Goal: Task Accomplishment & Management: Manage account settings

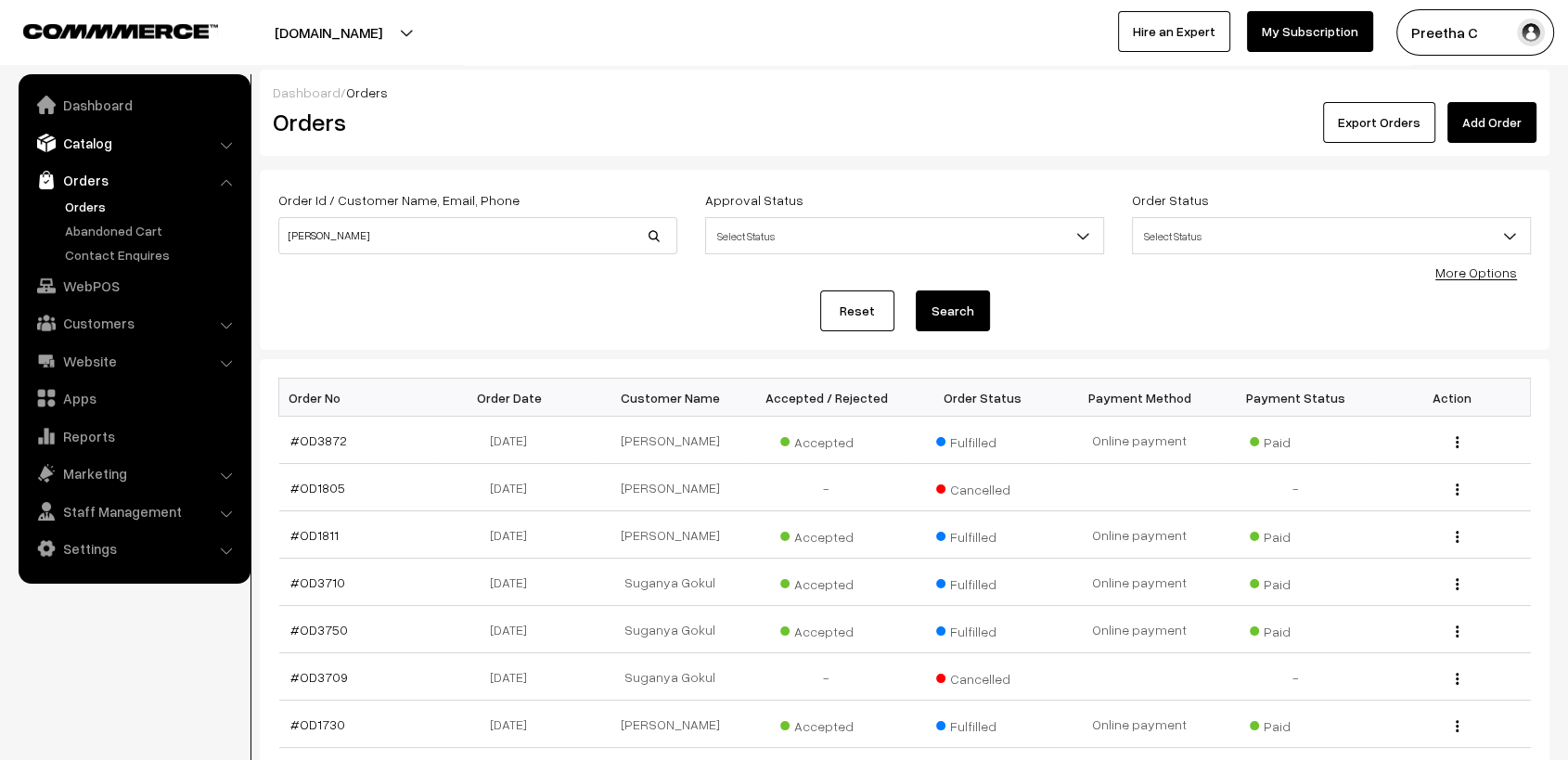
click at [166, 135] on link "Catalog" at bounding box center [133, 142] width 221 height 33
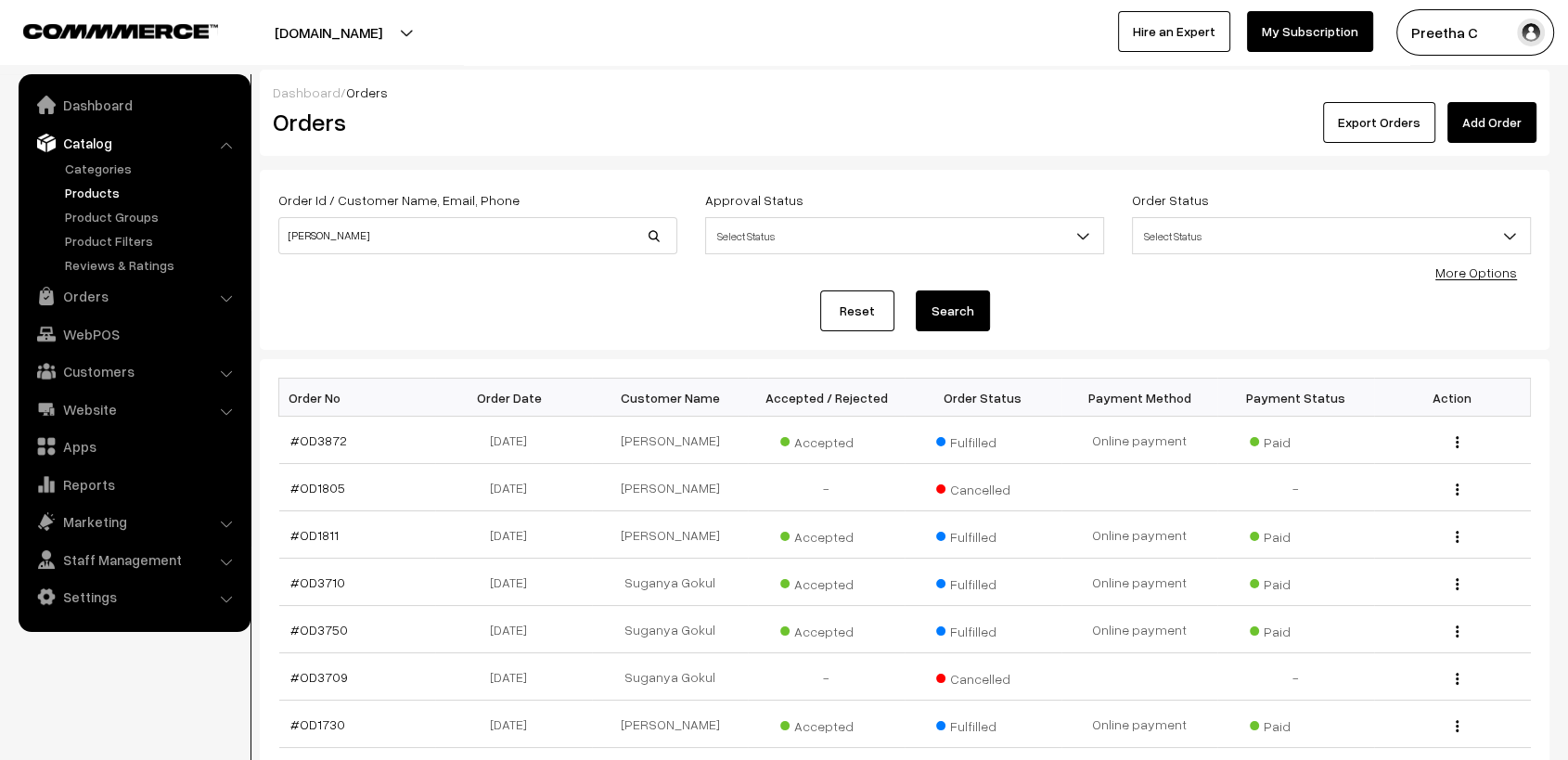
click at [136, 195] on link "Products" at bounding box center [152, 192] width 184 height 20
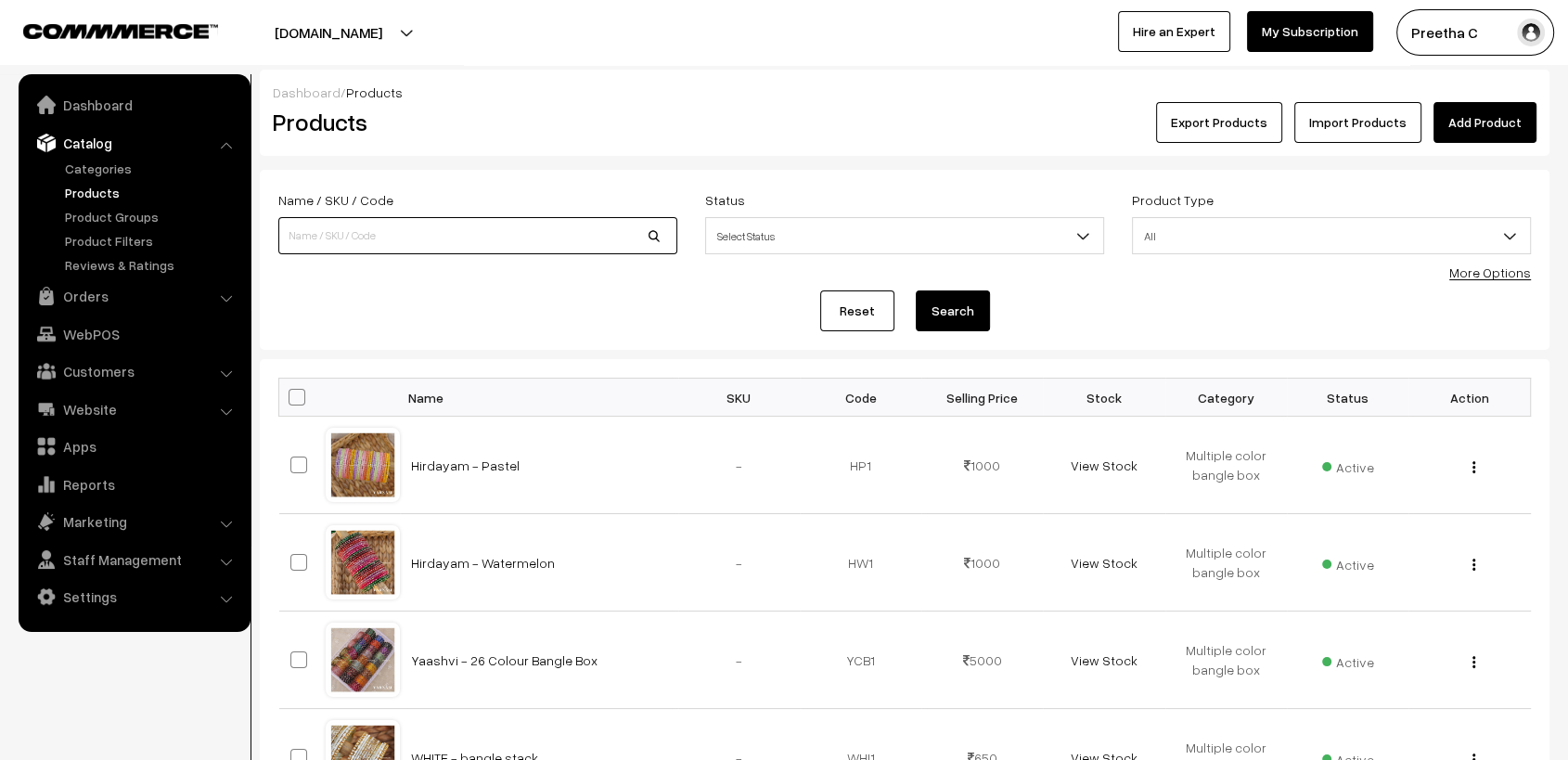
click at [437, 228] on input at bounding box center [477, 235] width 399 height 37
type input "Aaradhana"
click at [916, 291] on button "Search" at bounding box center [953, 310] width 74 height 41
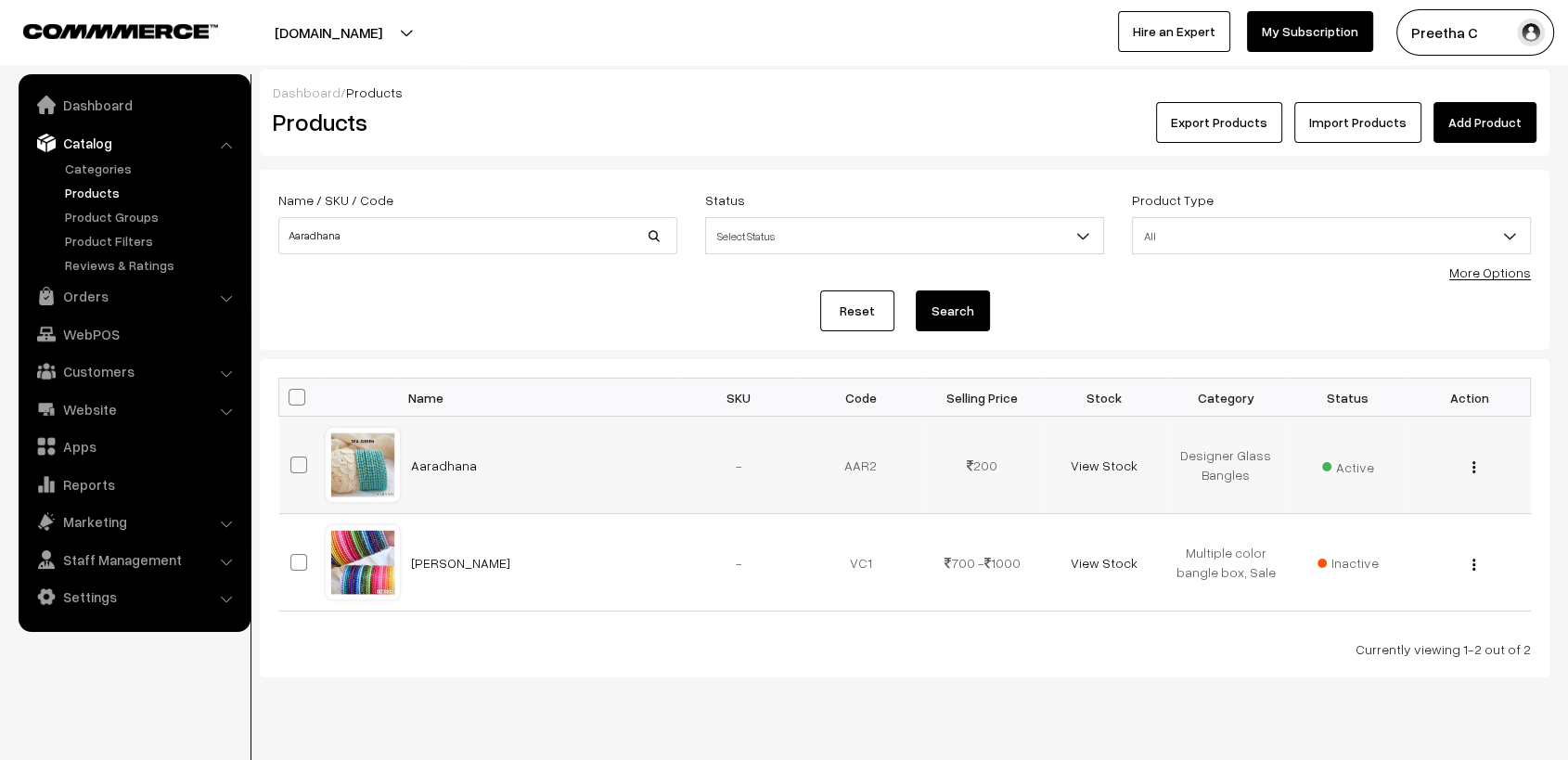
click at [353, 465] on div at bounding box center [363, 465] width 70 height 70
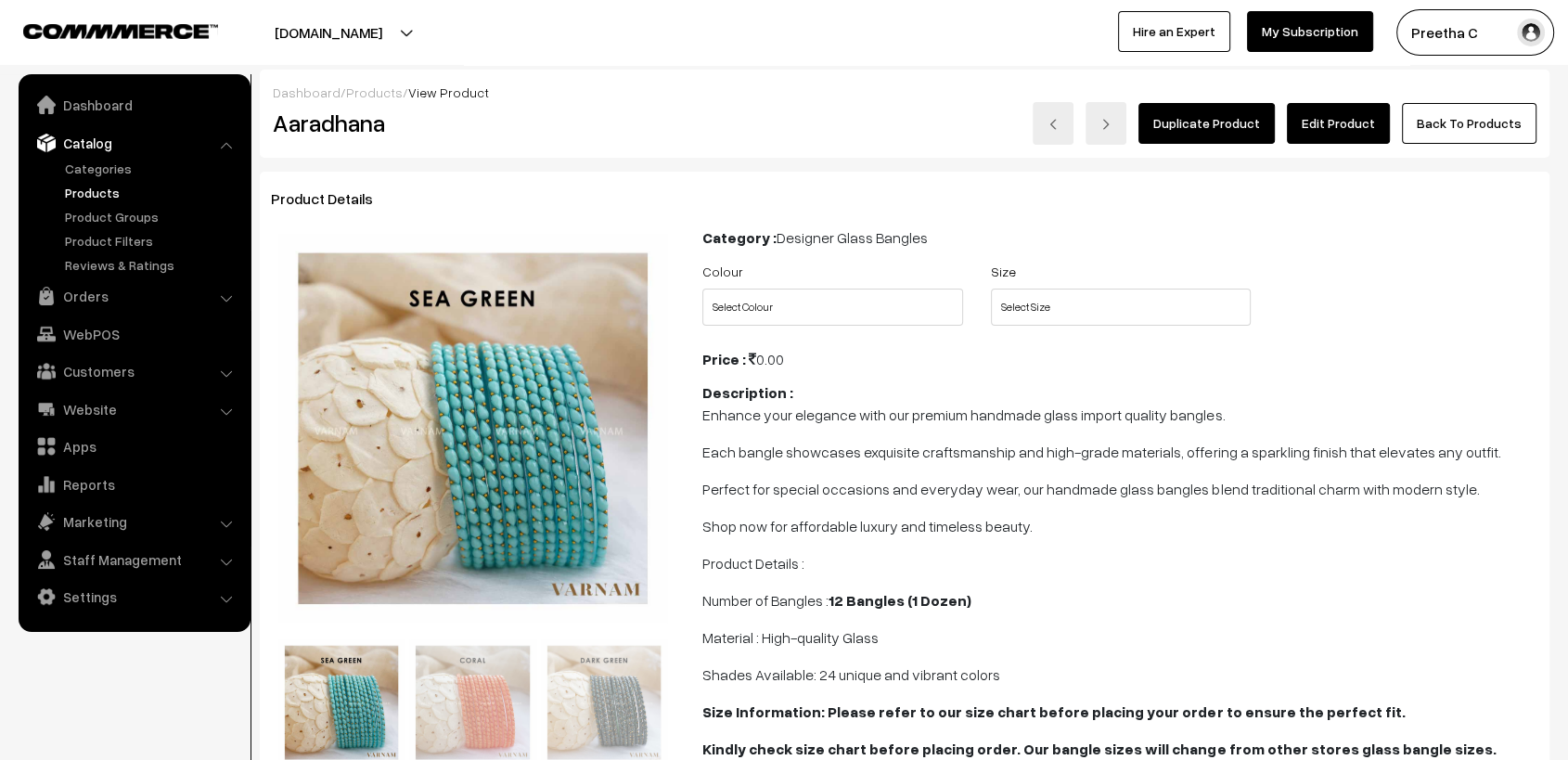
click at [1321, 130] on link "Edit Product" at bounding box center [1338, 123] width 103 height 41
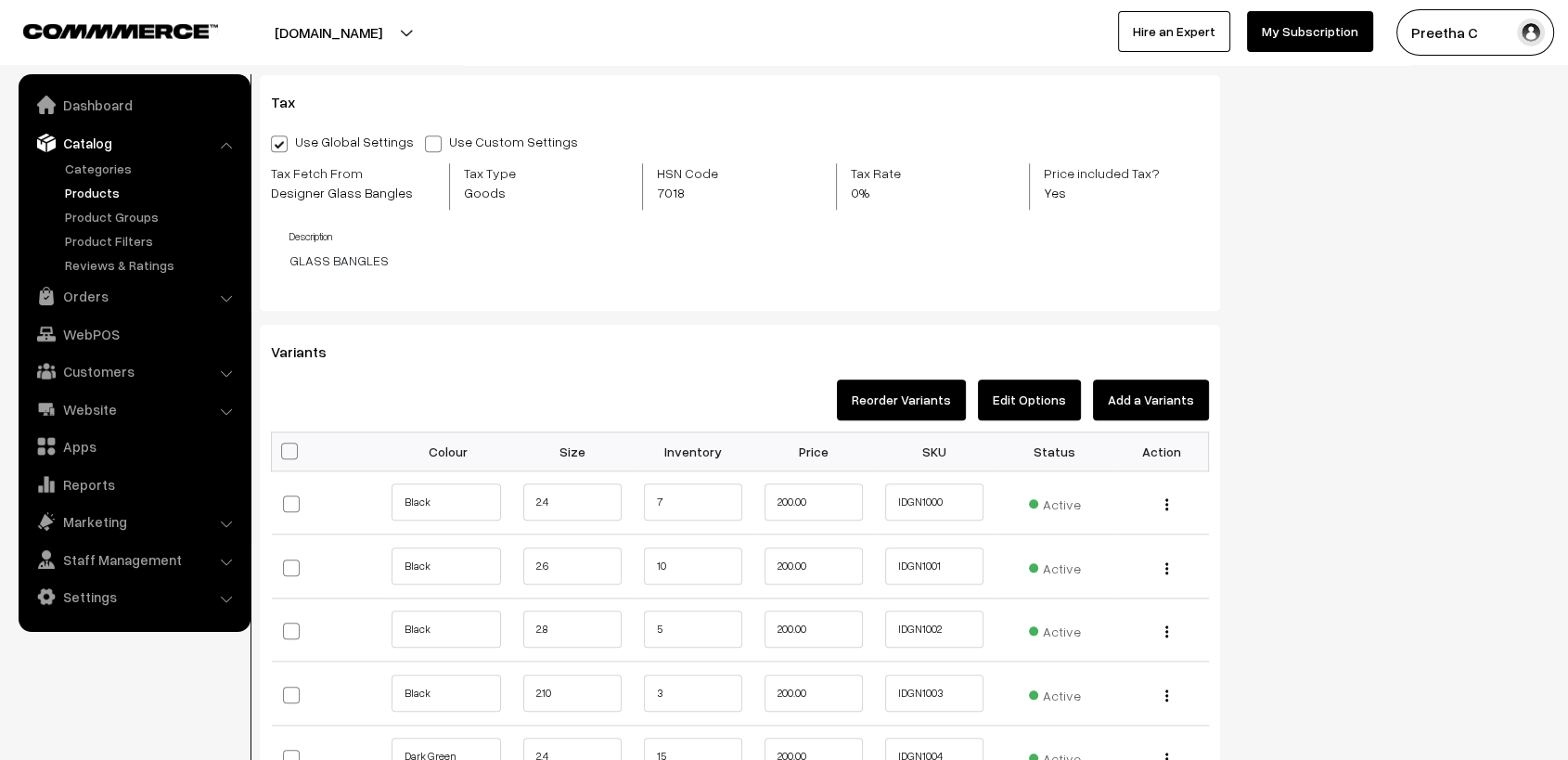
scroll to position [1958, 0]
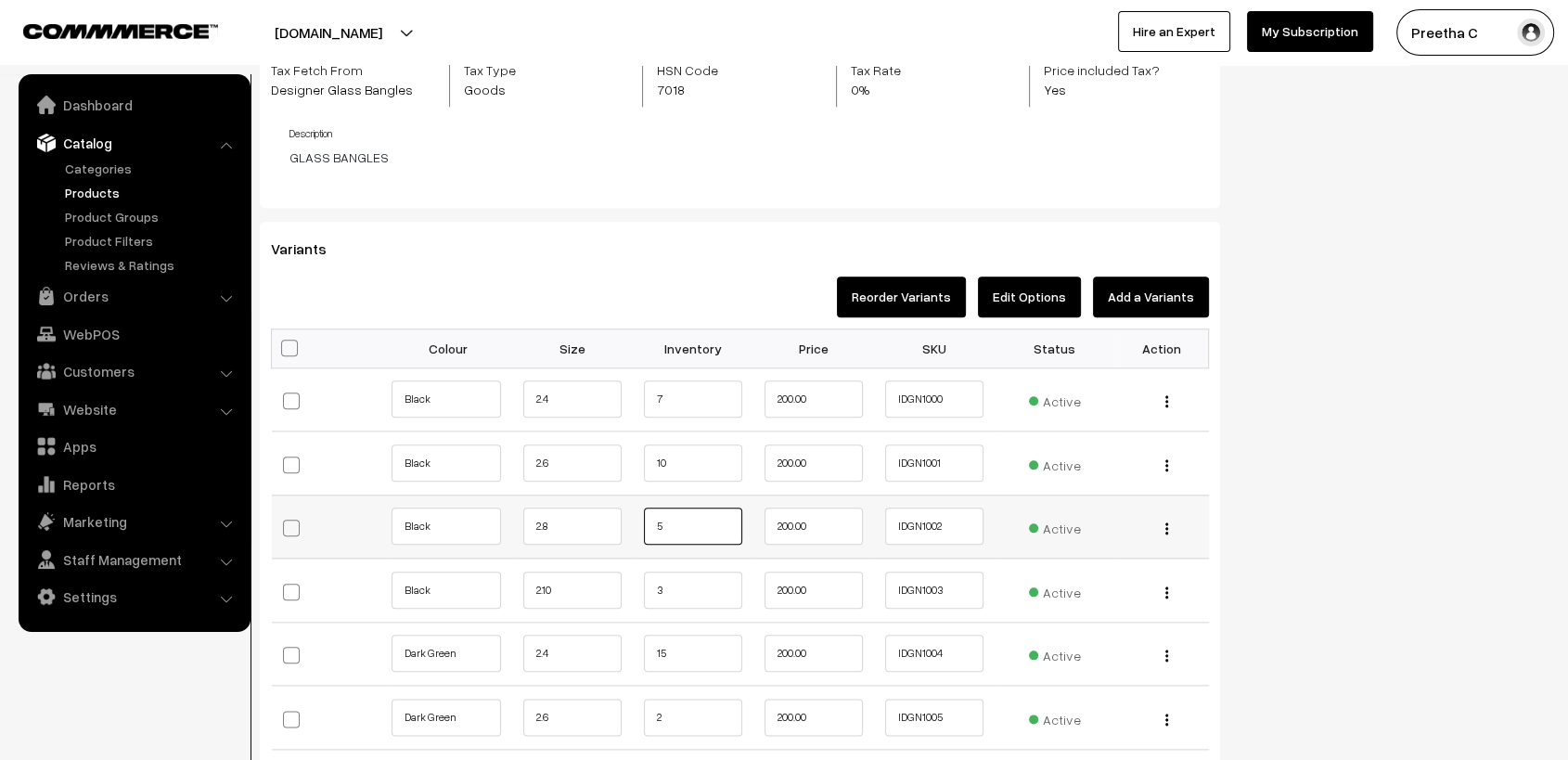
click at [688, 521] on input "5" at bounding box center [693, 525] width 98 height 37
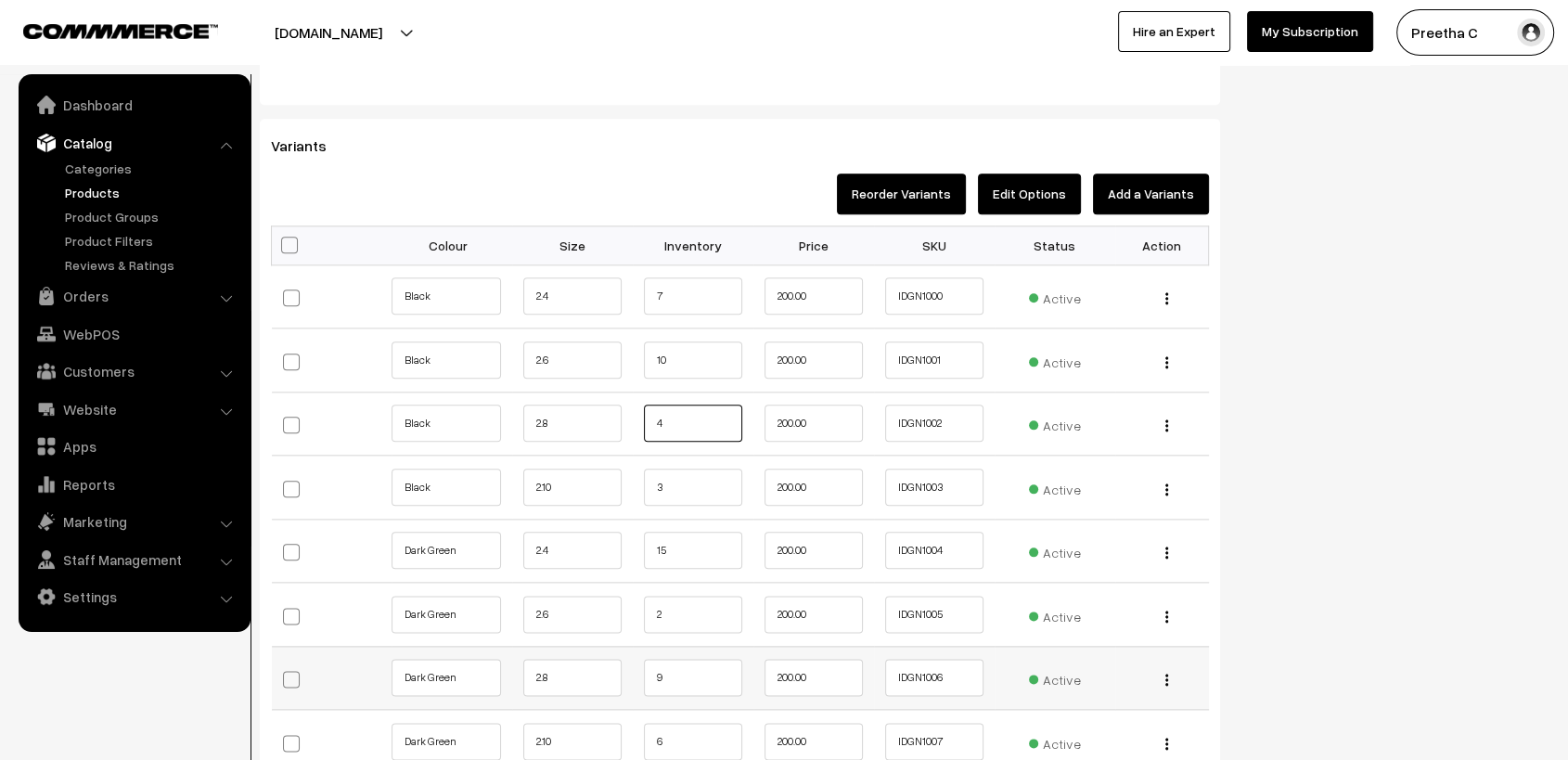
type input "4"
click at [687, 661] on input "9" at bounding box center [693, 677] width 98 height 37
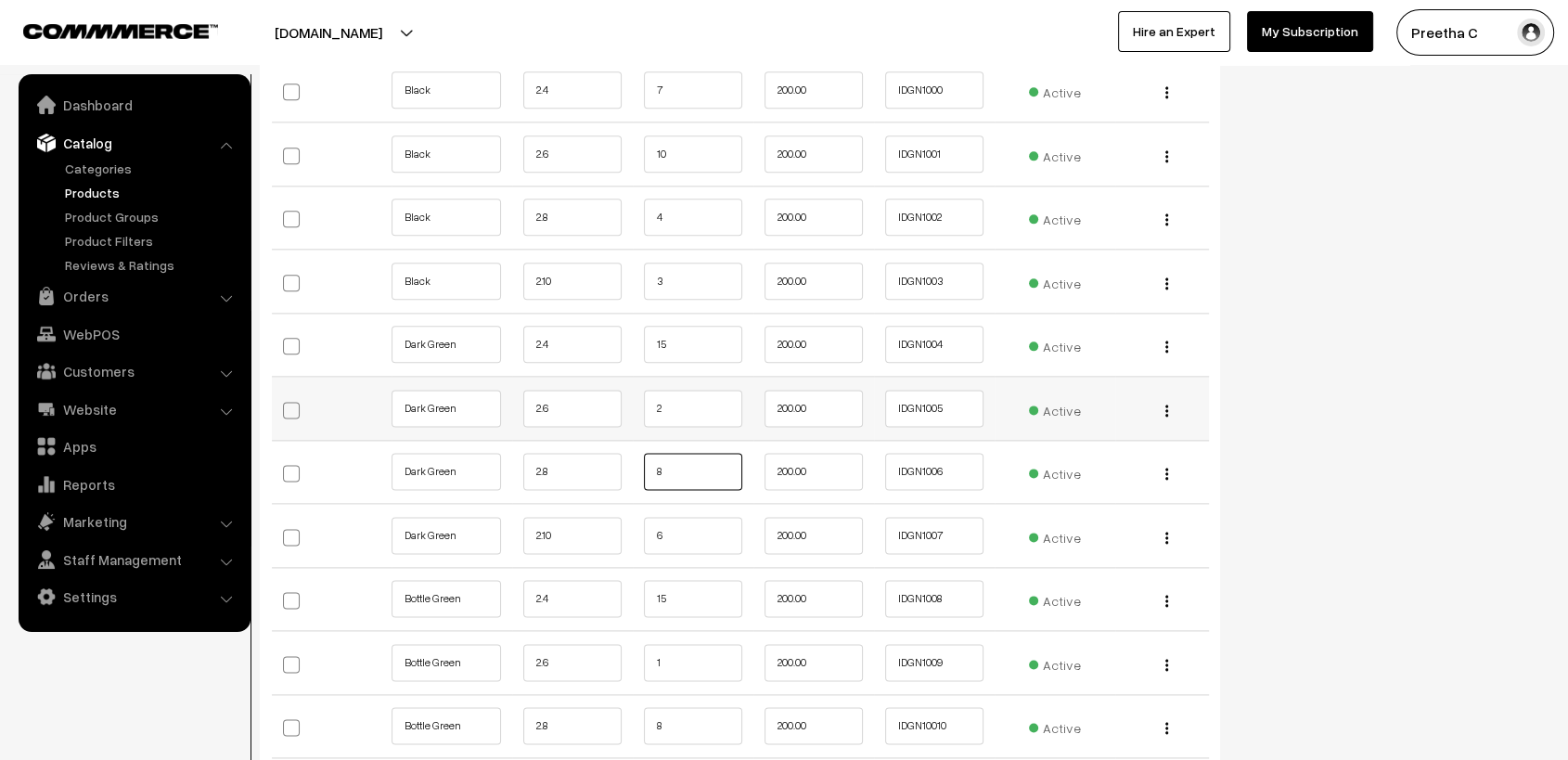
scroll to position [2370, 0]
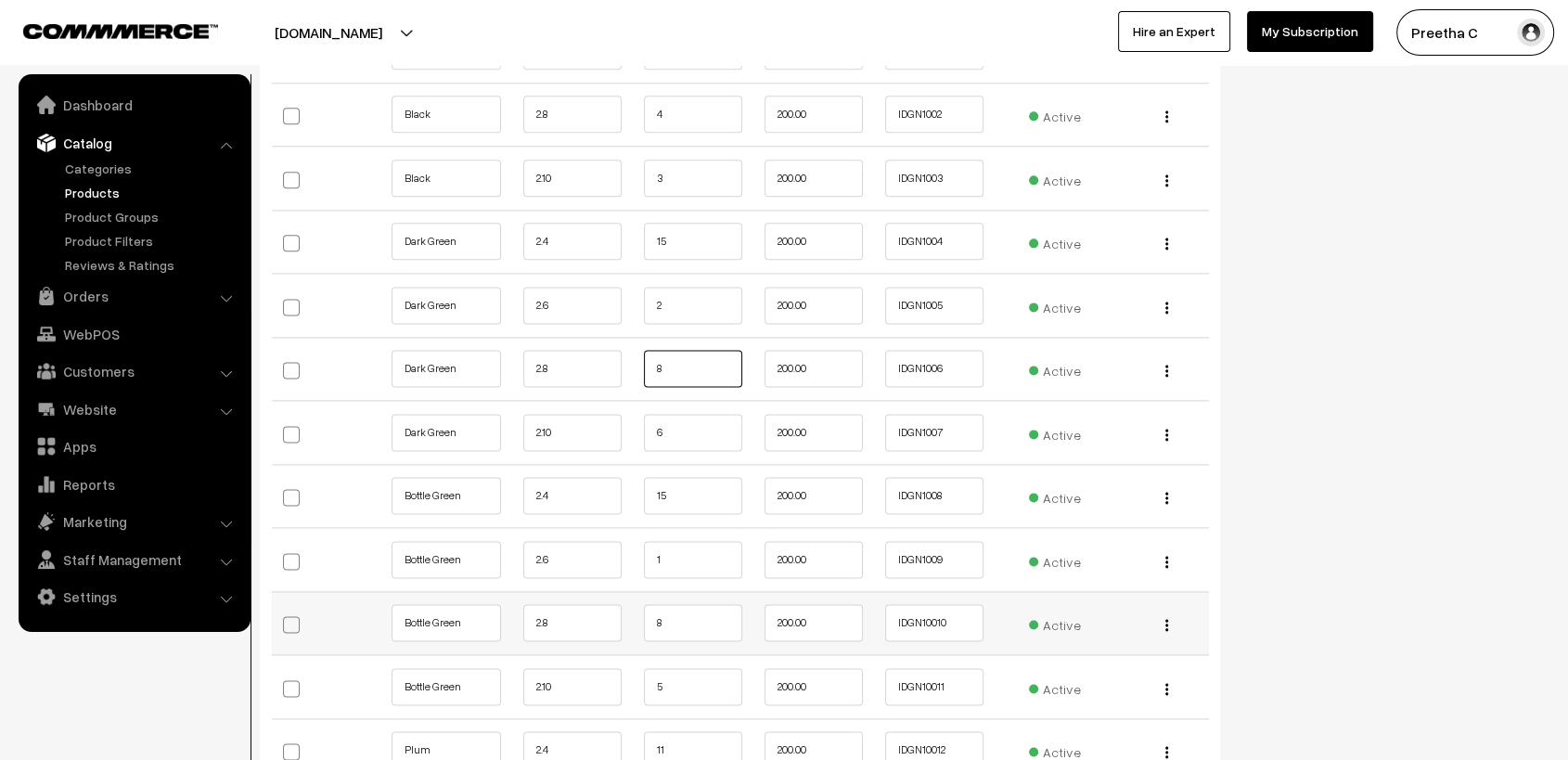
type input "8"
click at [721, 608] on input "8" at bounding box center [693, 622] width 98 height 37
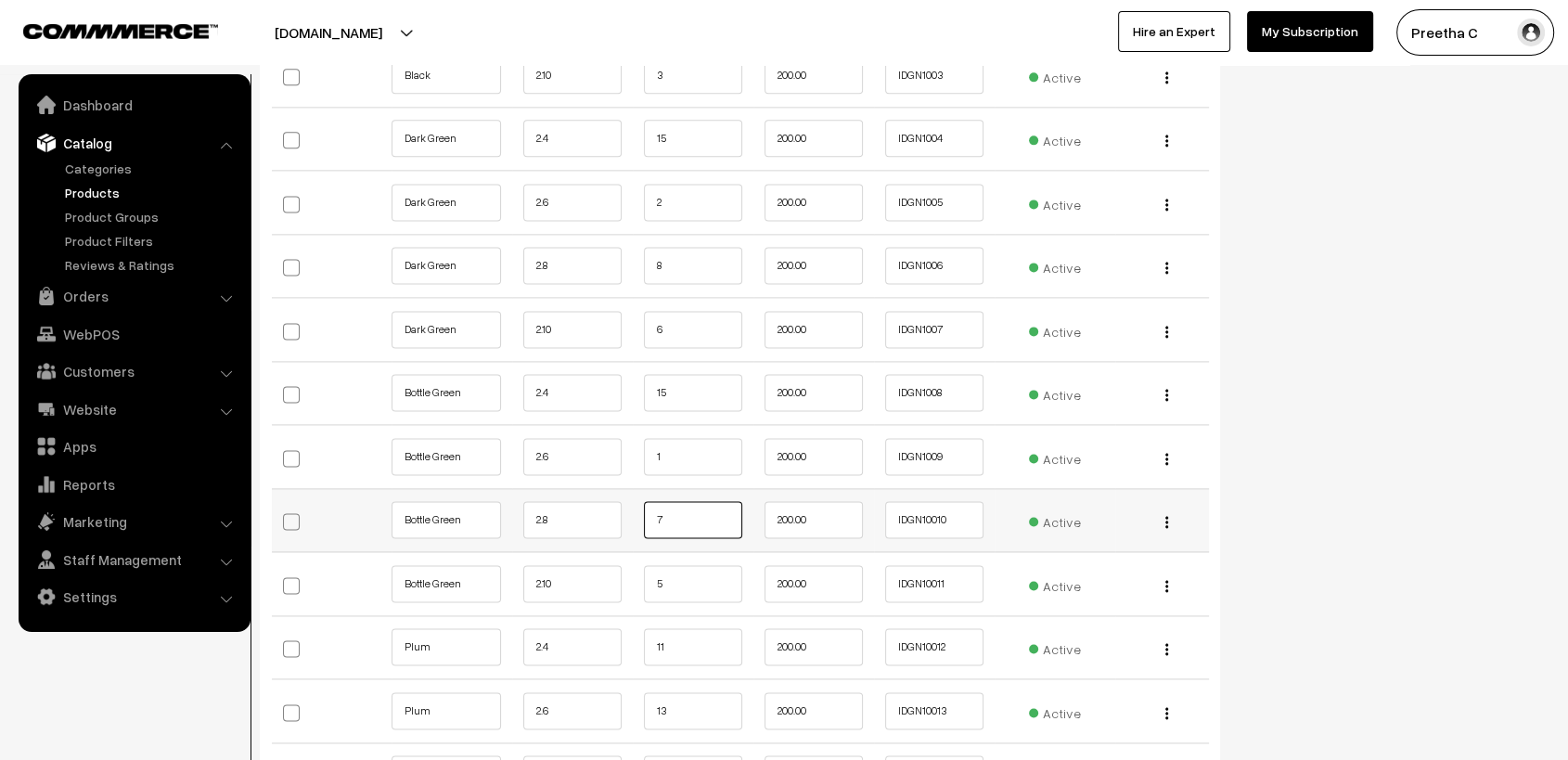
scroll to position [2575, 0]
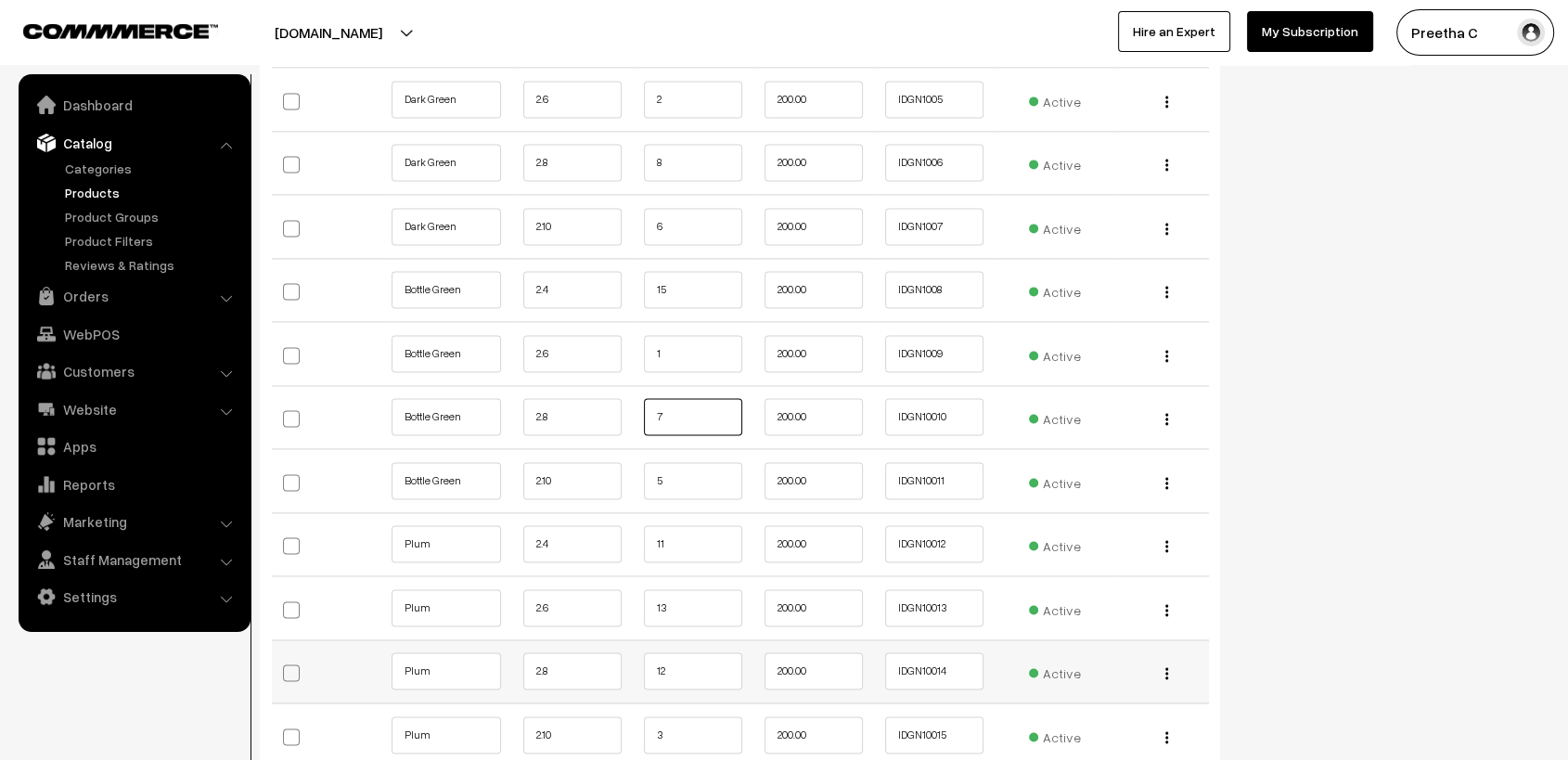
type input "7"
drag, startPoint x: 712, startPoint y: 676, endPoint x: 728, endPoint y: 663, distance: 20.6
click at [712, 677] on input "12" at bounding box center [693, 670] width 98 height 37
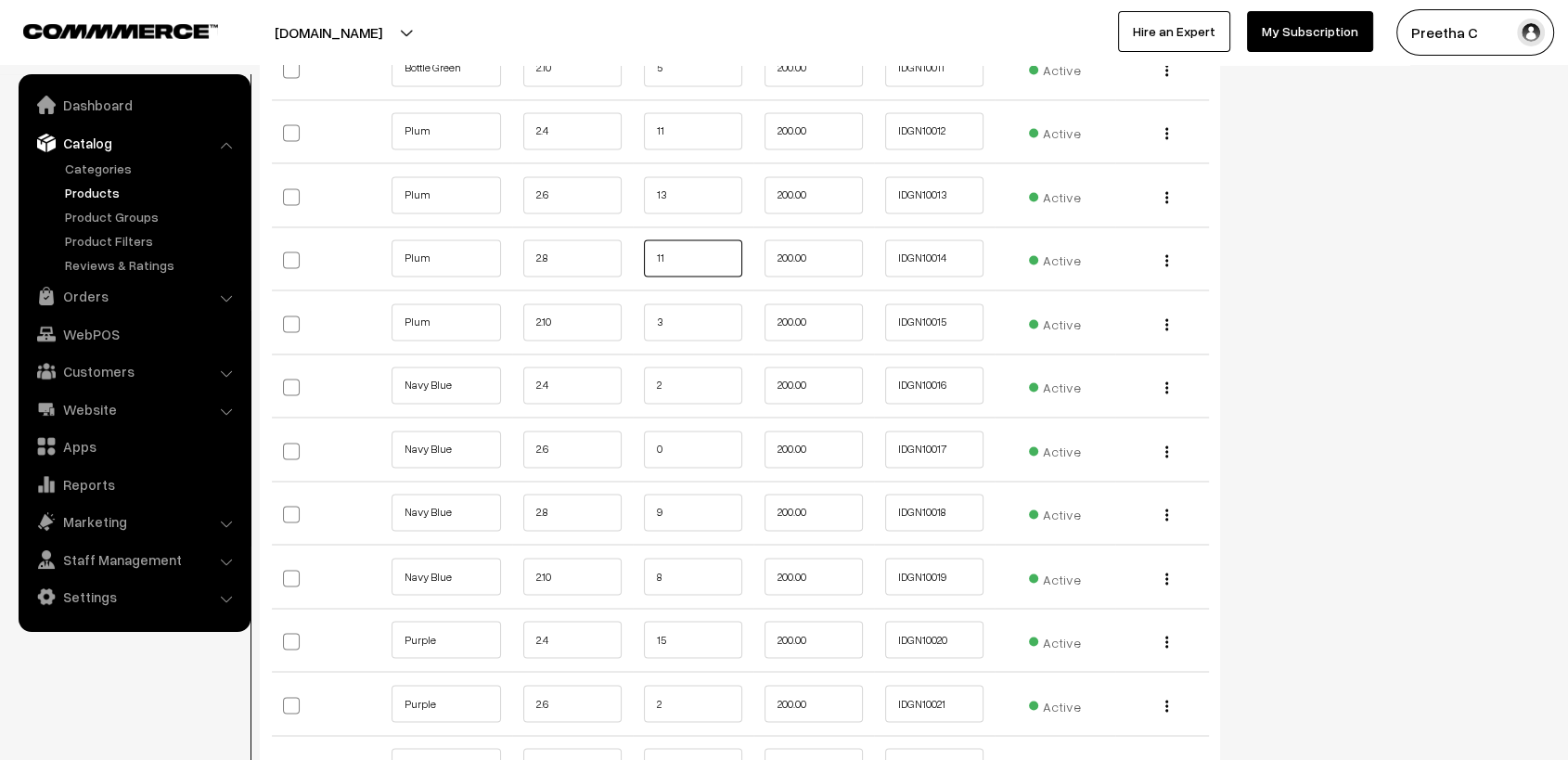
scroll to position [3091, 0]
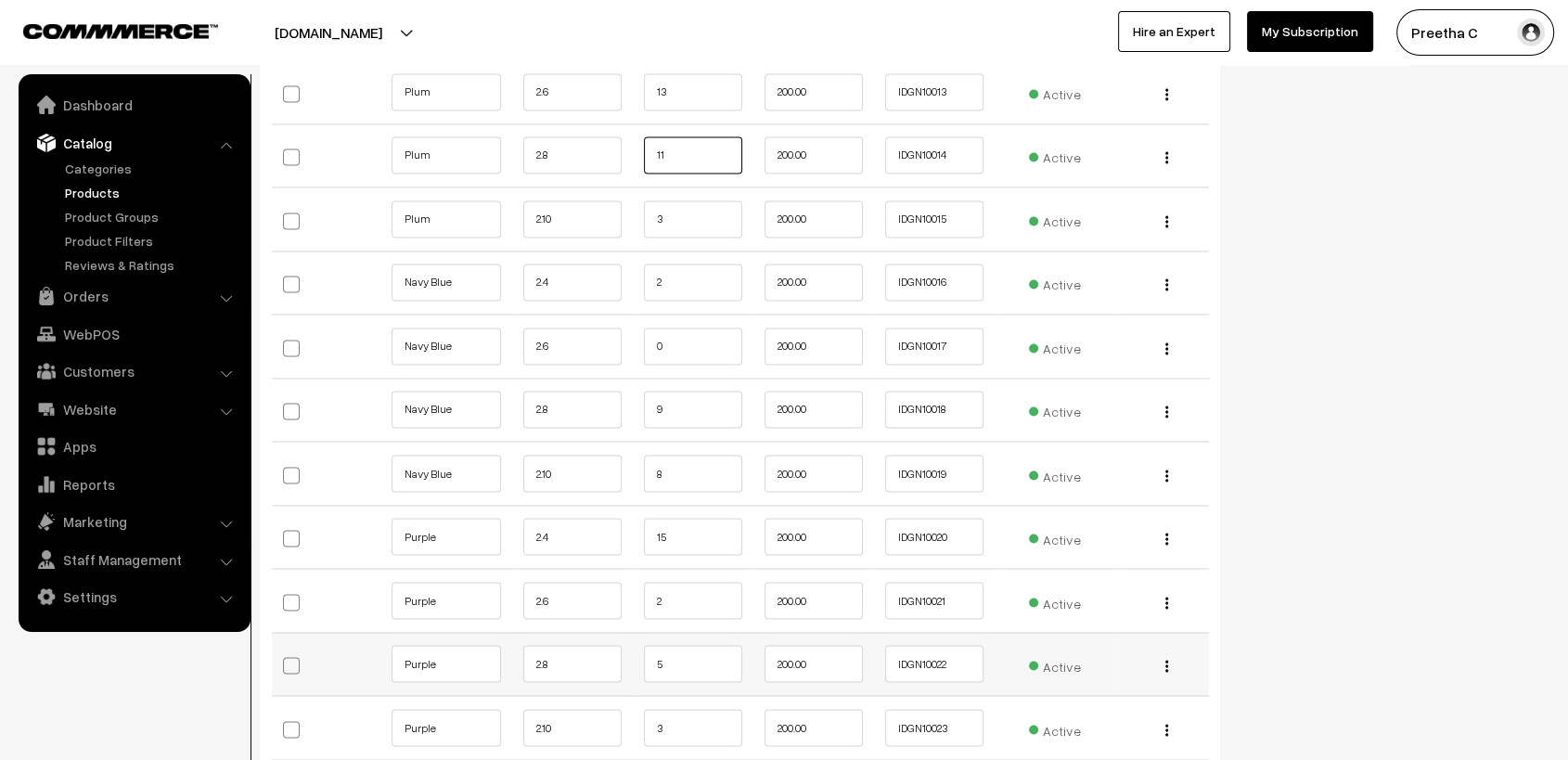
type input "11"
click at [694, 653] on input "5" at bounding box center [693, 663] width 98 height 37
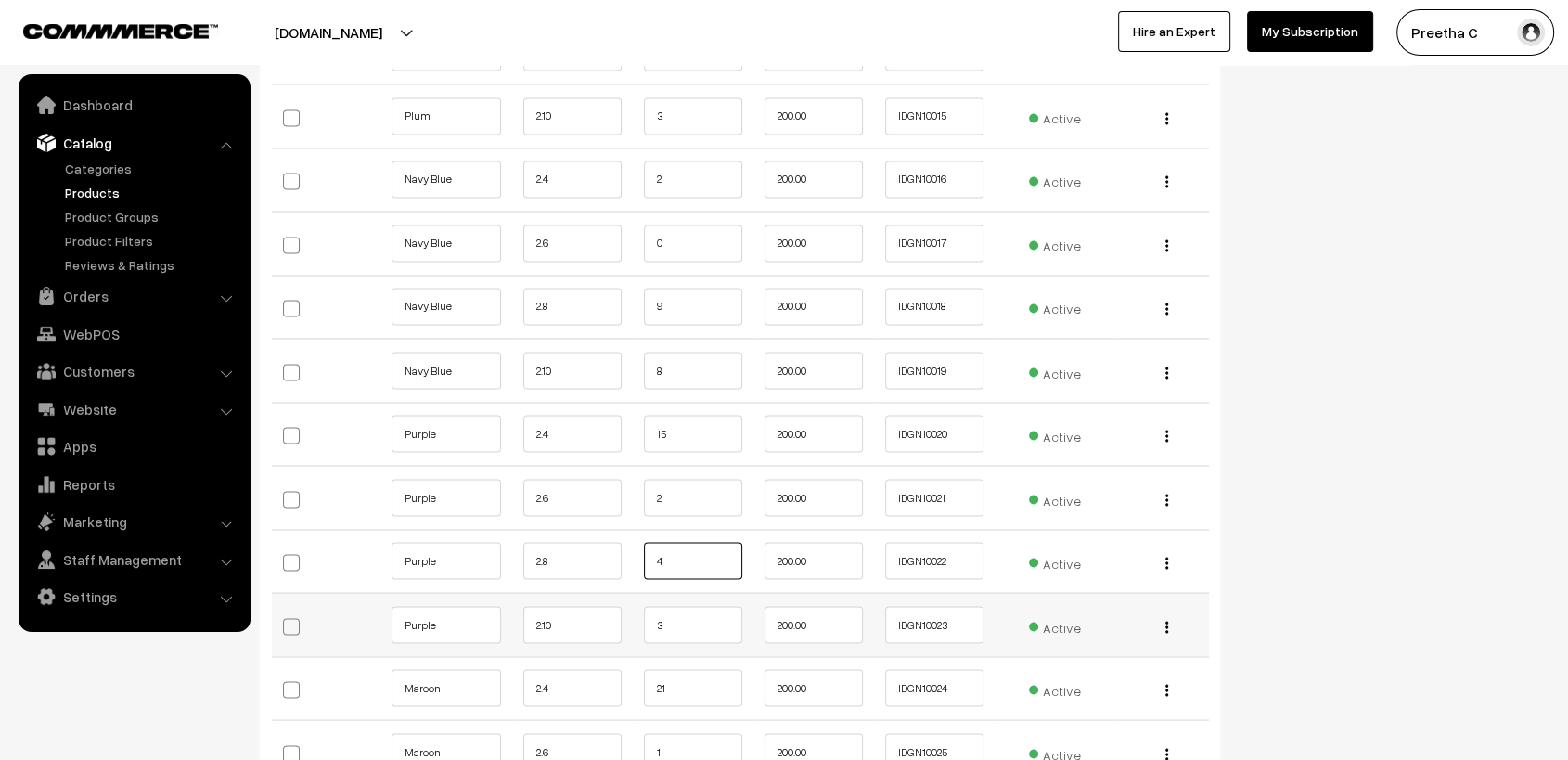
scroll to position [3297, 0]
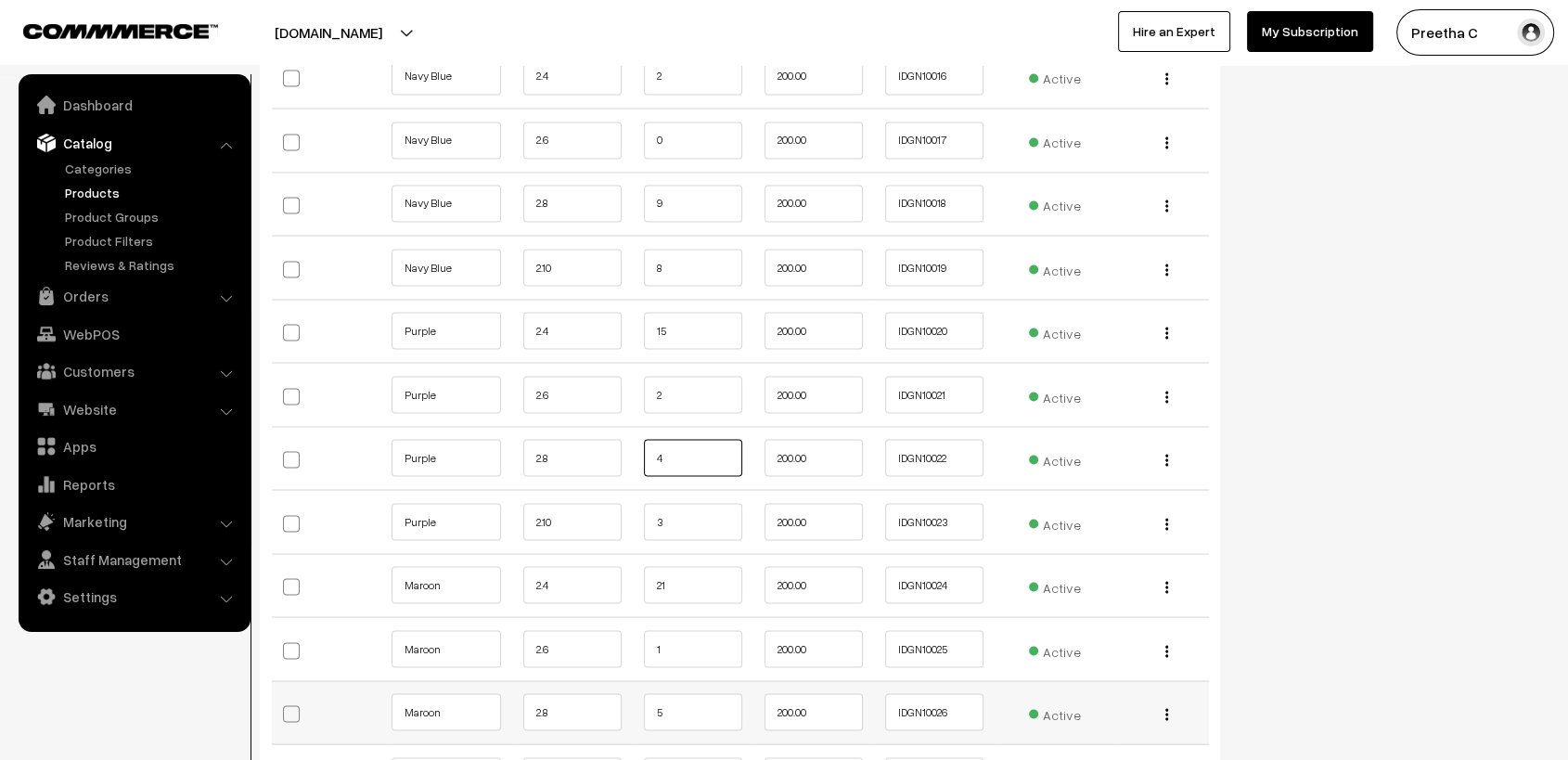
type input "4"
click at [698, 701] on input "5" at bounding box center [693, 711] width 98 height 37
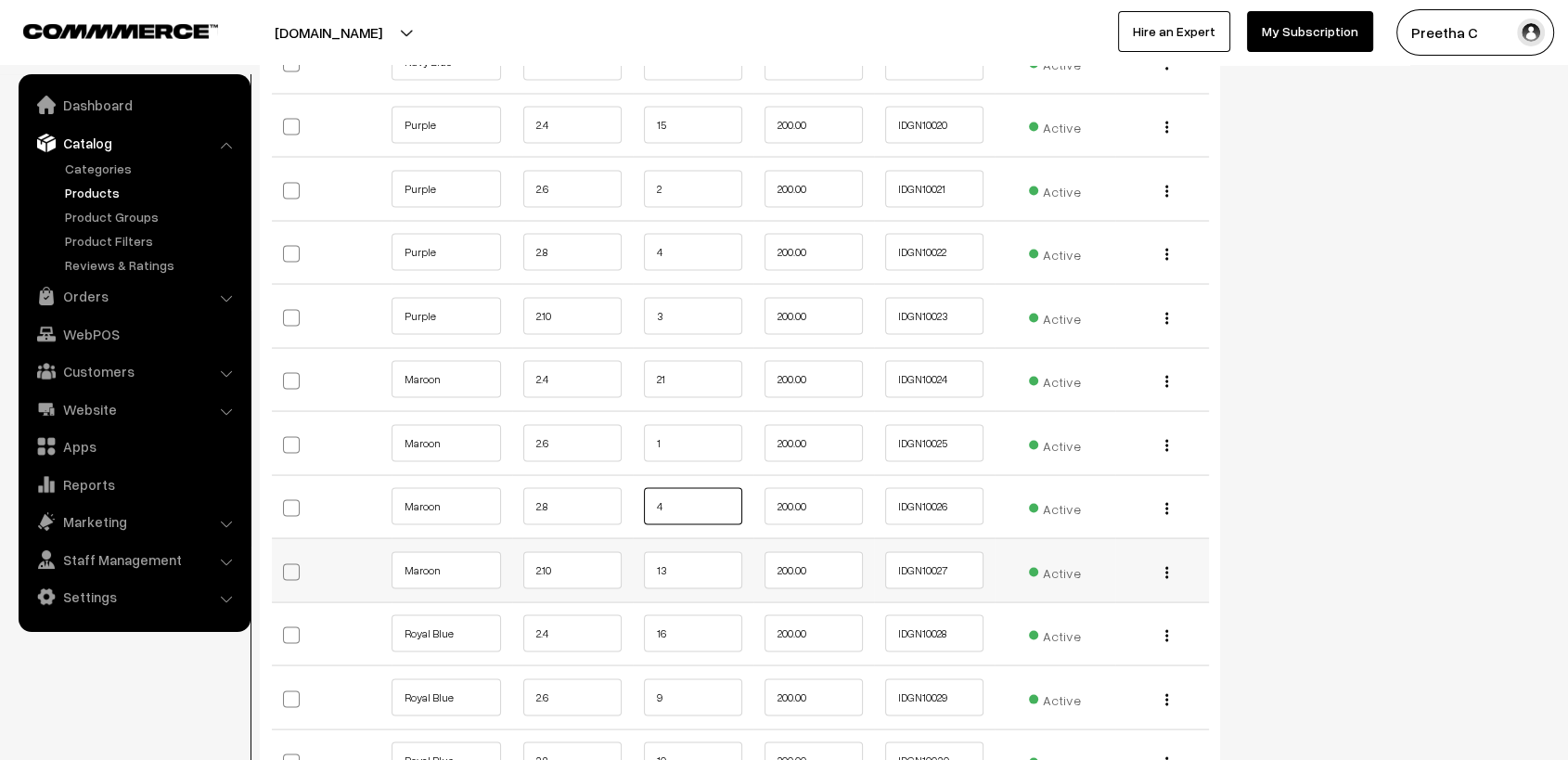
scroll to position [3606, 0]
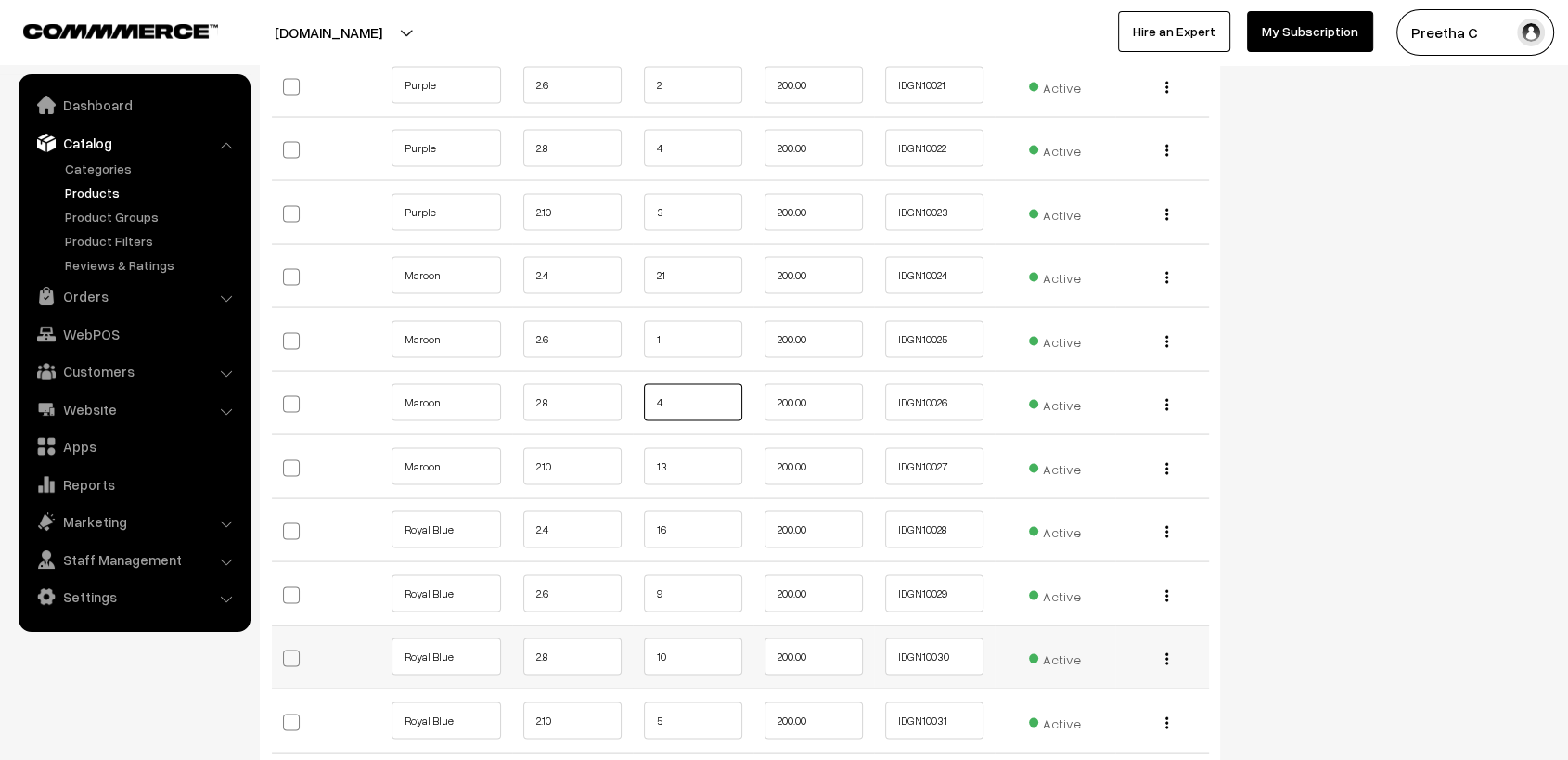
type input "4"
click at [686, 649] on input "10" at bounding box center [693, 656] width 98 height 37
type input "1"
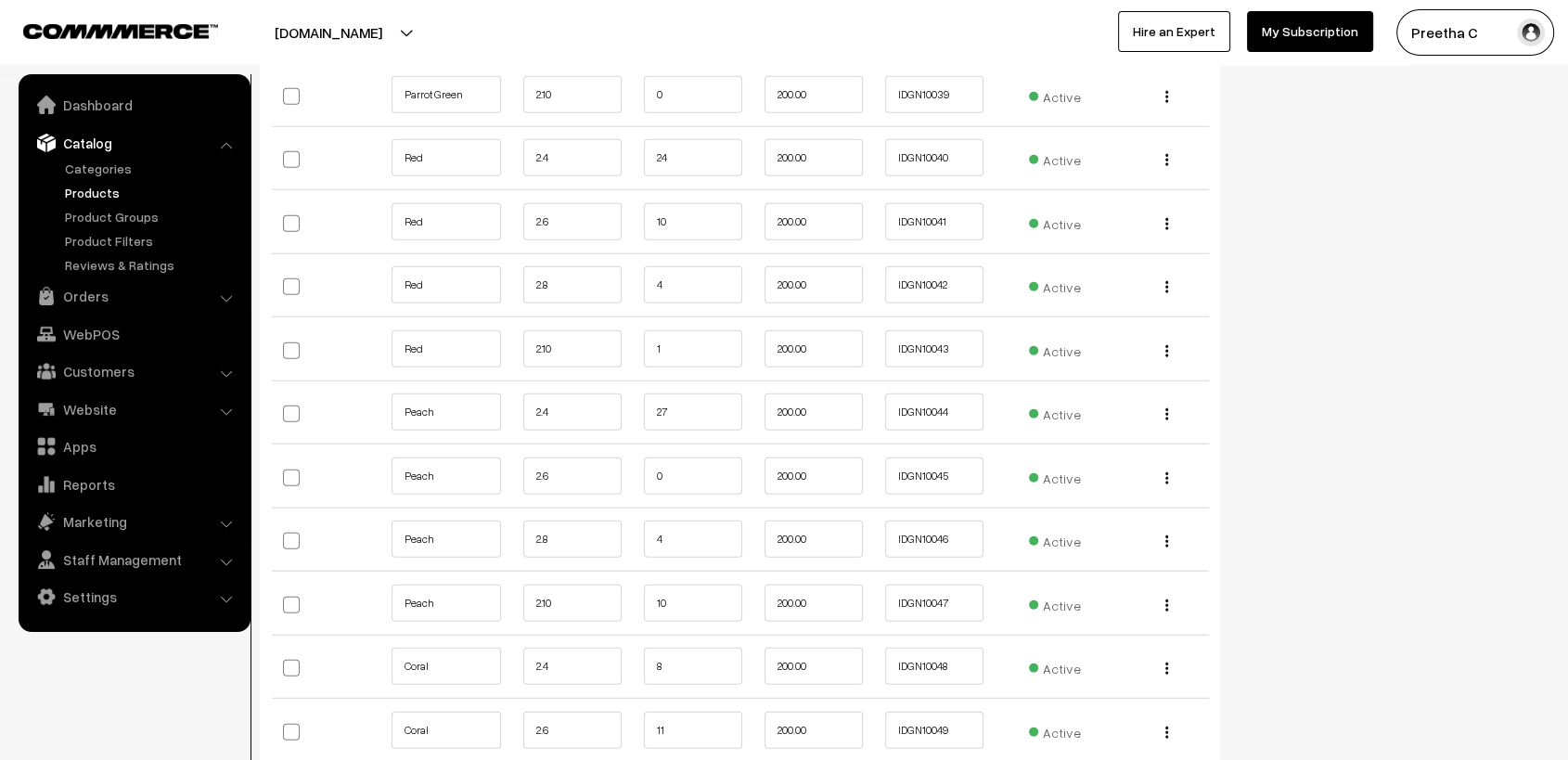
scroll to position [4843, 0]
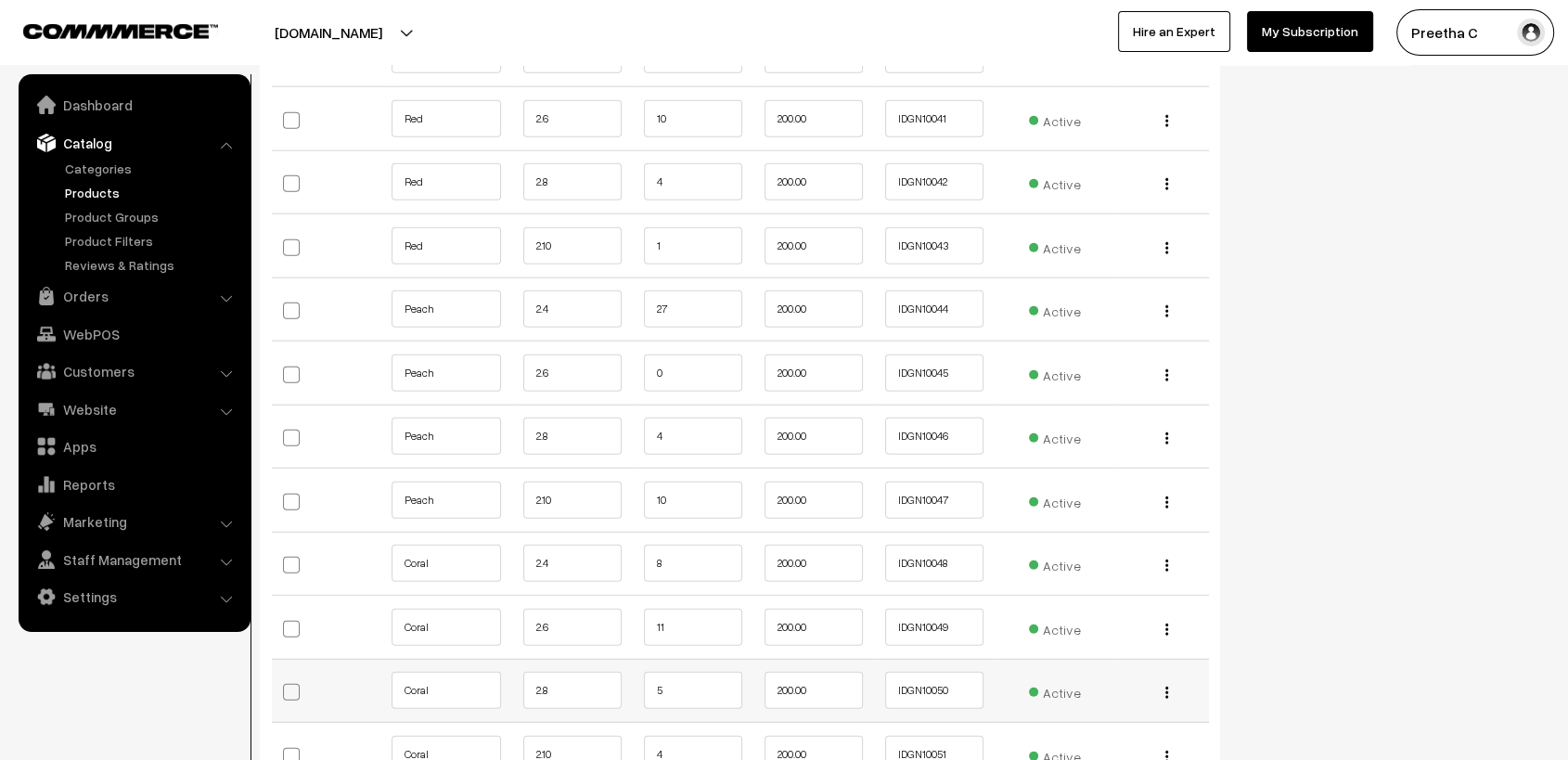
type input "9"
click at [699, 688] on input "5" at bounding box center [693, 689] width 98 height 37
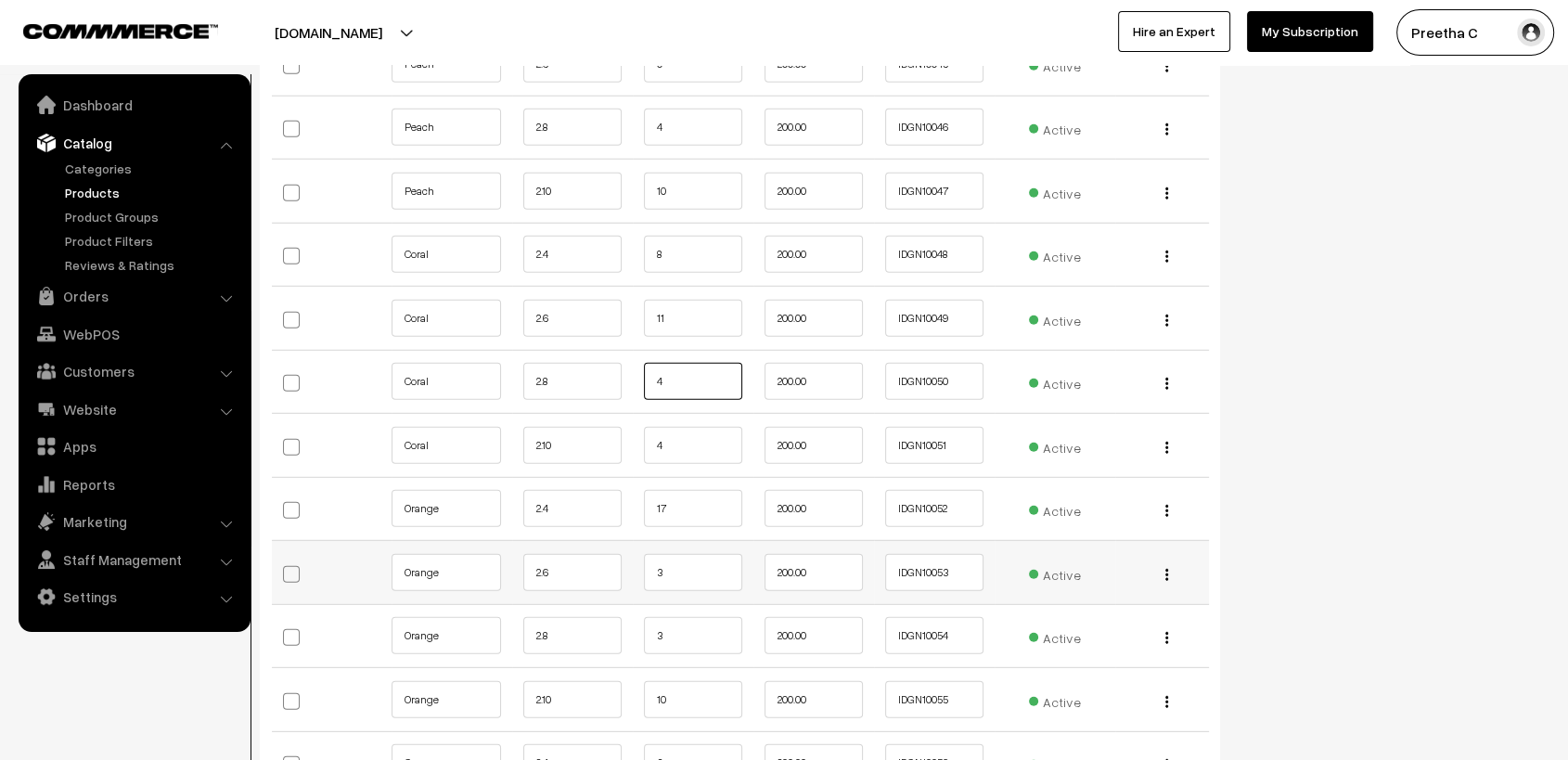
scroll to position [5256, 0]
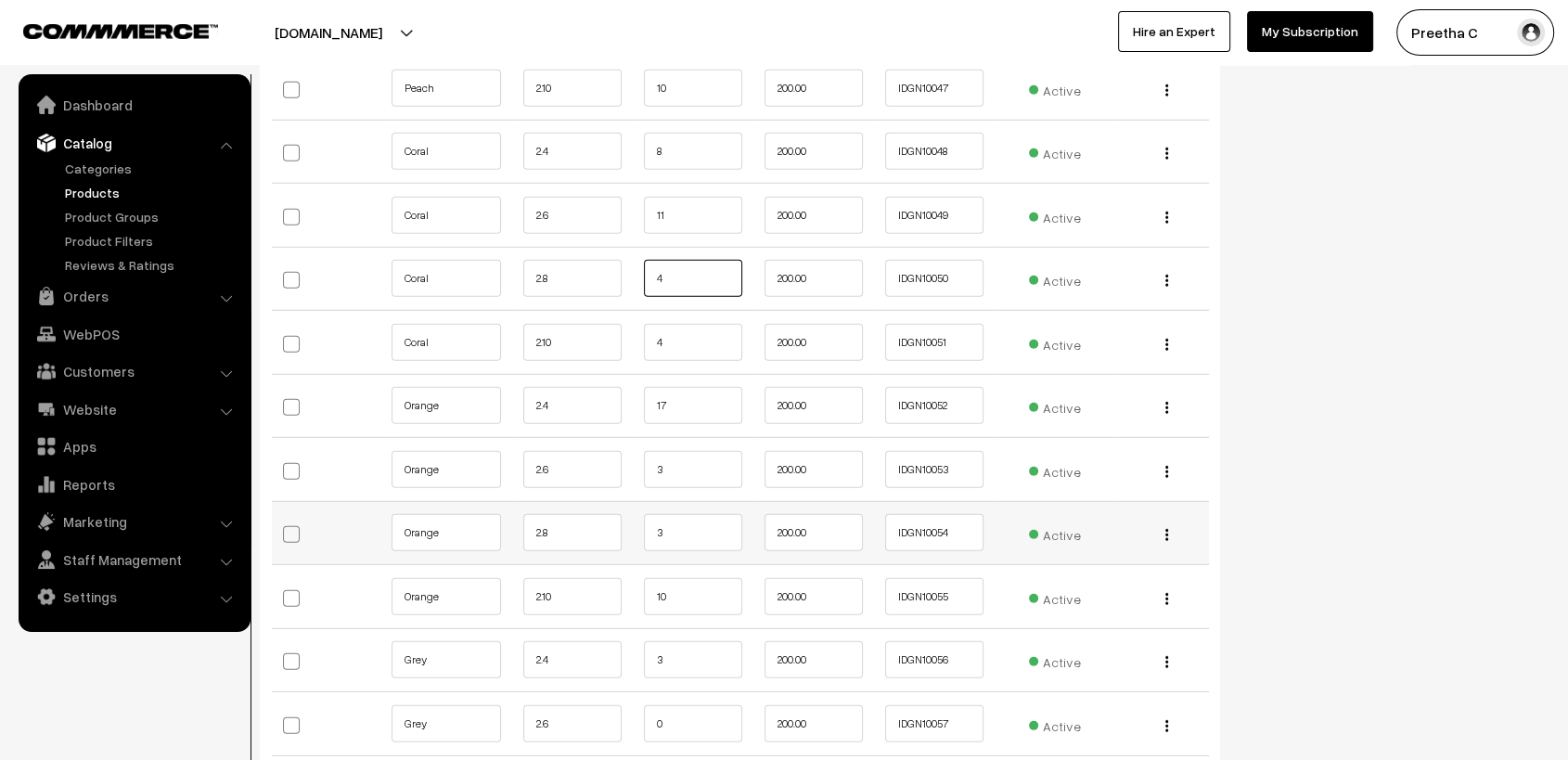
type input "4"
click at [699, 527] on input "3" at bounding box center [693, 532] width 98 height 37
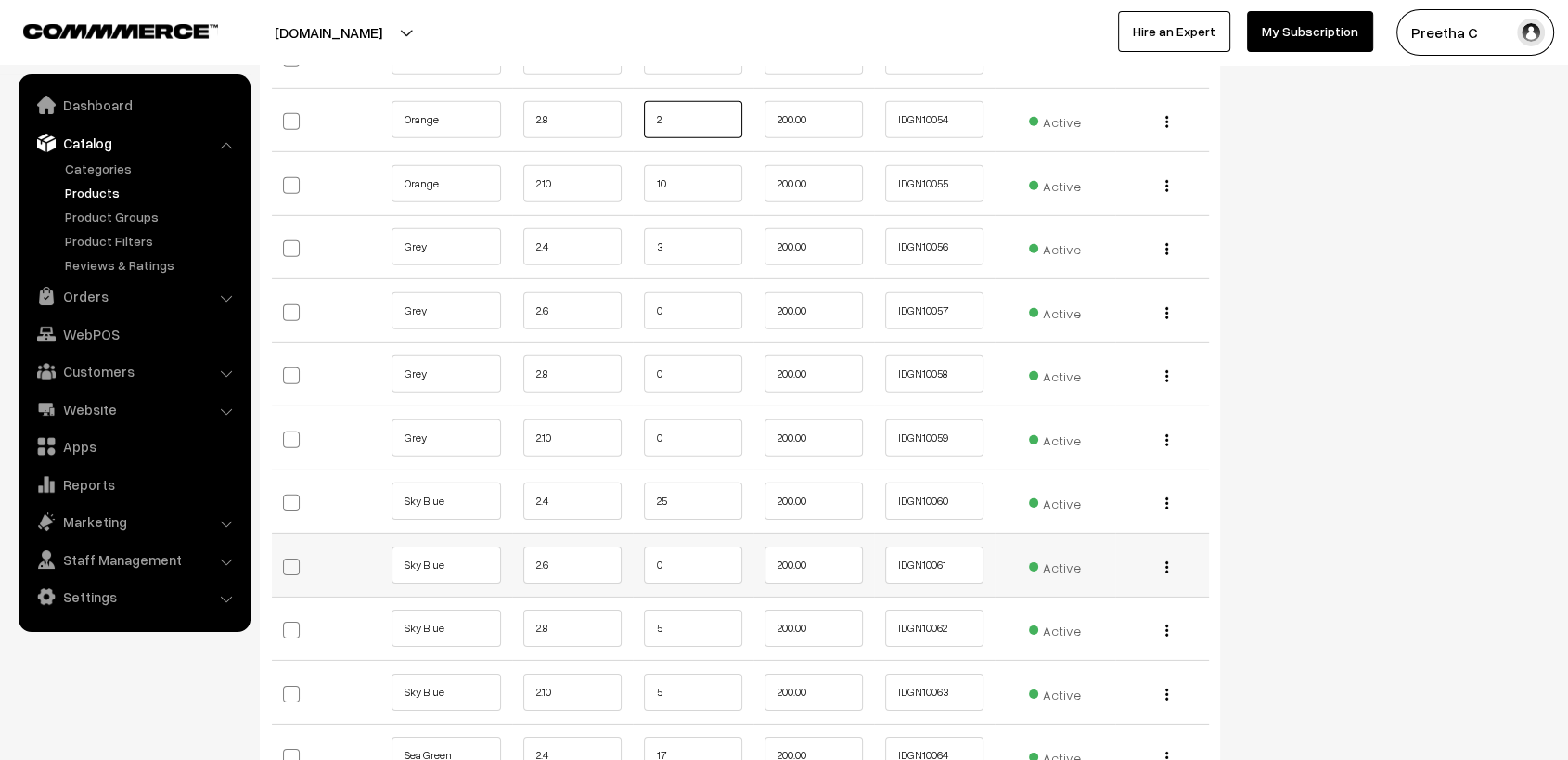
scroll to position [5771, 0]
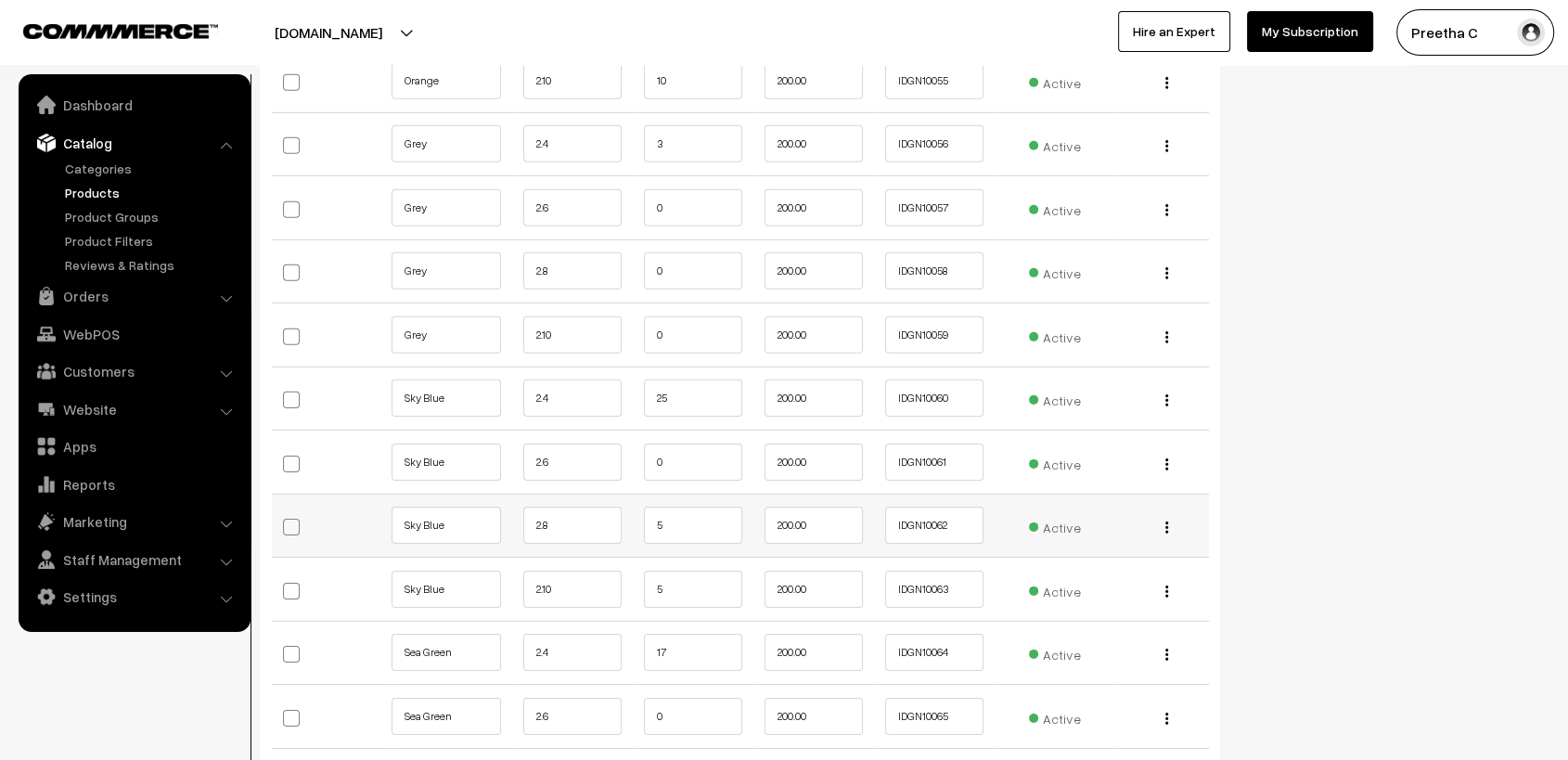
type input "2"
click at [678, 516] on input "5" at bounding box center [693, 524] width 98 height 37
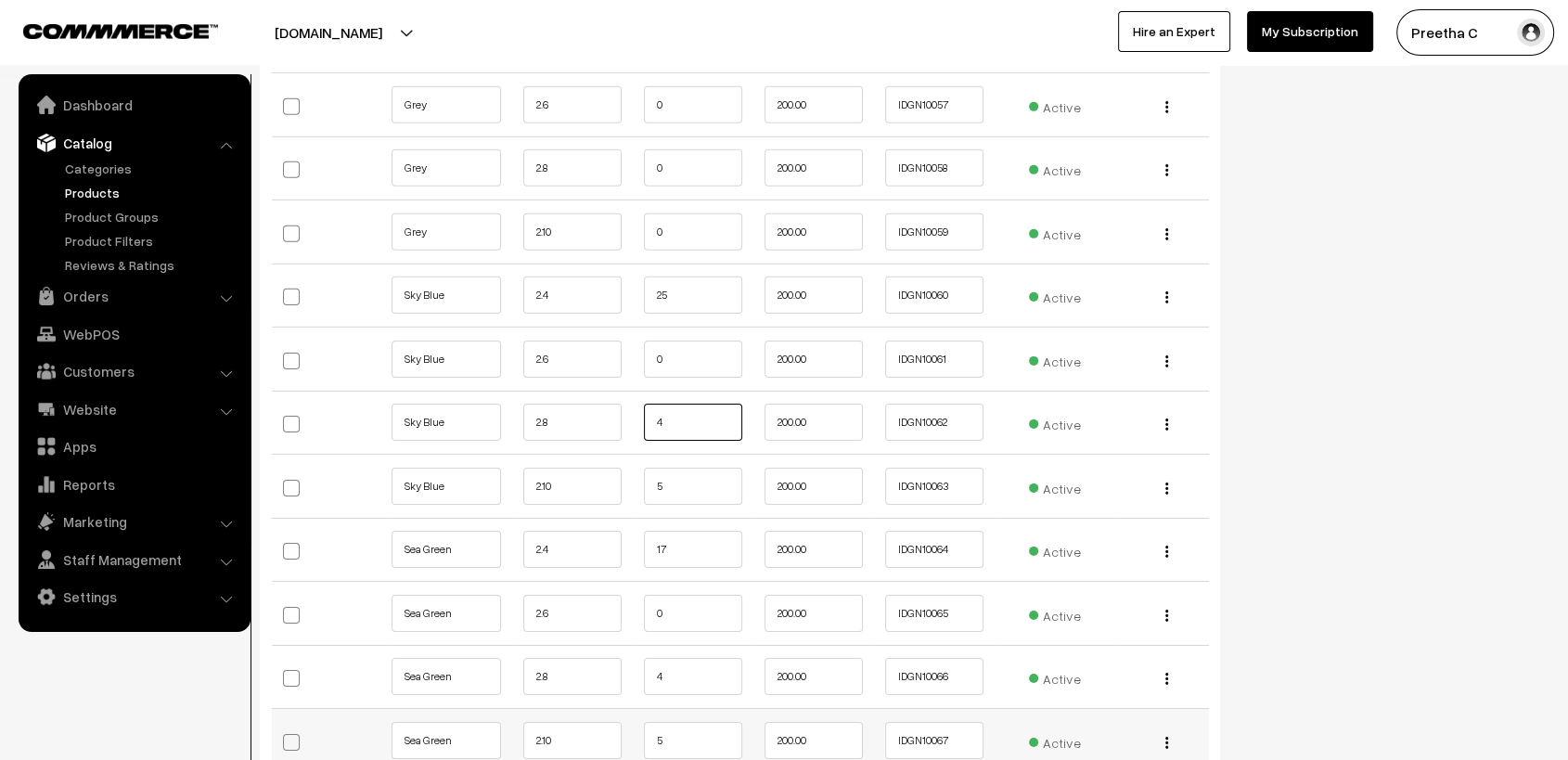
scroll to position [5977, 0]
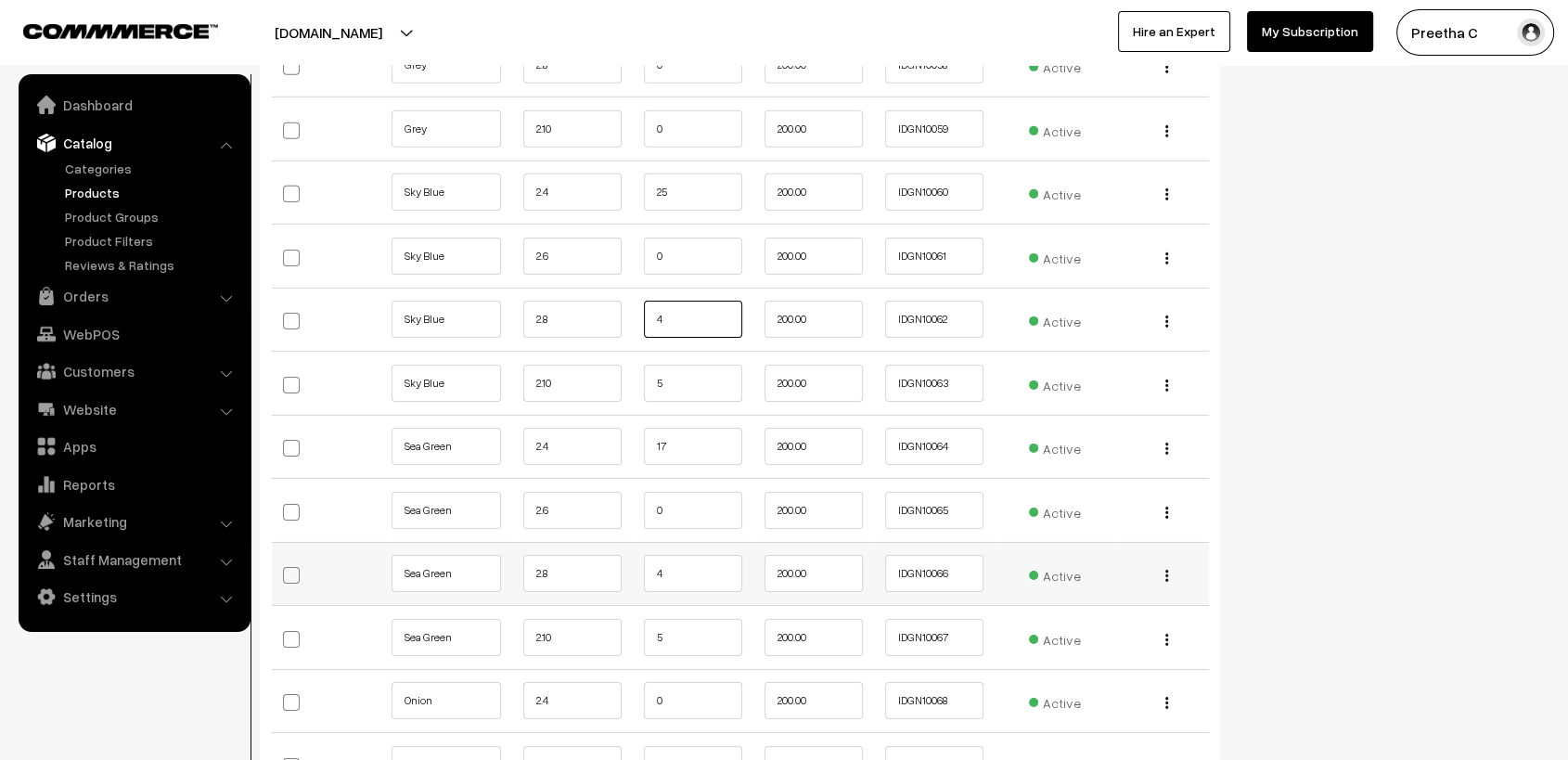
type input "4"
click at [696, 562] on input "4" at bounding box center [693, 573] width 98 height 37
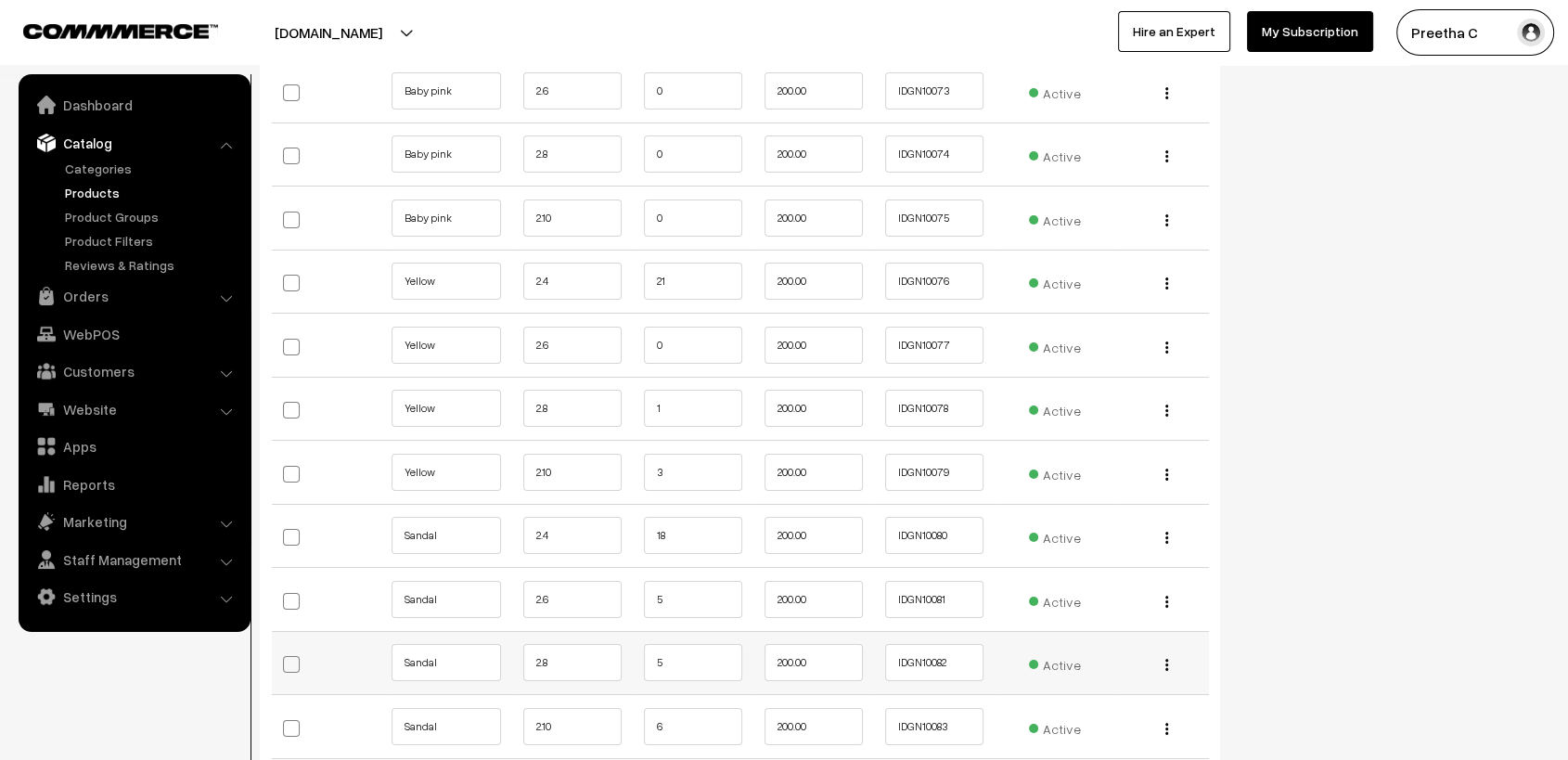
type input "3"
click at [686, 664] on input "5" at bounding box center [693, 662] width 98 height 37
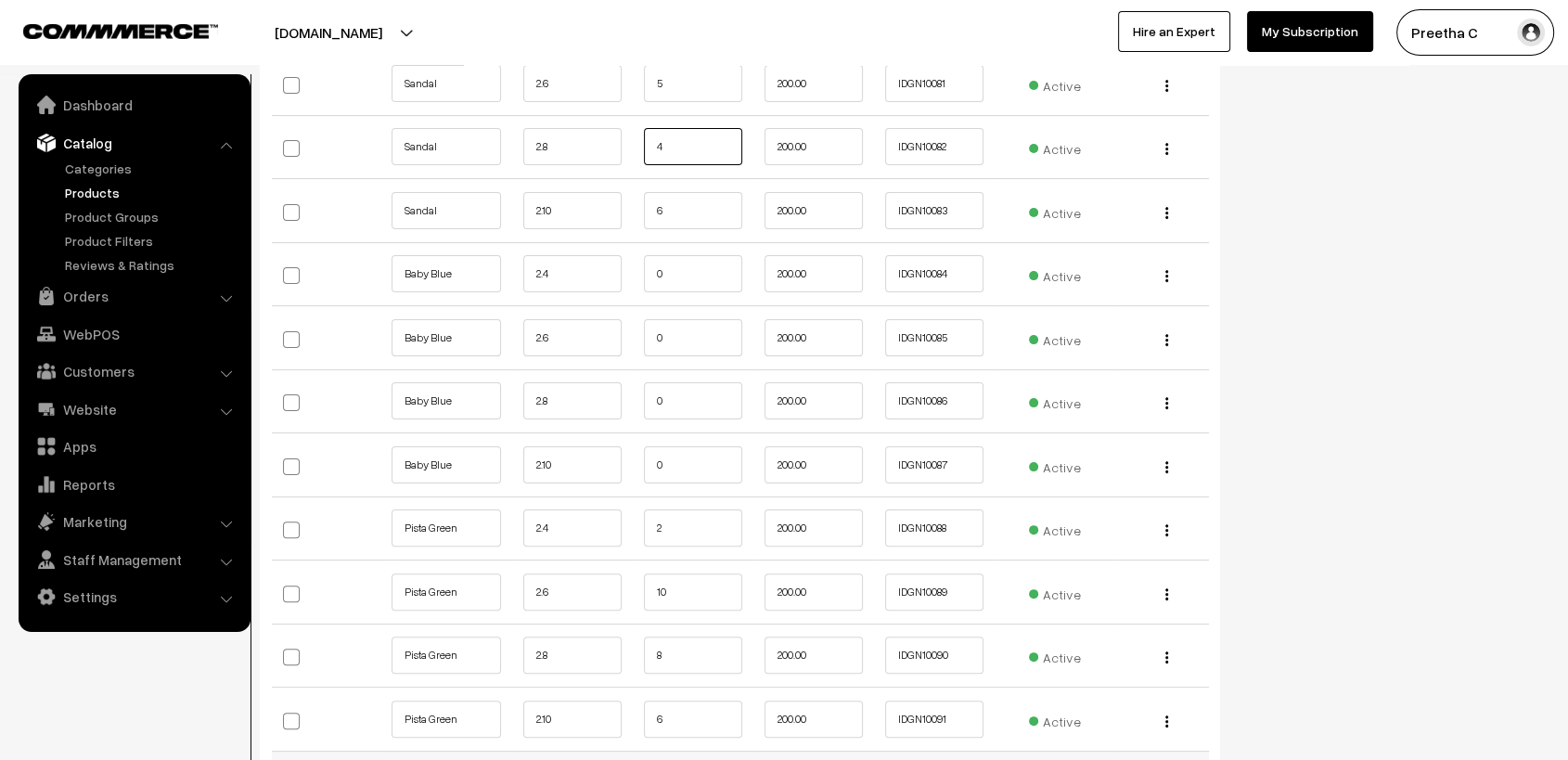
scroll to position [7523, 0]
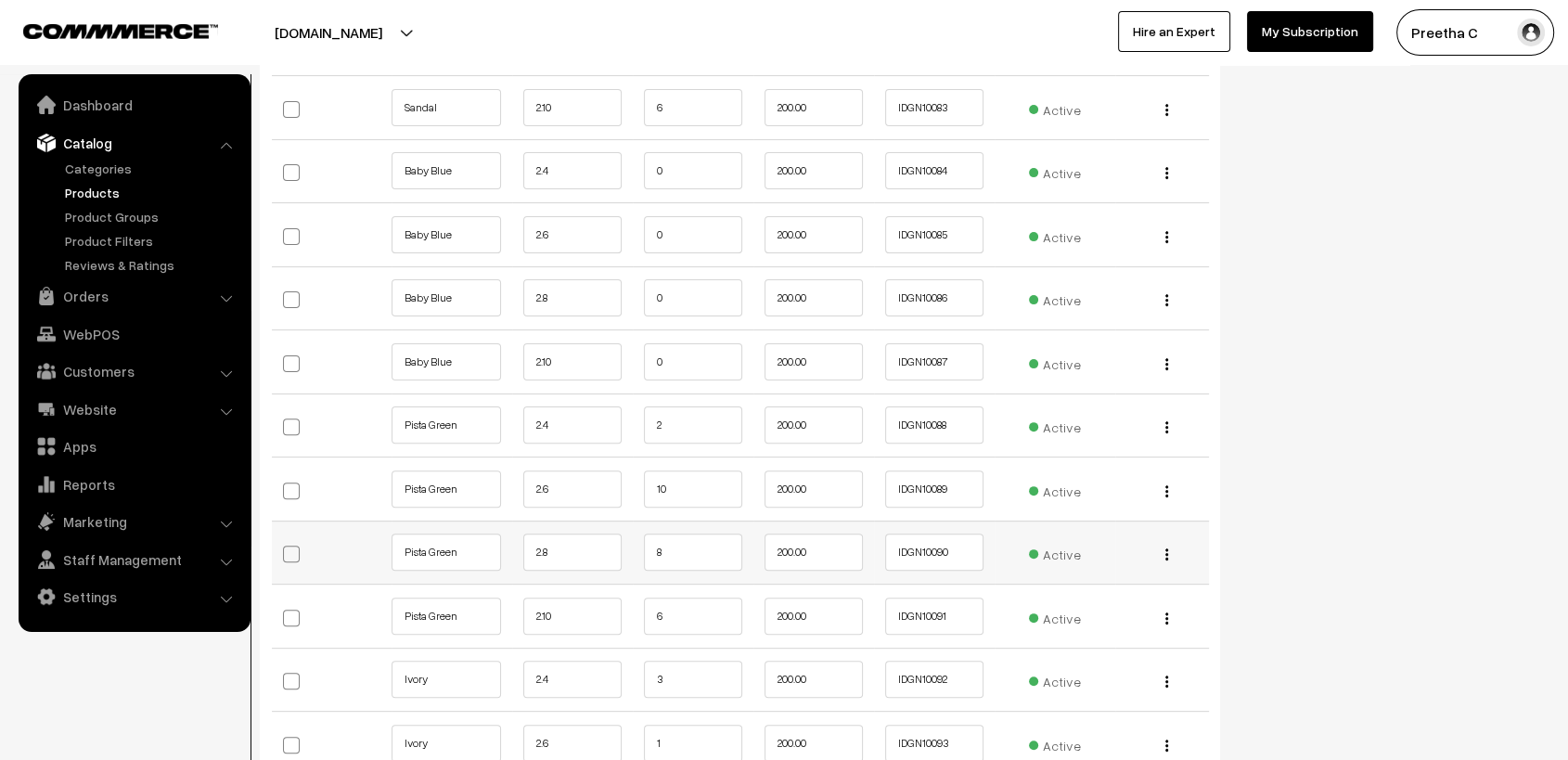
type input "4"
drag, startPoint x: 707, startPoint y: 552, endPoint x: 719, endPoint y: 549, distance: 12.4
click at [719, 549] on input "8" at bounding box center [693, 551] width 98 height 37
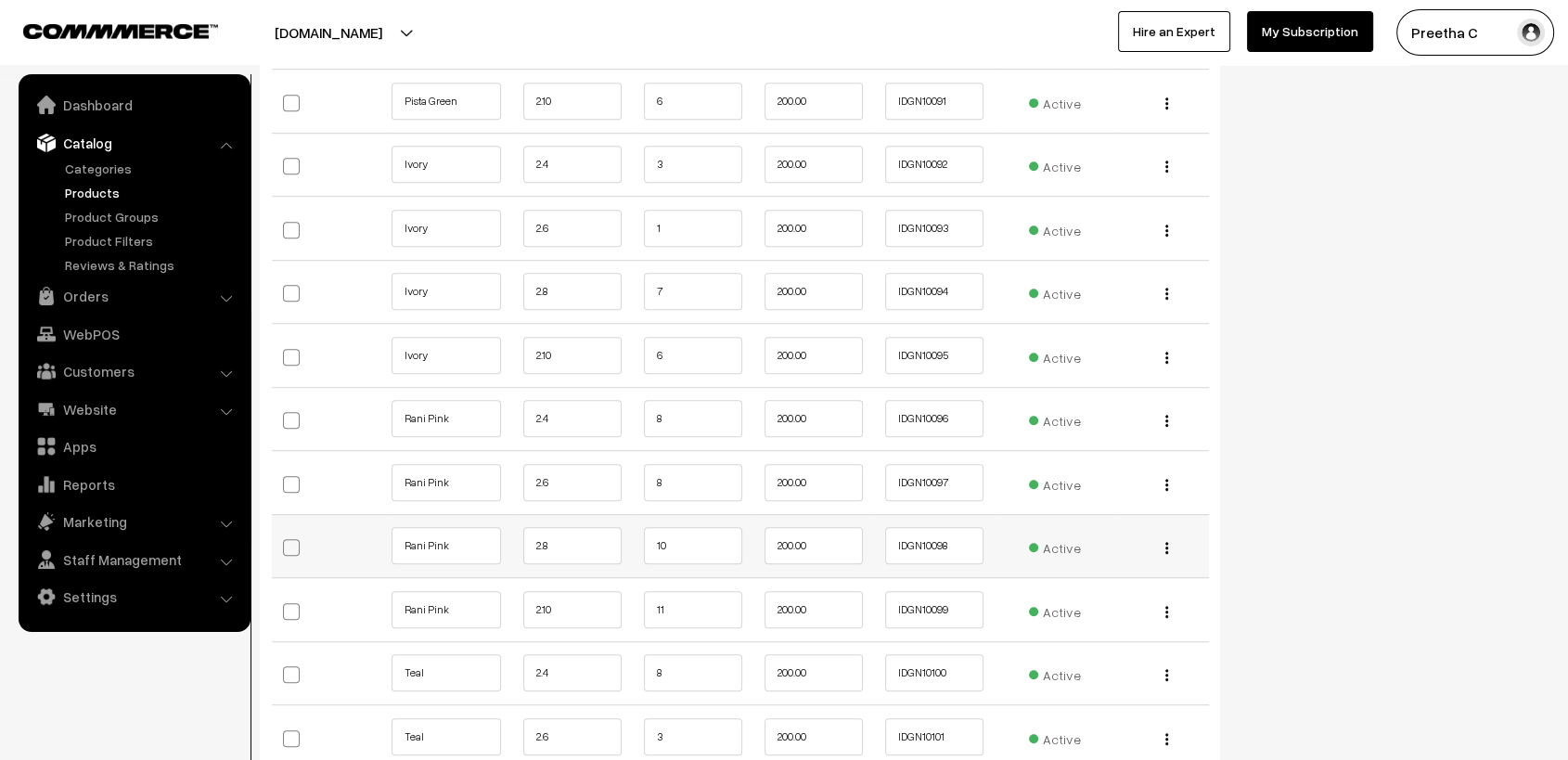
type input "7"
click at [686, 527] on input "10" at bounding box center [693, 545] width 98 height 37
type input "1"
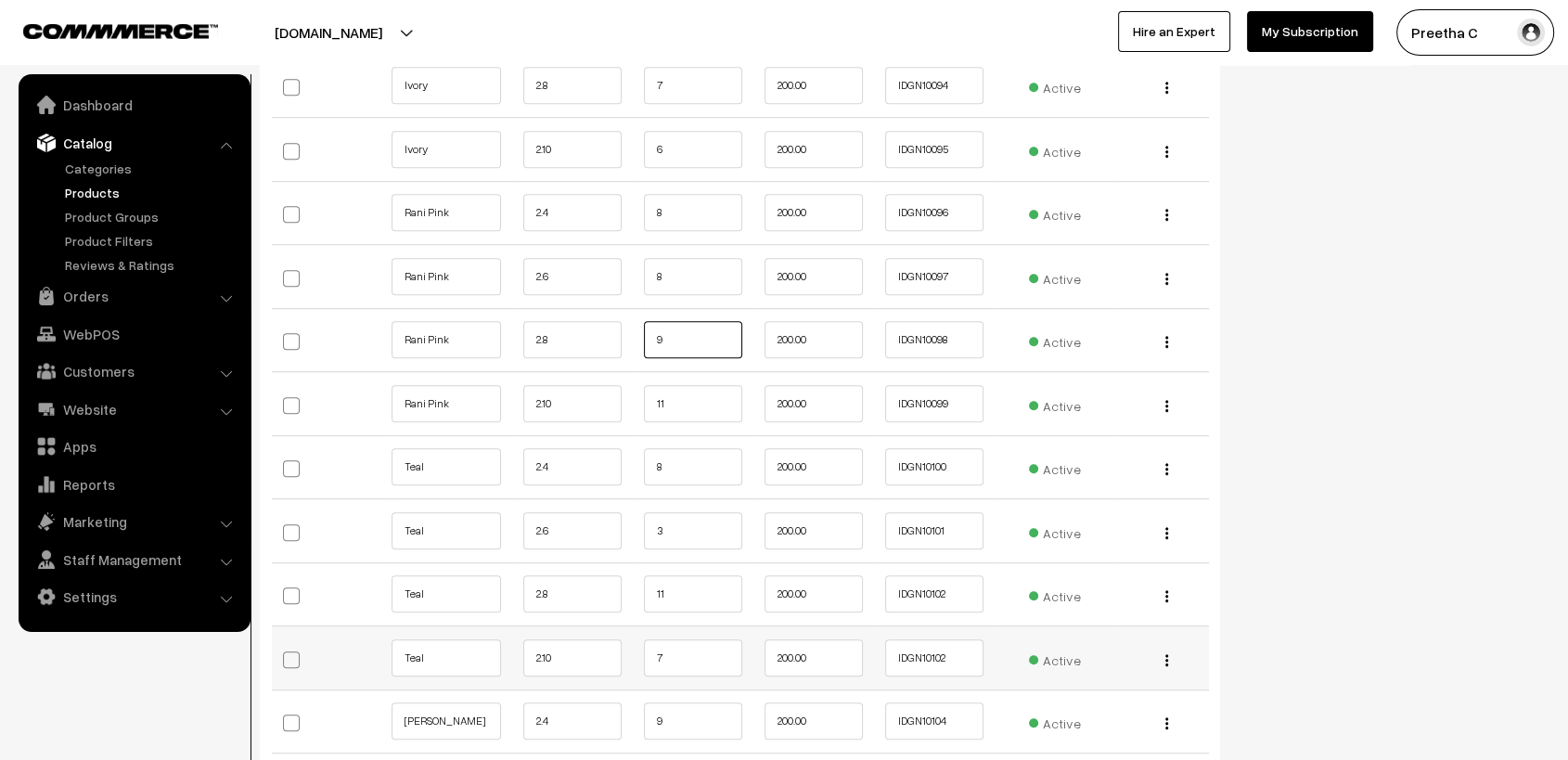
scroll to position [8348, 0]
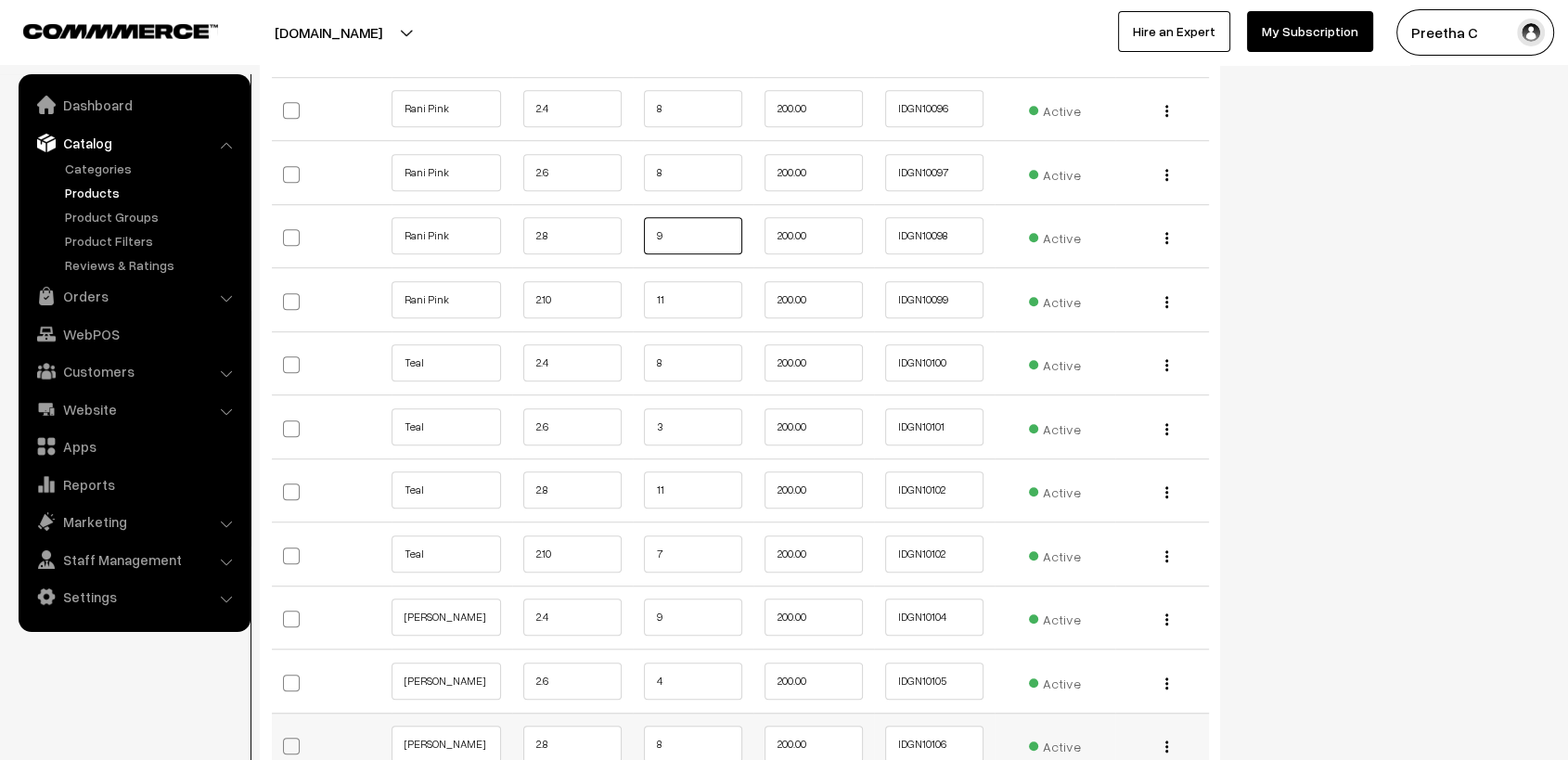
type input "9"
click at [686, 728] on input "8" at bounding box center [693, 743] width 98 height 37
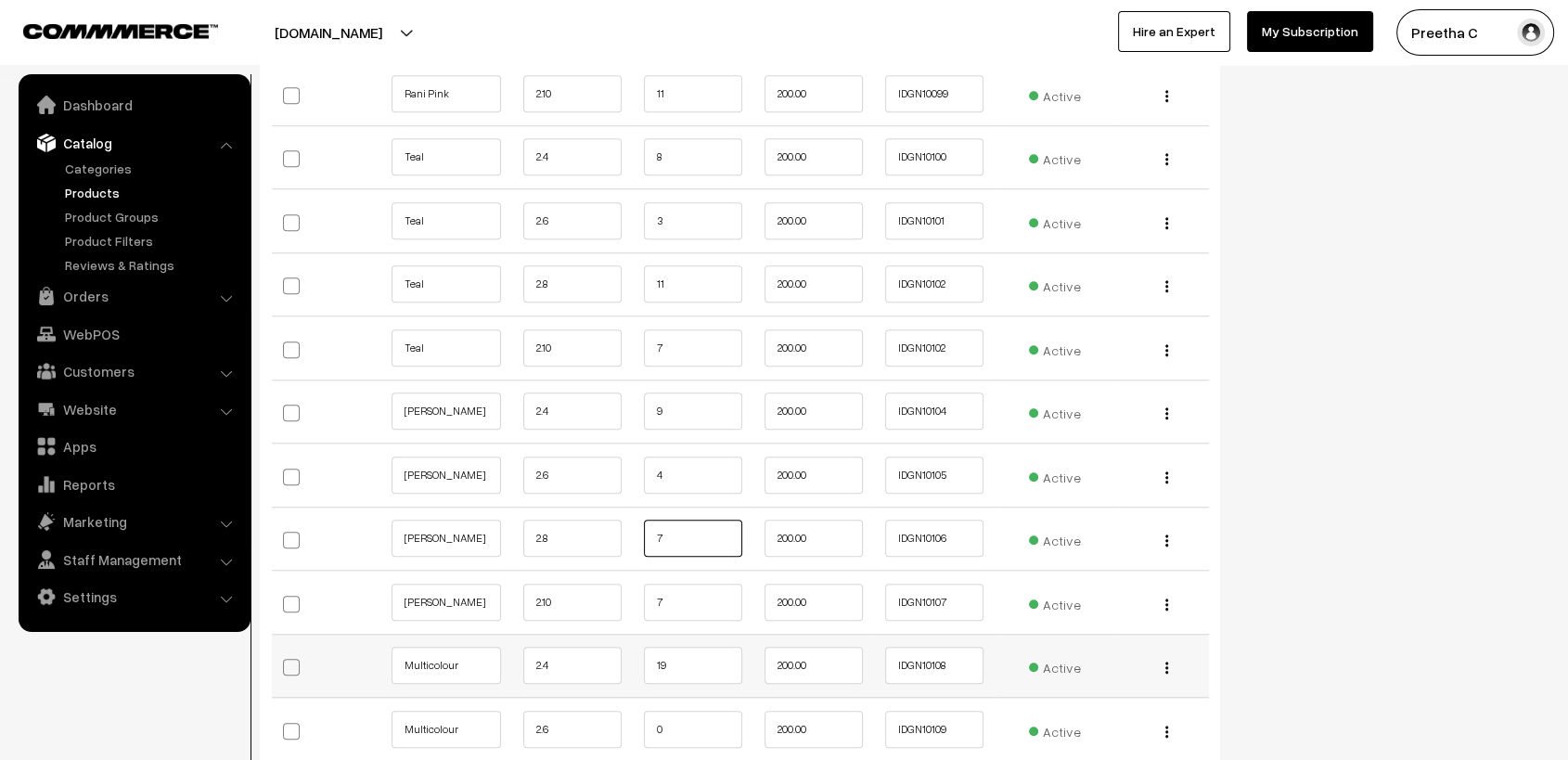
scroll to position [8656, 0]
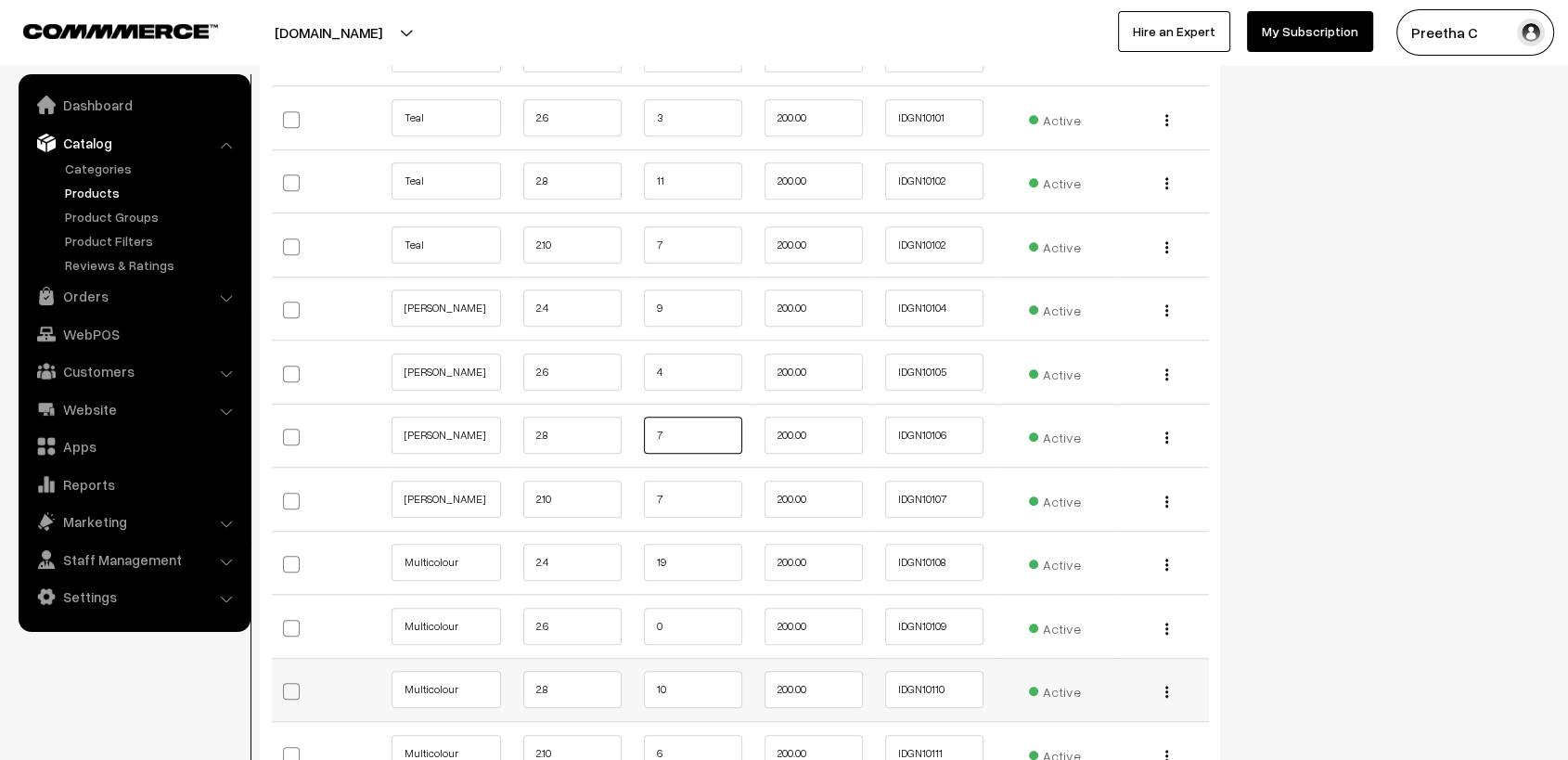
type input "7"
click at [686, 676] on input "10" at bounding box center [693, 689] width 98 height 37
type input "1"
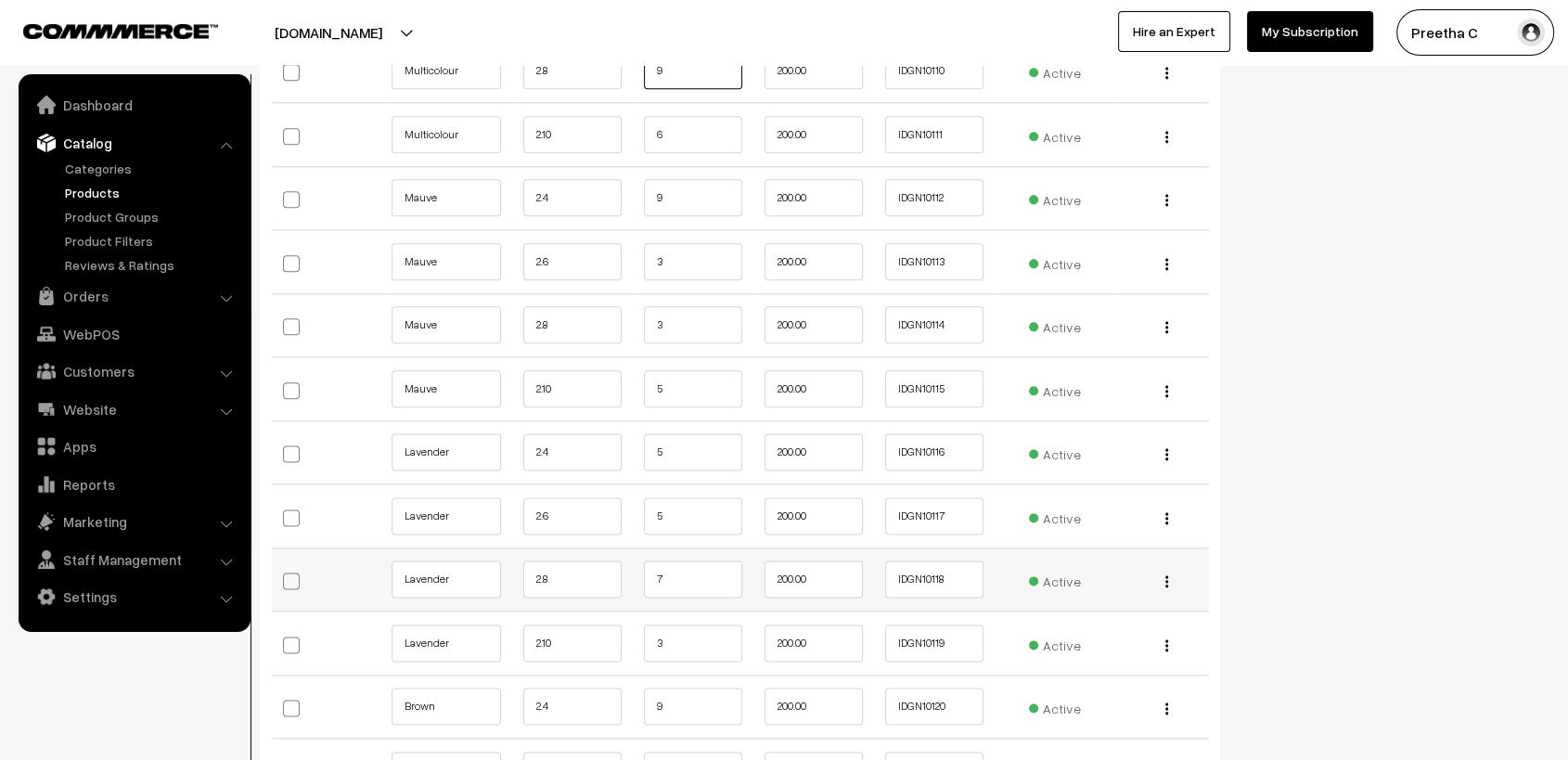
scroll to position [9377, 0]
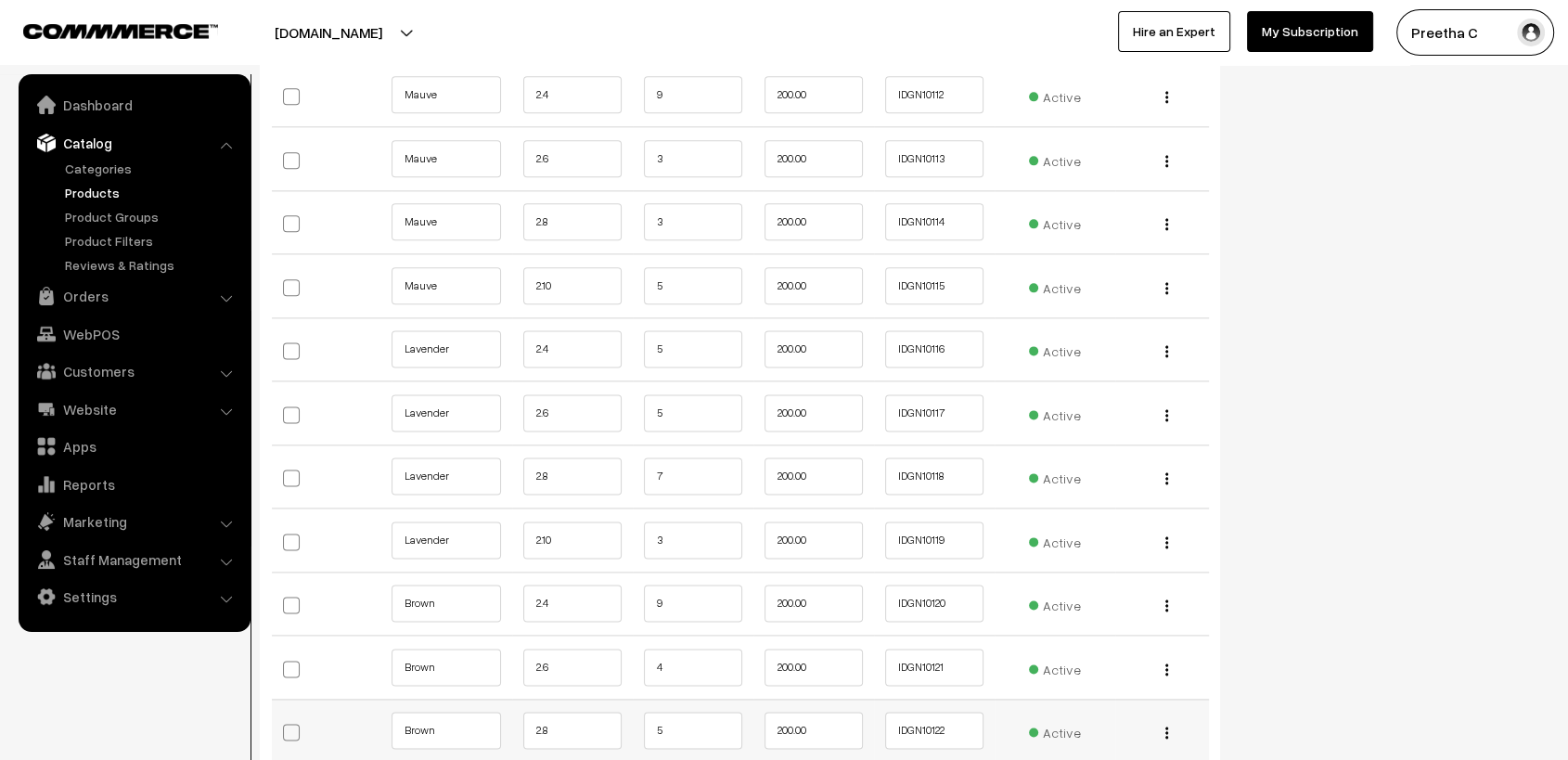
type input "9"
click at [684, 712] on input "5" at bounding box center [693, 730] width 98 height 37
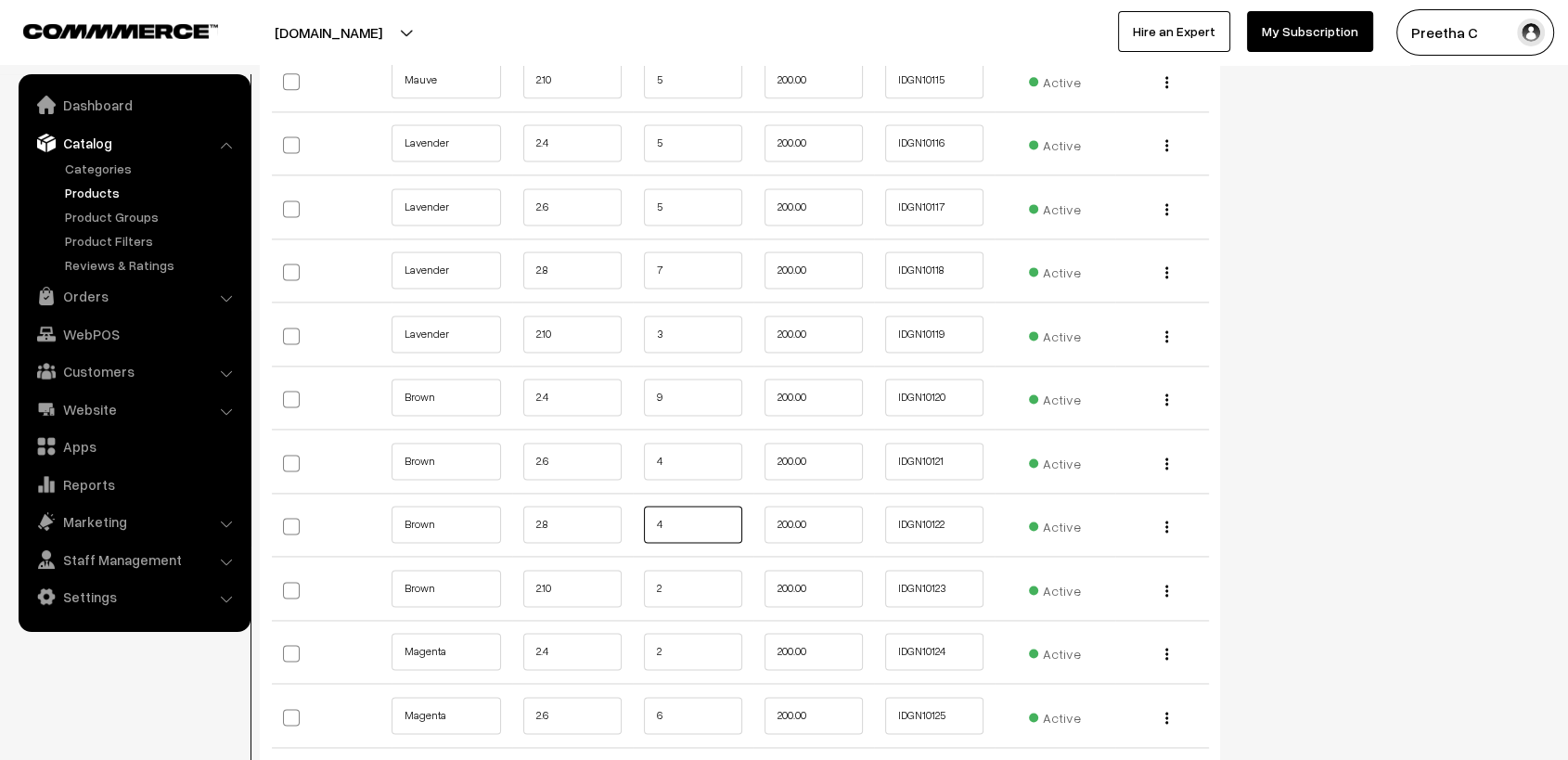
scroll to position [9790, 0]
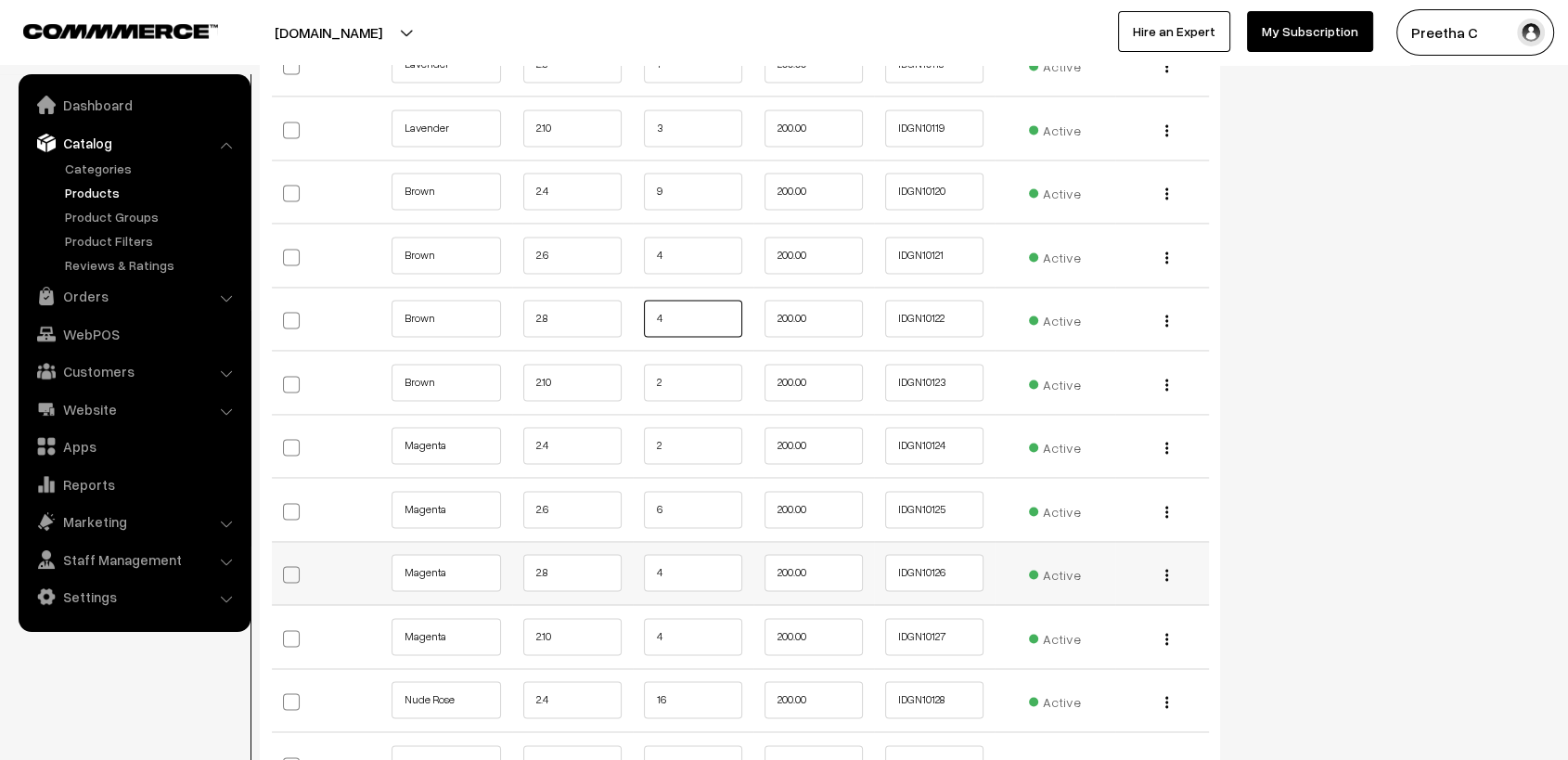
type input "4"
click at [691, 557] on input "4" at bounding box center [693, 572] width 98 height 37
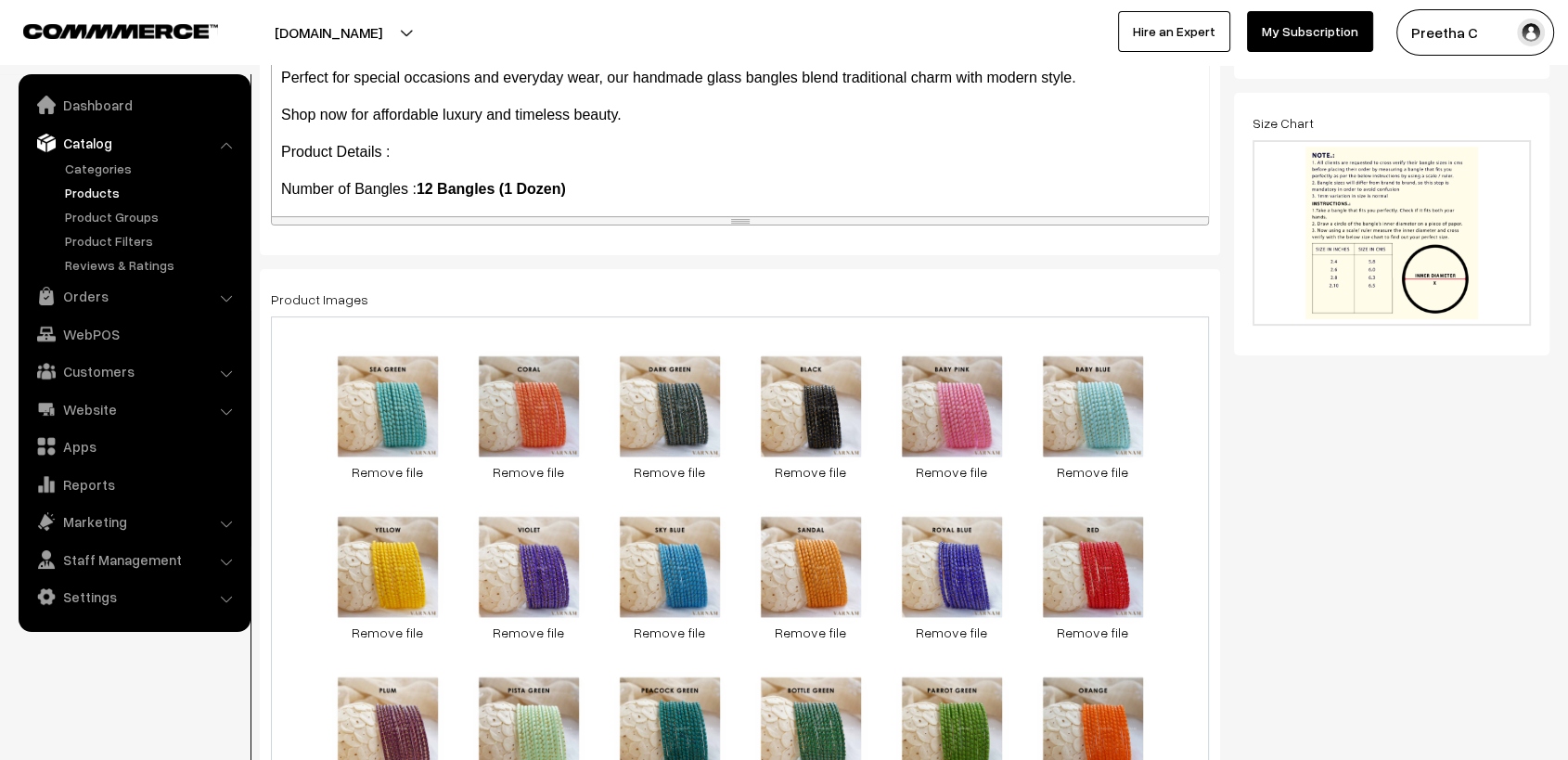
scroll to position [0, 0]
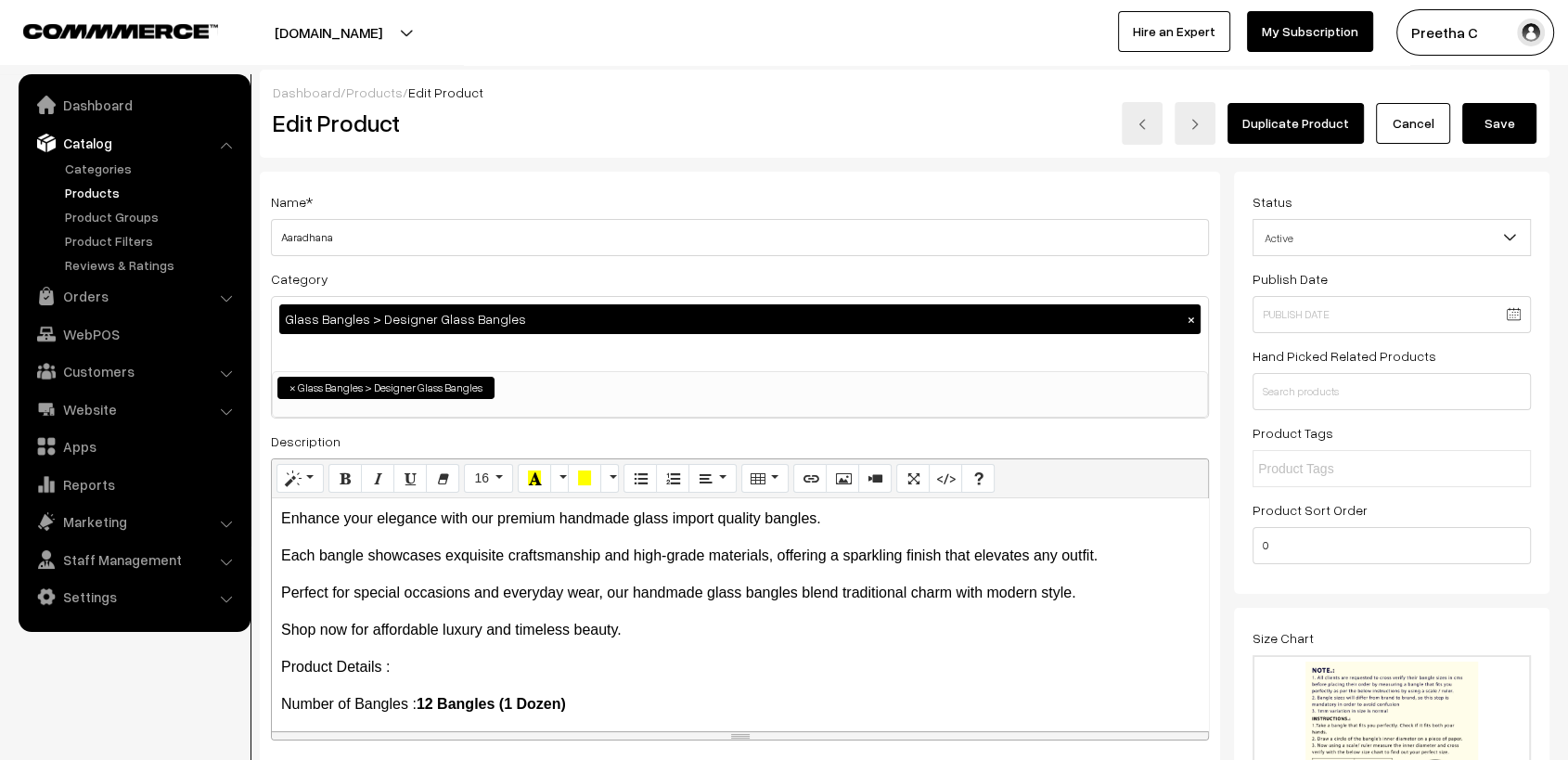
type input "3"
click at [1503, 120] on button "Save" at bounding box center [1499, 123] width 74 height 41
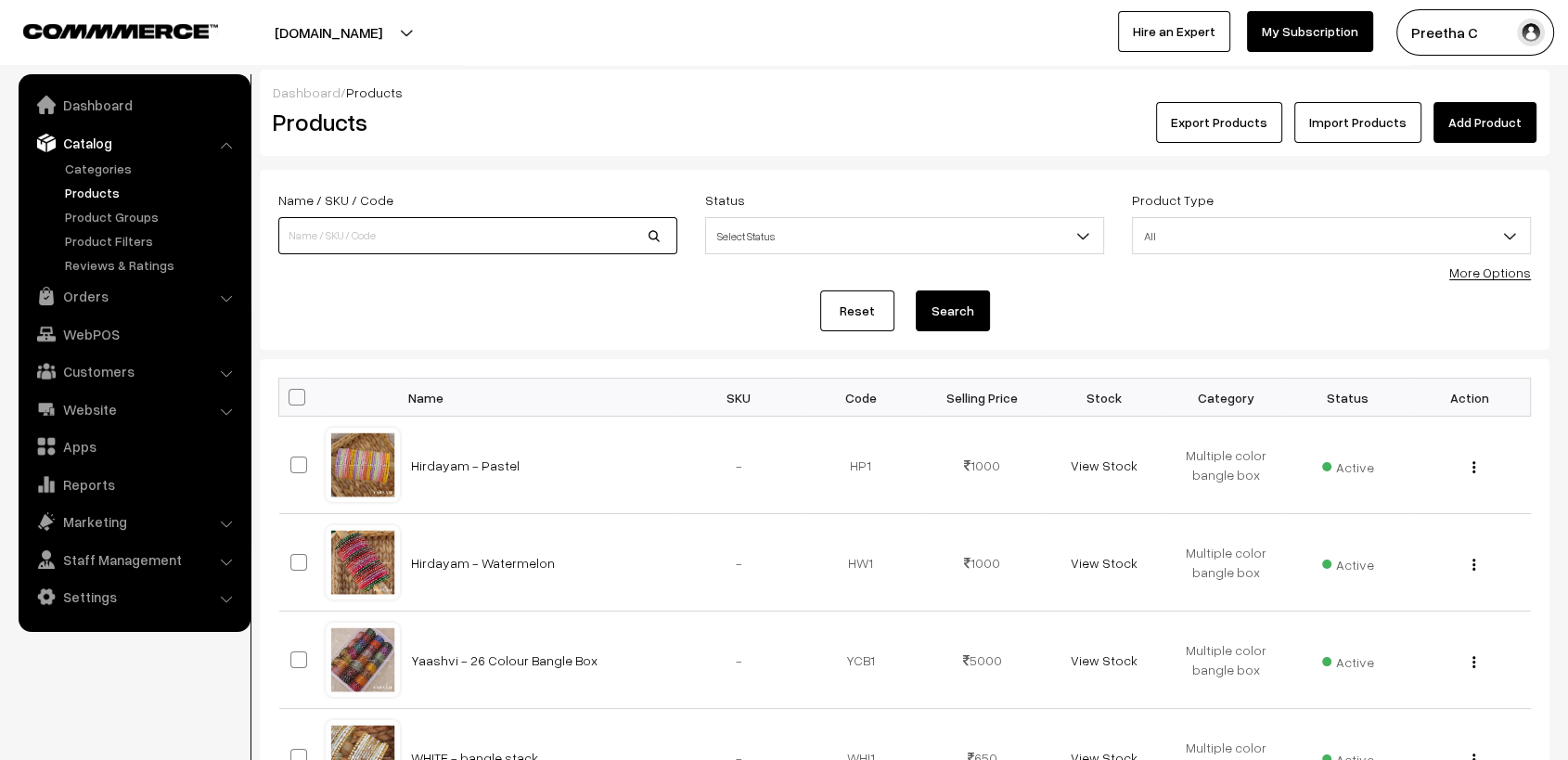
click at [586, 238] on input at bounding box center [477, 235] width 399 height 37
type input "ami"
click at [916, 291] on button "Search" at bounding box center [953, 310] width 74 height 41
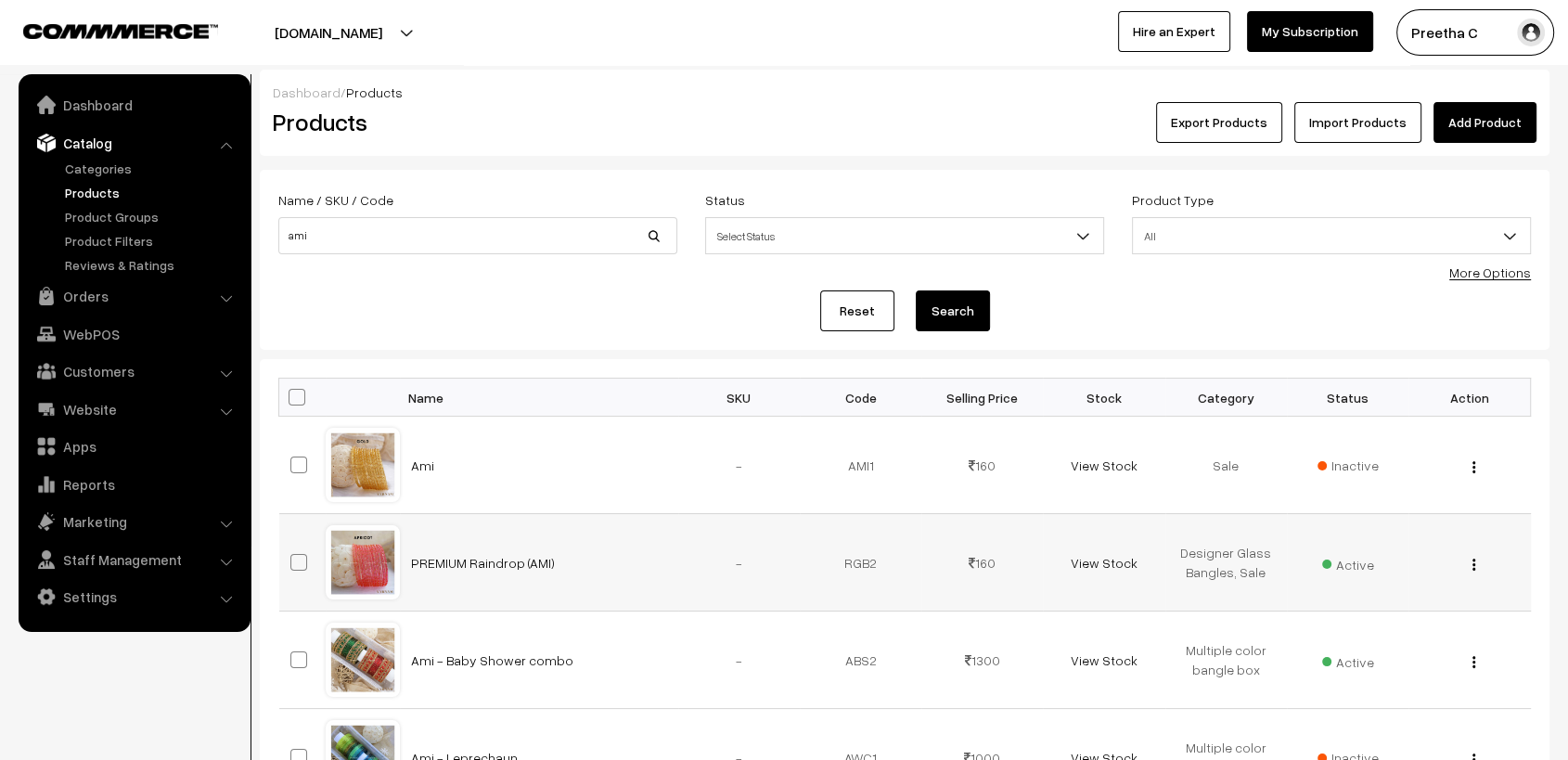
click at [365, 561] on div at bounding box center [363, 562] width 70 height 70
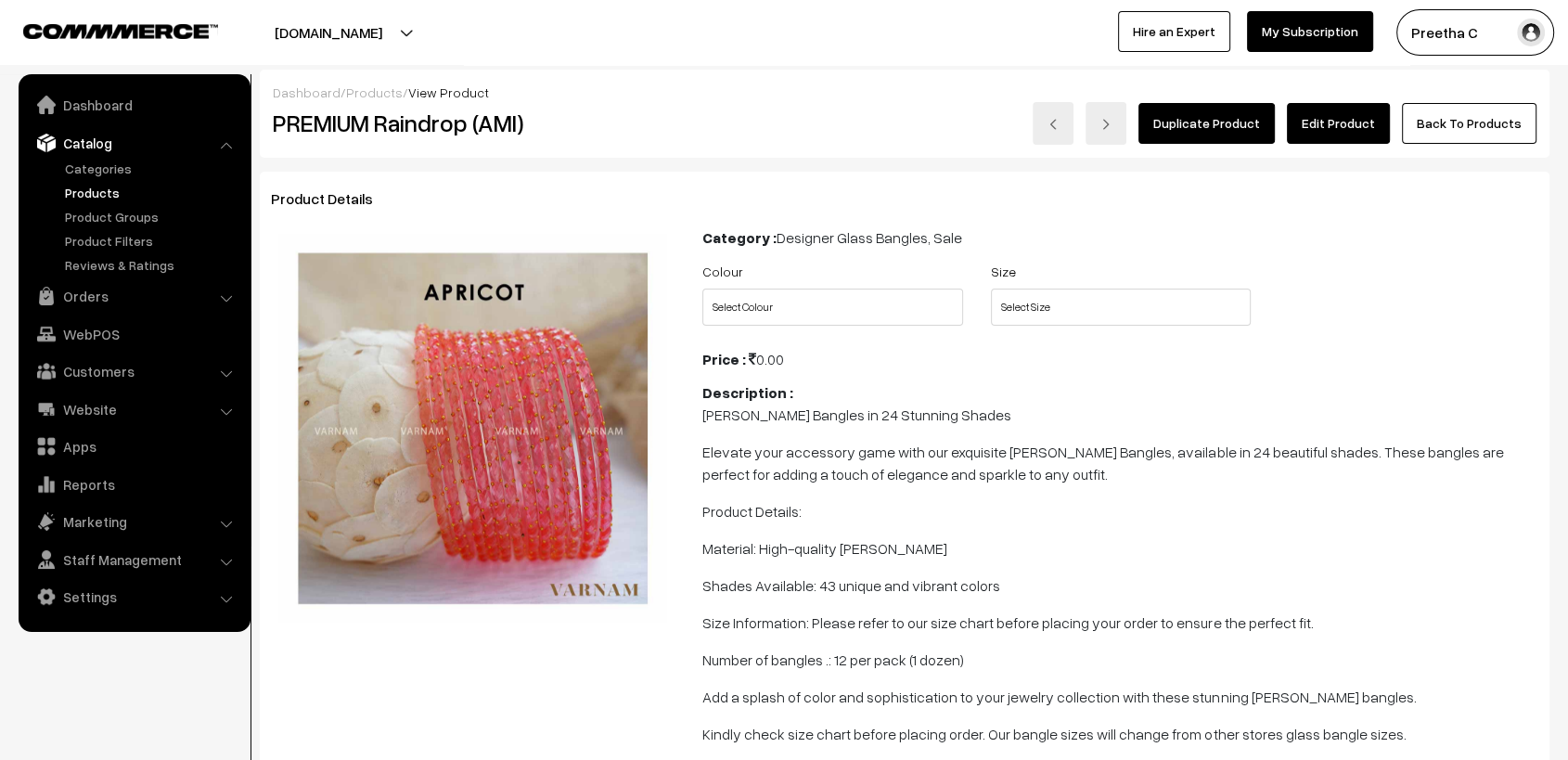
click at [1335, 123] on link "Edit Product" at bounding box center [1338, 123] width 103 height 41
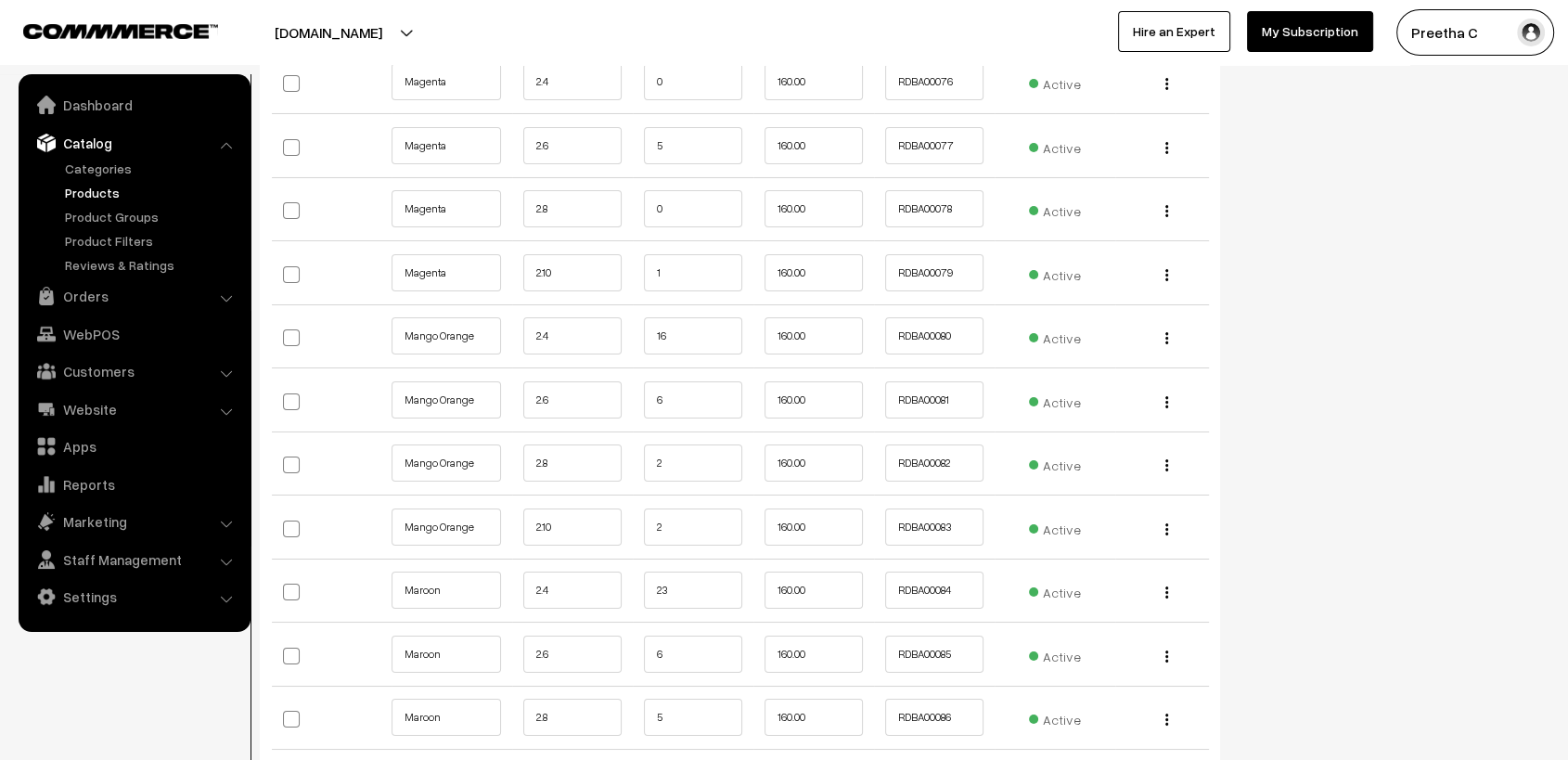
scroll to position [6904, 0]
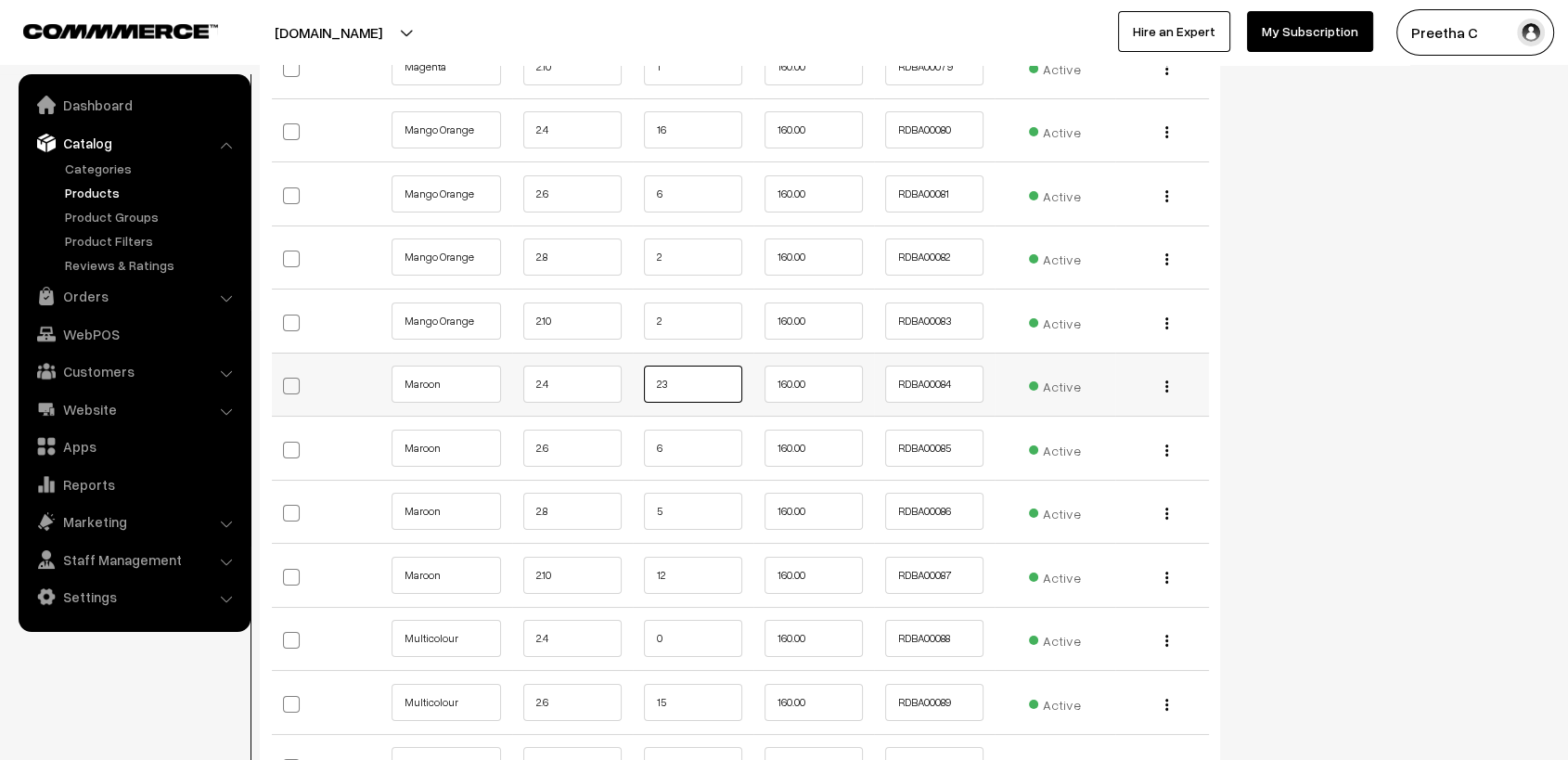
click at [704, 375] on input "23" at bounding box center [693, 383] width 98 height 37
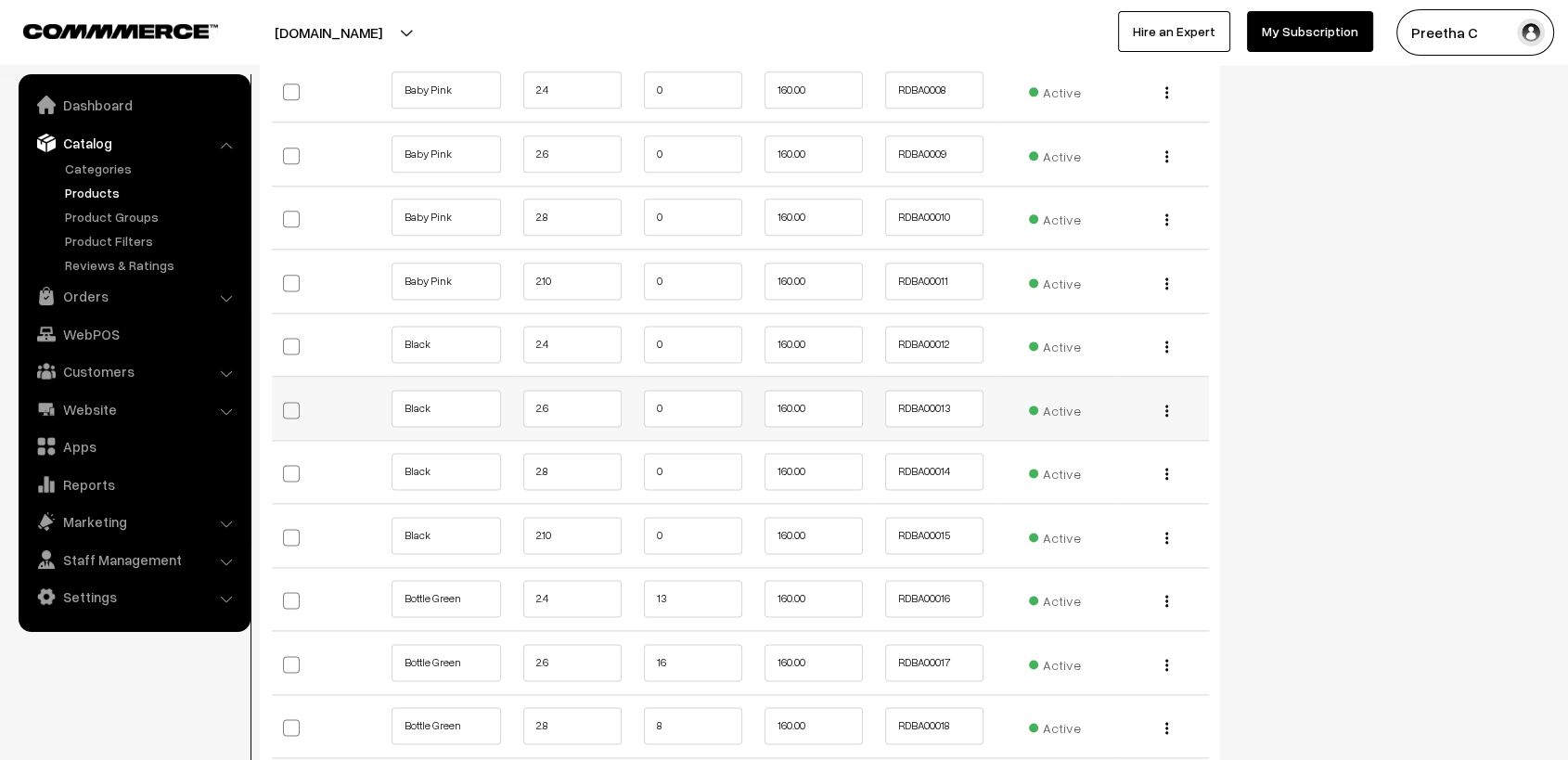
scroll to position [2473, 0]
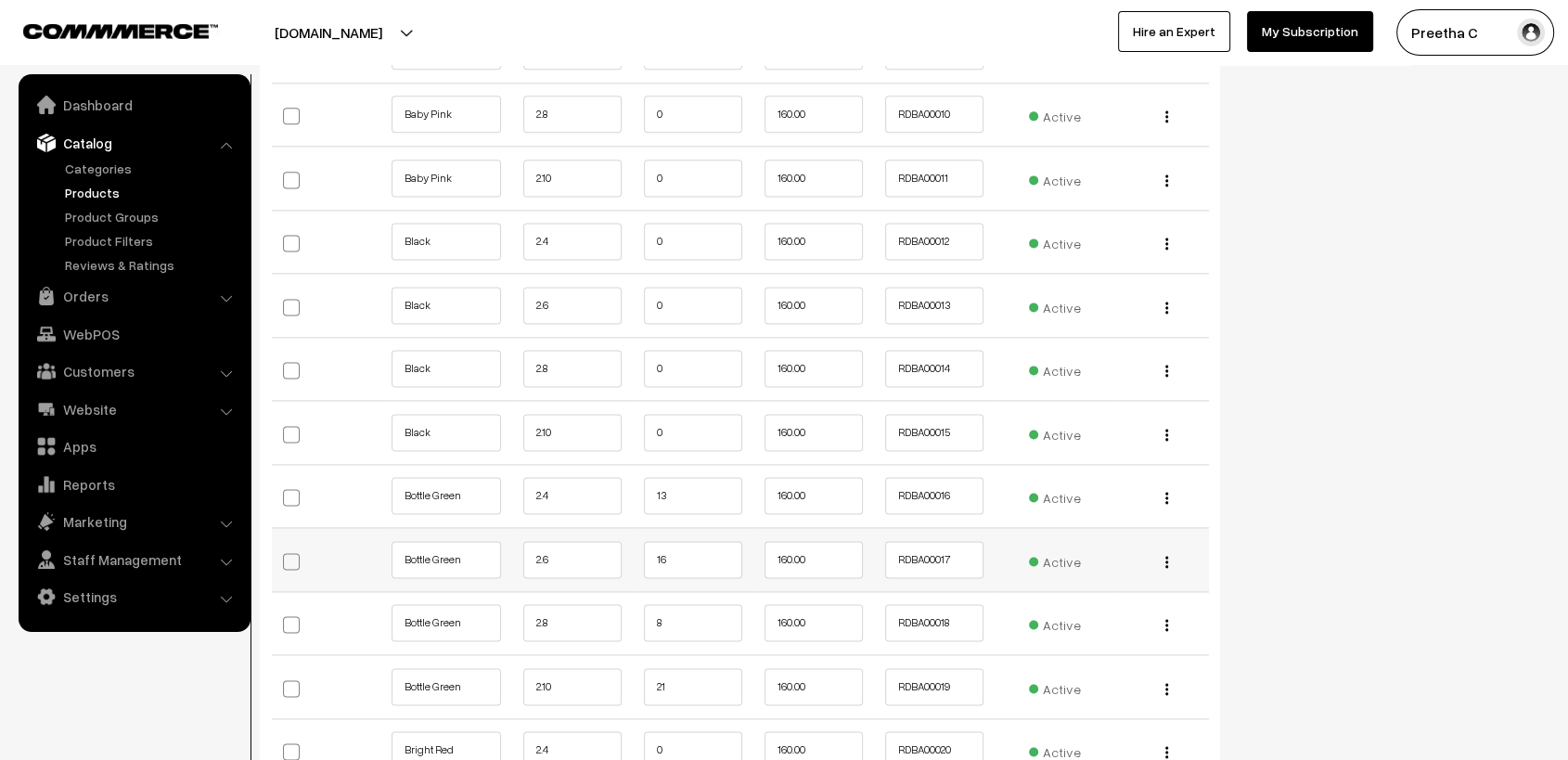
type input "21"
click at [703, 547] on input "16" at bounding box center [693, 558] width 98 height 37
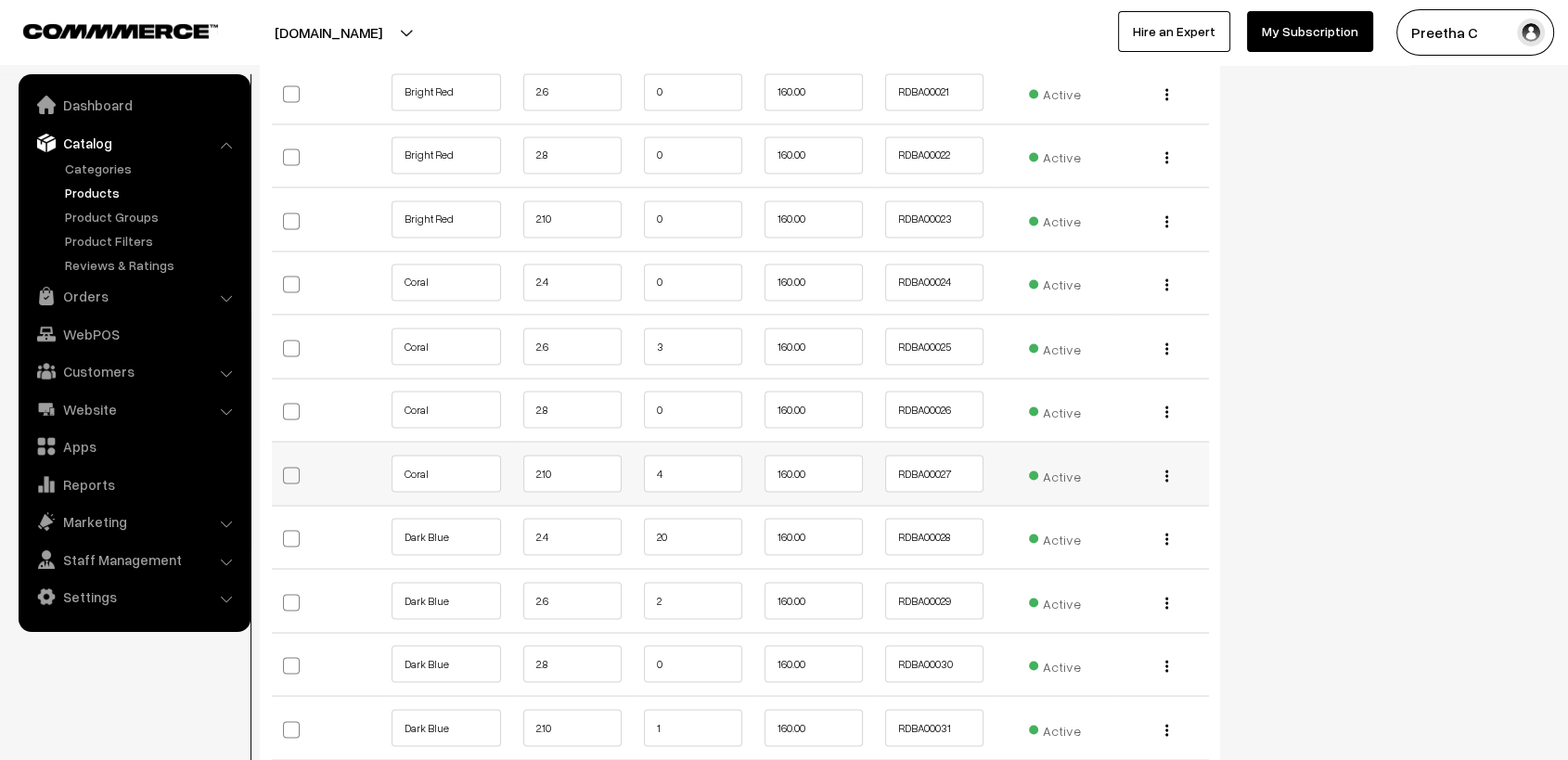
scroll to position [3297, 0]
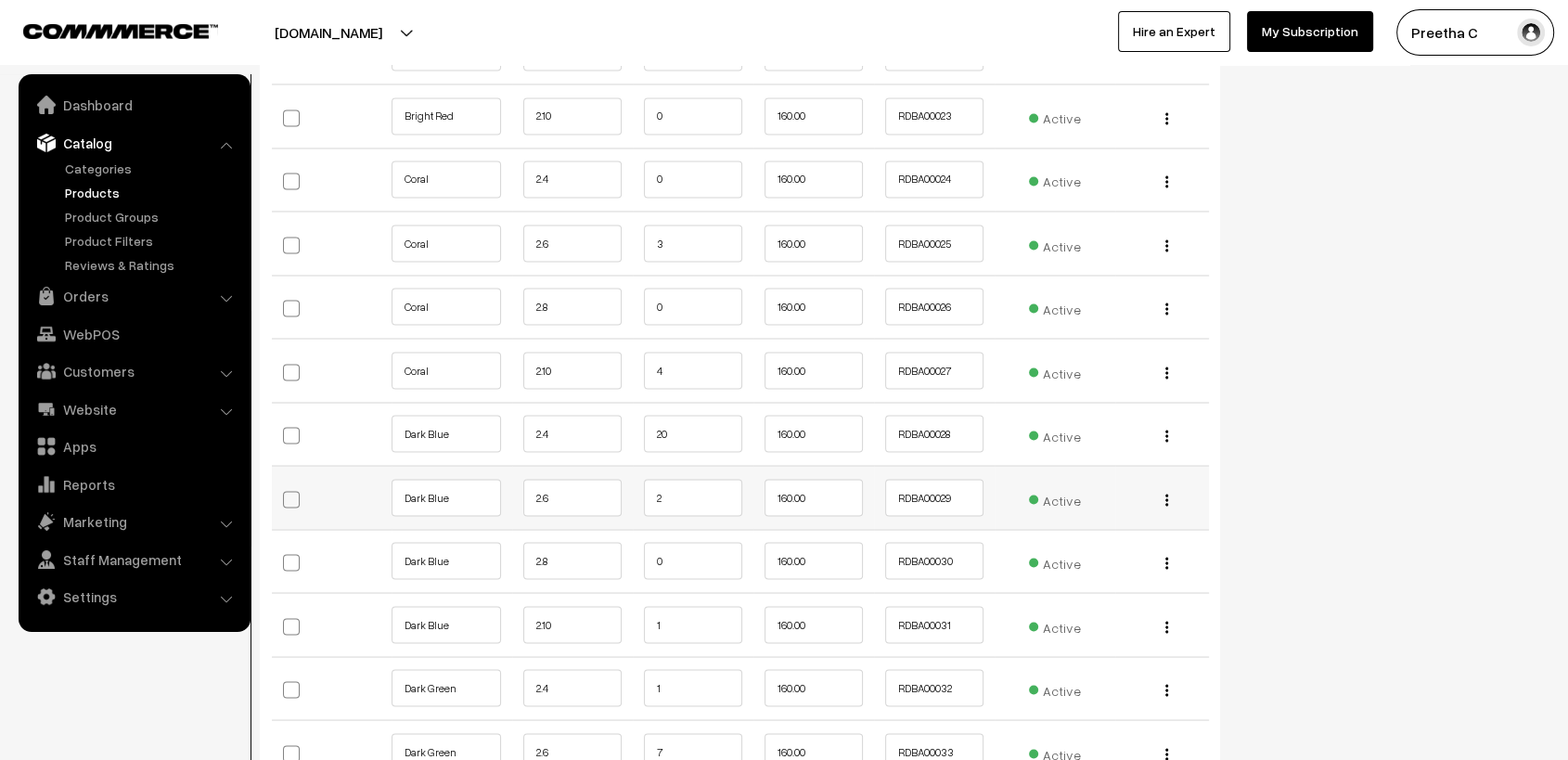
type input "15"
click at [686, 486] on input "2" at bounding box center [693, 497] width 98 height 37
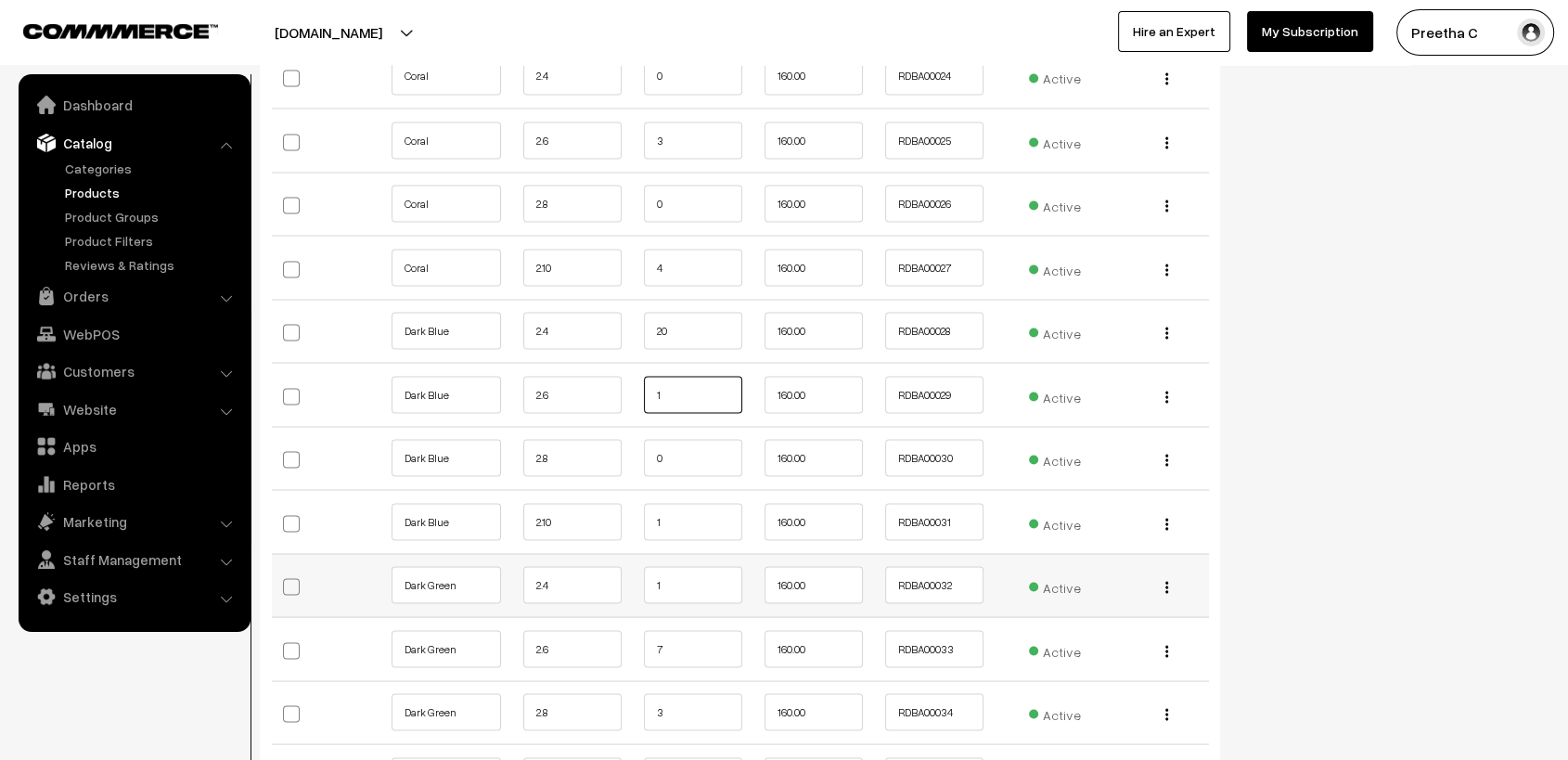
scroll to position [3503, 0]
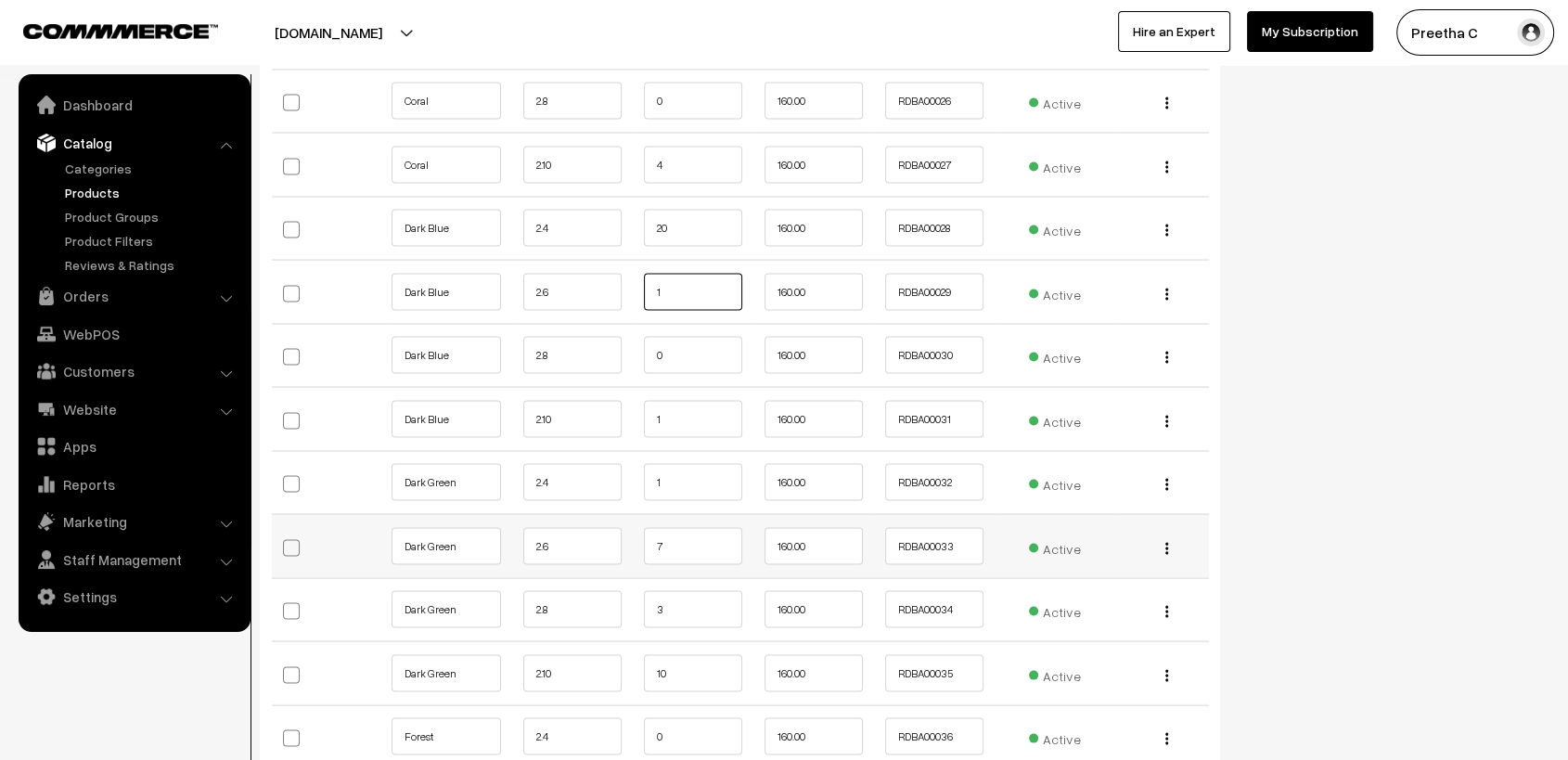
type input "1"
click at [709, 532] on input "7" at bounding box center [693, 545] width 98 height 37
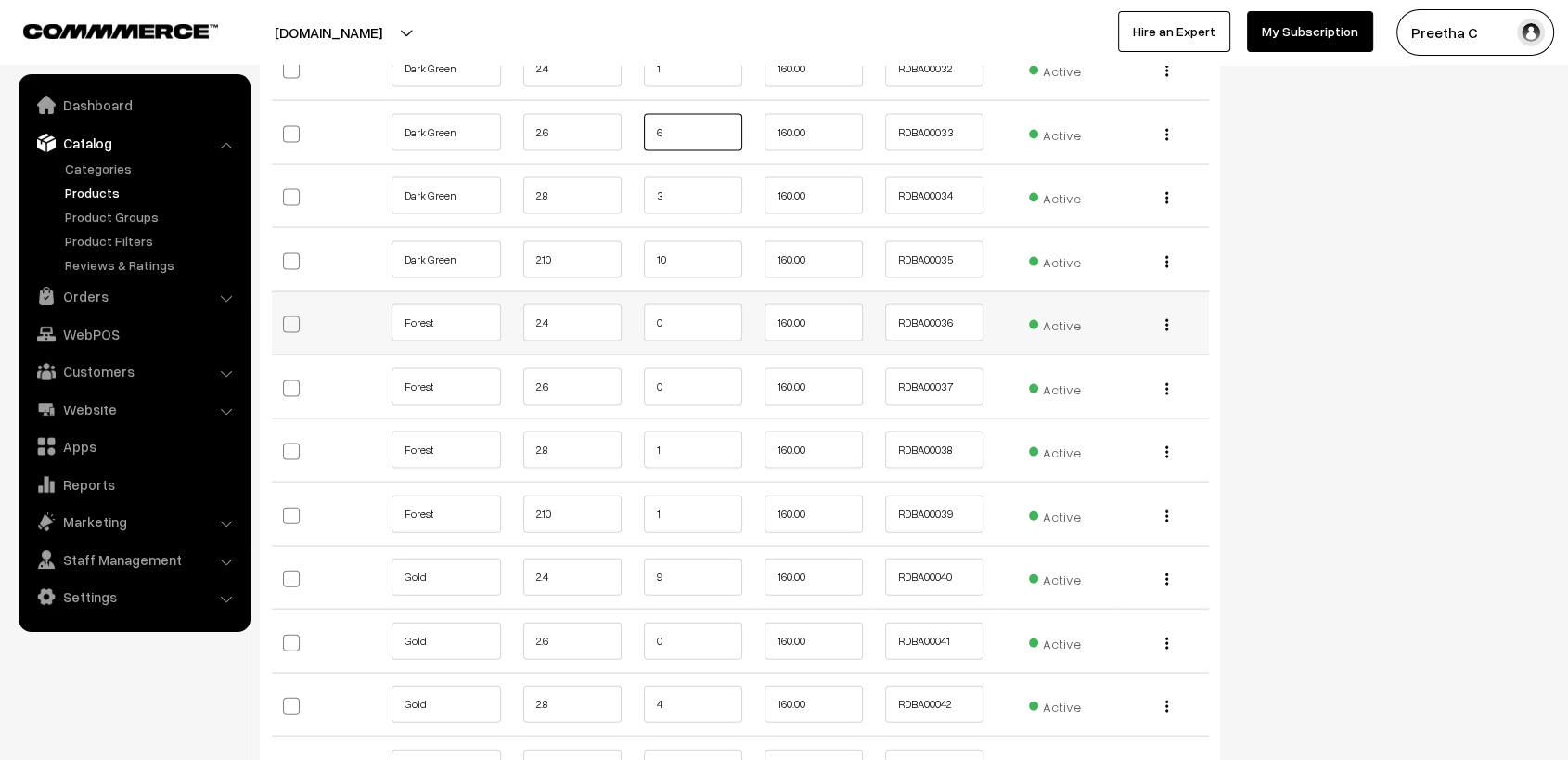
scroll to position [4019, 0]
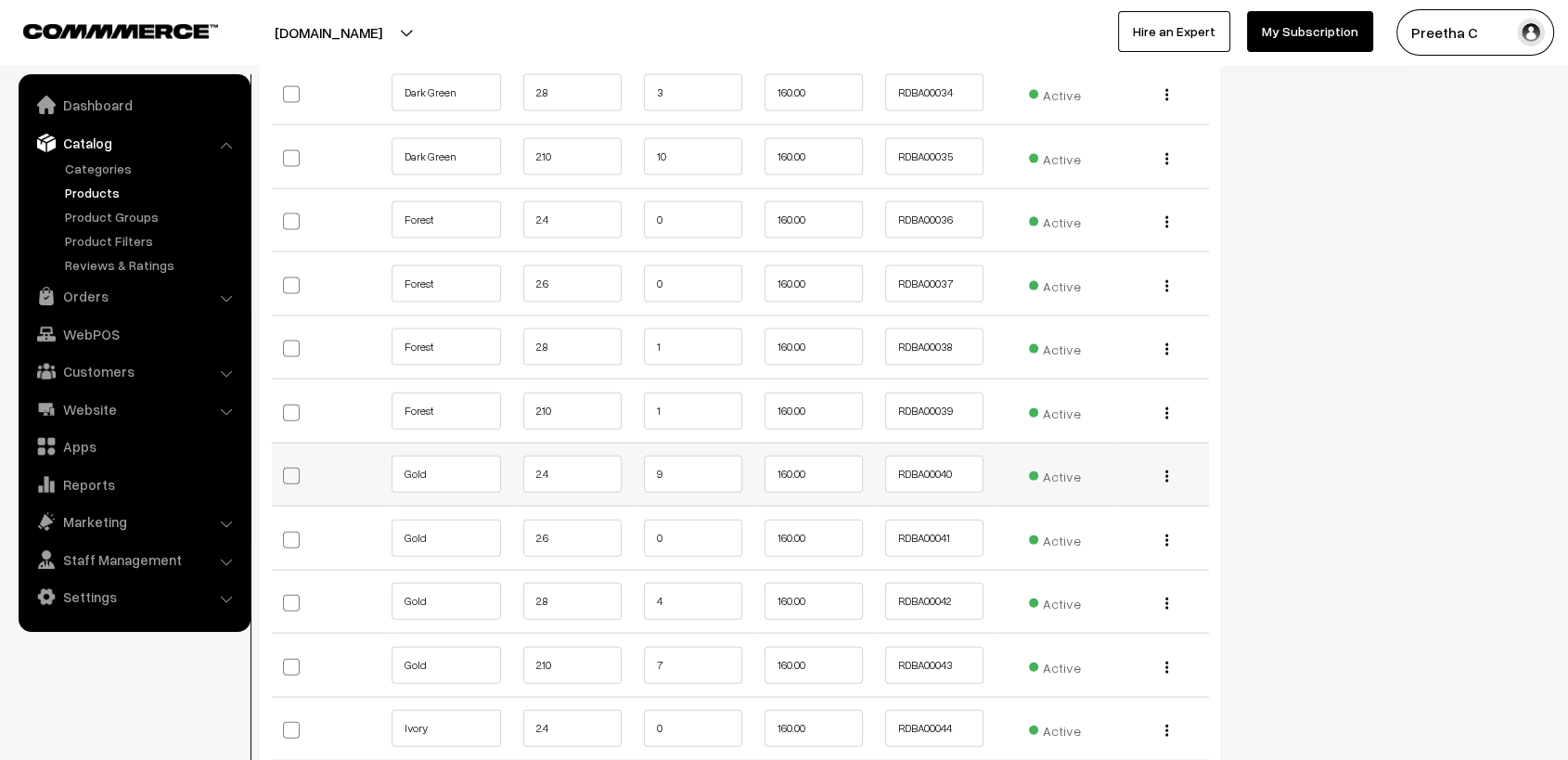
type input "6"
click at [680, 455] on input "9" at bounding box center [693, 473] width 98 height 37
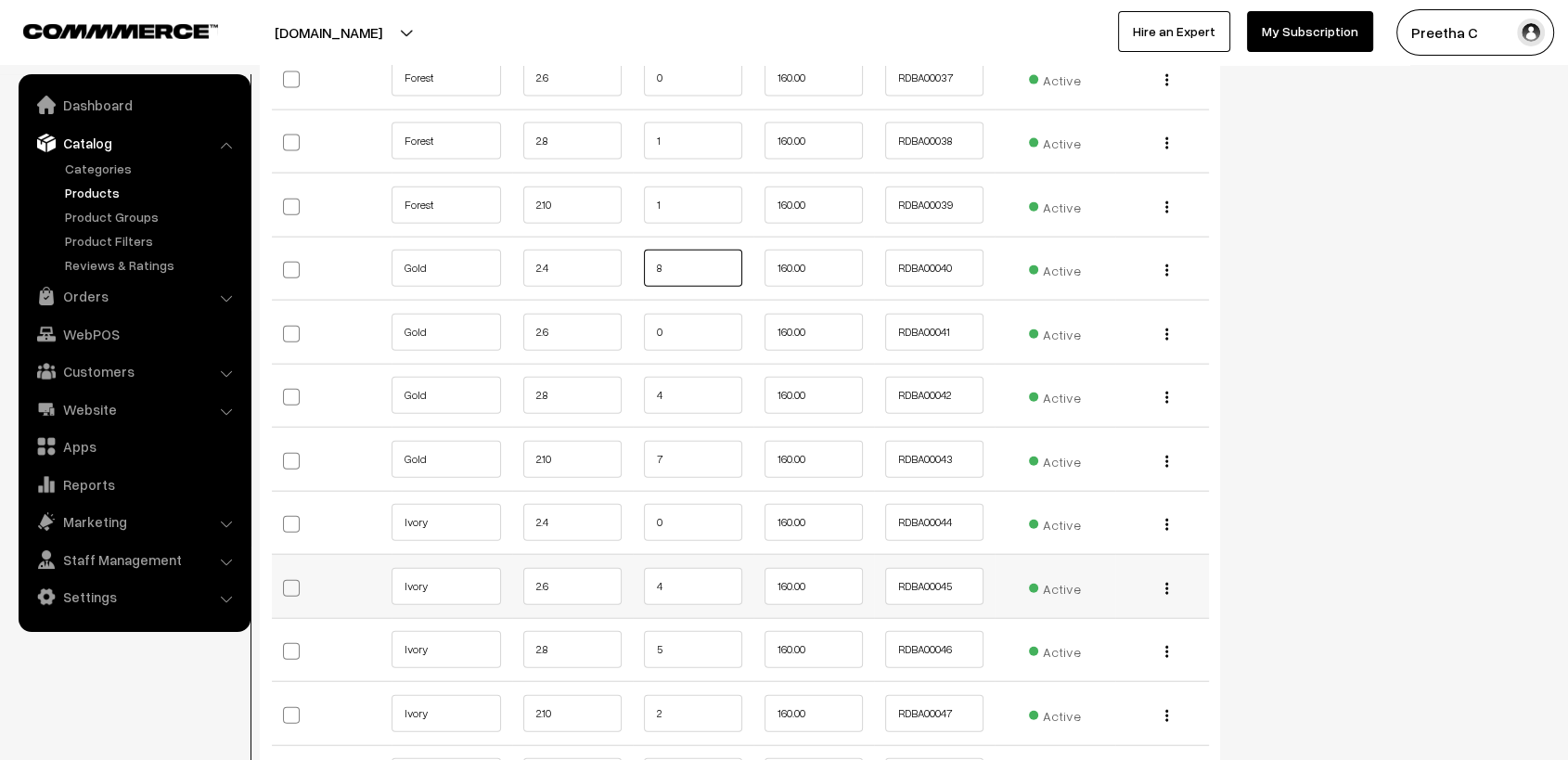
scroll to position [4430, 0]
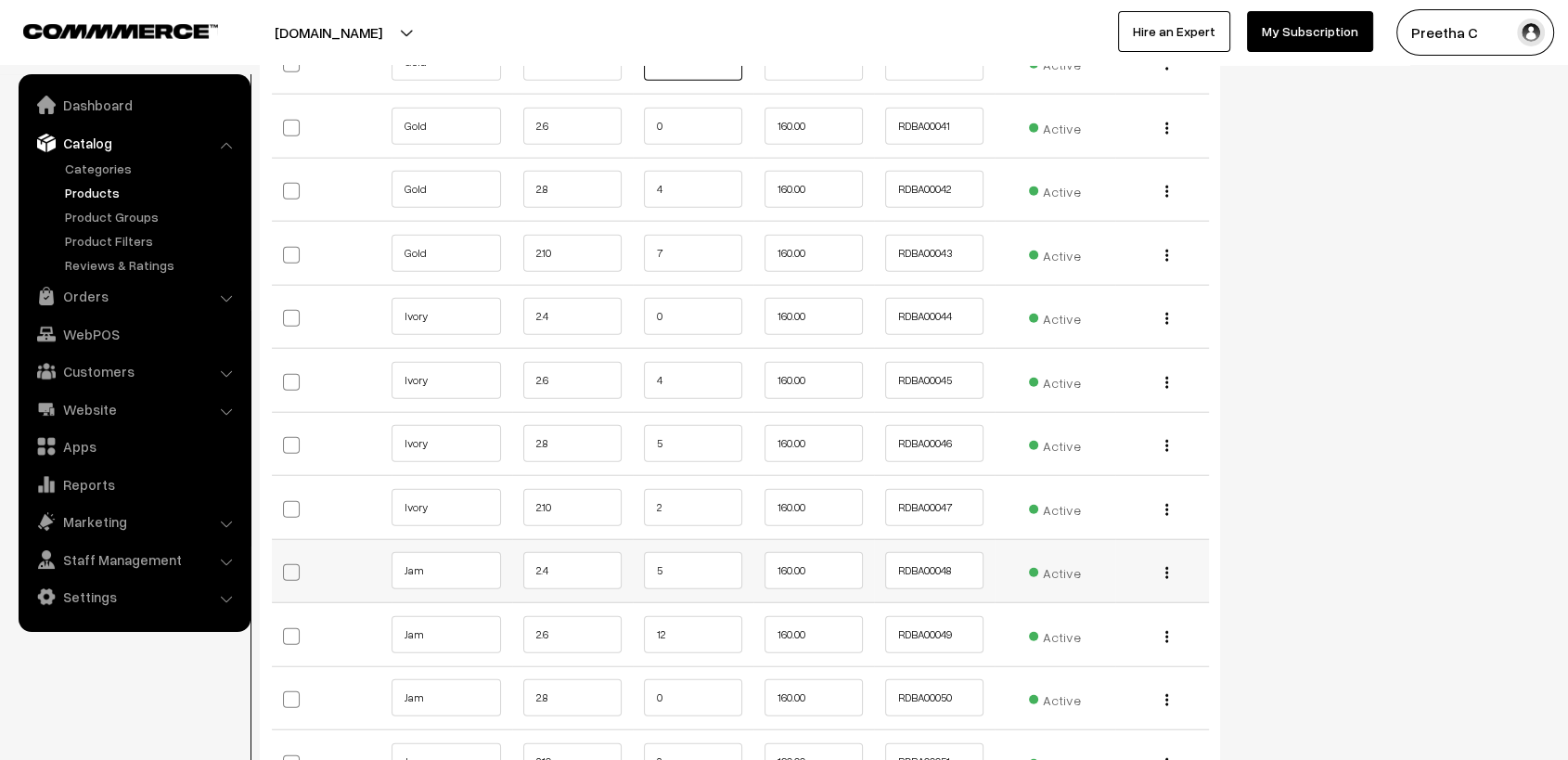
type input "8"
click at [686, 556] on input "5" at bounding box center [693, 570] width 98 height 37
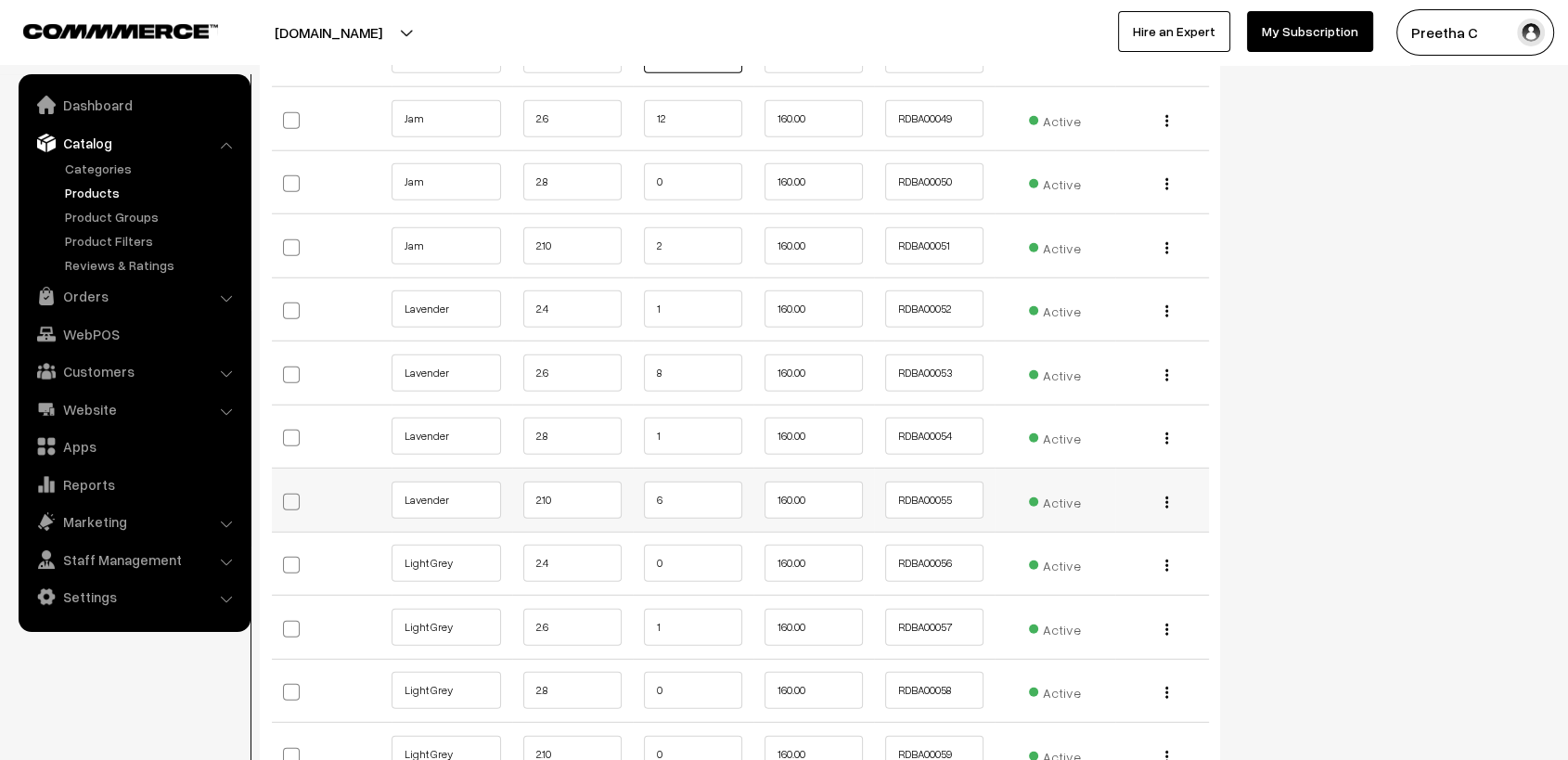
scroll to position [5049, 0]
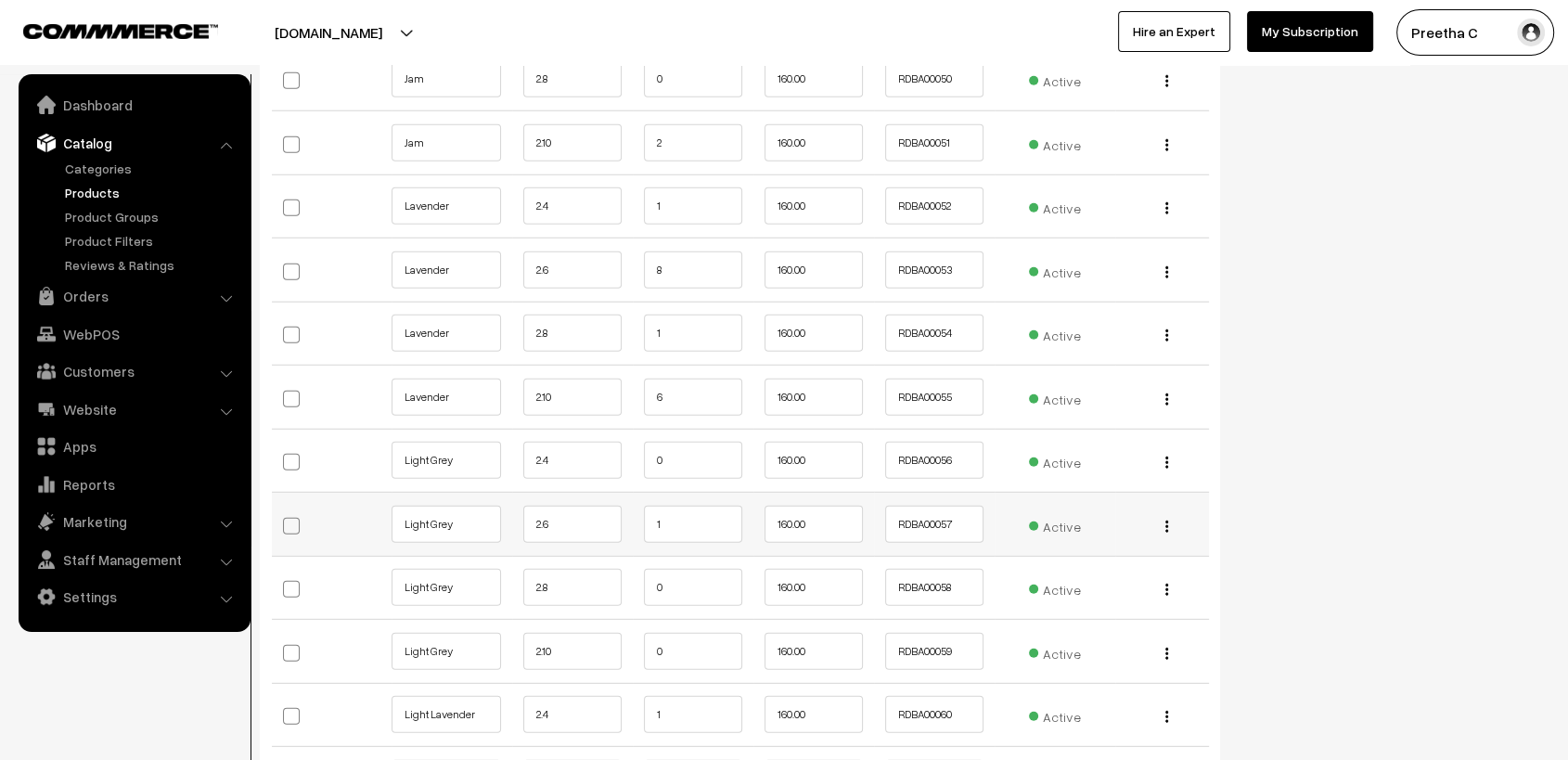
type input "4"
click at [682, 526] on input "1" at bounding box center [693, 523] width 98 height 37
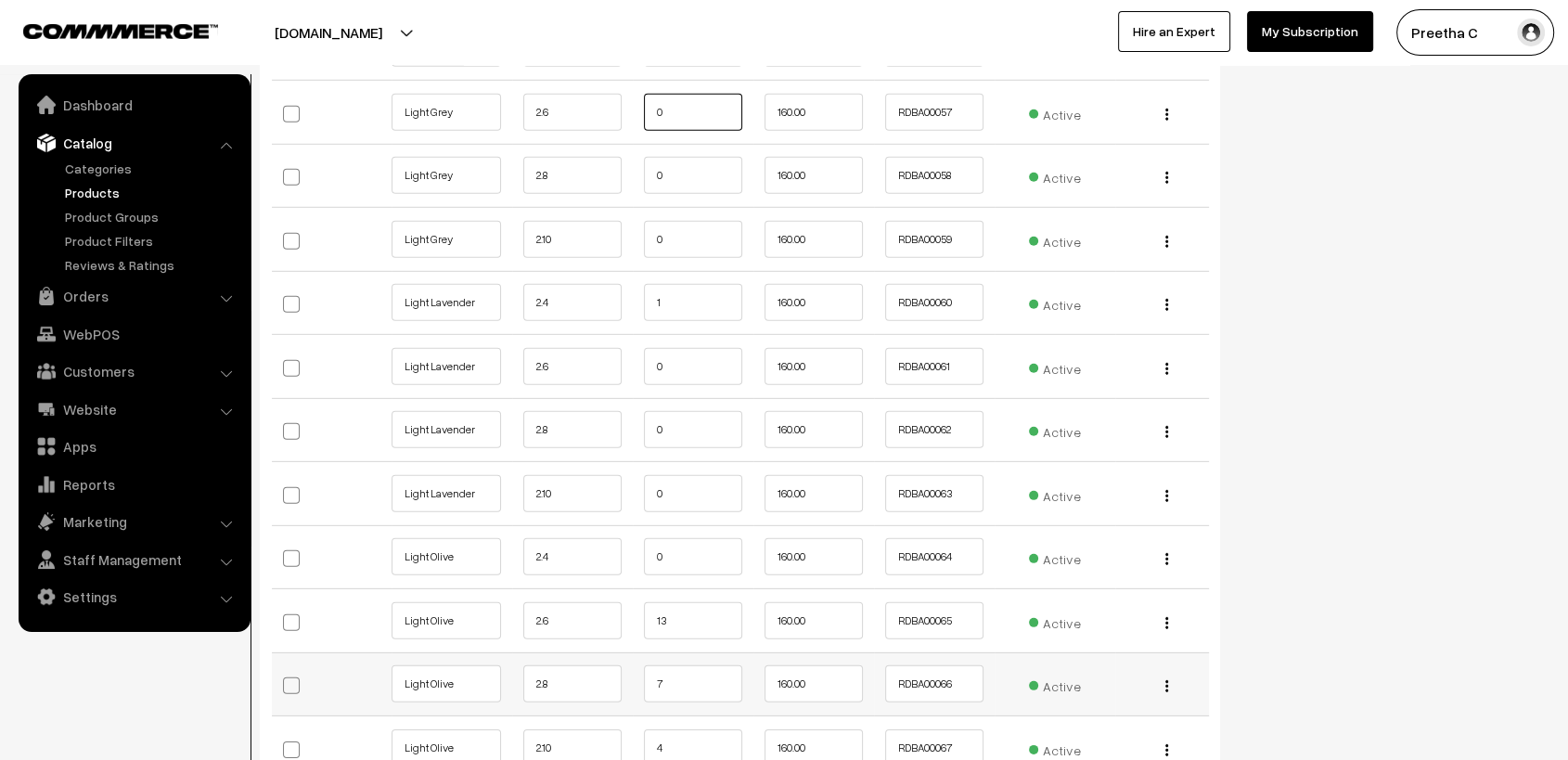
scroll to position [5565, 0]
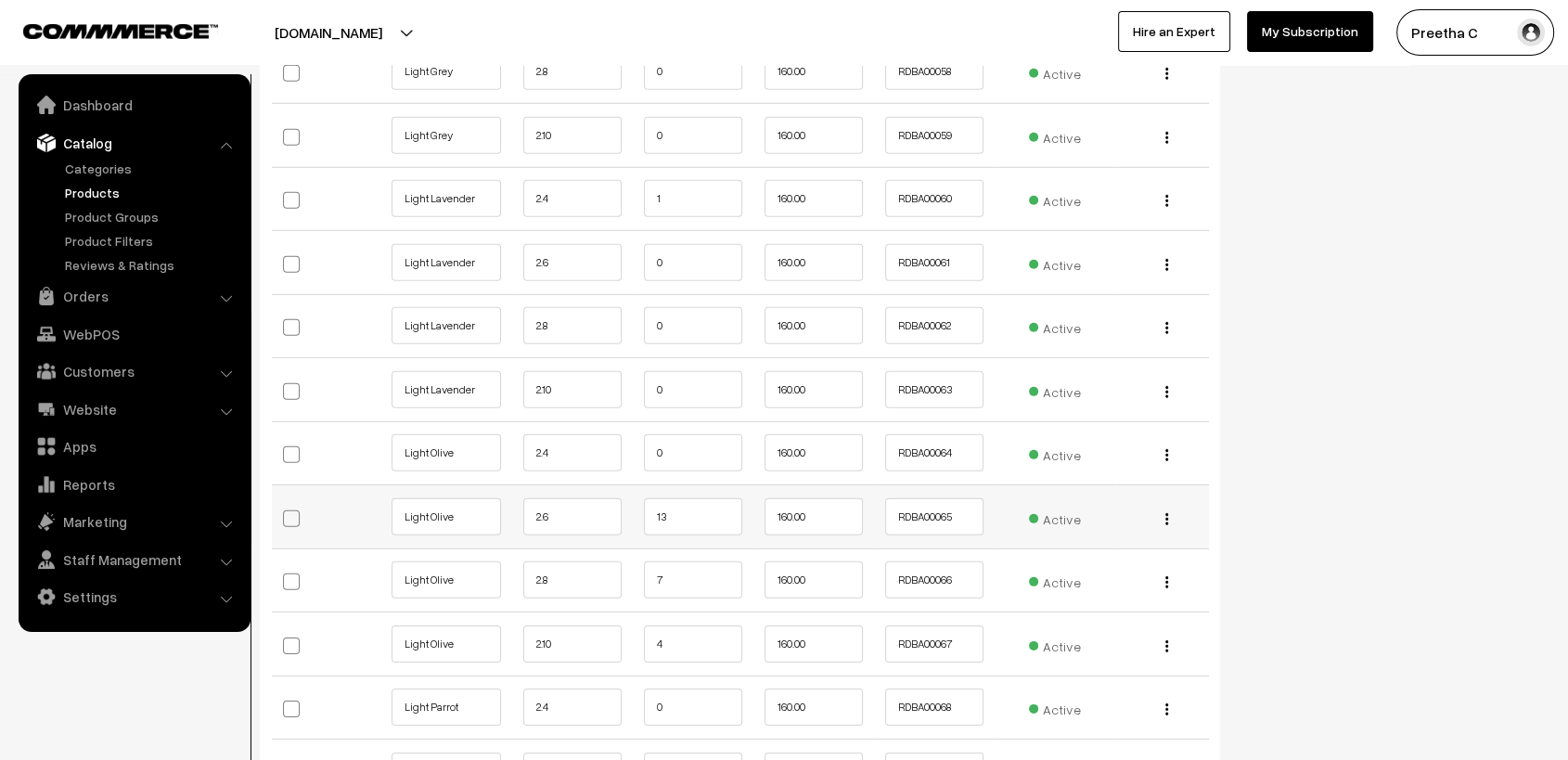
type input "0"
click at [673, 502] on input "13" at bounding box center [693, 516] width 98 height 37
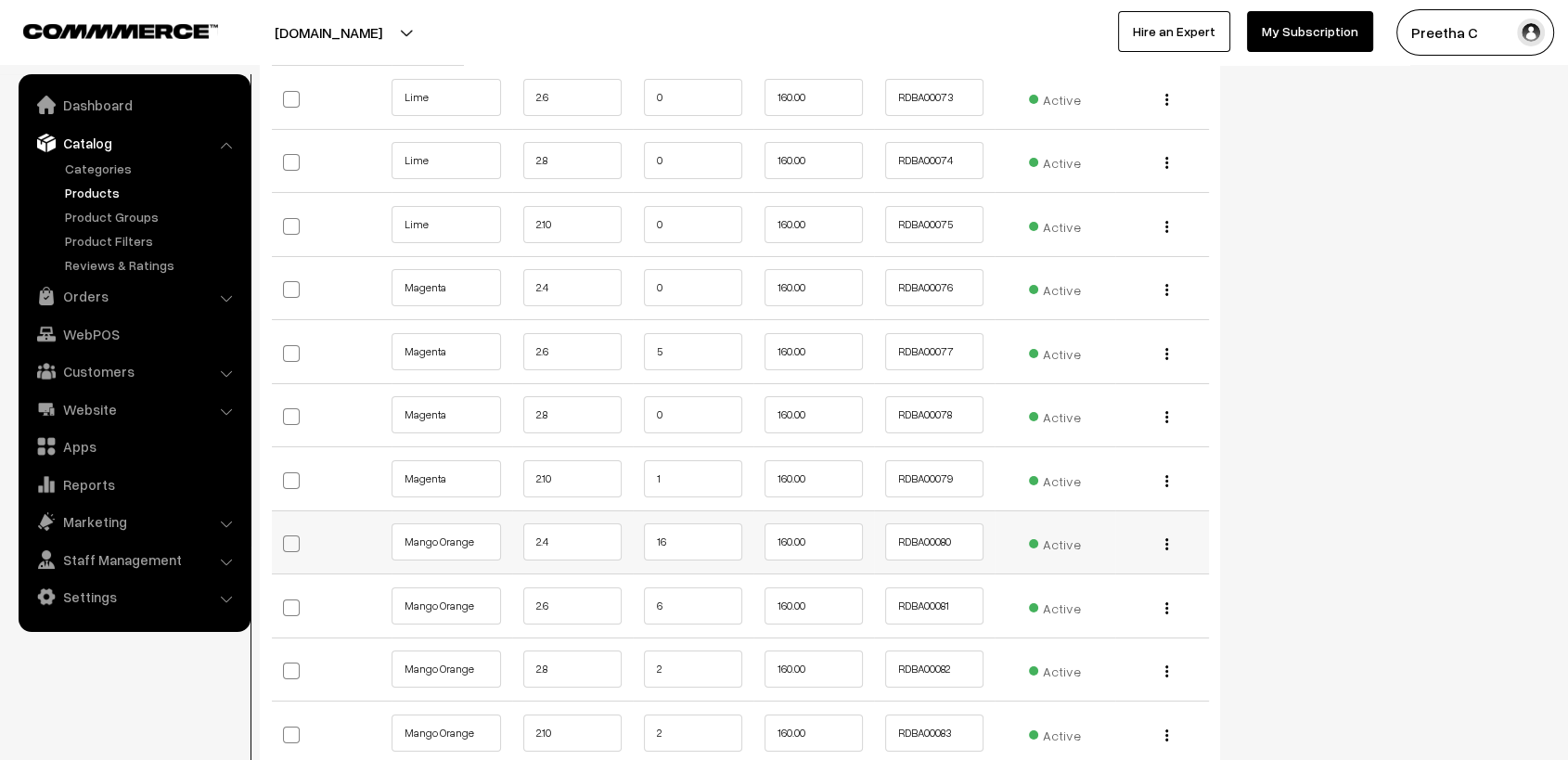
type input "12"
drag, startPoint x: 676, startPoint y: 508, endPoint x: 676, endPoint y: 531, distance: 23.0
click at [676, 531] on td "16" at bounding box center [692, 542] width 120 height 64
click at [677, 535] on input "16" at bounding box center [693, 541] width 98 height 37
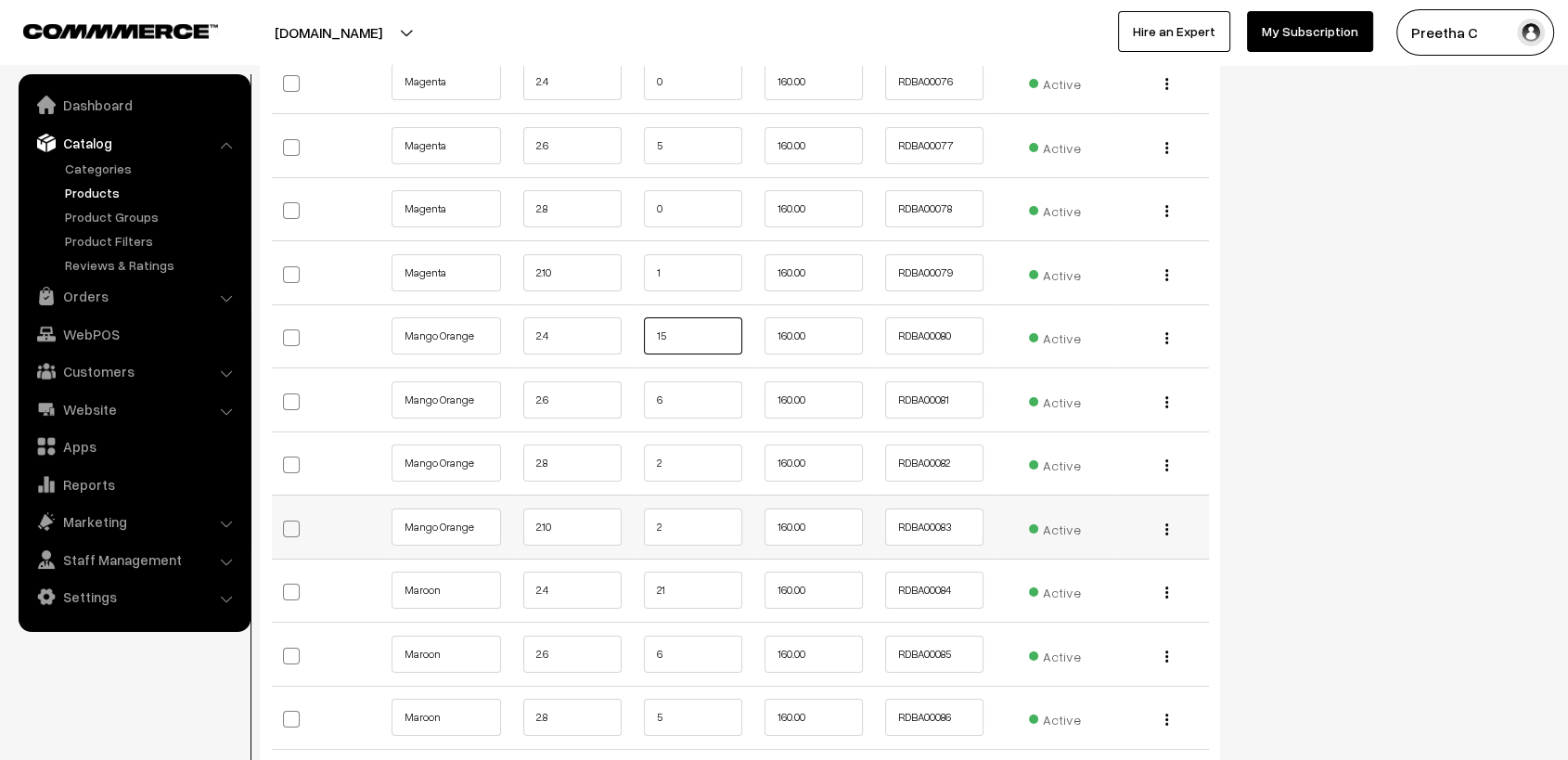
scroll to position [6801, 0]
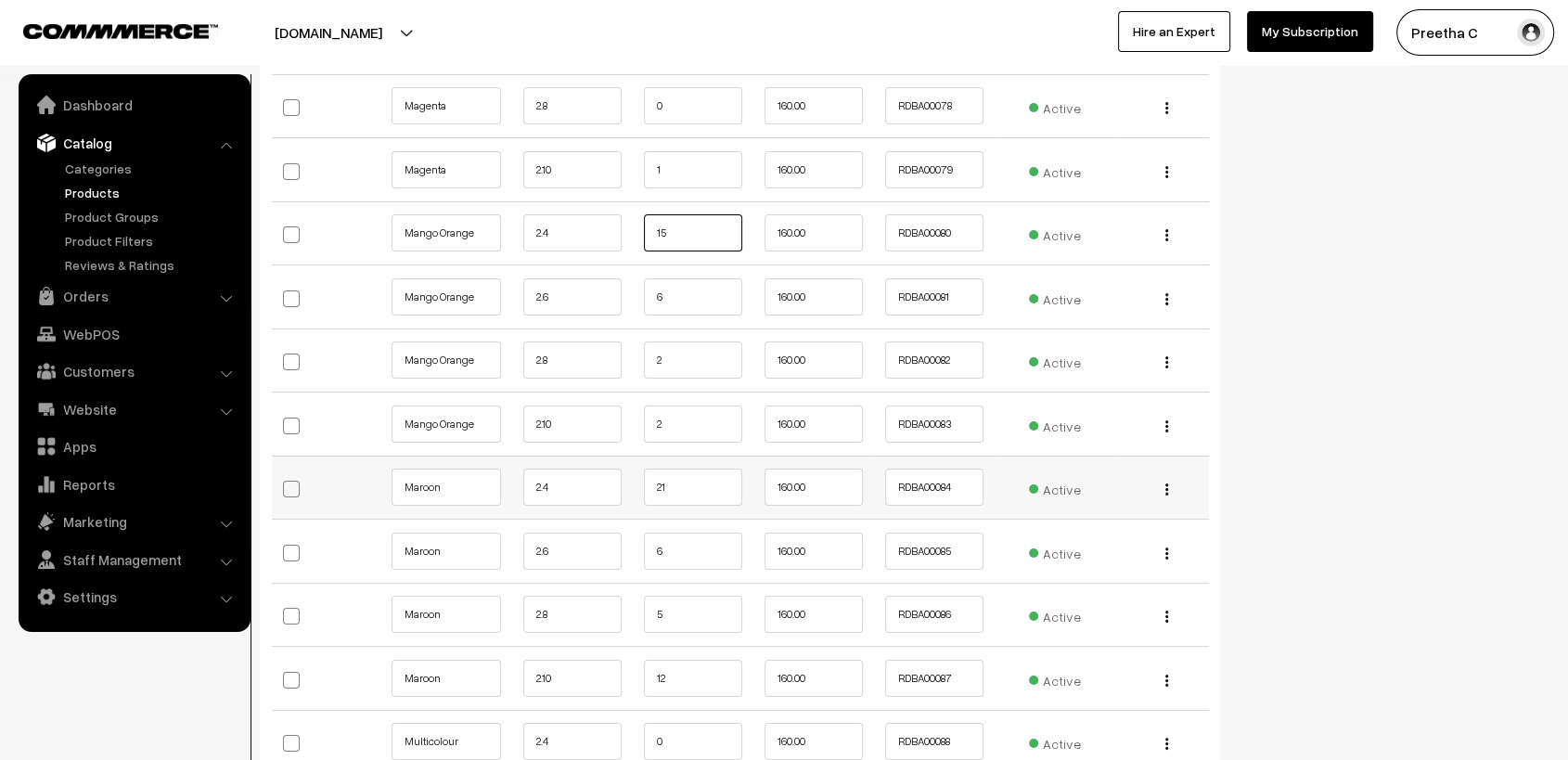
type input "15"
drag, startPoint x: 680, startPoint y: 459, endPoint x: 680, endPoint y: 477, distance: 18.0
click at [680, 477] on input "21" at bounding box center [693, 486] width 98 height 37
type input "2"
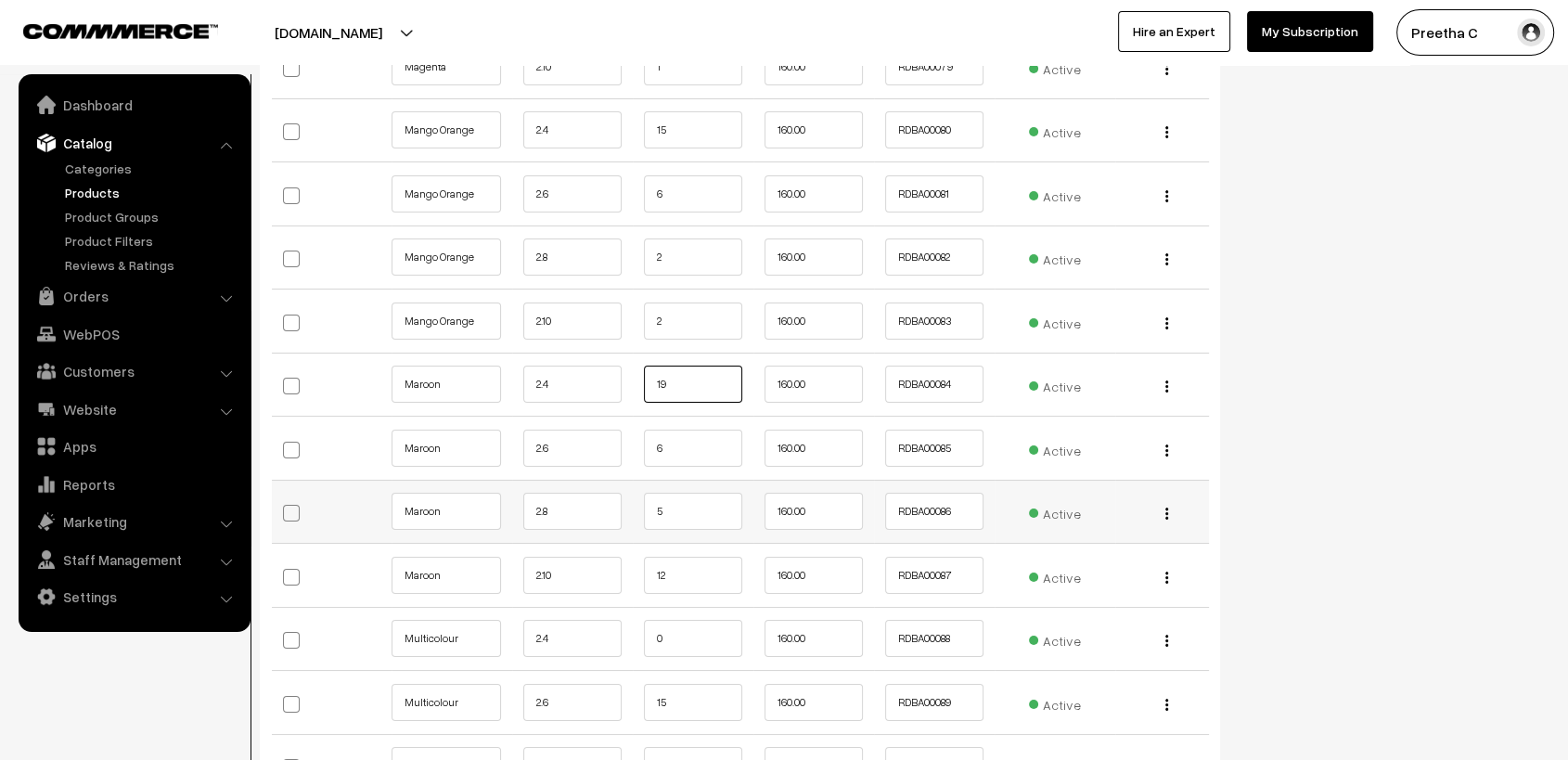
scroll to position [7008, 0]
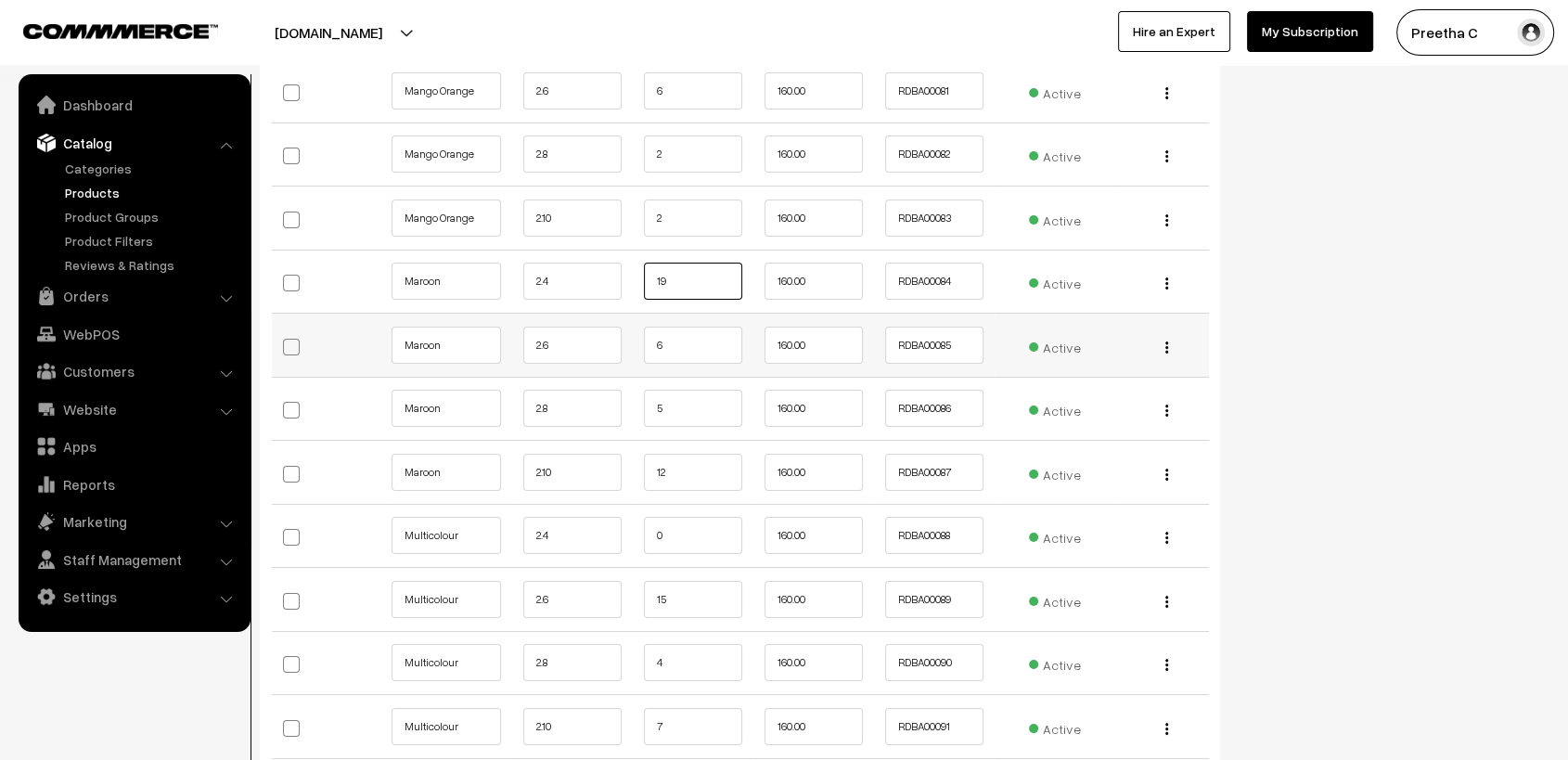
type input "19"
click at [683, 339] on input "6" at bounding box center [693, 345] width 98 height 37
click at [690, 592] on input "15" at bounding box center [693, 598] width 98 height 37
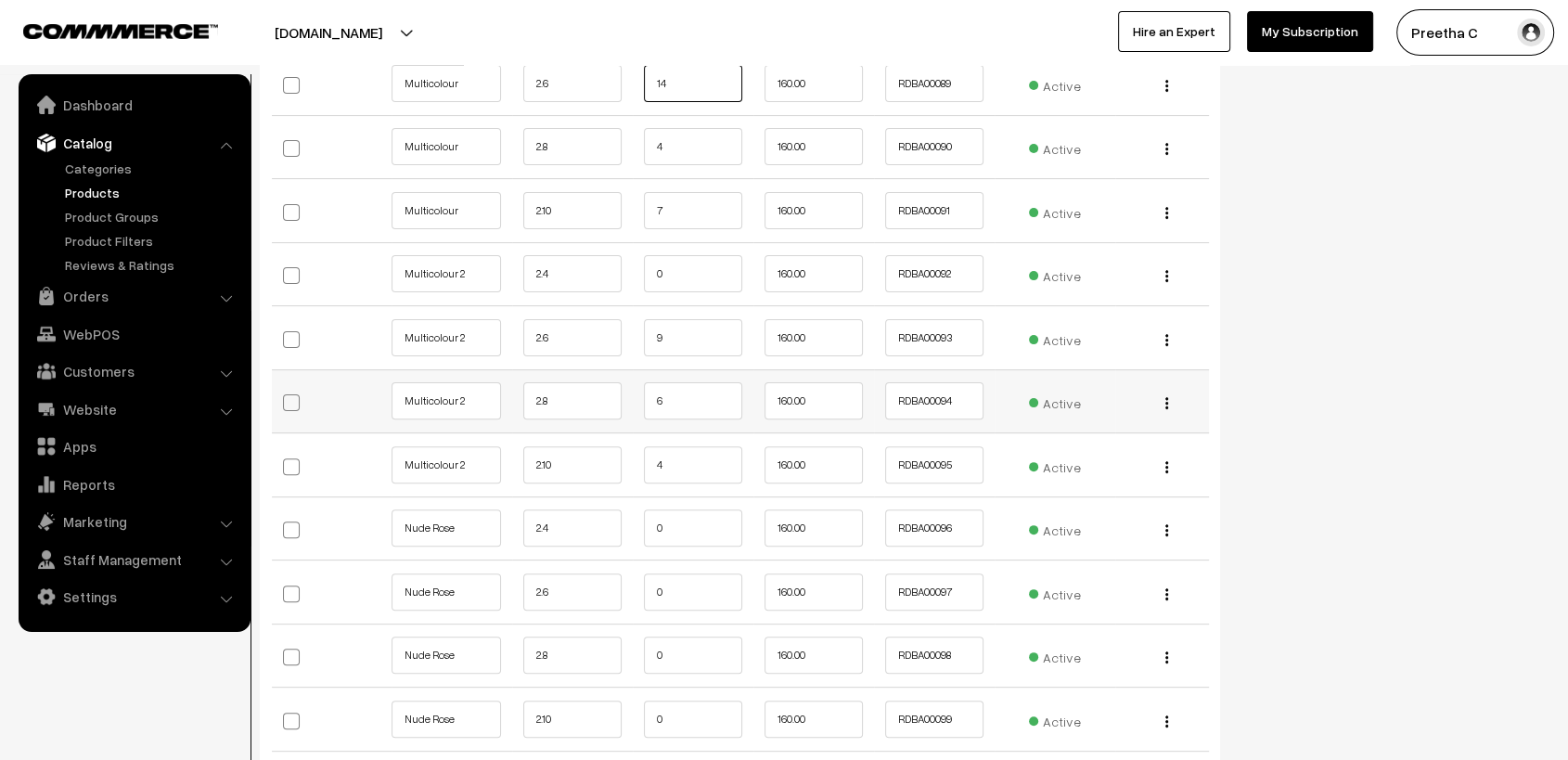
scroll to position [7729, 0]
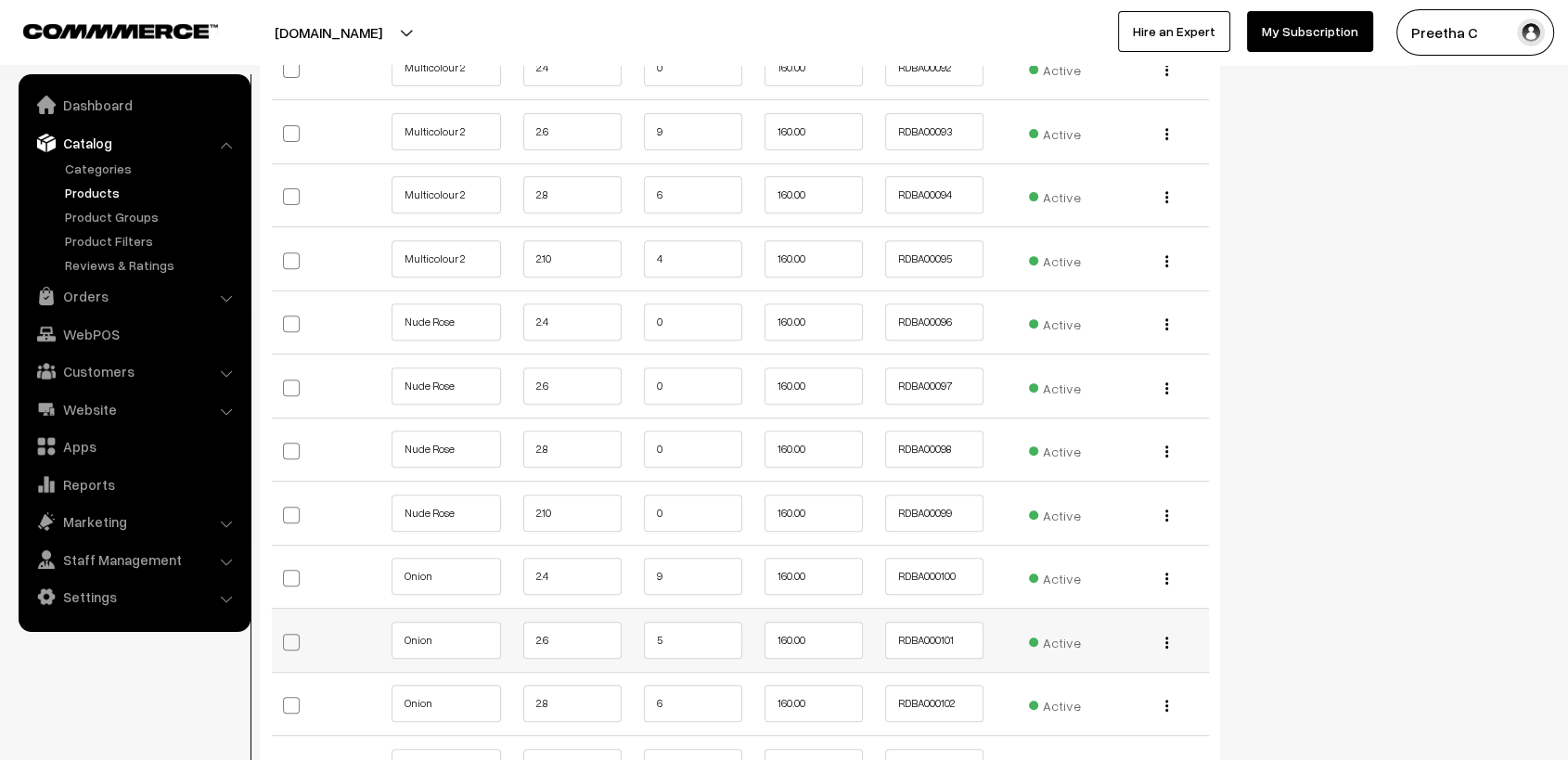
type input "14"
click at [691, 622] on input "5" at bounding box center [693, 640] width 98 height 37
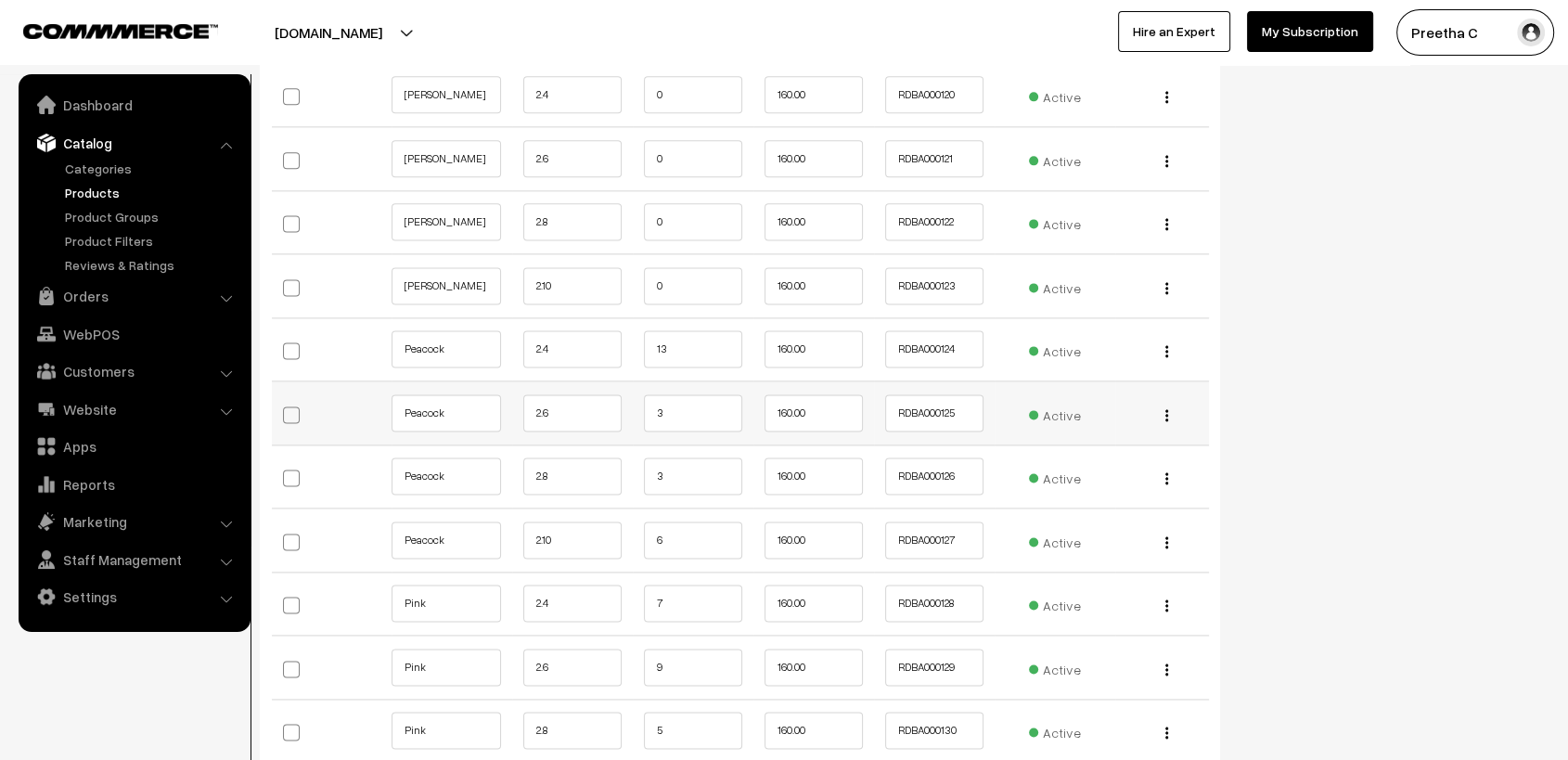
scroll to position [9584, 0]
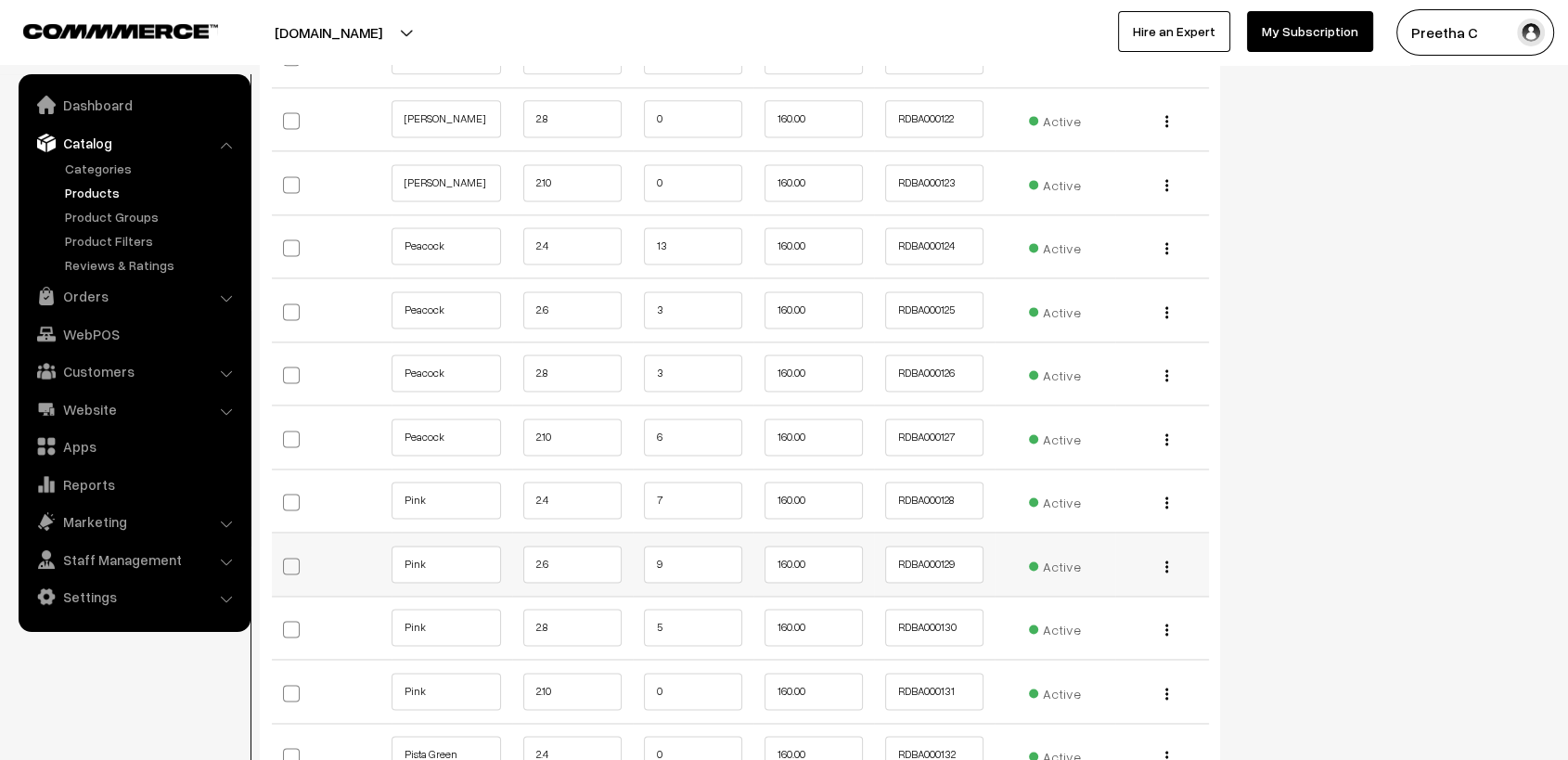
type input "4"
click at [690, 557] on input "9" at bounding box center [693, 563] width 98 height 37
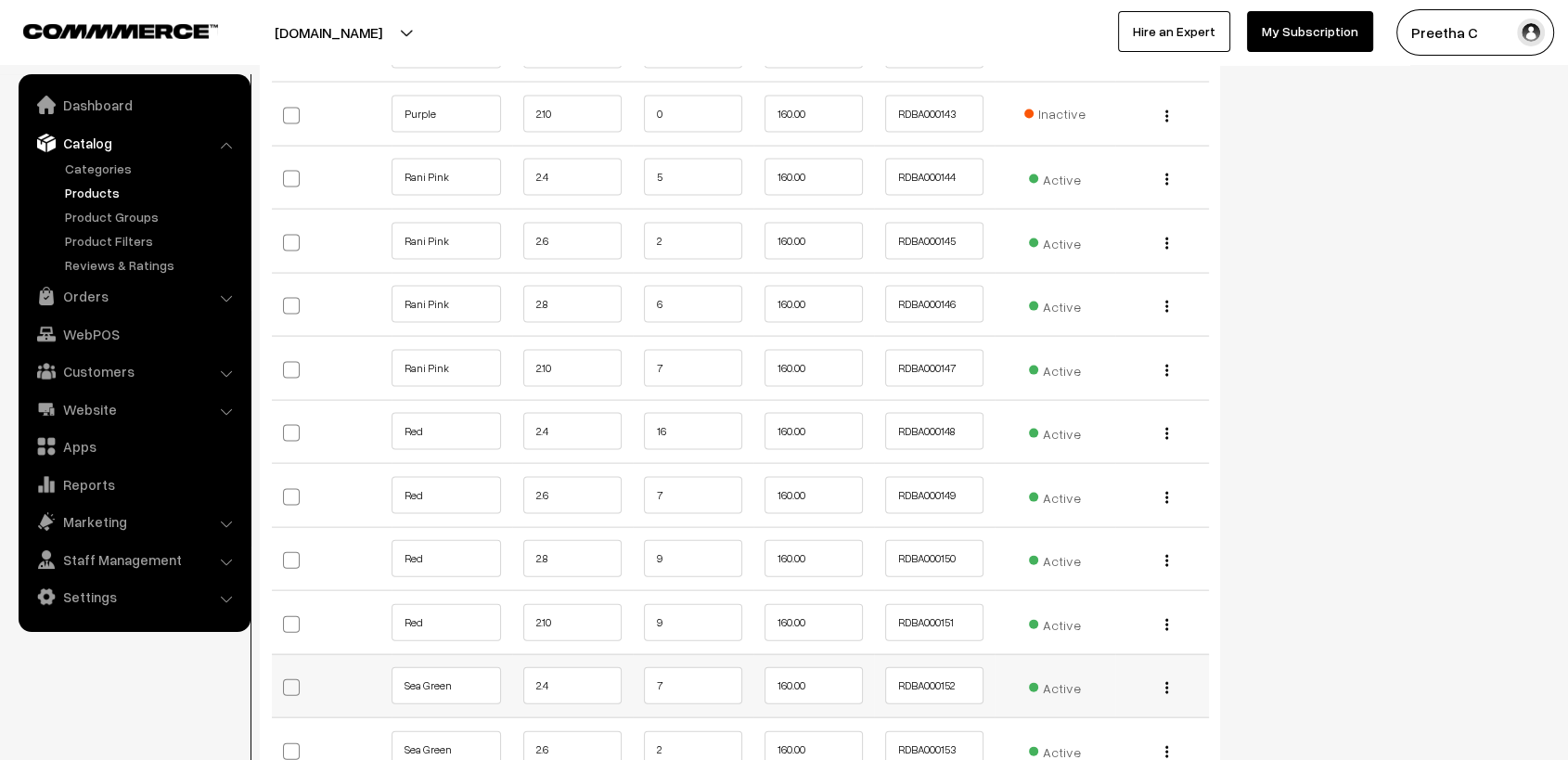
scroll to position [11026, 0]
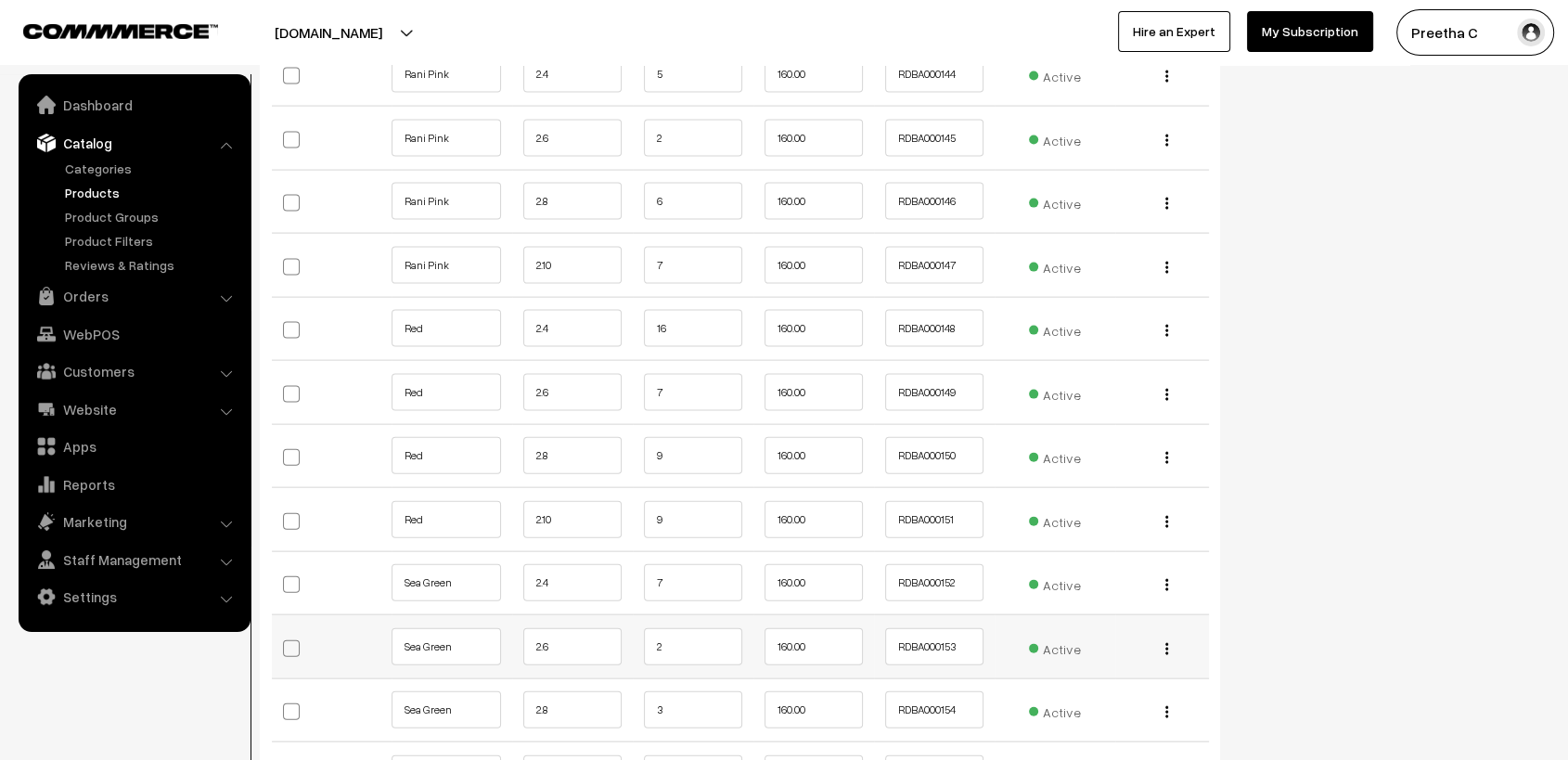
type input "8"
click at [698, 641] on input "2" at bounding box center [693, 645] width 98 height 37
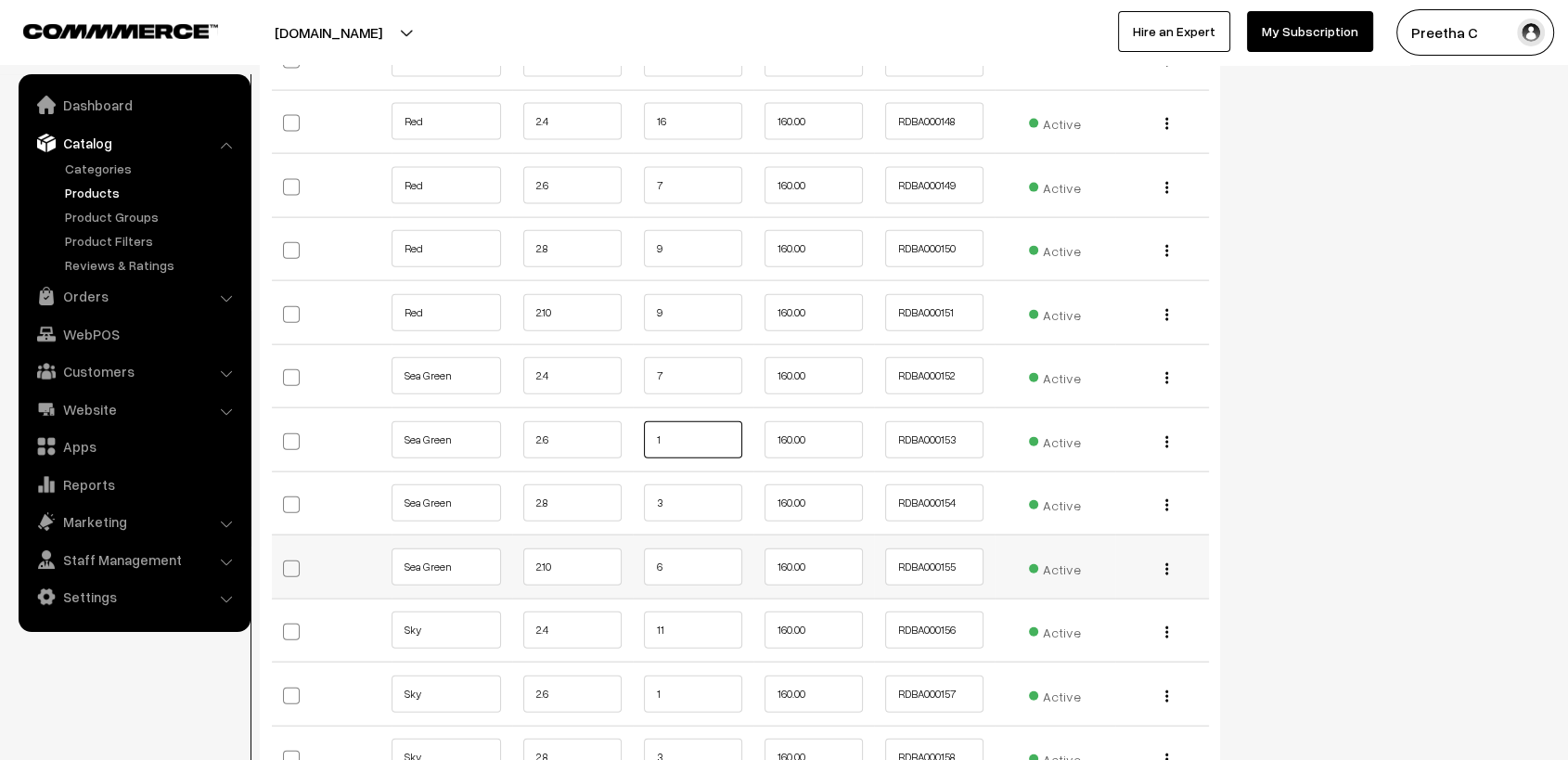
scroll to position [11336, 0]
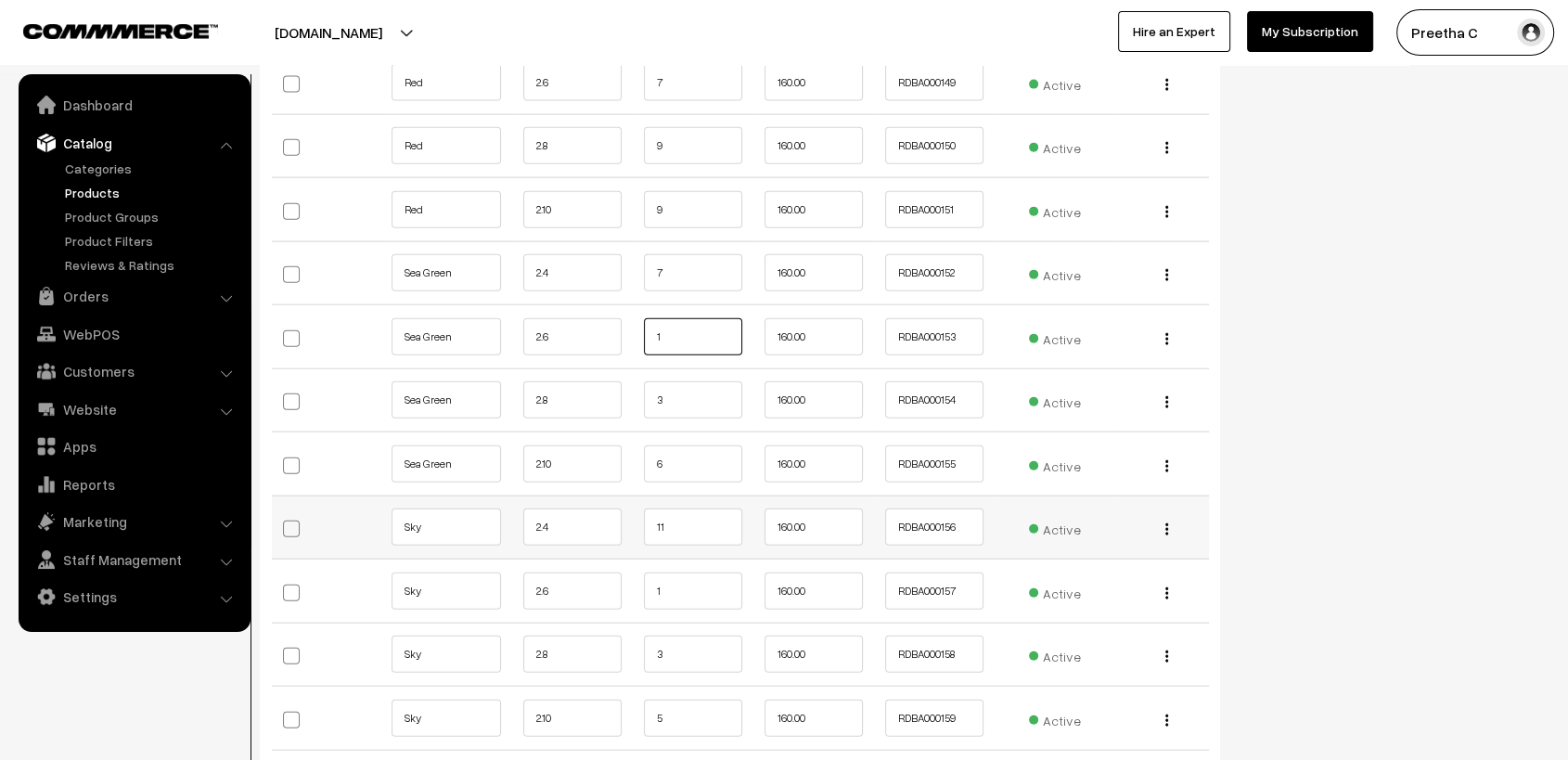
type input "1"
click at [706, 508] on input "11" at bounding box center [693, 526] width 98 height 37
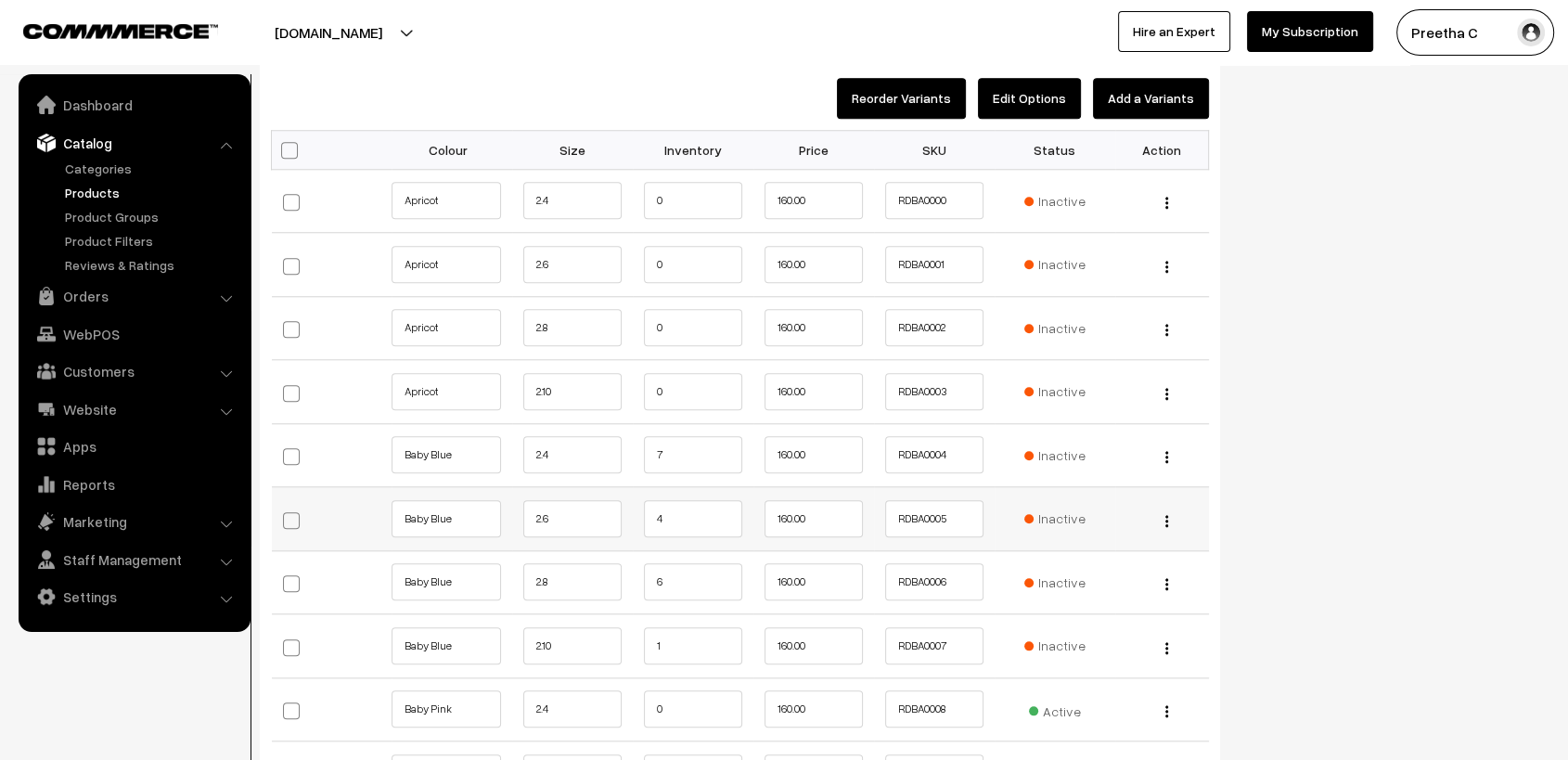
type input "10"
click at [689, 512] on input "4" at bounding box center [693, 518] width 98 height 37
type input "3"
click at [715, 593] on input "6" at bounding box center [693, 581] width 98 height 37
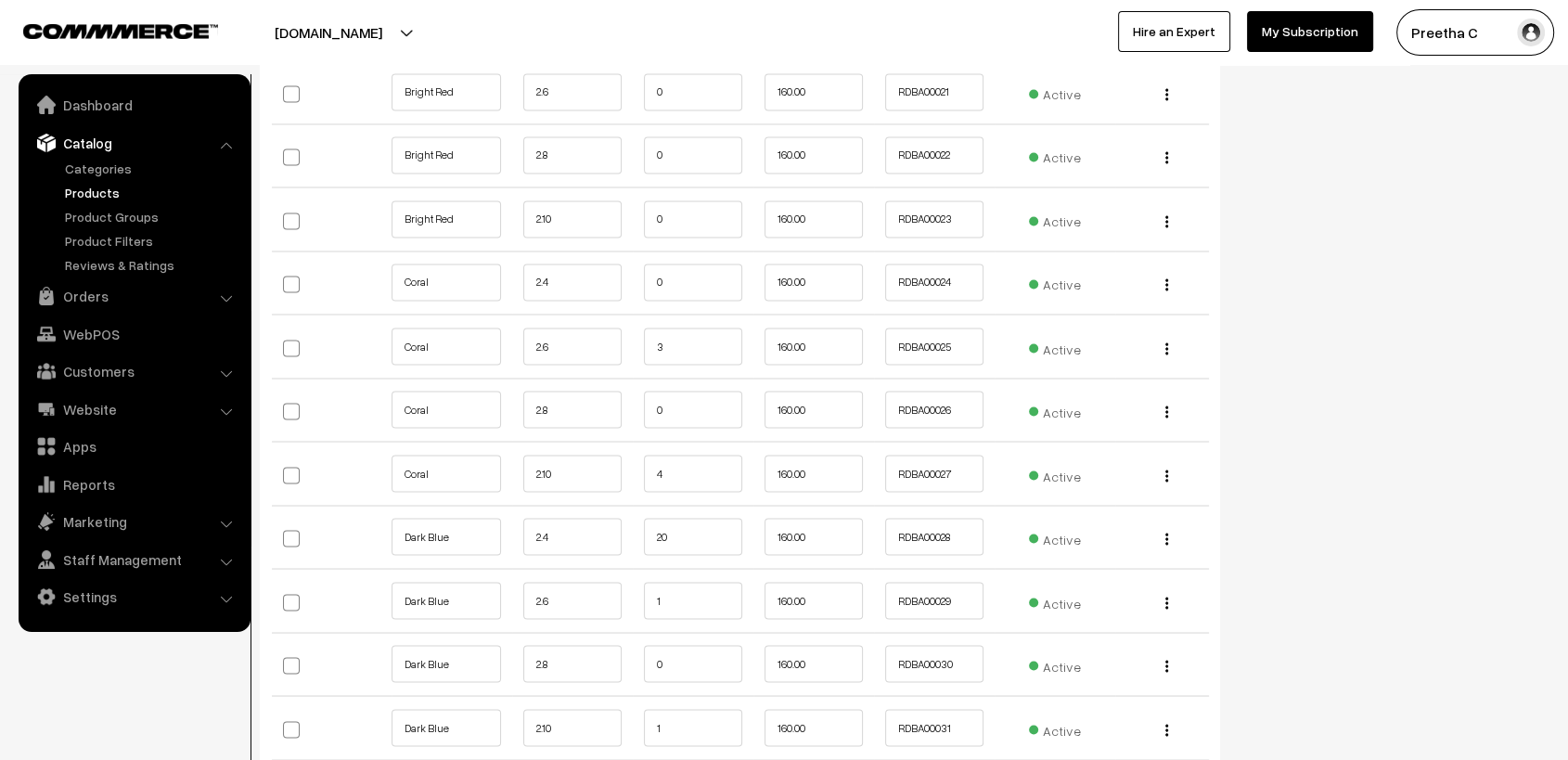
scroll to position [3401, 0]
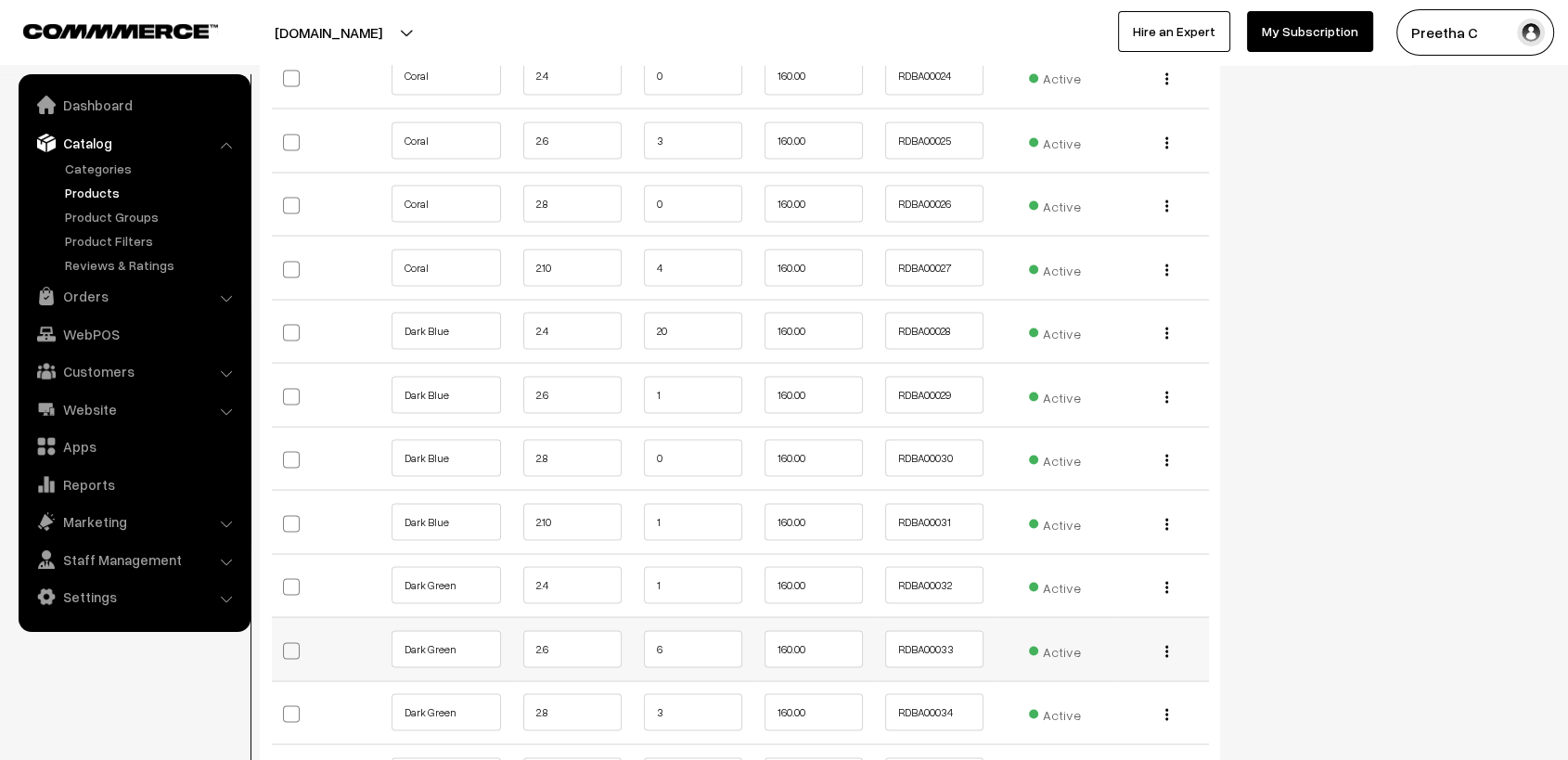
type input "5"
click at [689, 625] on td "6" at bounding box center [692, 649] width 120 height 64
click at [683, 640] on input "6" at bounding box center [693, 647] width 98 height 37
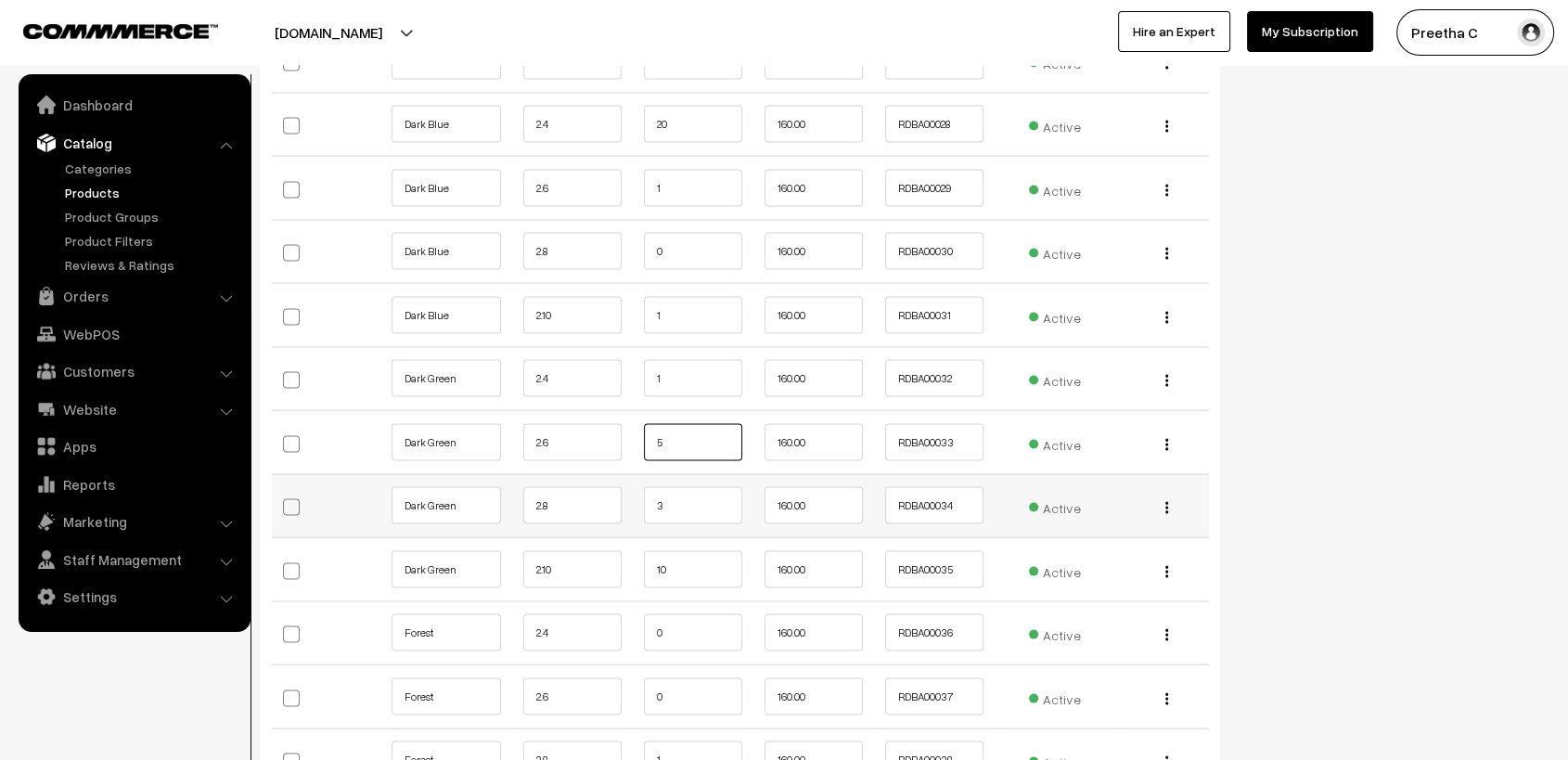
type input "5"
click at [715, 507] on input "3" at bounding box center [693, 504] width 98 height 37
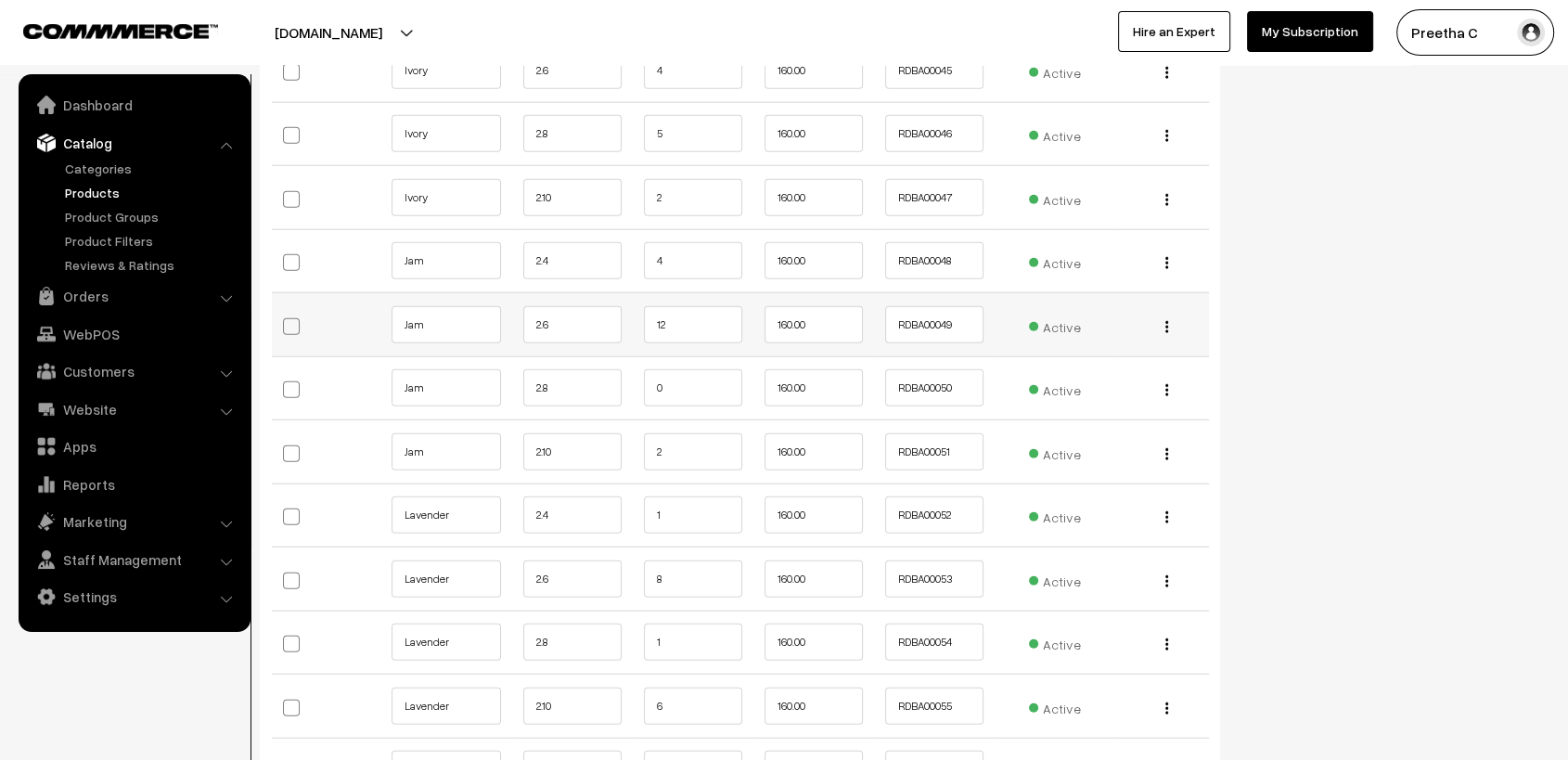
type input "2"
click at [688, 312] on input "12" at bounding box center [693, 324] width 98 height 37
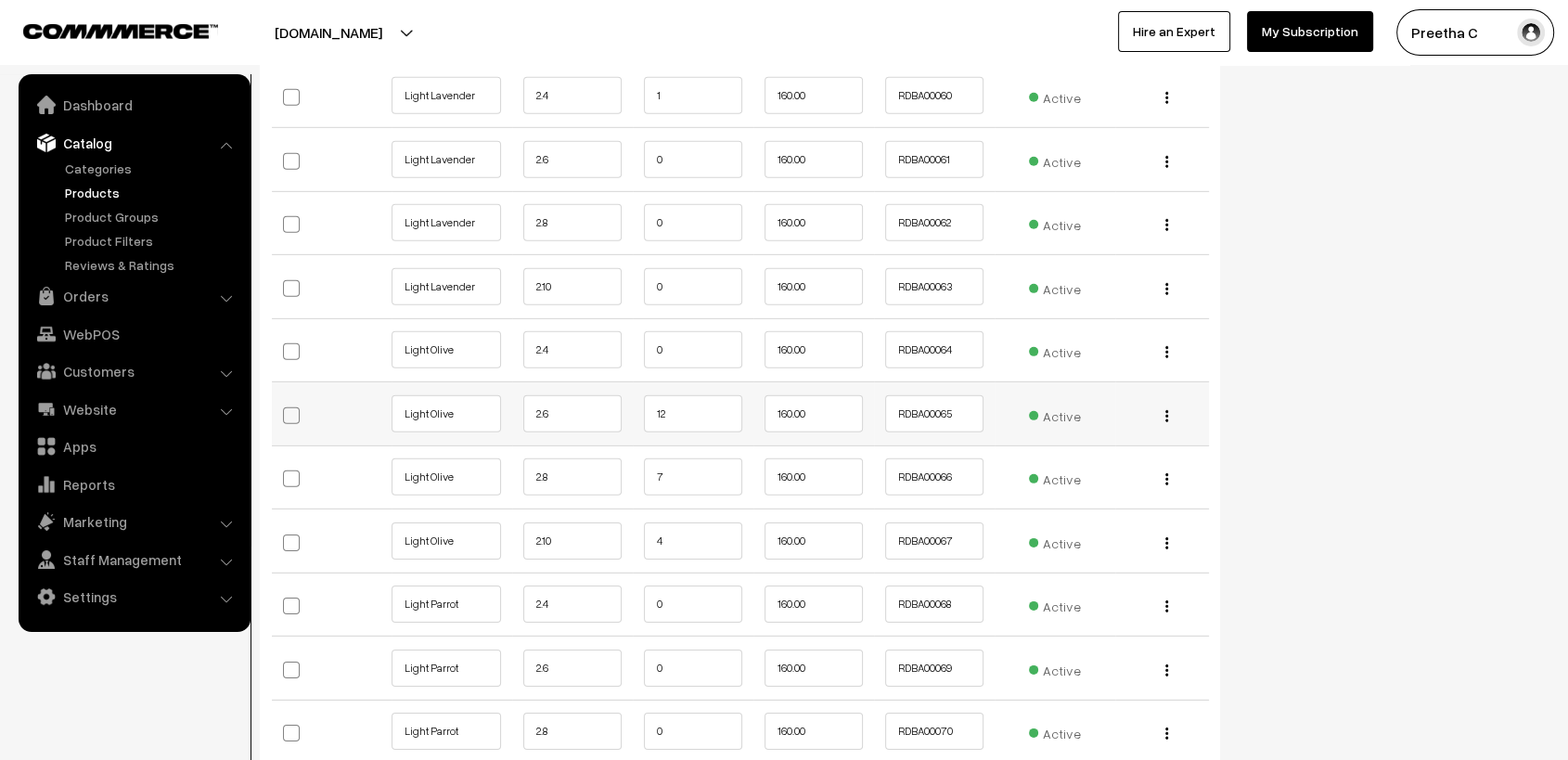
type input "11"
click at [694, 395] on input "12" at bounding box center [693, 413] width 98 height 37
type input "11"
click at [694, 472] on input "7" at bounding box center [693, 476] width 98 height 37
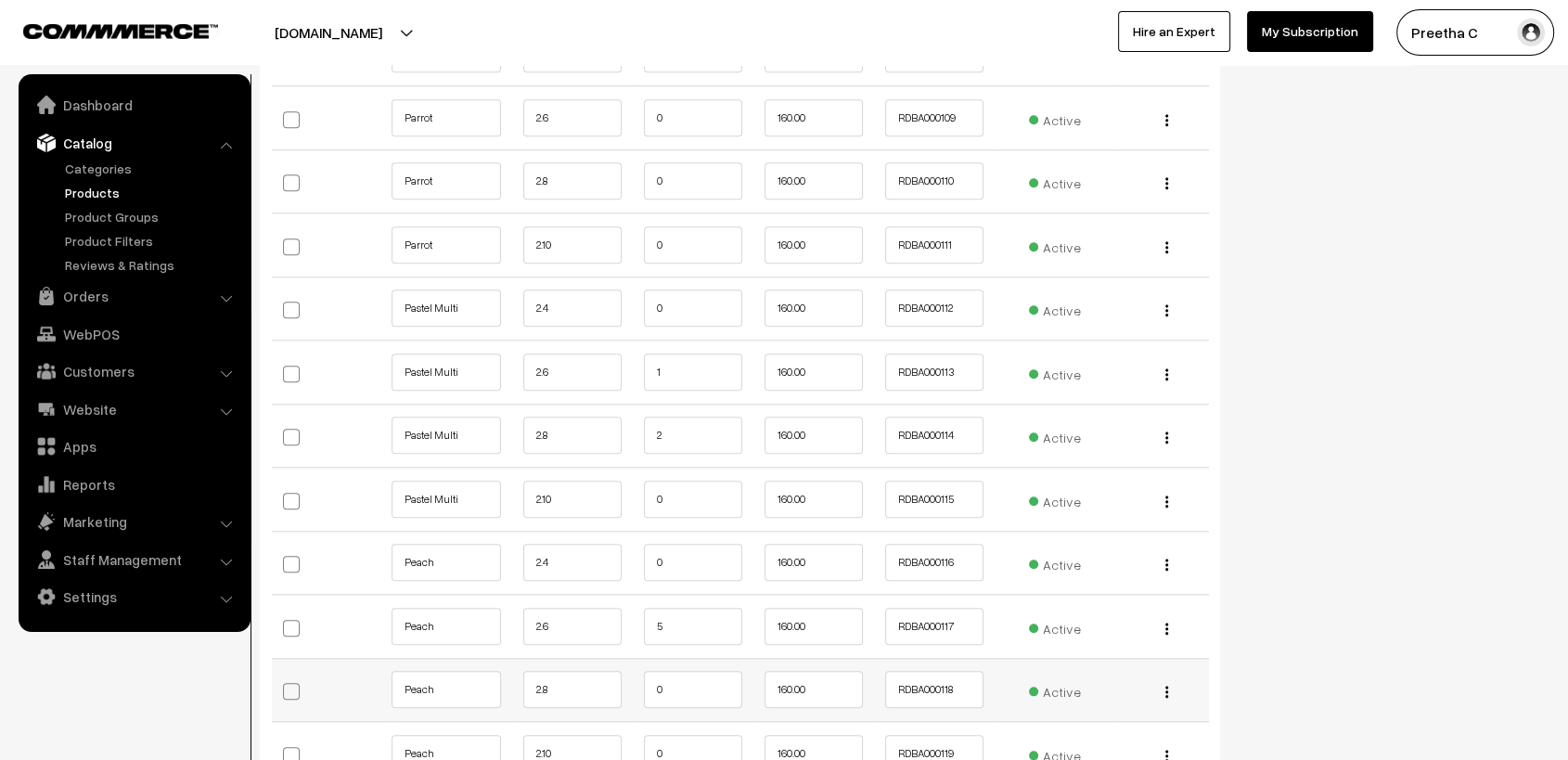
scroll to position [8965, 0]
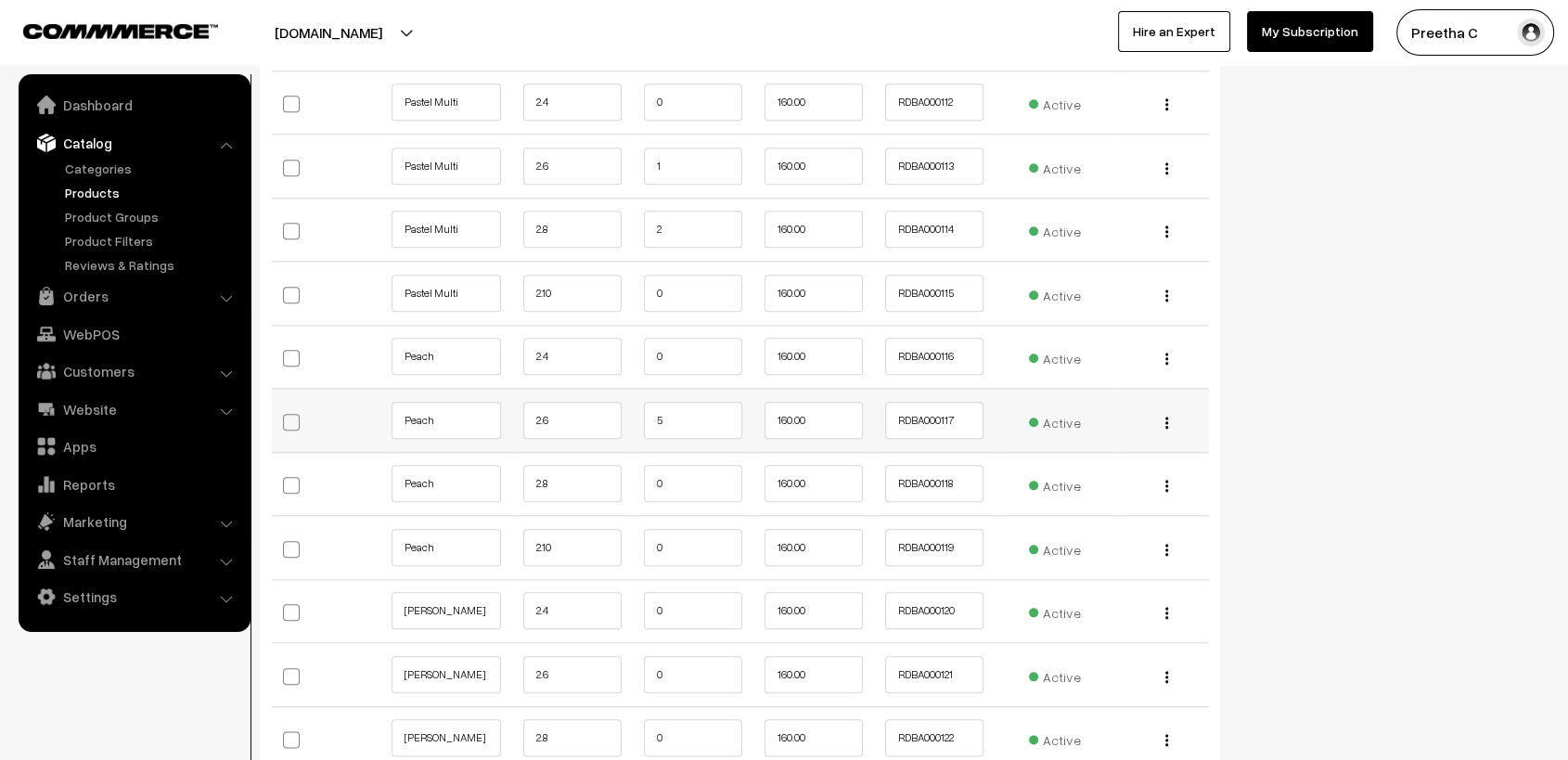
type input "6"
click at [672, 414] on input "5" at bounding box center [693, 419] width 98 height 37
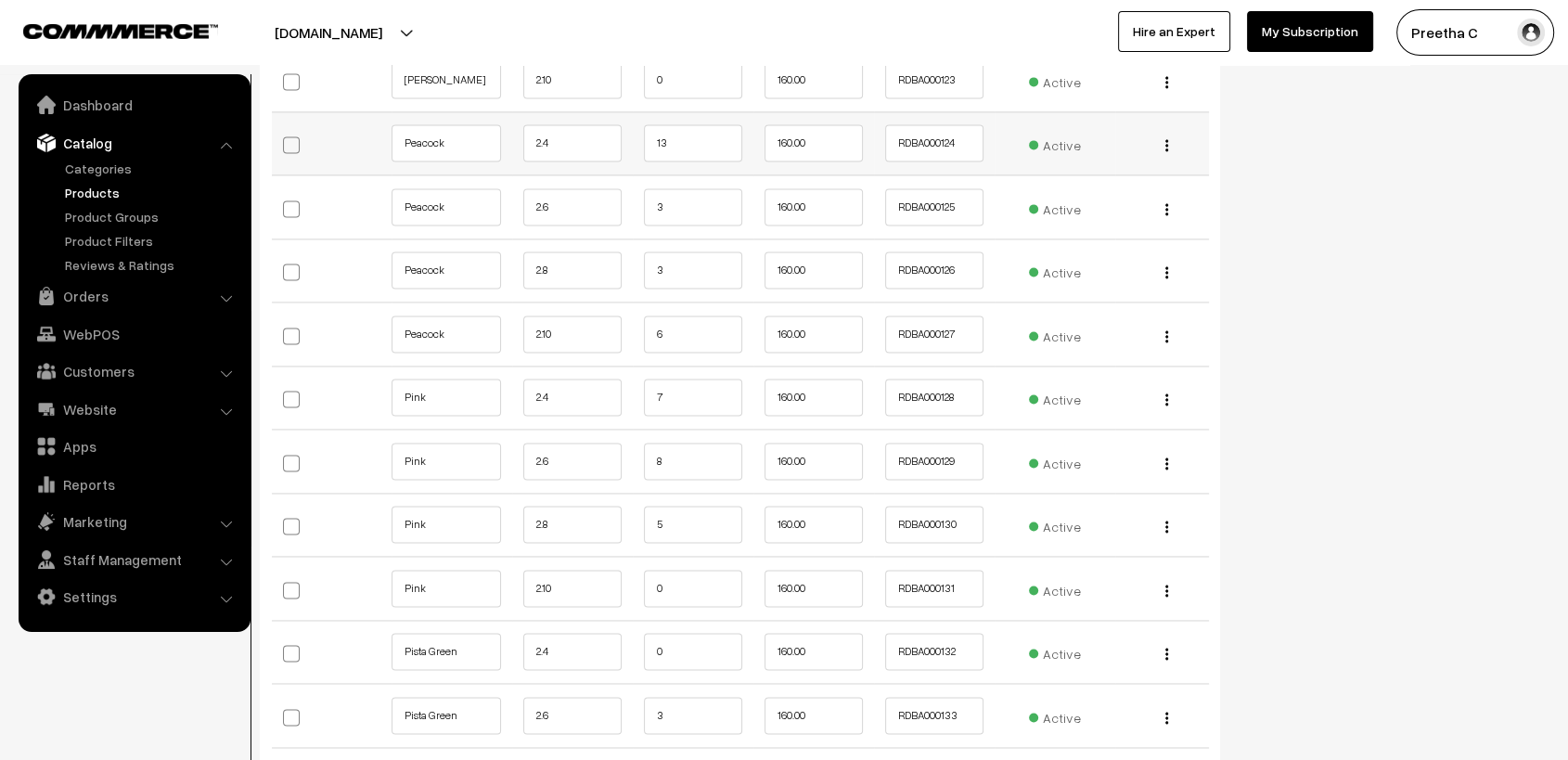
type input "2"
click at [687, 131] on input "13" at bounding box center [693, 142] width 98 height 37
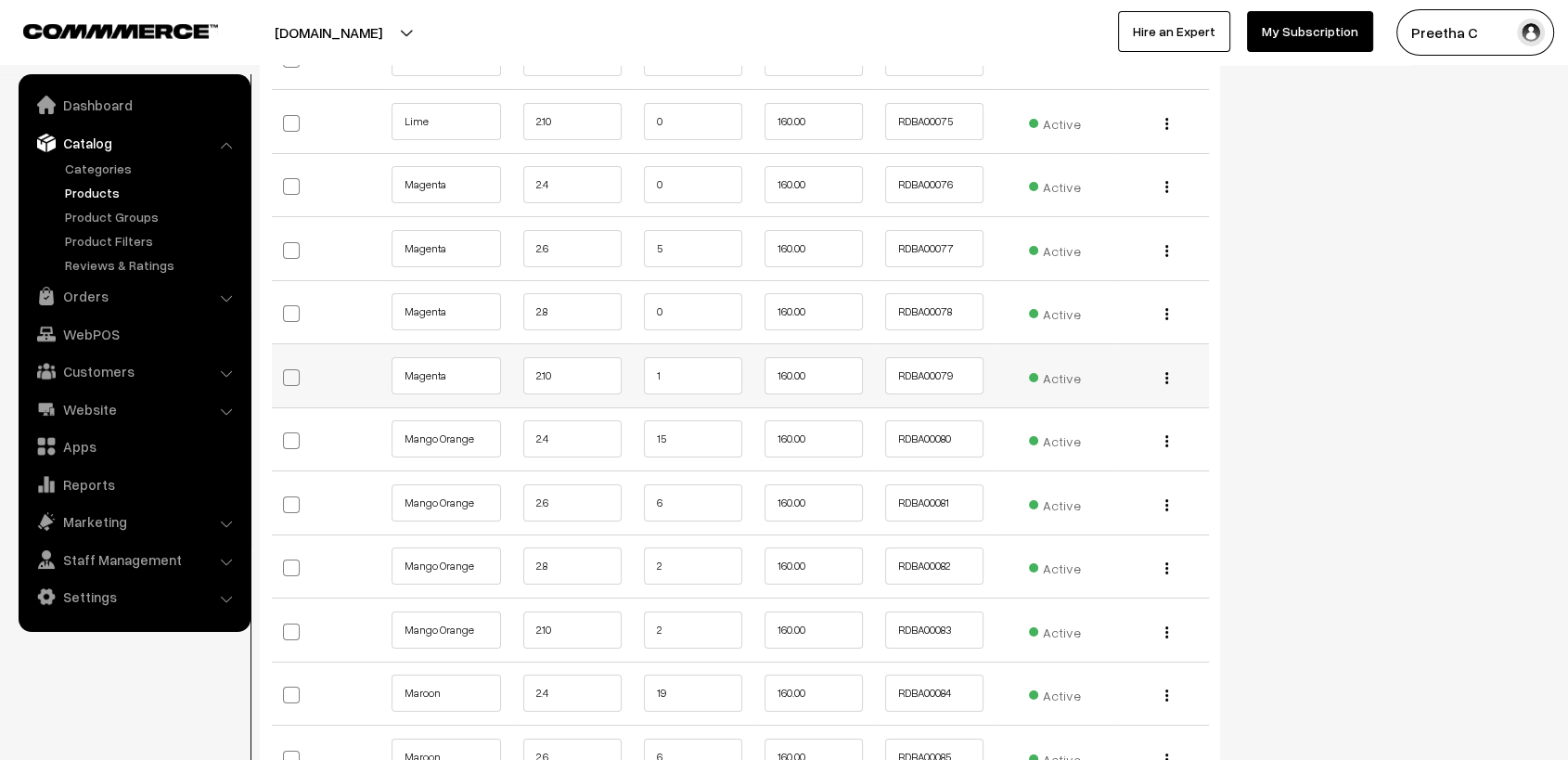
scroll to position [6698, 0]
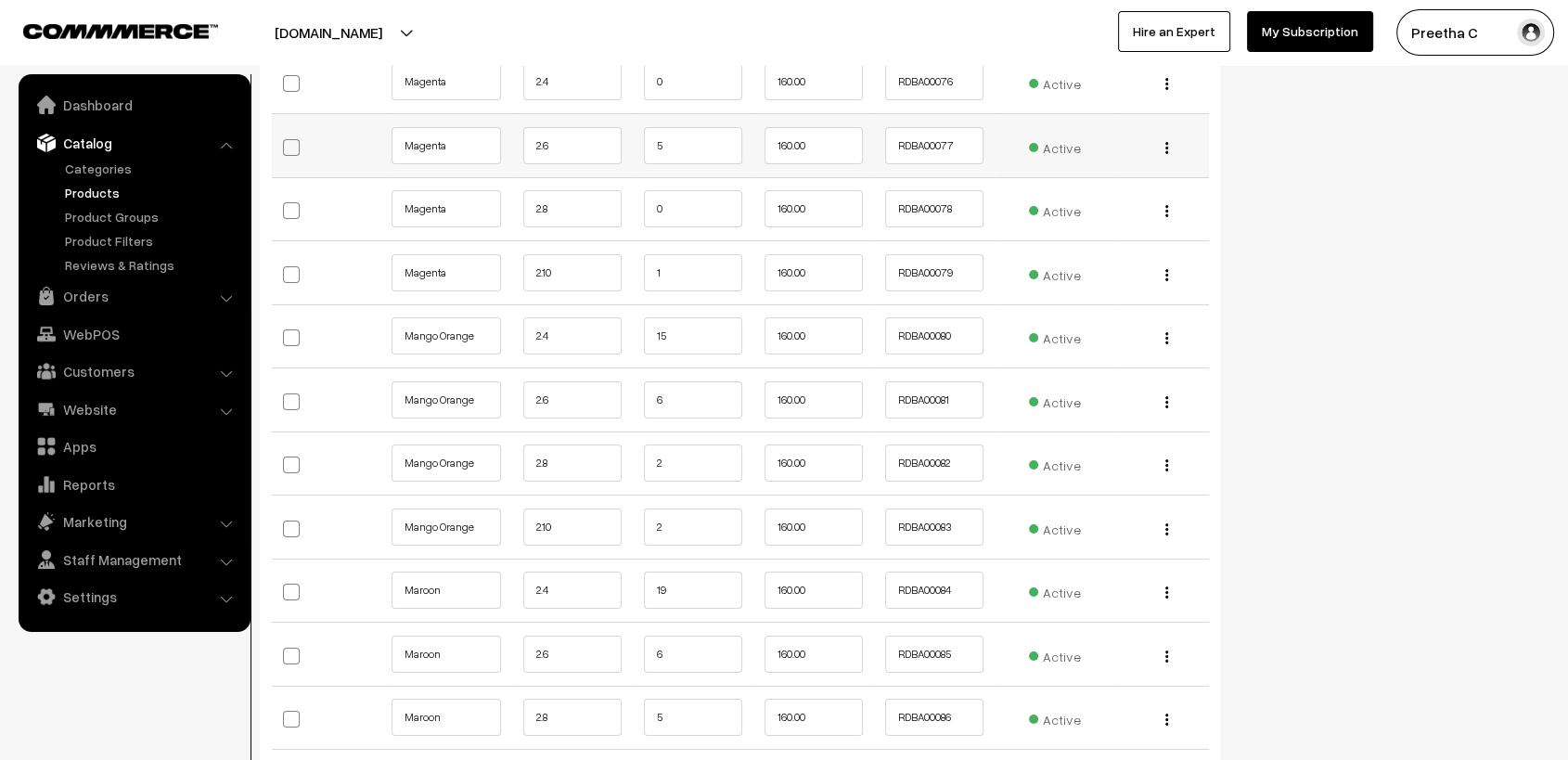
type input "12"
drag, startPoint x: 682, startPoint y: 137, endPoint x: 672, endPoint y: 139, distance: 10.2
click at [682, 136] on input "5" at bounding box center [693, 145] width 98 height 37
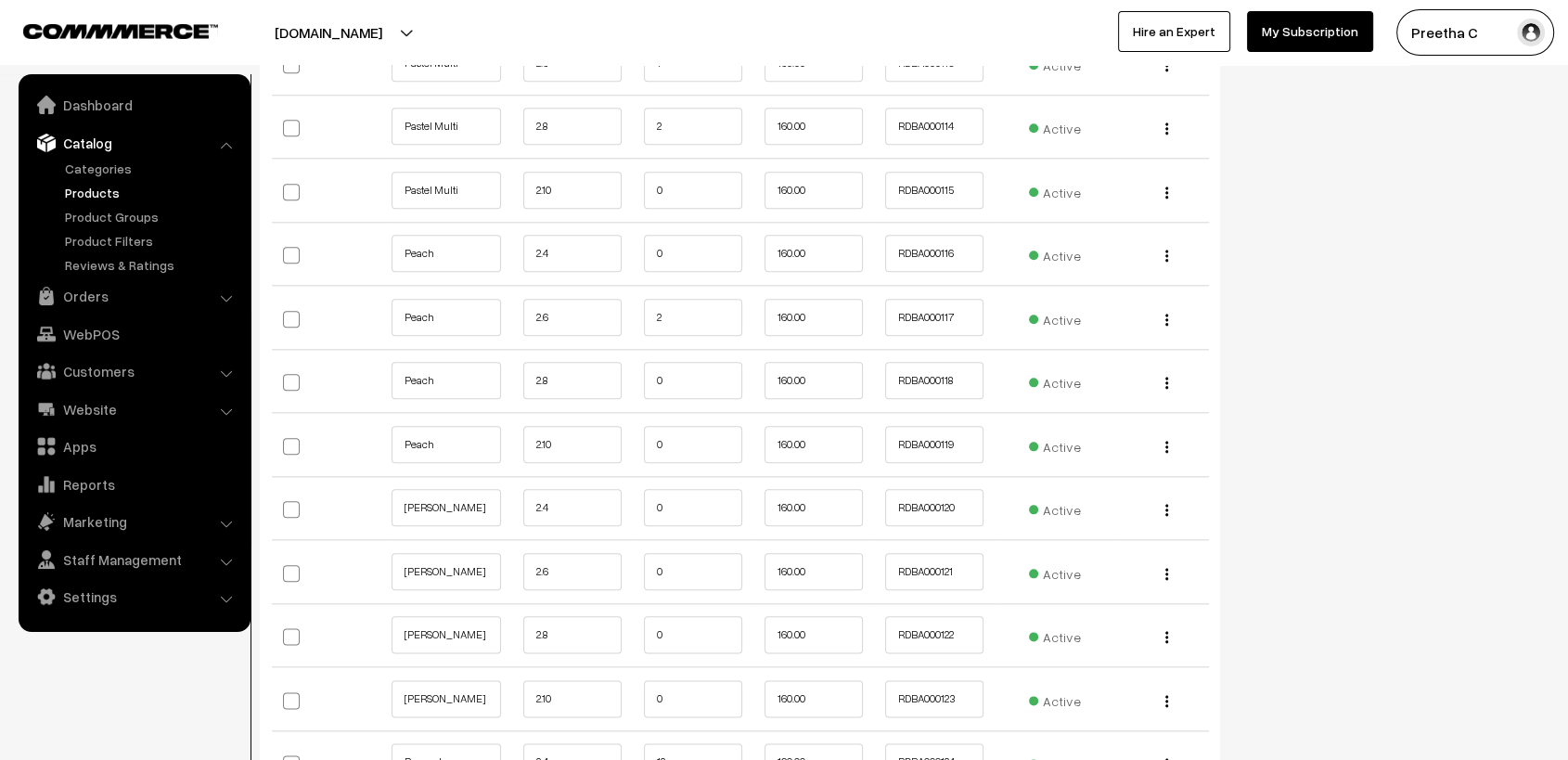
scroll to position [9275, 0]
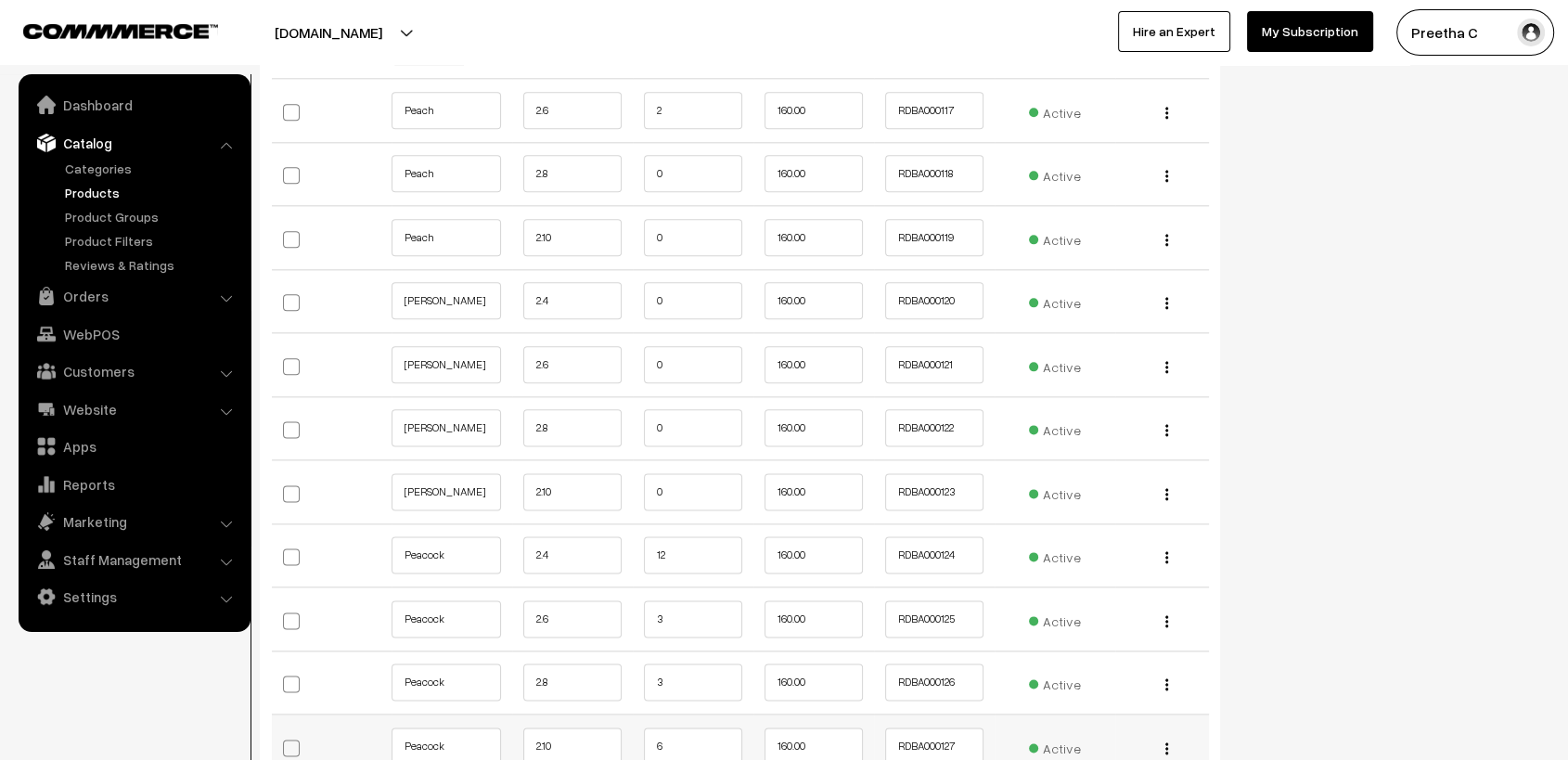
type input "4"
click at [687, 742] on input "6" at bounding box center [693, 745] width 98 height 37
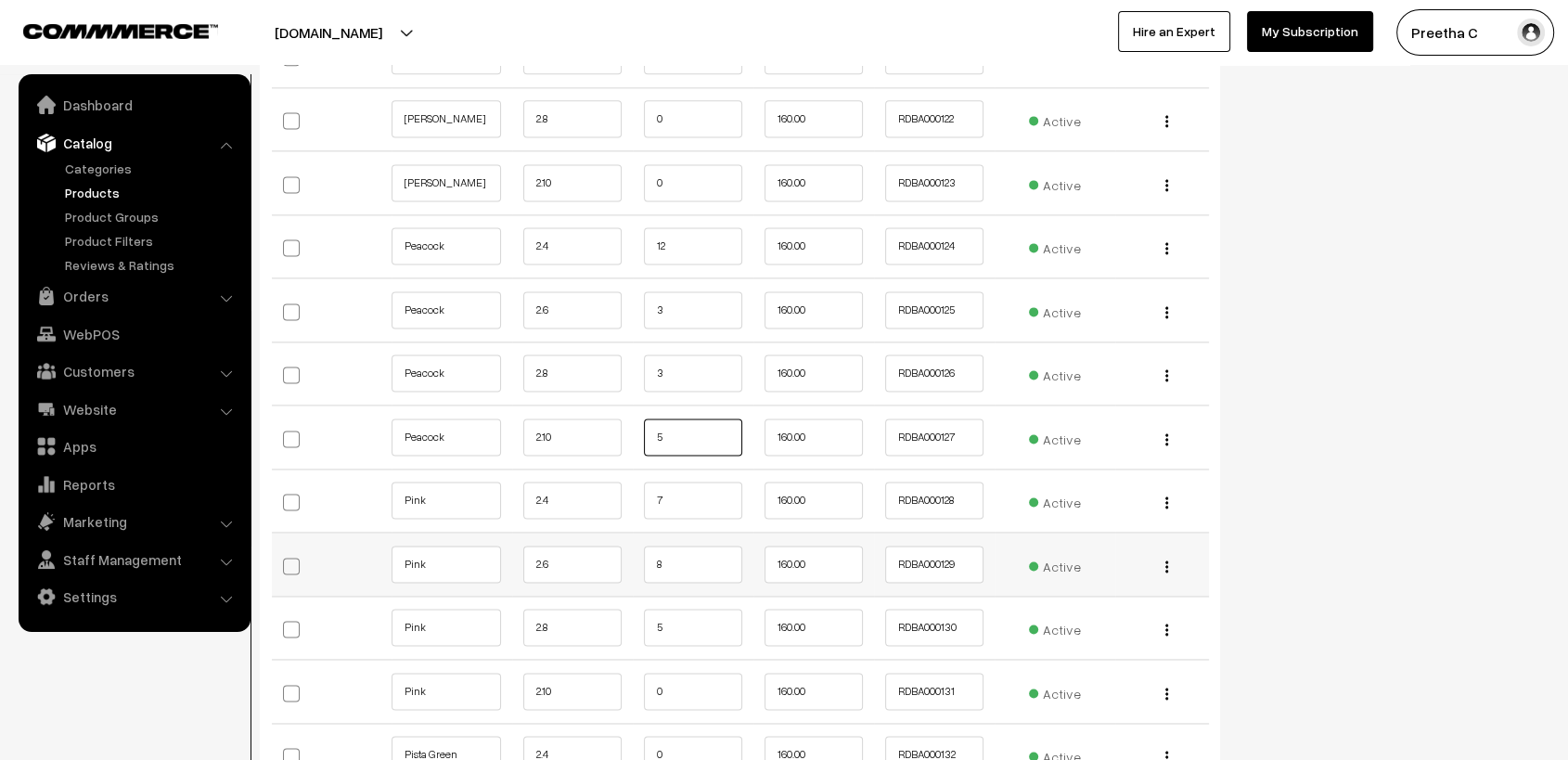
scroll to position [9790, 0]
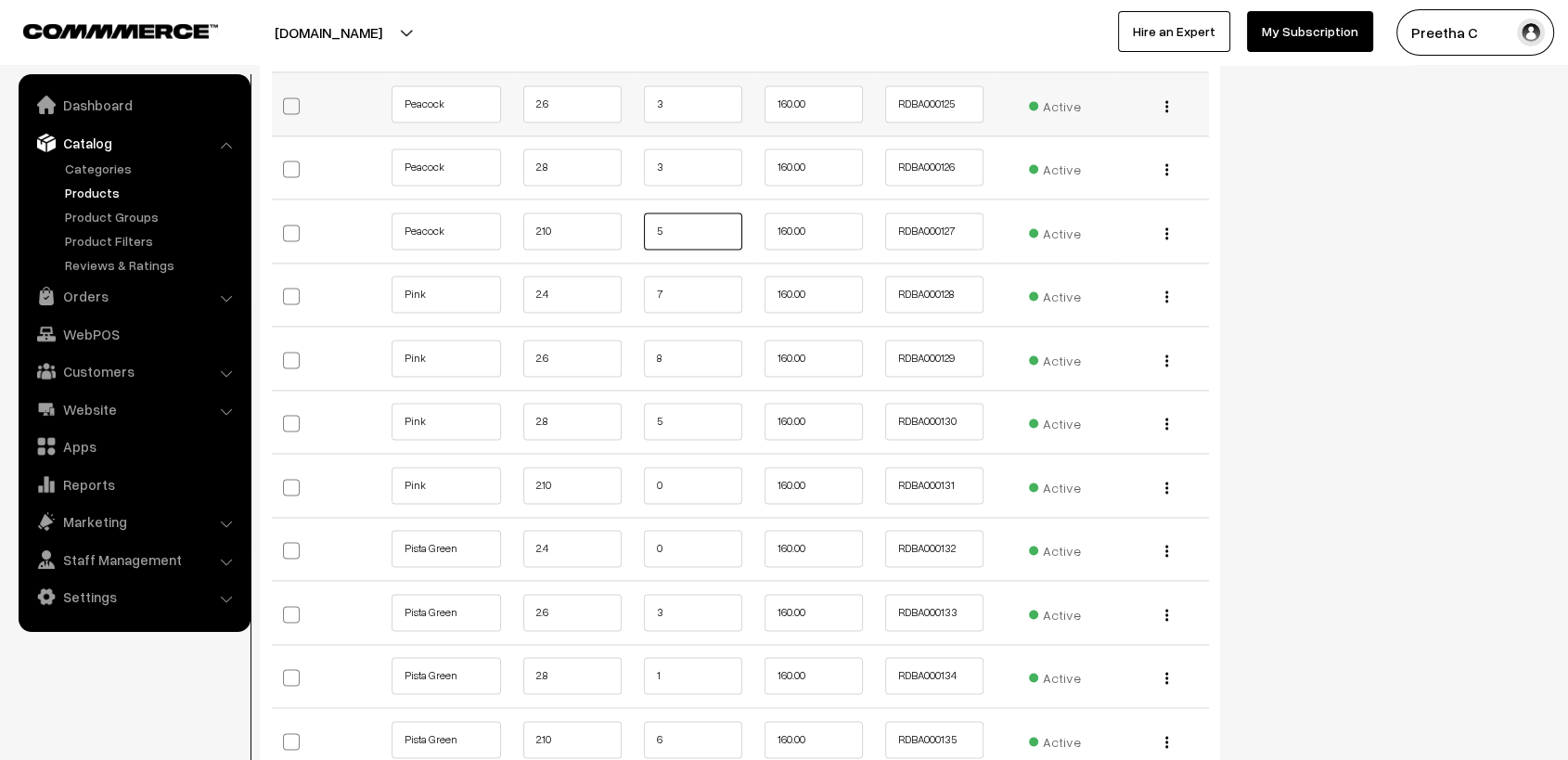
type input "5"
click at [677, 85] on input "3" at bounding box center [693, 103] width 98 height 37
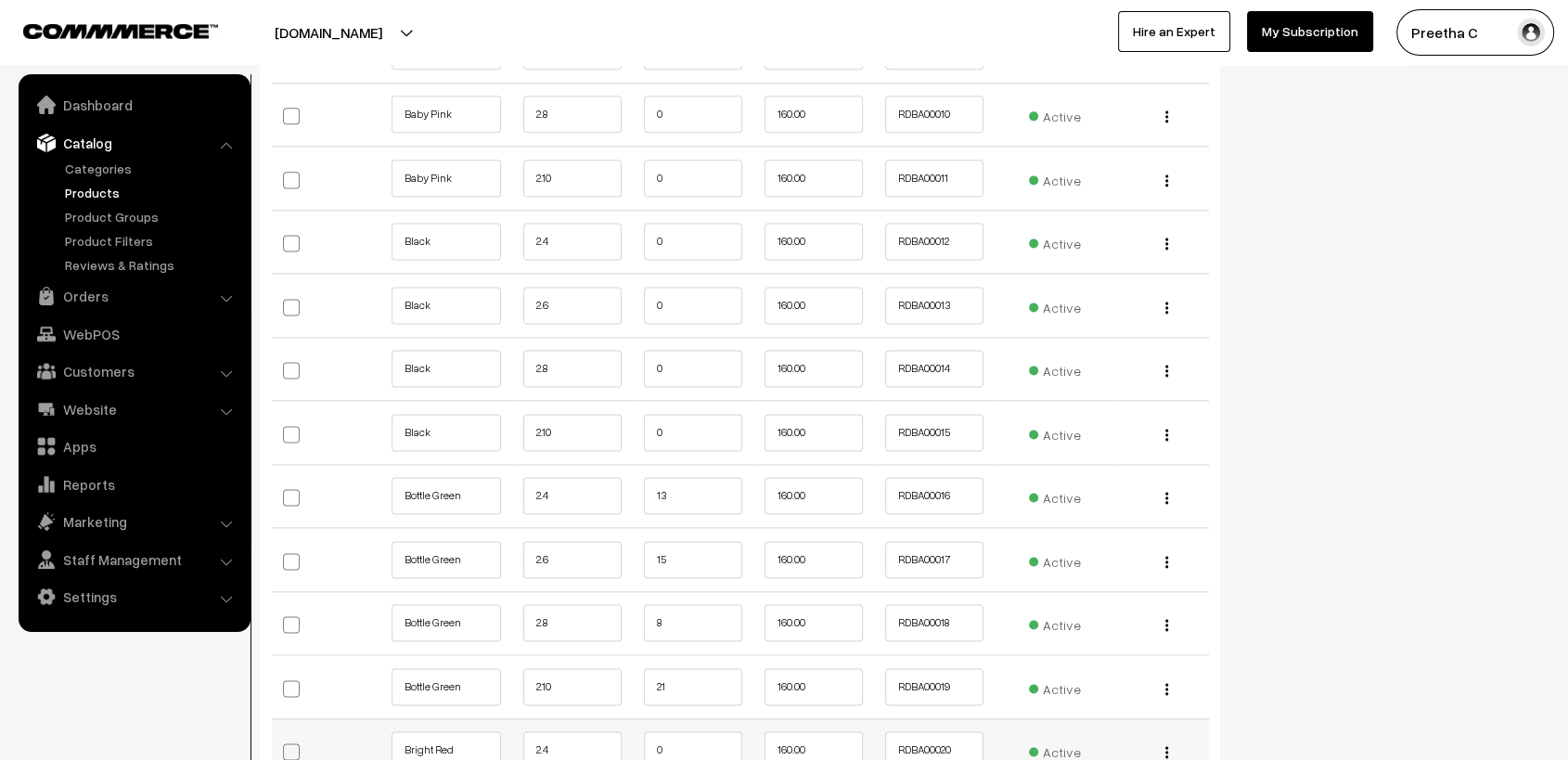
scroll to position [2575, 0]
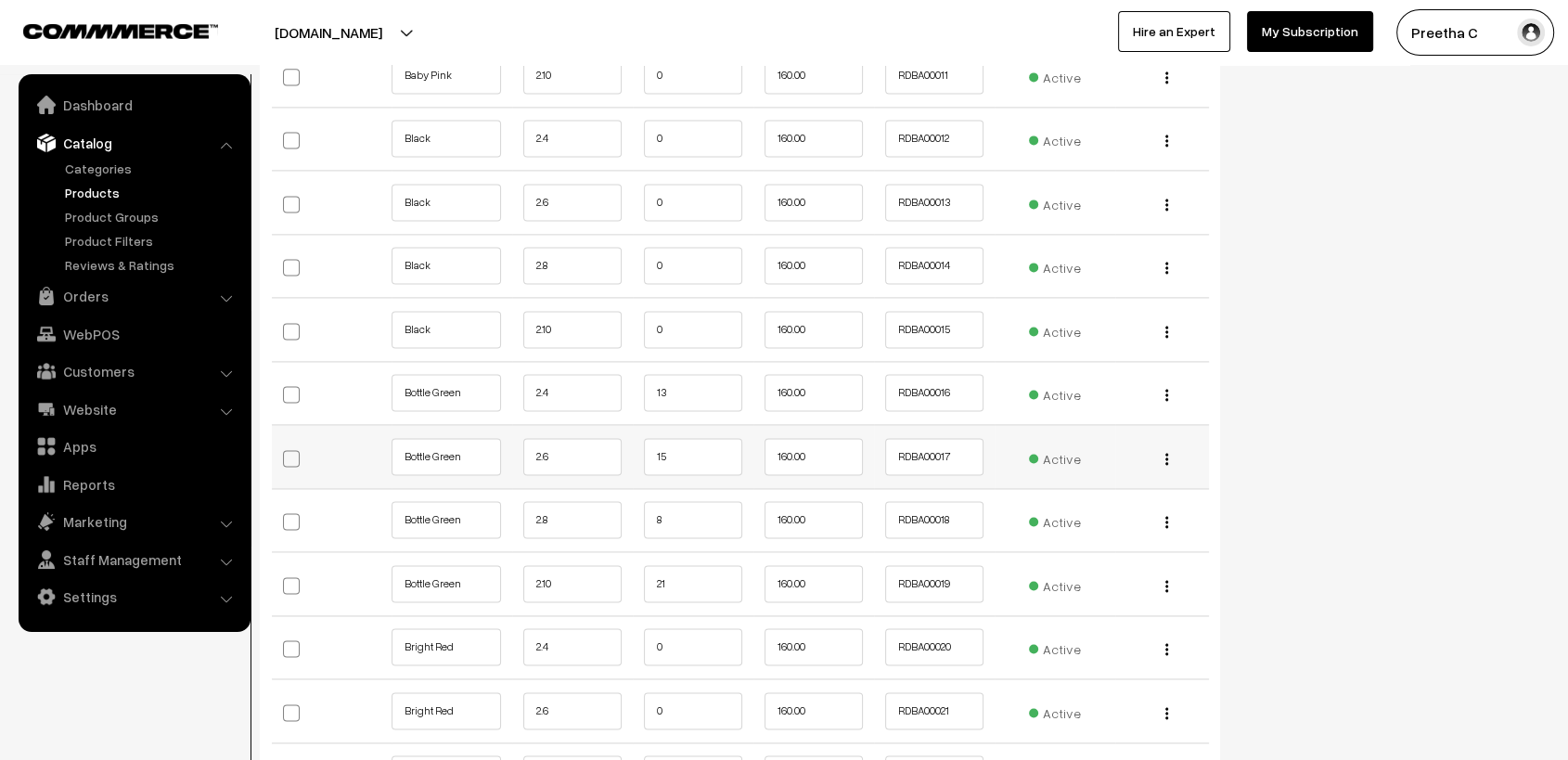
type input "2"
click at [688, 447] on input "15" at bounding box center [693, 456] width 98 height 37
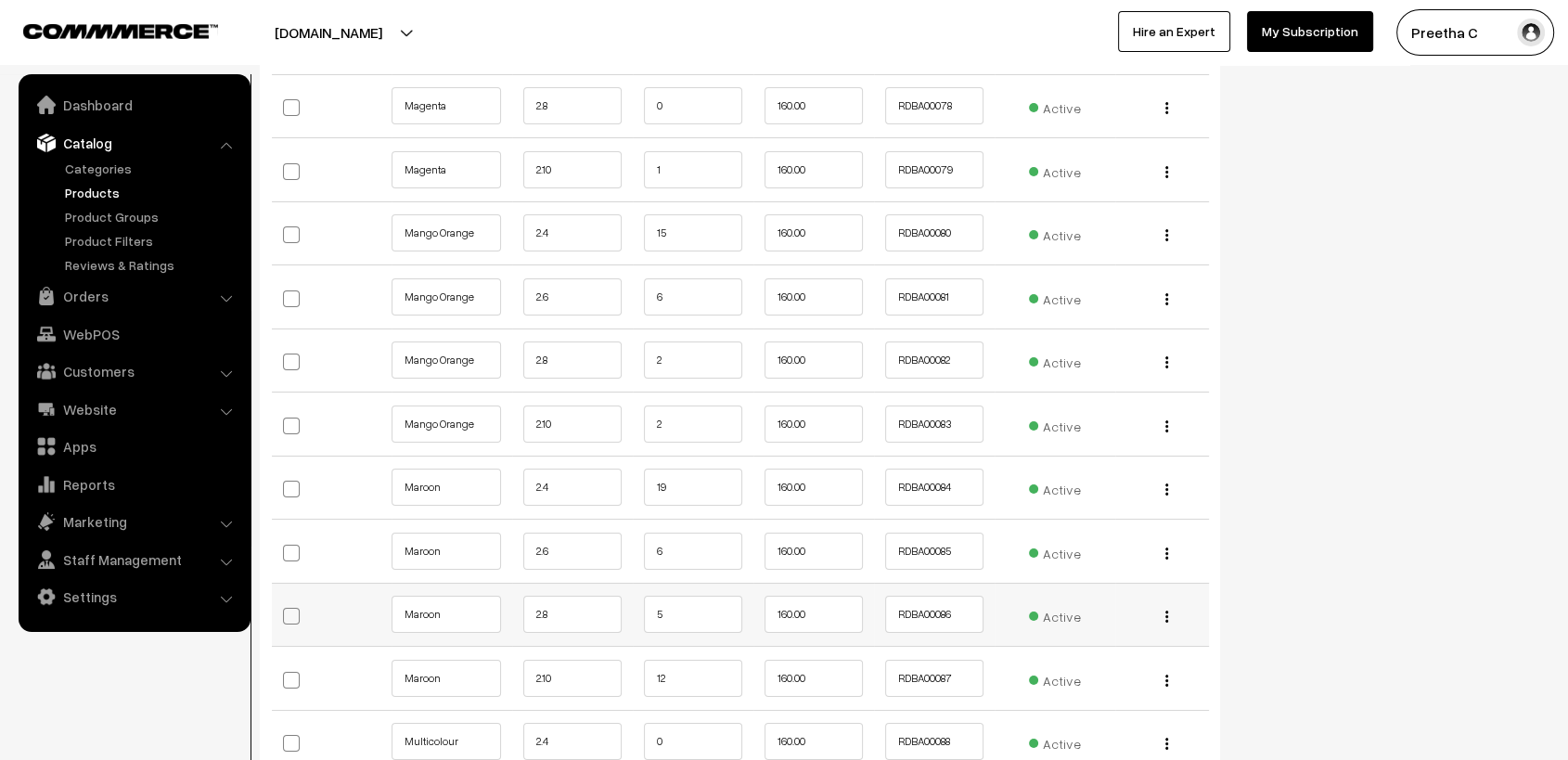
scroll to position [7008, 0]
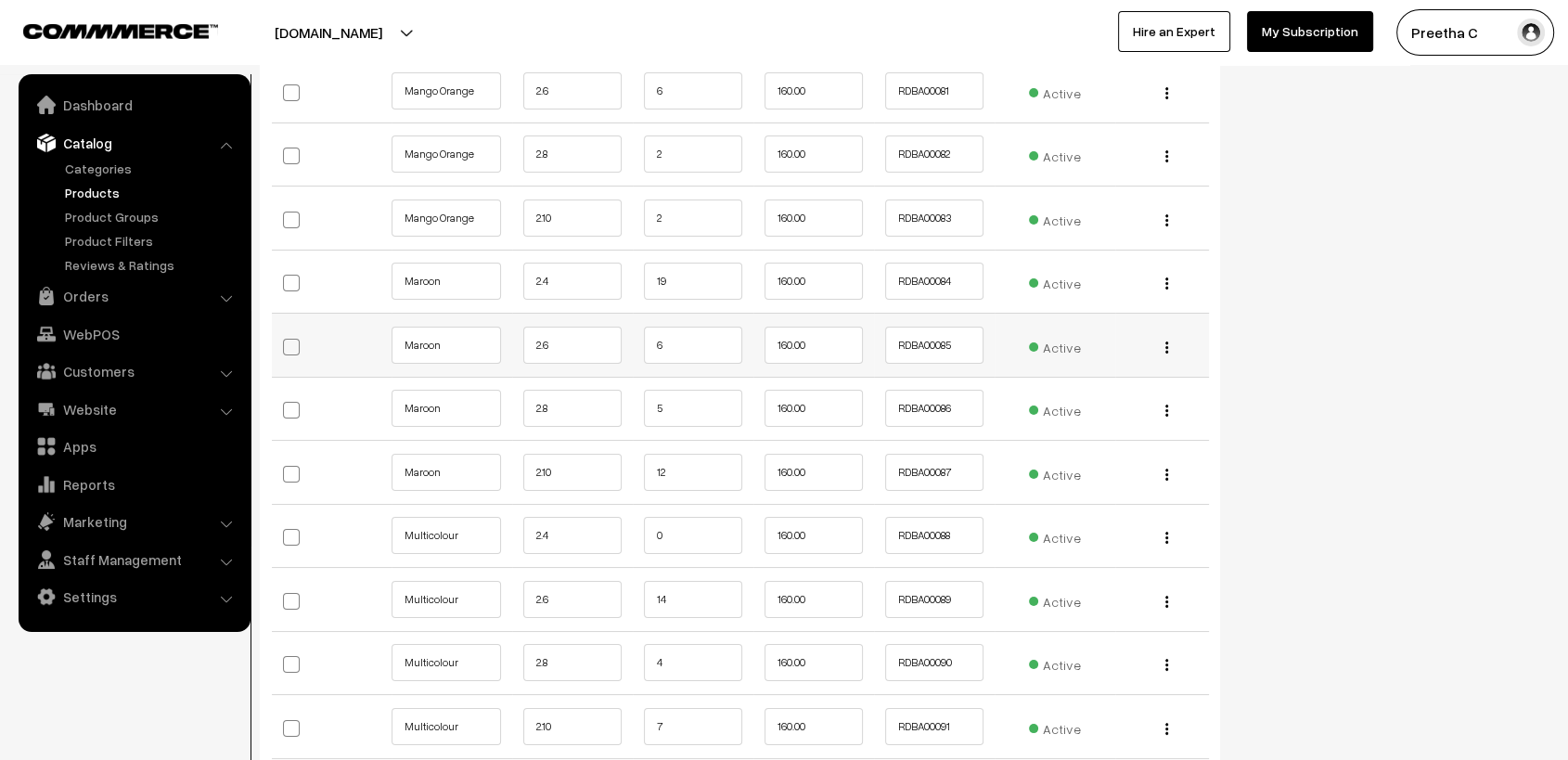
type input "14"
click at [695, 328] on input "6" at bounding box center [693, 345] width 98 height 37
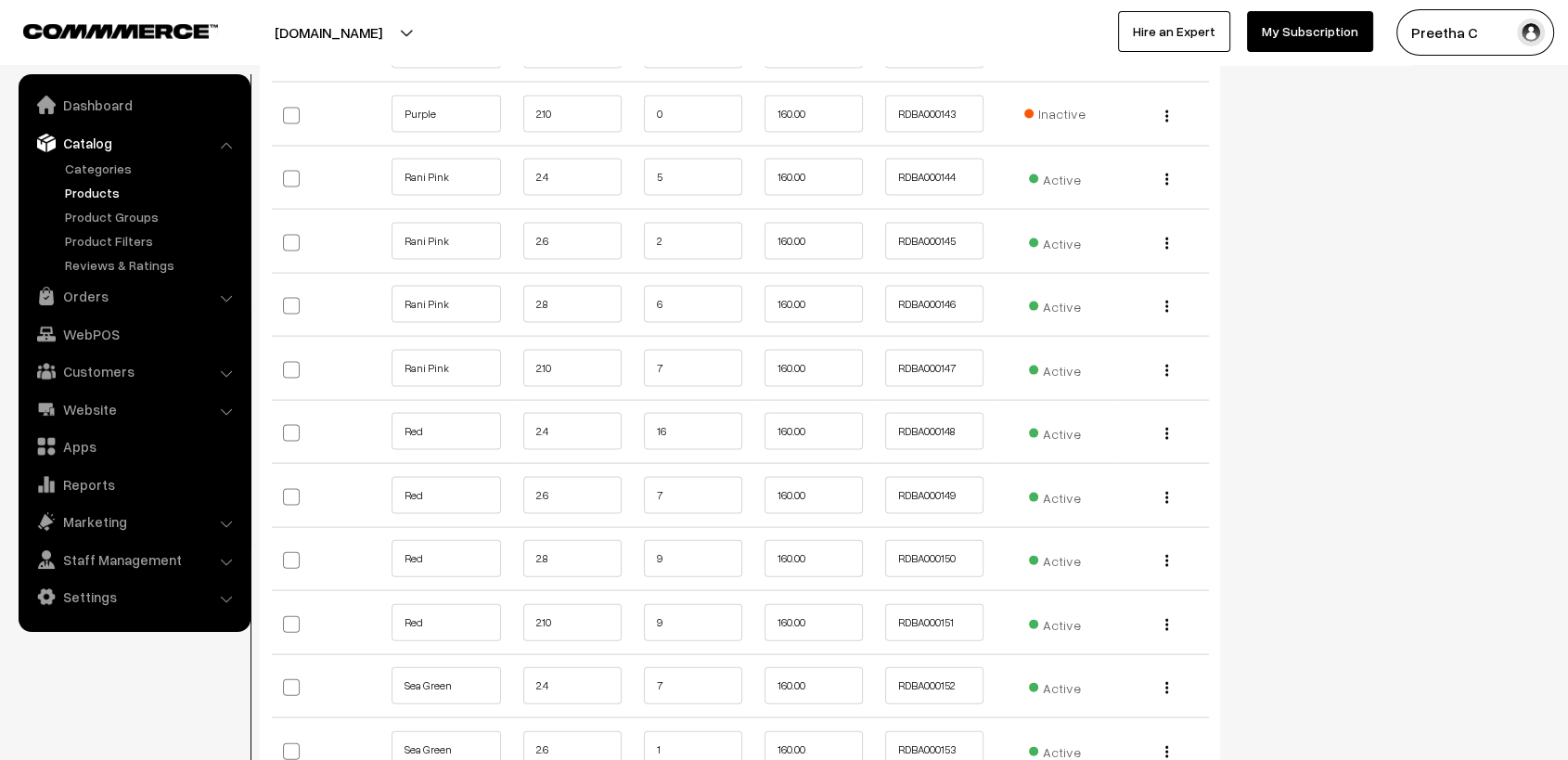
scroll to position [11336, 0]
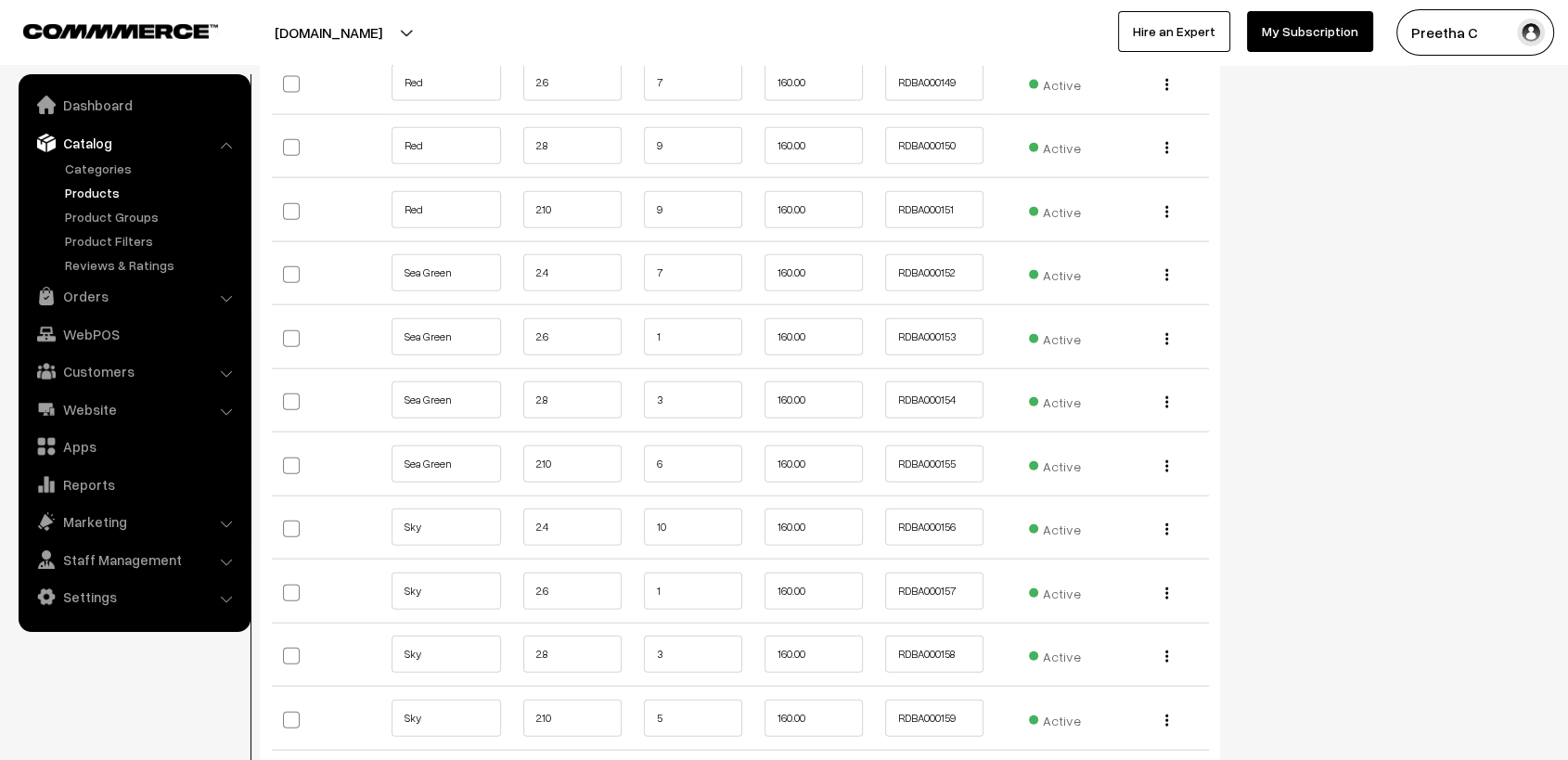
type input "4"
click at [671, 62] on div "varnambyaadhira.com Go to Website Create New Store Preetha C My Profile Refer &…" at bounding box center [784, 32] width 1568 height 65
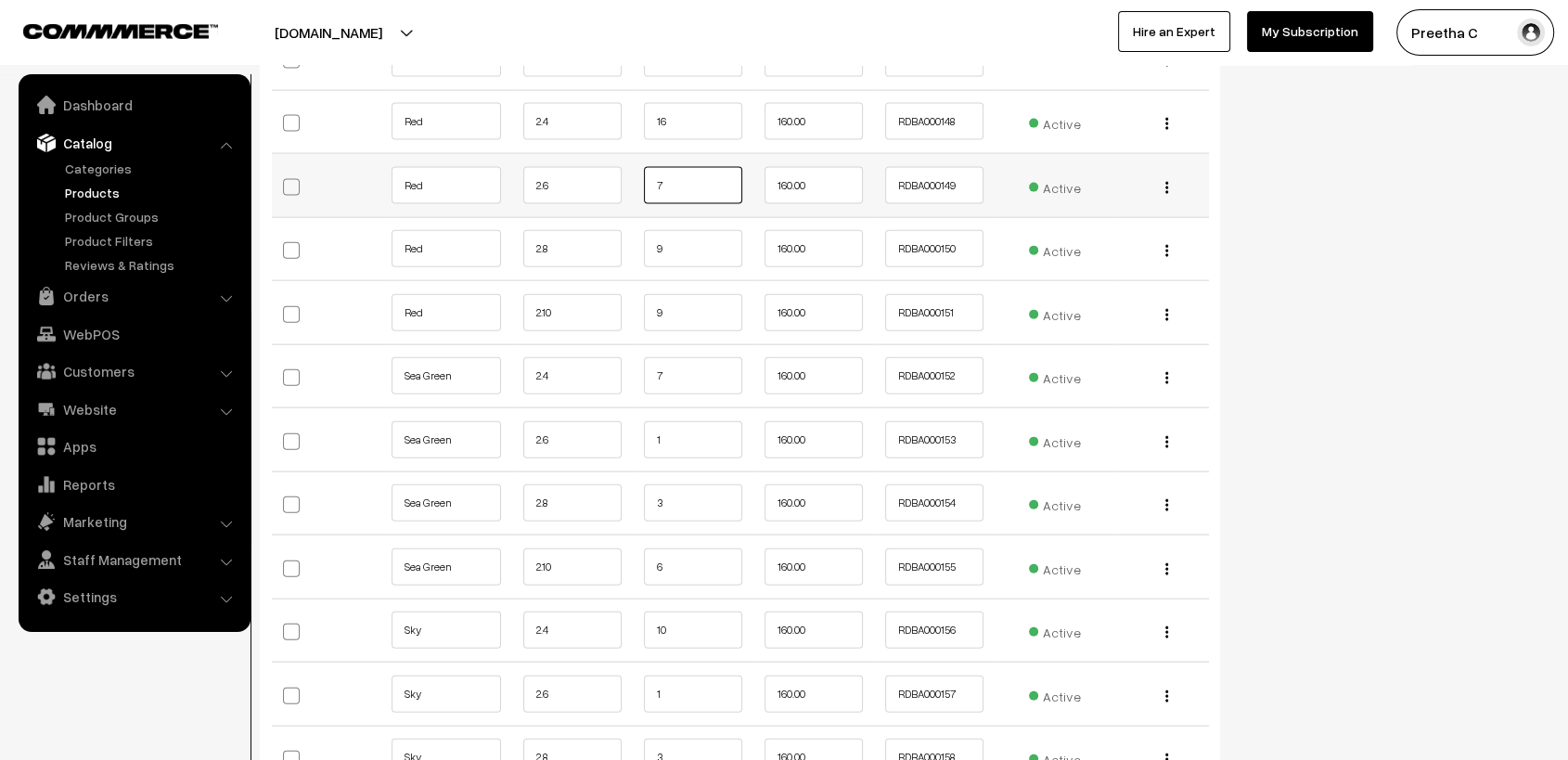
click at [682, 167] on input "7" at bounding box center [693, 185] width 98 height 37
type input "5"
click at [701, 106] on input "16" at bounding box center [693, 121] width 98 height 37
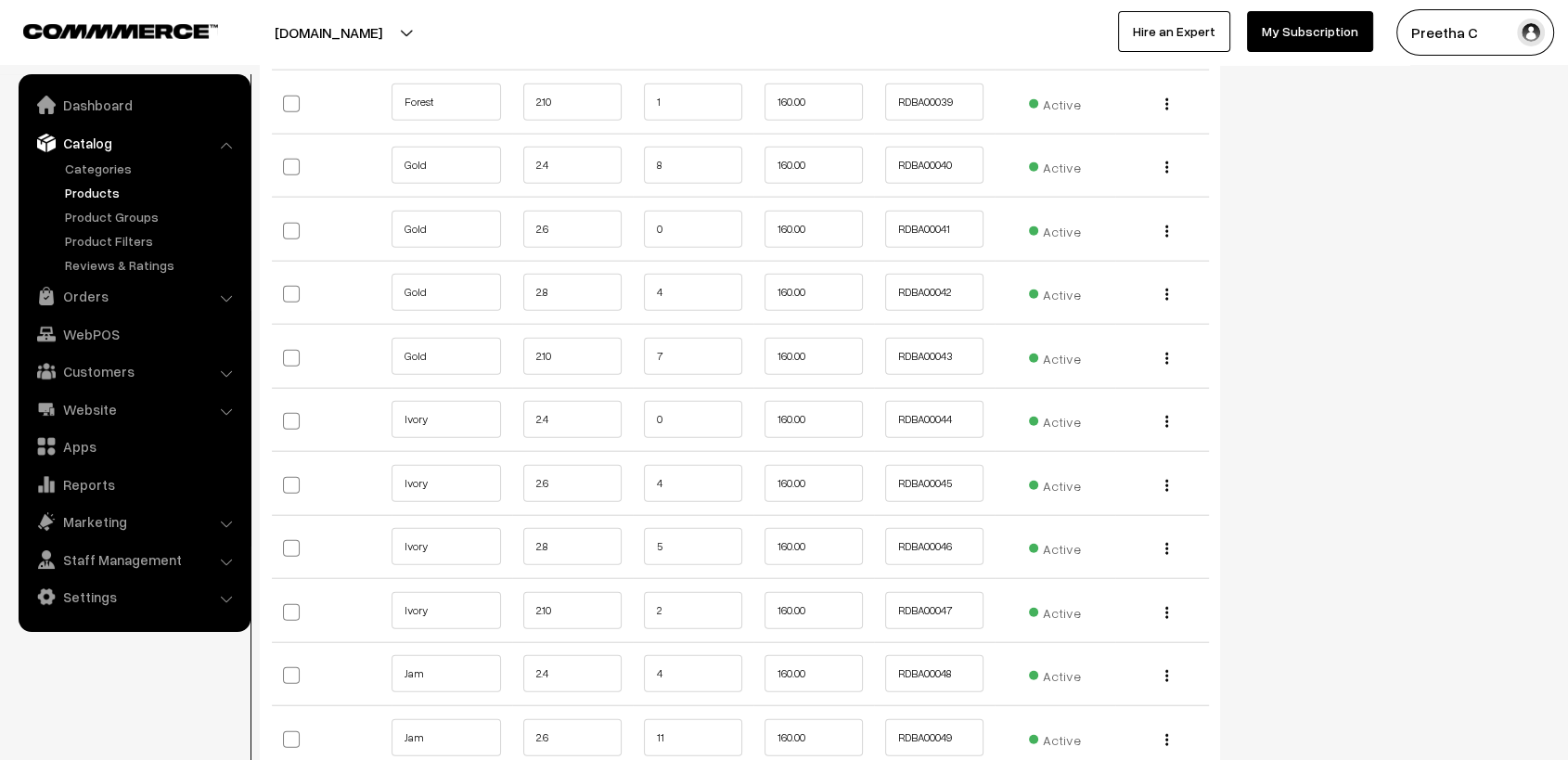
scroll to position [3915, 0]
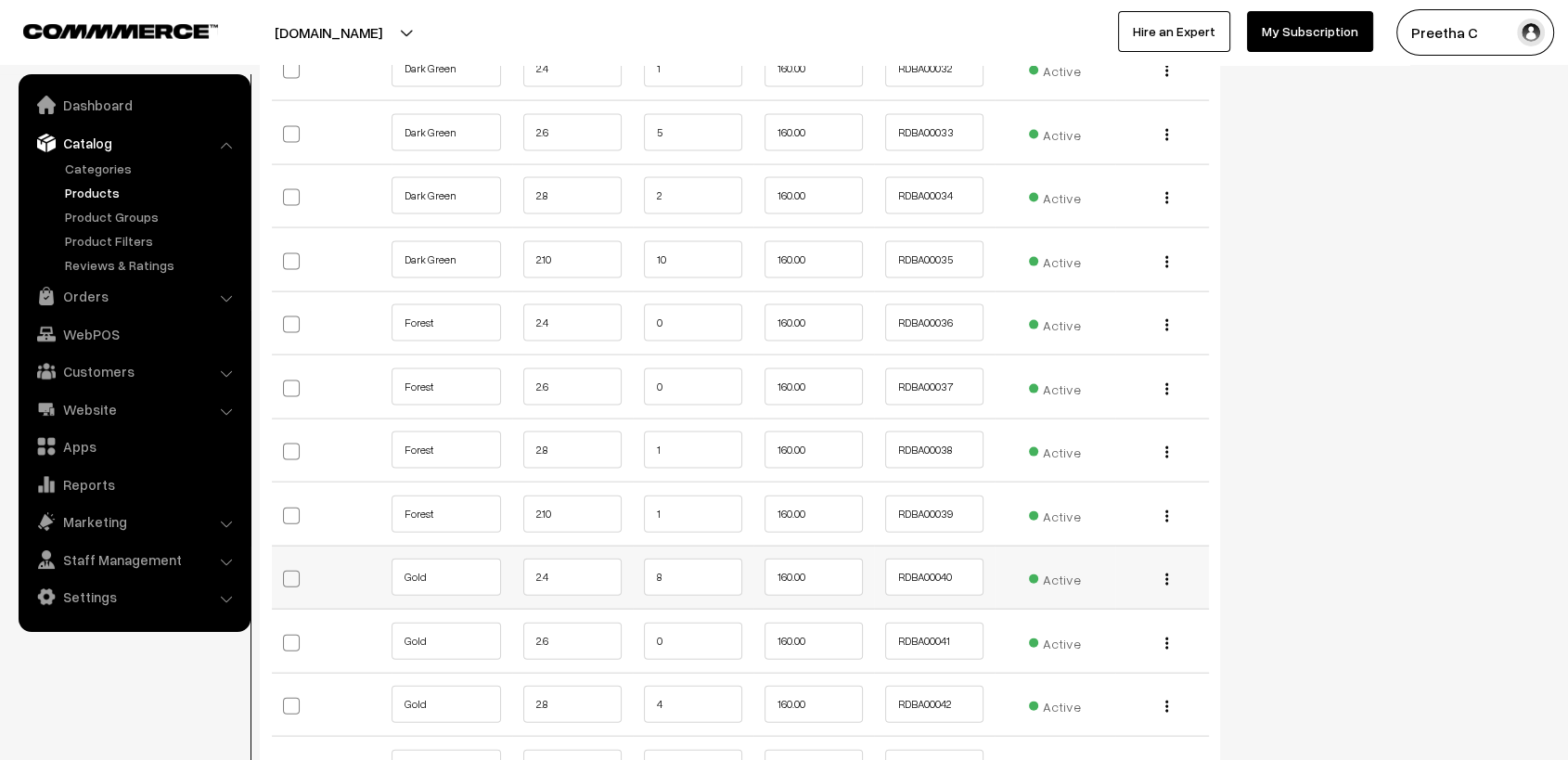
type input "15"
click at [707, 588] on input "8" at bounding box center [693, 576] width 98 height 37
type input "7"
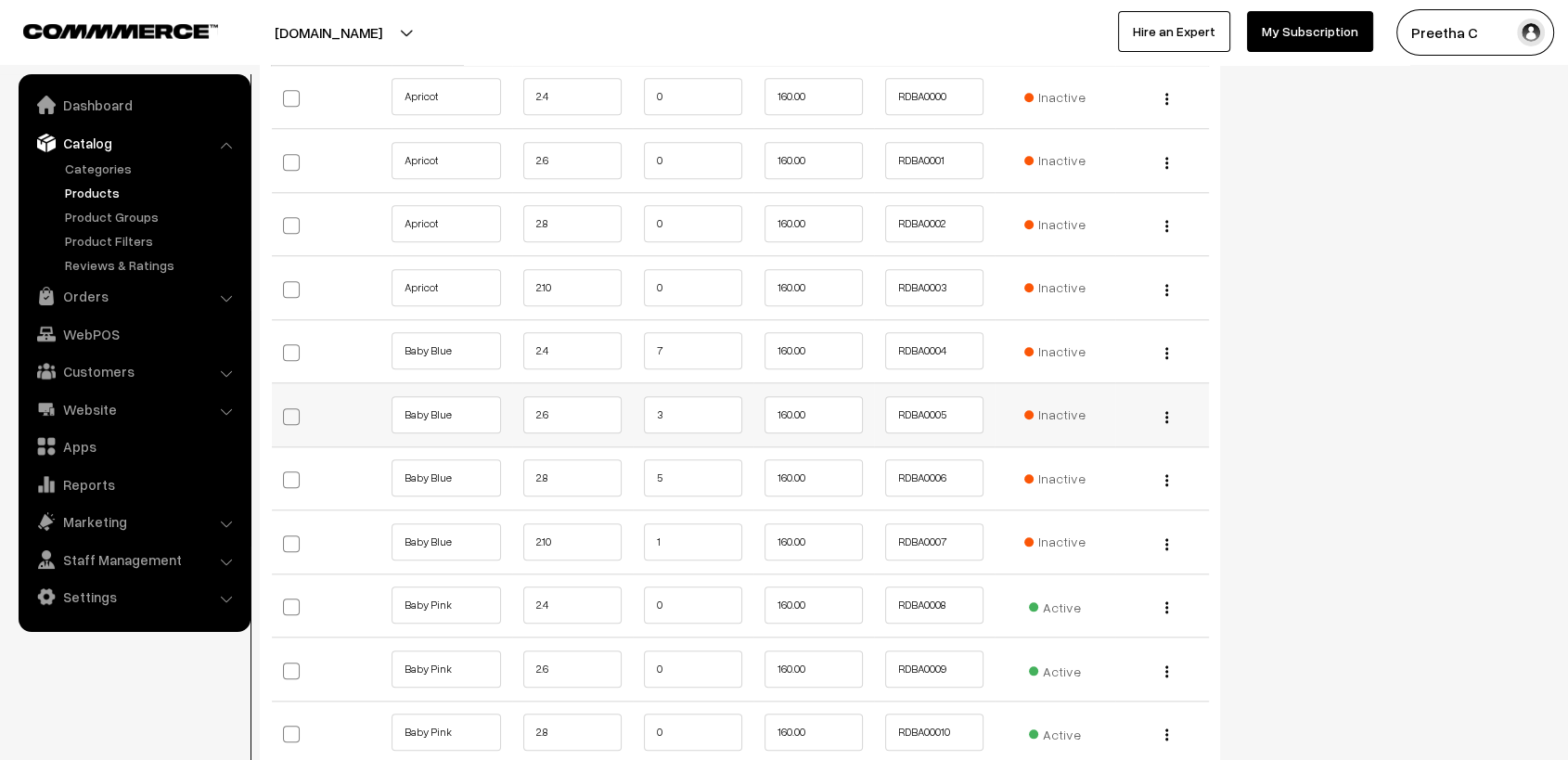
scroll to position [1958, 0]
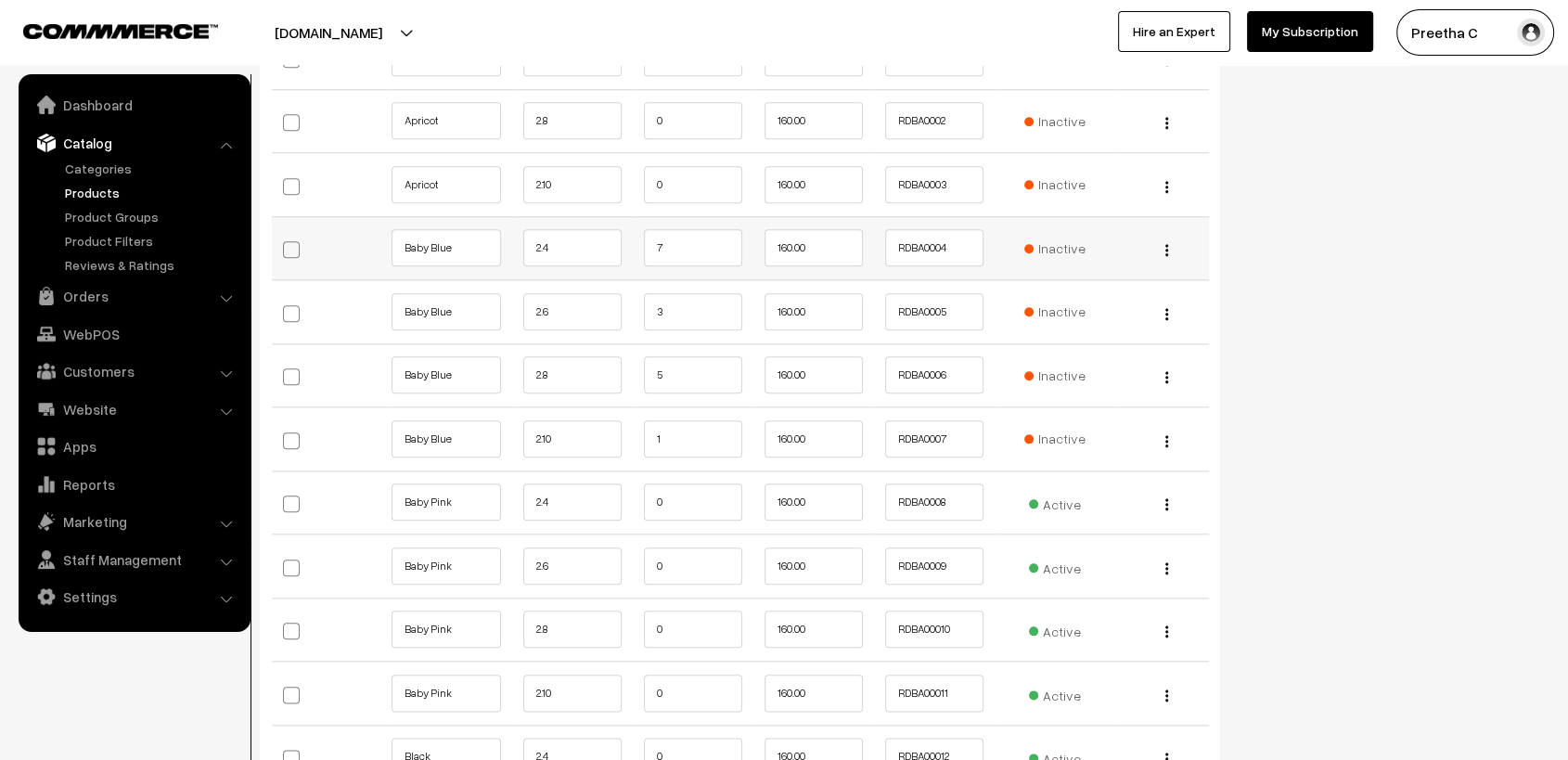
type input "6"
click at [686, 239] on input "7" at bounding box center [693, 247] width 98 height 37
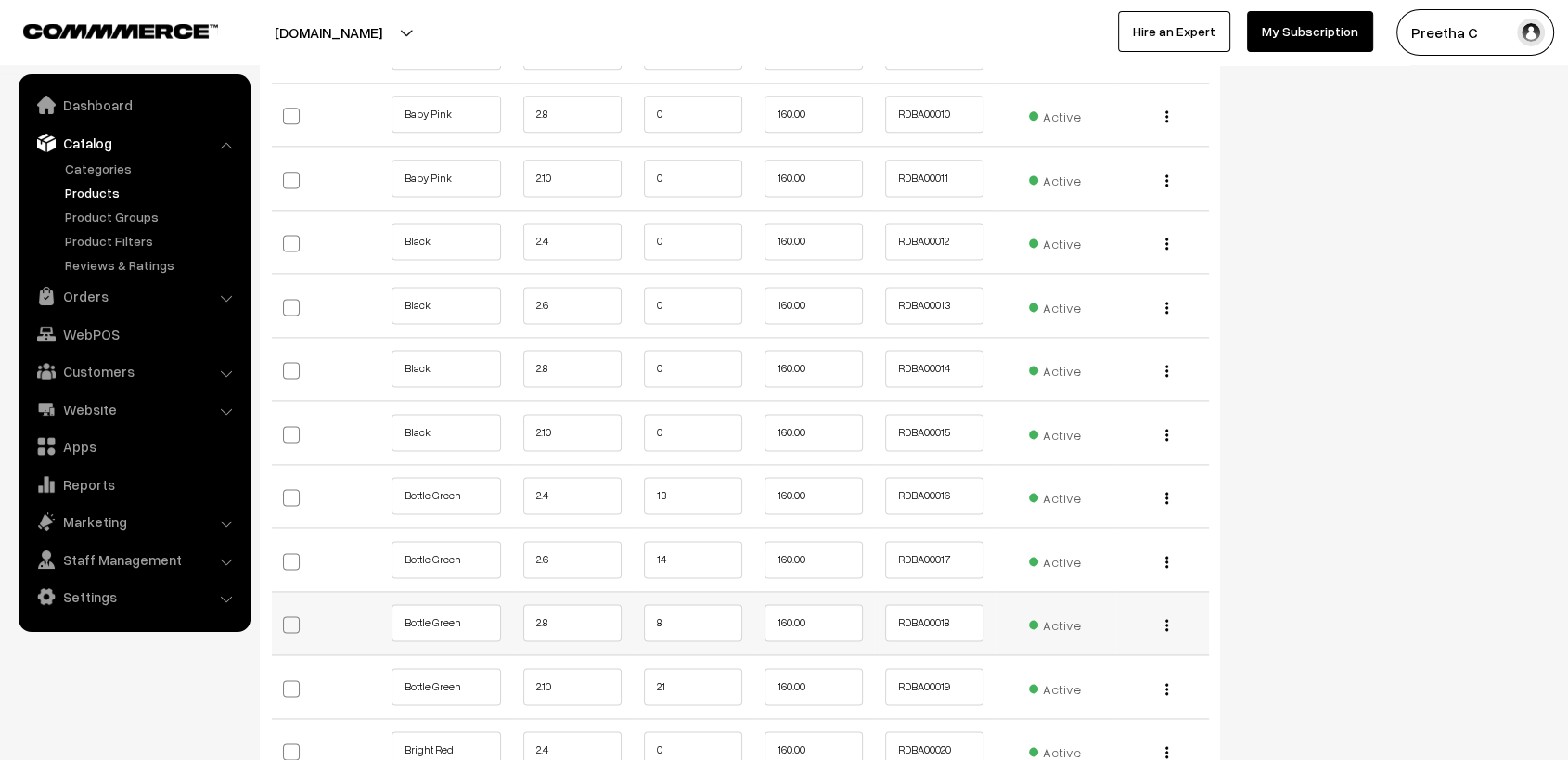
scroll to position [2575, 0]
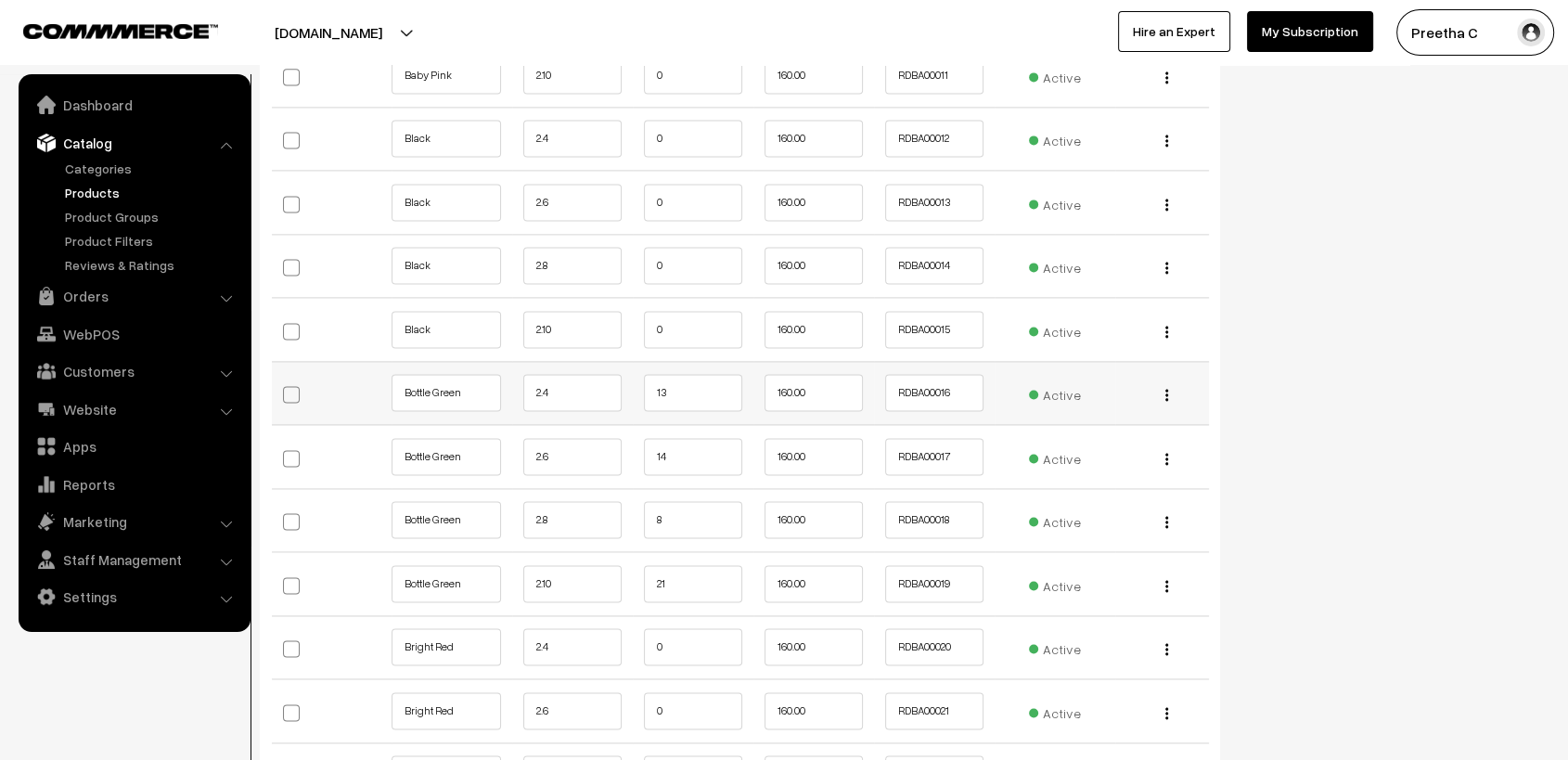
type input "5"
click at [694, 405] on input "13" at bounding box center [693, 392] width 98 height 37
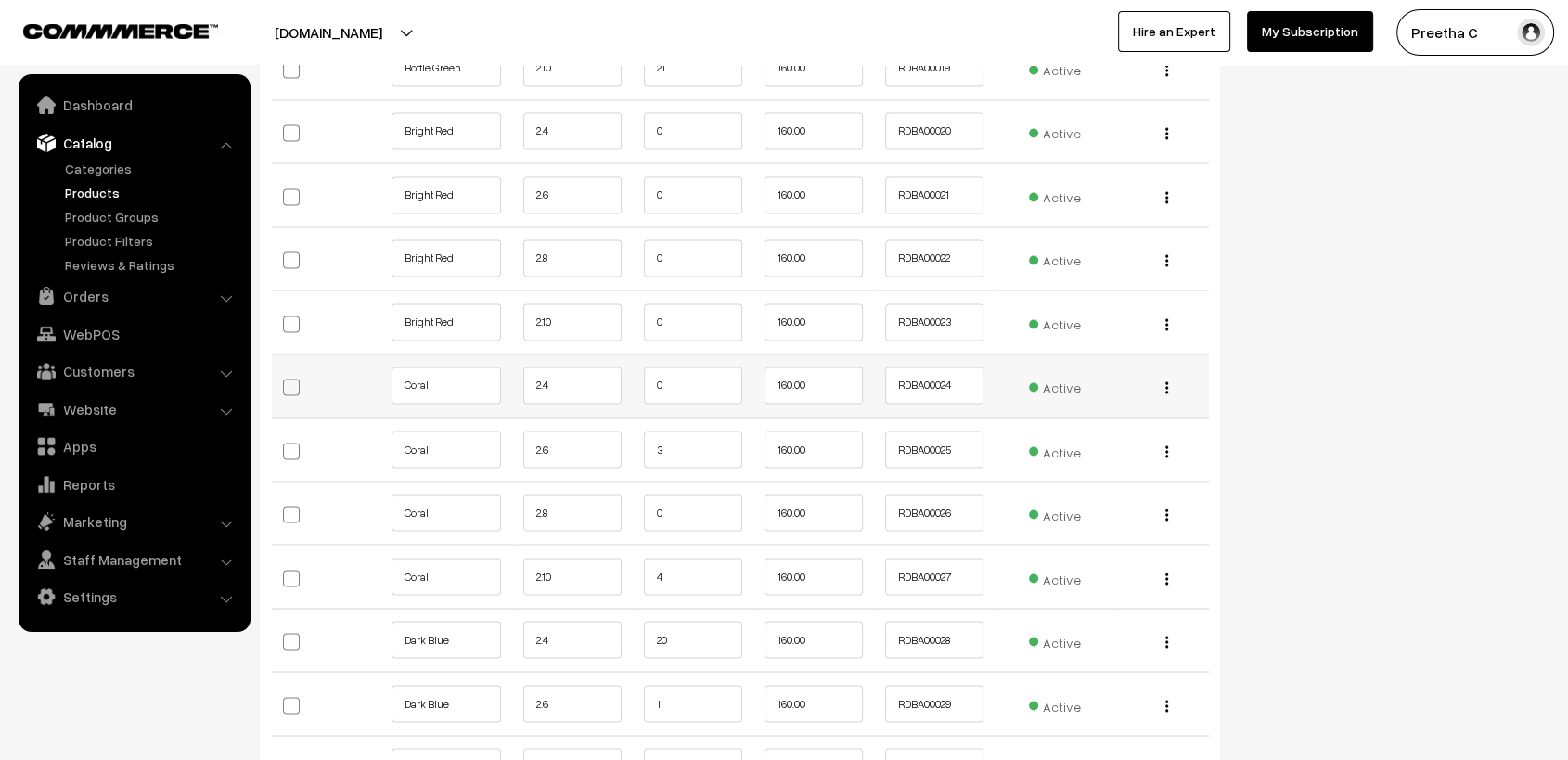
scroll to position [3194, 0]
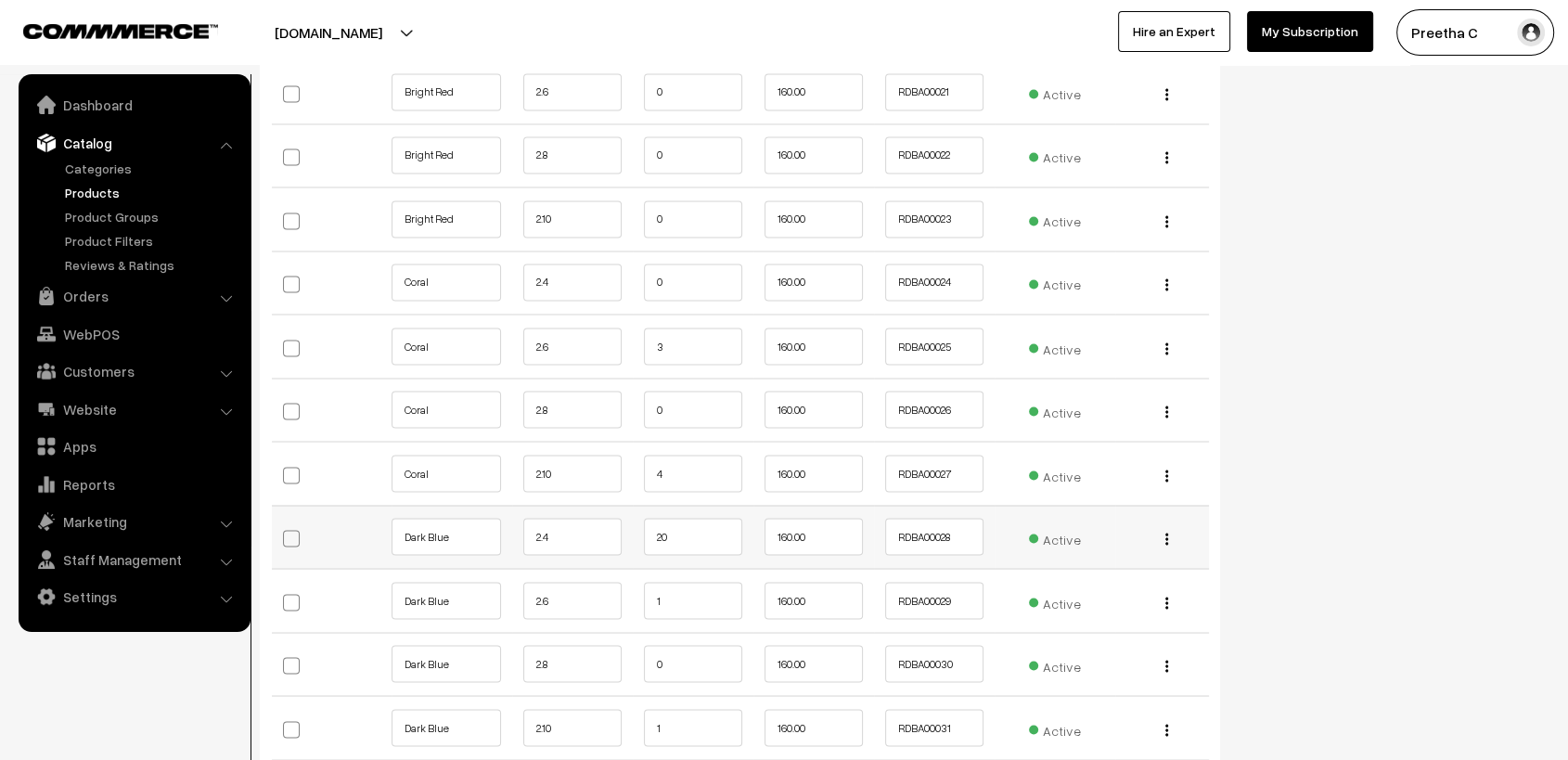
type input "11"
click at [694, 547] on input "20" at bounding box center [693, 536] width 98 height 37
type input "2"
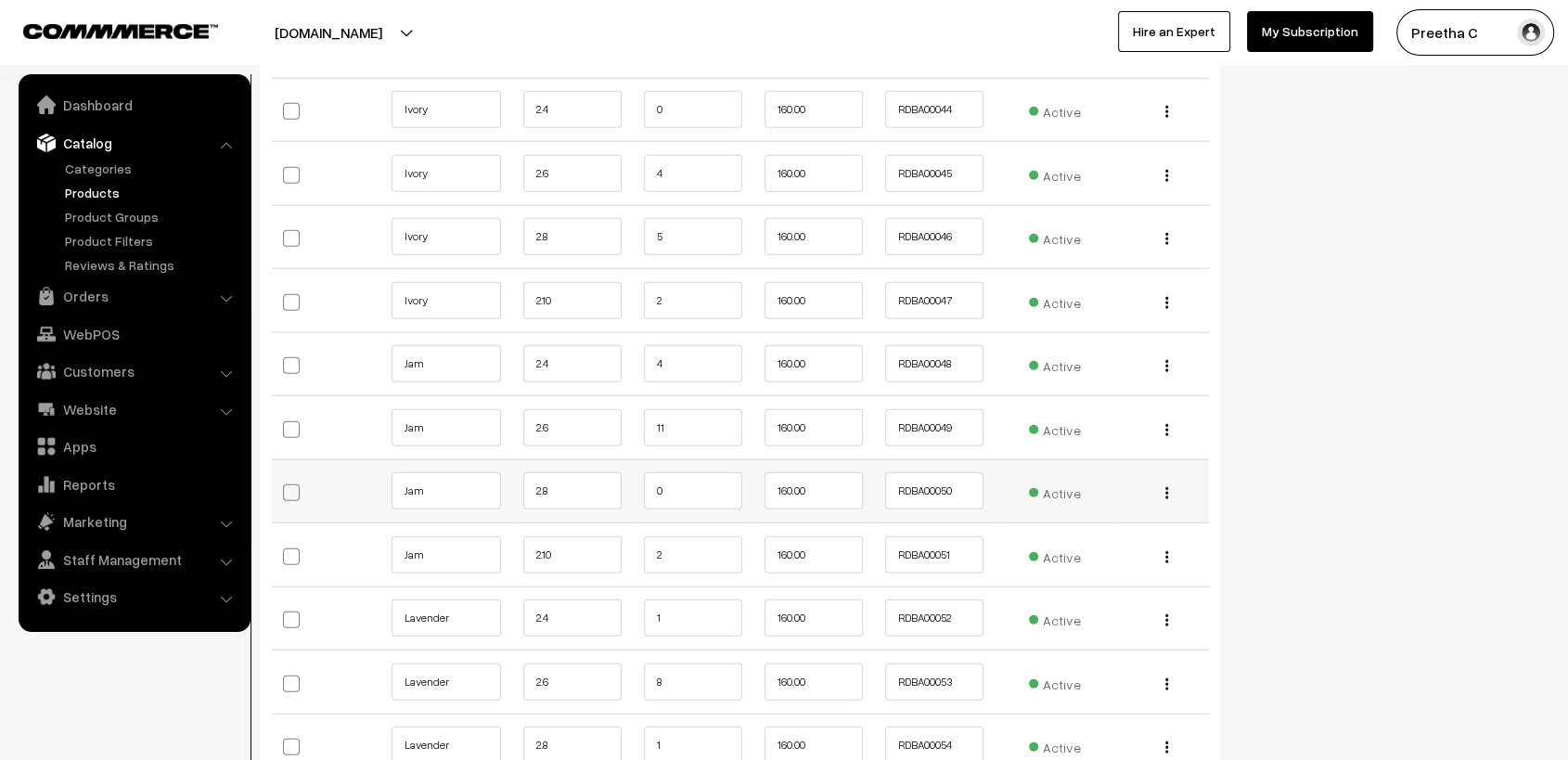
scroll to position [4741, 0]
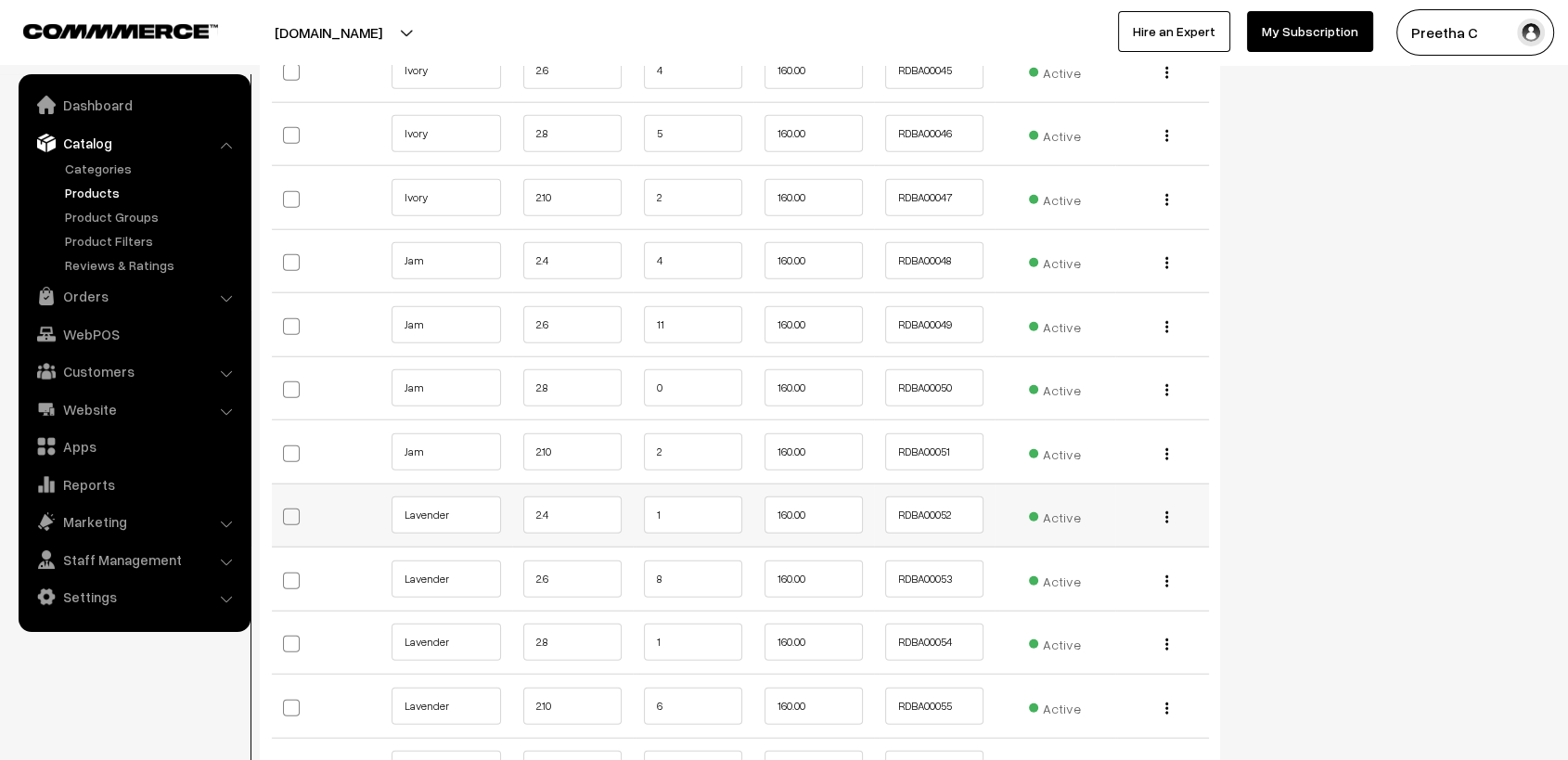
type input "18"
click at [688, 521] on input "1" at bounding box center [693, 514] width 98 height 37
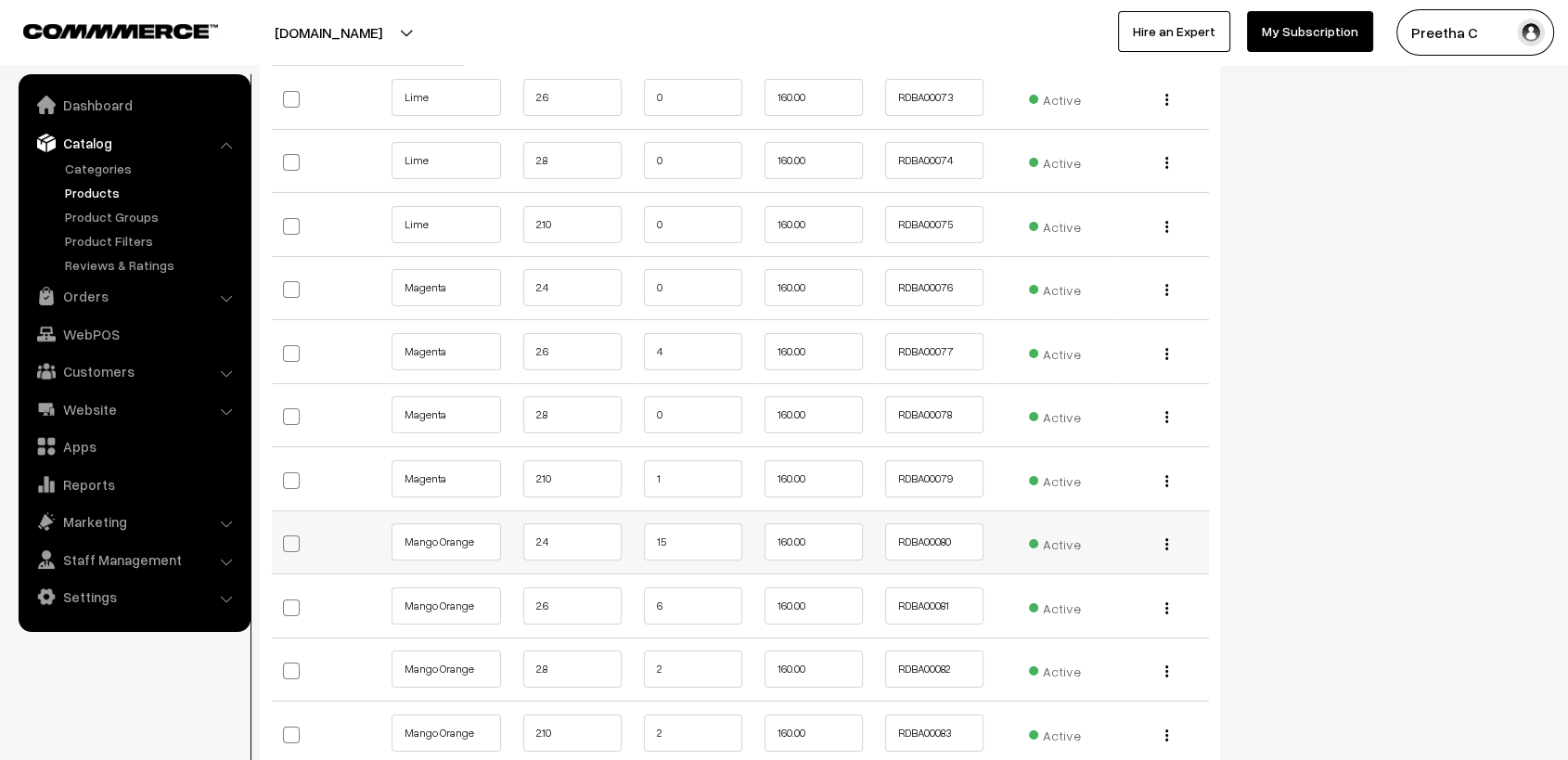
type input "0"
click at [718, 527] on input "15" at bounding box center [693, 541] width 98 height 37
type input "1"
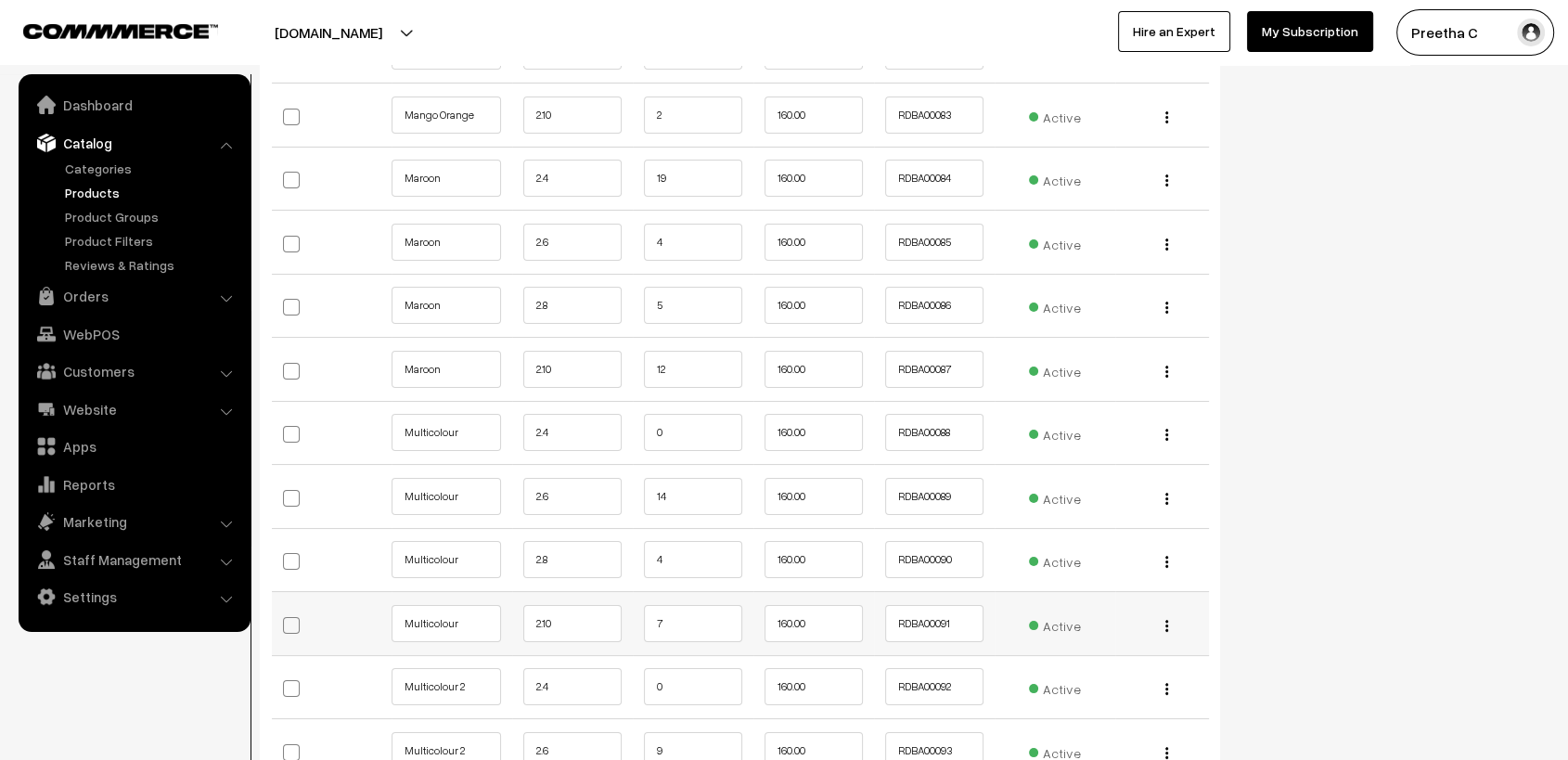
scroll to position [7213, 0]
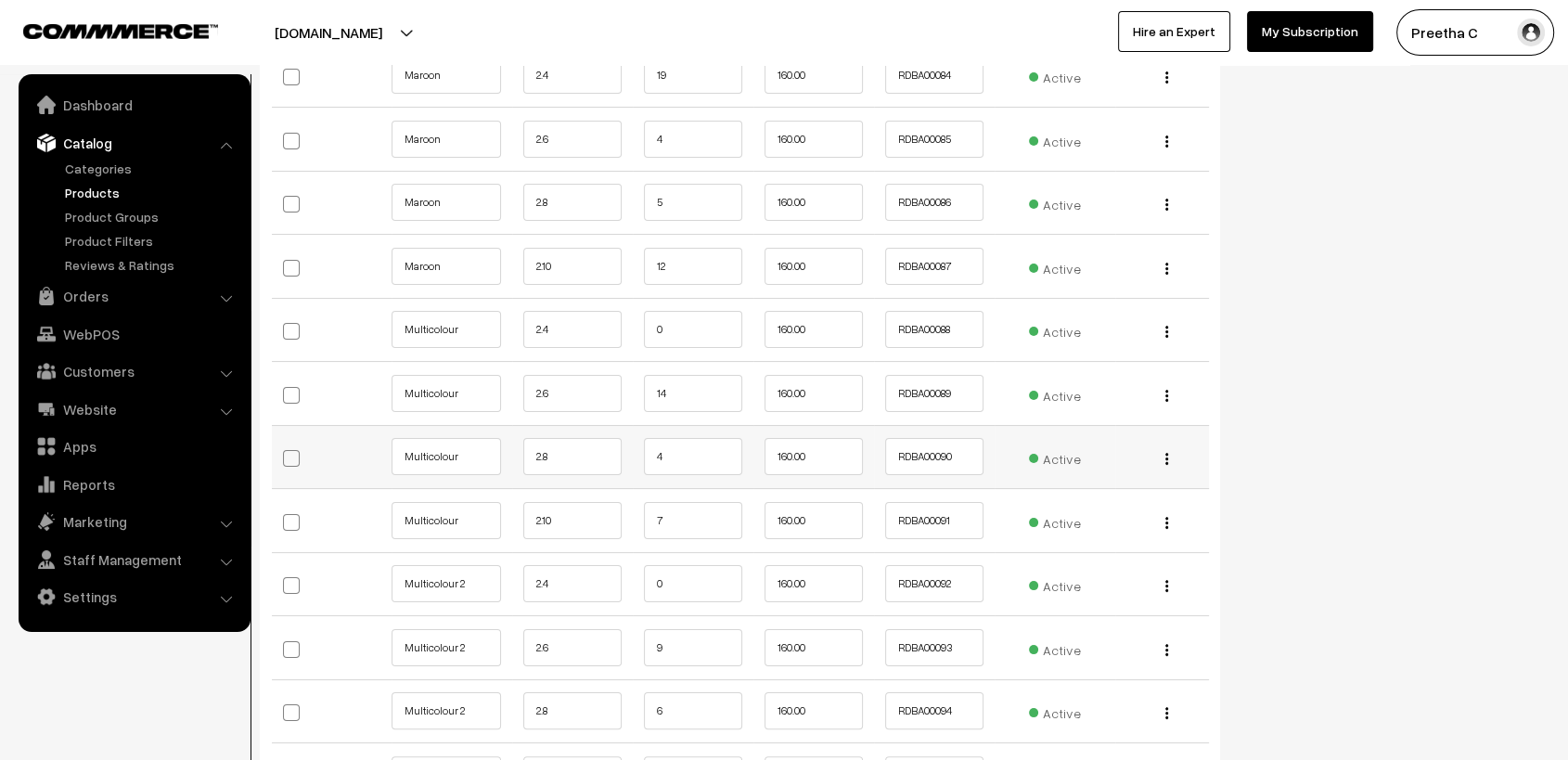
type input "13"
click at [690, 438] on input "4" at bounding box center [693, 456] width 98 height 37
click at [684, 576] on input "0" at bounding box center [693, 583] width 98 height 37
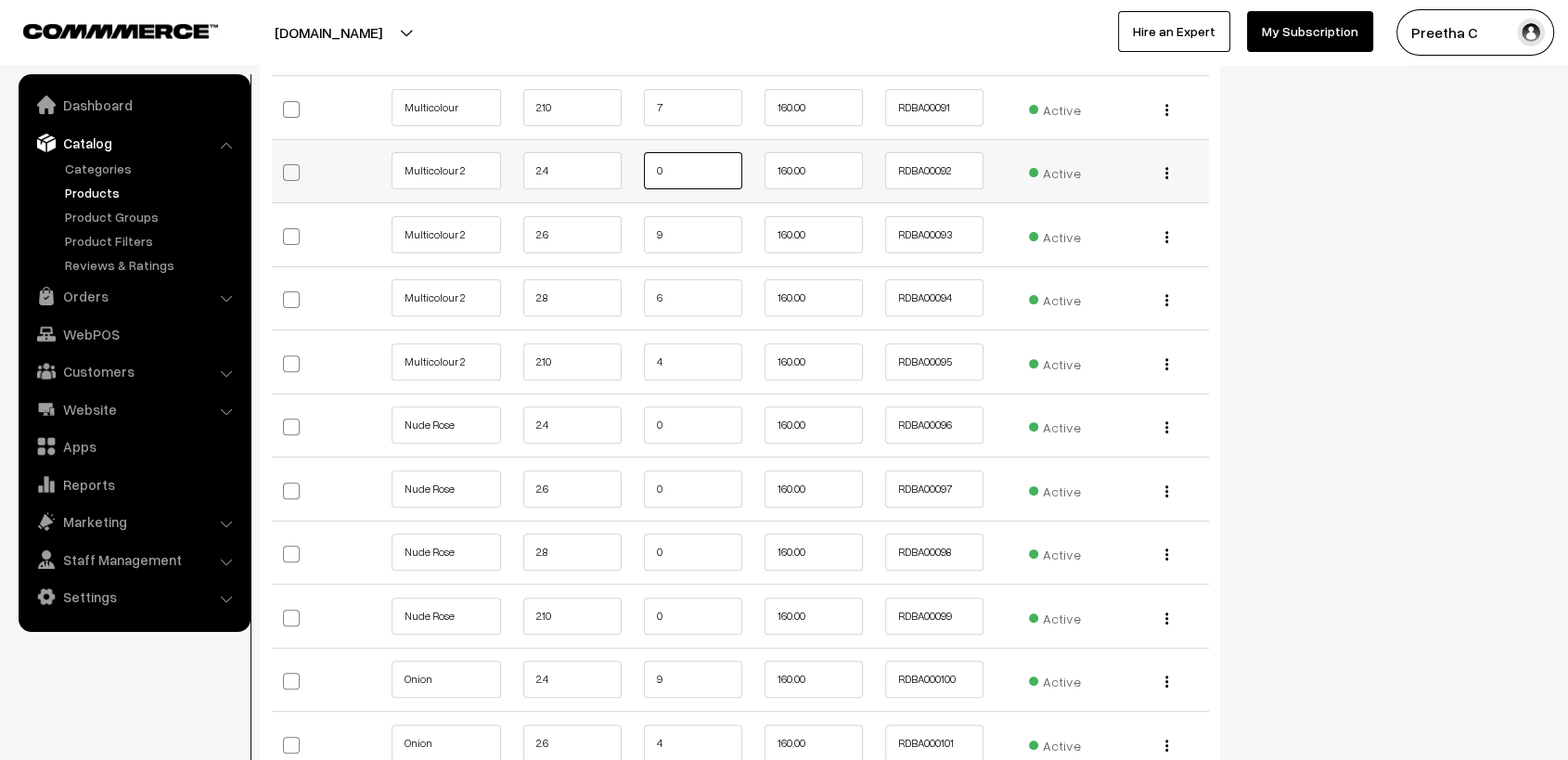
scroll to position [7729, 0]
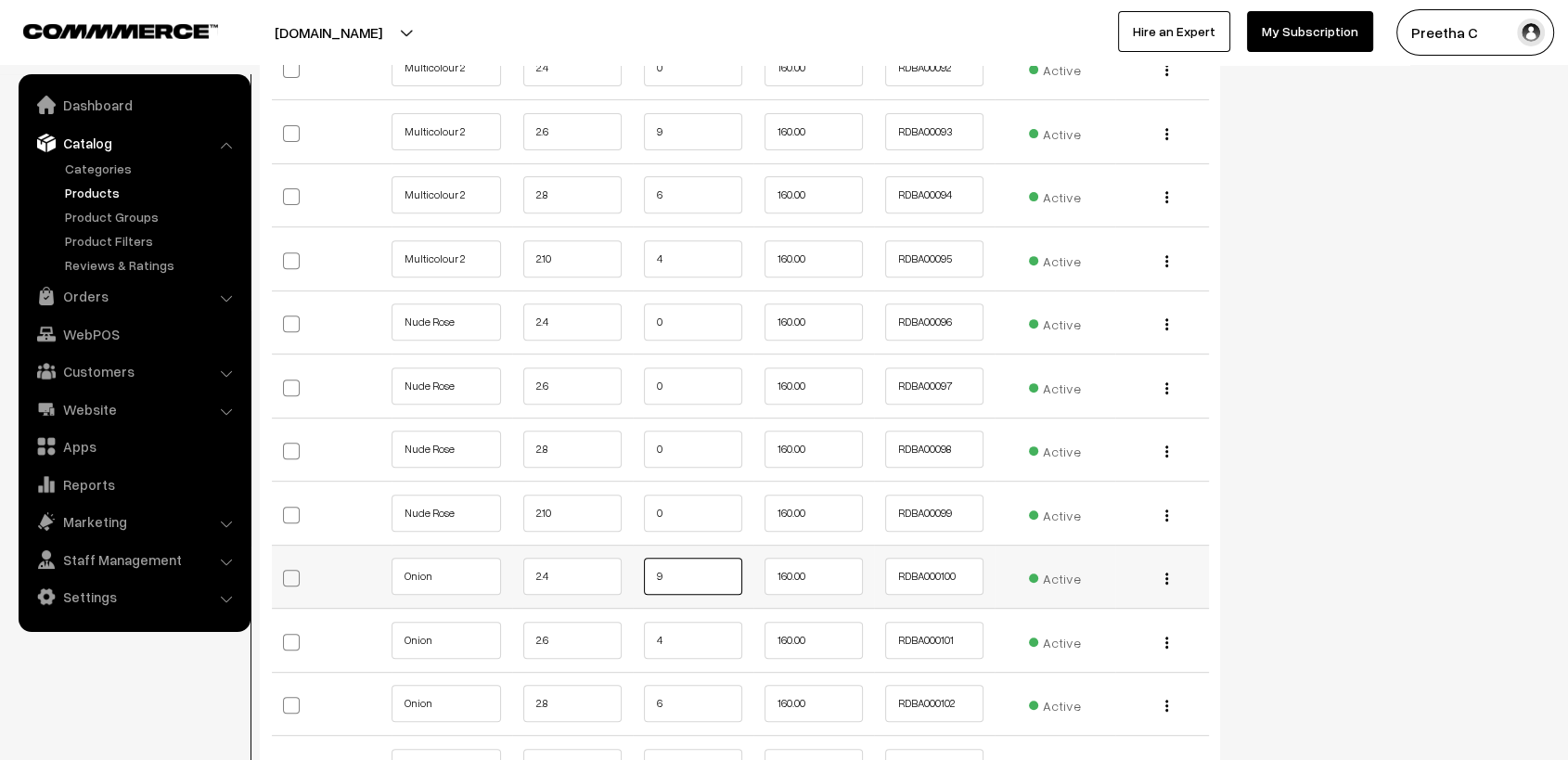
click at [698, 567] on input "9" at bounding box center [693, 575] width 98 height 37
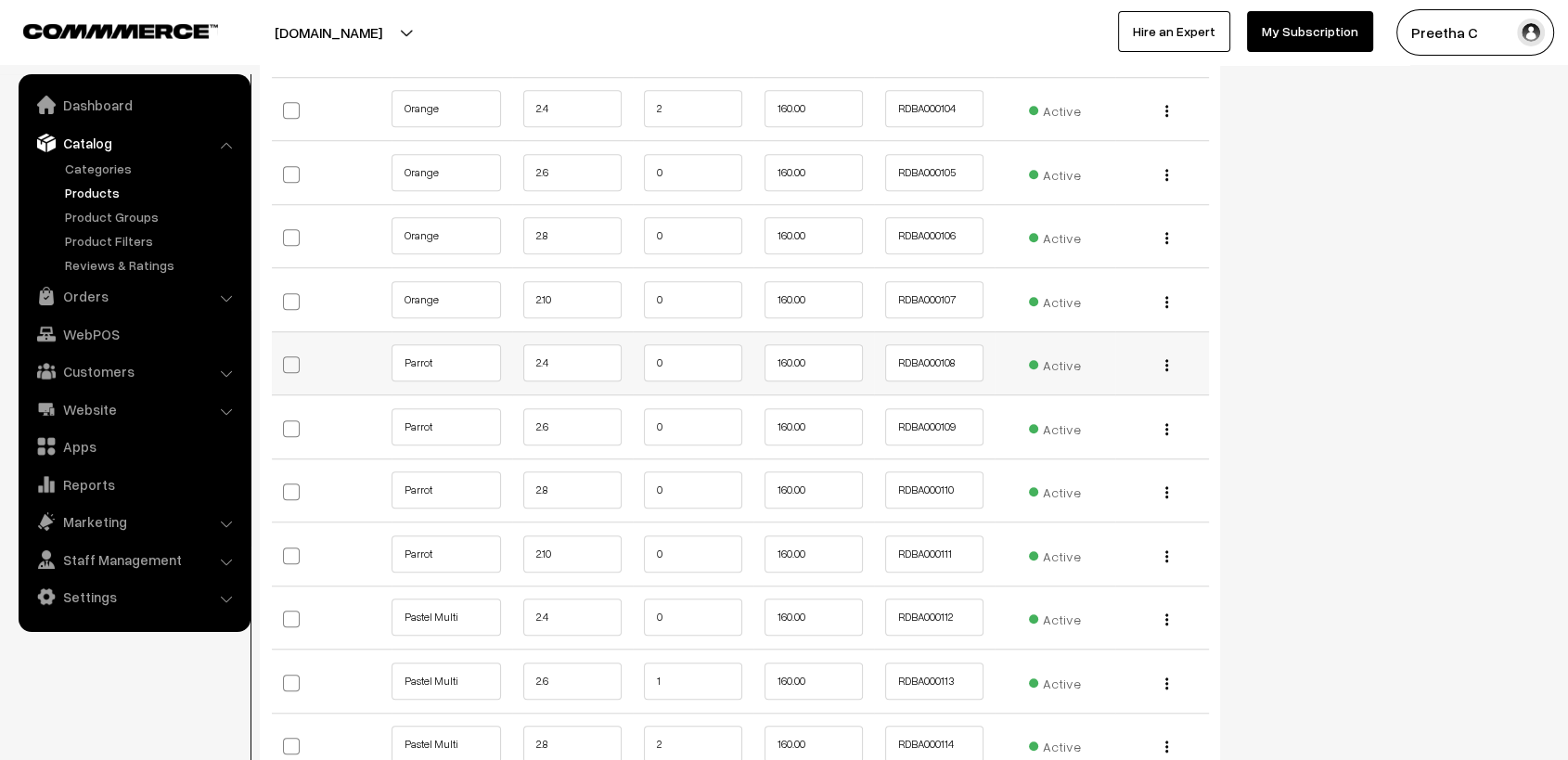
scroll to position [8348, 0]
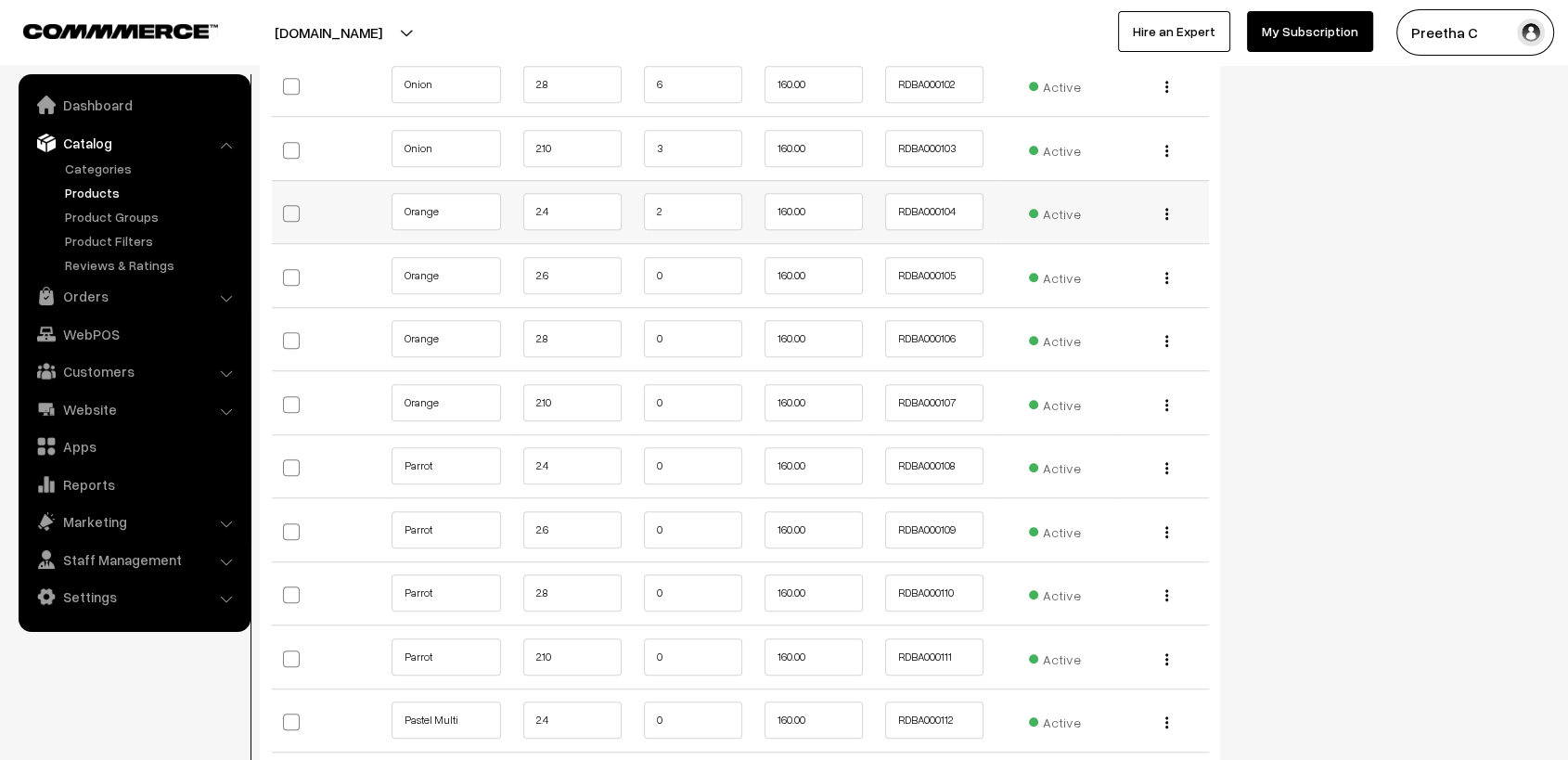
type input "7"
click at [720, 198] on input "2" at bounding box center [693, 211] width 98 height 37
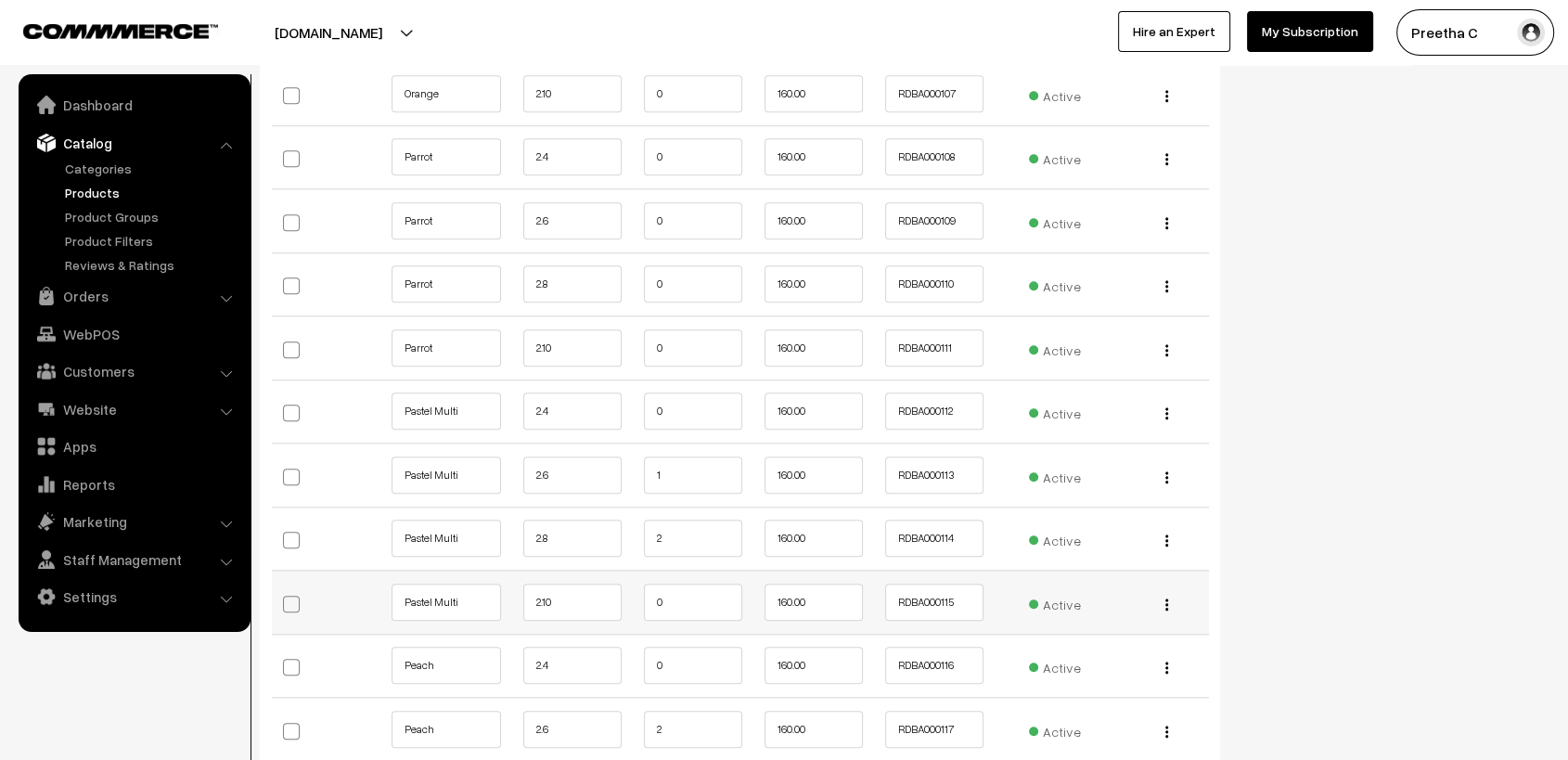
scroll to position [8759, 0]
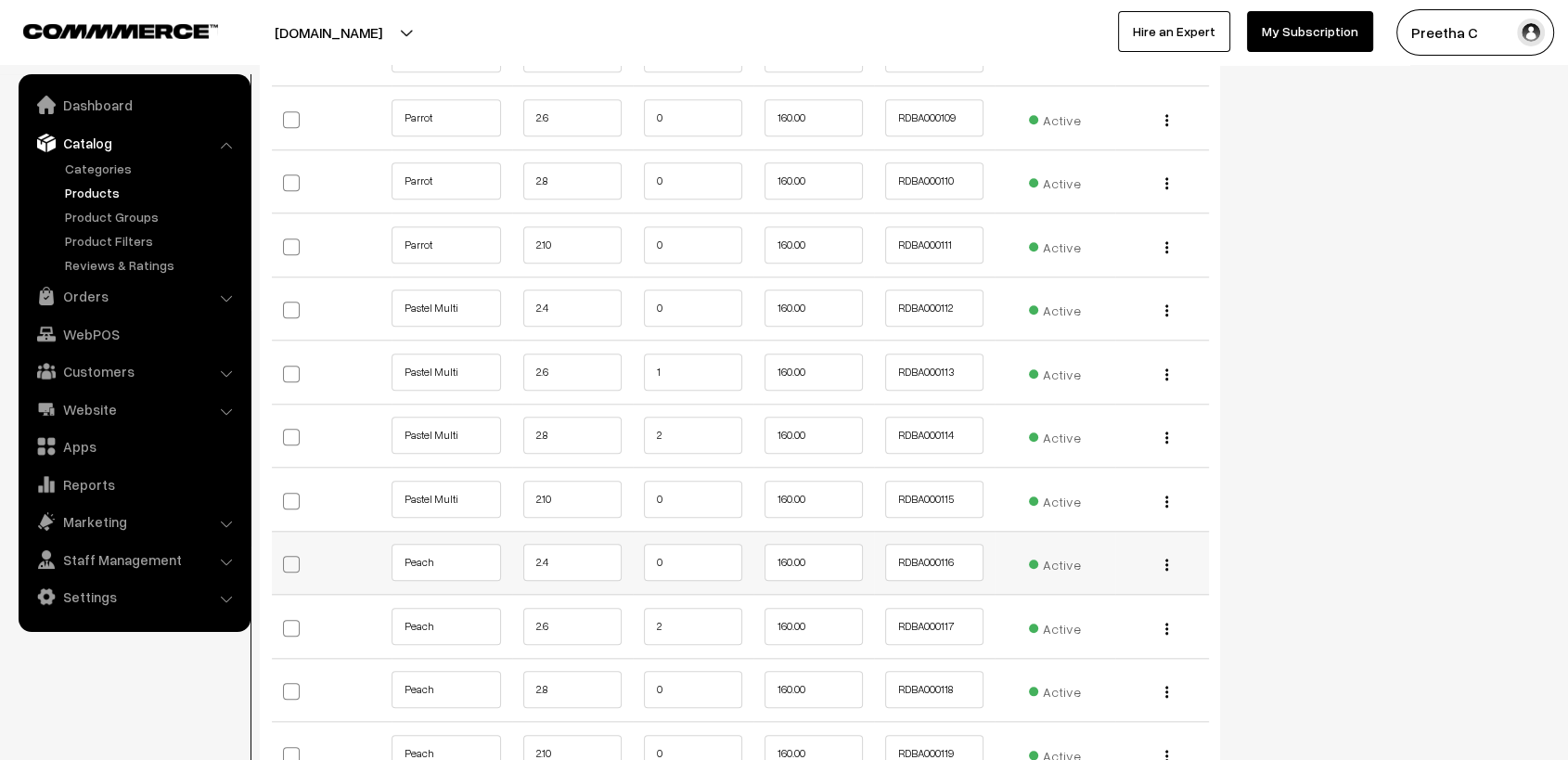
type input "1"
click at [663, 556] on input "0" at bounding box center [693, 561] width 98 height 37
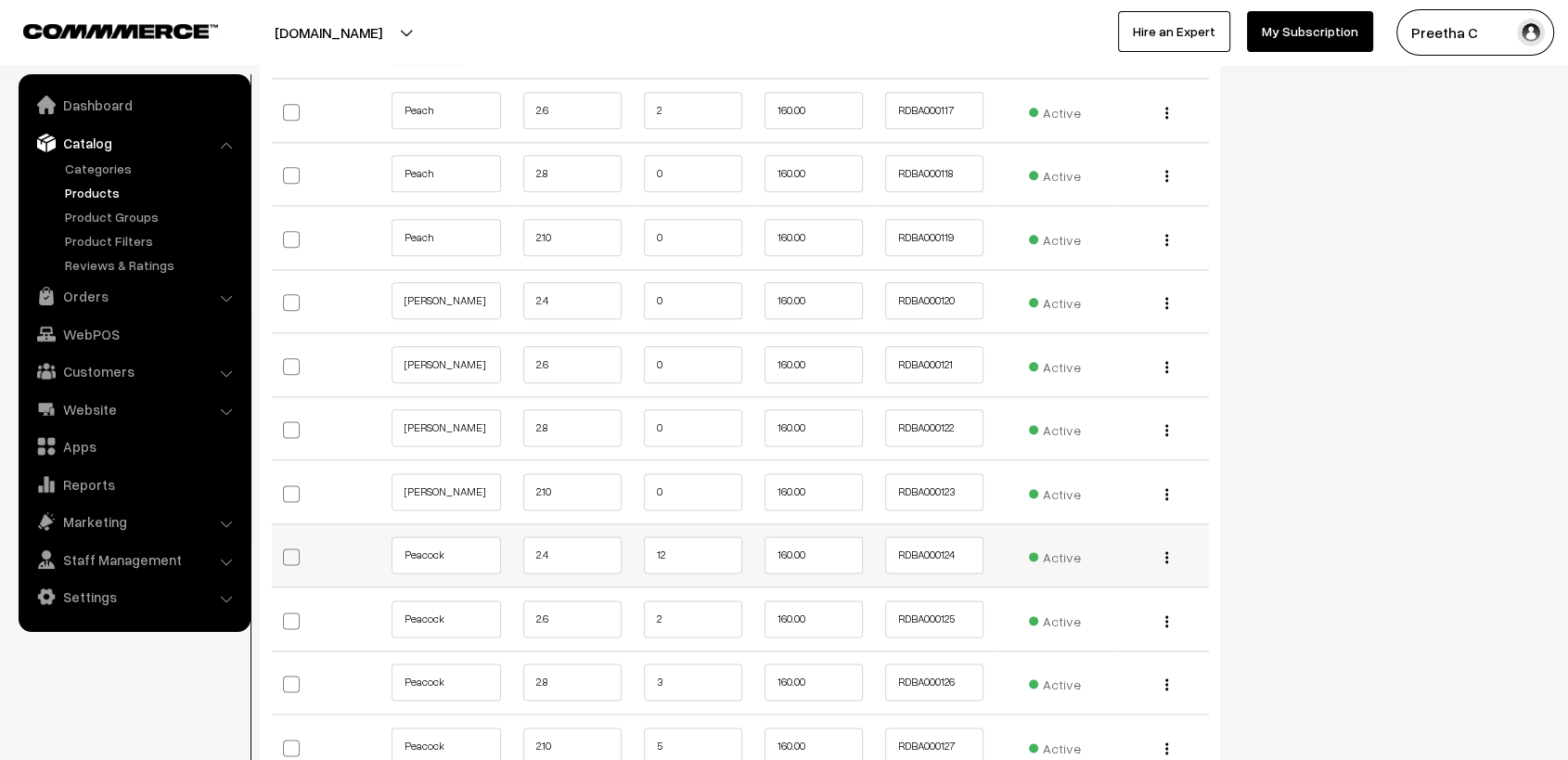
scroll to position [9377, 0]
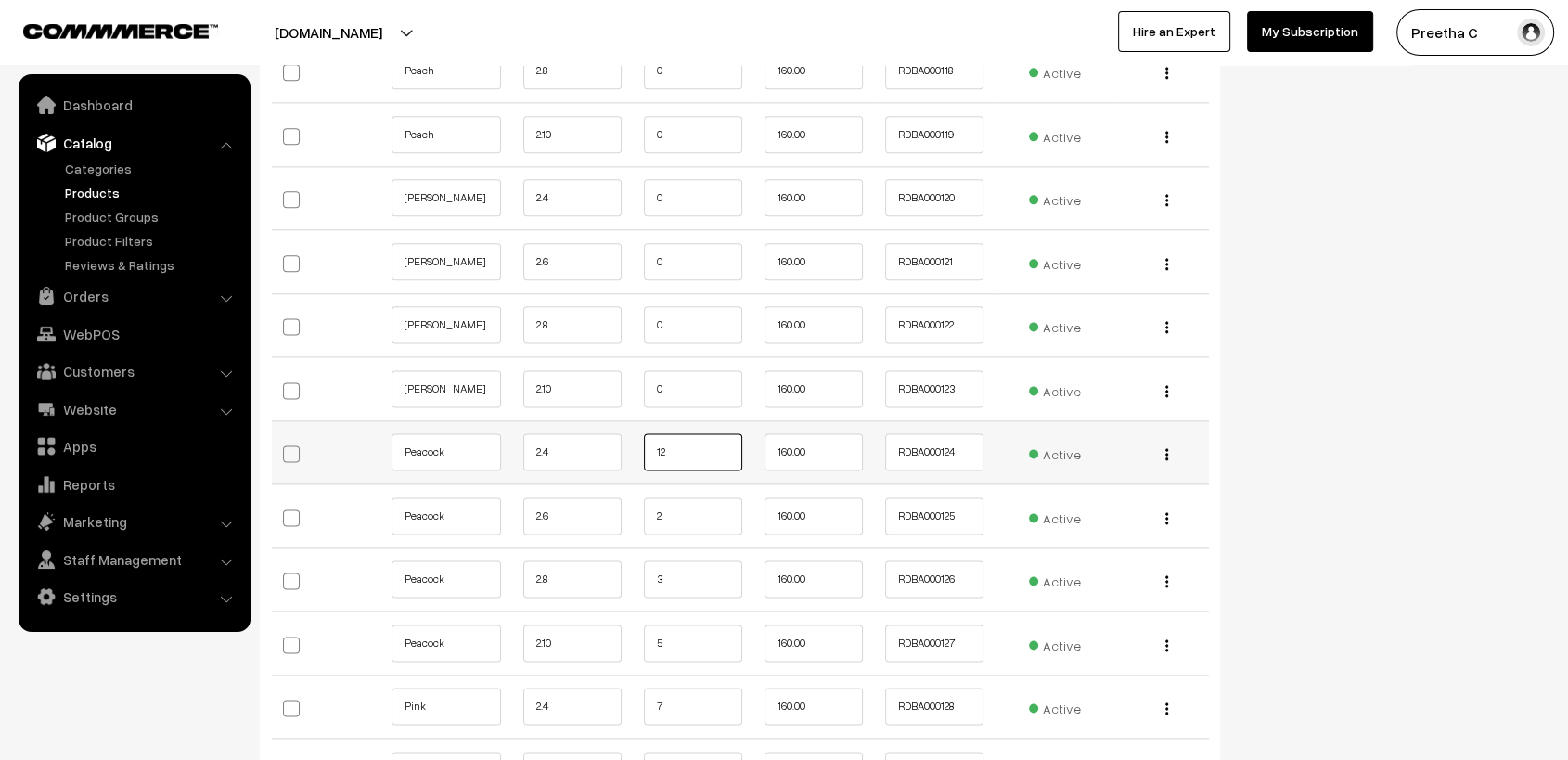
click at [690, 433] on input "12" at bounding box center [693, 451] width 98 height 37
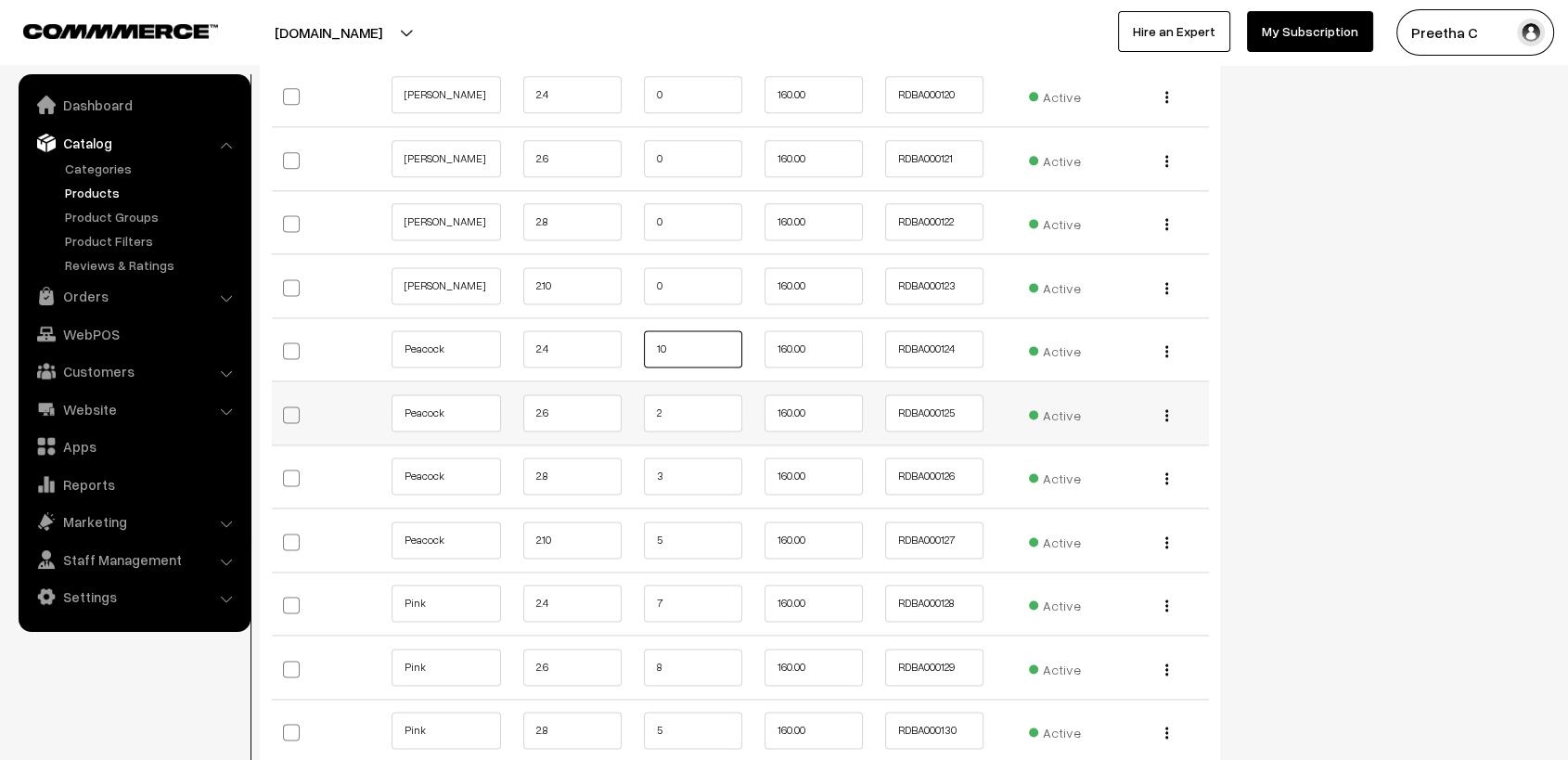
scroll to position [9584, 0]
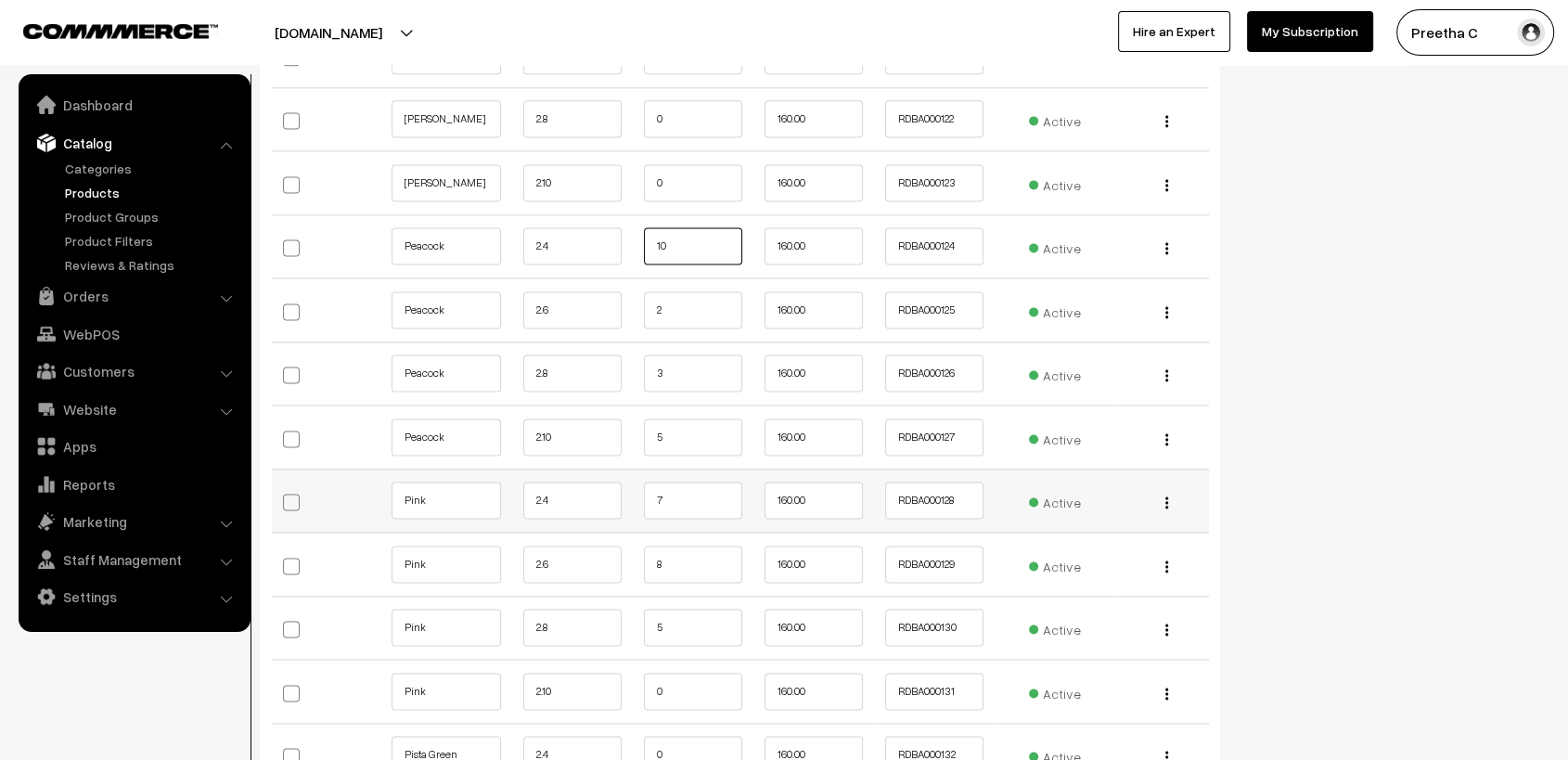
type input "10"
drag, startPoint x: 717, startPoint y: 486, endPoint x: 709, endPoint y: 456, distance: 31.0
click at [716, 486] on input "7" at bounding box center [693, 500] width 98 height 37
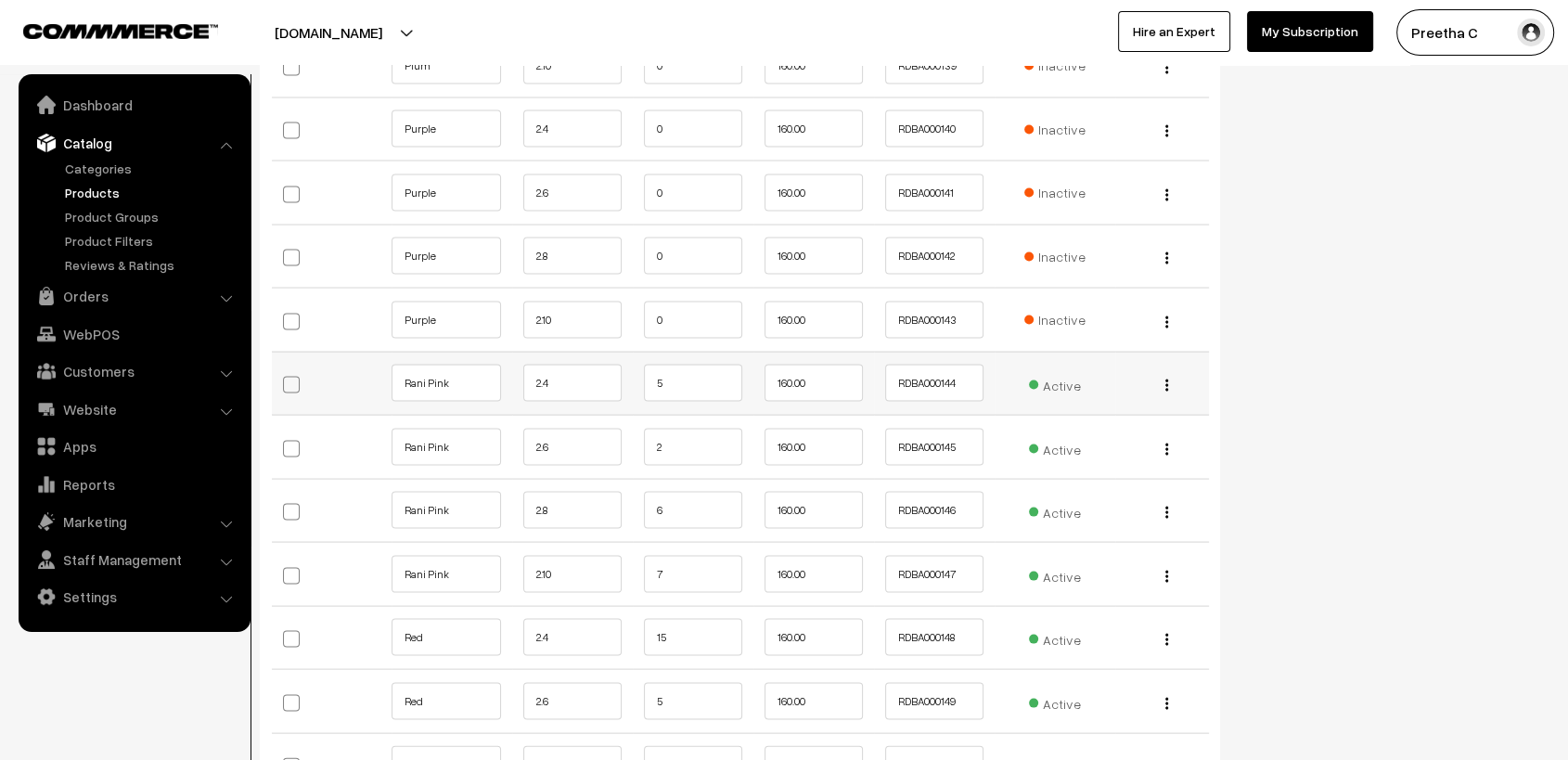
scroll to position [10820, 0]
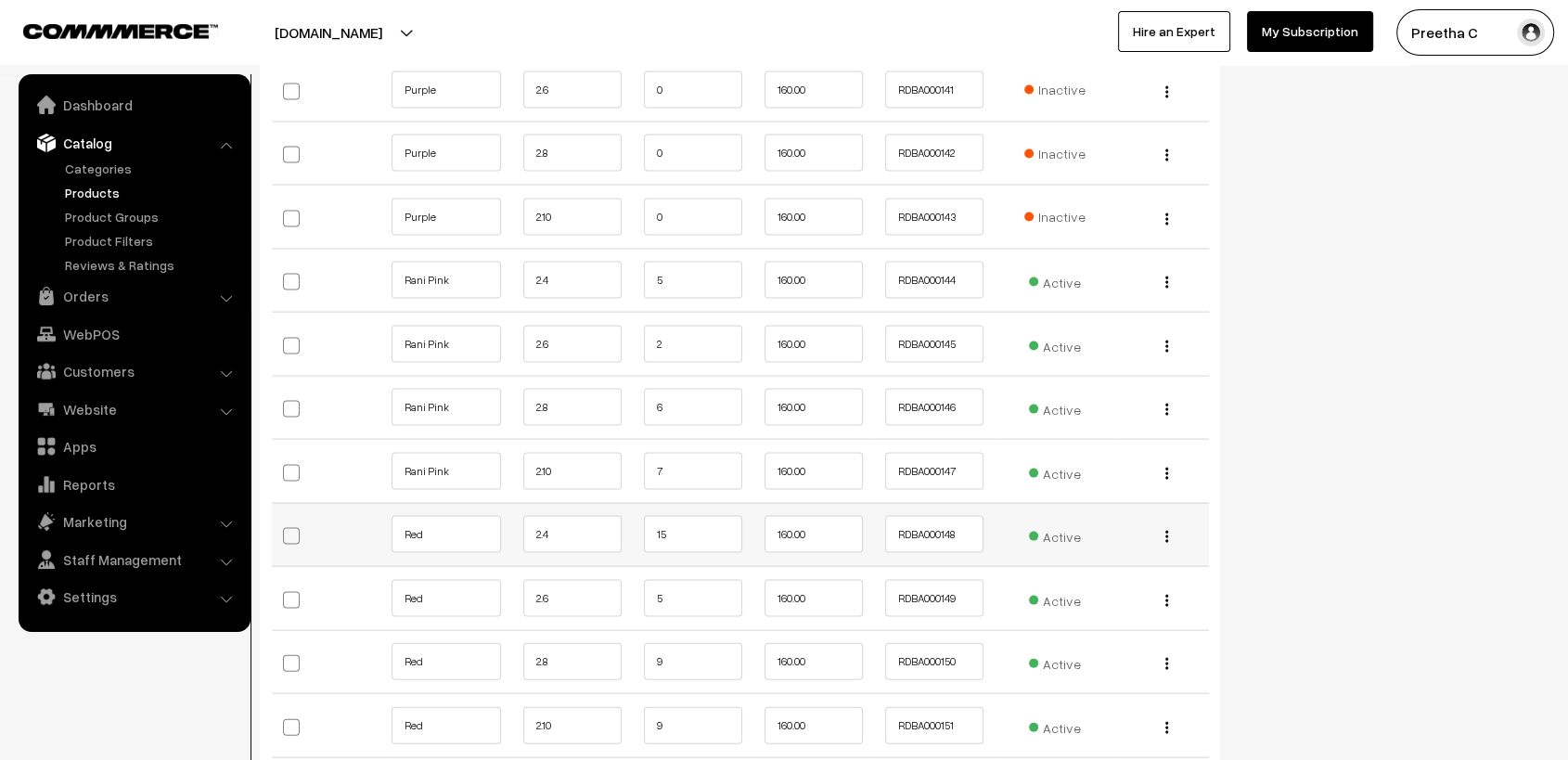
type input "5"
click at [684, 521] on input "15" at bounding box center [693, 534] width 98 height 37
type input "1"
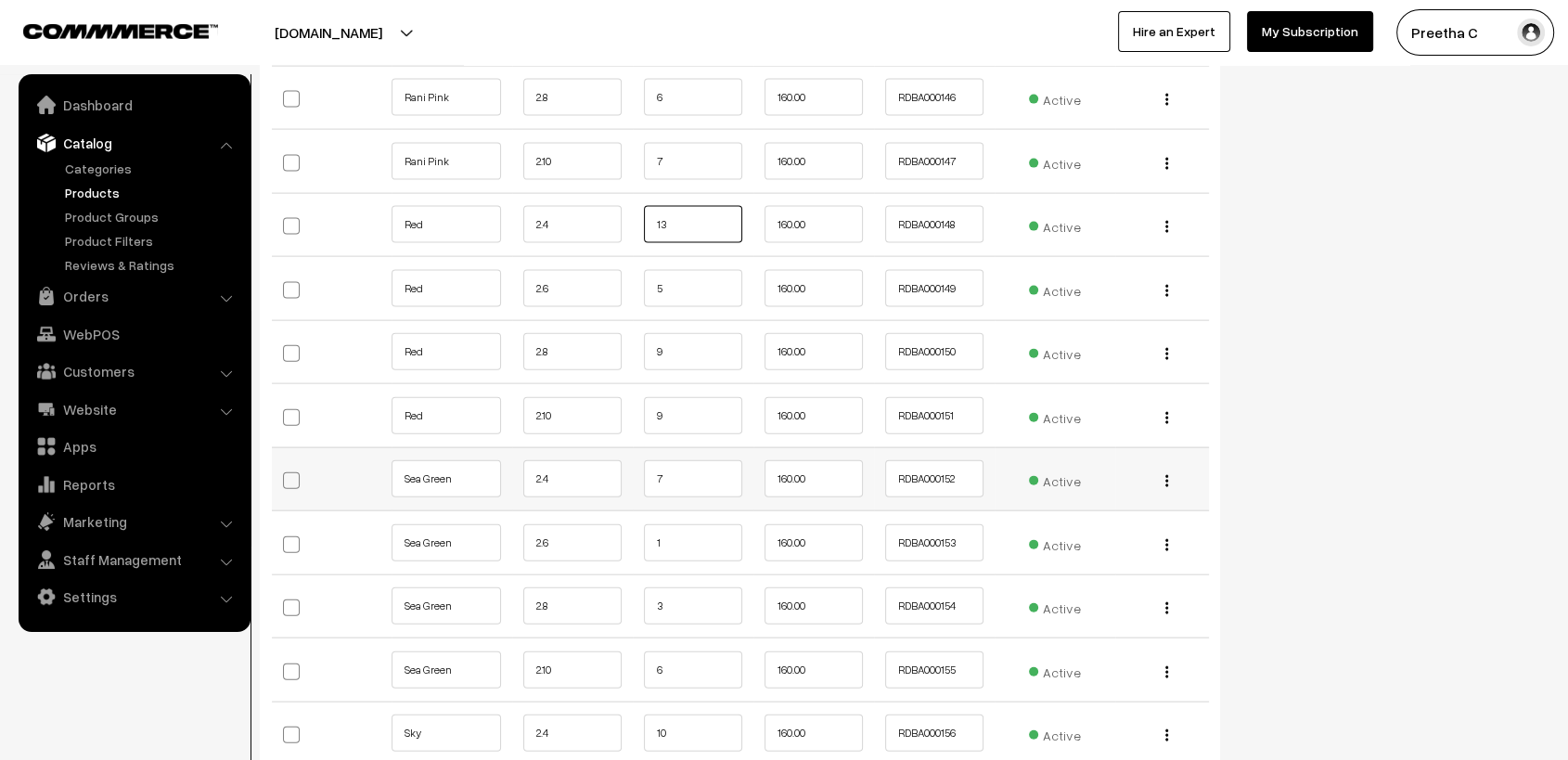
type input "13"
drag, startPoint x: 670, startPoint y: 459, endPoint x: 659, endPoint y: 465, distance: 12.5
click at [667, 461] on input "7" at bounding box center [693, 478] width 98 height 37
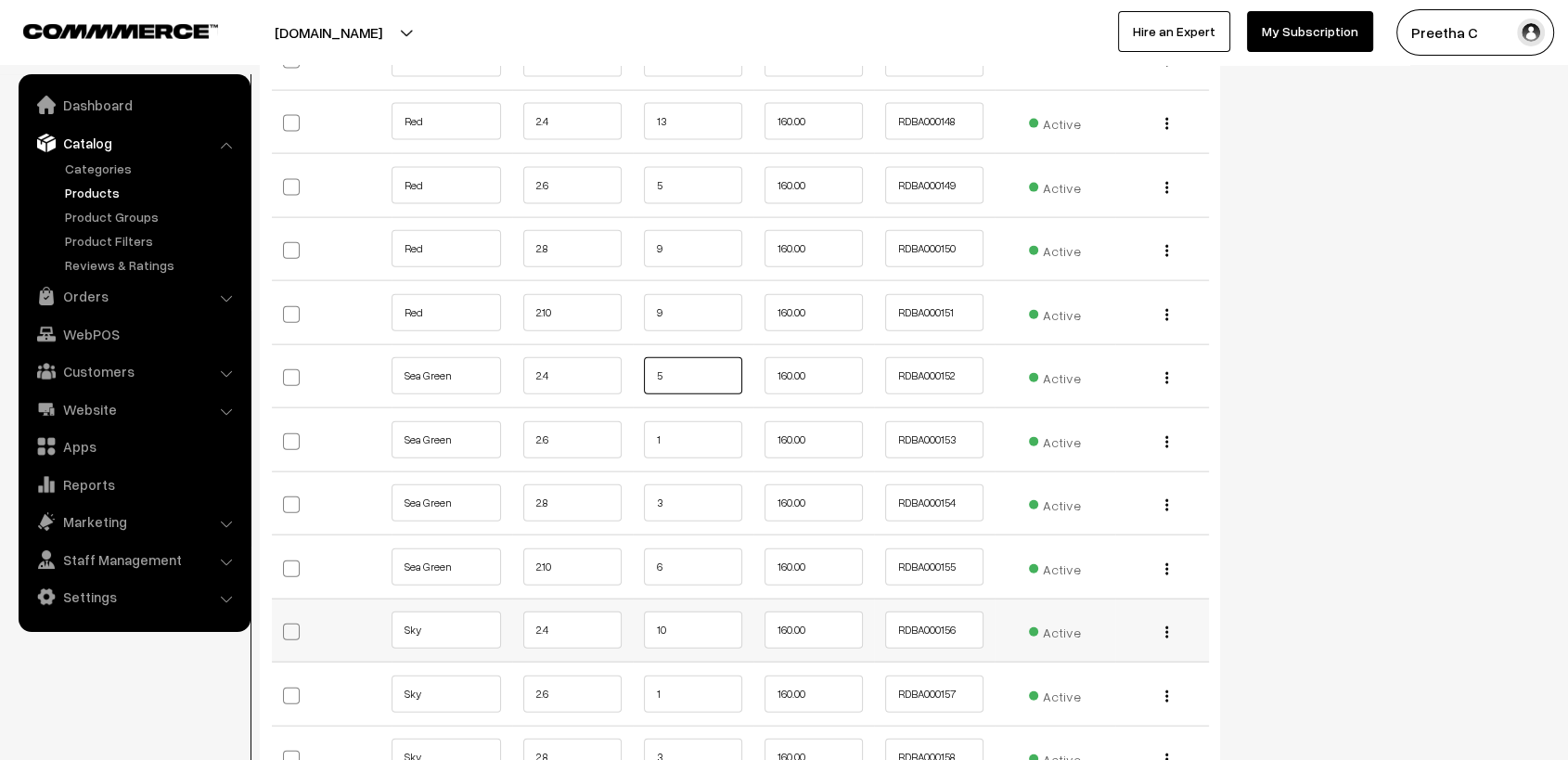
type input "5"
click at [679, 598] on td "10" at bounding box center [692, 630] width 120 height 64
click at [719, 611] on input "10" at bounding box center [693, 629] width 98 height 37
type input "1"
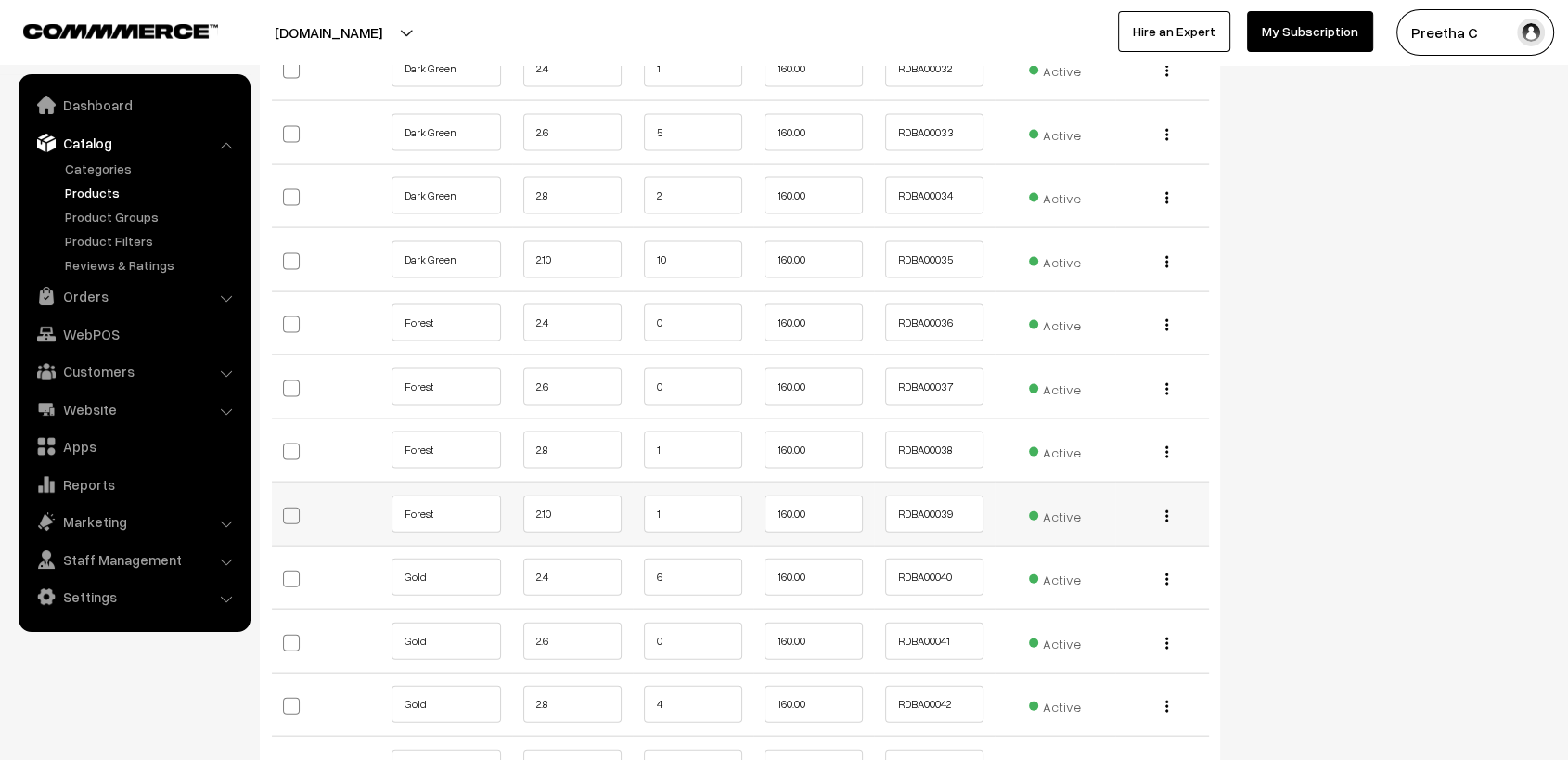
scroll to position [4019, 0]
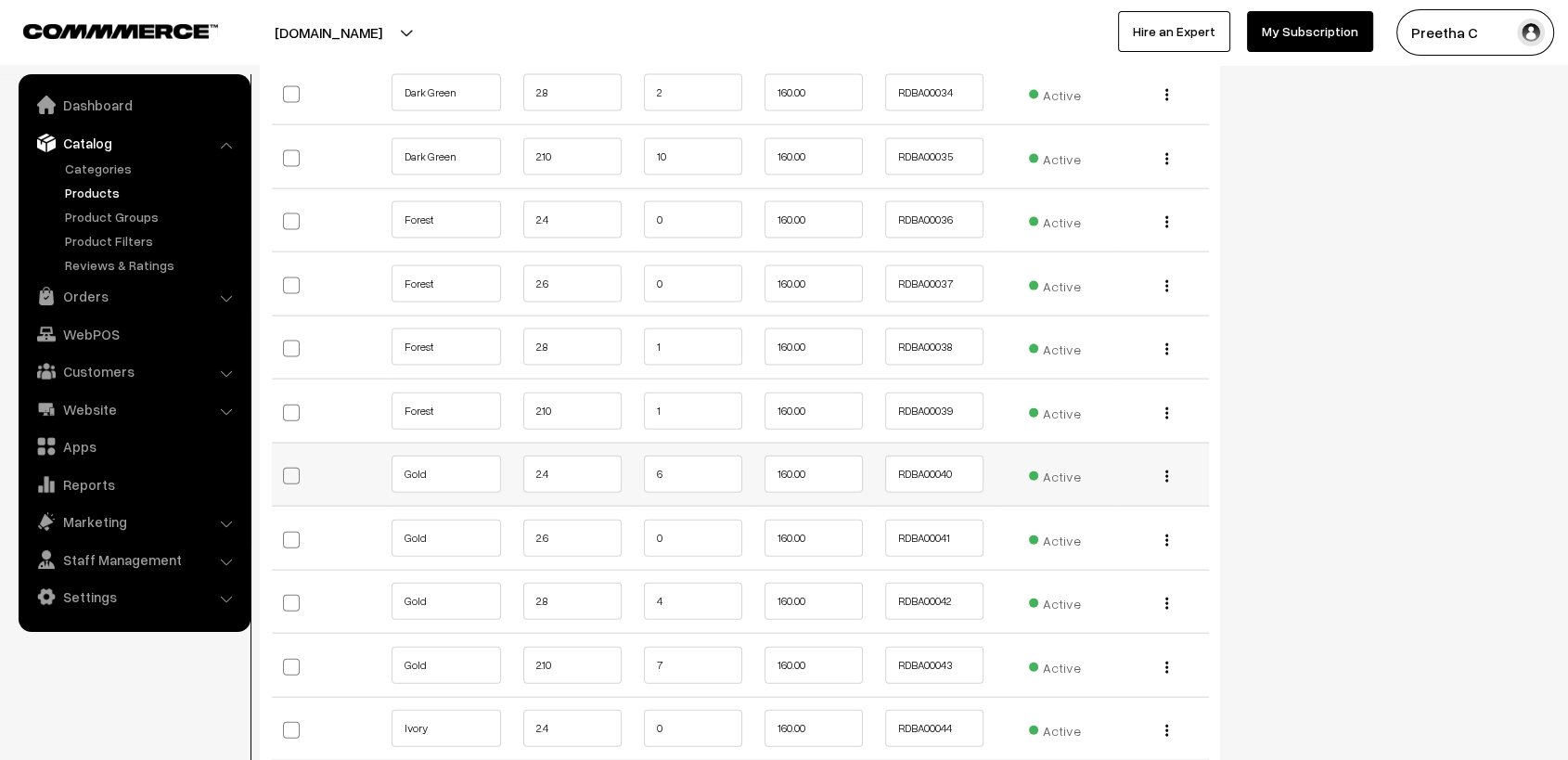
type input "8"
click at [703, 462] on input "6" at bounding box center [693, 473] width 98 height 37
type input "6"
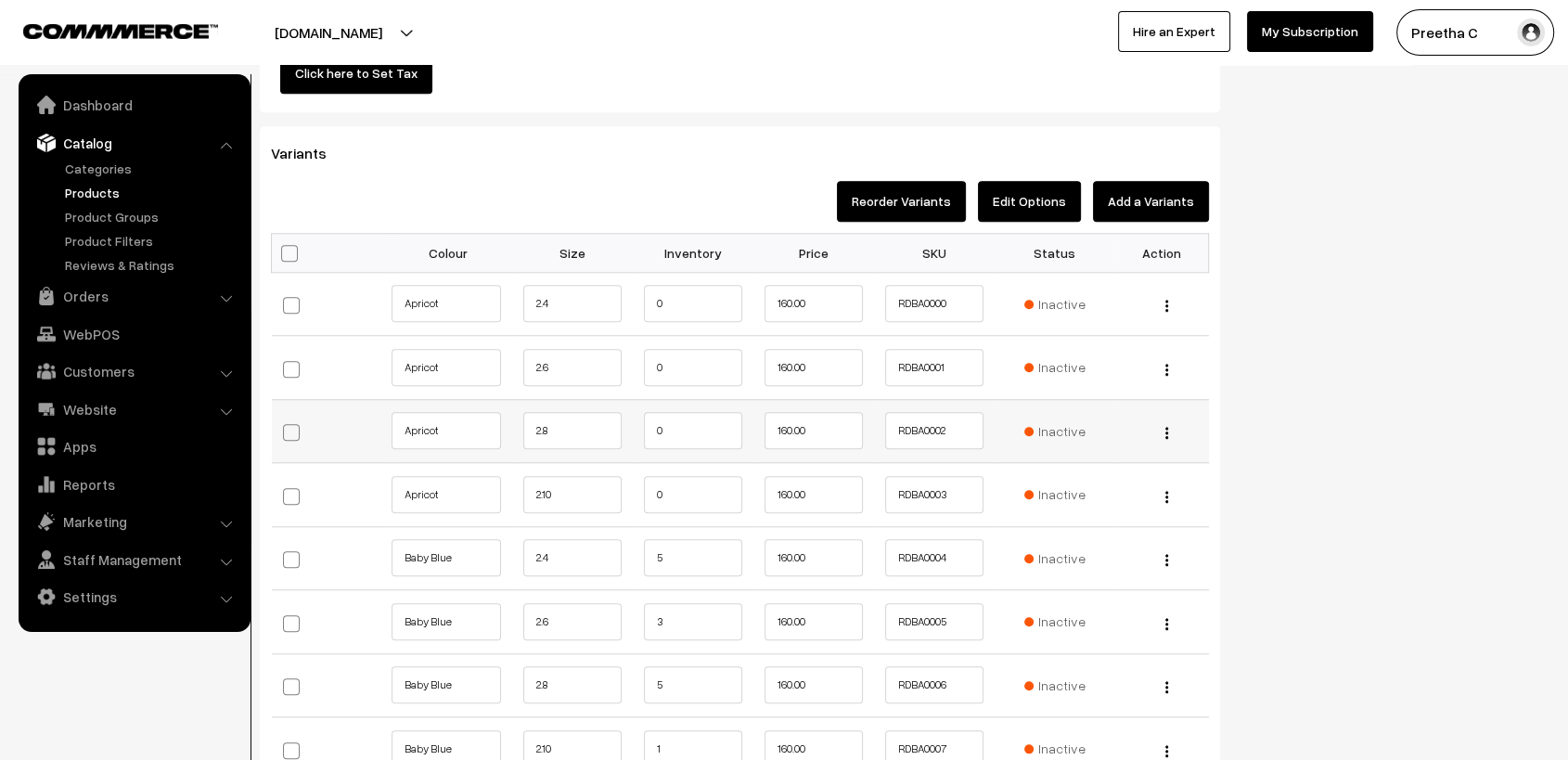
scroll to position [1855, 0]
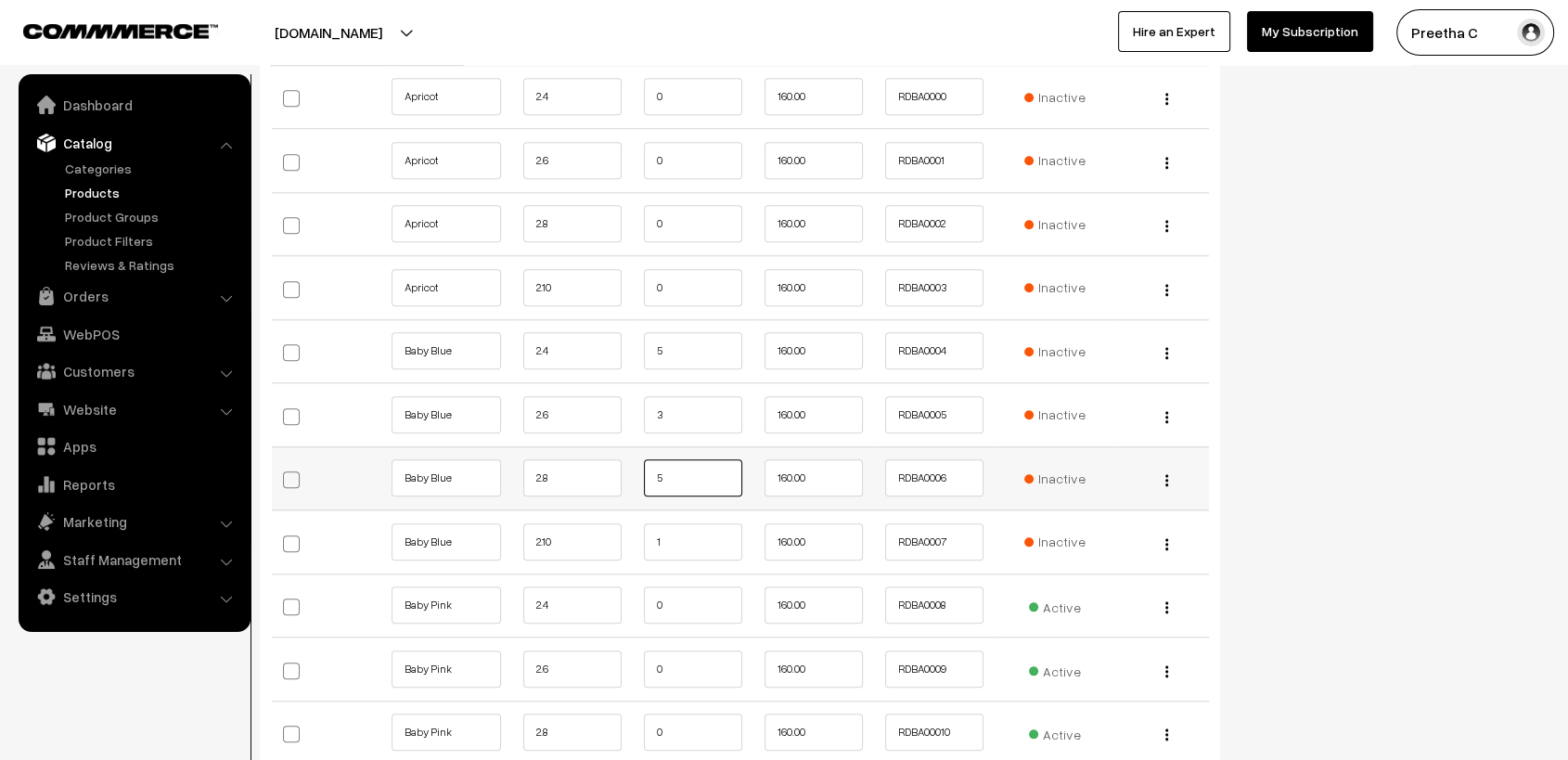
click at [682, 476] on input "5" at bounding box center [693, 477] width 98 height 37
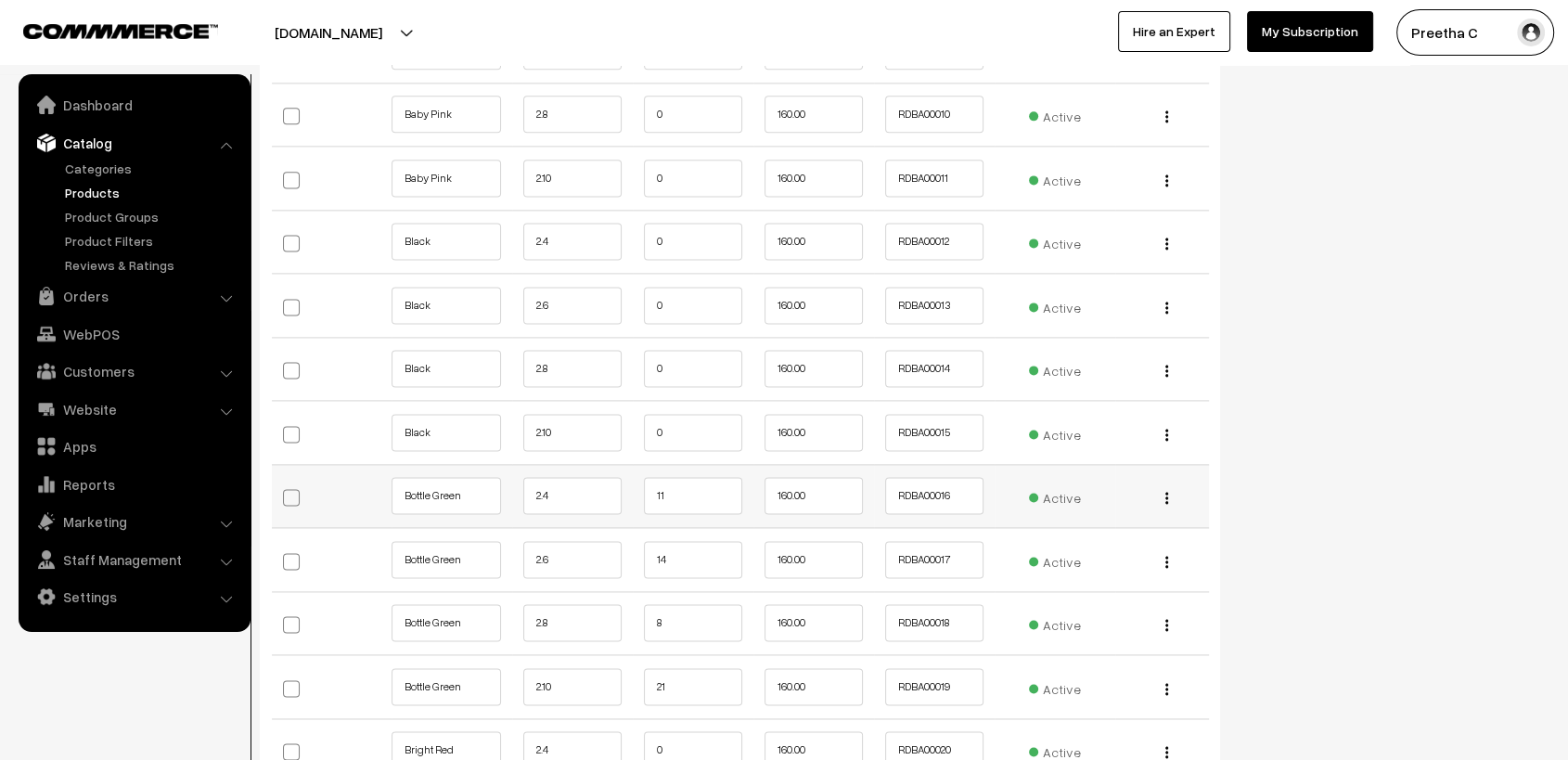
scroll to position [2575, 0]
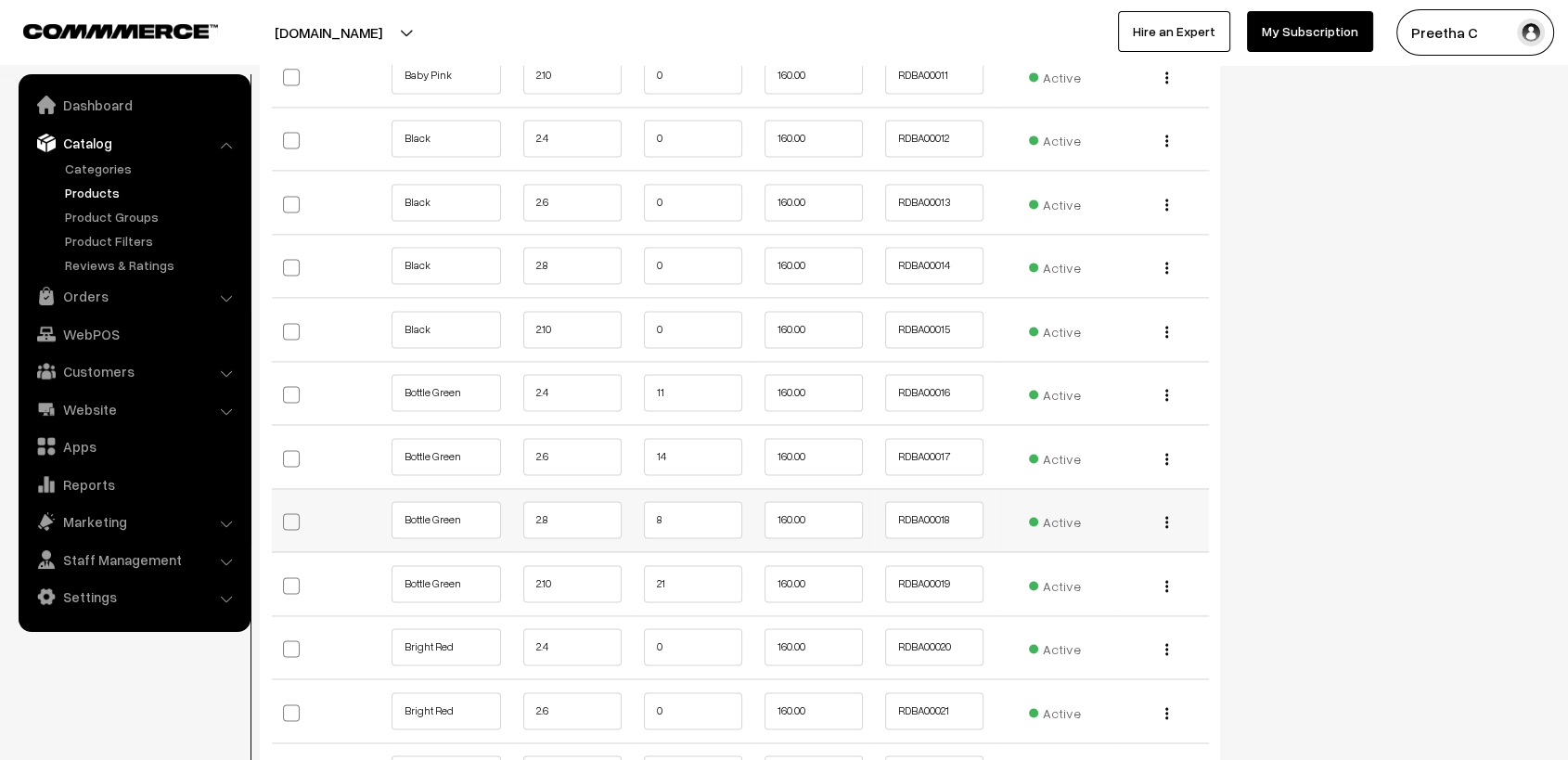
type input "3"
click at [693, 513] on input "8" at bounding box center [693, 519] width 98 height 37
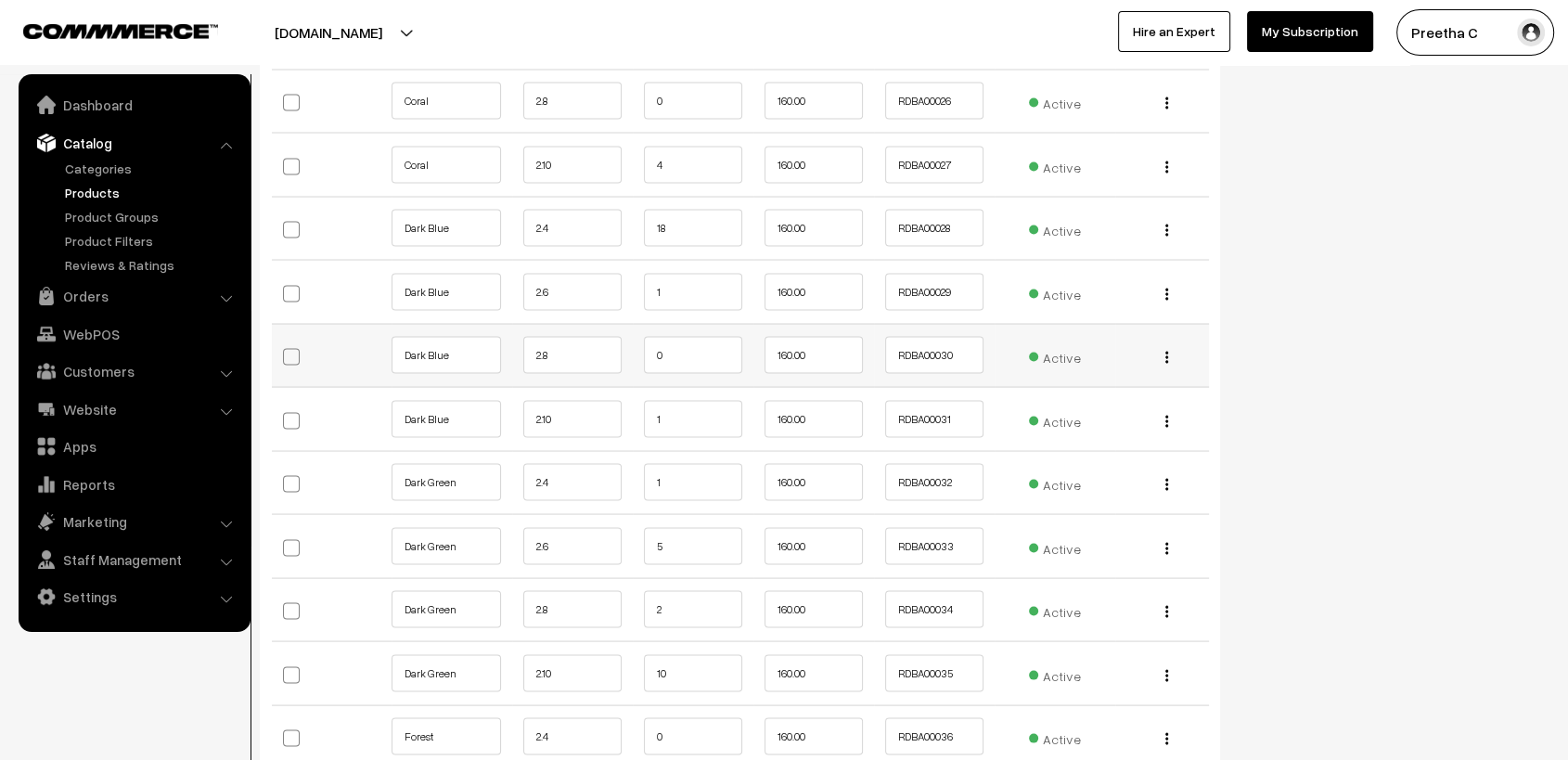
type input "5"
click at [664, 360] on input "0" at bounding box center [693, 354] width 98 height 37
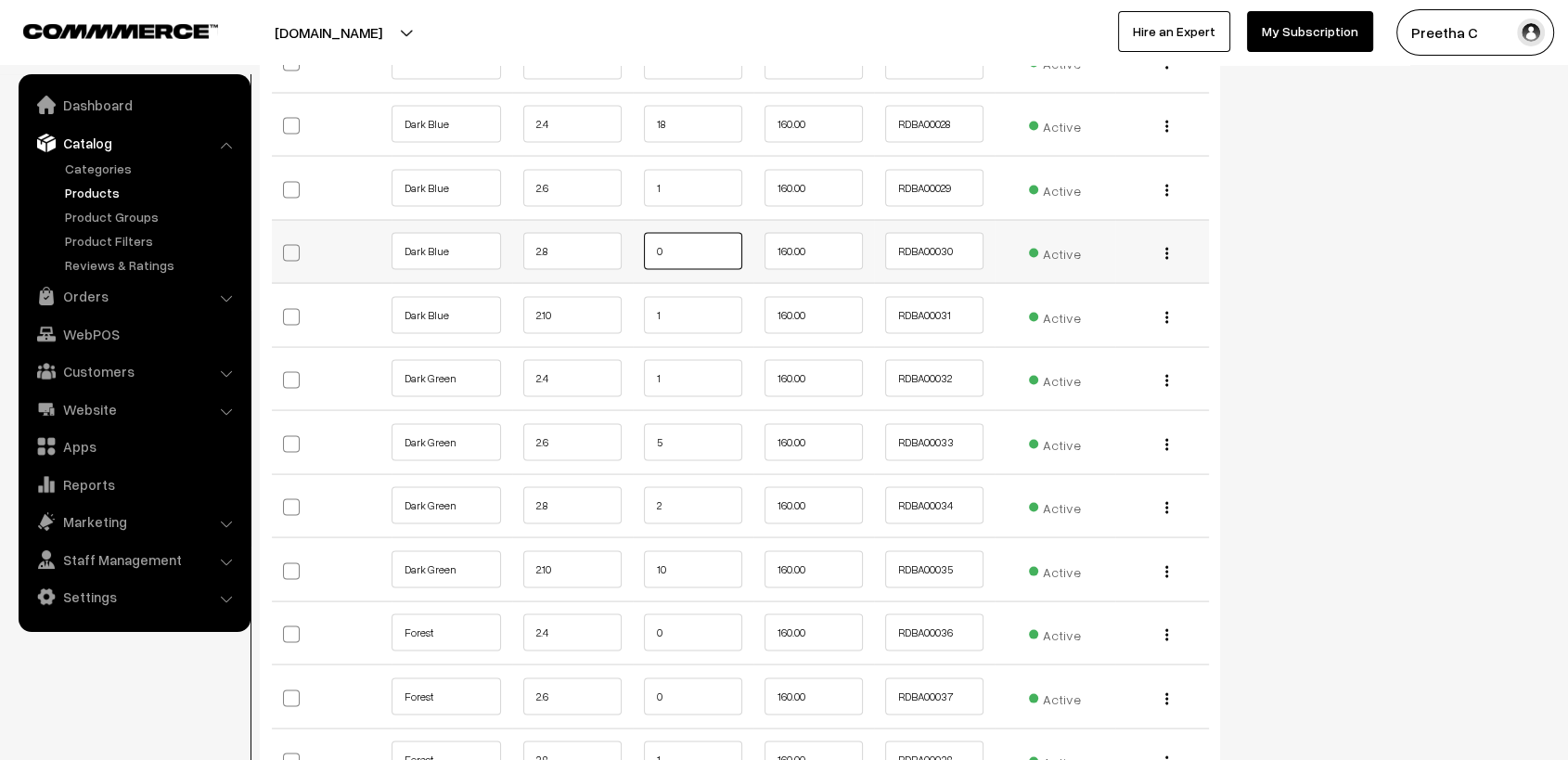
scroll to position [3710, 0]
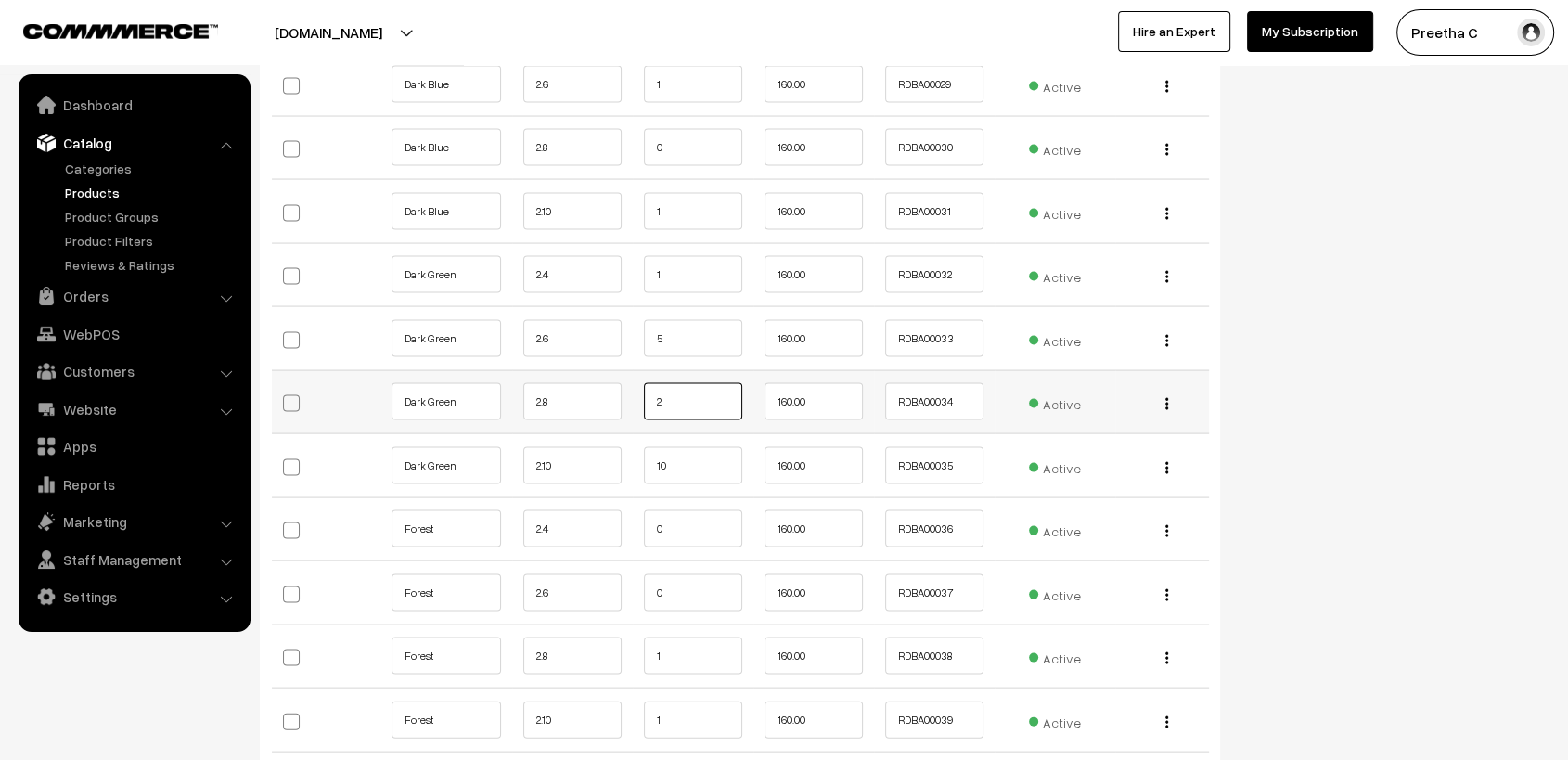
click at [699, 404] on input "2" at bounding box center [693, 401] width 98 height 37
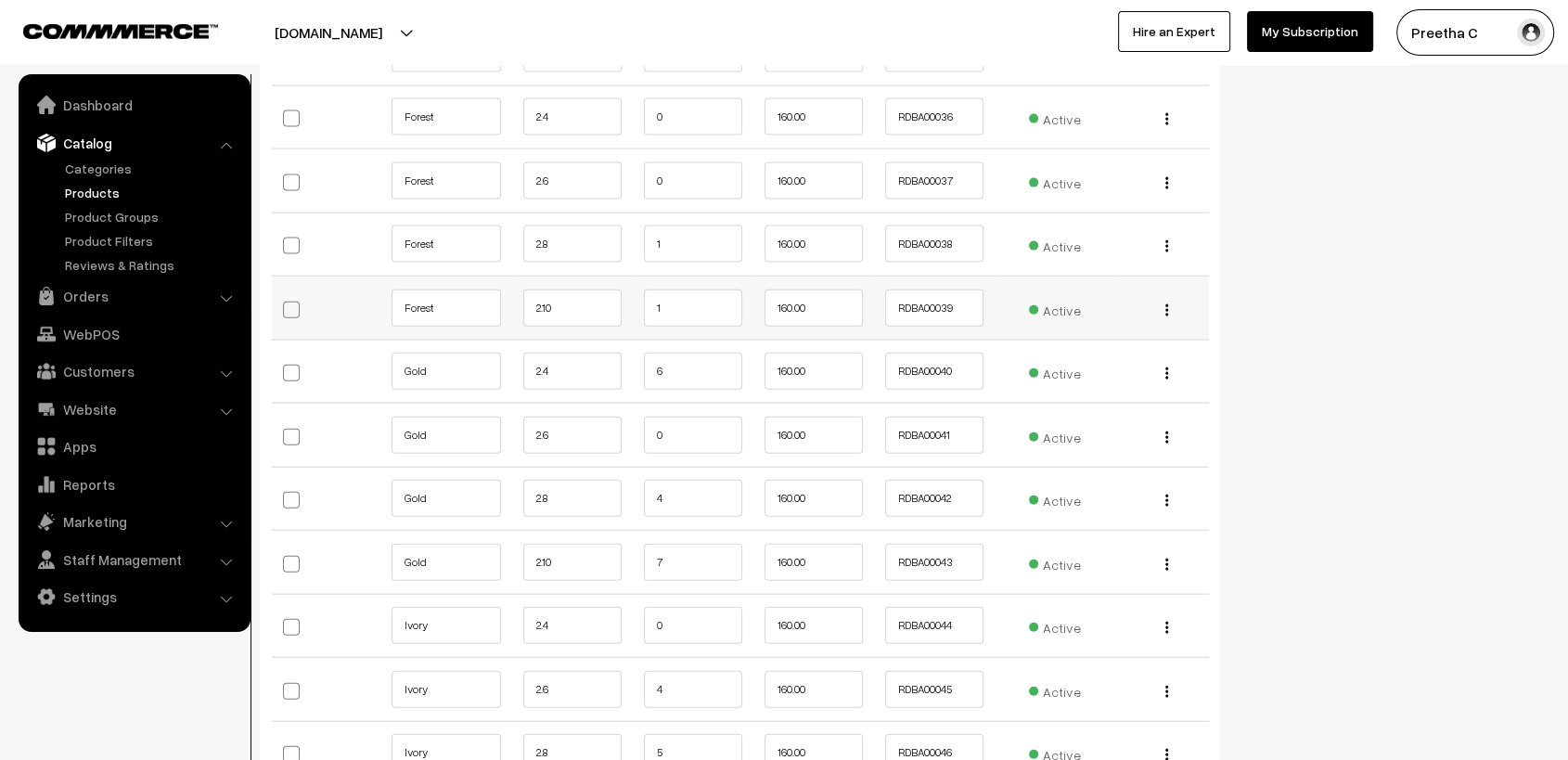
scroll to position [4225, 0]
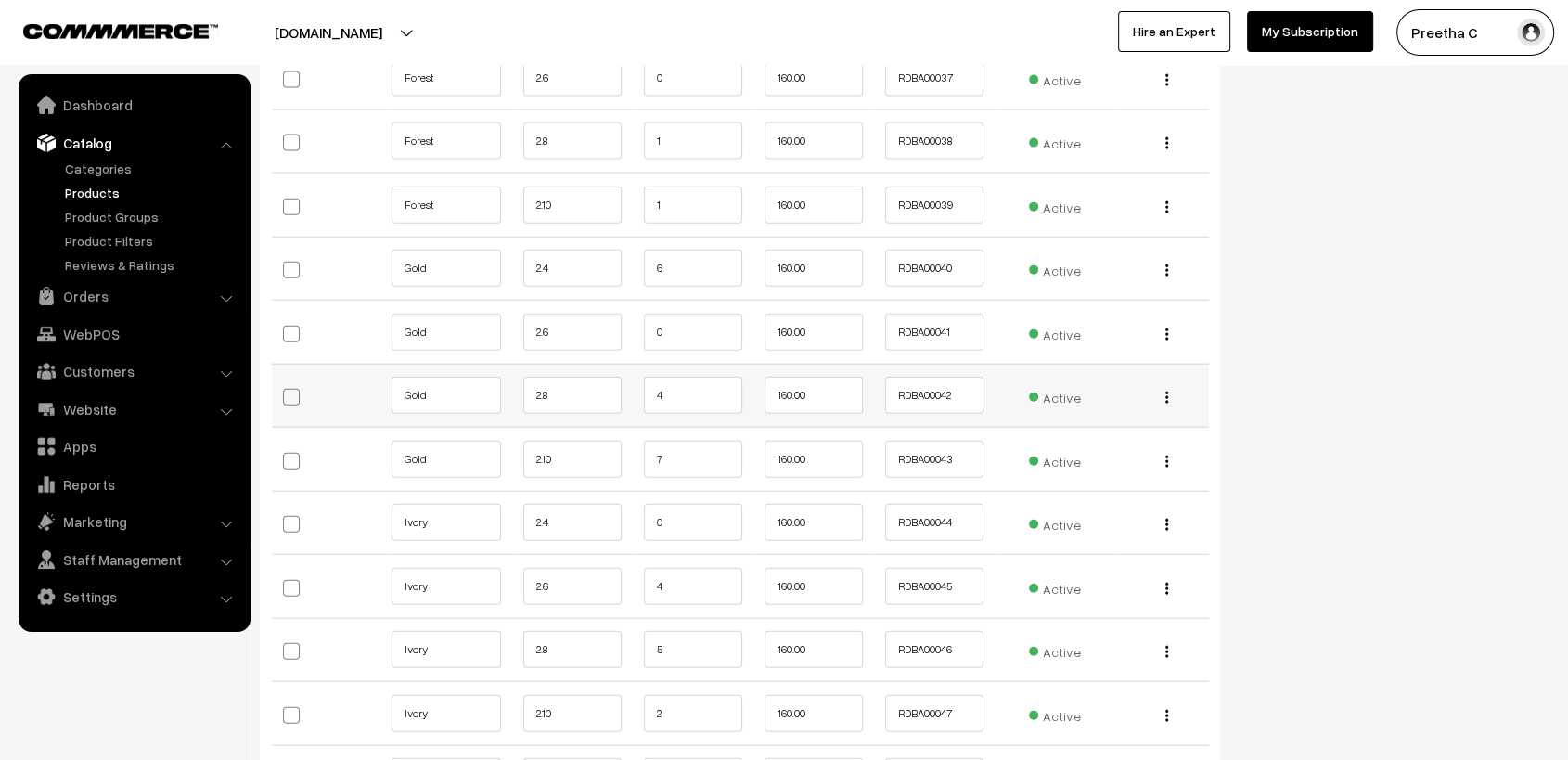
type input "0"
drag, startPoint x: 690, startPoint y: 380, endPoint x: 667, endPoint y: 258, distance: 124.1
click at [667, 258] on input "6" at bounding box center [693, 268] width 98 height 37
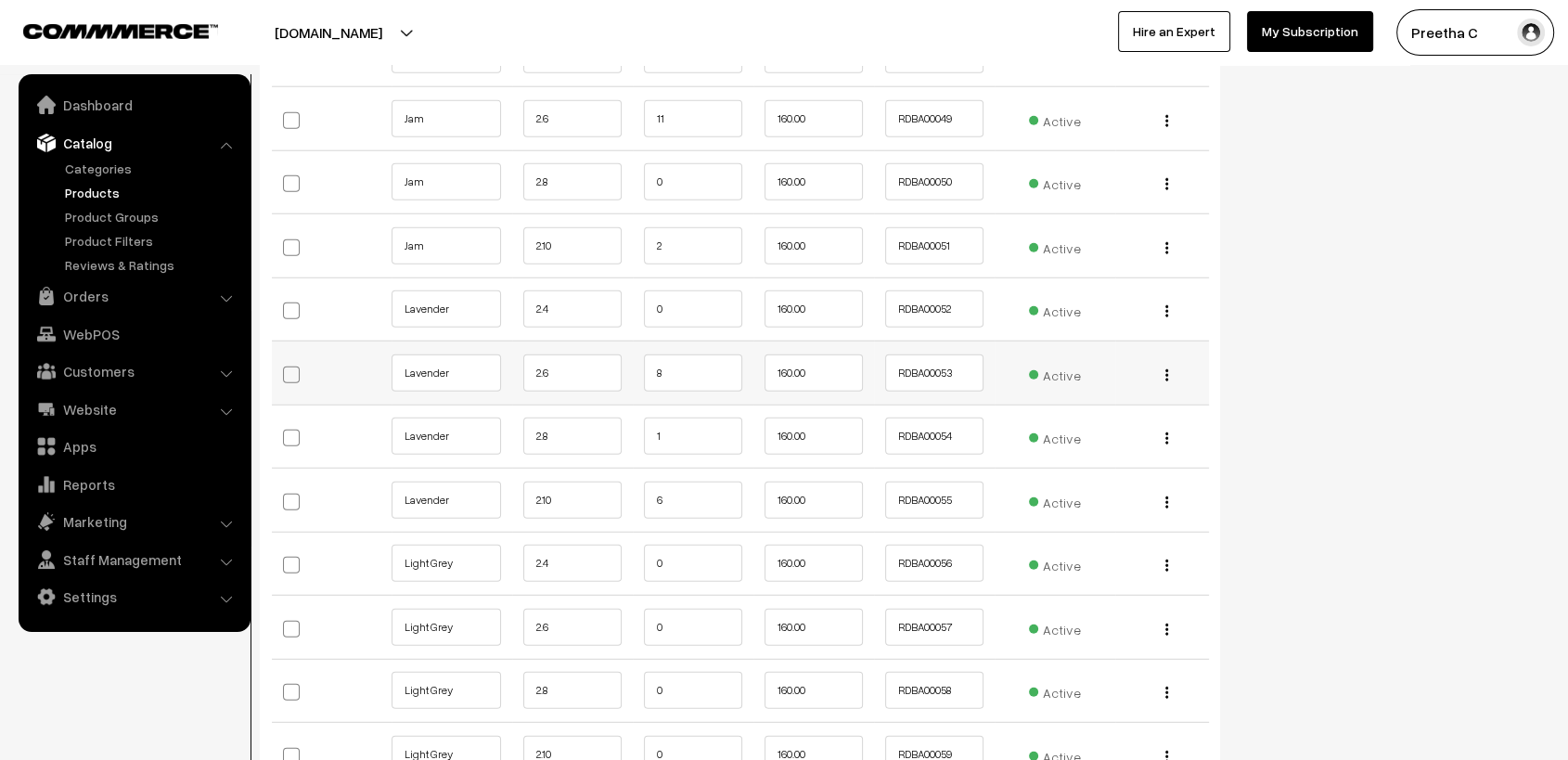
scroll to position [5049, 0]
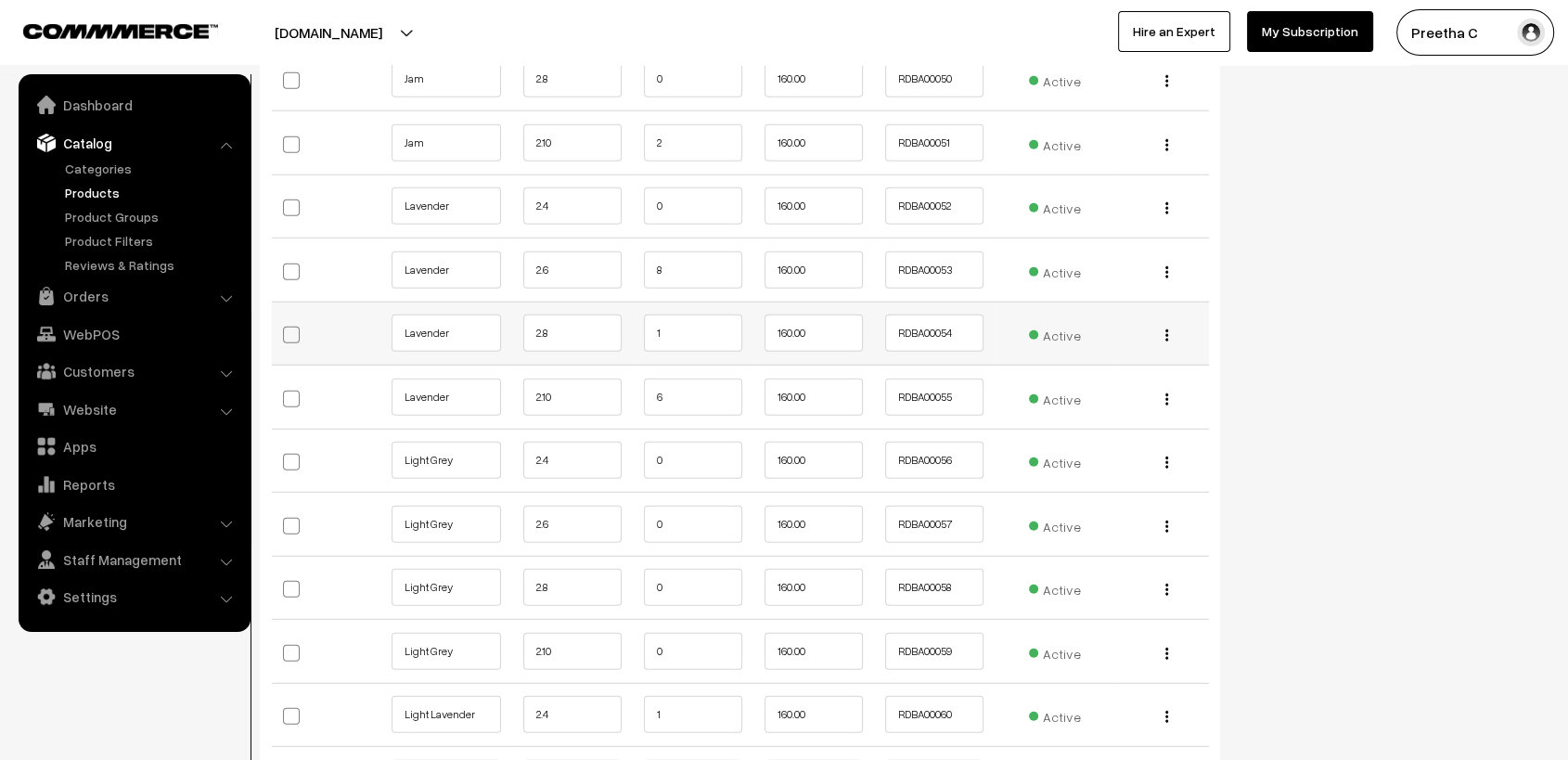
type input "5"
click at [684, 332] on input "1" at bounding box center [693, 332] width 98 height 37
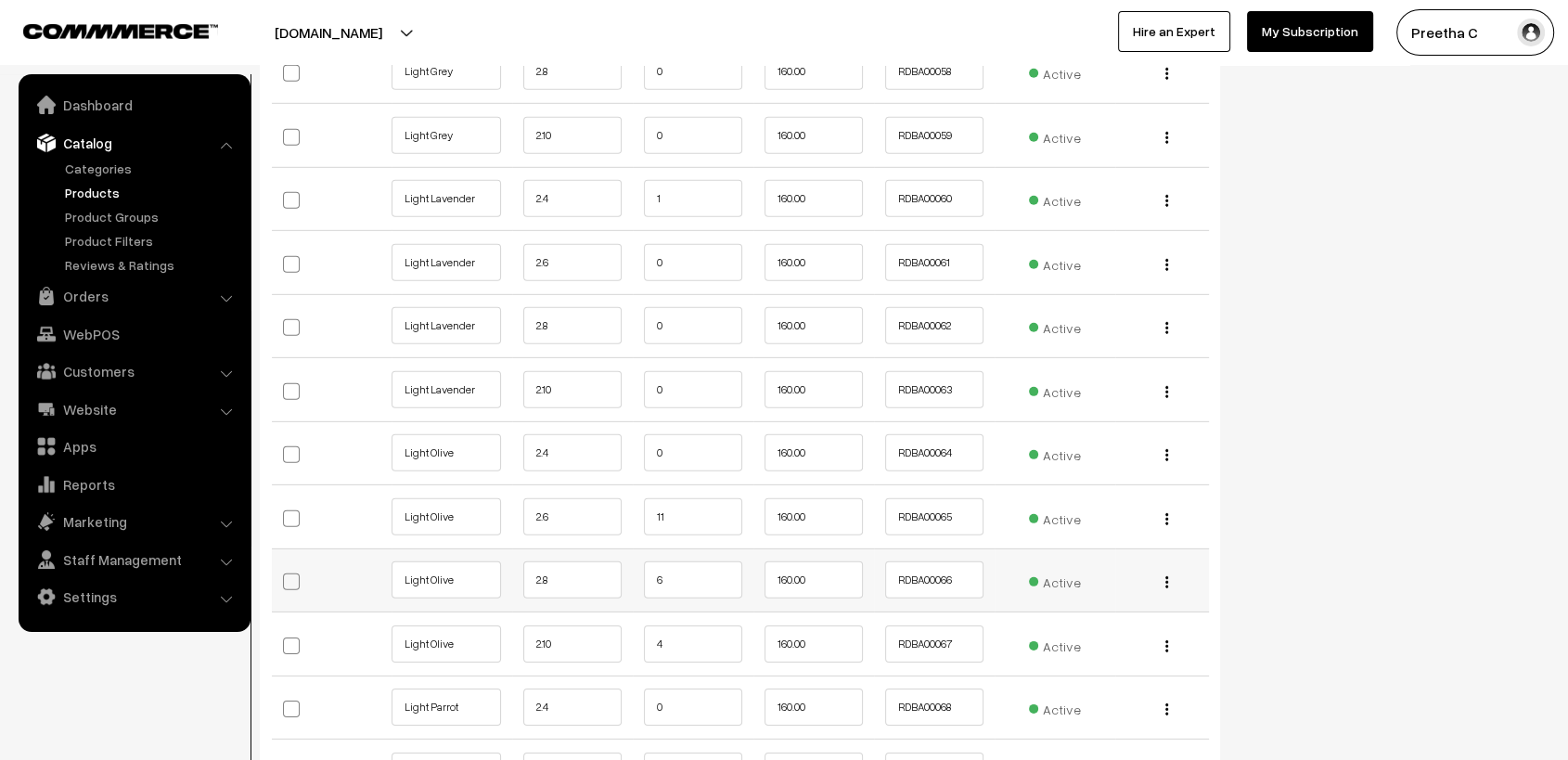
scroll to position [5668, 0]
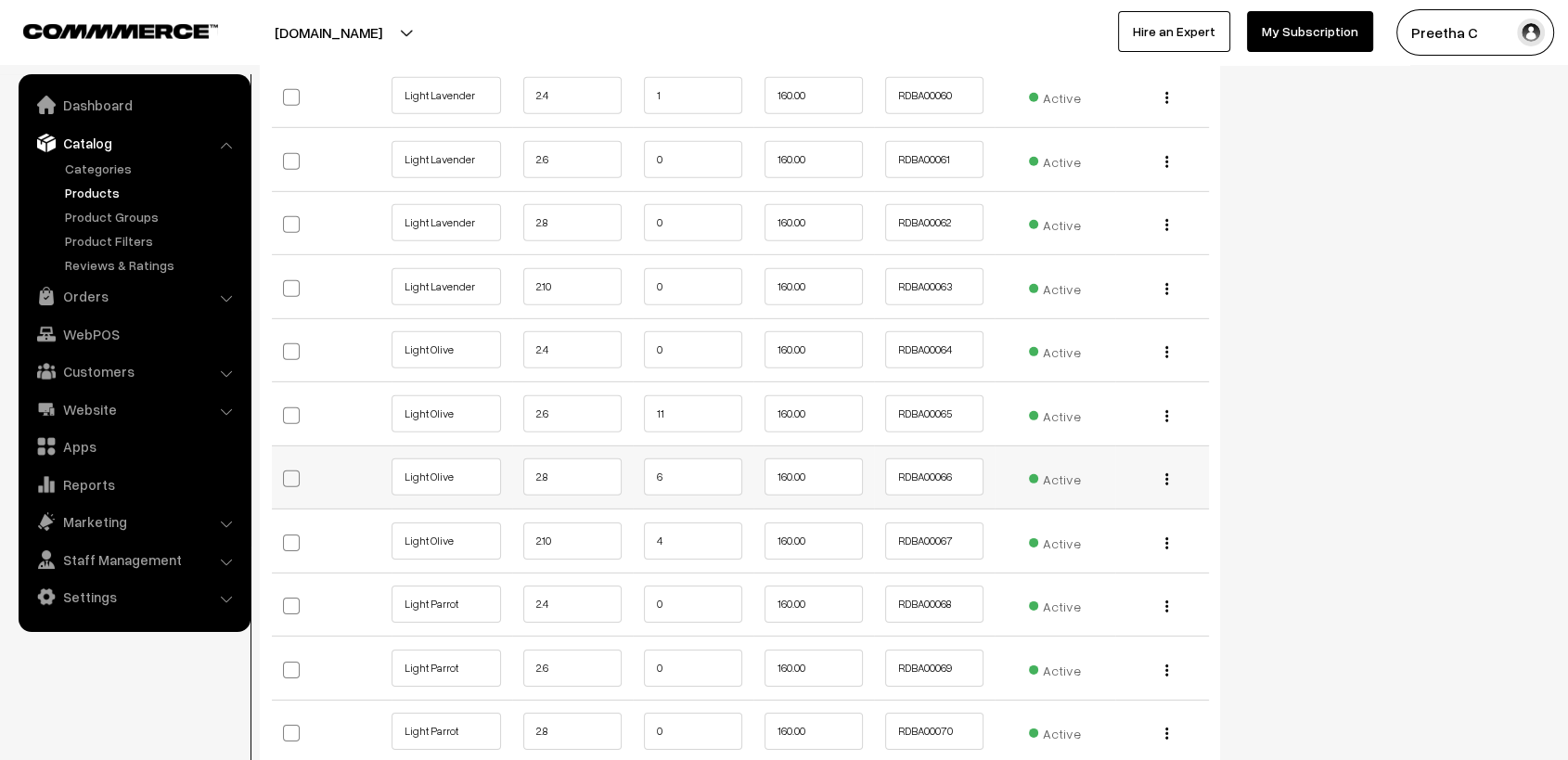
type input "0"
drag, startPoint x: 679, startPoint y: 455, endPoint x: 680, endPoint y: 444, distance: 11.0
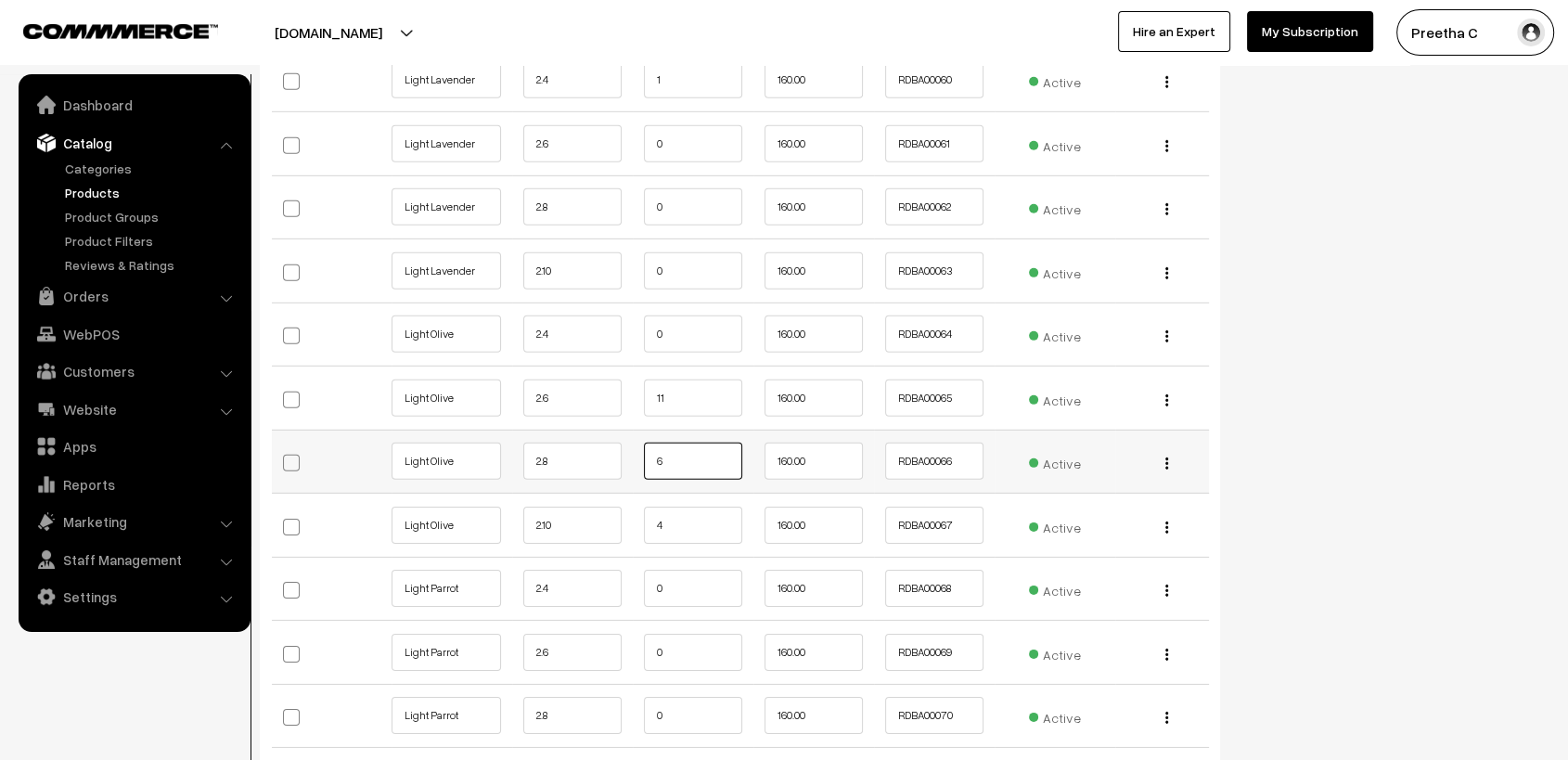
click at [677, 453] on input "6" at bounding box center [693, 460] width 98 height 37
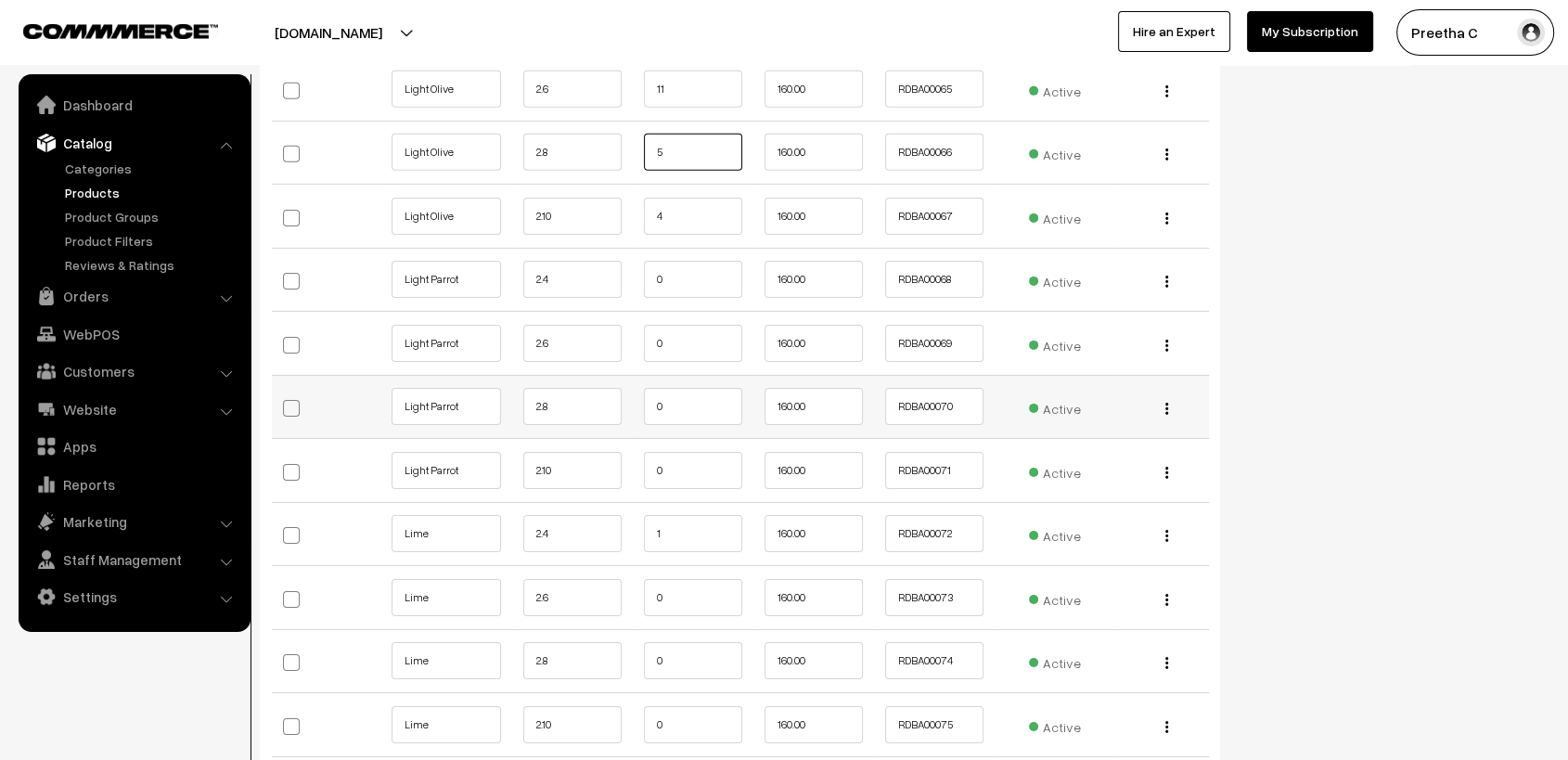
scroll to position [6095, 0]
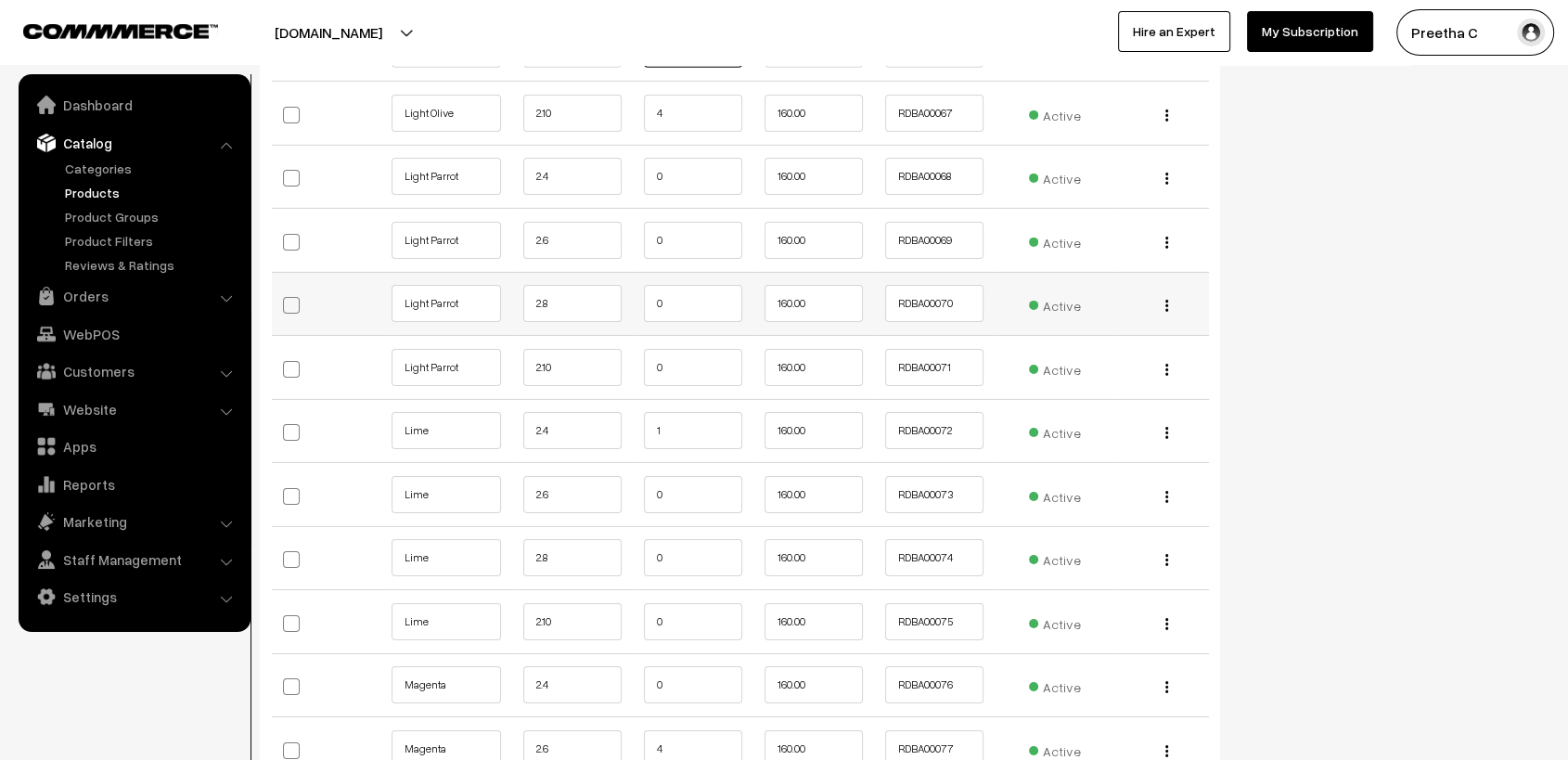
type input "5"
drag, startPoint x: 709, startPoint y: 320, endPoint x: 1374, endPoint y: 288, distance: 665.8
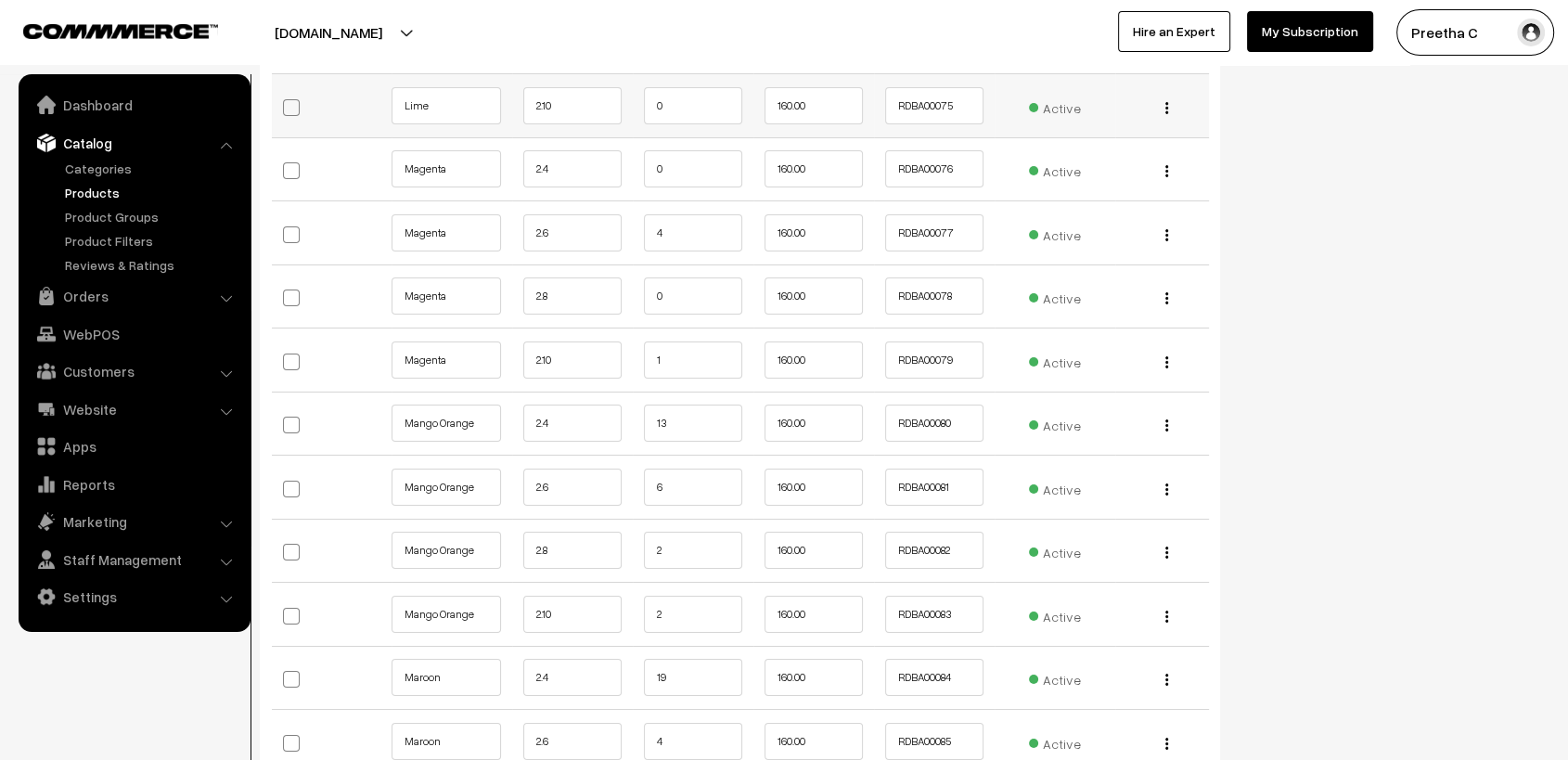
scroll to position [6714, 0]
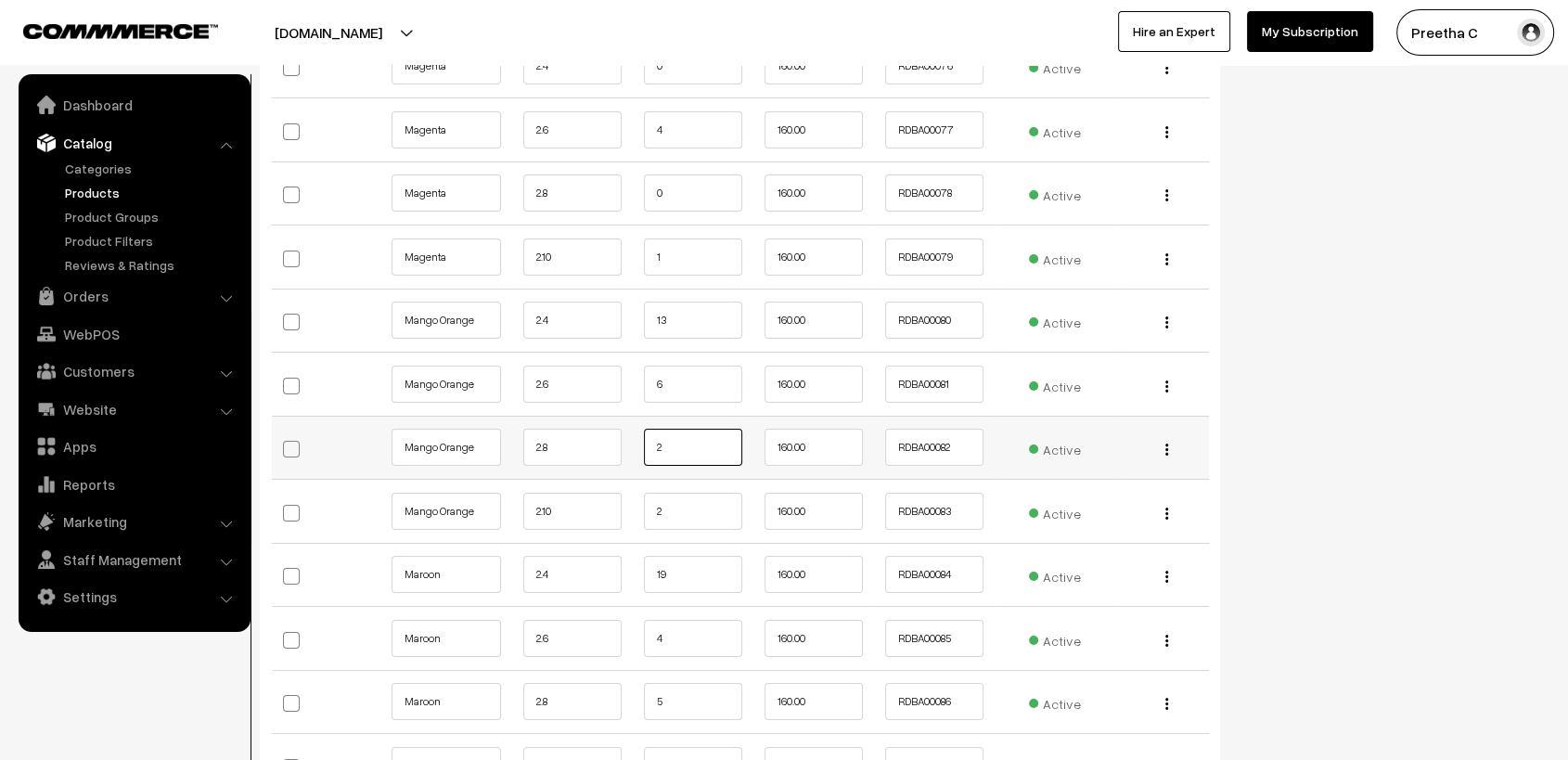
click at [718, 437] on input "2" at bounding box center [693, 447] width 98 height 37
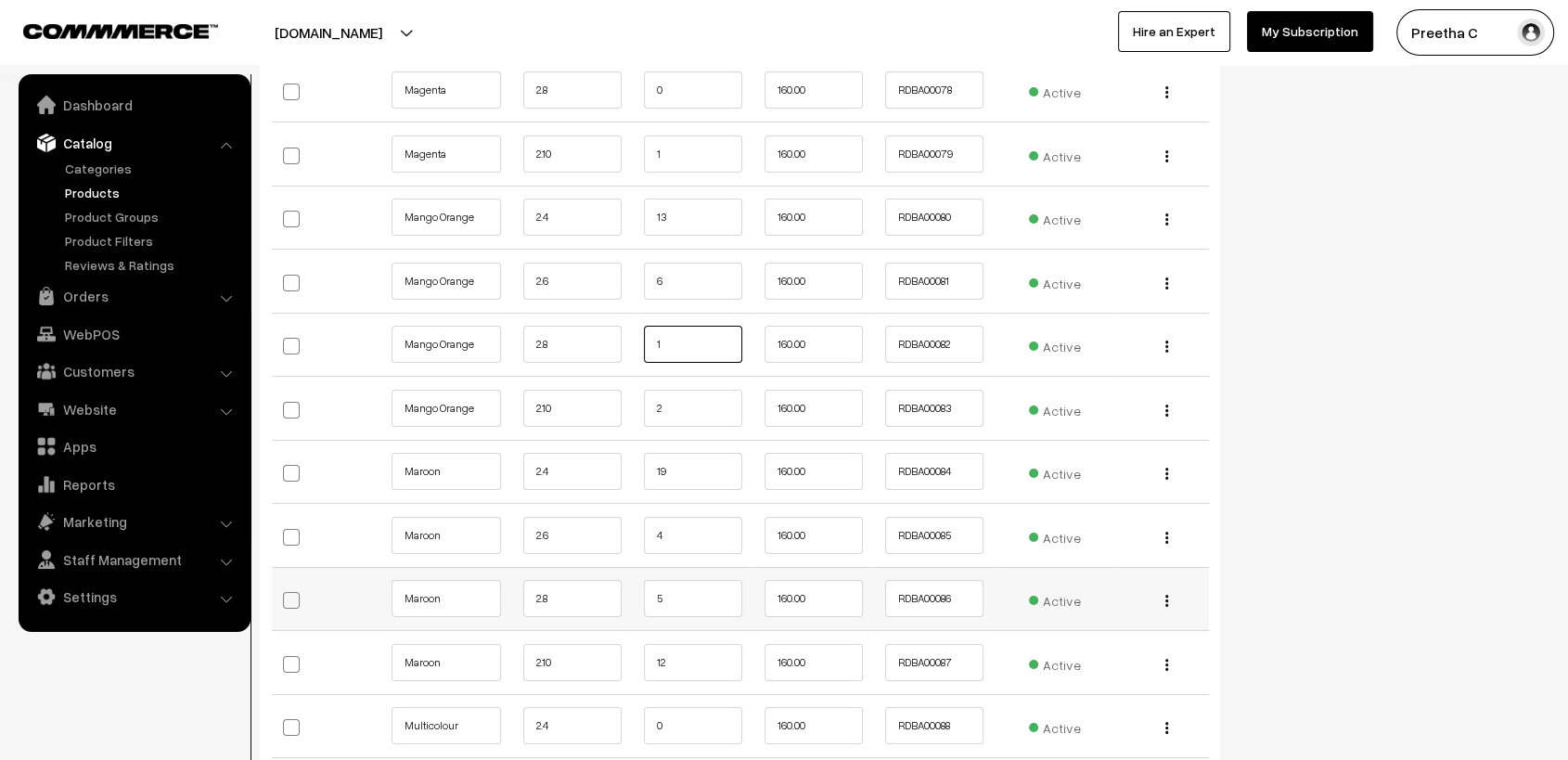
type input "1"
click at [694, 589] on input "5" at bounding box center [693, 597] width 98 height 37
type input "2"
click at [704, 458] on input "19" at bounding box center [693, 470] width 98 height 37
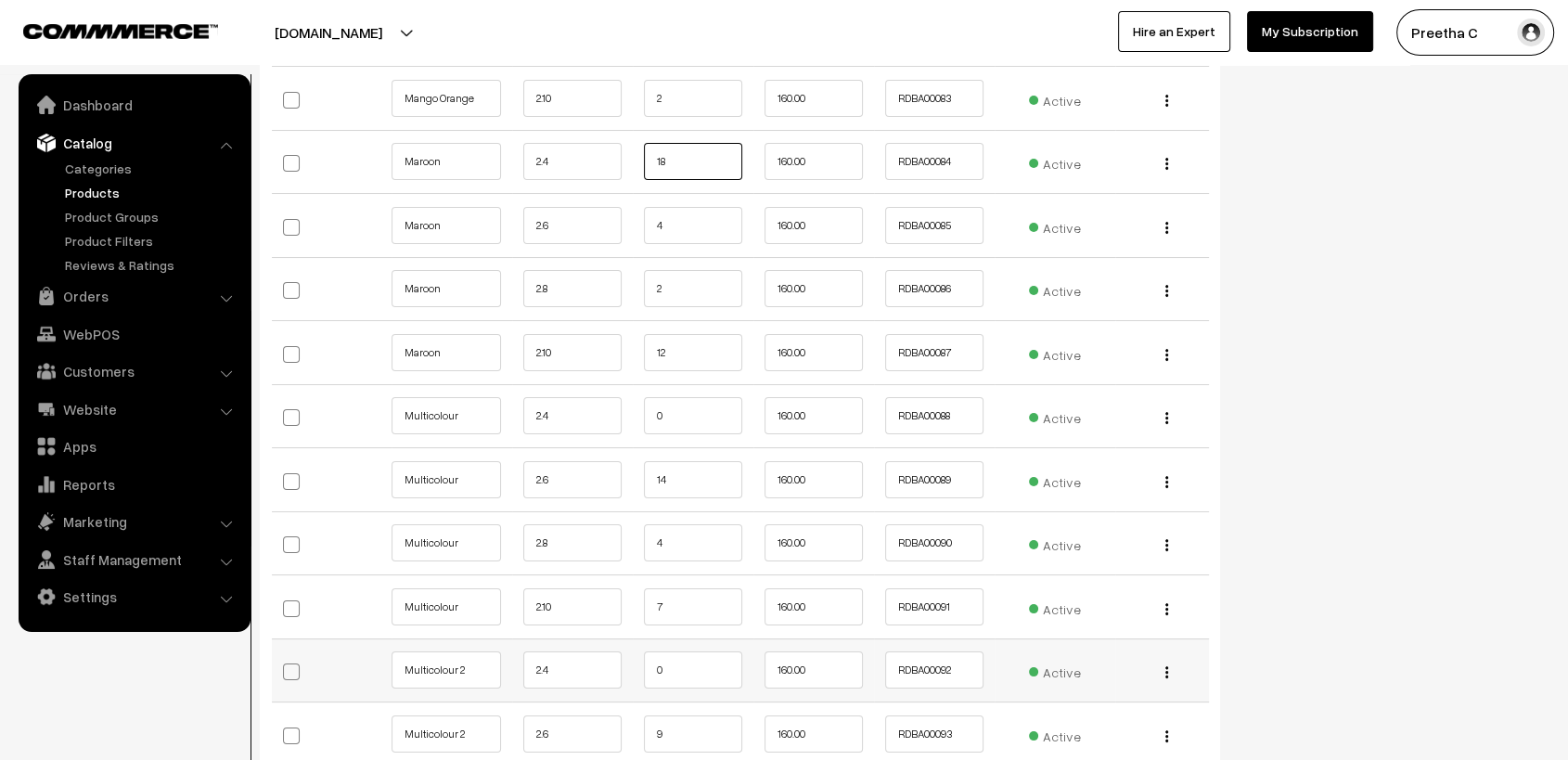
scroll to position [7230, 0]
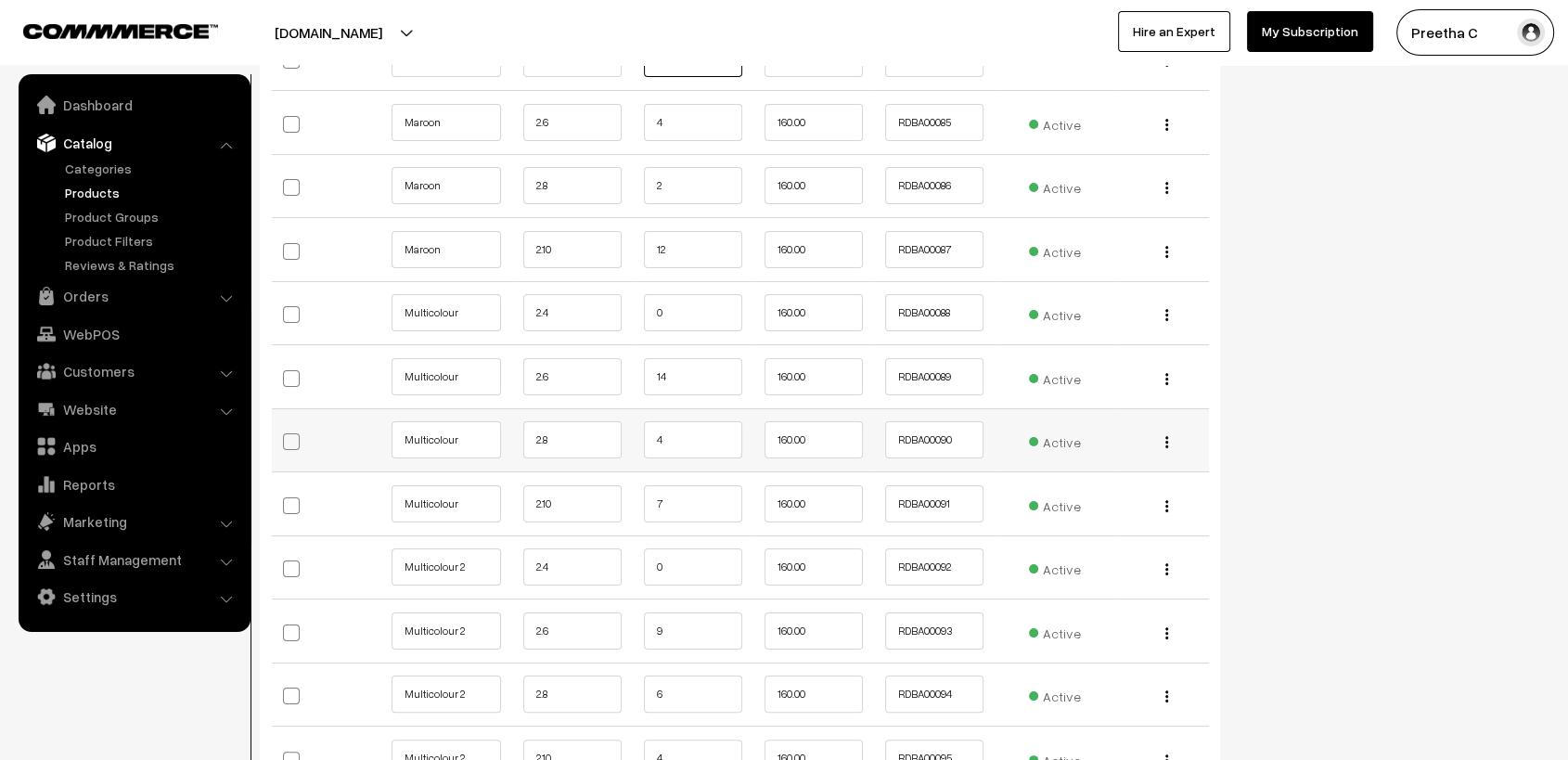
type input "18"
click at [697, 436] on input "4" at bounding box center [693, 439] width 98 height 37
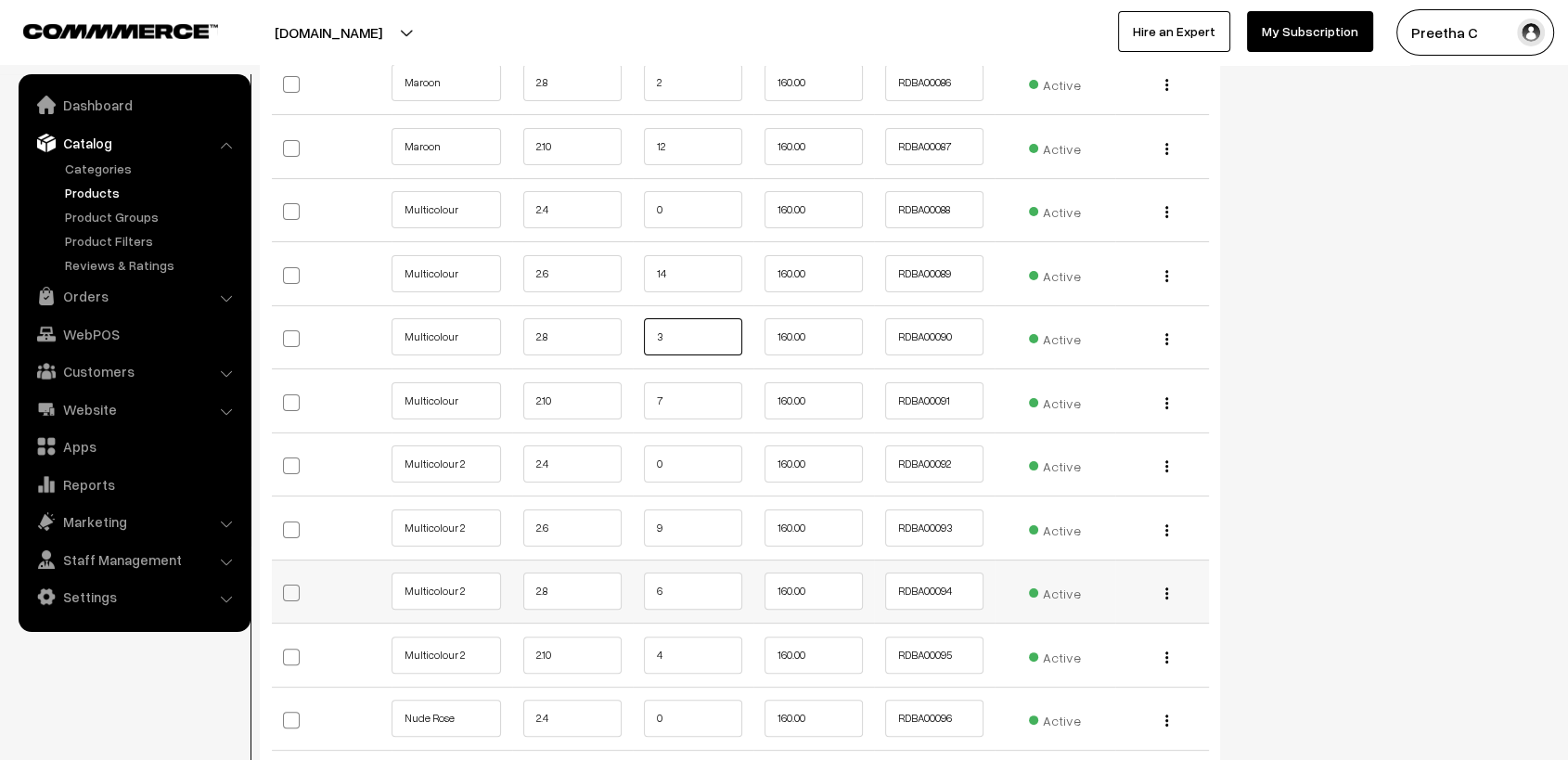
type input "3"
click at [718, 581] on input "6" at bounding box center [693, 591] width 98 height 37
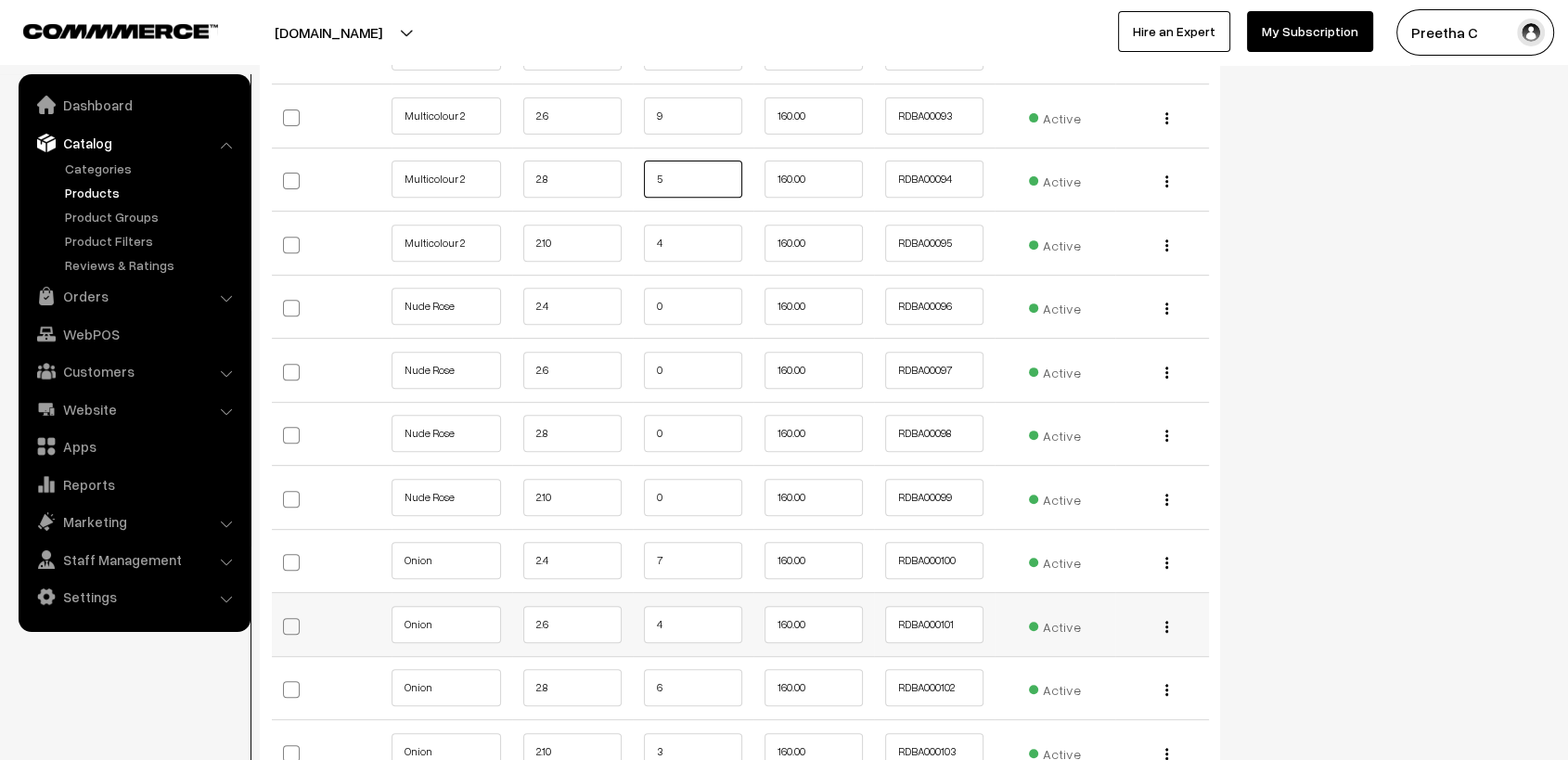
scroll to position [7848, 0]
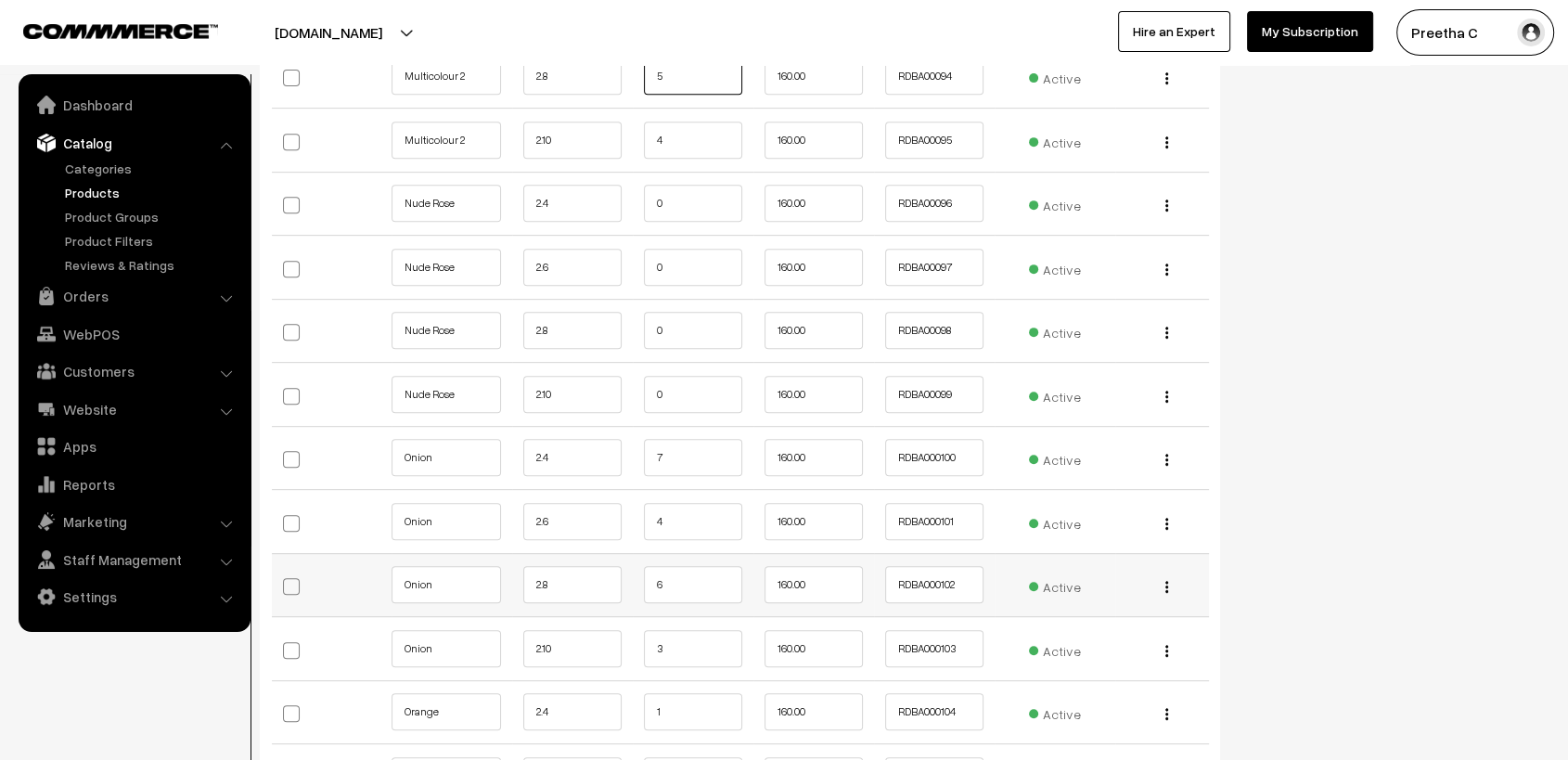
type input "5"
click at [675, 575] on input "6" at bounding box center [693, 584] width 98 height 37
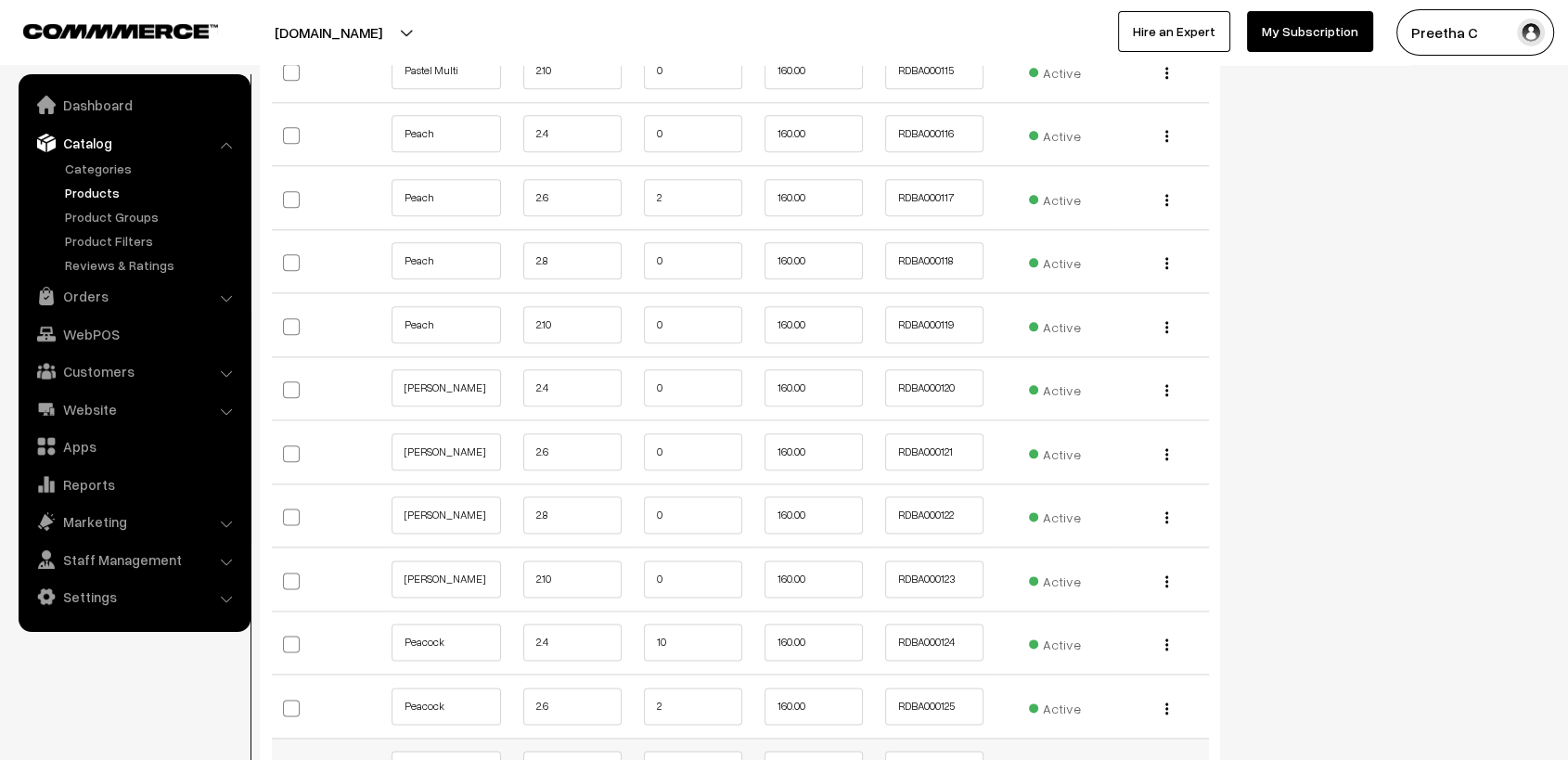
scroll to position [9290, 0]
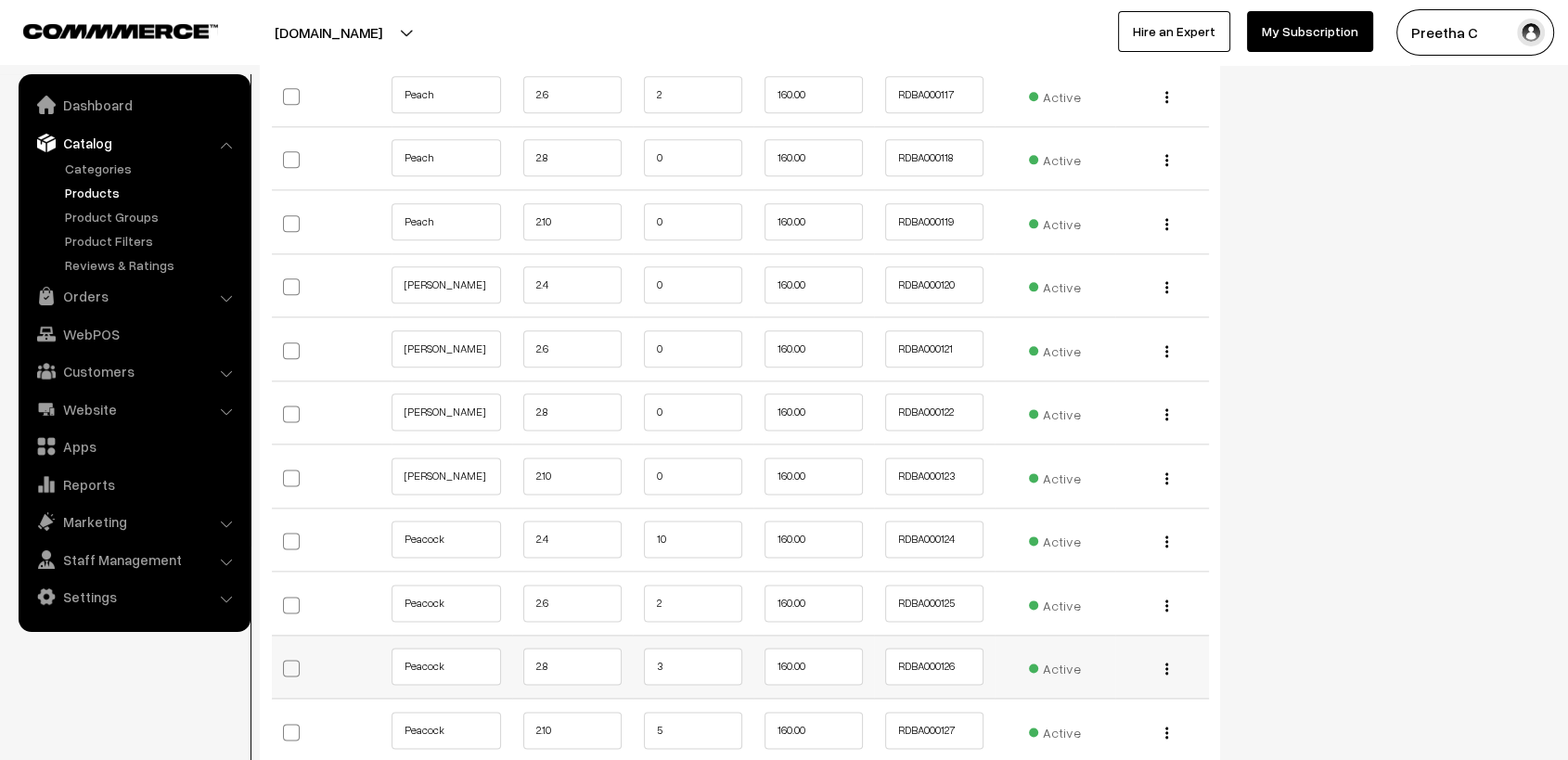
type input "3"
click at [673, 663] on input "3" at bounding box center [693, 665] width 98 height 37
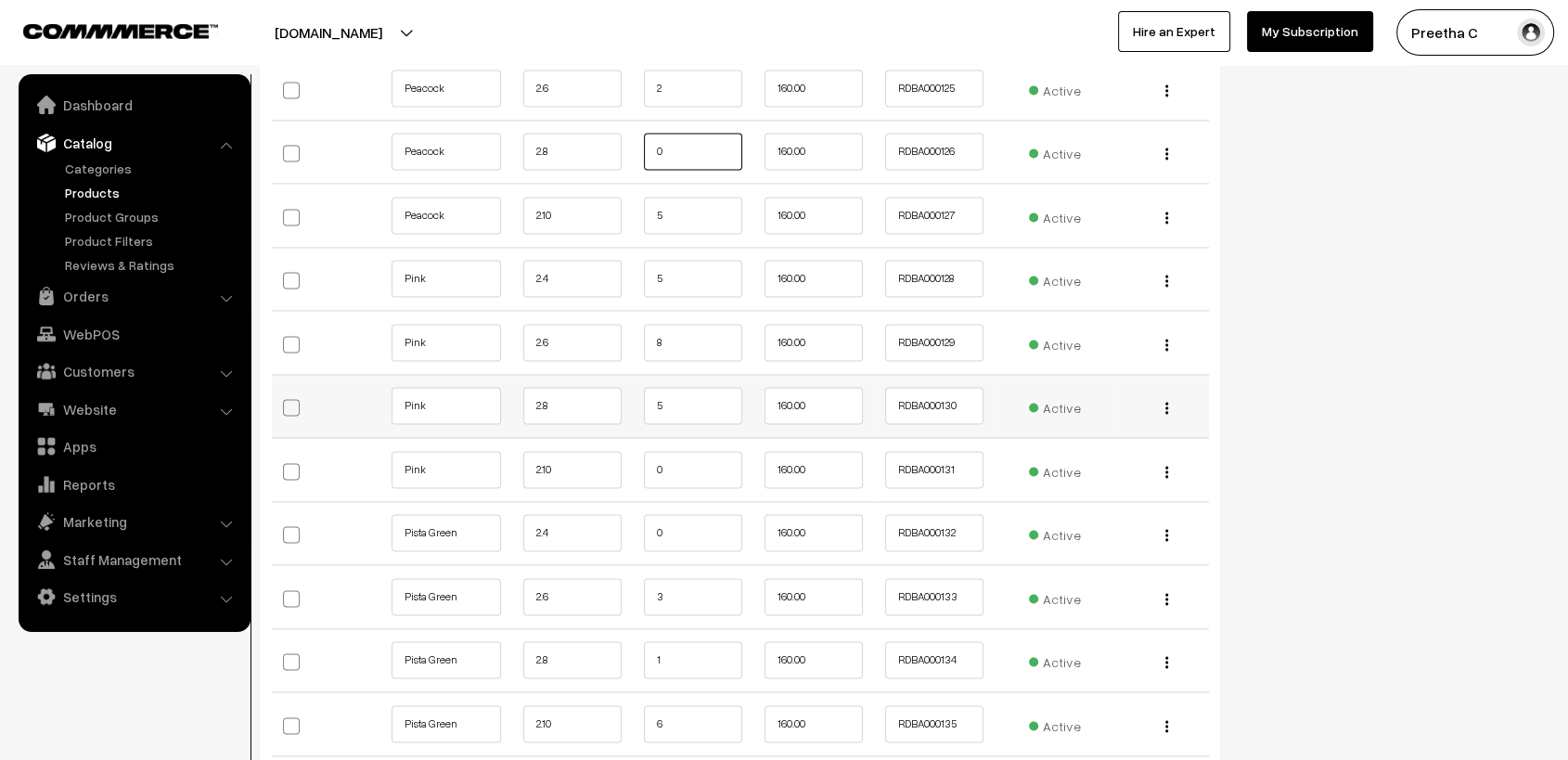
type input "0"
click at [704, 394] on input "5" at bounding box center [693, 405] width 98 height 37
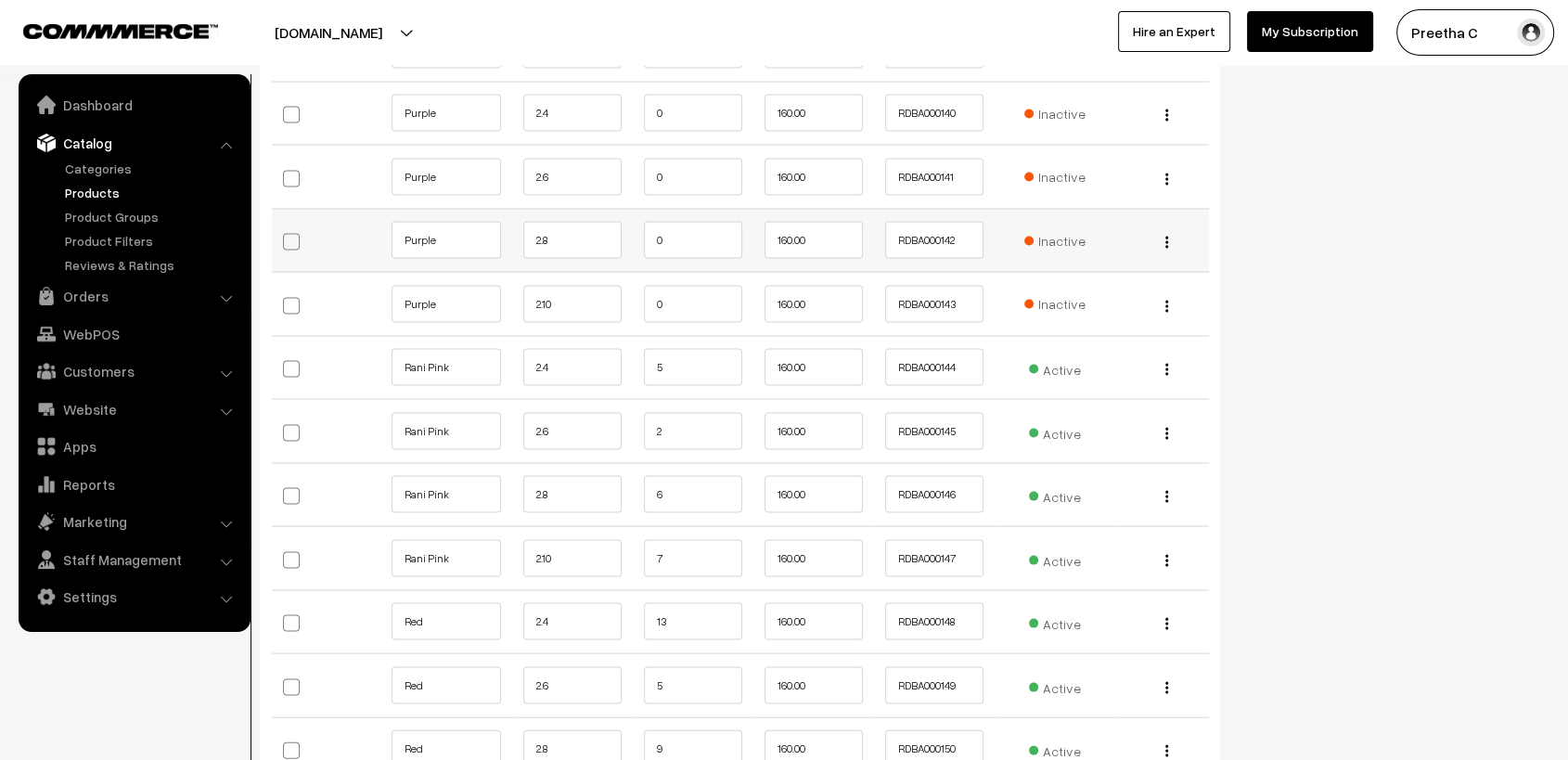
scroll to position [10837, 0]
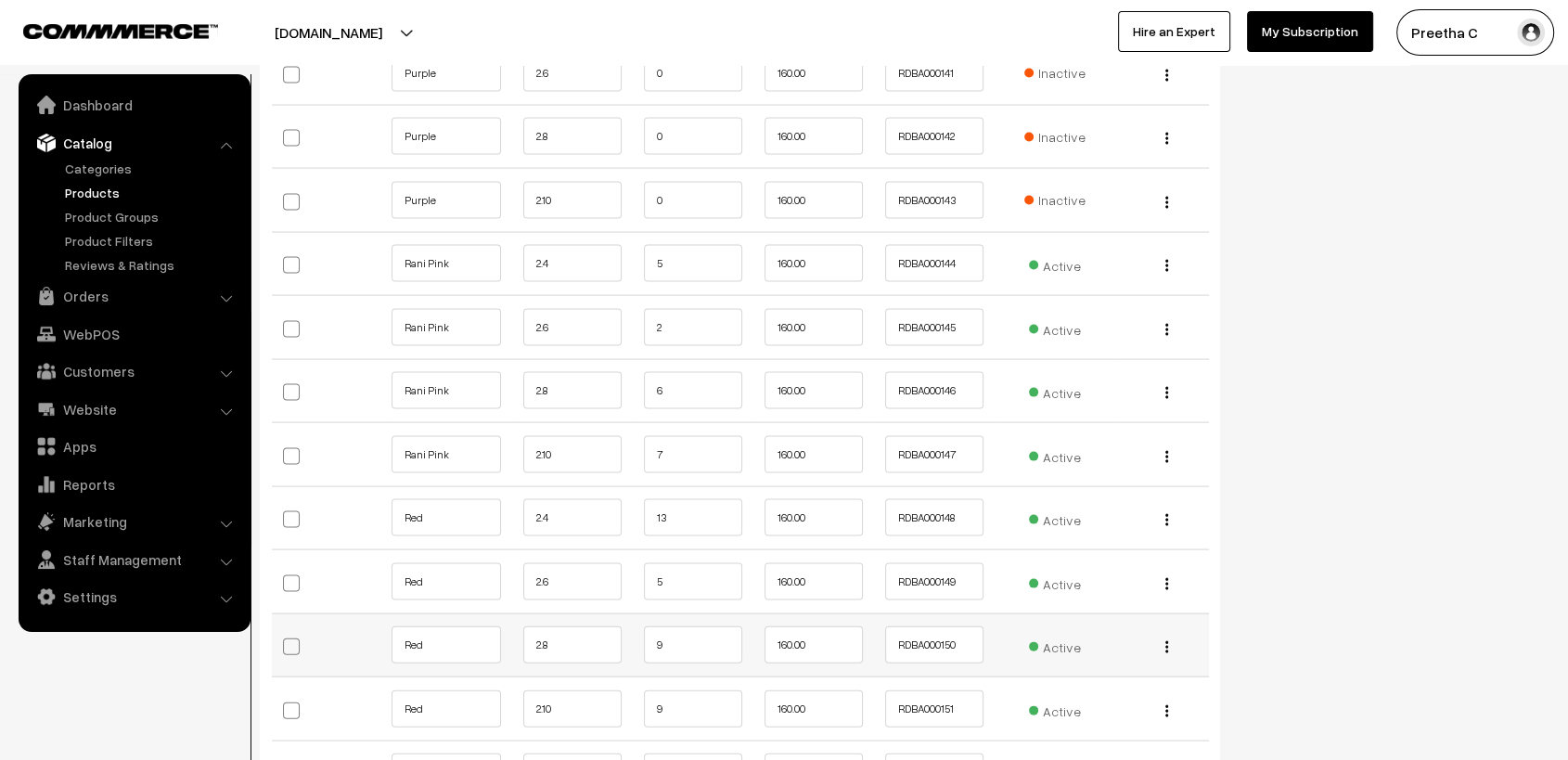
type input "4"
click at [688, 636] on input "9" at bounding box center [693, 644] width 98 height 37
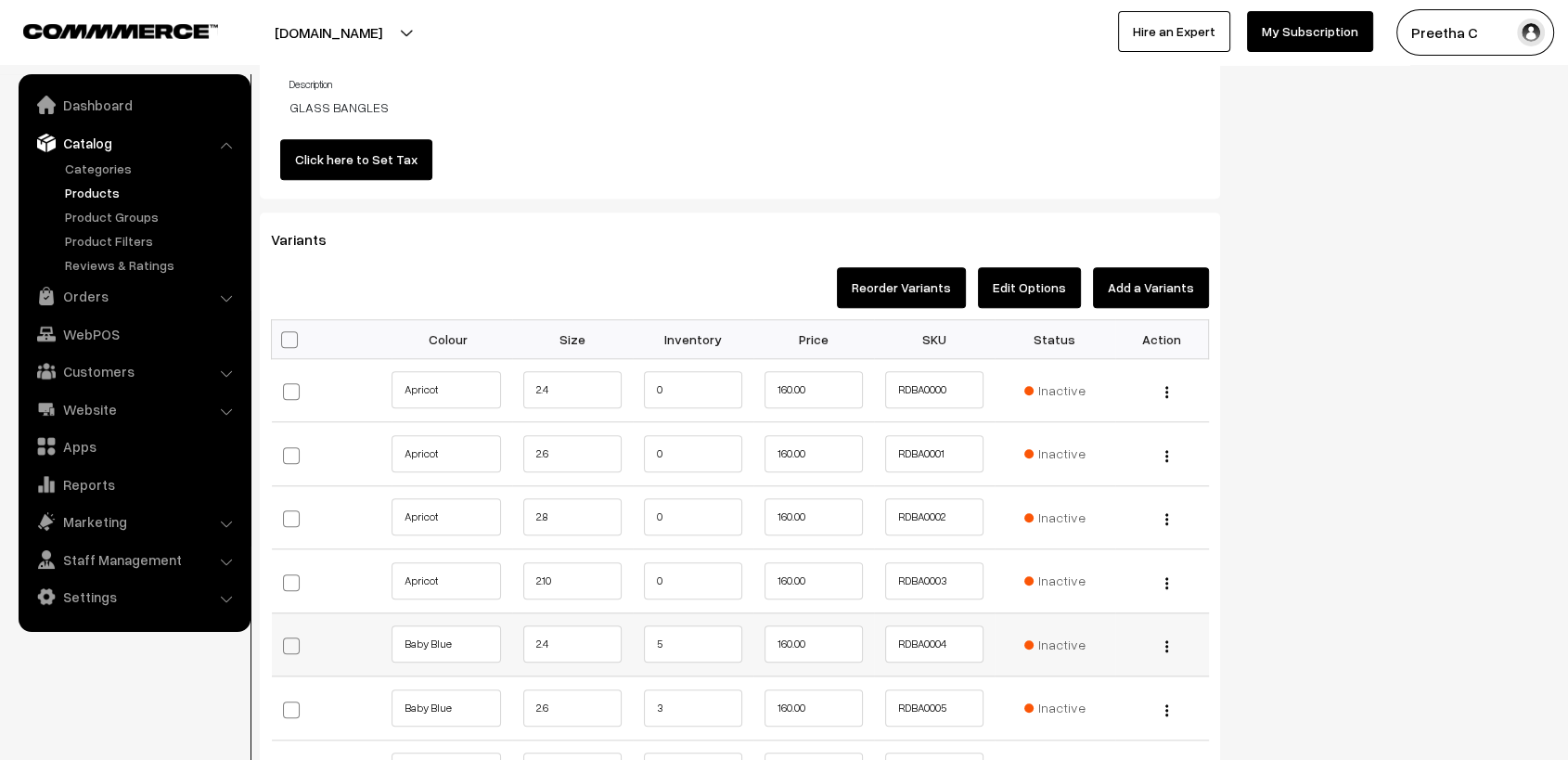
scroll to position [1665, 0]
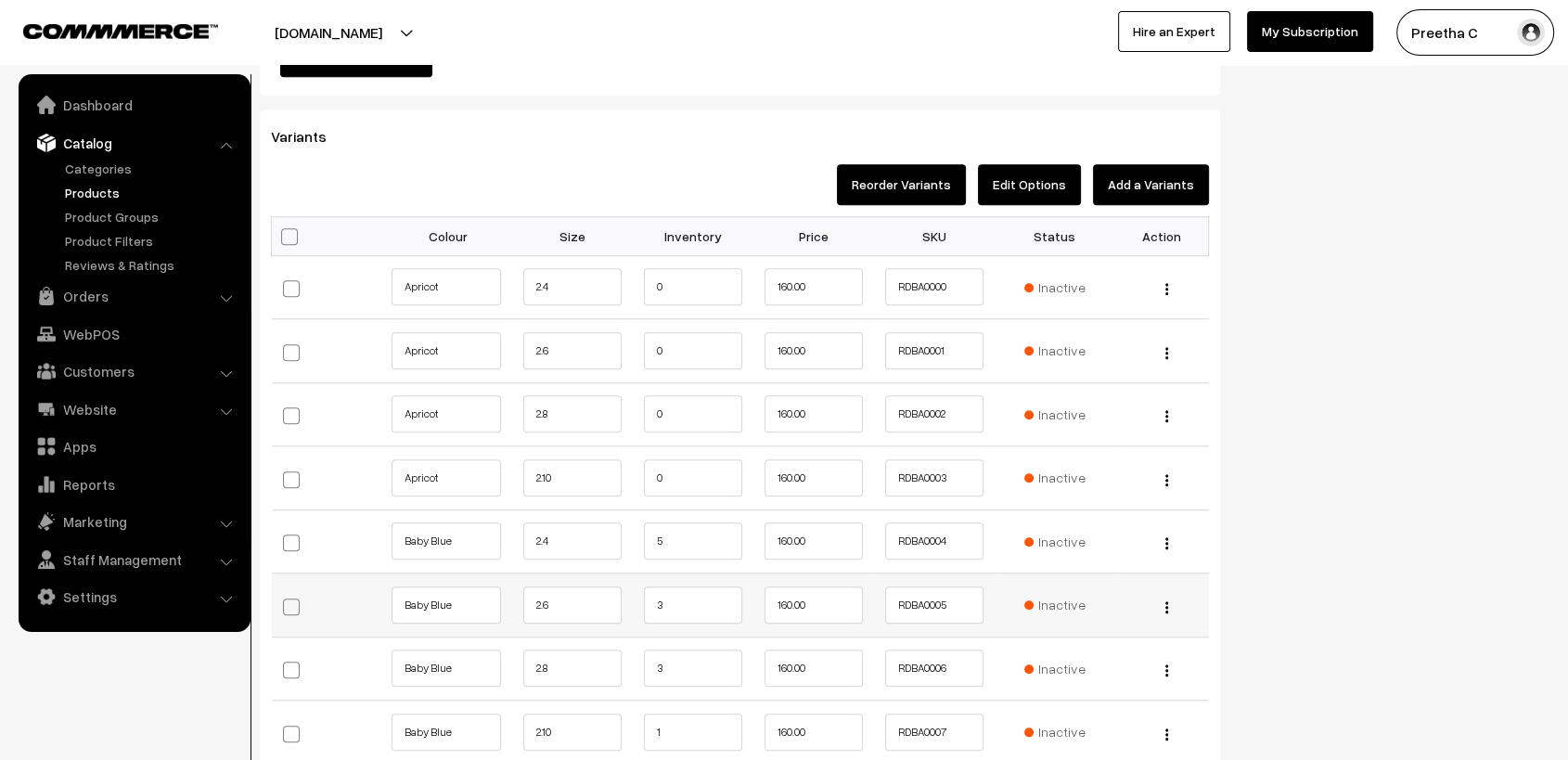
type input "7"
click at [694, 598] on input "3" at bounding box center [693, 604] width 98 height 37
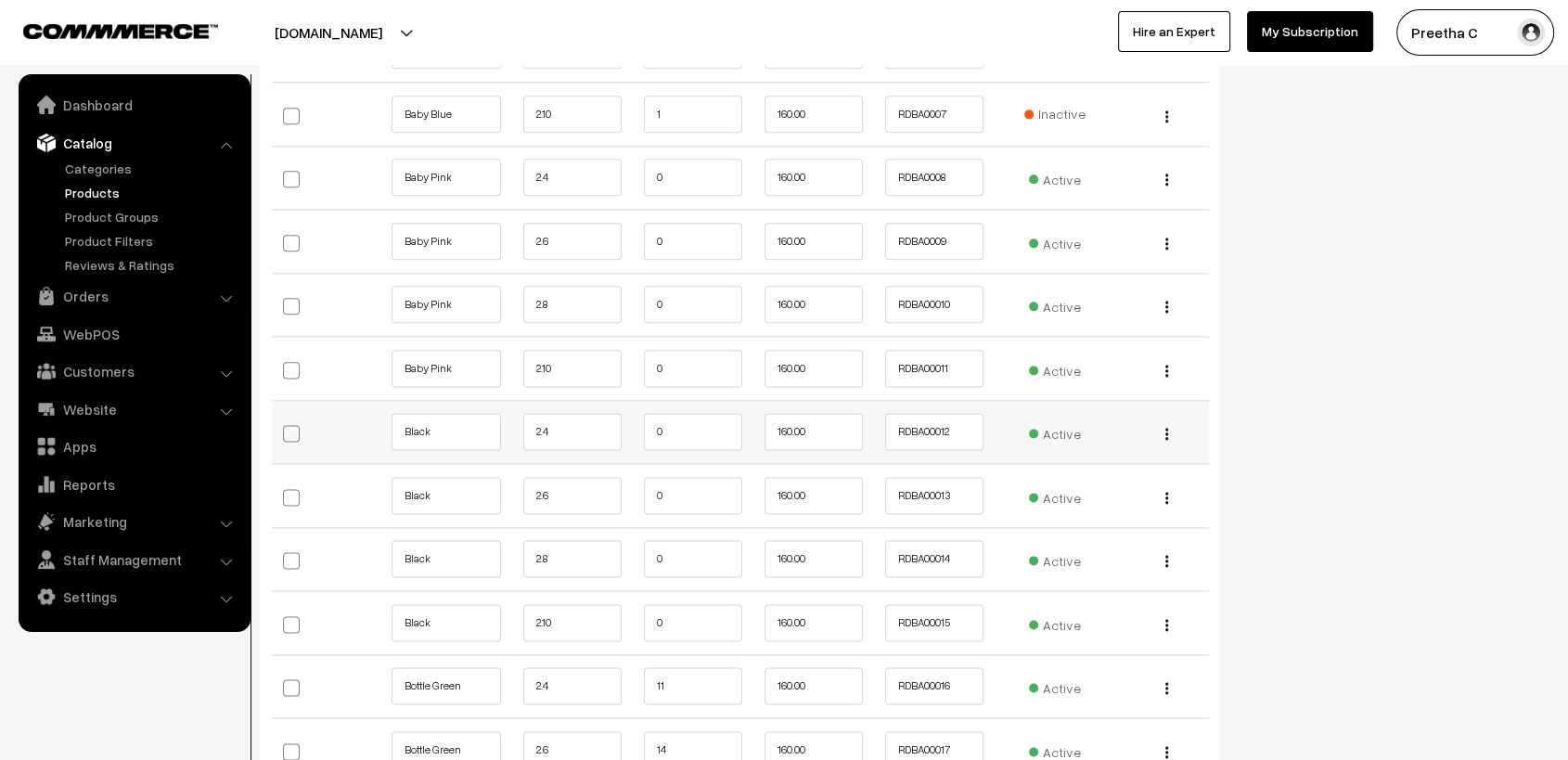
scroll to position [2385, 0]
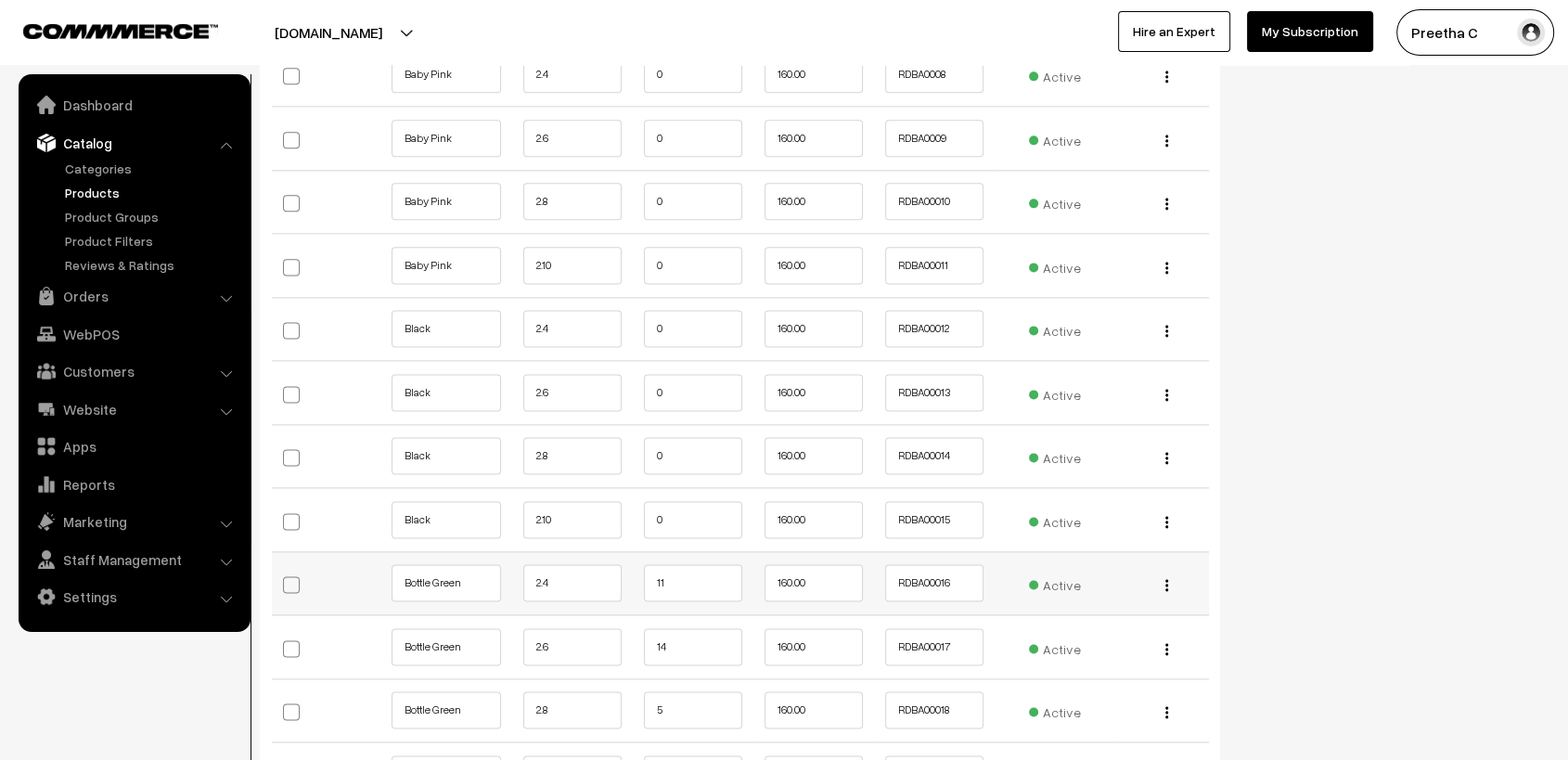
type input "1"
click at [697, 579] on input "11" at bounding box center [693, 582] width 98 height 37
click at [679, 649] on input "14" at bounding box center [693, 645] width 98 height 37
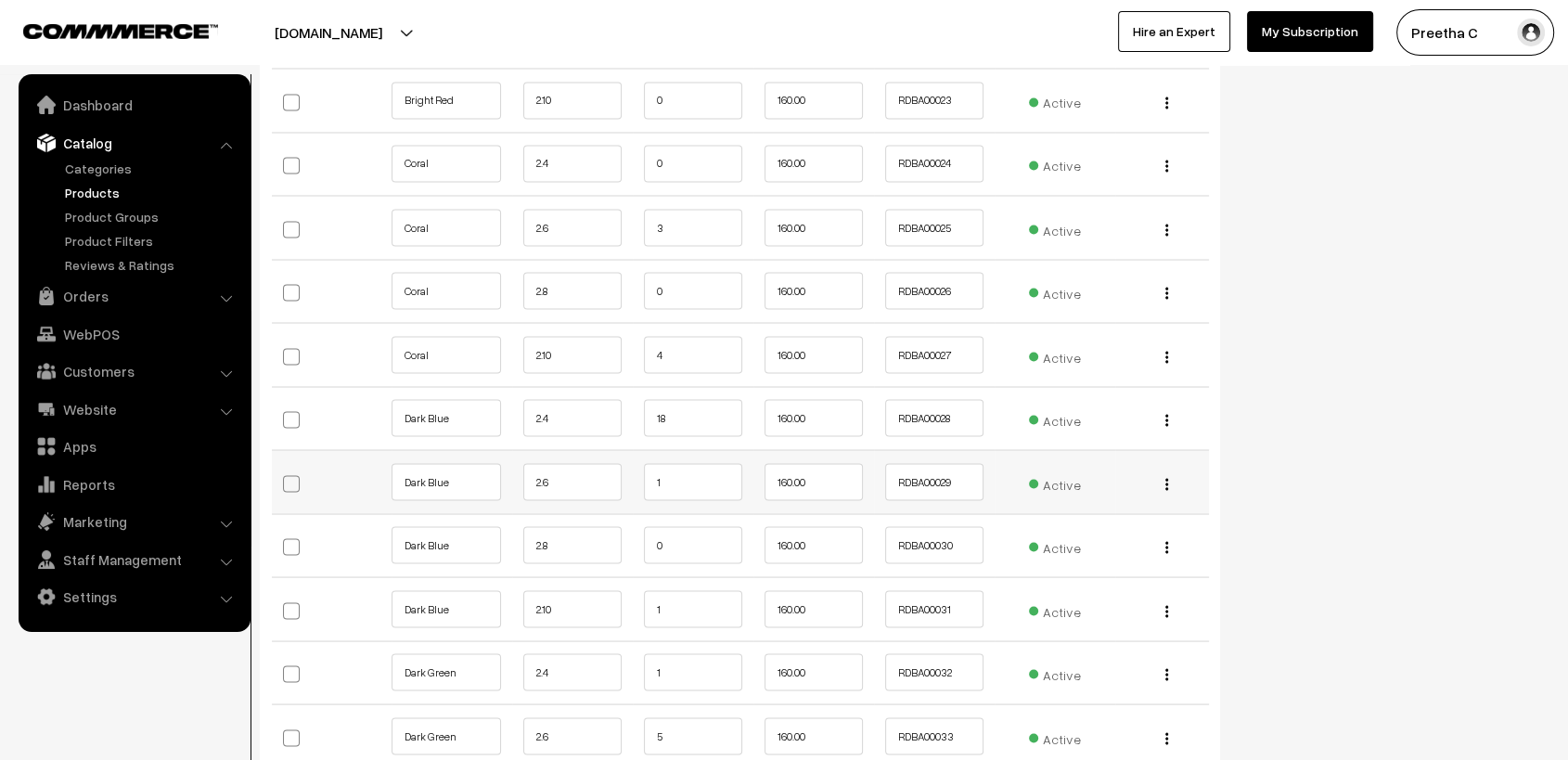
type input "11"
click at [674, 457] on td "1" at bounding box center [692, 482] width 120 height 64
click at [731, 476] on input "1" at bounding box center [693, 481] width 98 height 37
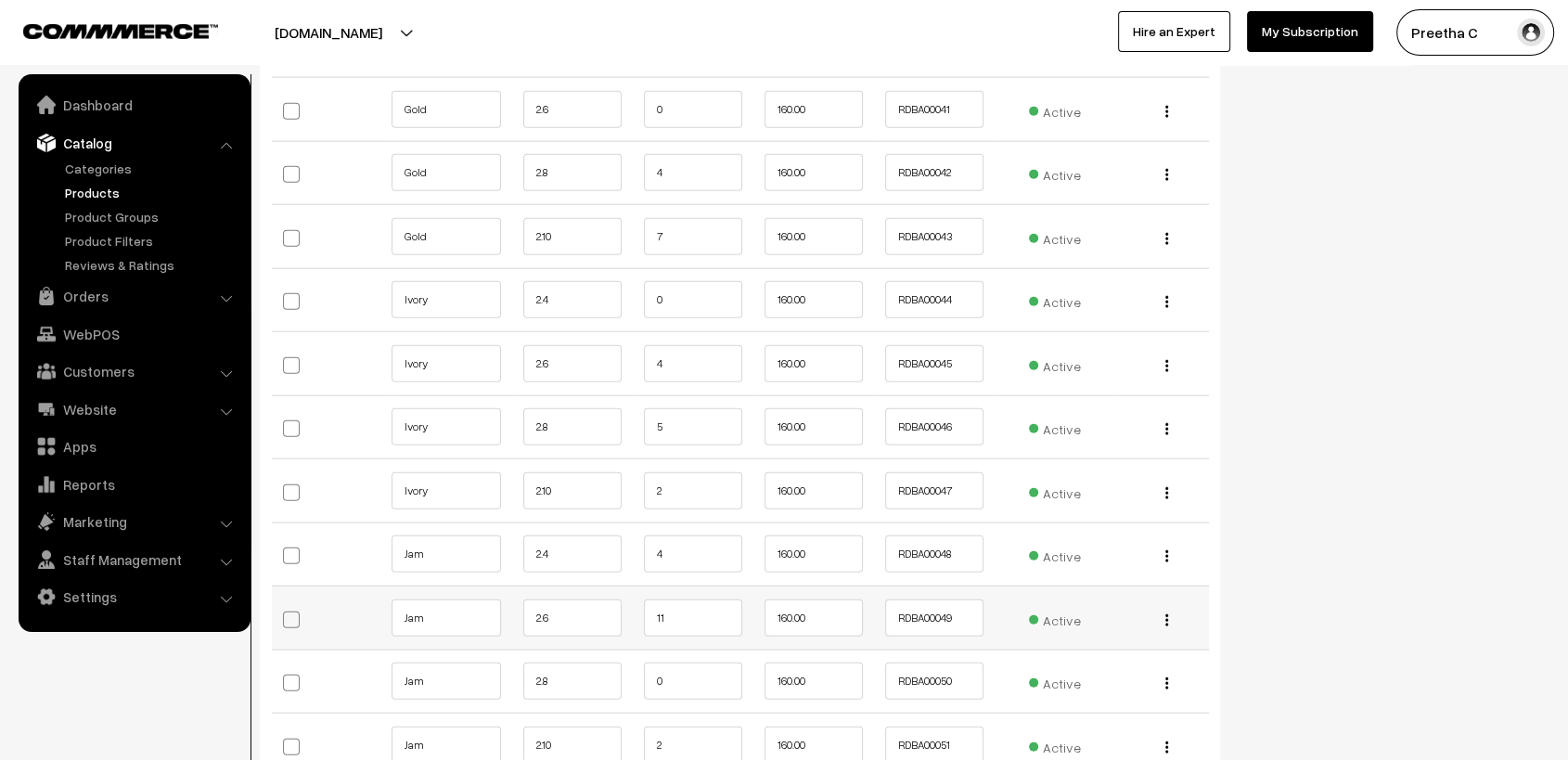
type input "0"
click at [669, 618] on input "11" at bounding box center [693, 617] width 98 height 37
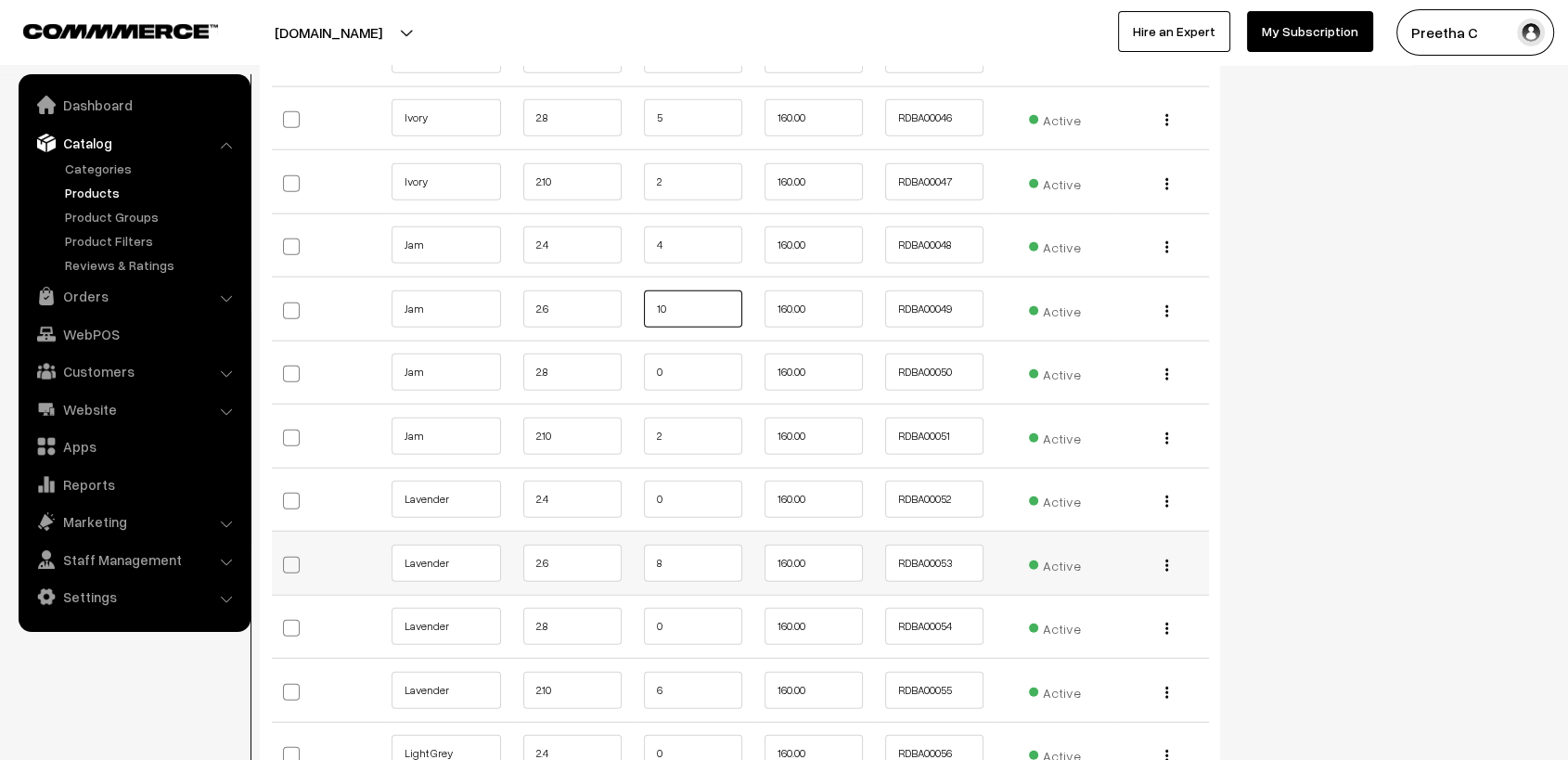
type input "10"
click at [704, 553] on input "8" at bounding box center [693, 562] width 98 height 37
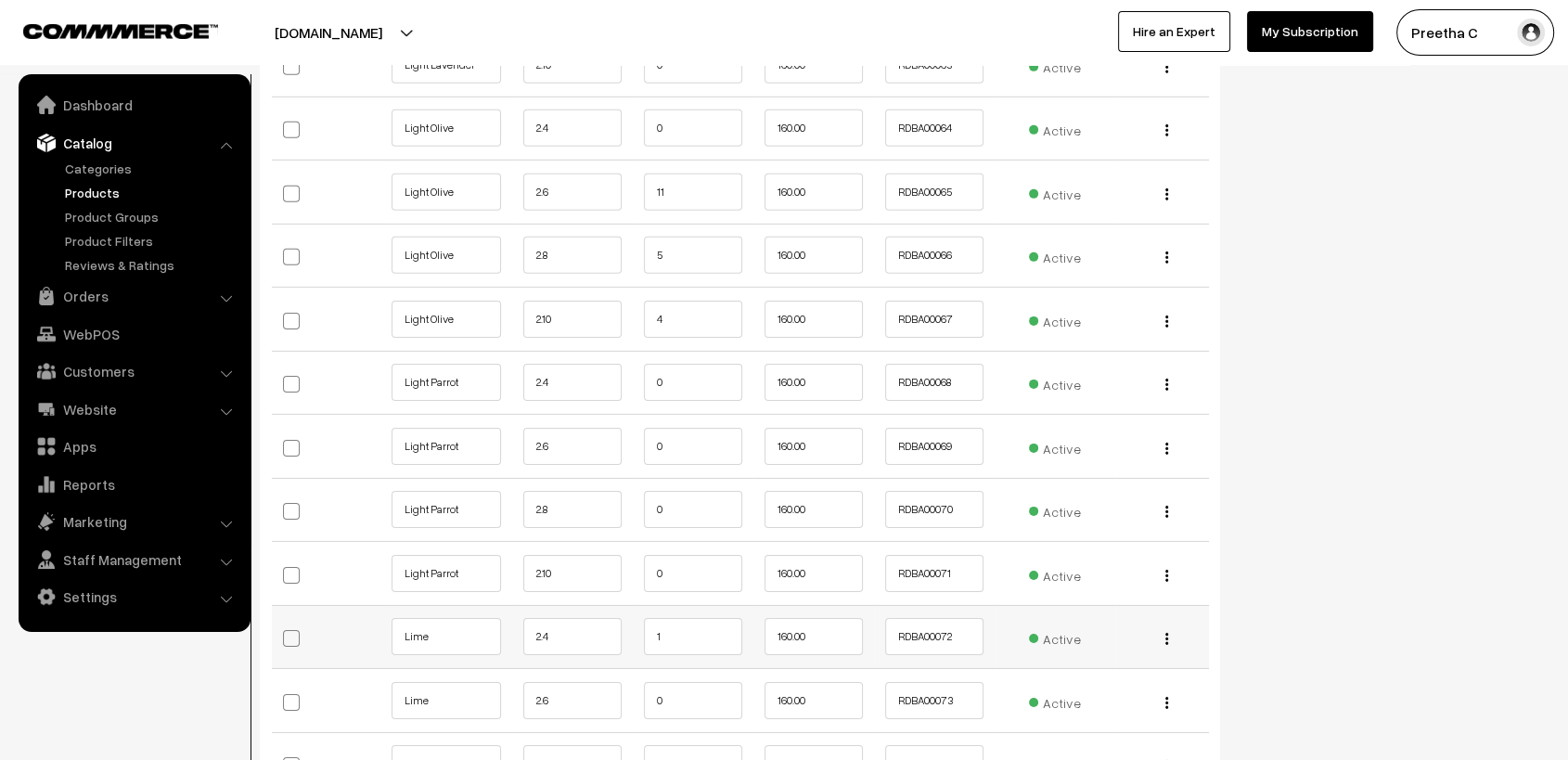
scroll to position [5993, 0]
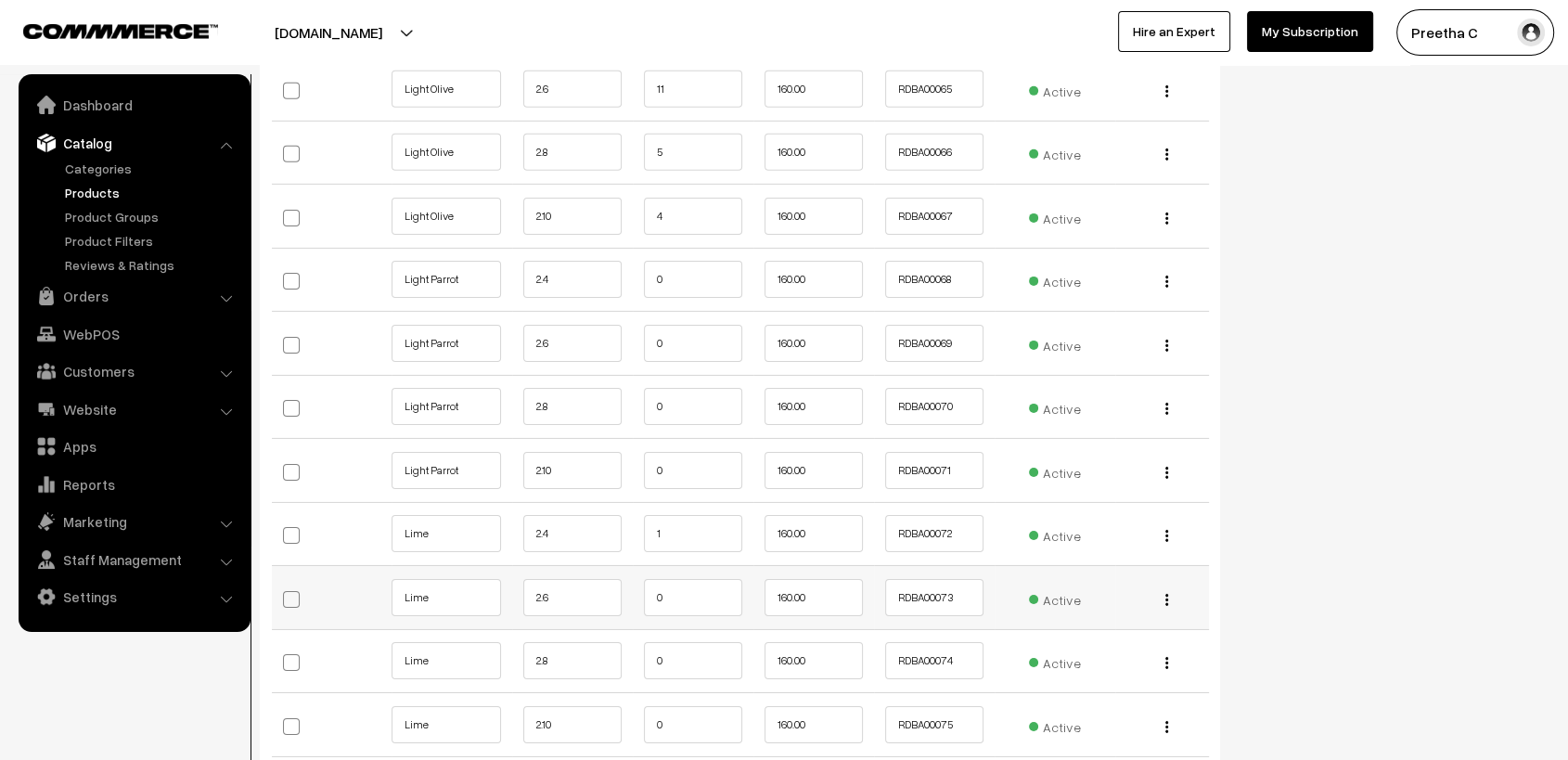
type input "7"
click at [690, 587] on input "0" at bounding box center [693, 597] width 98 height 37
click at [687, 534] on input "1" at bounding box center [693, 533] width 98 height 37
type input "00"
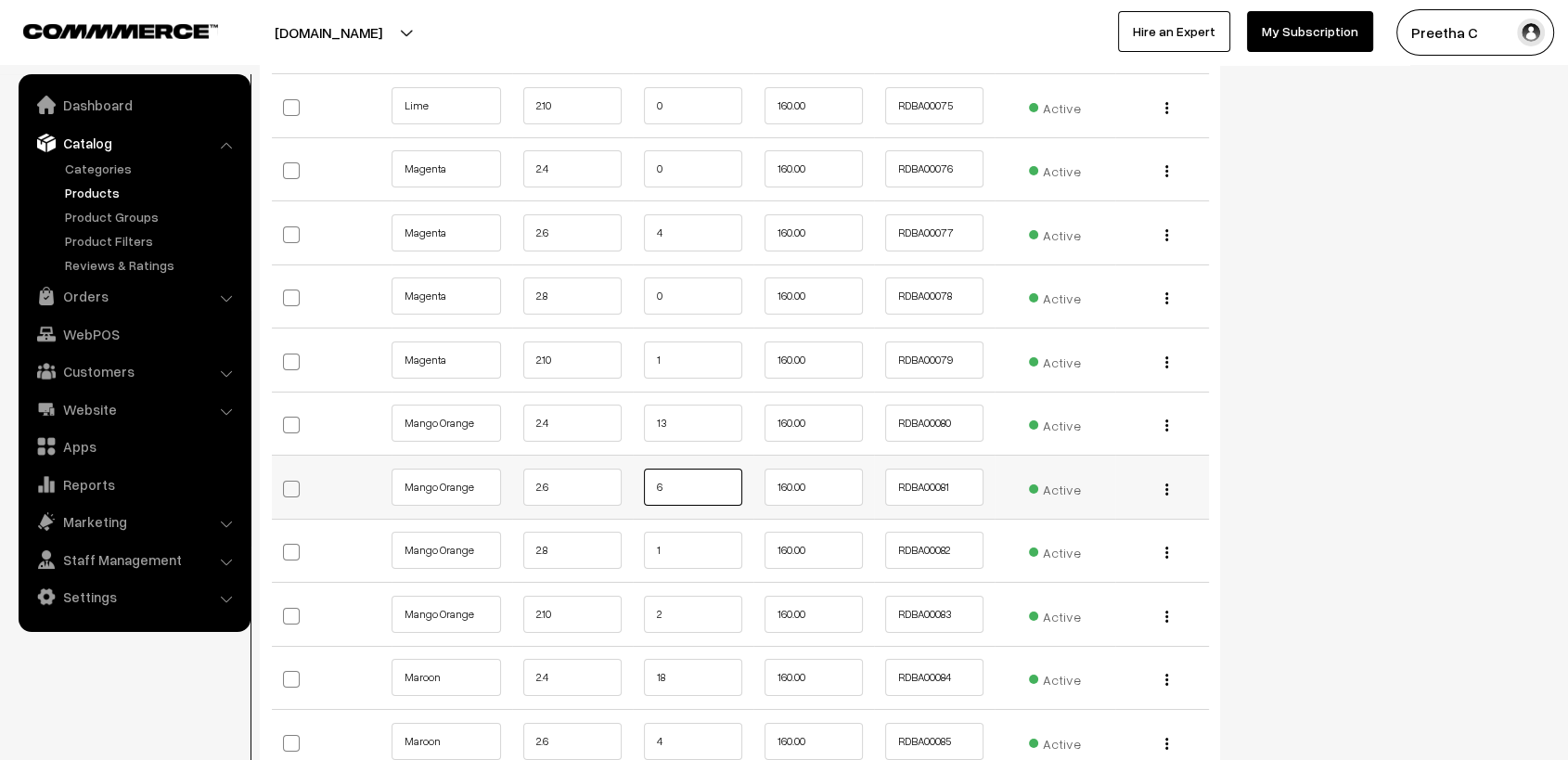
click at [683, 471] on input "6" at bounding box center [693, 486] width 98 height 37
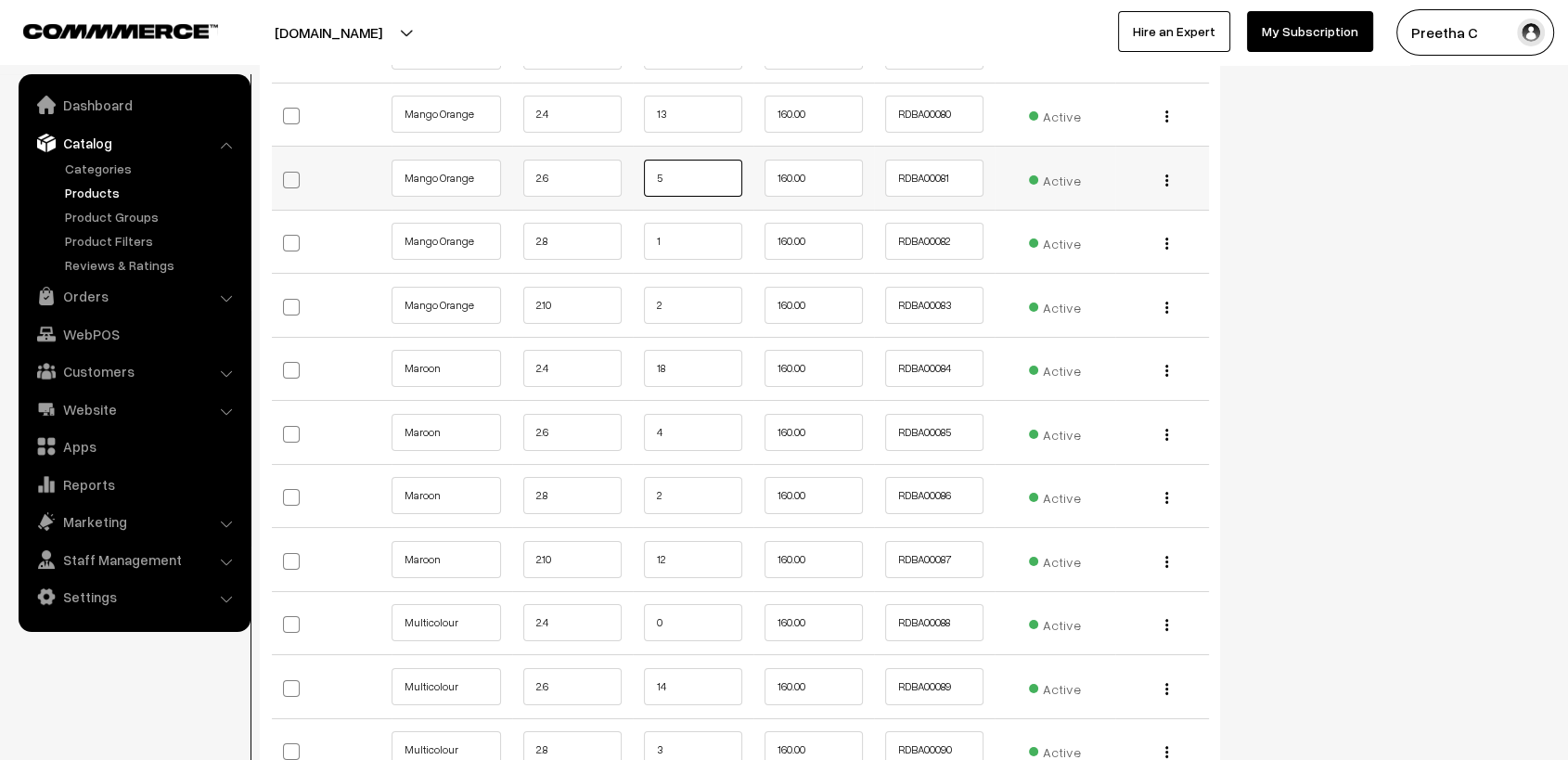
scroll to position [7127, 0]
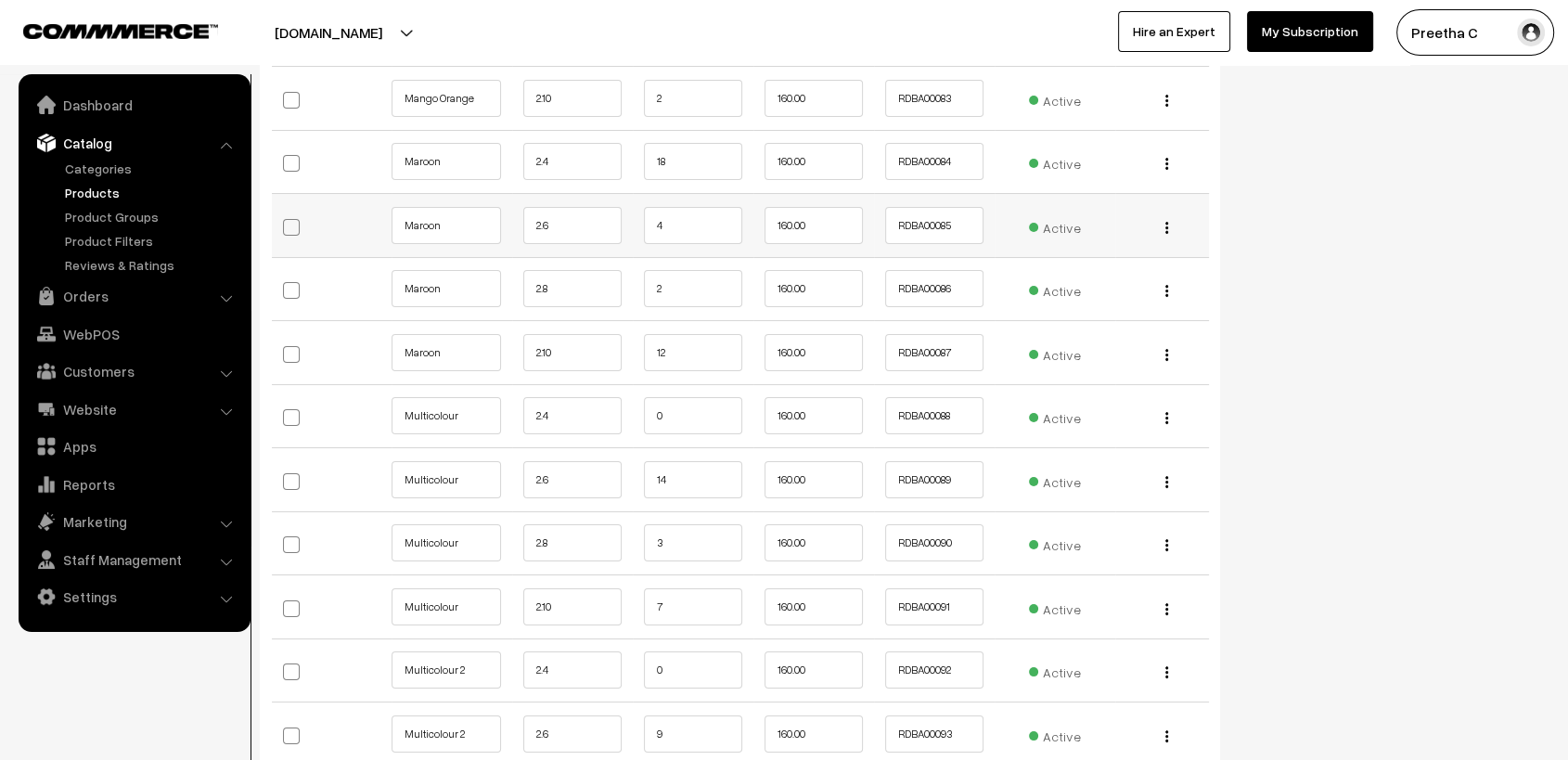
type input "5"
click at [706, 217] on input "4" at bounding box center [693, 225] width 98 height 37
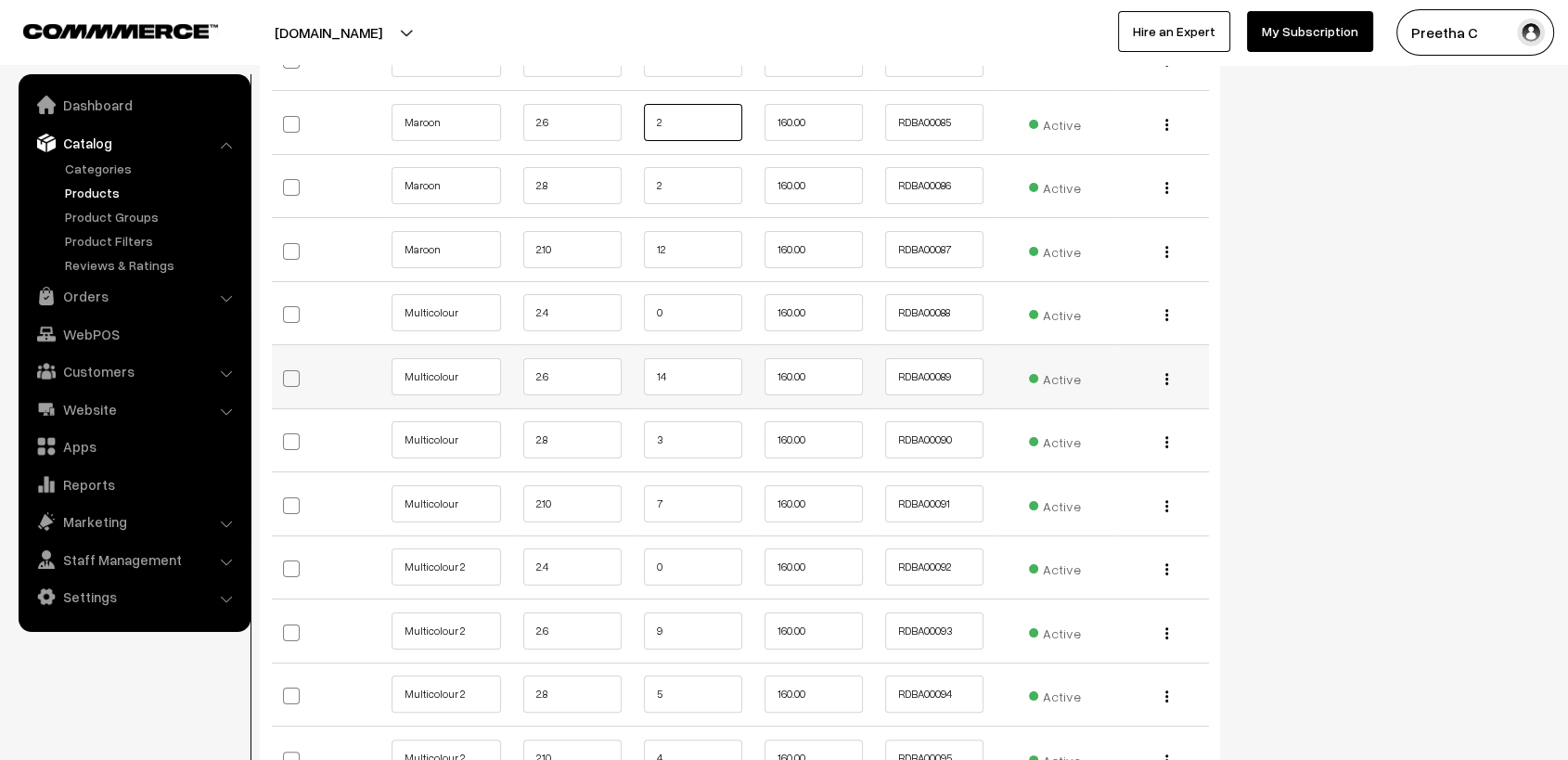
type input "2"
click at [681, 368] on input "14" at bounding box center [693, 376] width 98 height 37
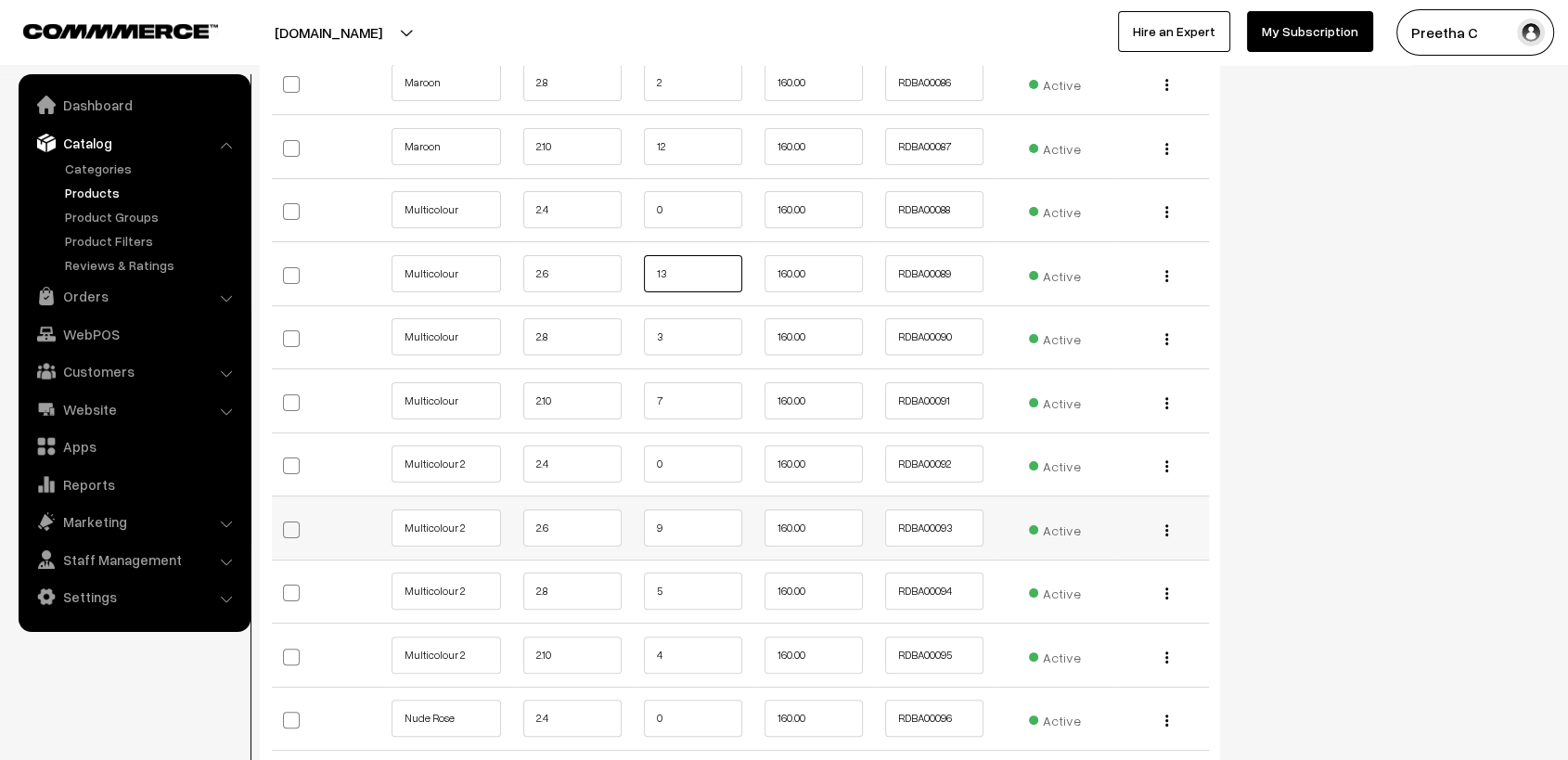
type input "13"
click at [671, 524] on input "9" at bounding box center [693, 527] width 98 height 37
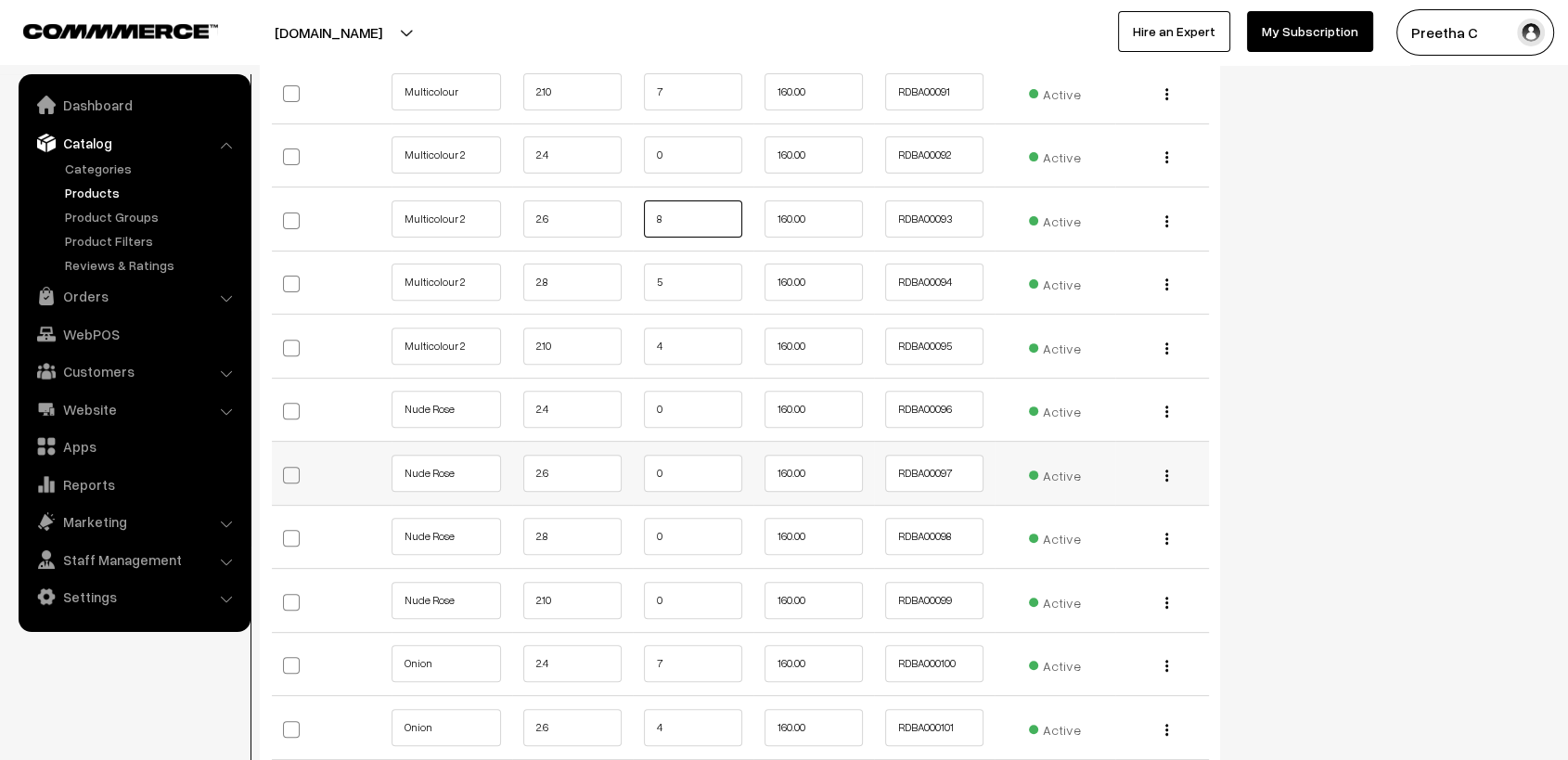
scroll to position [7745, 0]
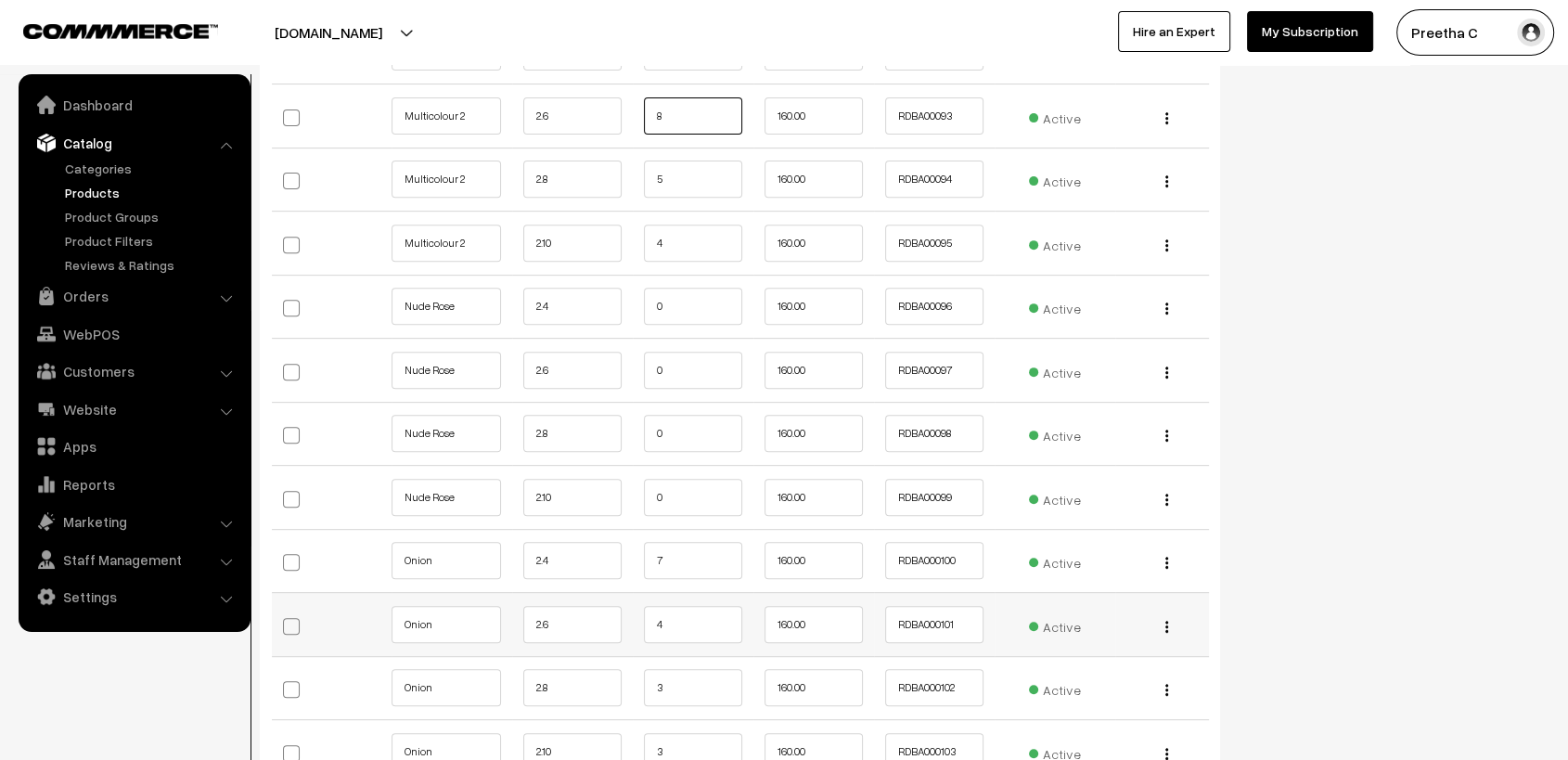
type input "8"
click at [686, 618] on input "4" at bounding box center [693, 624] width 98 height 37
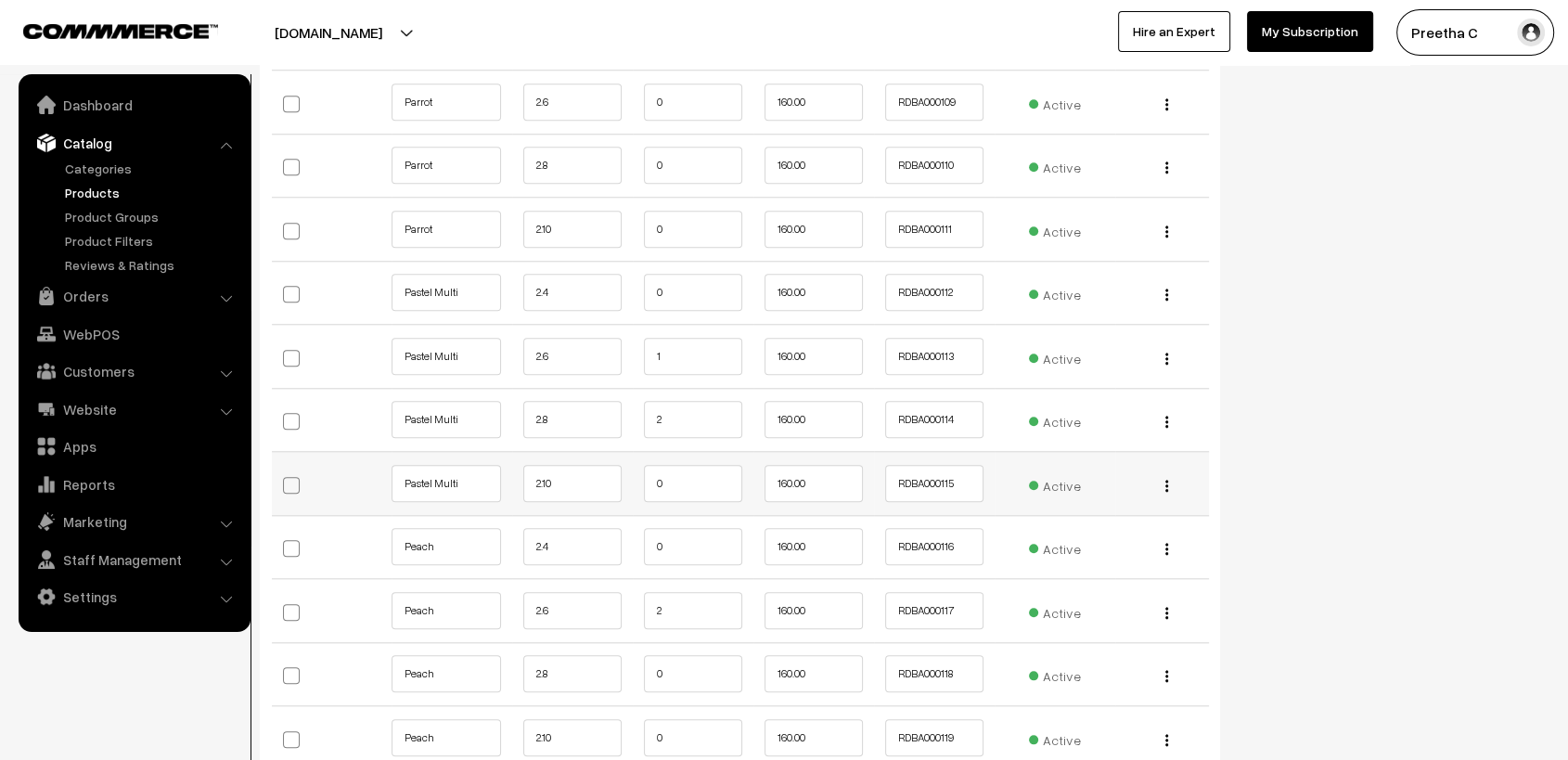
scroll to position [8878, 0]
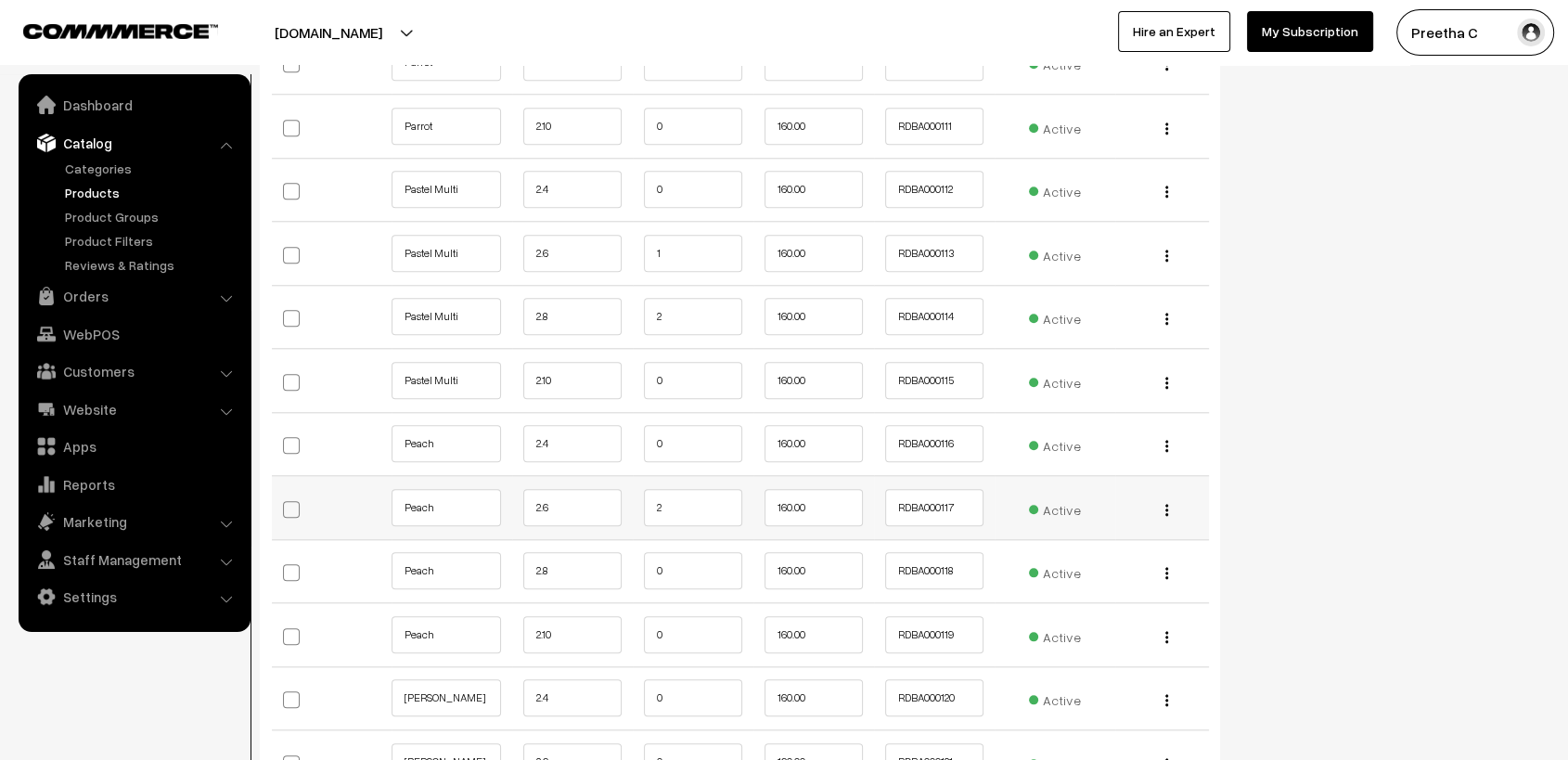
type input "2"
click at [692, 496] on input "2" at bounding box center [693, 506] width 98 height 37
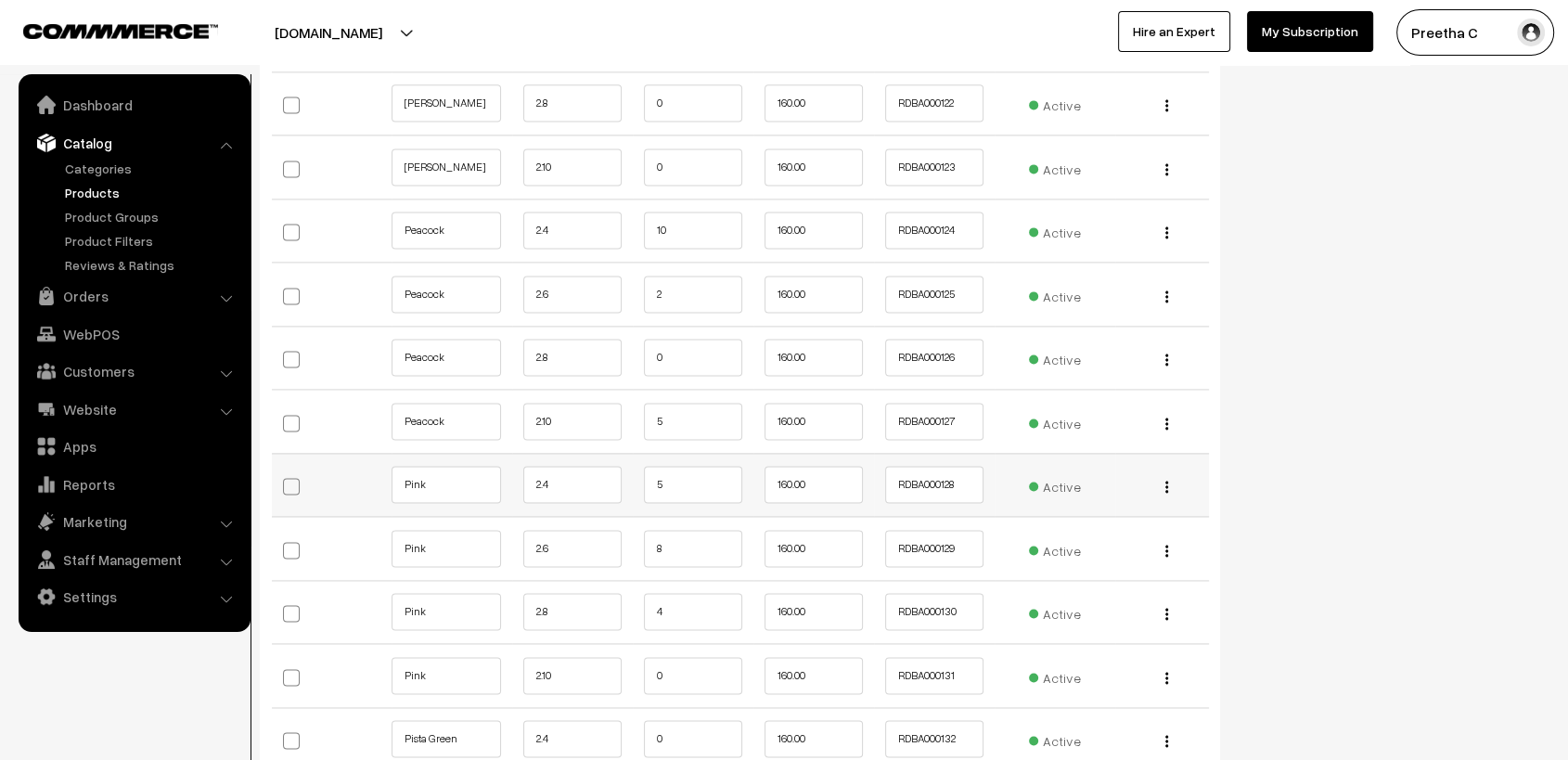
scroll to position [9702, 0]
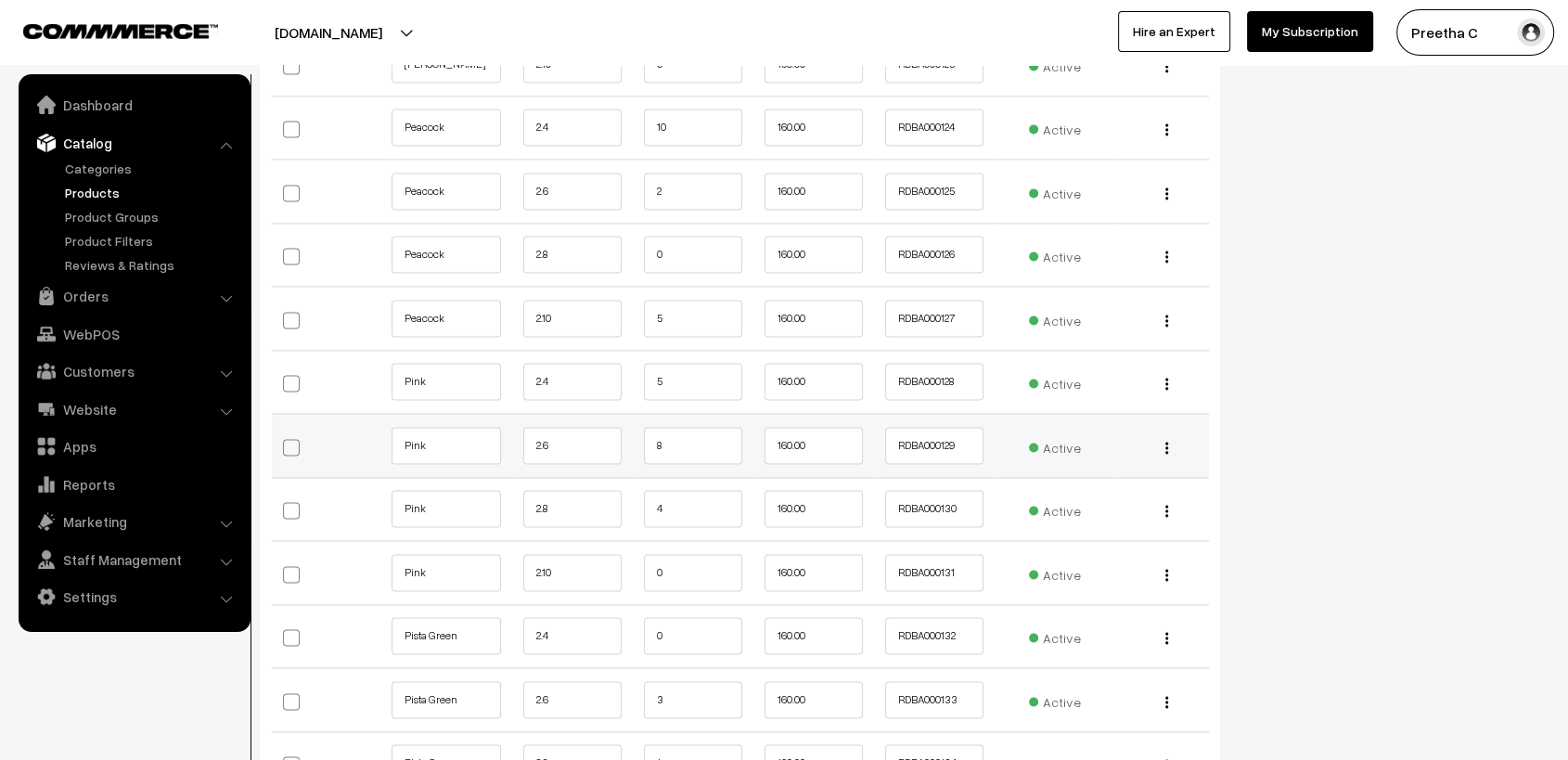
type input "1"
click at [683, 430] on input "8" at bounding box center [693, 445] width 98 height 37
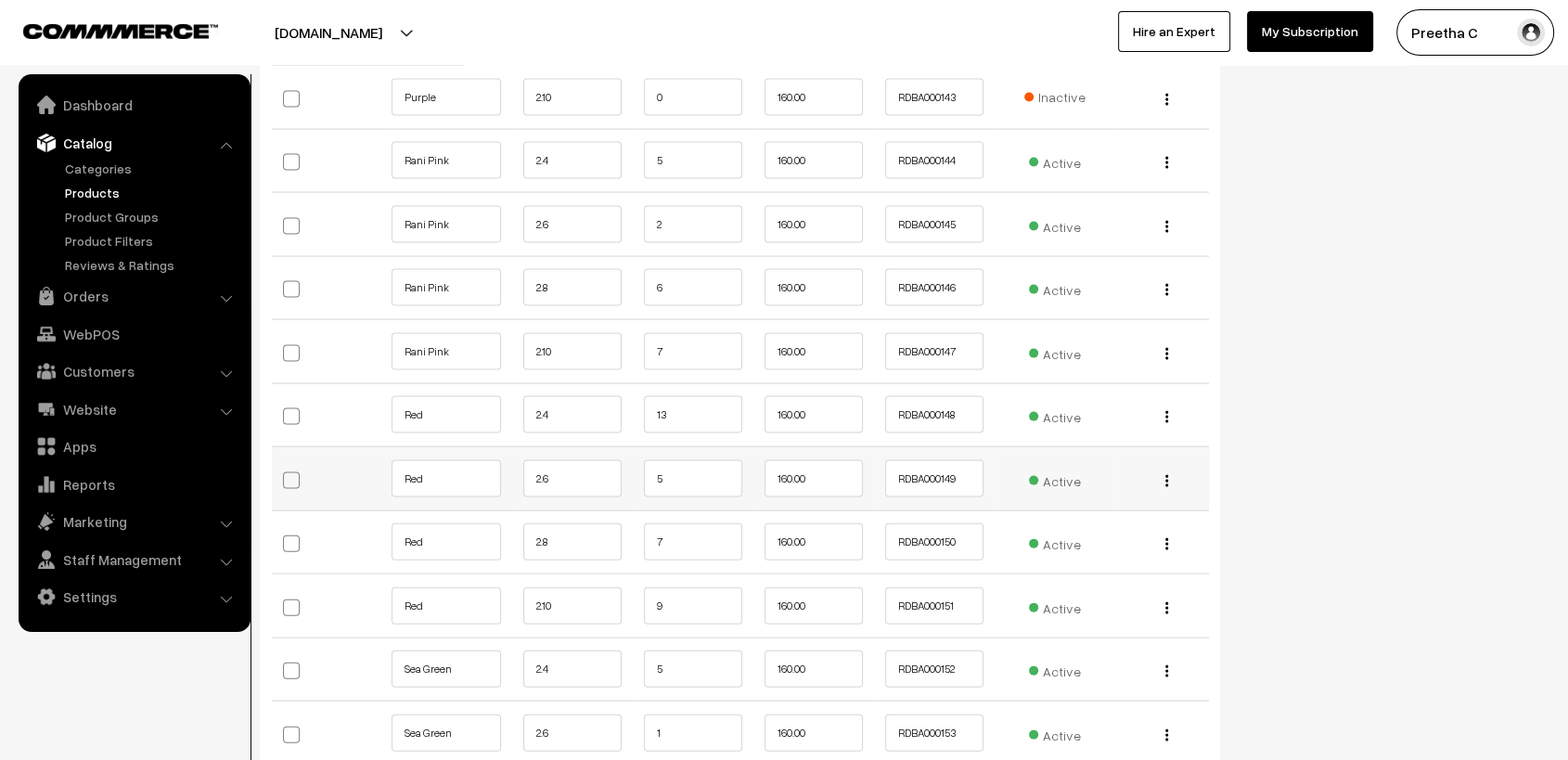
scroll to position [11043, 0]
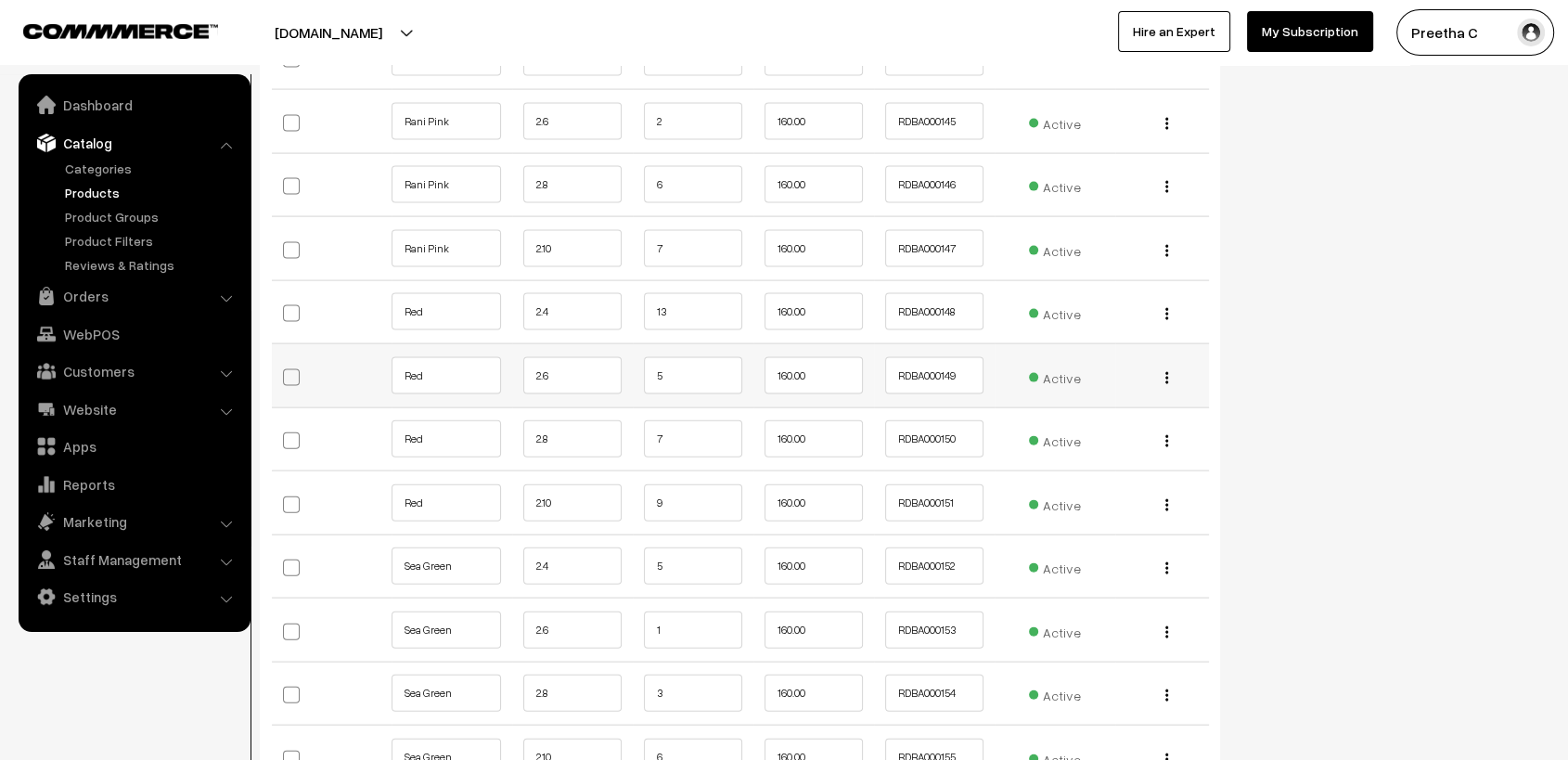
type input "7"
click at [706, 357] on input "5" at bounding box center [693, 375] width 98 height 37
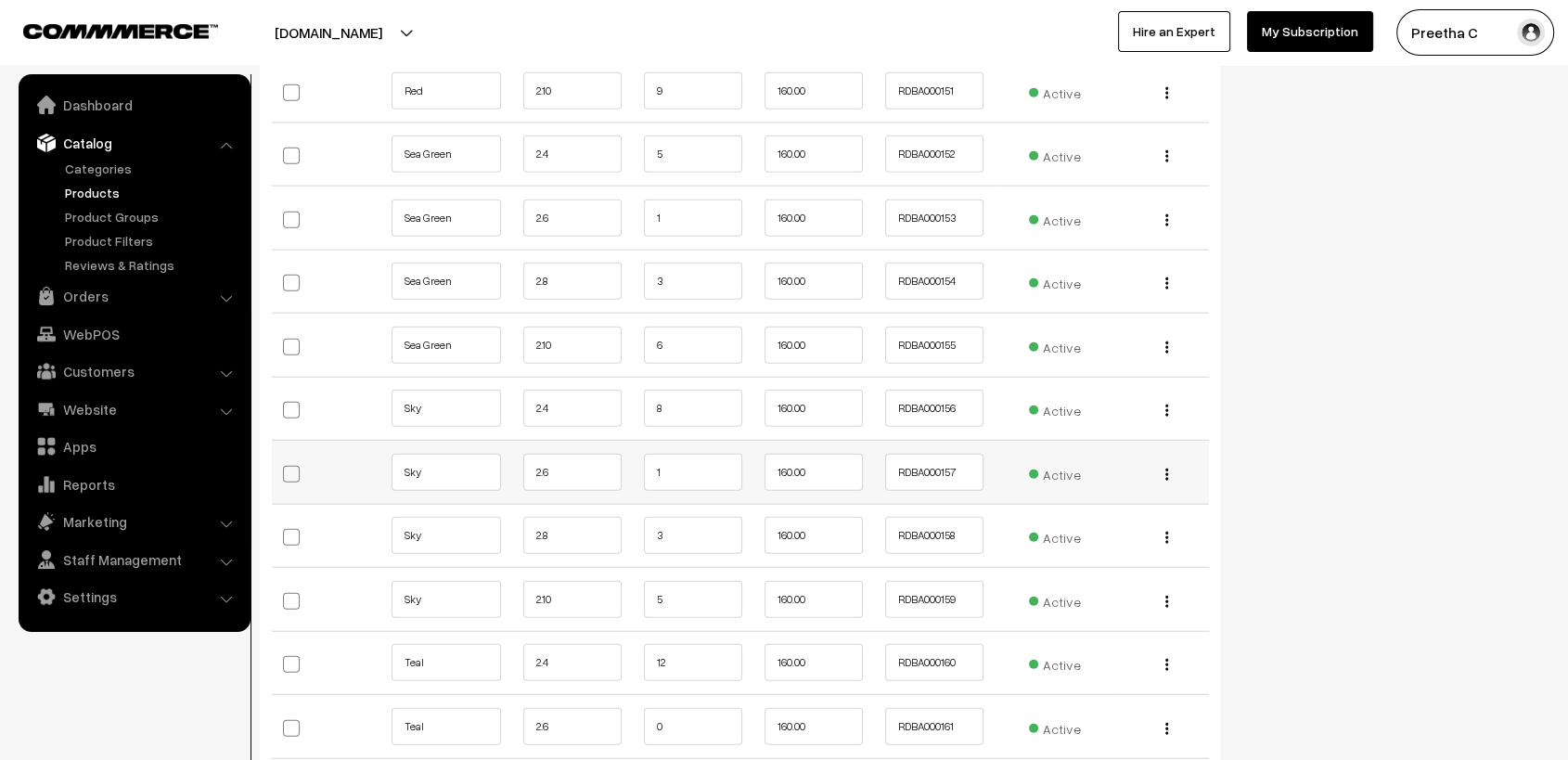
type input "4"
click at [686, 453] on input "1" at bounding box center [693, 471] width 98 height 37
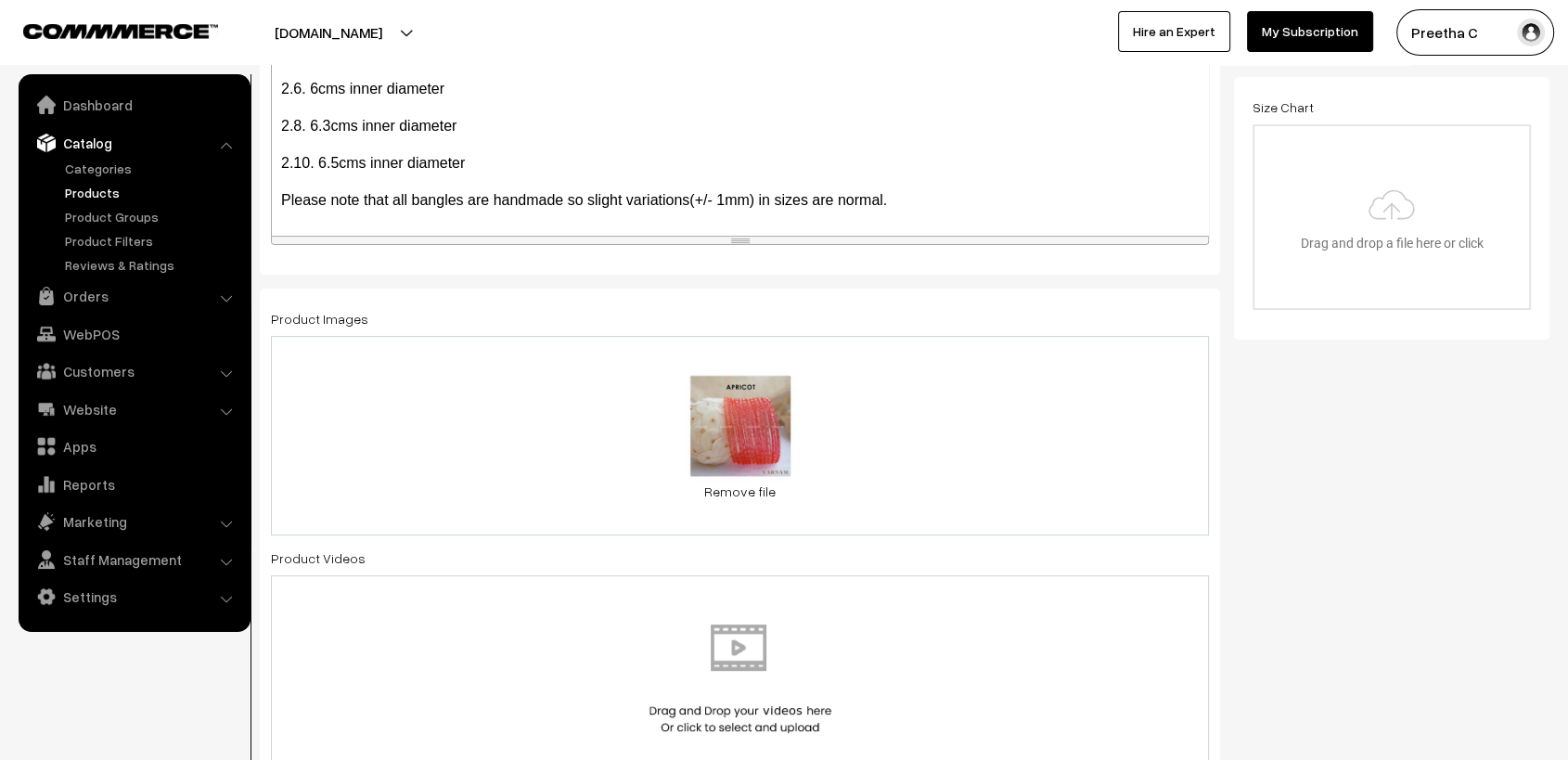
scroll to position [0, 0]
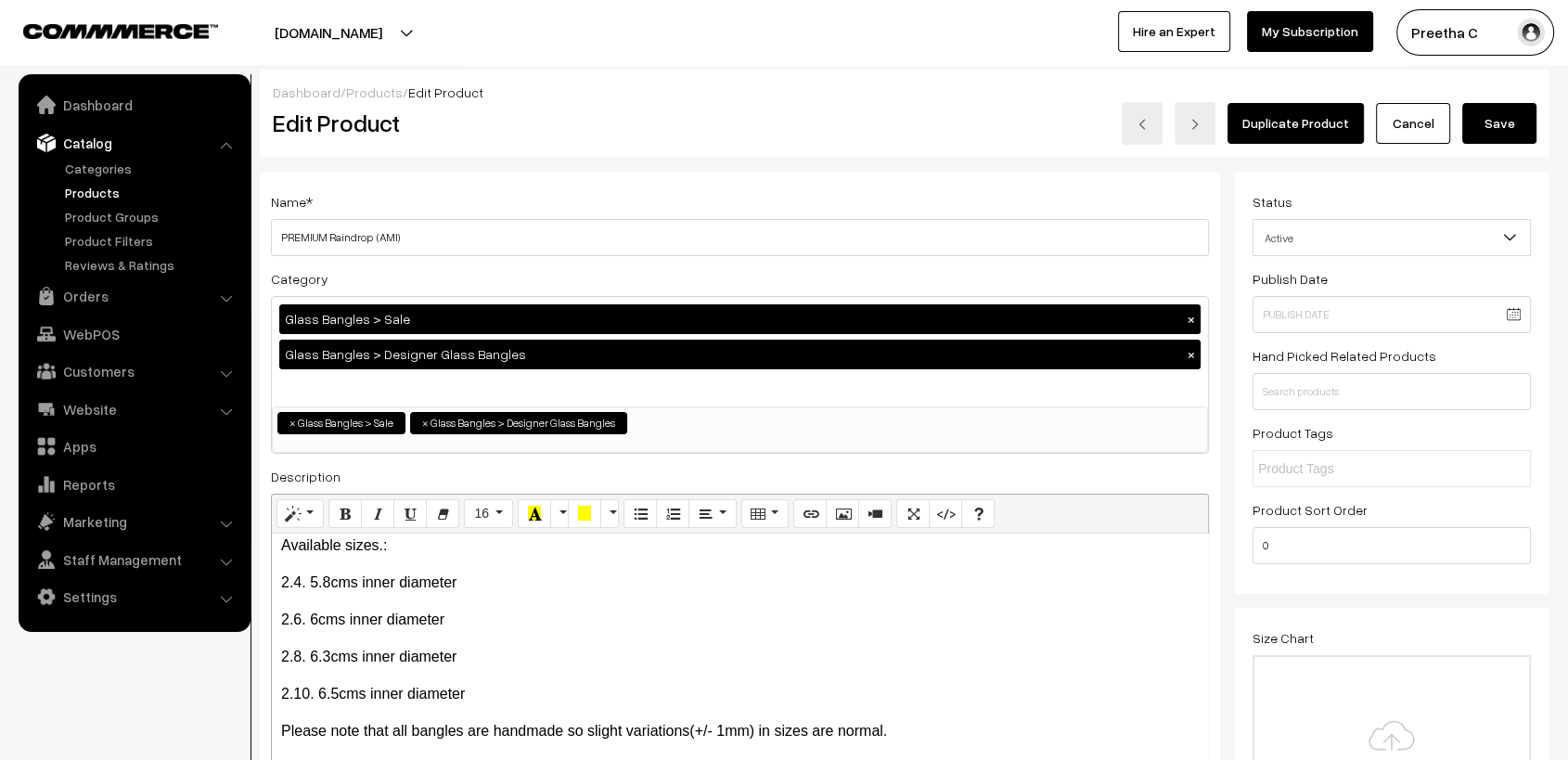
type input "0"
click at [1518, 118] on button "Save" at bounding box center [1499, 123] width 74 height 41
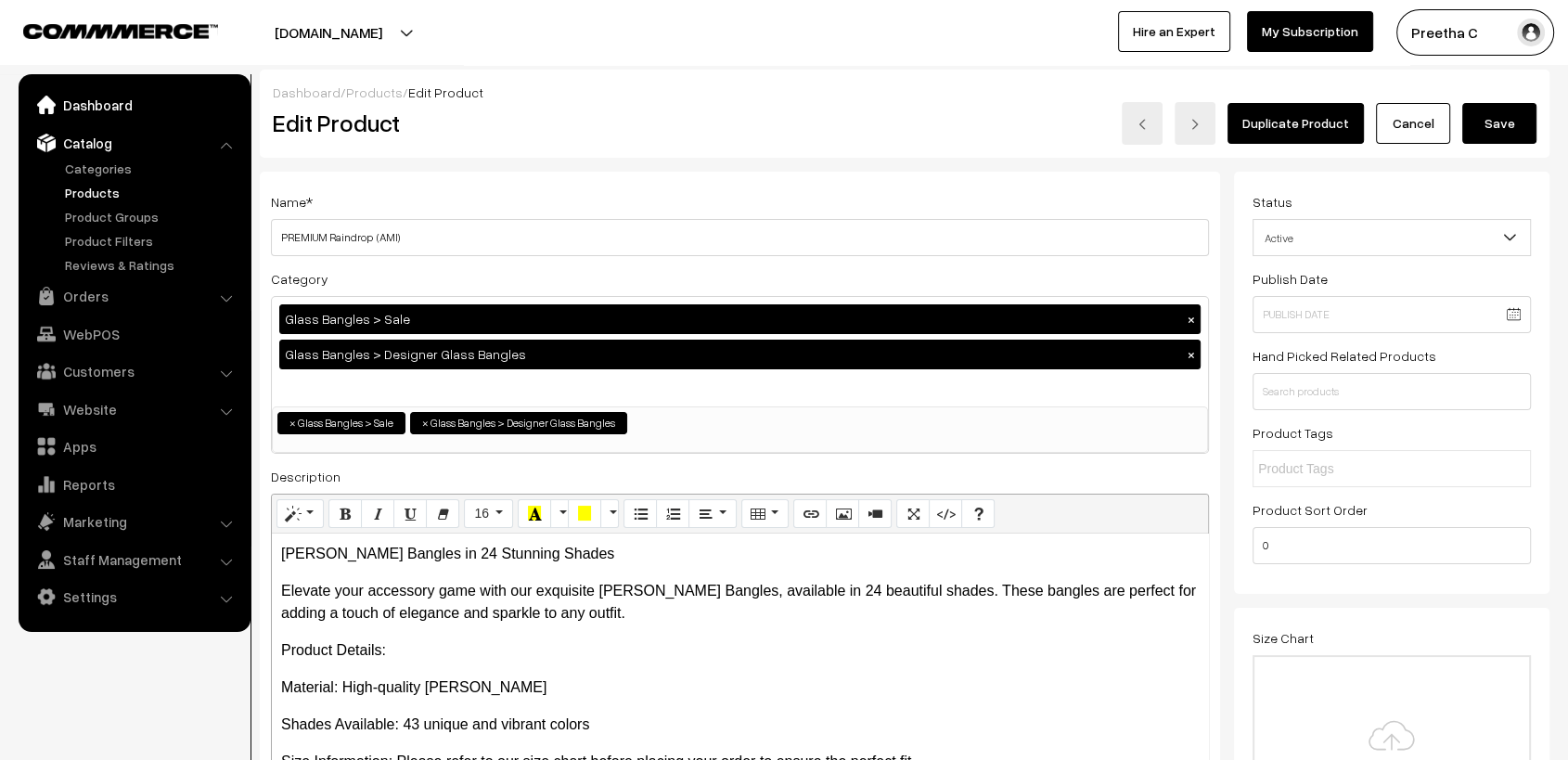
scroll to position [230, 0]
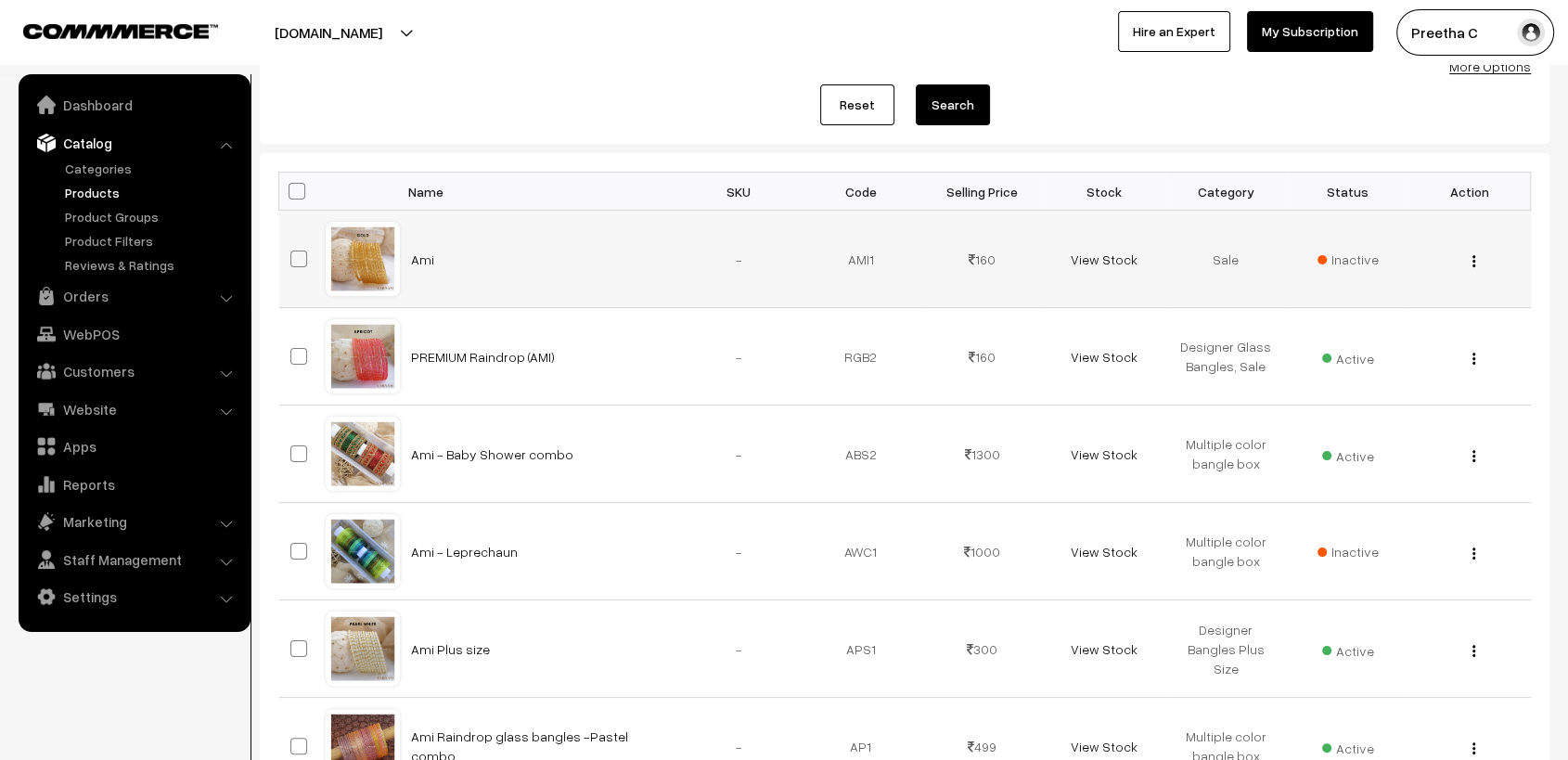
scroll to position [103, 0]
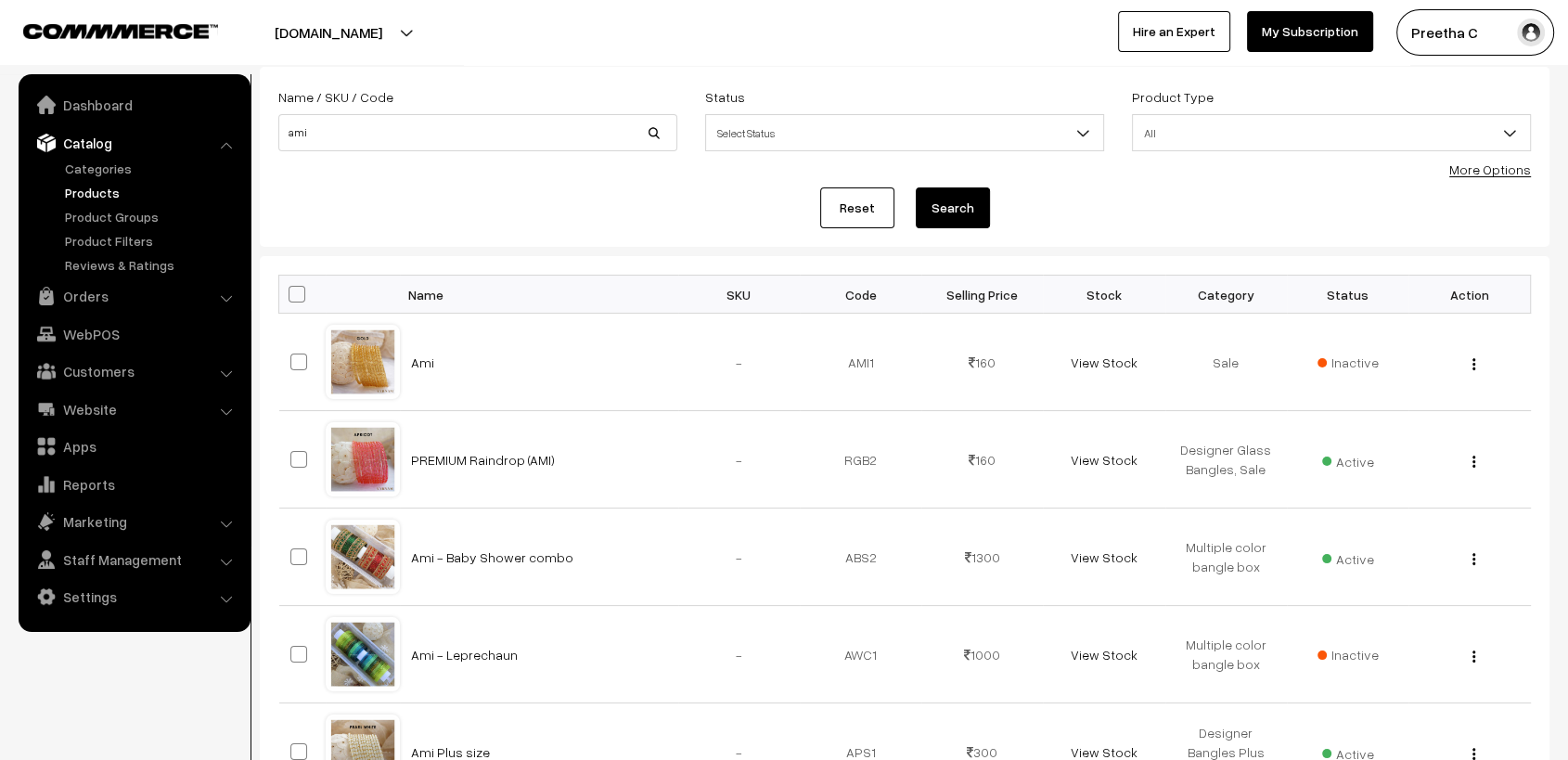
click at [533, 161] on div "Name / SKU / Code ami" at bounding box center [477, 123] width 427 height 77
click at [535, 140] on input "ami" at bounding box center [477, 133] width 399 height 37
type input "ami grade"
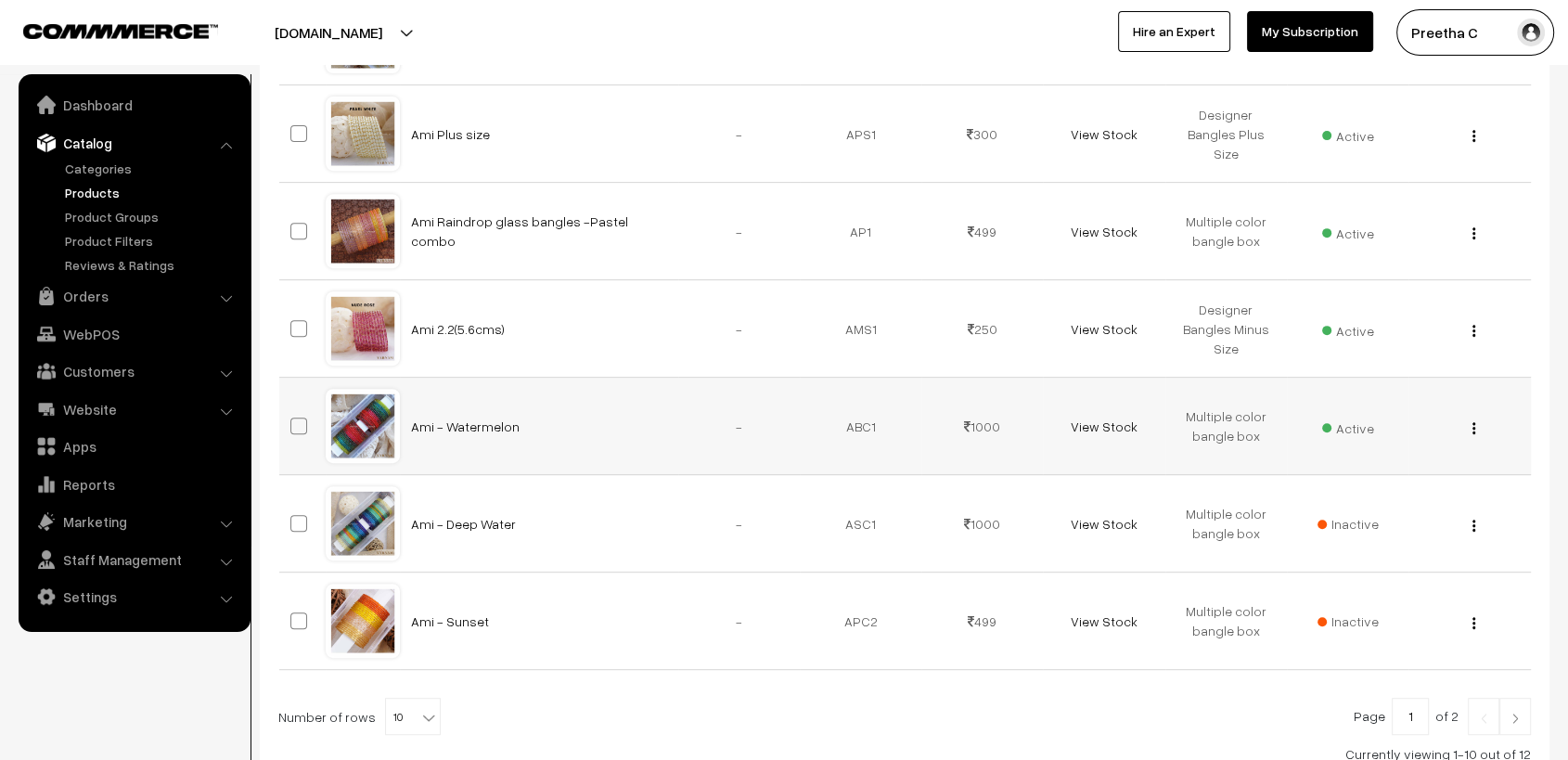
scroll to position [823, 0]
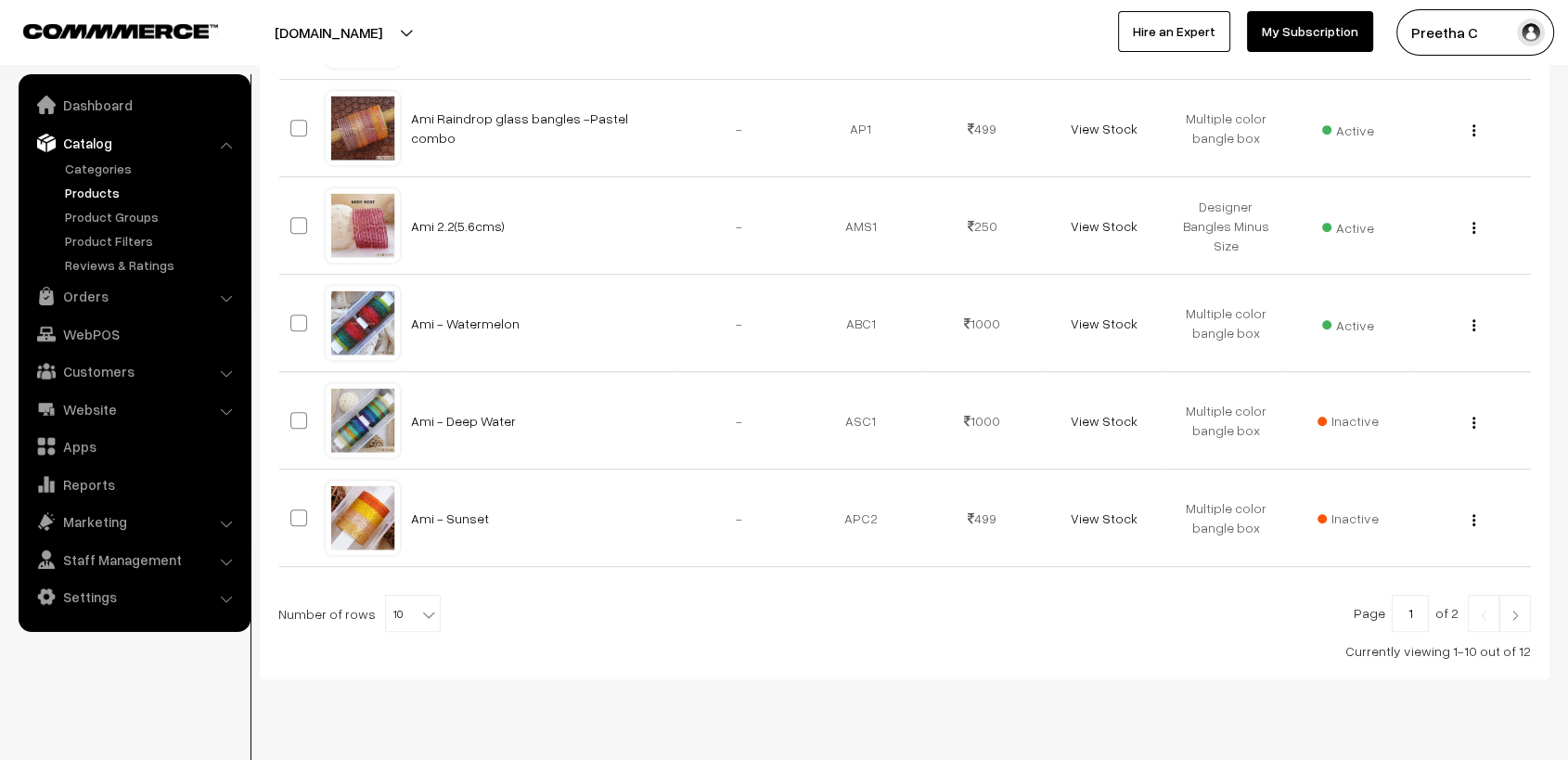
click at [425, 617] on b at bounding box center [429, 614] width 19 height 19
select select "20"
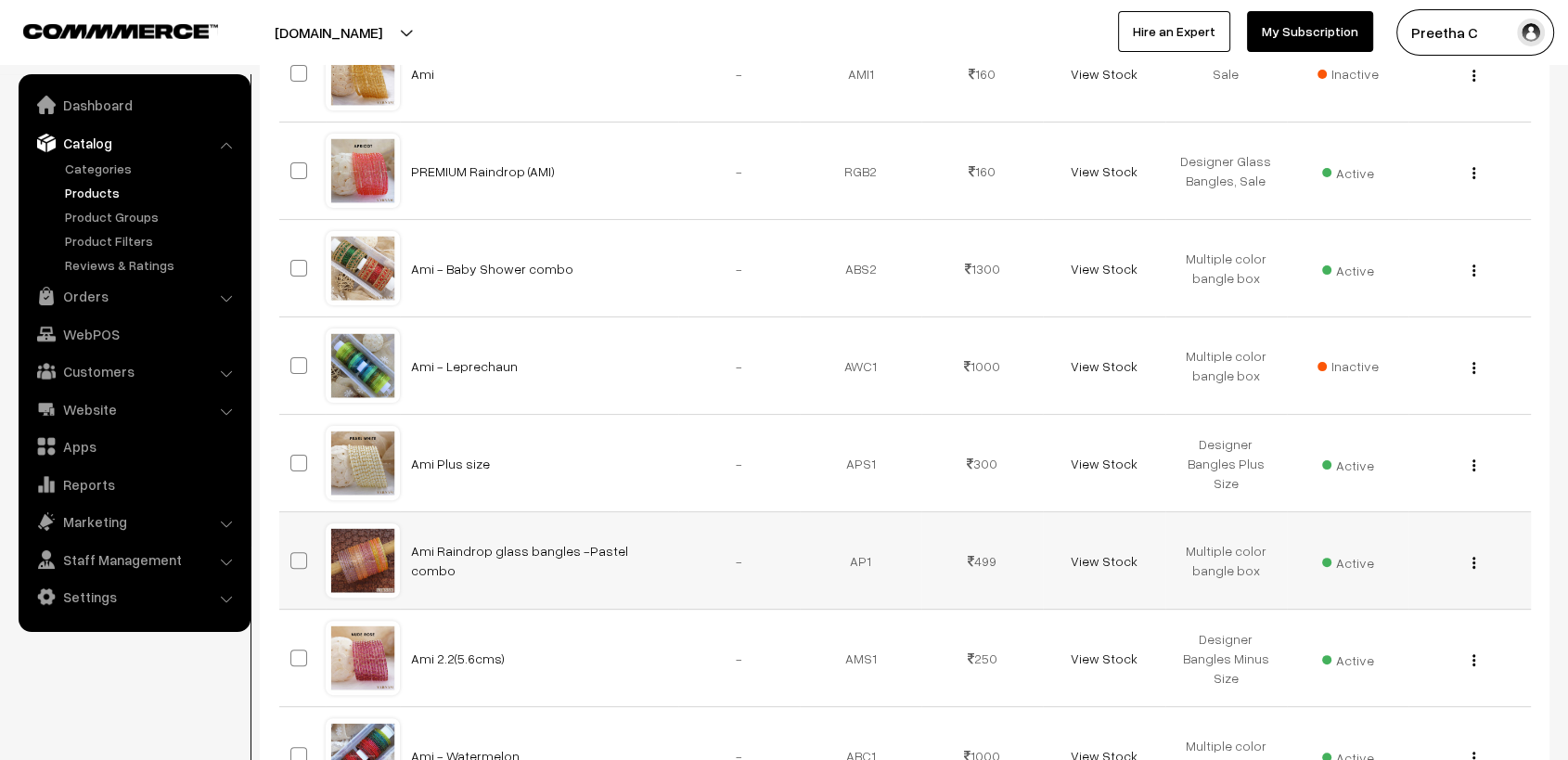
scroll to position [289, 0]
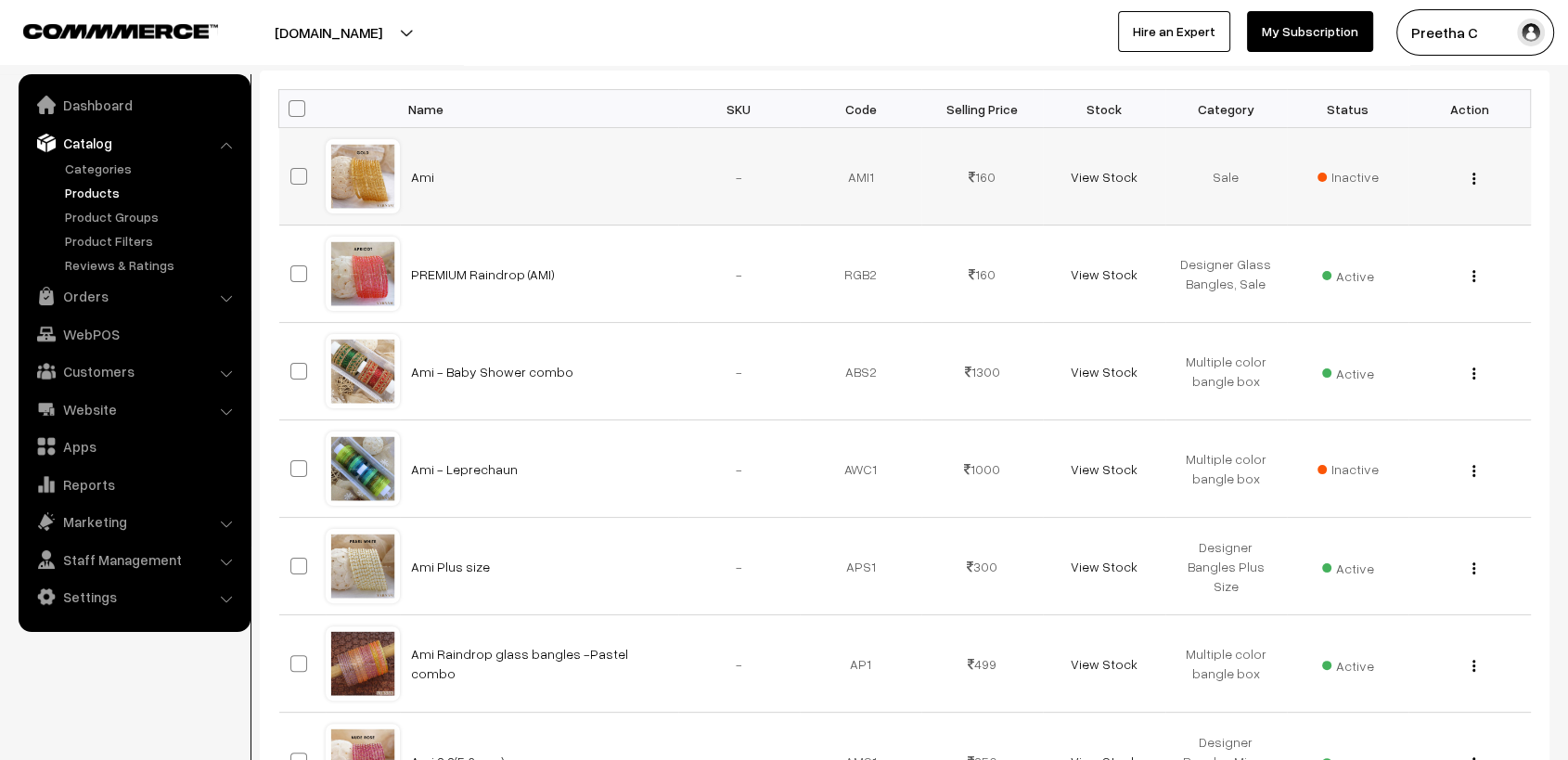
click at [365, 178] on div at bounding box center [363, 176] width 70 height 70
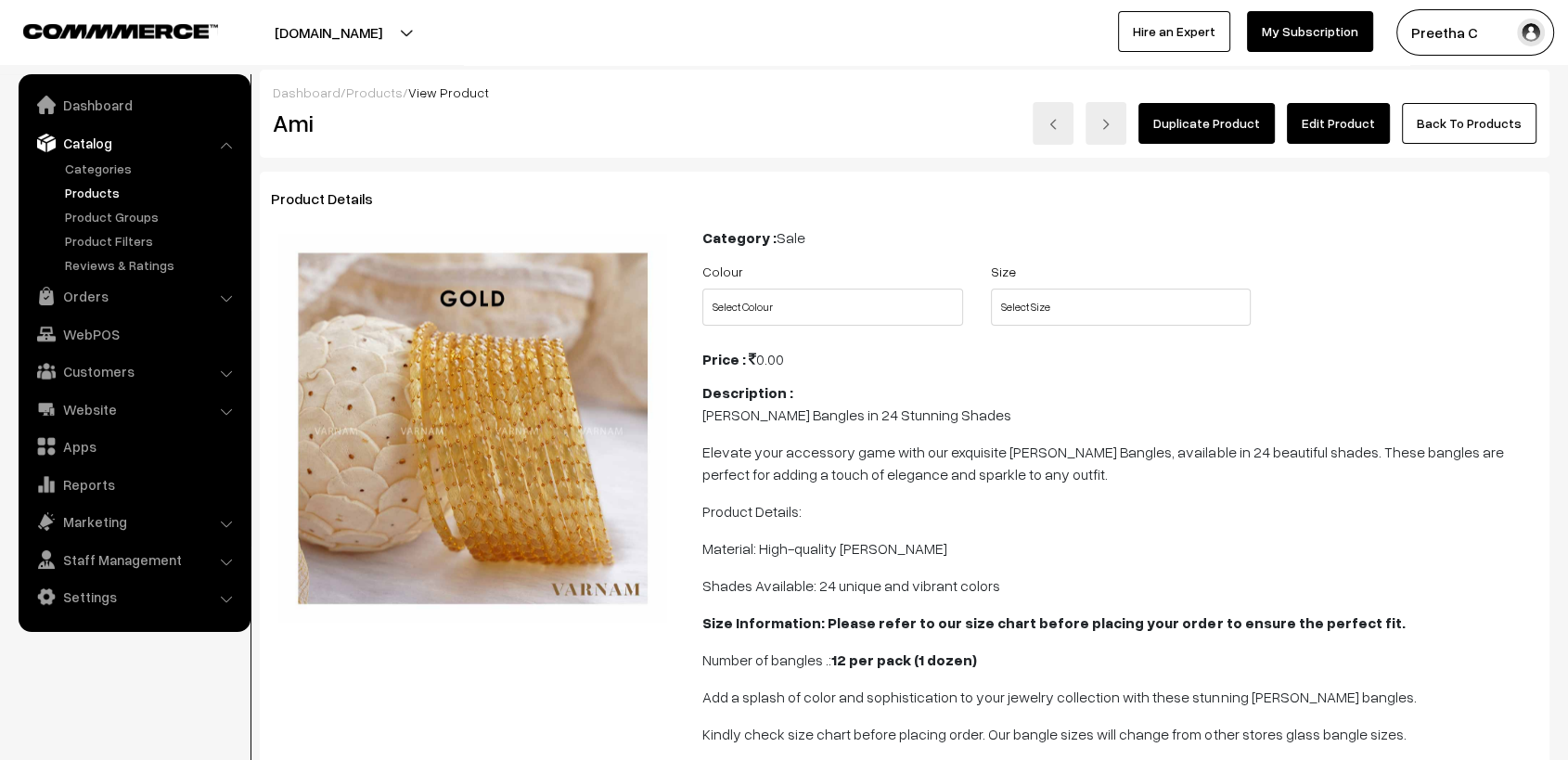
click at [1350, 115] on link "Edit Product" at bounding box center [1338, 123] width 103 height 41
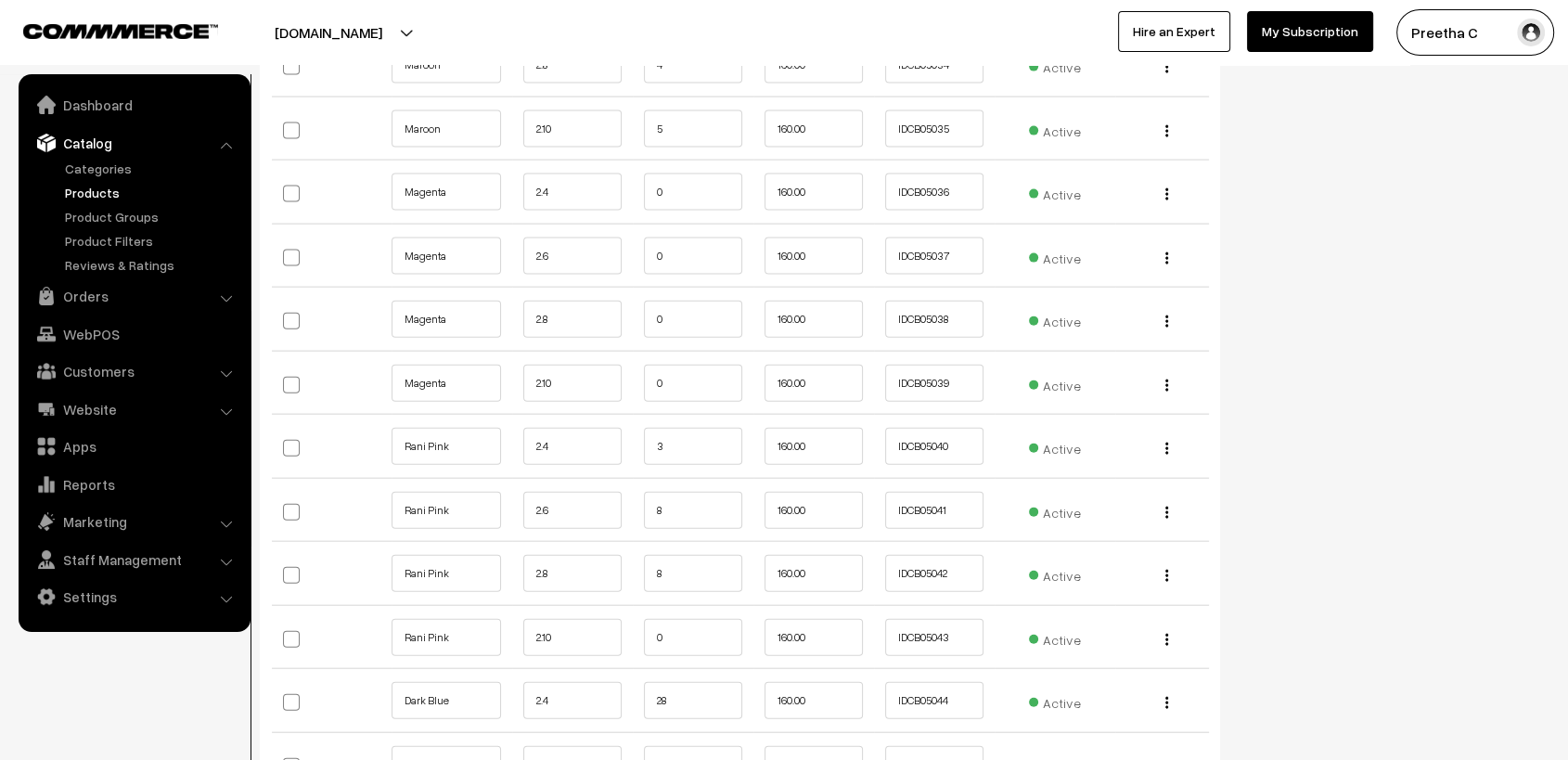
scroll to position [3813, 0]
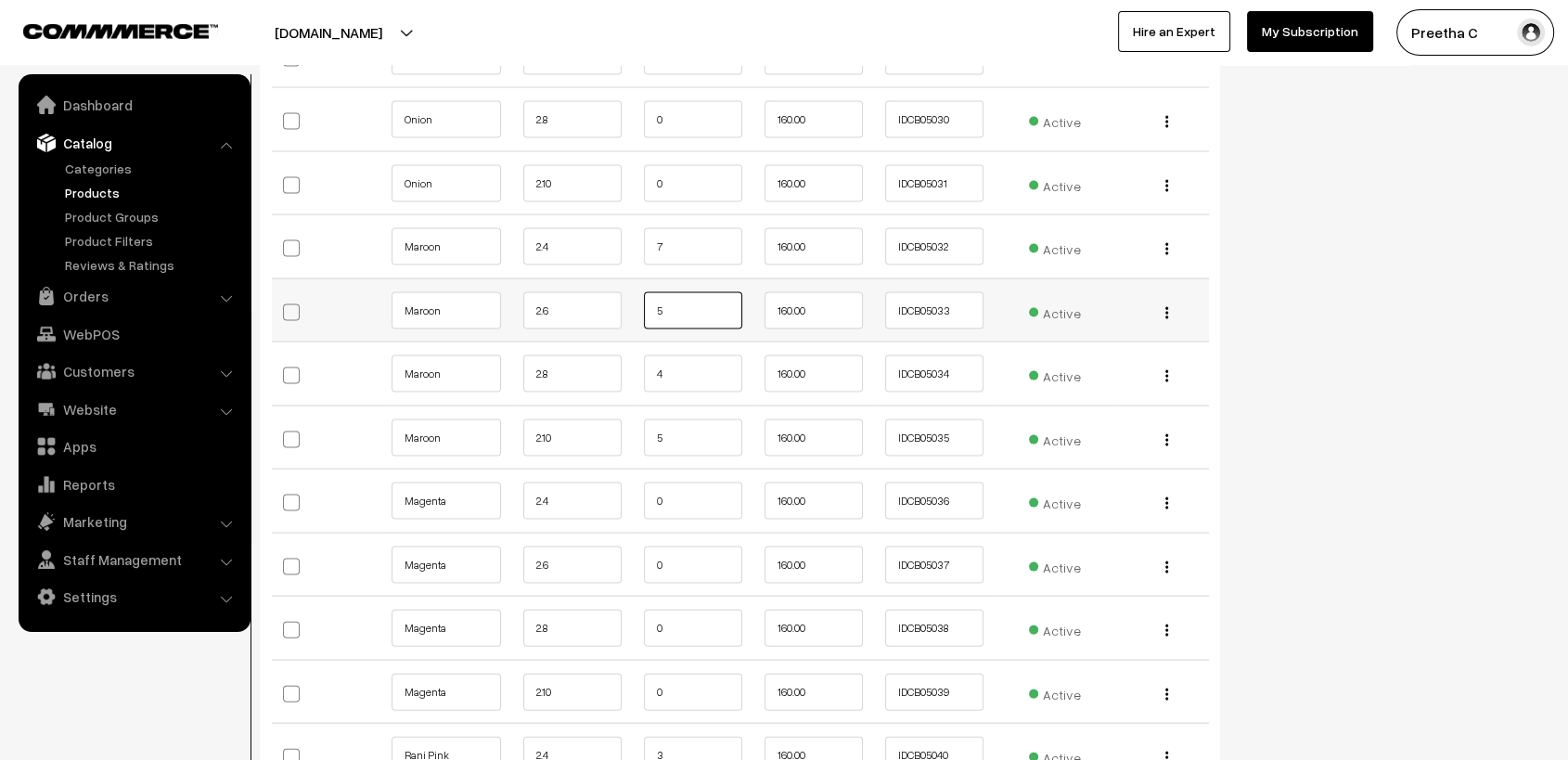
click at [661, 308] on input "5" at bounding box center [693, 310] width 98 height 37
click at [675, 307] on input "5" at bounding box center [693, 310] width 98 height 37
type input "4"
click at [690, 255] on input "7" at bounding box center [693, 246] width 98 height 37
type input "5"
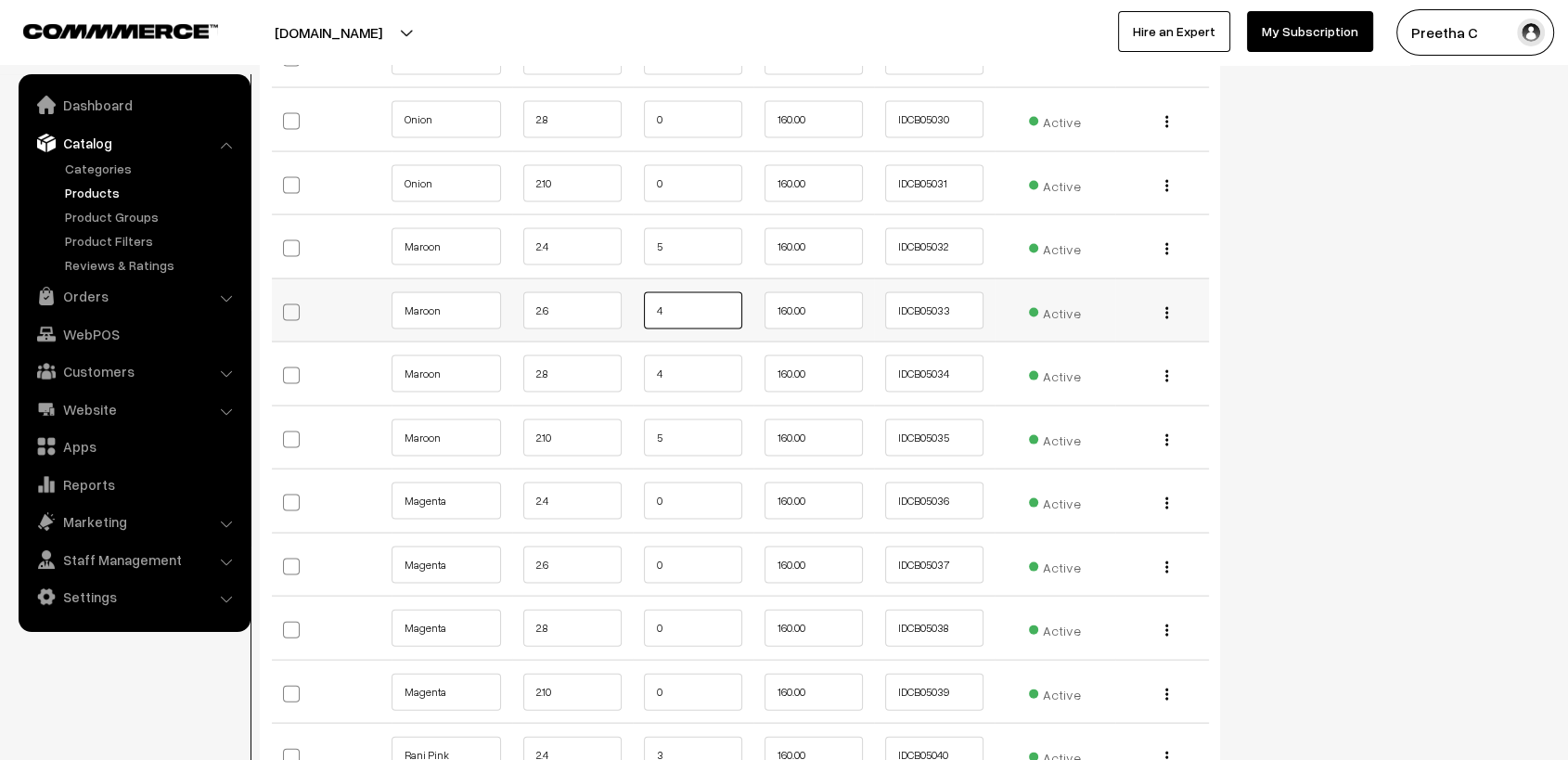
click at [701, 309] on input "4" at bounding box center [693, 310] width 98 height 37
type input "2"
click at [683, 374] on input "4" at bounding box center [693, 373] width 98 height 37
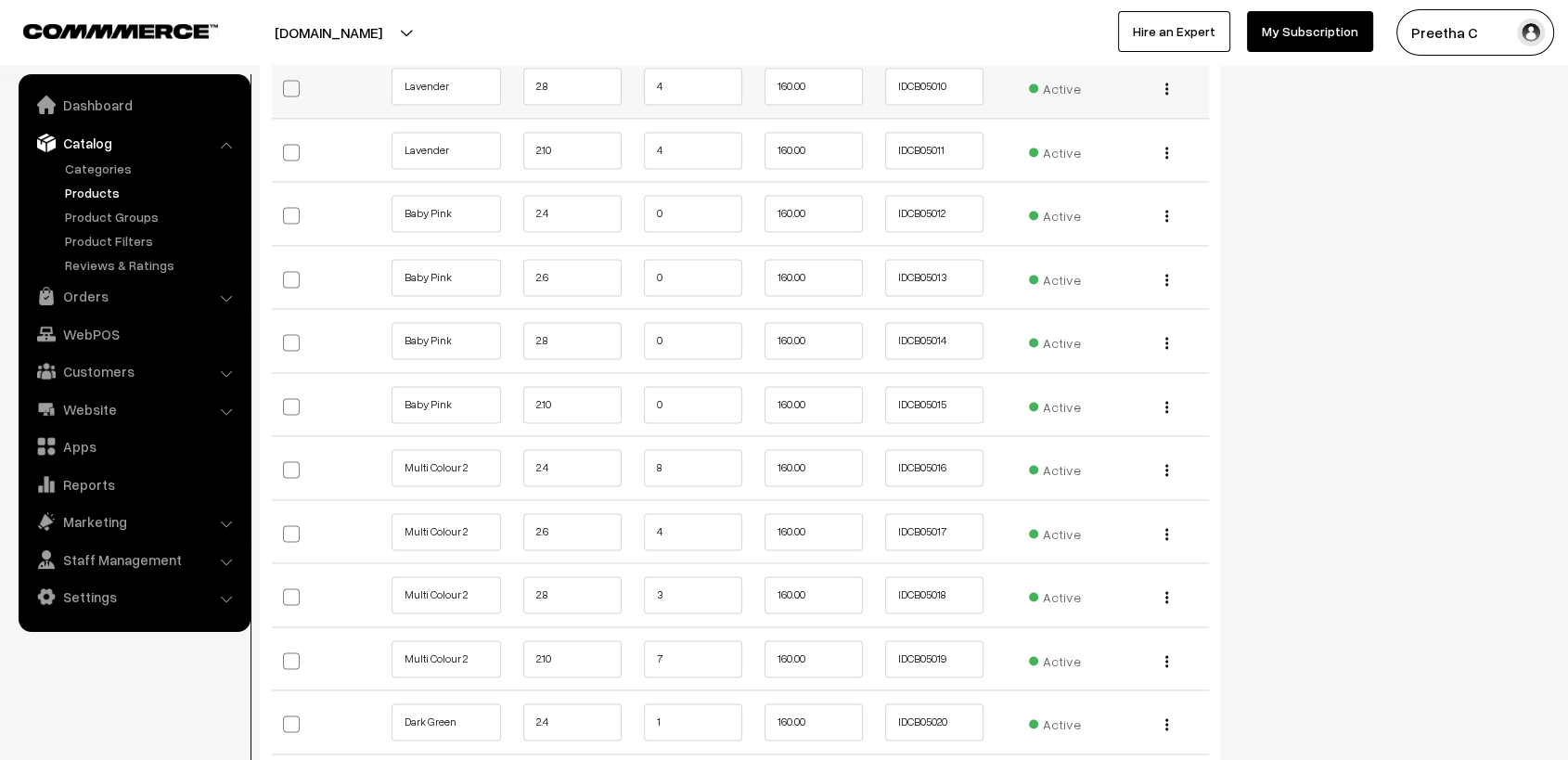
scroll to position [2678, 0]
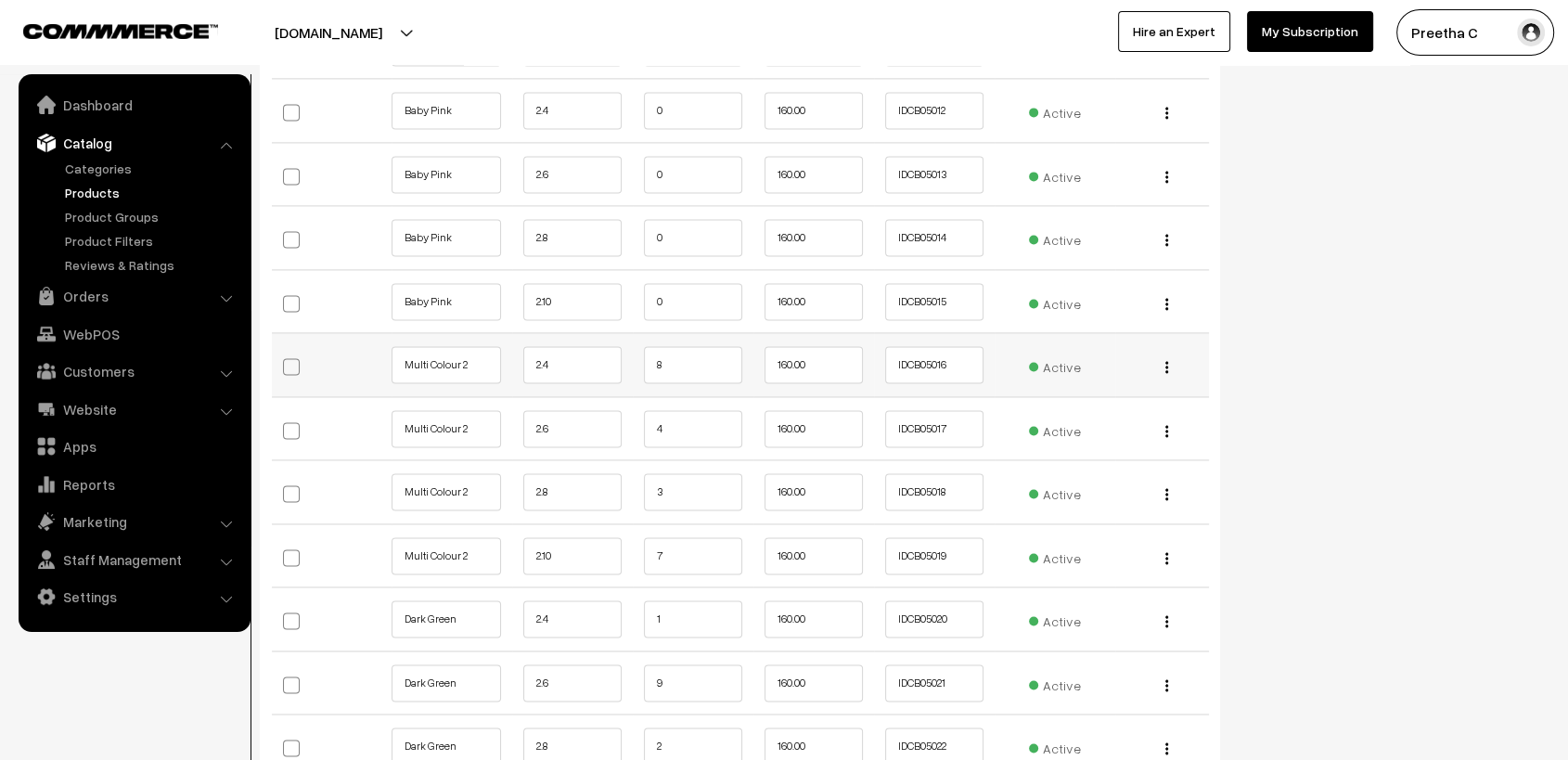
type input "2"
click at [676, 362] on input "8" at bounding box center [693, 364] width 98 height 37
type input "6"
click at [696, 416] on input "4" at bounding box center [693, 428] width 98 height 37
type input "2"
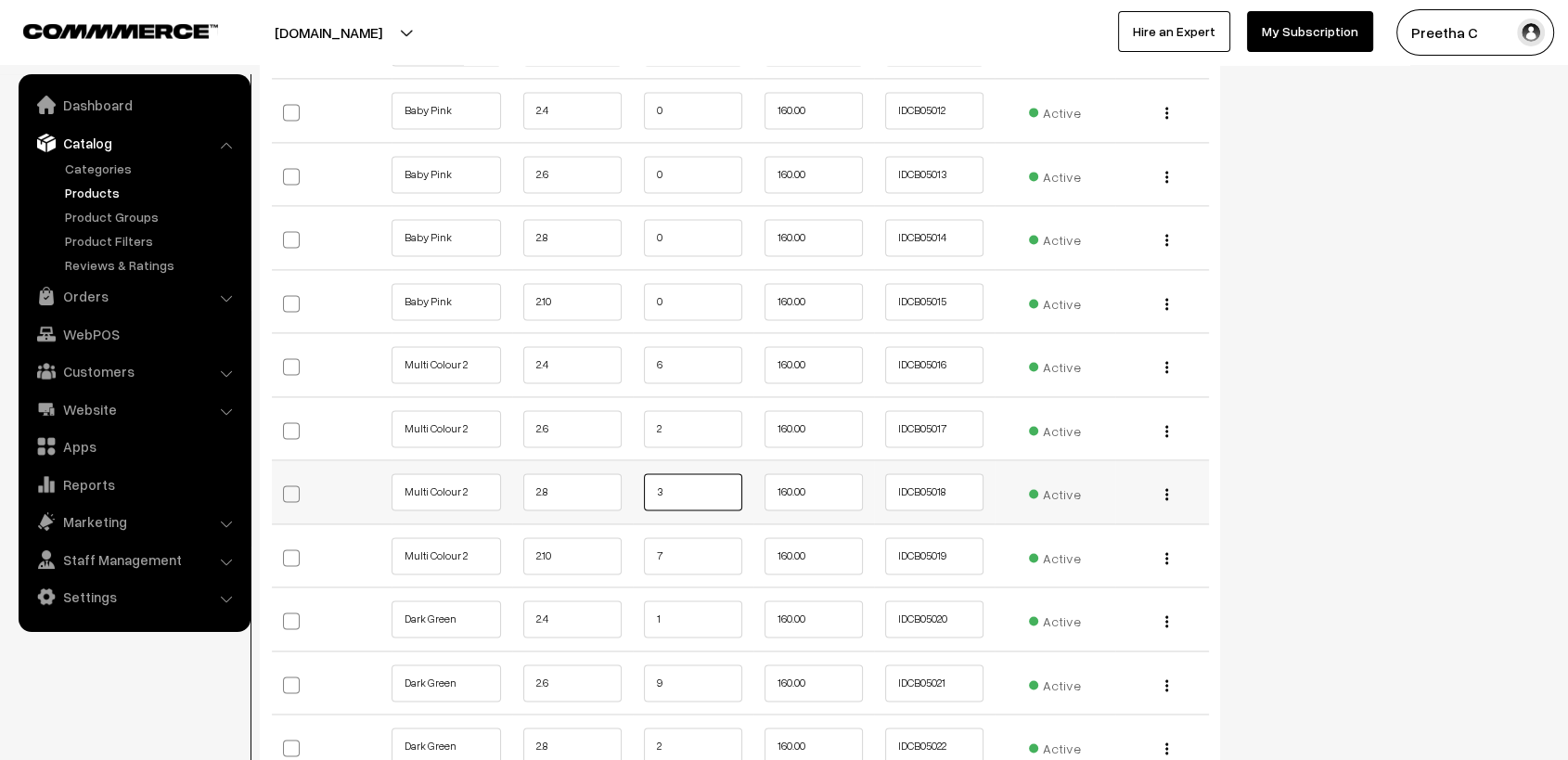
click at [690, 498] on input "3" at bounding box center [693, 491] width 98 height 37
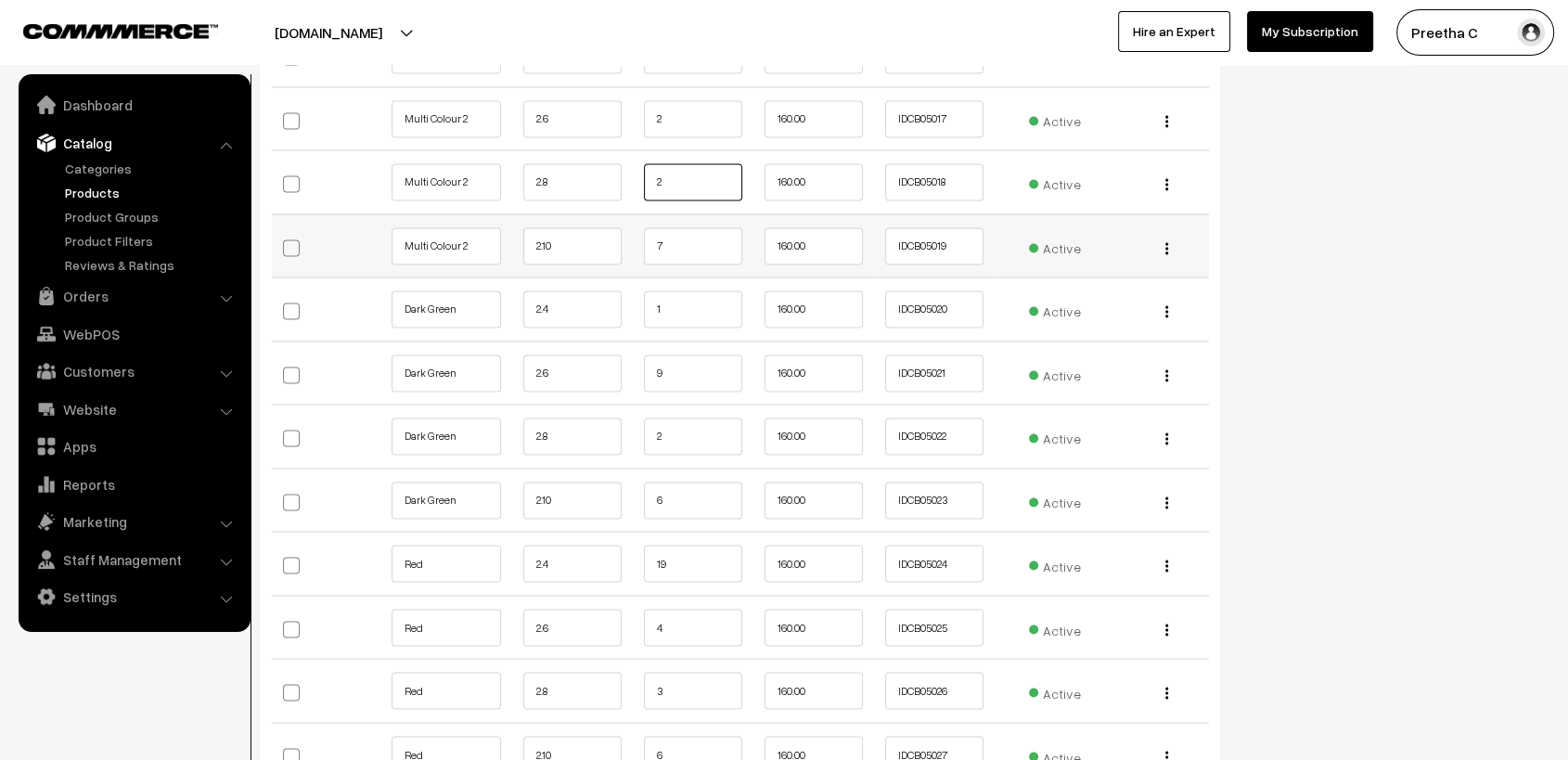
scroll to position [3091, 0]
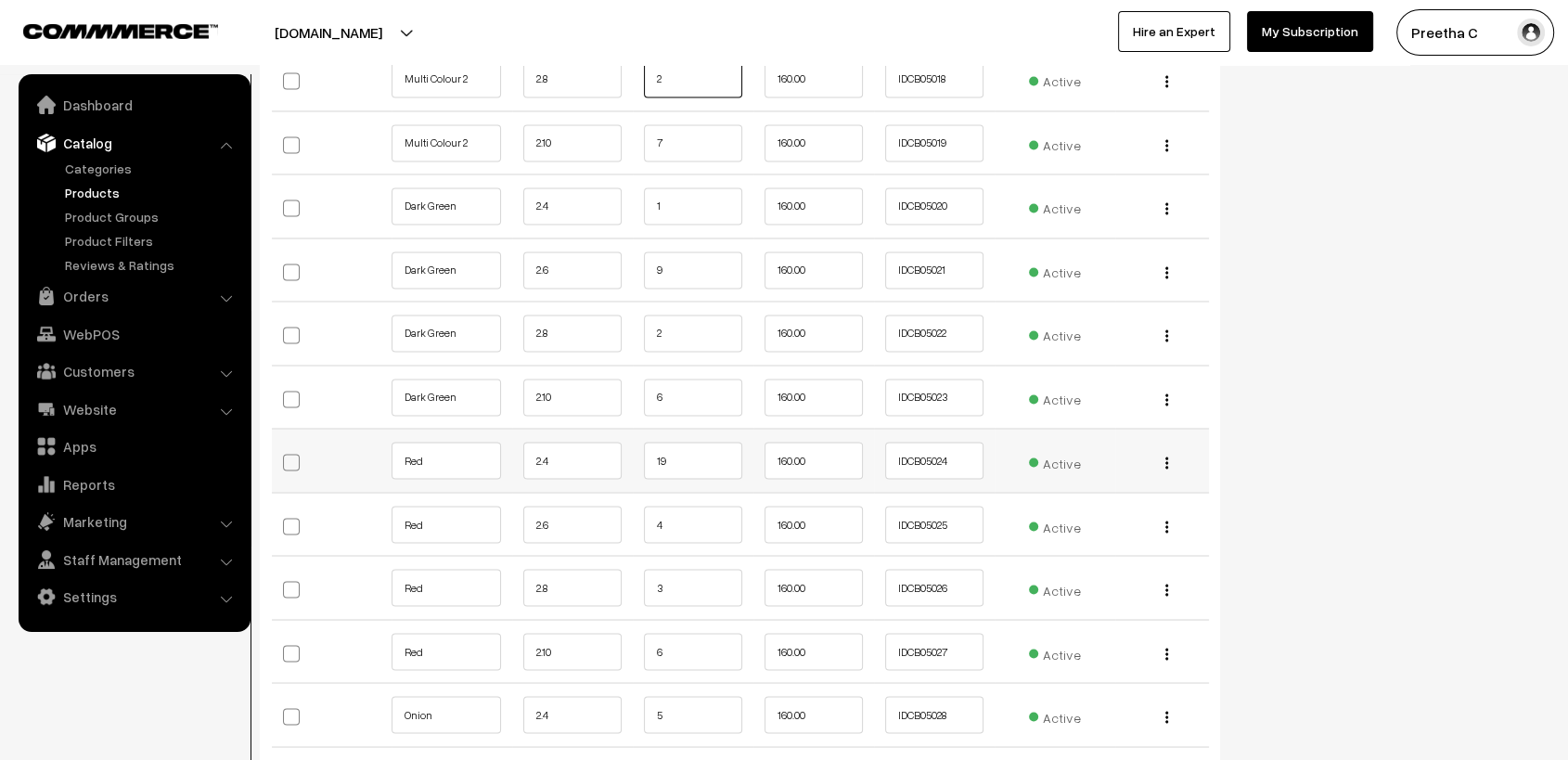
type input "2"
click at [701, 463] on input "19" at bounding box center [693, 459] width 98 height 37
type input "17"
click at [690, 537] on input "4" at bounding box center [693, 523] width 98 height 37
type input "2"
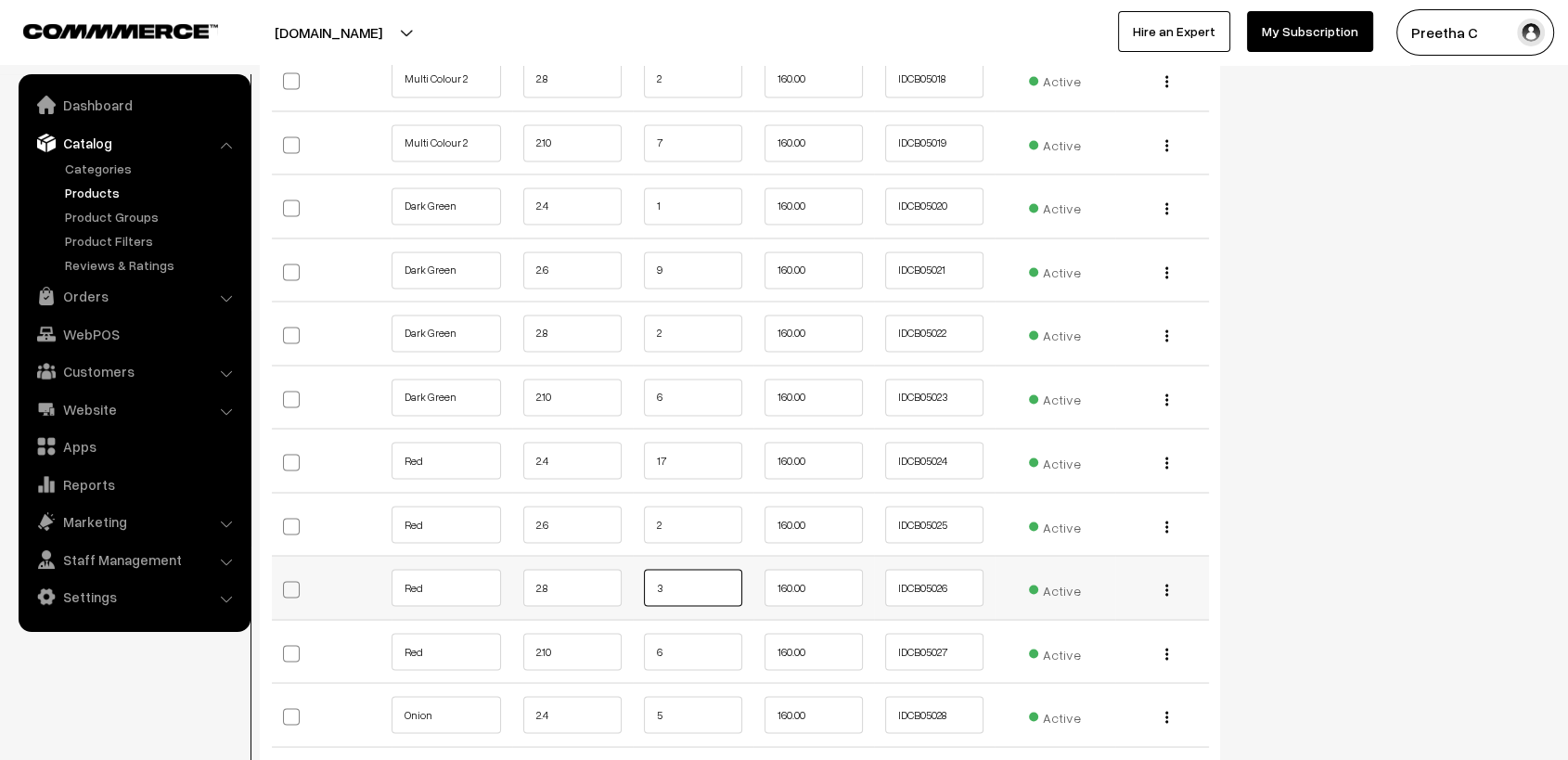
click at [690, 586] on input "3" at bounding box center [693, 587] width 98 height 37
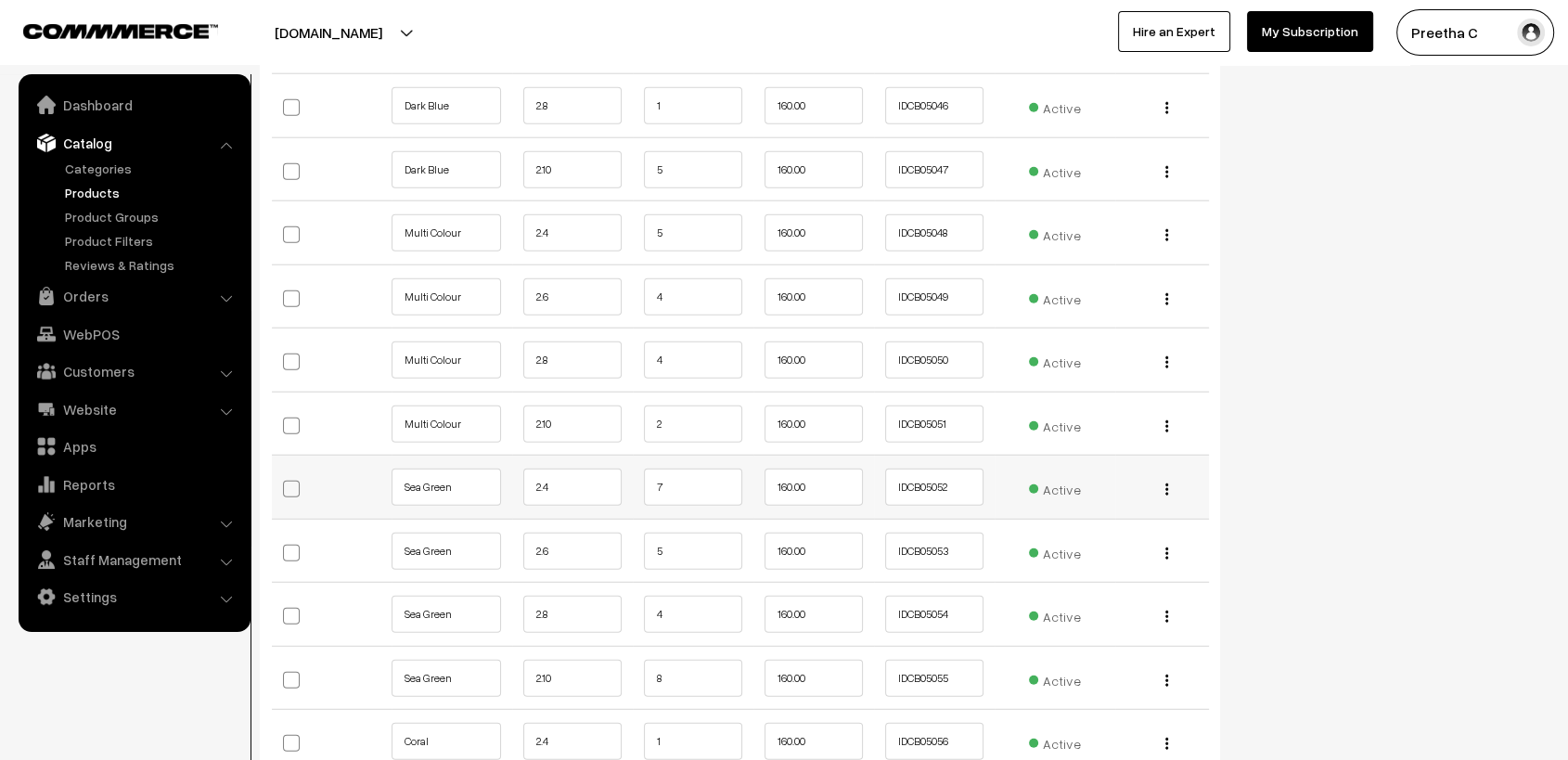
type input "1"
click at [682, 481] on input "7" at bounding box center [693, 486] width 98 height 37
type input "5"
click at [675, 557] on input "5" at bounding box center [693, 551] width 98 height 37
type input "3"
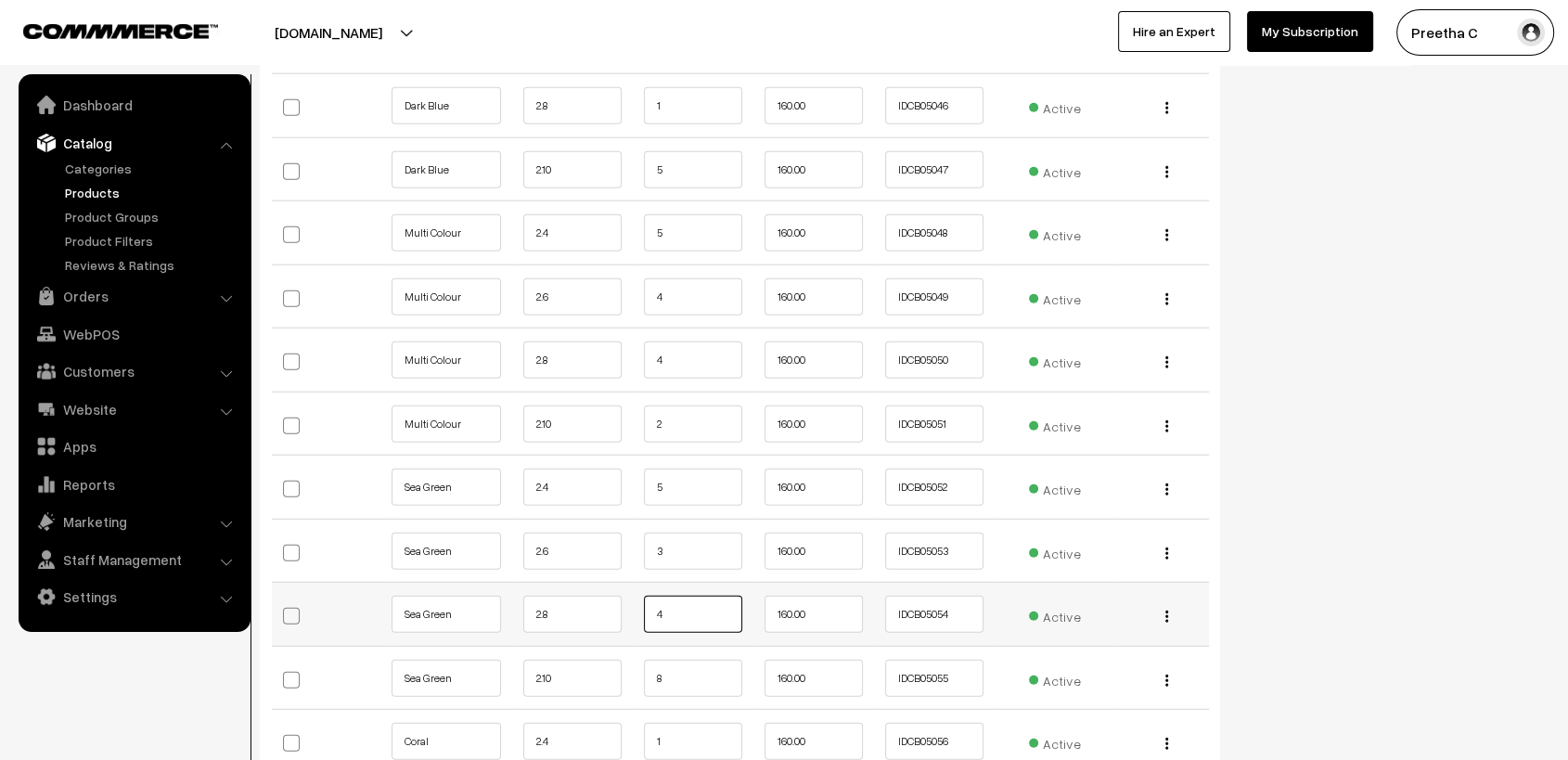
click at [680, 608] on input "4" at bounding box center [693, 613] width 98 height 37
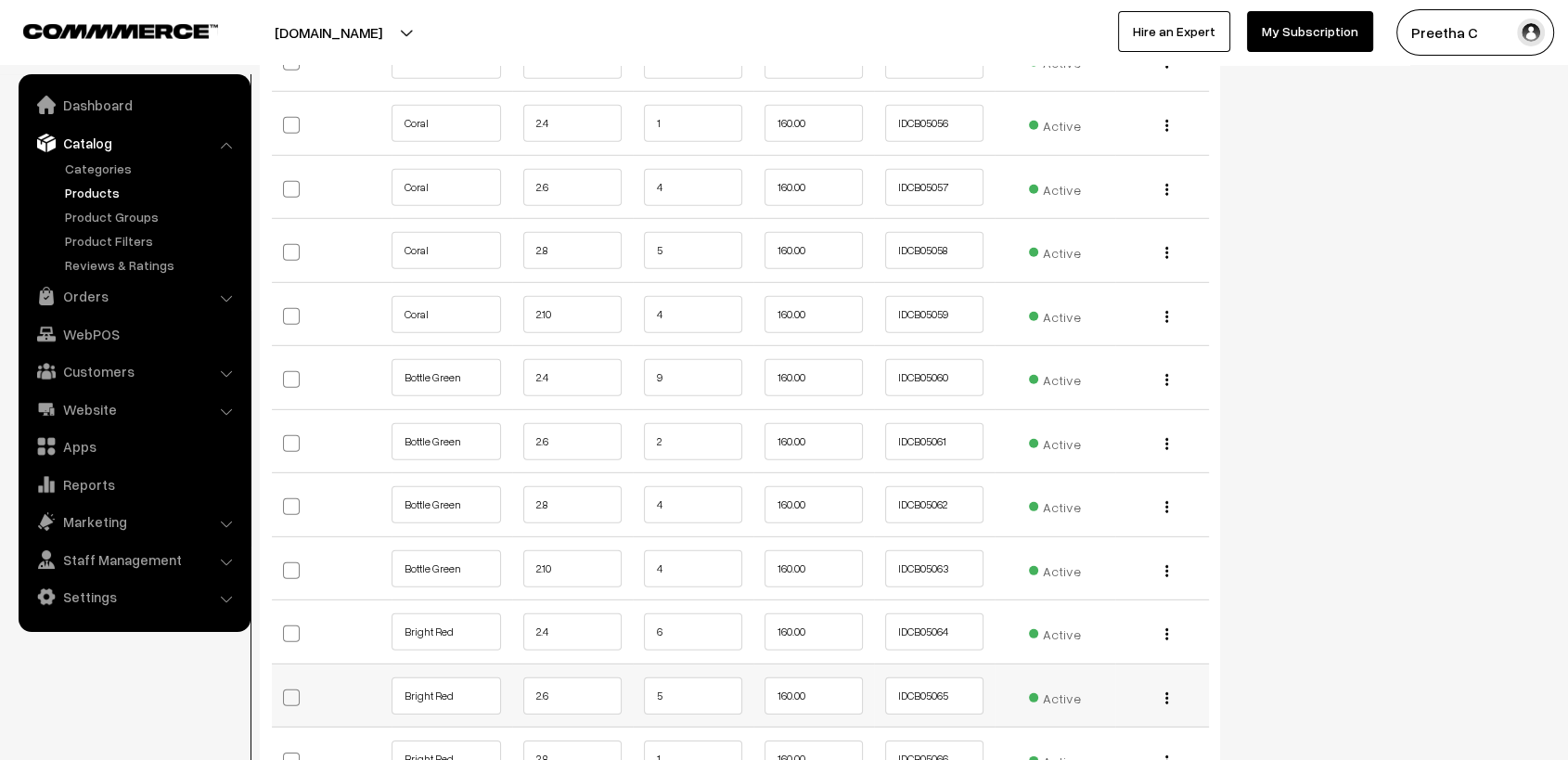
scroll to position [5565, 0]
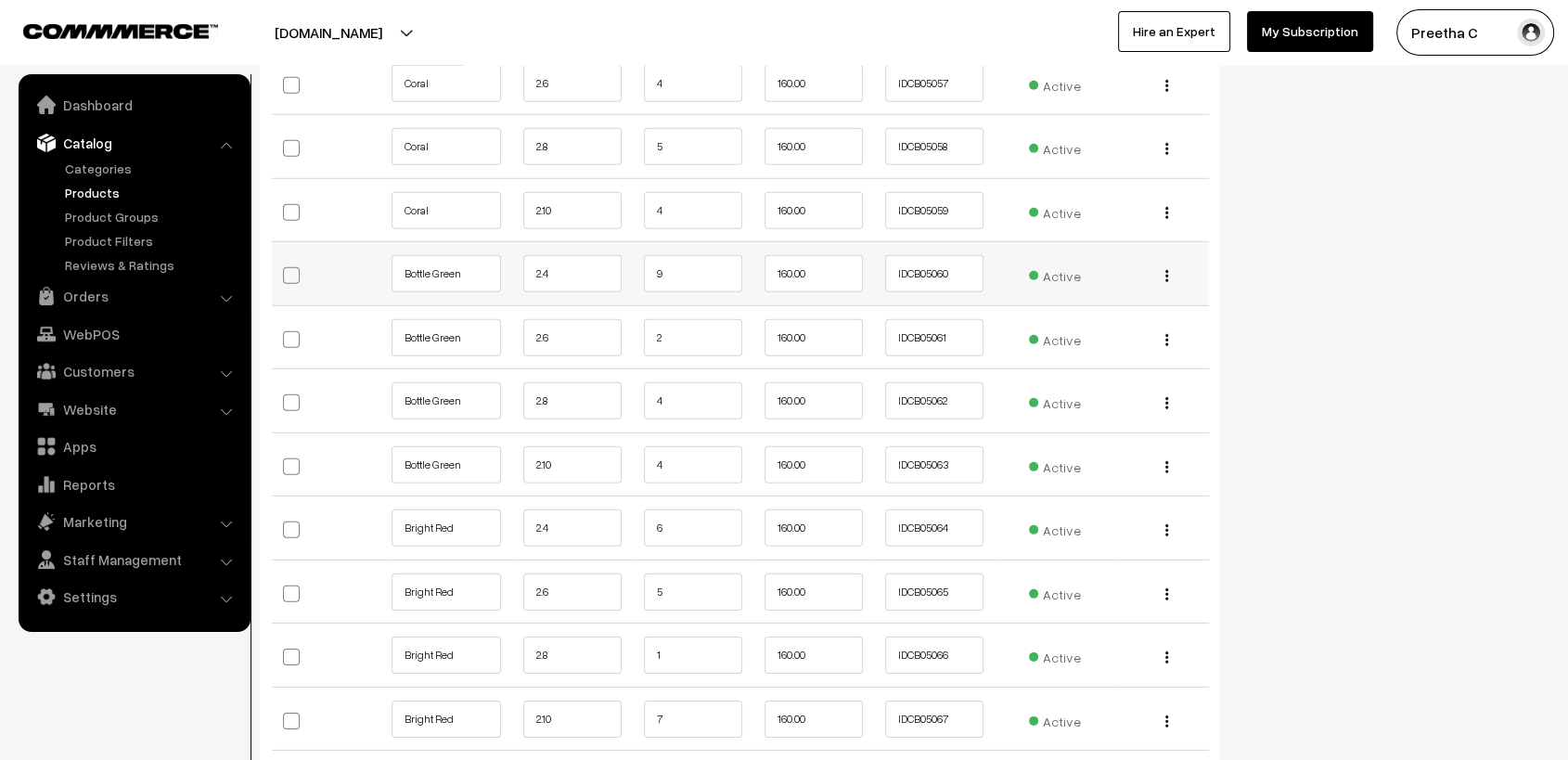
type input "2"
click at [668, 265] on input "9" at bounding box center [693, 273] width 98 height 37
type input "7"
click at [665, 319] on input "2" at bounding box center [693, 337] width 98 height 37
type input "0"
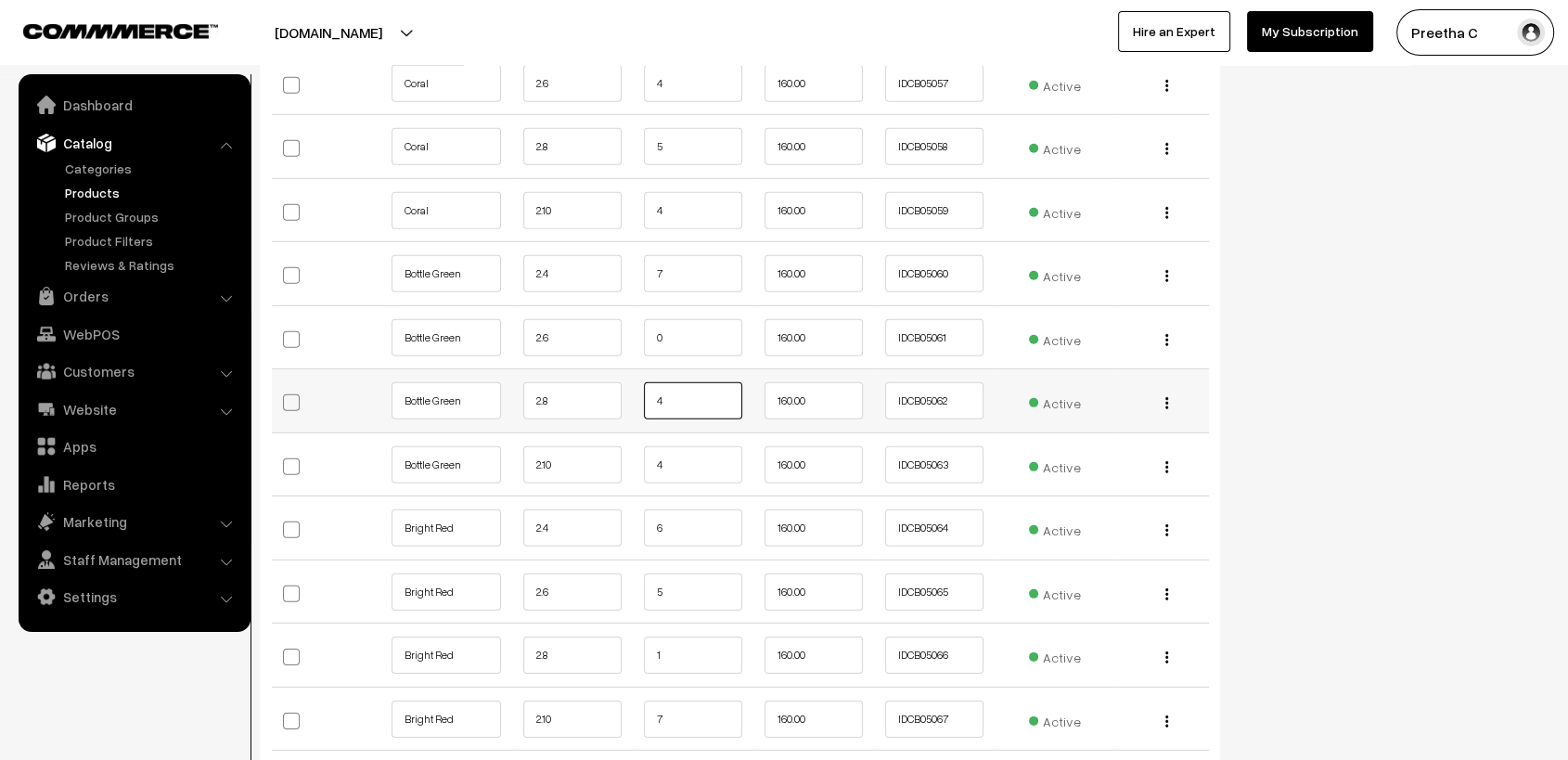
click at [667, 394] on input "4" at bounding box center [693, 400] width 98 height 37
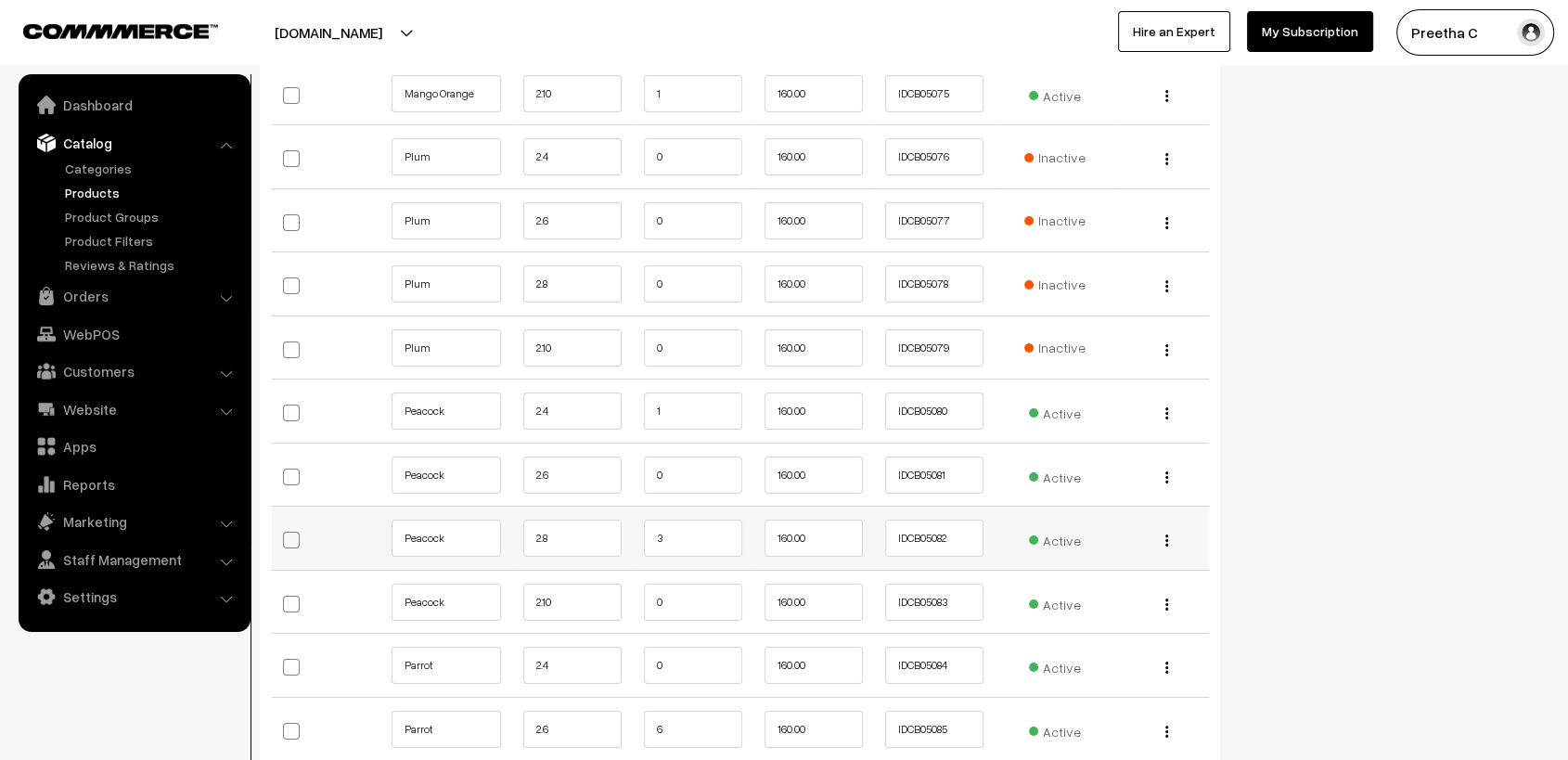
scroll to position [6801, 0]
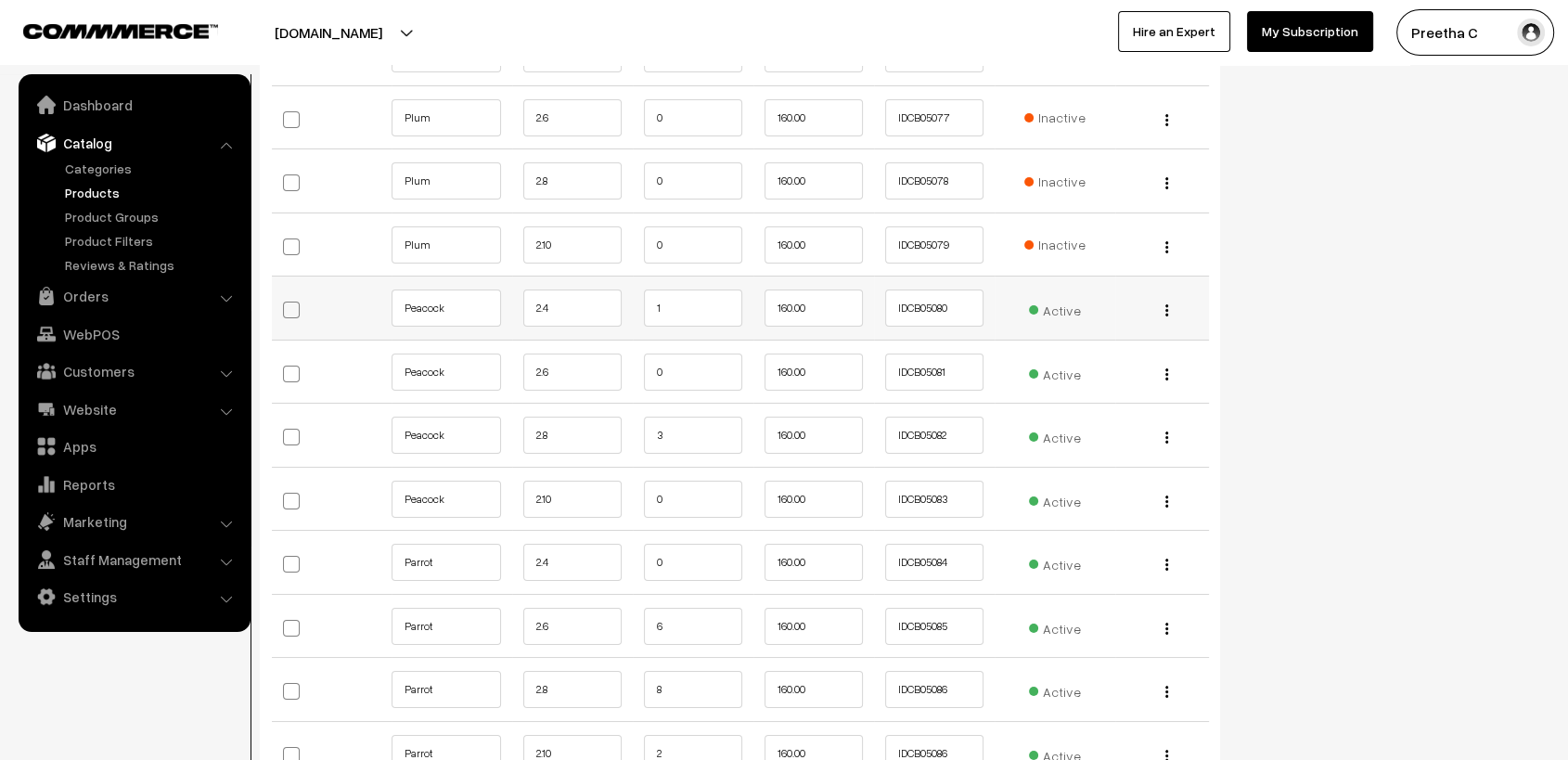
type input "2"
click at [664, 314] on input "1" at bounding box center [693, 308] width 98 height 37
type input "0"
click at [686, 419] on input "3" at bounding box center [693, 434] width 98 height 37
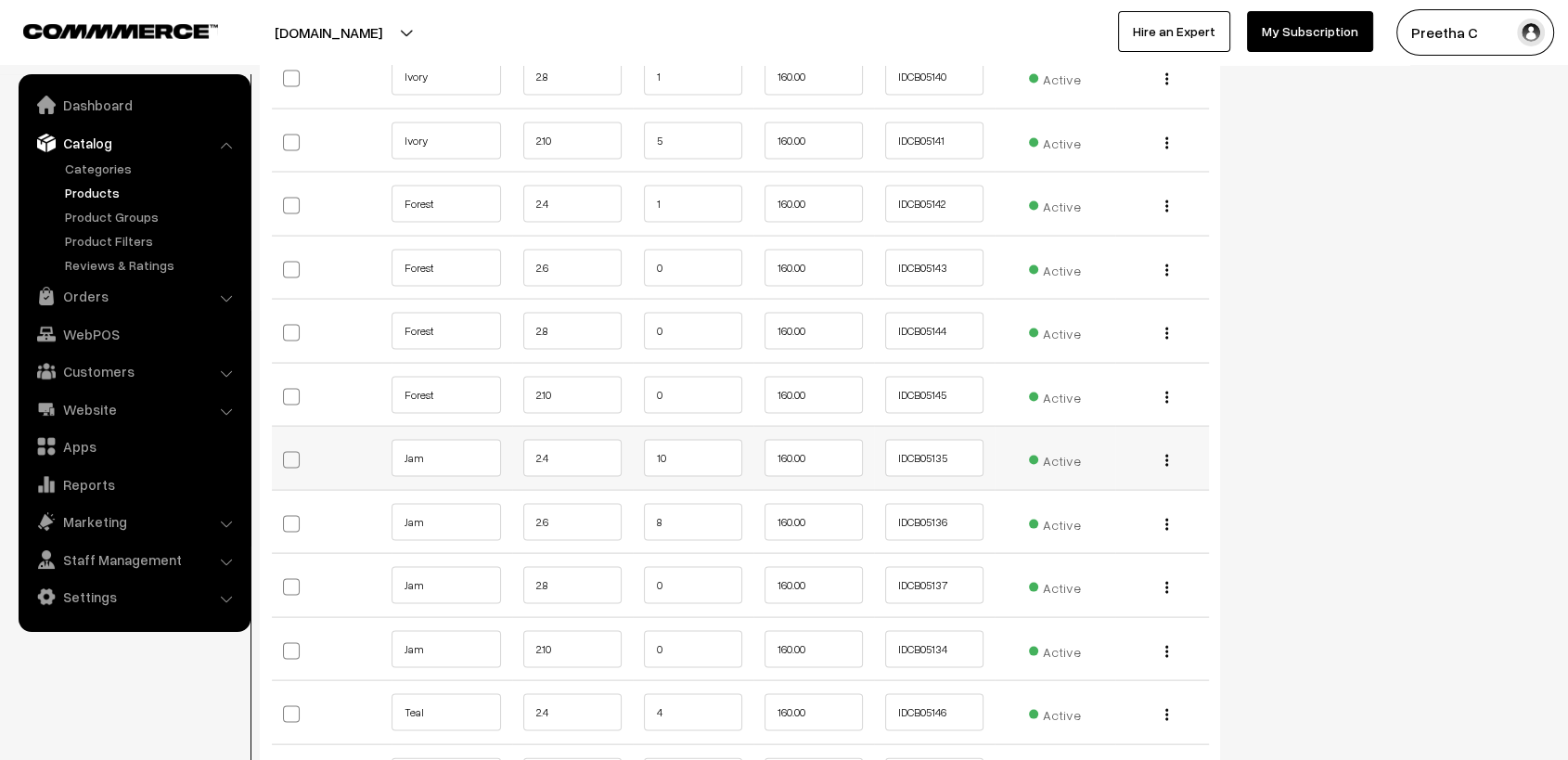
type input "0"
click at [699, 440] on input "10" at bounding box center [693, 458] width 98 height 37
type input "1"
type input "8"
click at [689, 504] on input "8" at bounding box center [693, 521] width 98 height 37
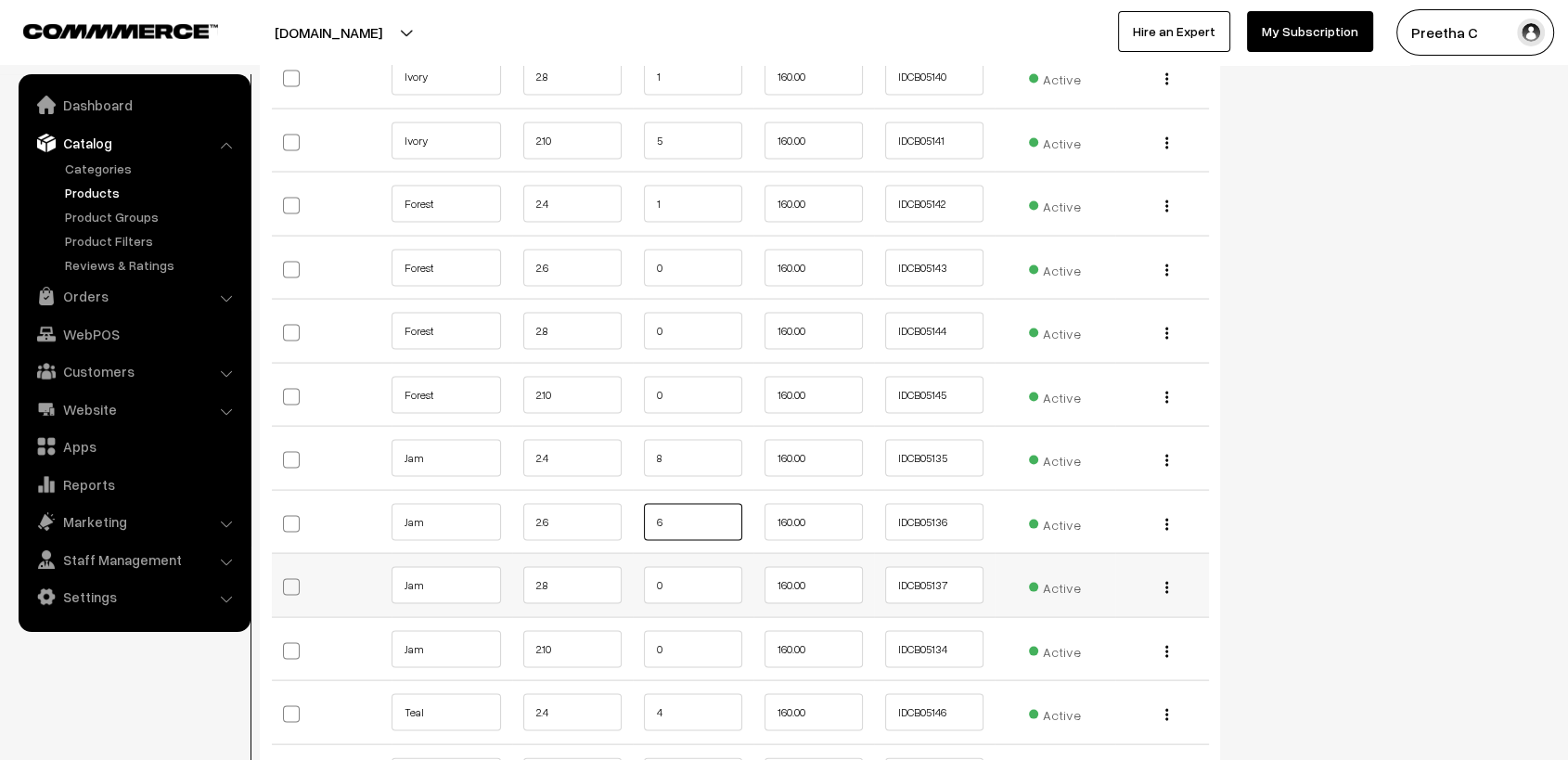
type input "6"
click at [681, 572] on input "0" at bounding box center [693, 585] width 98 height 37
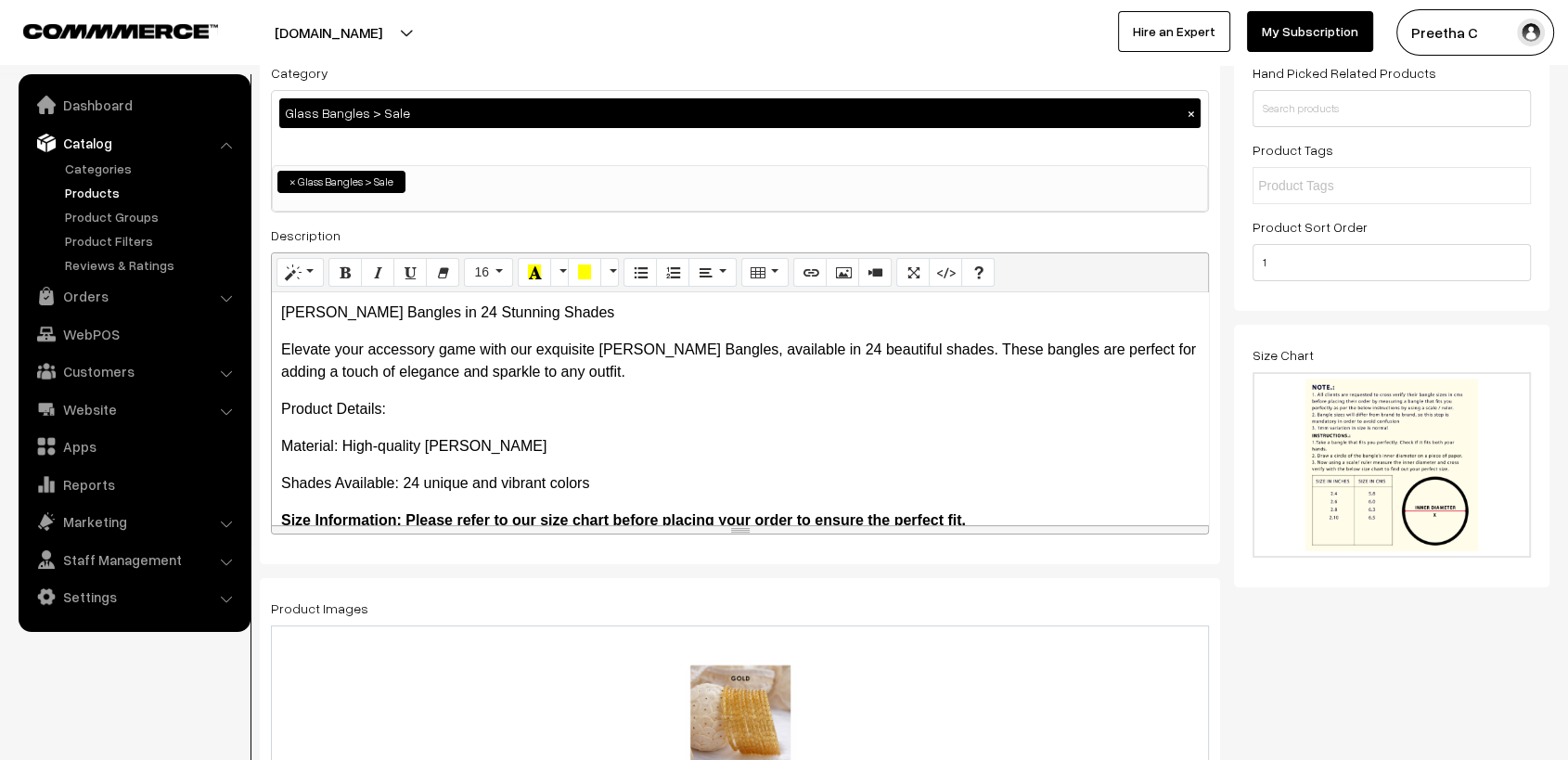
scroll to position [0, 0]
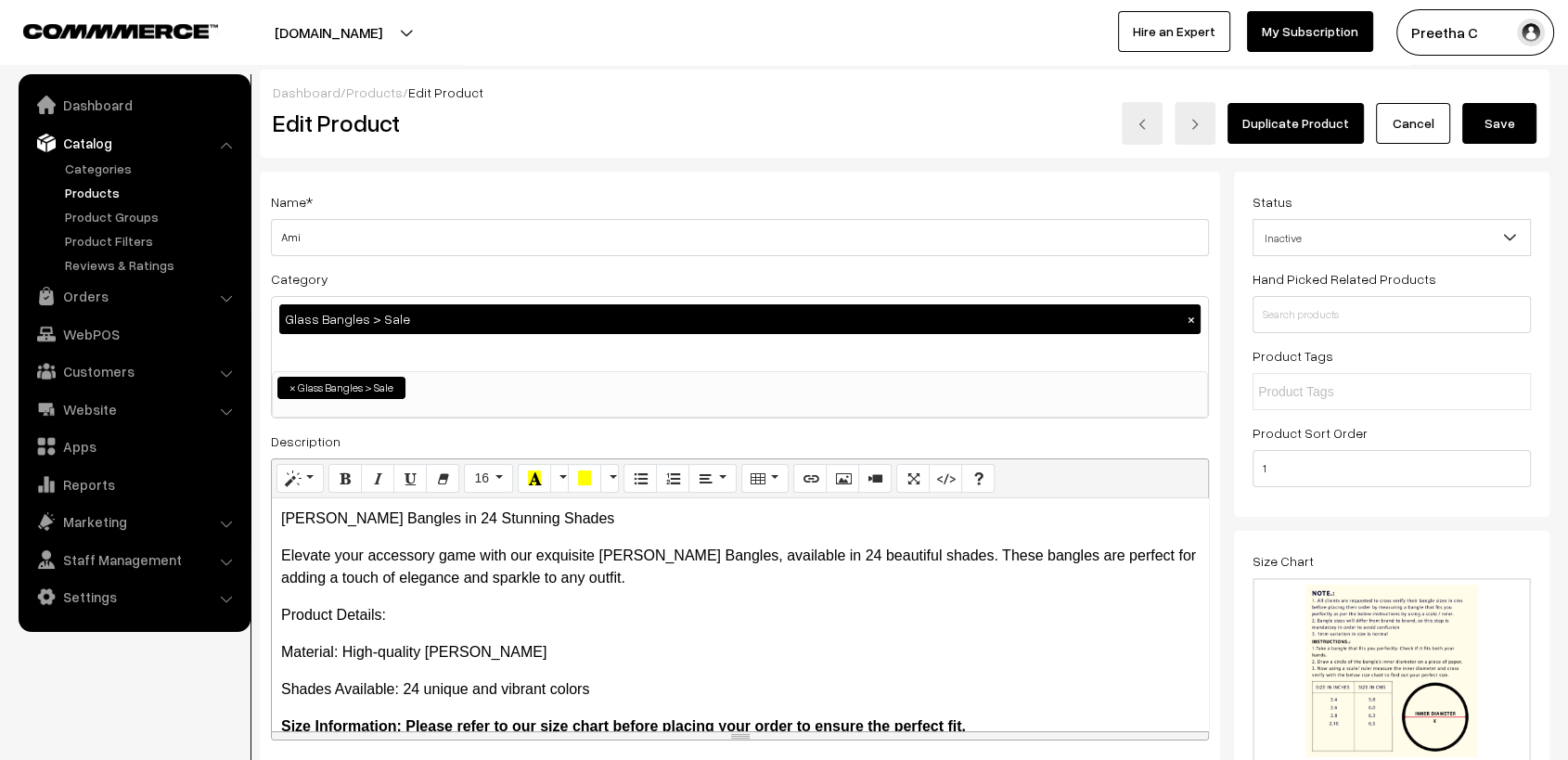
click at [1504, 126] on button "Save" at bounding box center [1499, 123] width 74 height 41
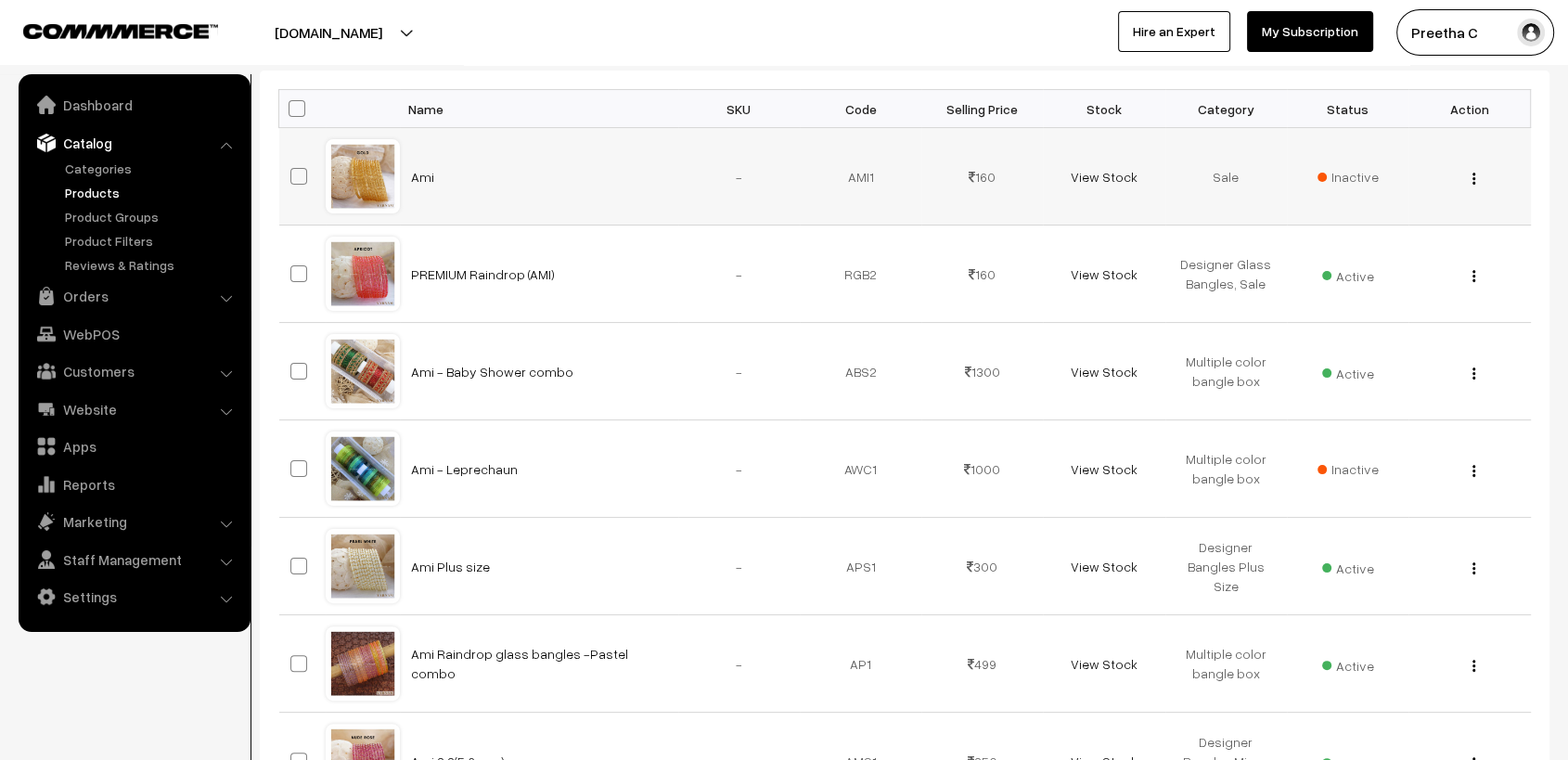
scroll to position [82, 0]
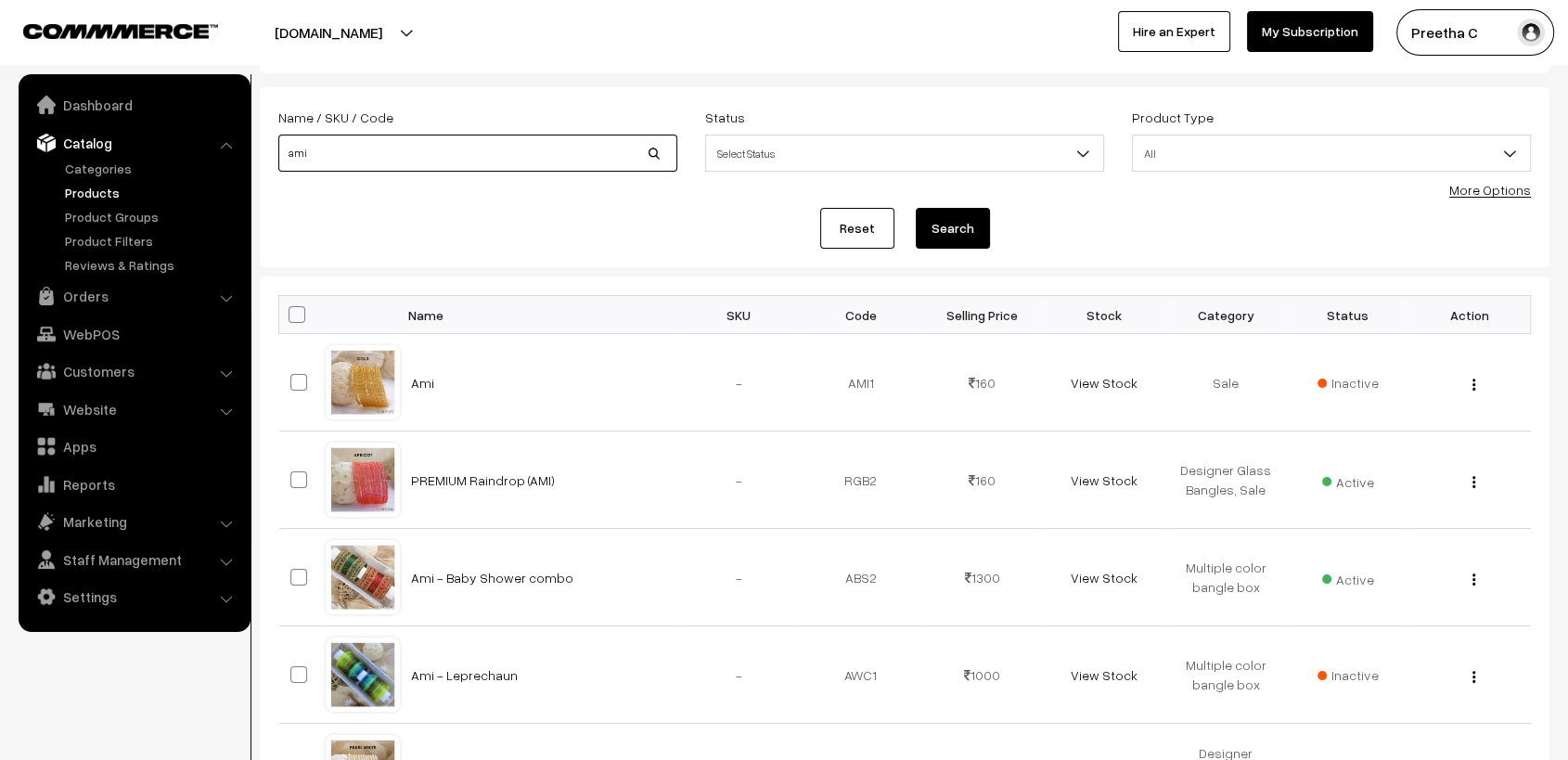
click at [543, 146] on input "ami" at bounding box center [477, 152] width 399 height 37
type input "a"
type input "yaashvi"
click at [916, 208] on button "Search" at bounding box center [953, 228] width 74 height 41
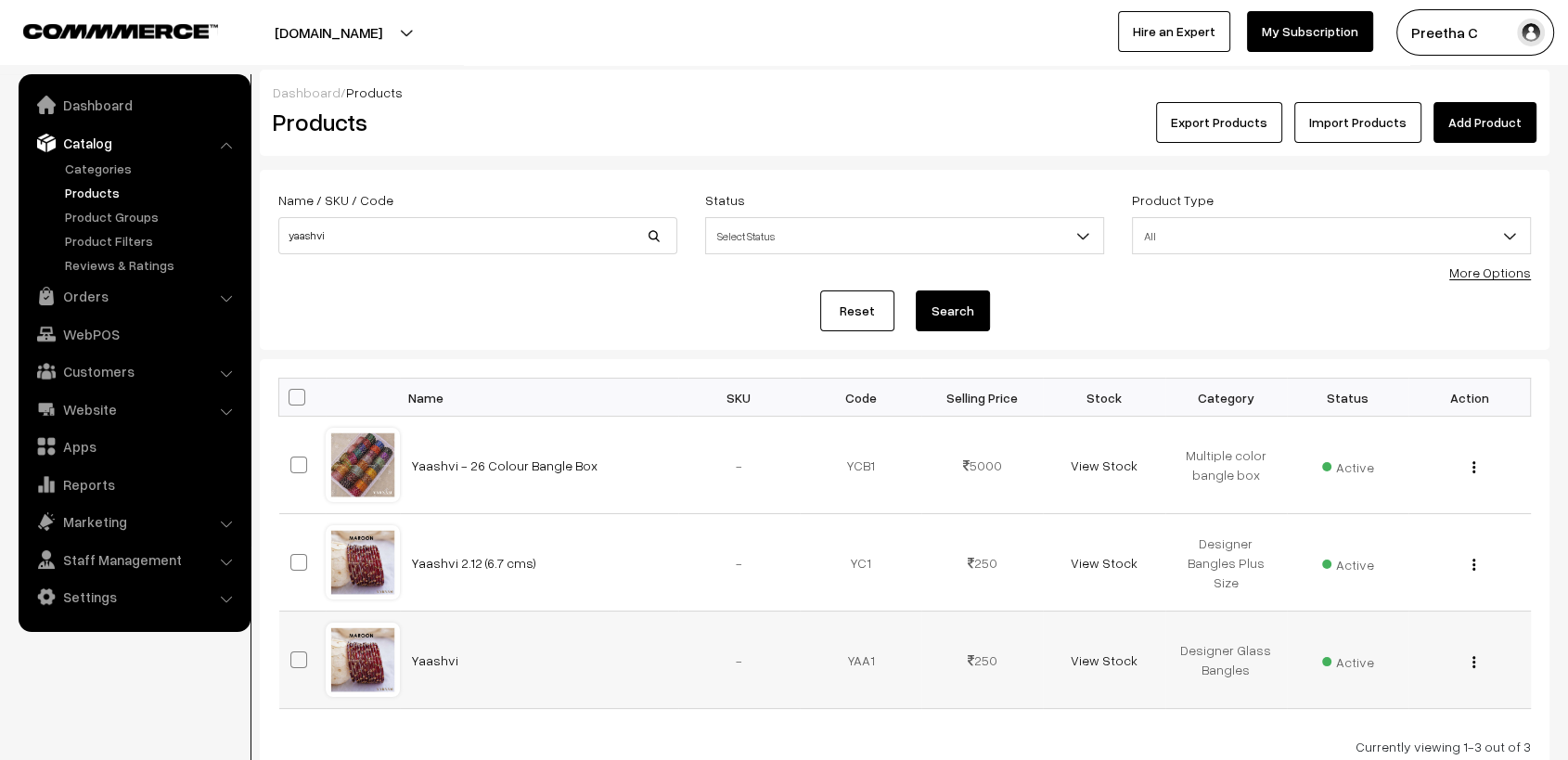
click at [367, 663] on div at bounding box center [363, 660] width 70 height 70
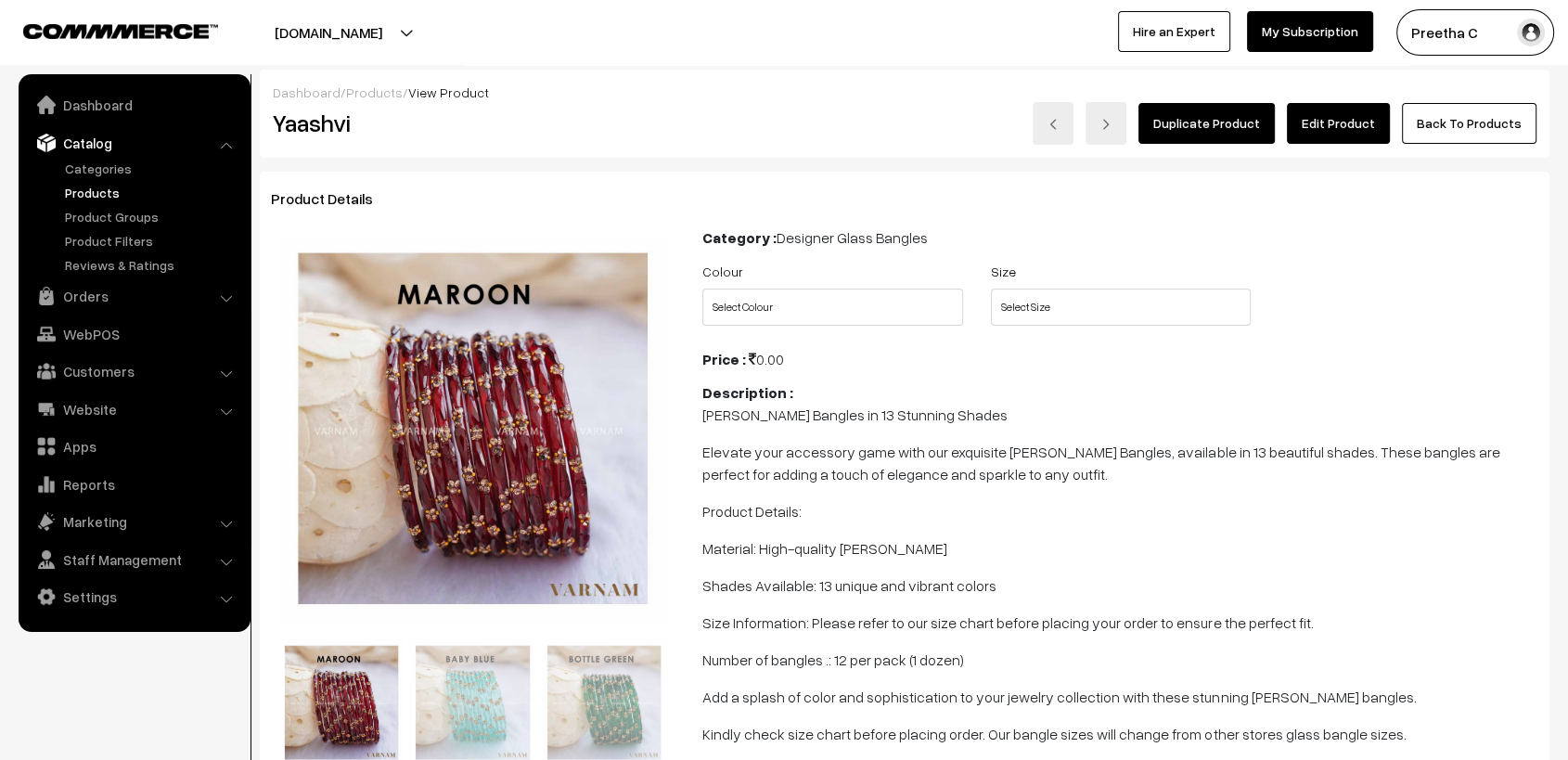
click at [1343, 130] on link "Edit Product" at bounding box center [1338, 123] width 103 height 41
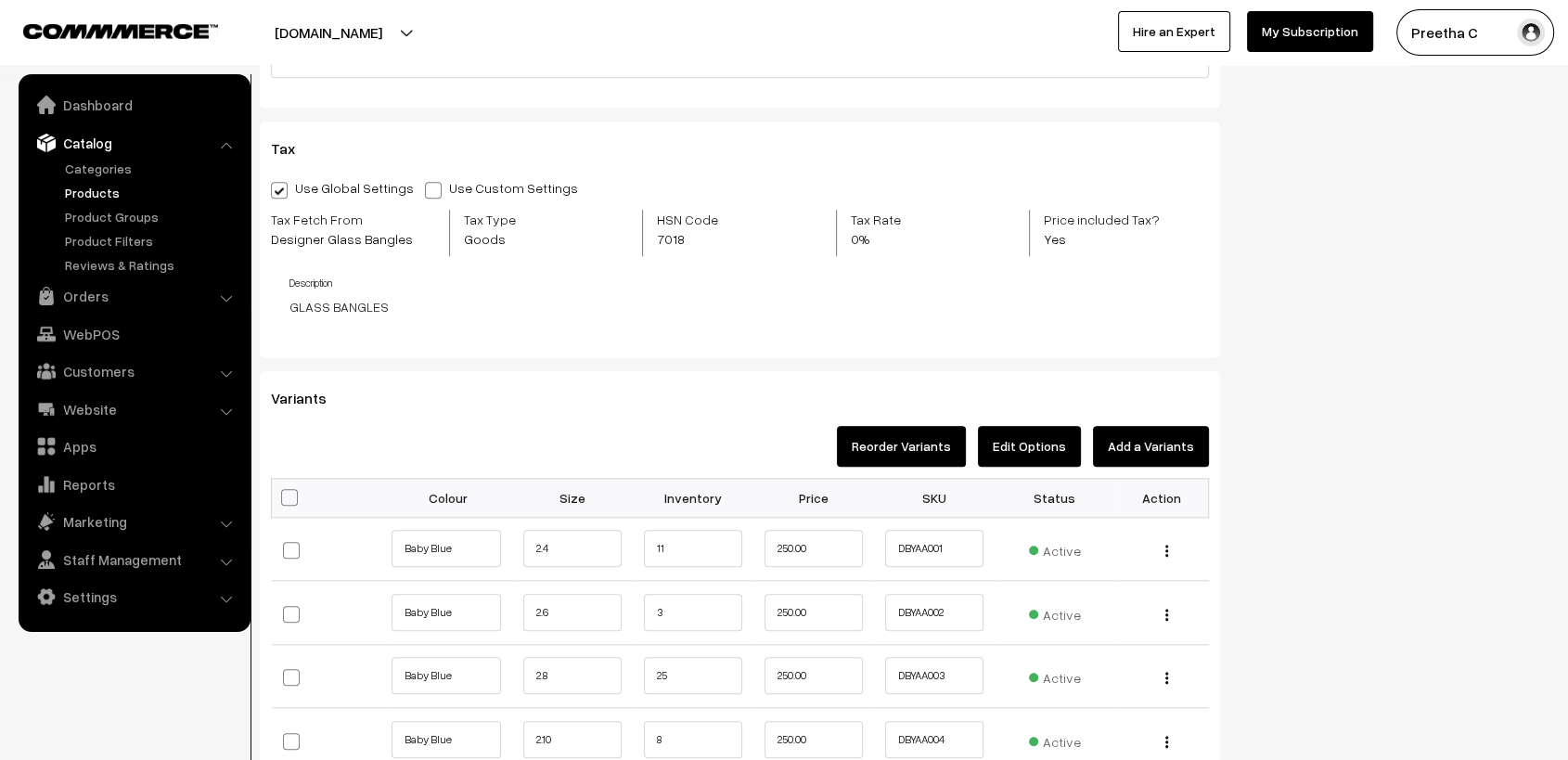
scroll to position [1855, 0]
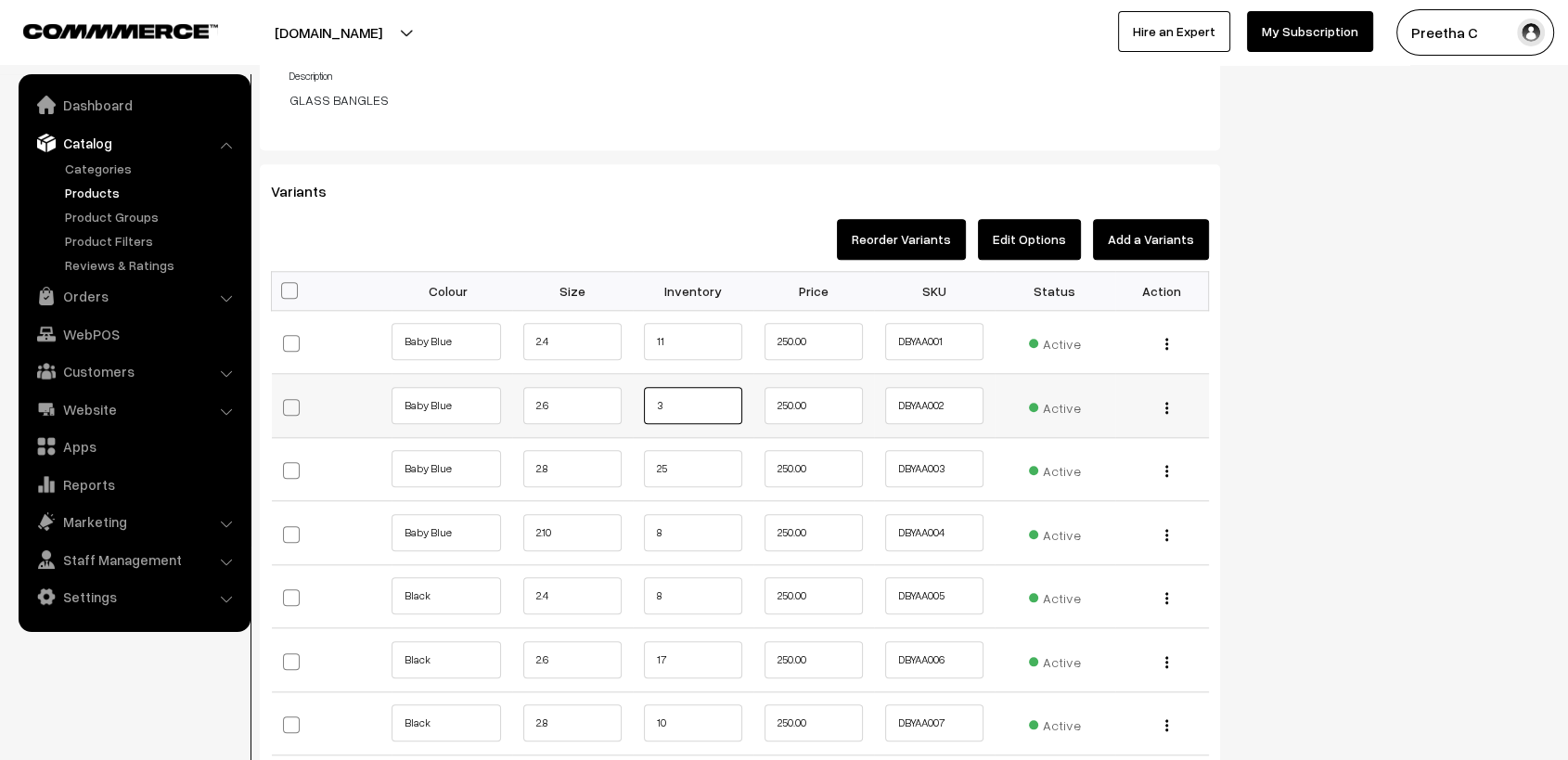
click at [671, 415] on input "3" at bounding box center [693, 405] width 98 height 37
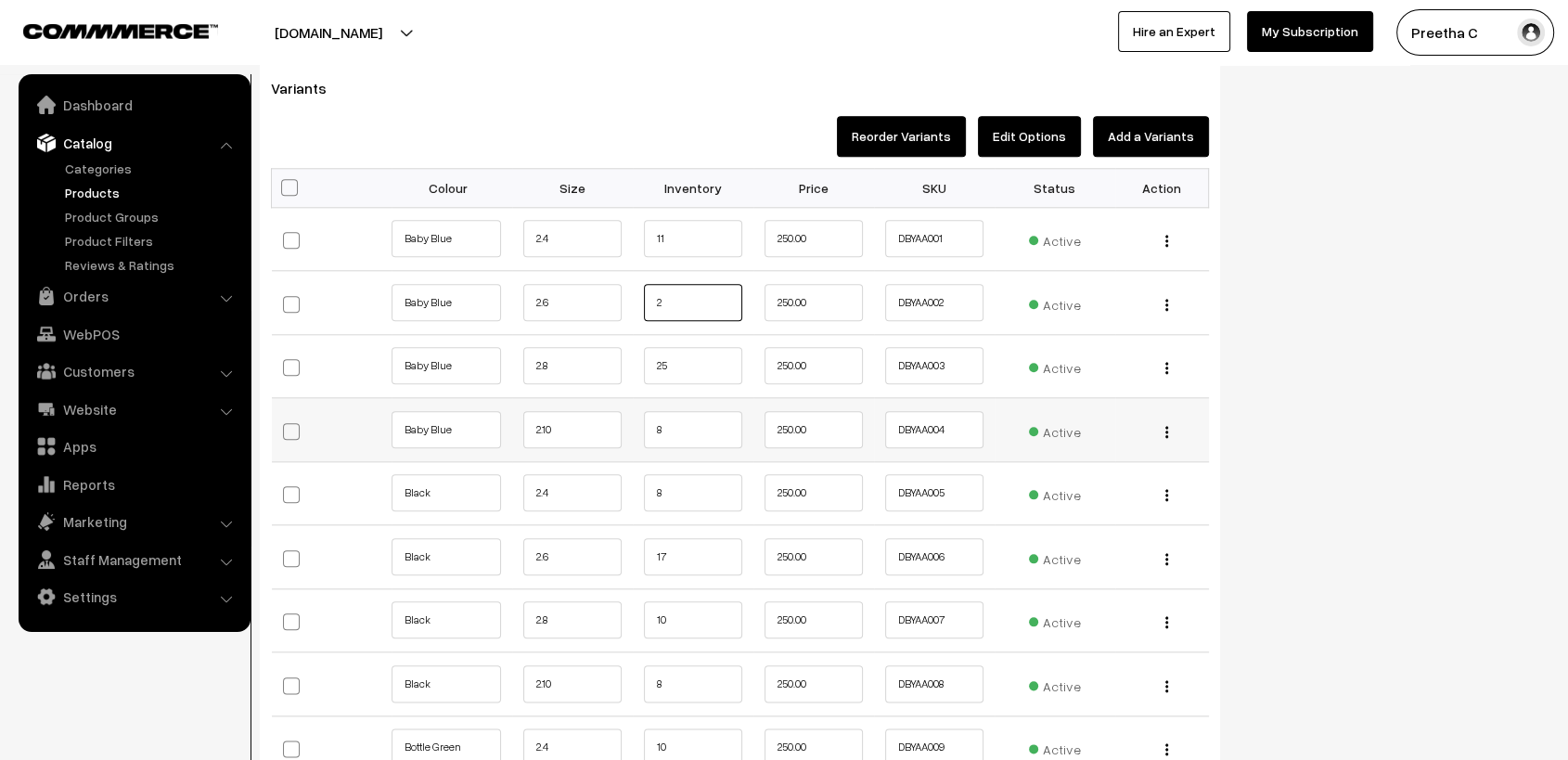
type input "2"
click at [674, 429] on input "8" at bounding box center [693, 429] width 98 height 37
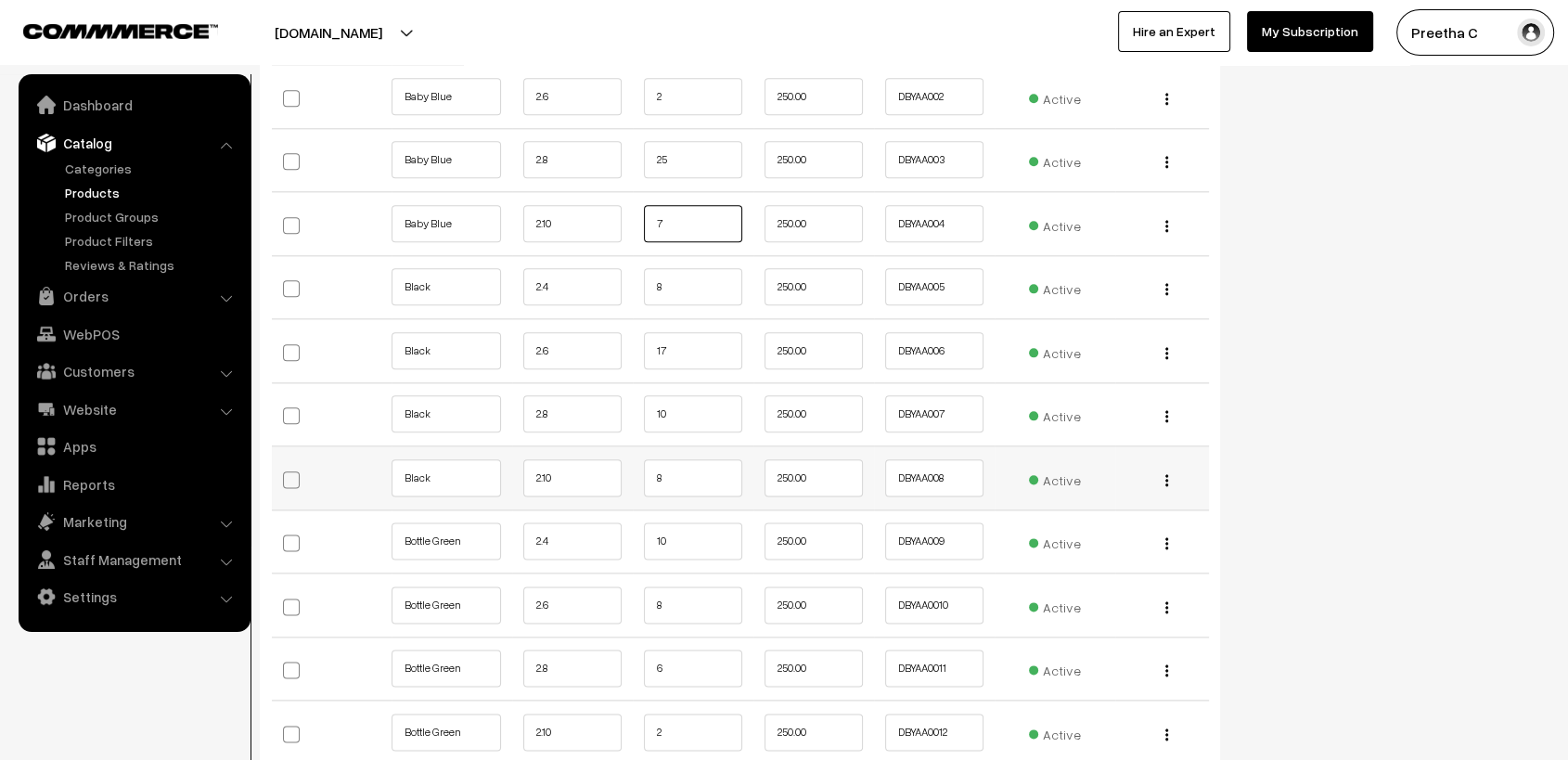
scroll to position [2267, 0]
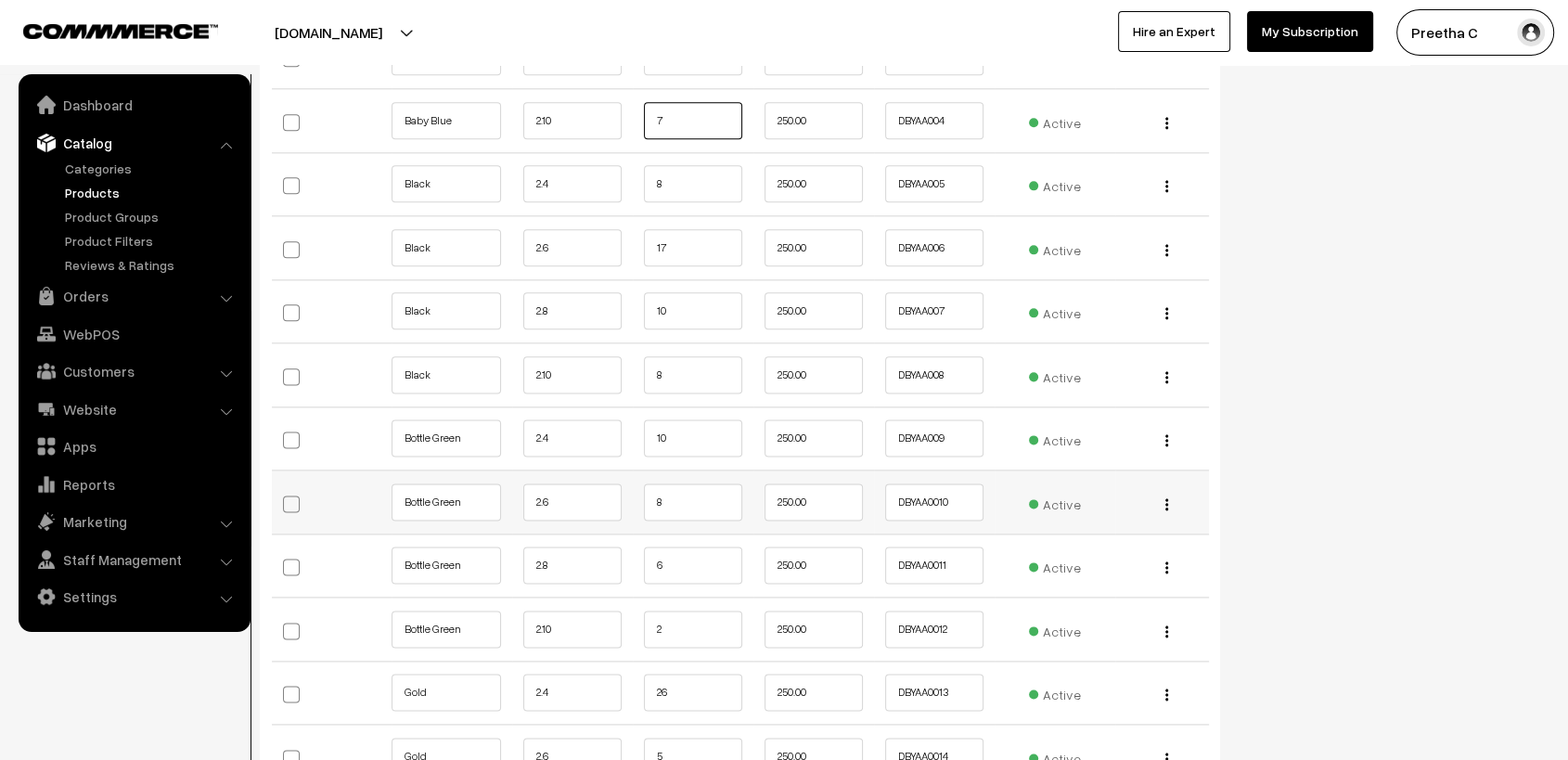
type input "7"
click at [676, 495] on input "8" at bounding box center [693, 502] width 98 height 37
type input "7"
click at [700, 543] on td "6" at bounding box center [692, 565] width 120 height 64
click at [695, 561] on input "6" at bounding box center [693, 564] width 98 height 37
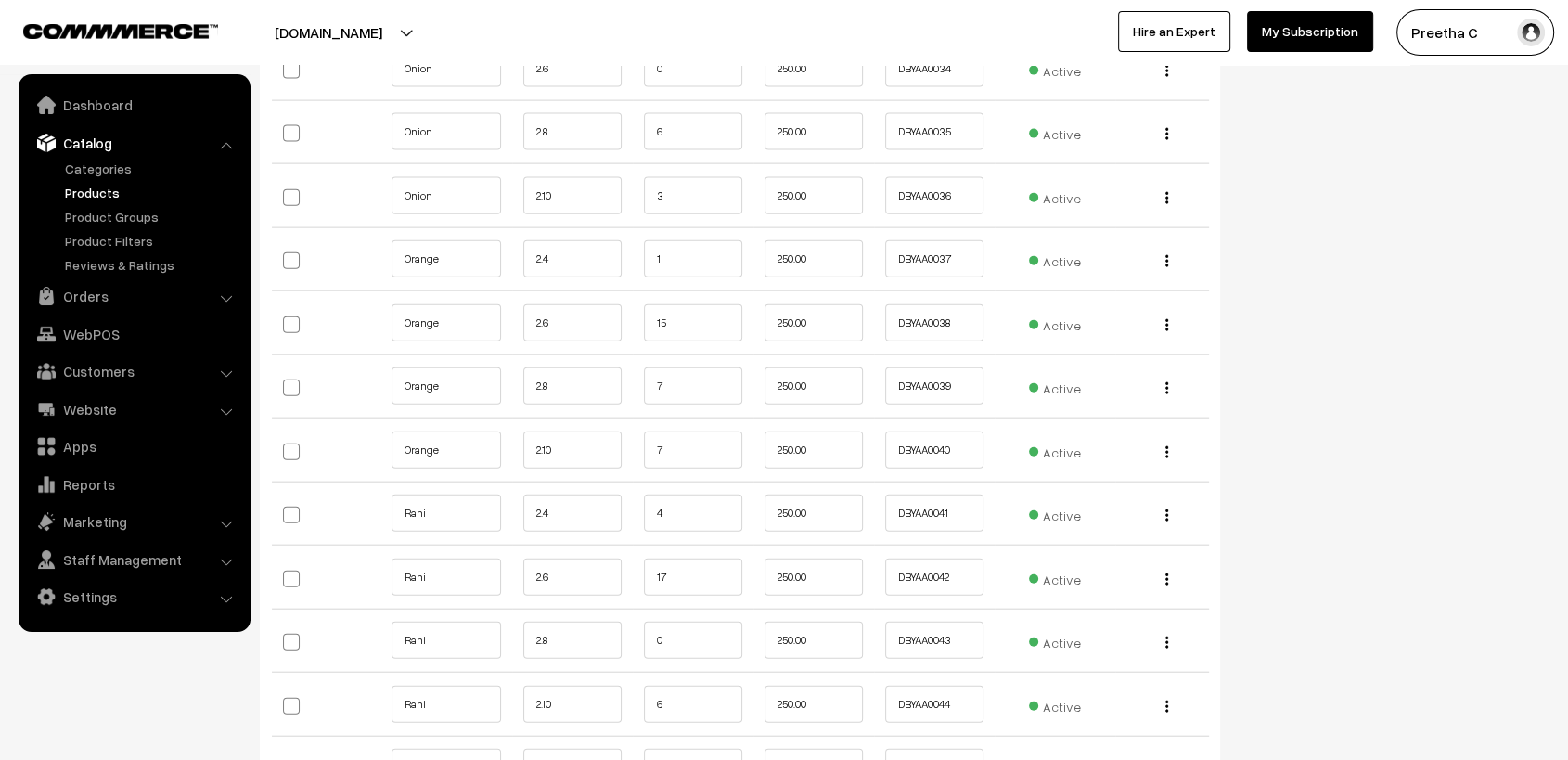
scroll to position [4328, 0]
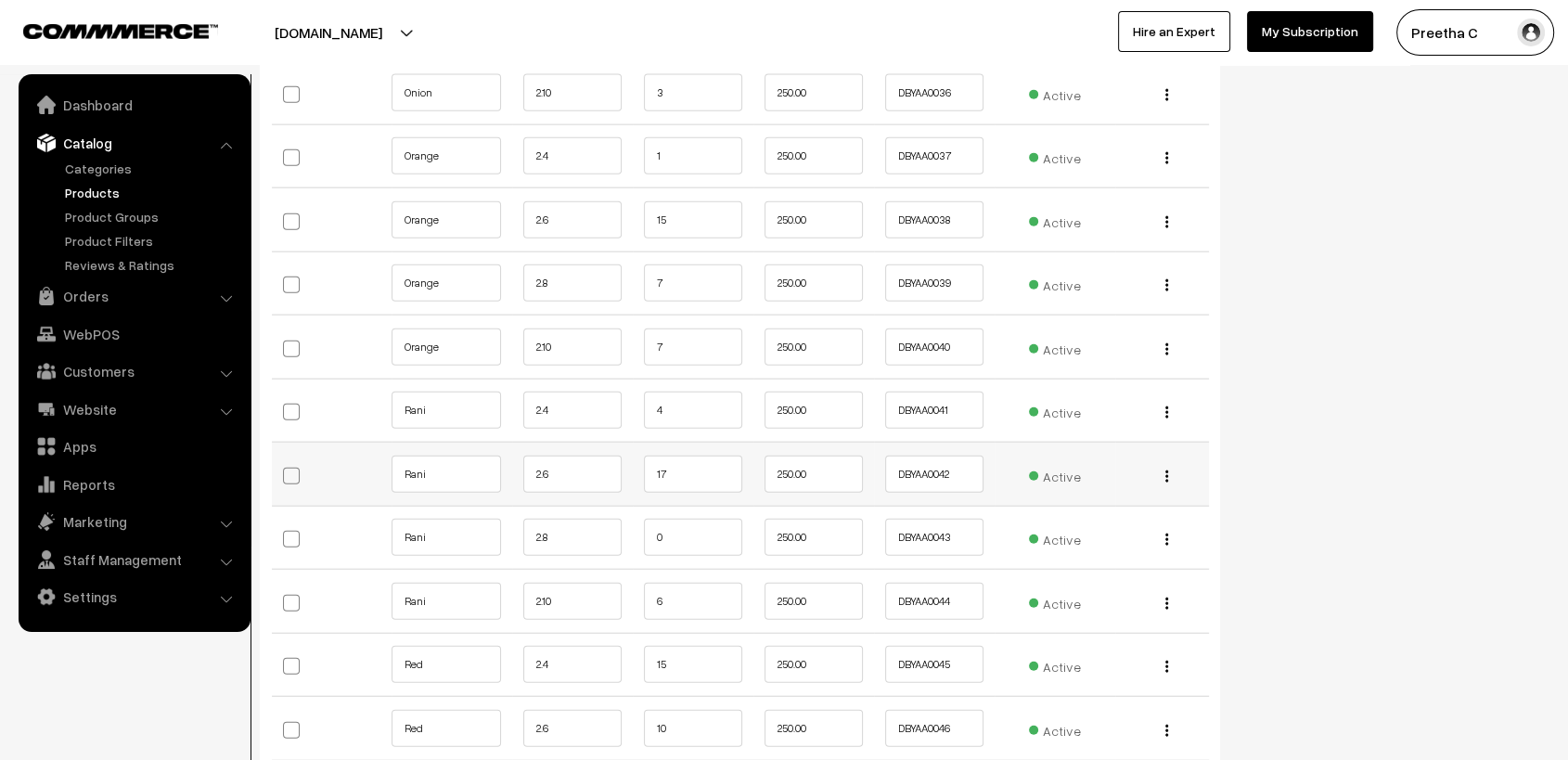
type input "5"
click at [692, 461] on input "17" at bounding box center [693, 473] width 98 height 37
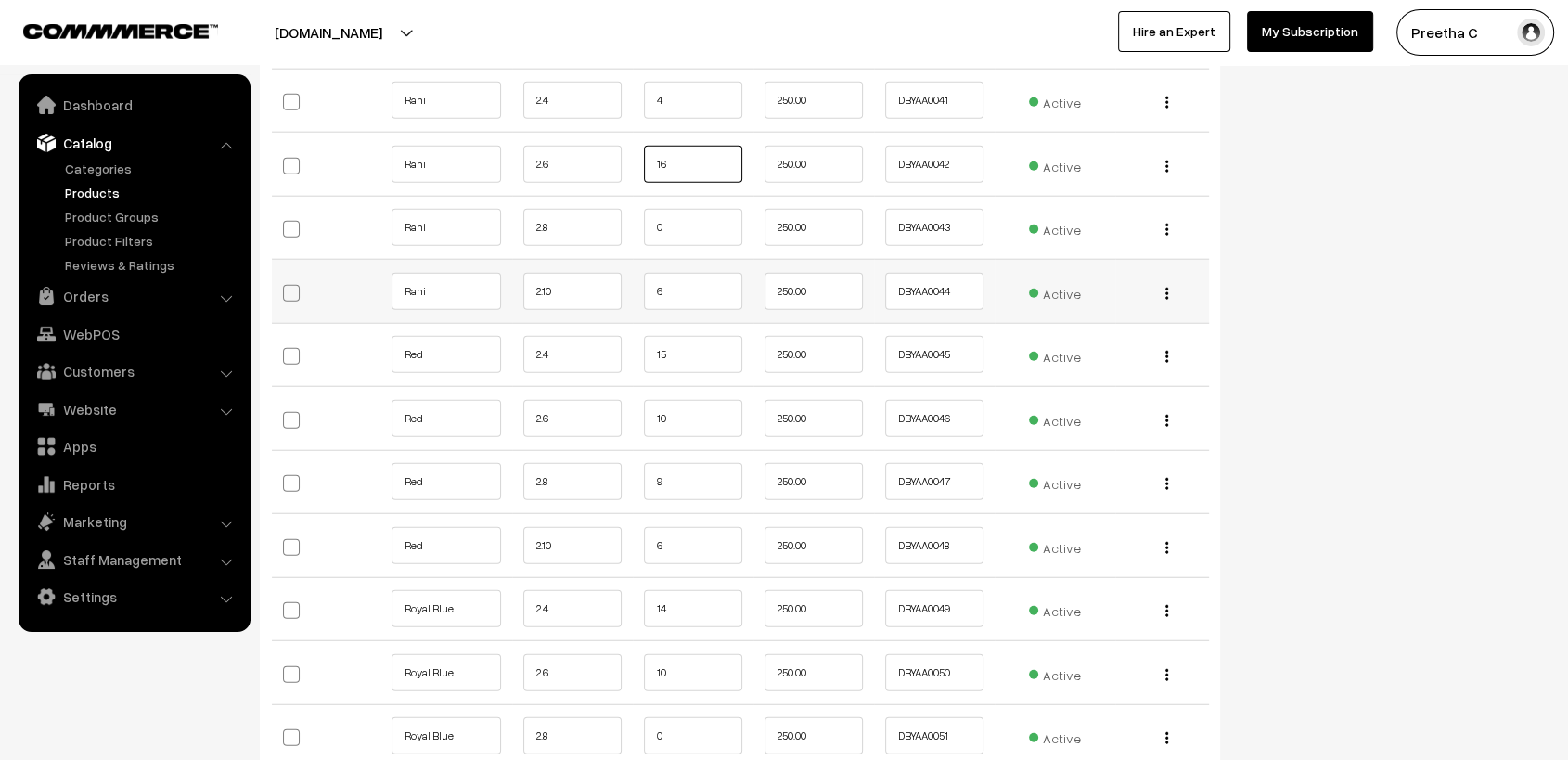
scroll to position [4946, 0]
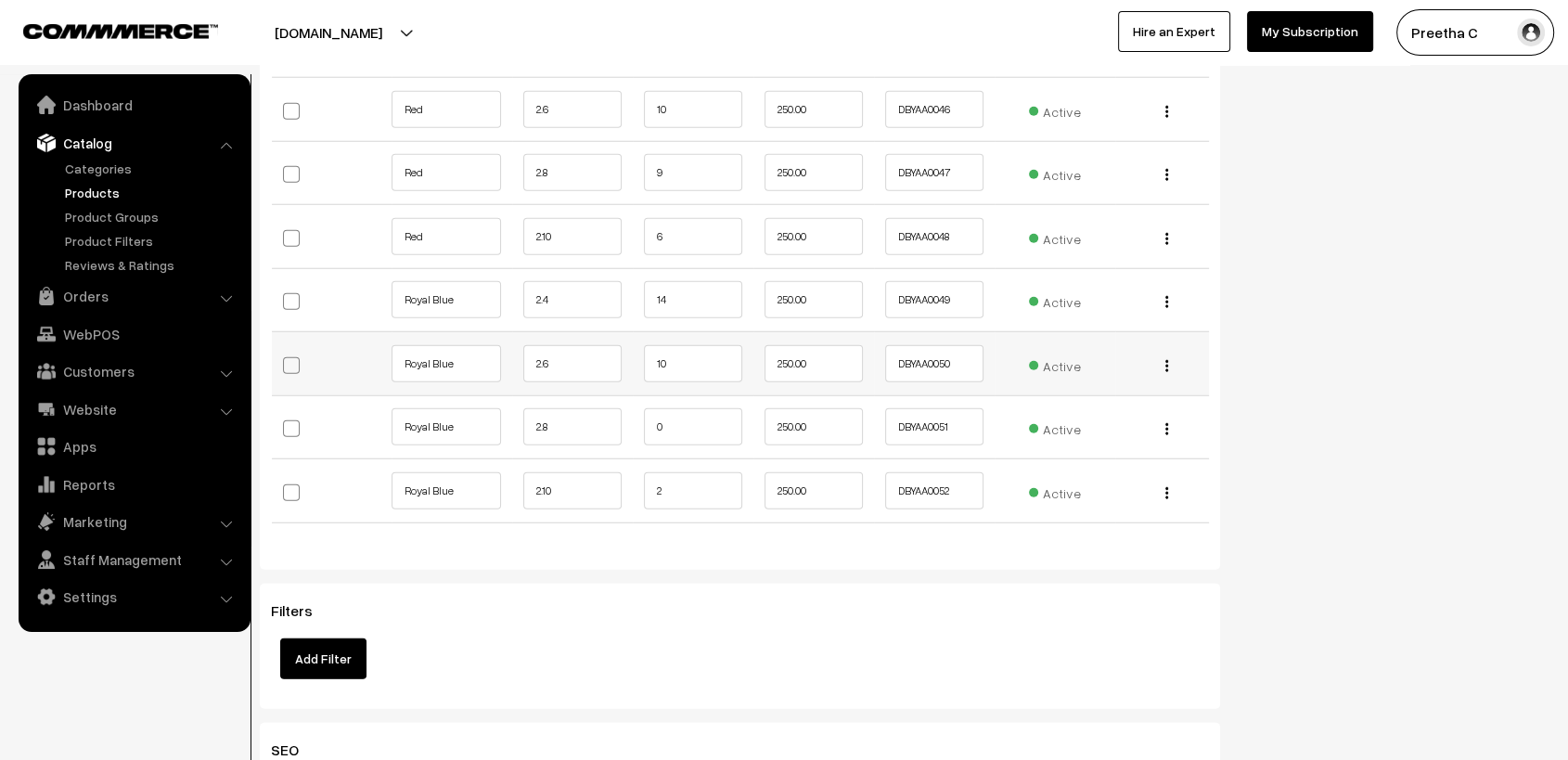
type input "16"
click at [679, 363] on input "10" at bounding box center [693, 363] width 98 height 37
type input "1"
type input "9"
drag, startPoint x: 694, startPoint y: 424, endPoint x: 686, endPoint y: 495, distance: 71.4
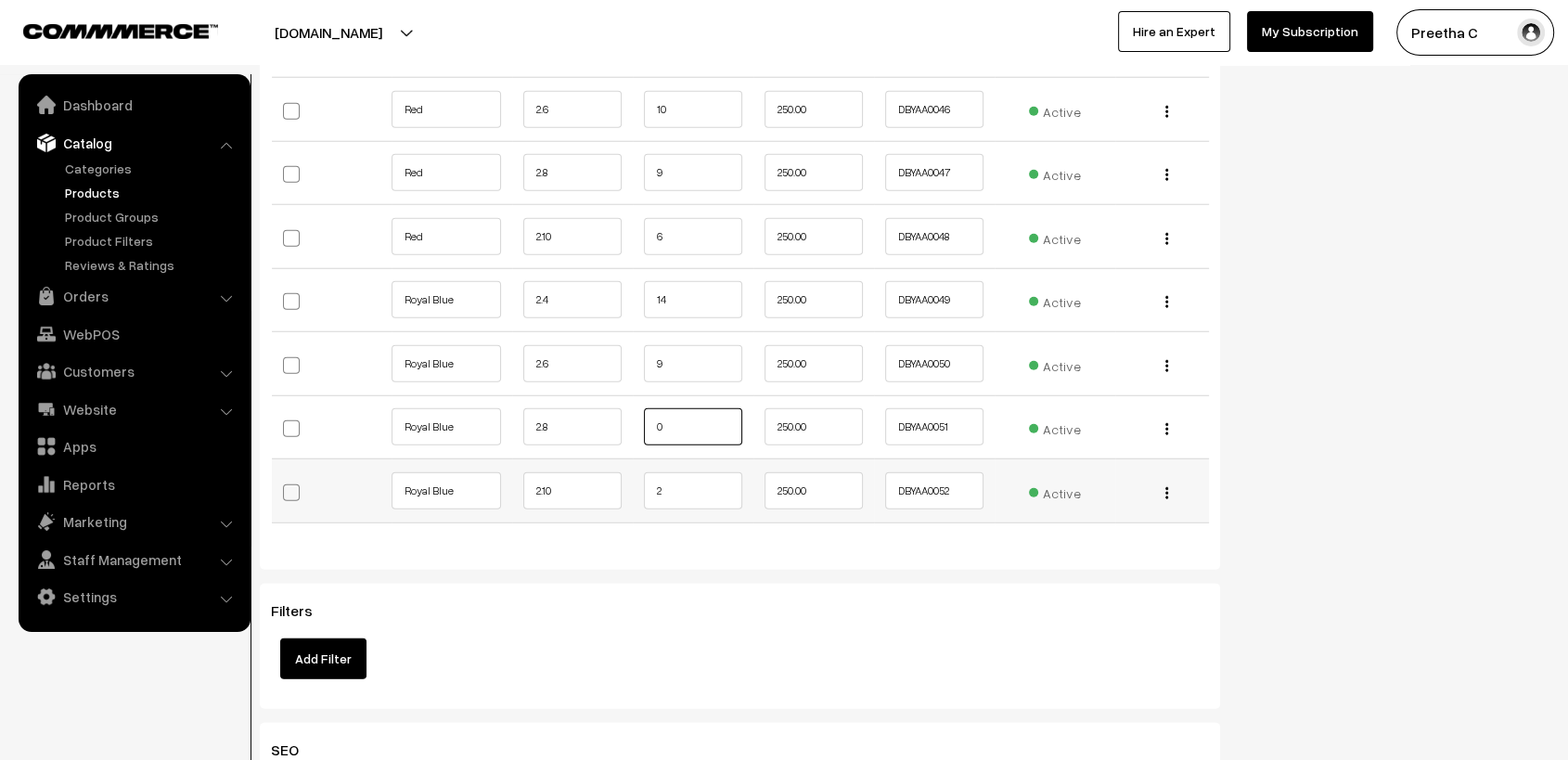
click at [693, 440] on td "0" at bounding box center [692, 427] width 120 height 64
click at [686, 463] on td "2" at bounding box center [692, 491] width 120 height 64
click at [693, 489] on input "2" at bounding box center [693, 490] width 98 height 37
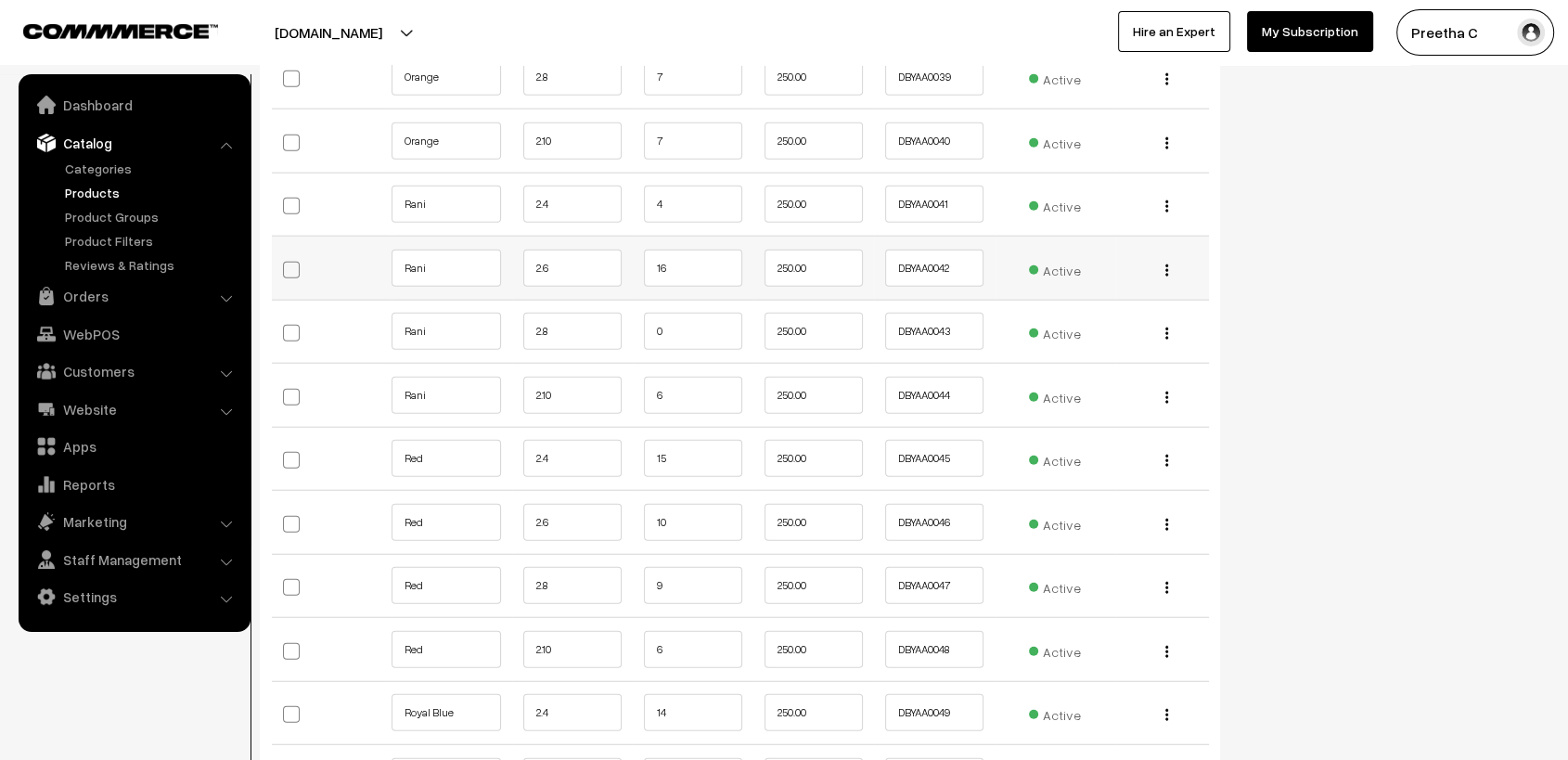
scroll to position [4430, 0]
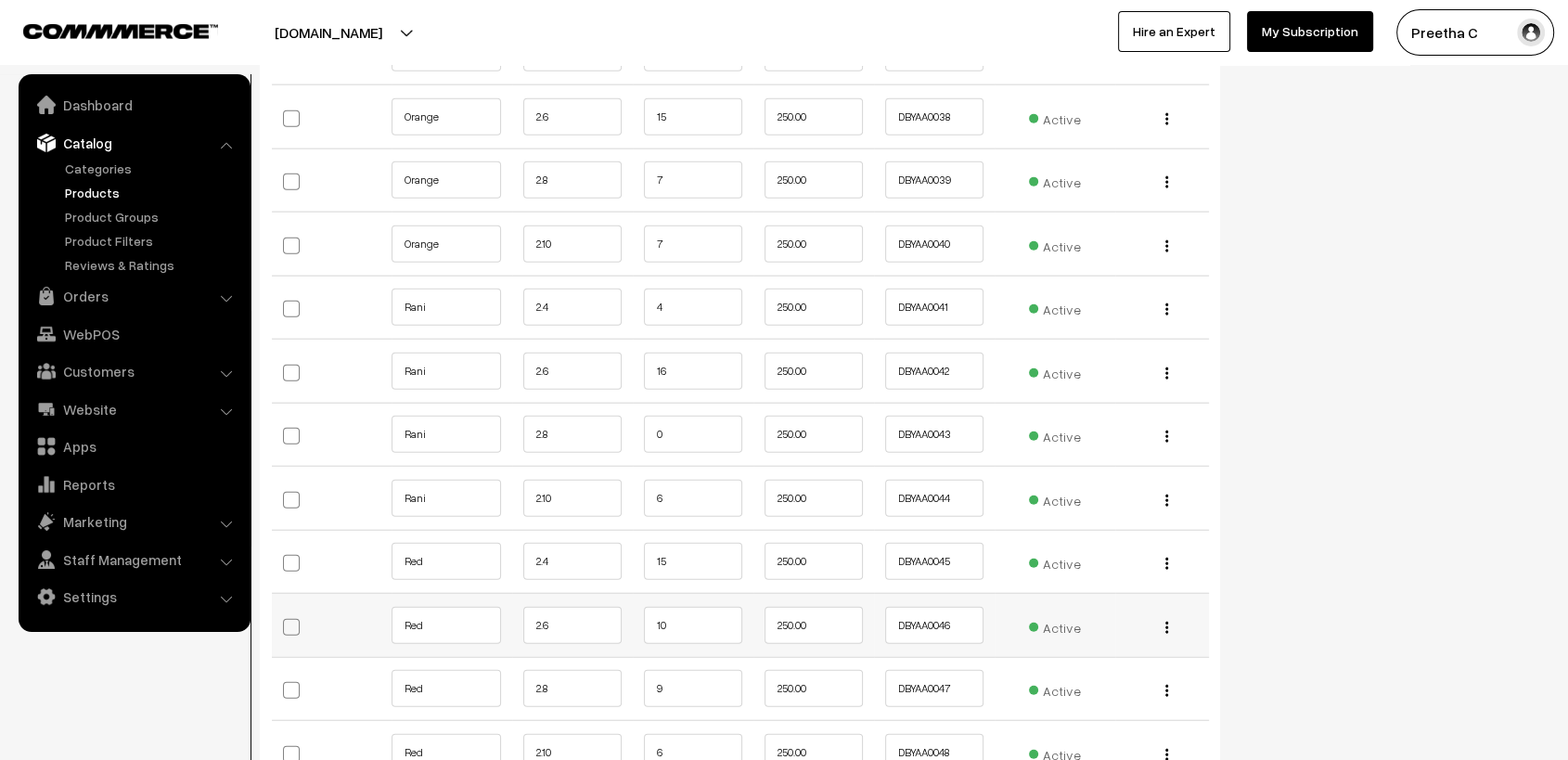
type input "1"
click at [702, 628] on input "10" at bounding box center [693, 625] width 98 height 37
type input "1"
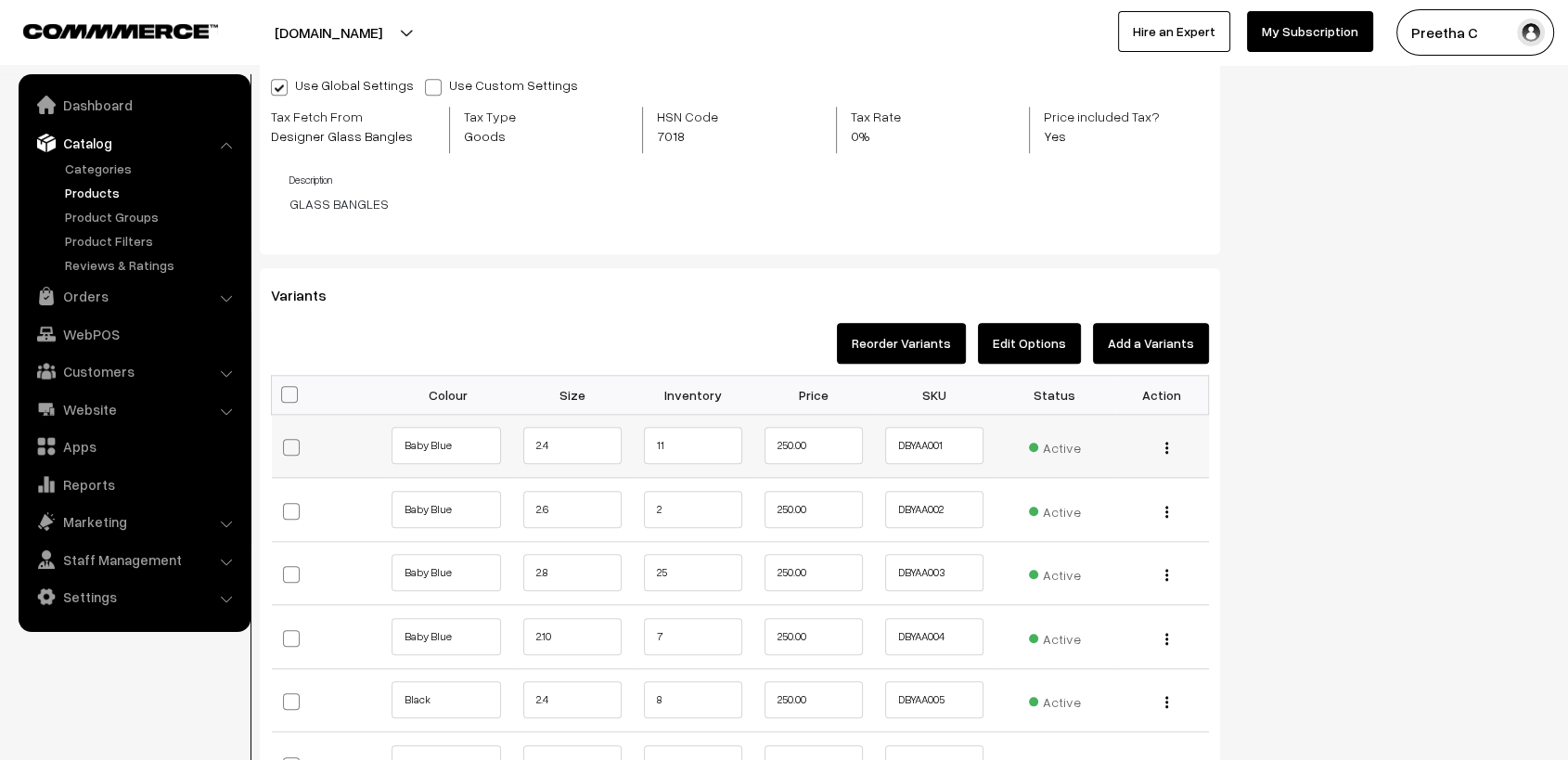
scroll to position [1855, 0]
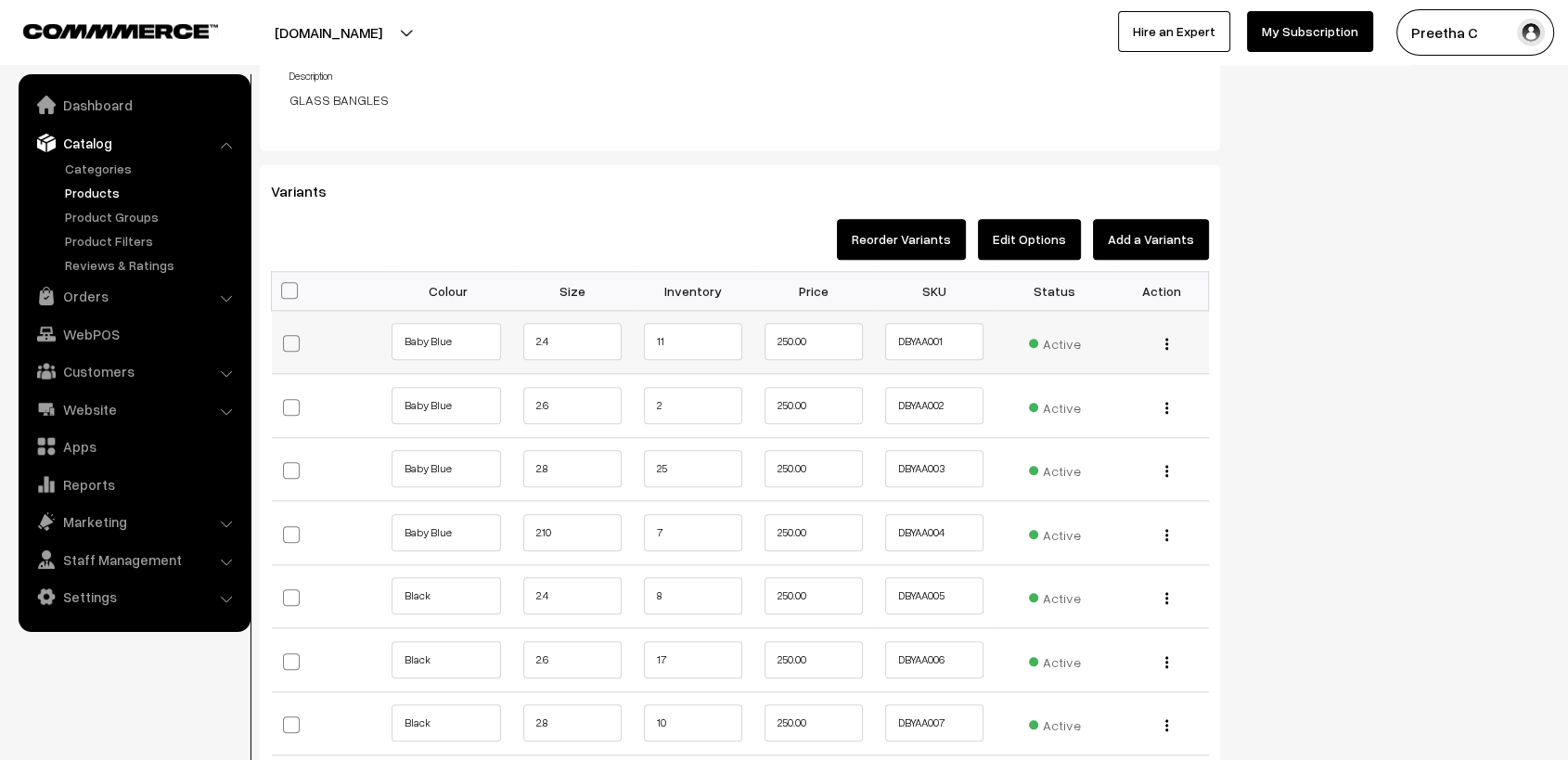
type input "9"
click at [717, 332] on input "11" at bounding box center [693, 341] width 98 height 37
type input "10"
click at [680, 417] on input "2" at bounding box center [693, 405] width 98 height 37
type input "1"
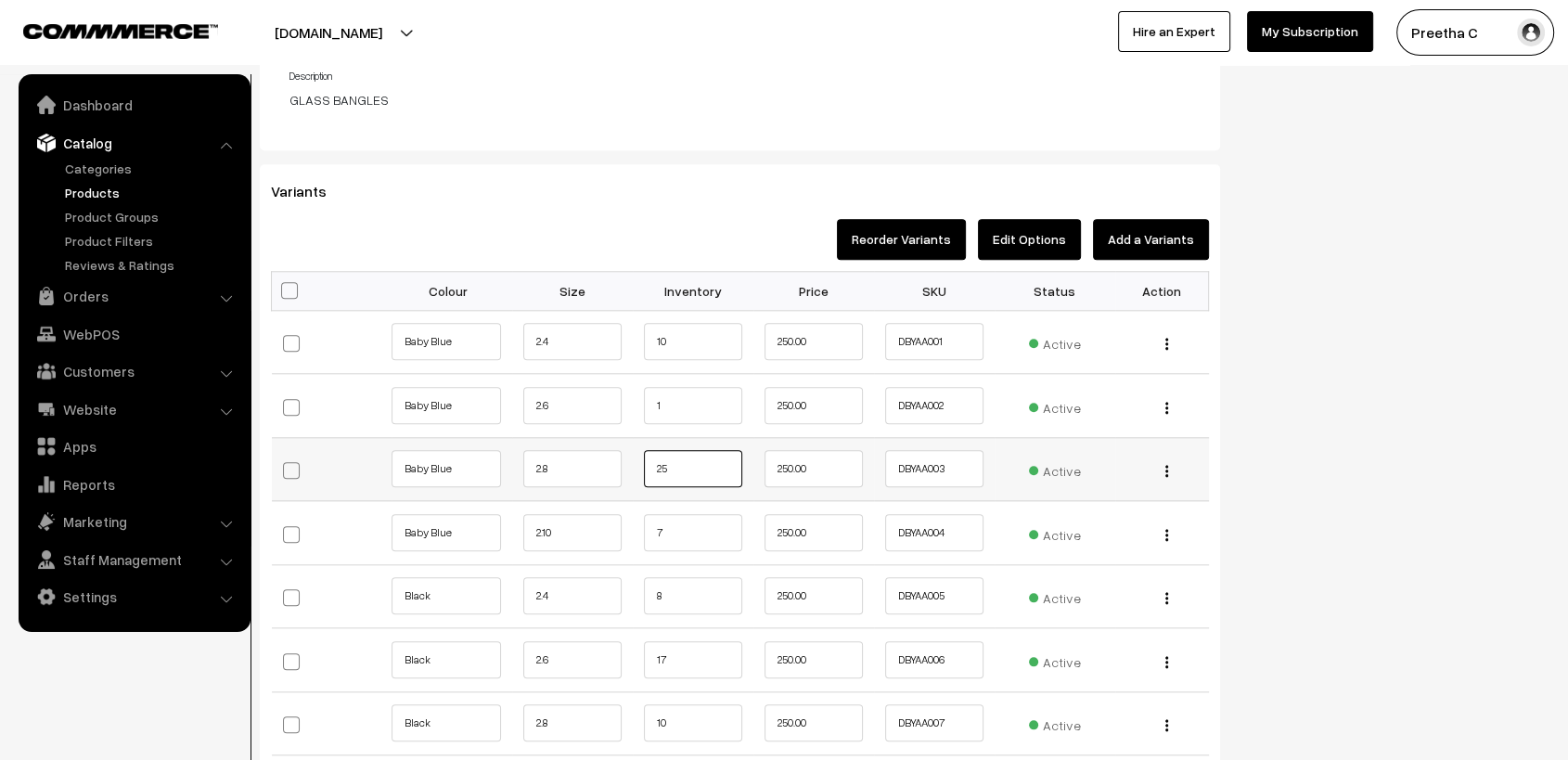
click at [665, 458] on input "25" at bounding box center [693, 468] width 98 height 37
click at [673, 465] on input "25" at bounding box center [693, 468] width 98 height 37
type input "2"
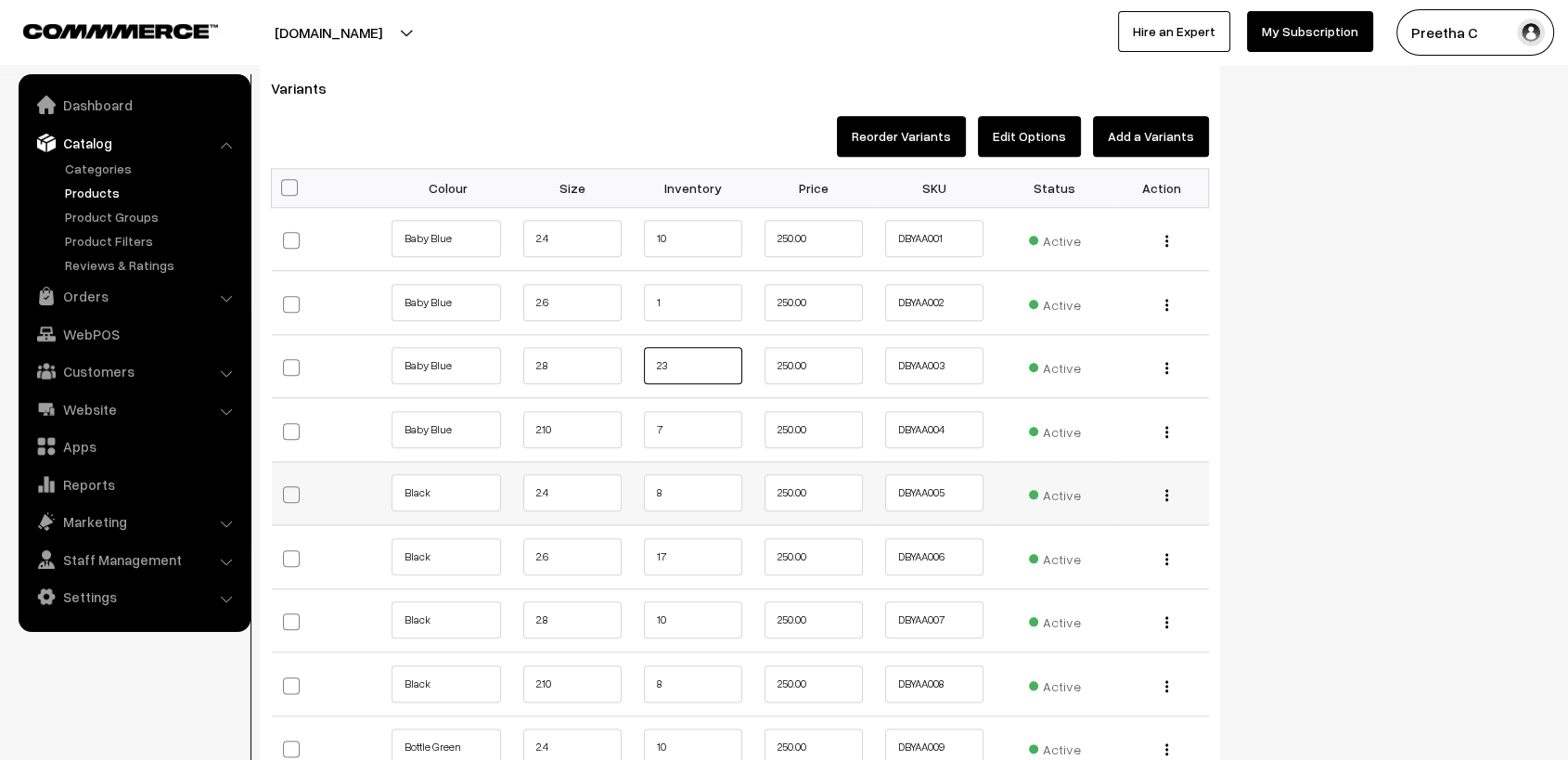
type input "23"
click at [685, 483] on input "8" at bounding box center [693, 492] width 98 height 37
click at [691, 499] on input "8" at bounding box center [693, 492] width 98 height 37
type input "7"
click at [693, 624] on input "10" at bounding box center [693, 619] width 98 height 37
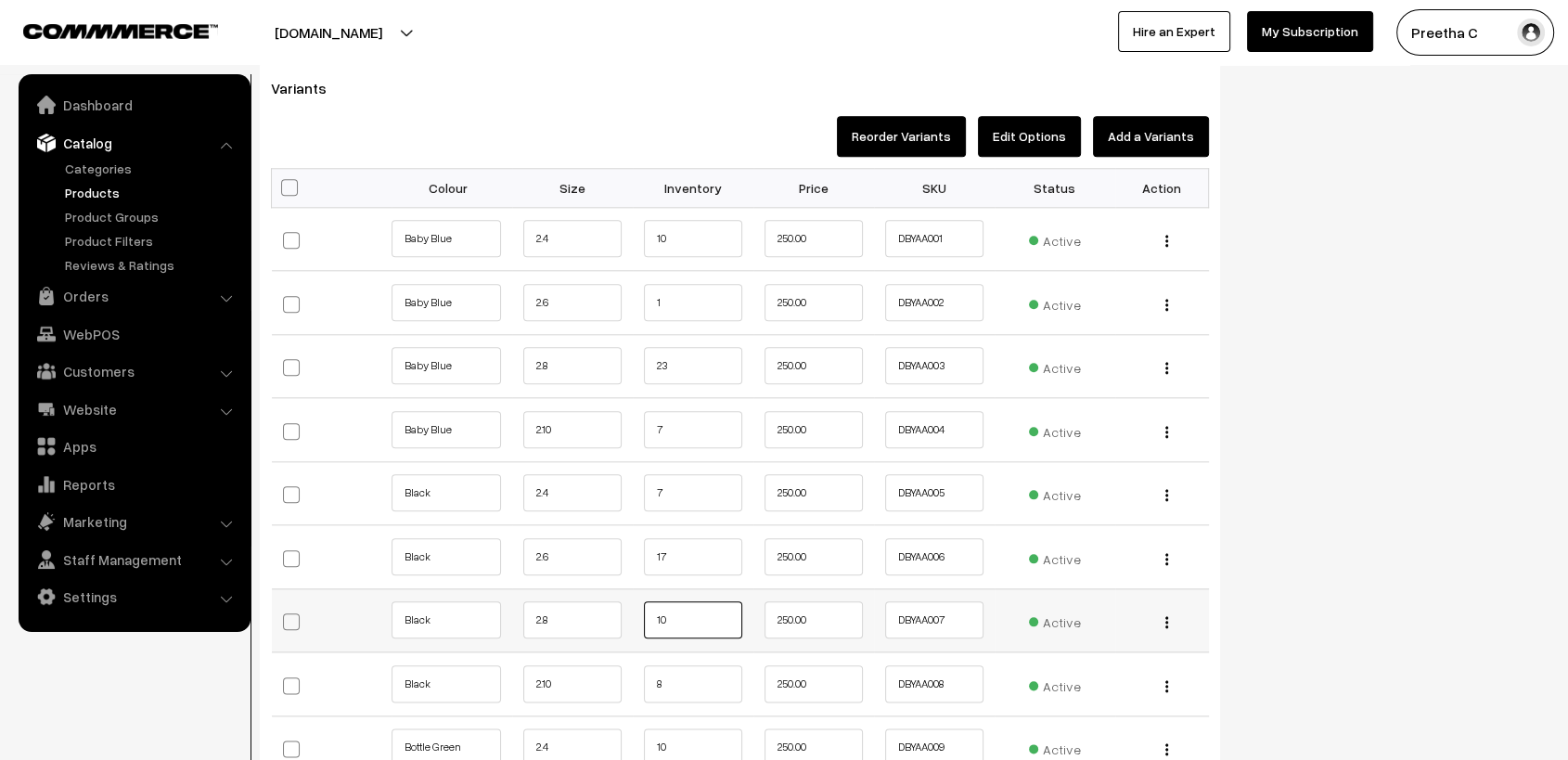
type input "1"
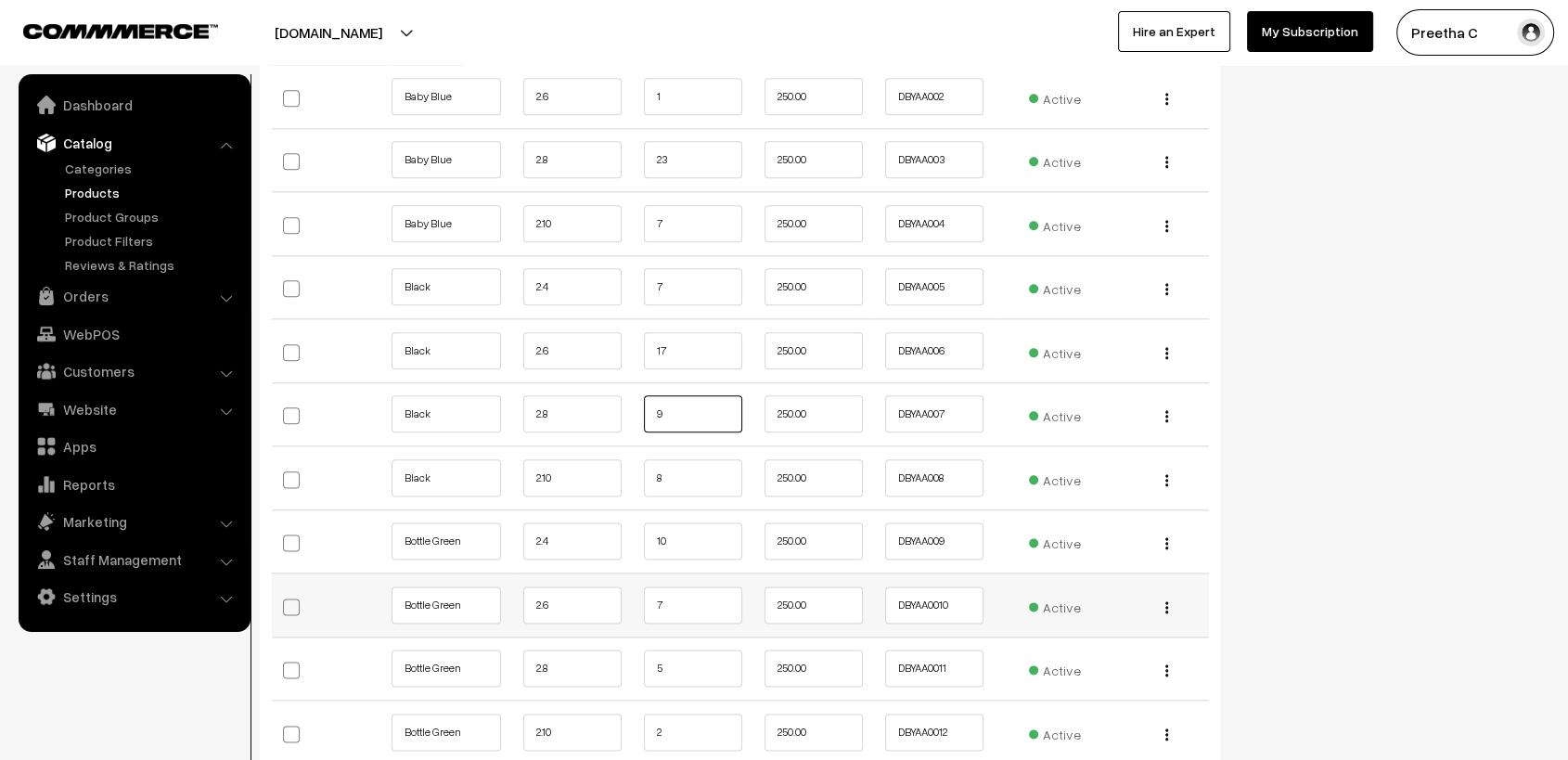
scroll to position [2267, 0]
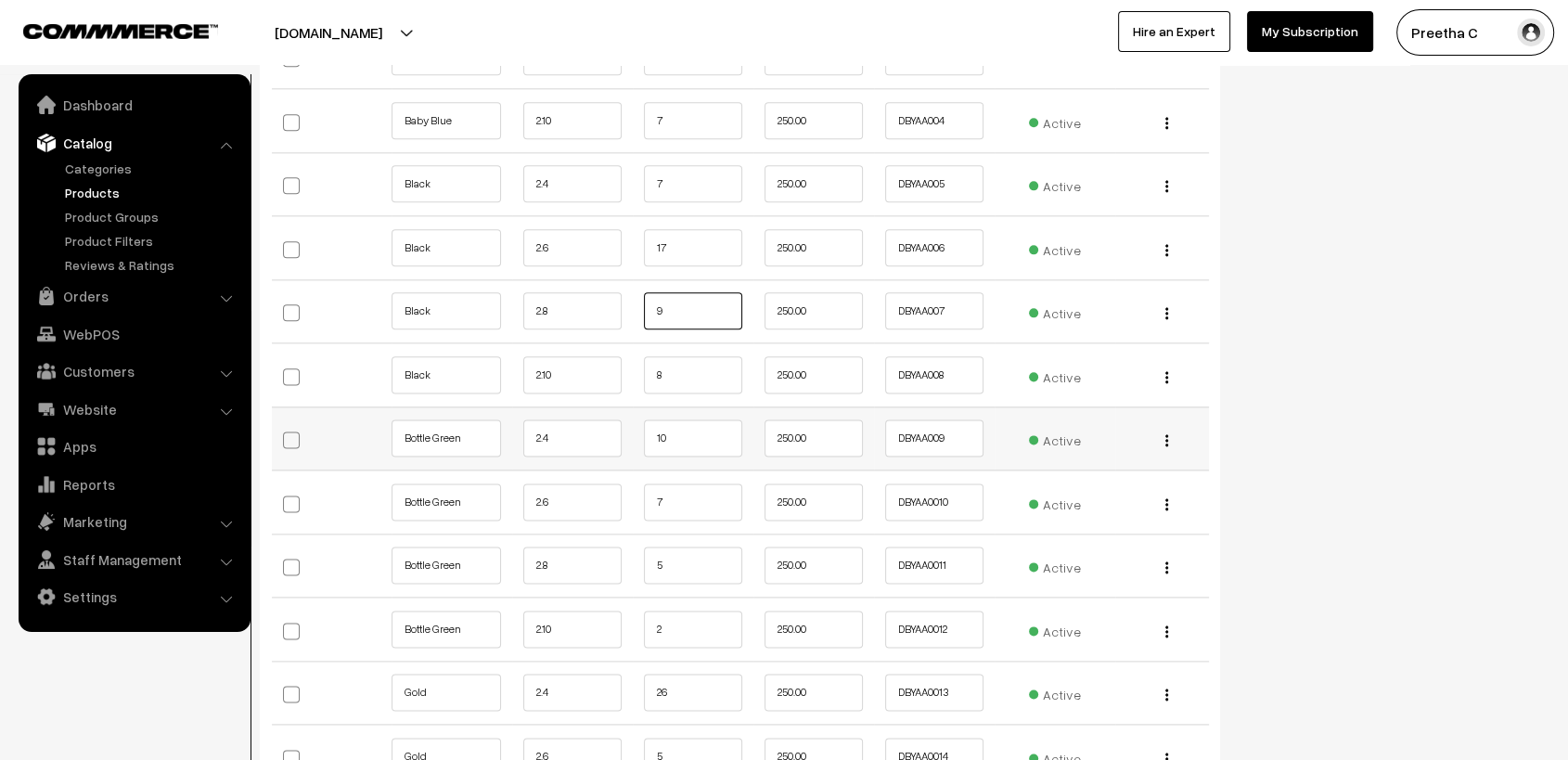
type input "9"
click at [709, 440] on input "10" at bounding box center [693, 437] width 98 height 37
type input "1"
type input "9"
click at [691, 518] on input "7" at bounding box center [693, 502] width 98 height 37
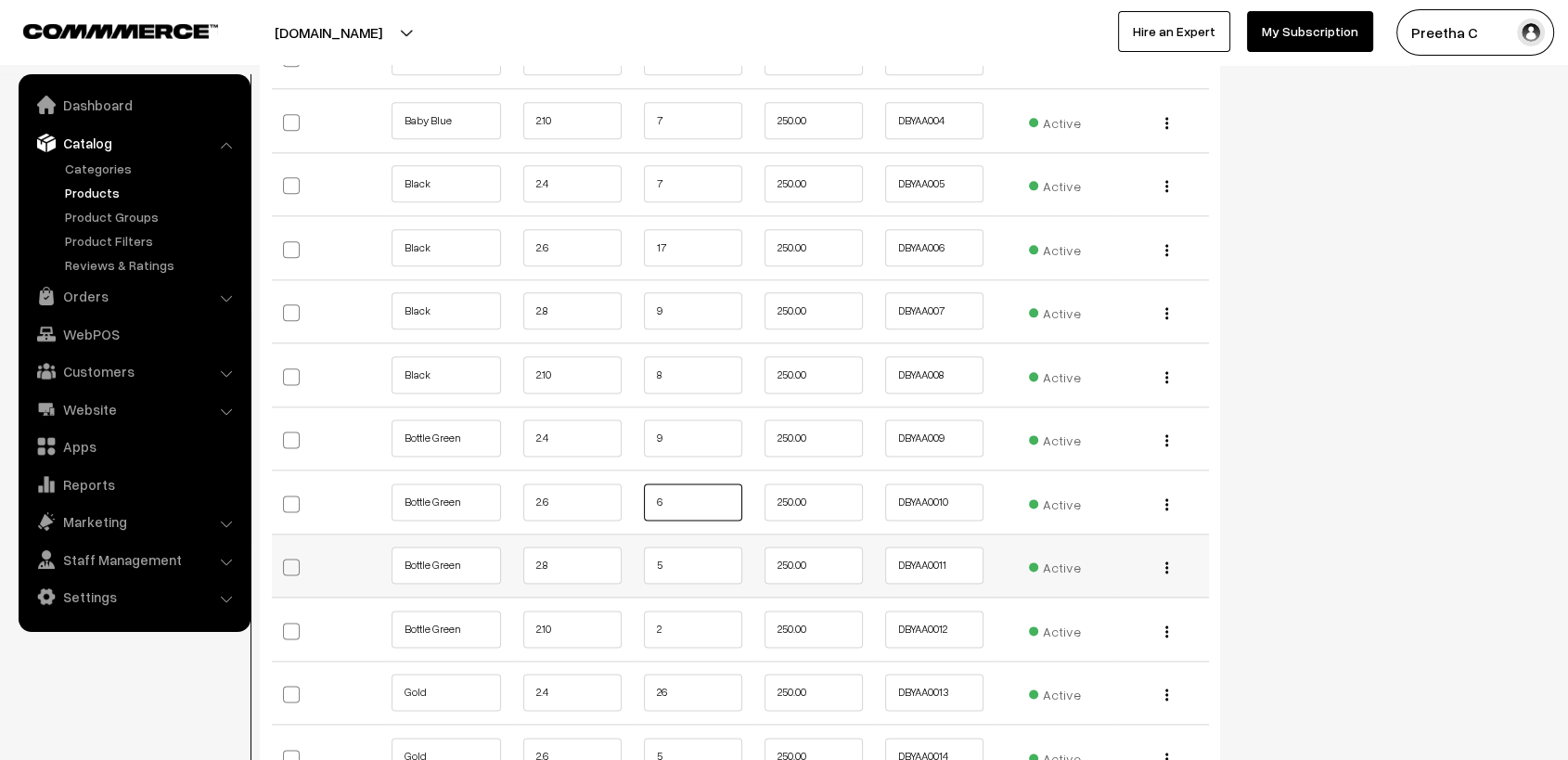
type input "6"
drag, startPoint x: 667, startPoint y: 562, endPoint x: 719, endPoint y: 593, distance: 60.5
click at [670, 561] on input "5" at bounding box center [693, 564] width 98 height 37
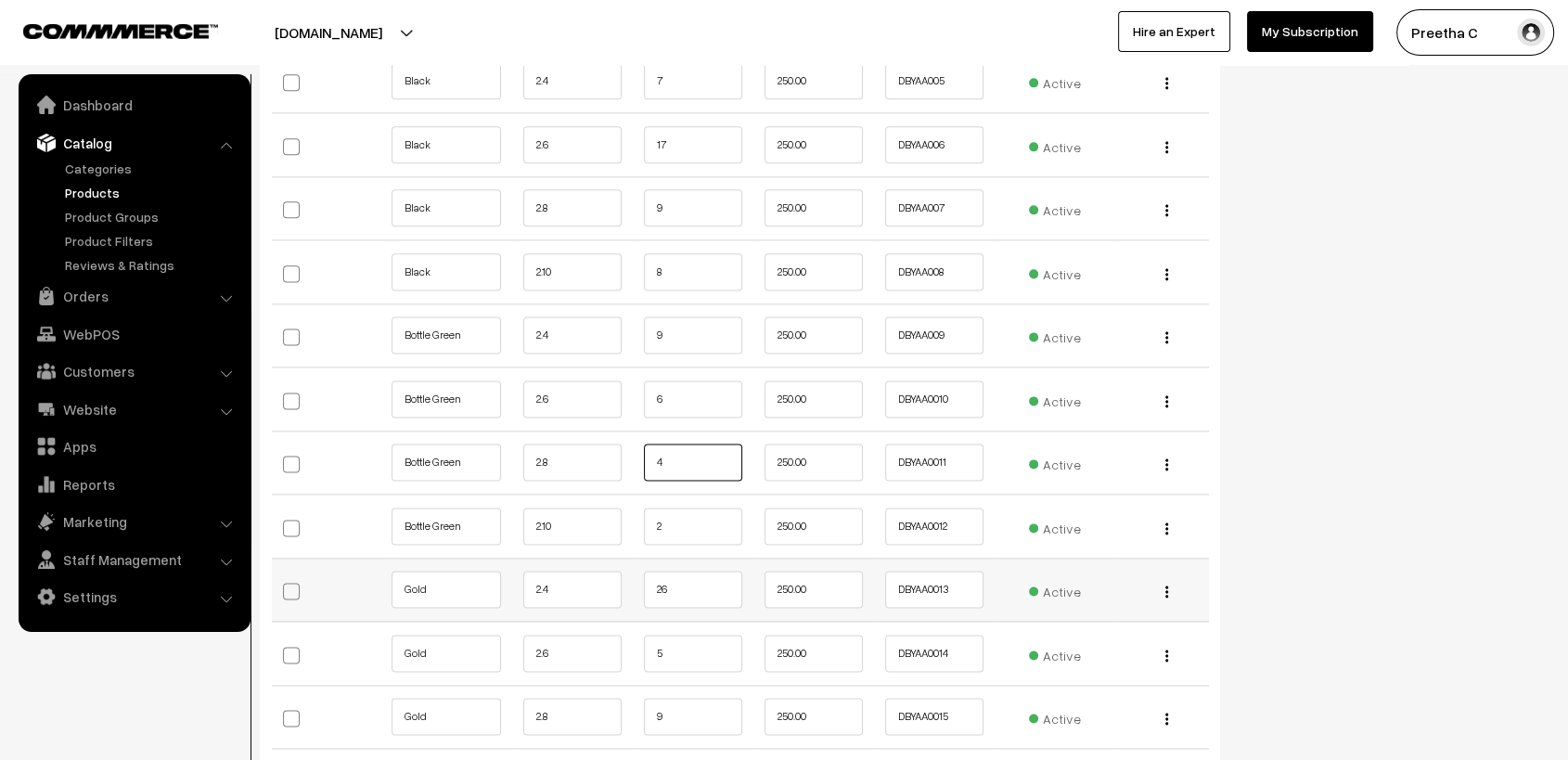
scroll to position [2473, 0]
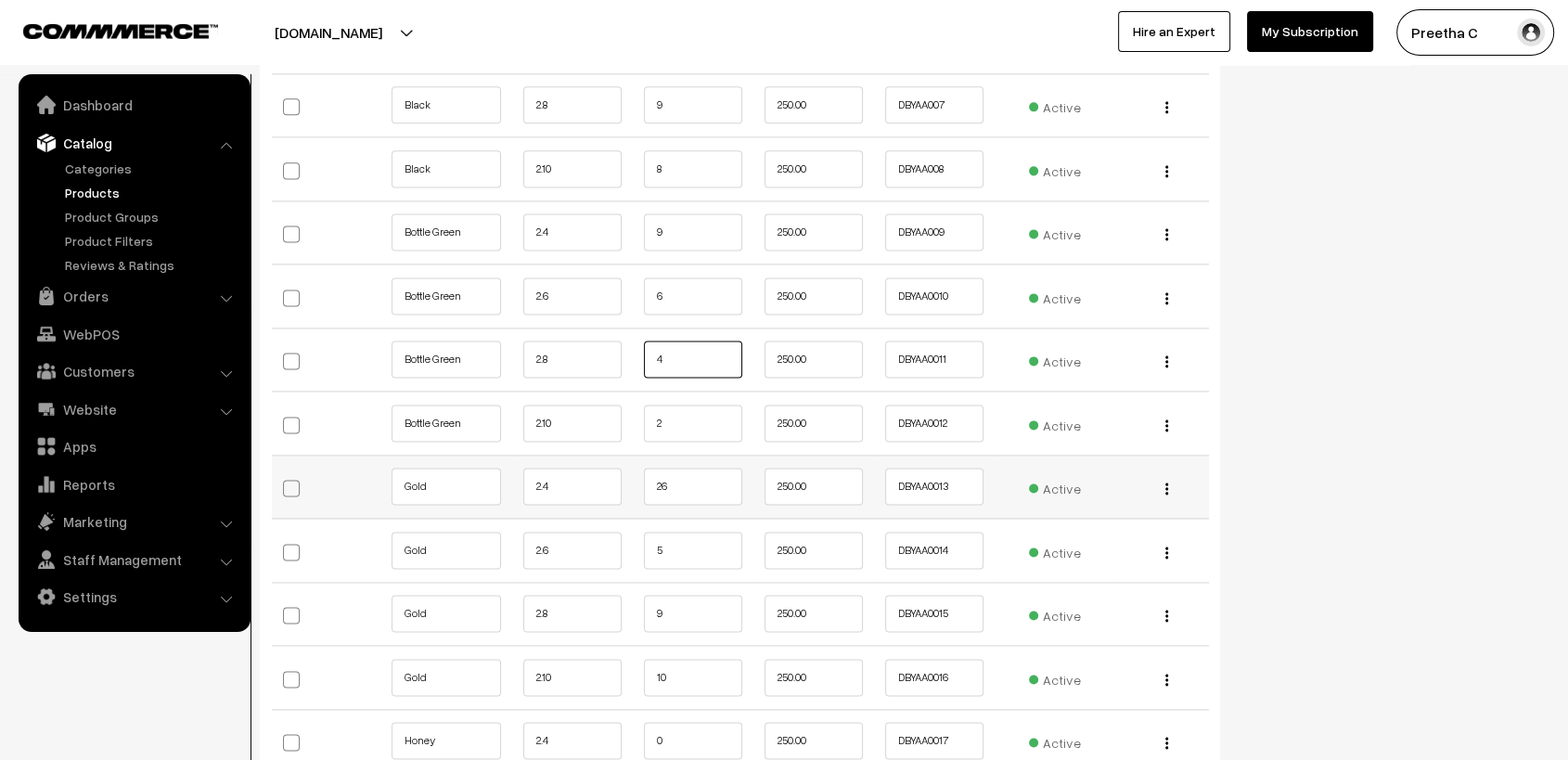
type input "4"
click at [689, 468] on input "26" at bounding box center [693, 486] width 98 height 37
click at [697, 494] on input "25" at bounding box center [693, 486] width 98 height 37
click at [696, 491] on input "25" at bounding box center [693, 486] width 98 height 37
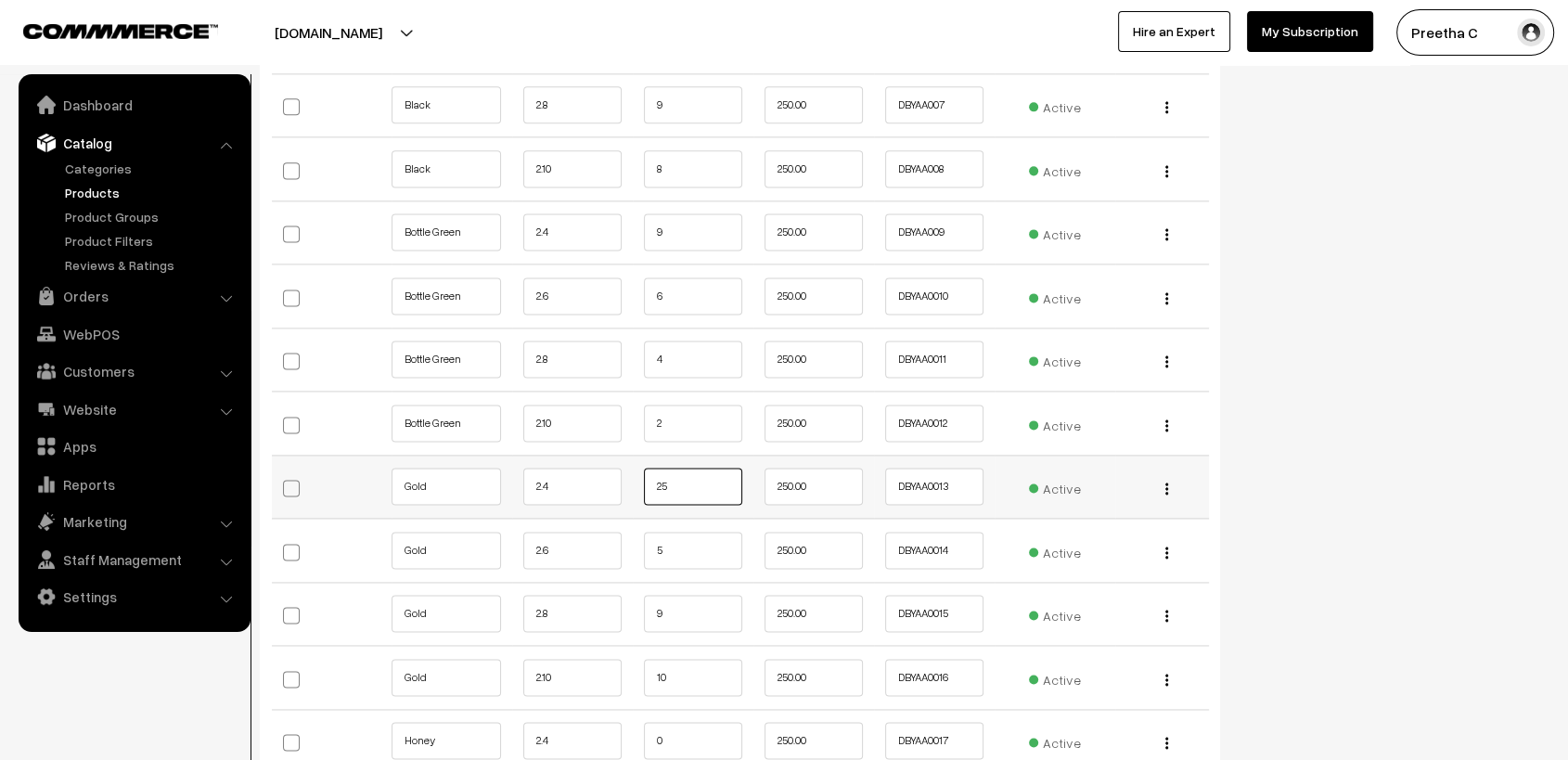
click at [695, 486] on input "25" at bounding box center [693, 486] width 98 height 37
type input "2"
type input "25"
click at [680, 625] on input "9" at bounding box center [693, 612] width 98 height 37
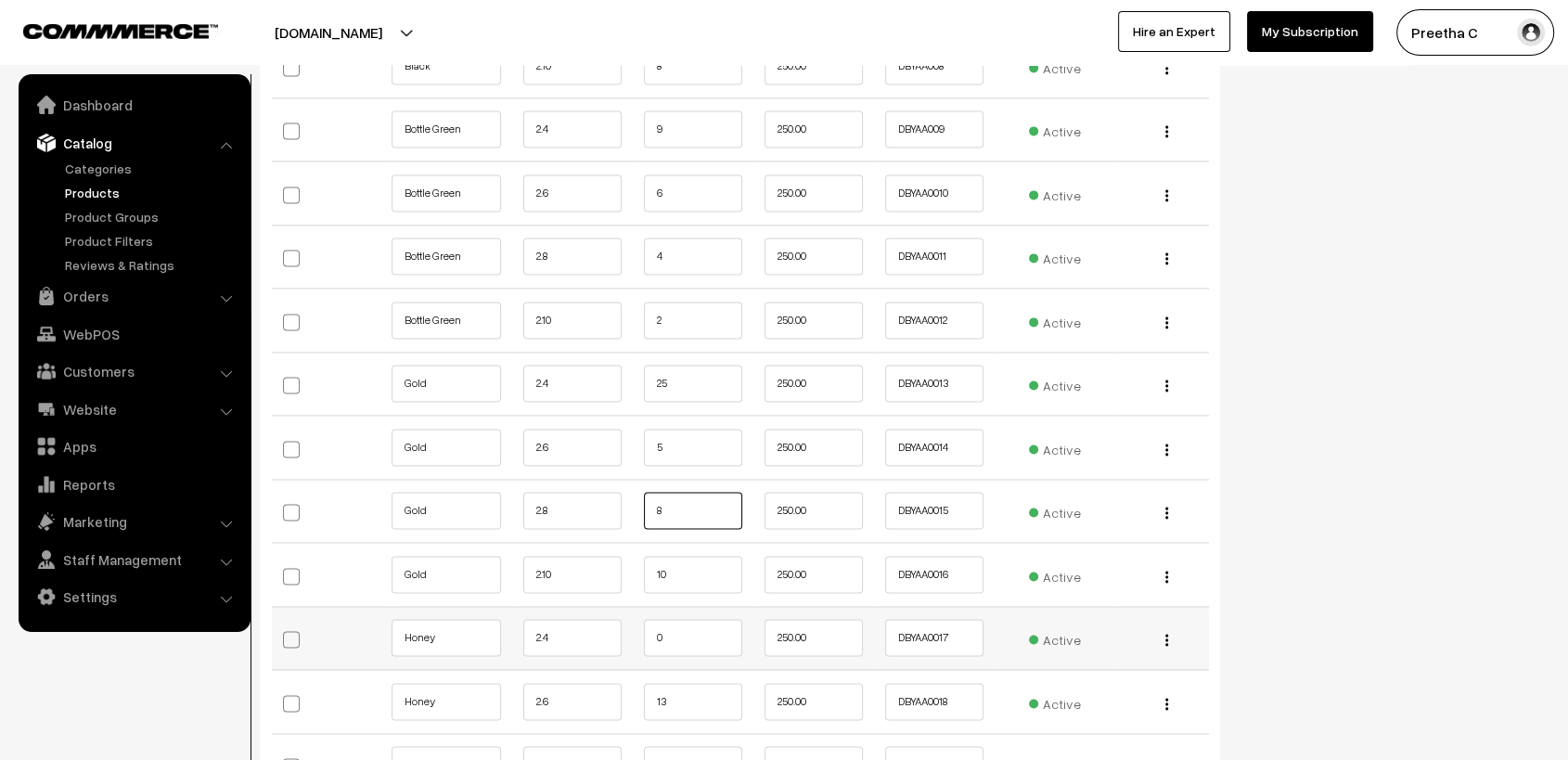
scroll to position [2678, 0]
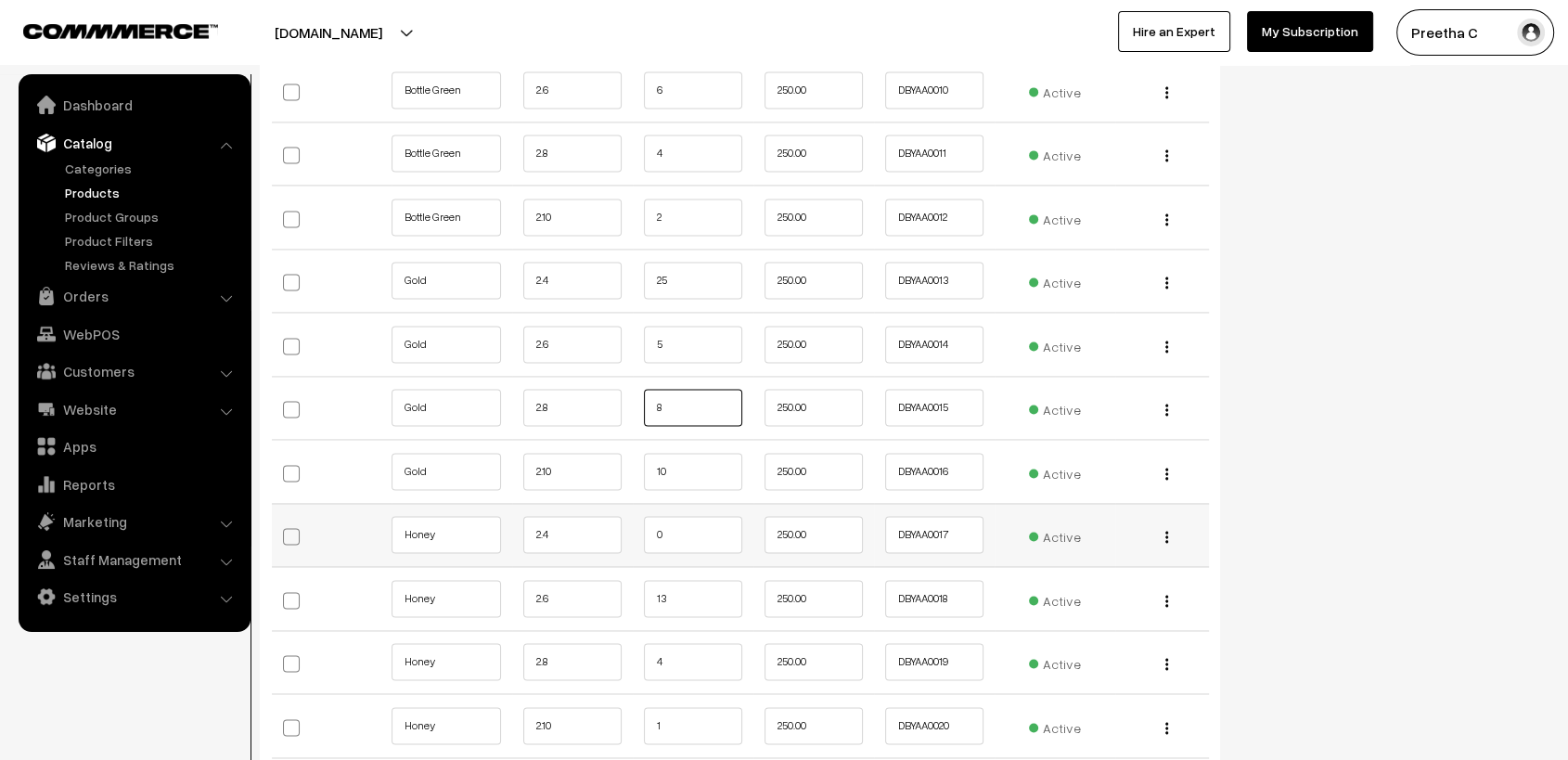
type input "8"
click at [676, 527] on input "0" at bounding box center [693, 534] width 98 height 37
click at [695, 580] on input "13" at bounding box center [693, 597] width 98 height 37
type input "1"
type input "11"
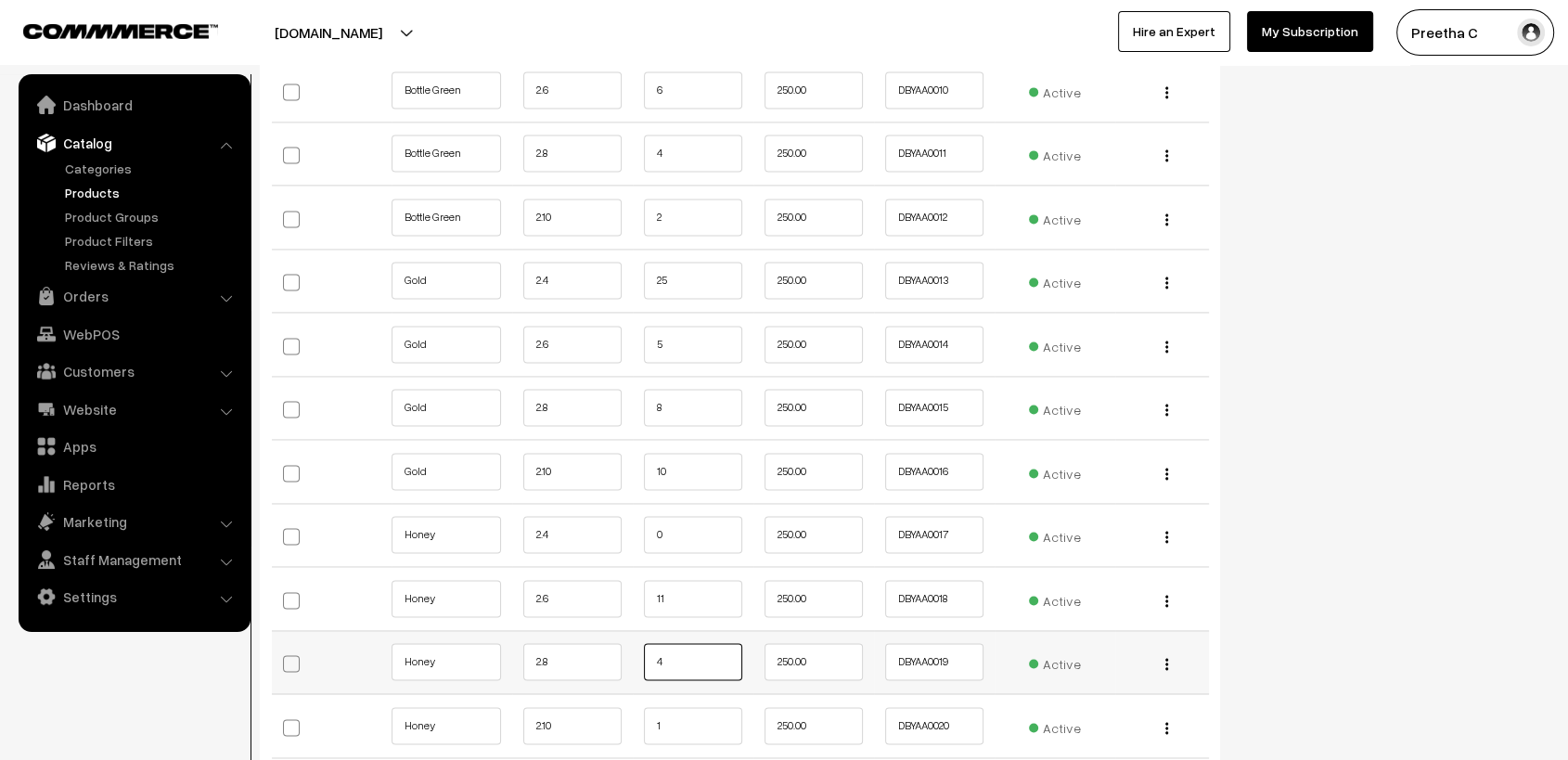
click at [693, 655] on input "4" at bounding box center [693, 661] width 98 height 37
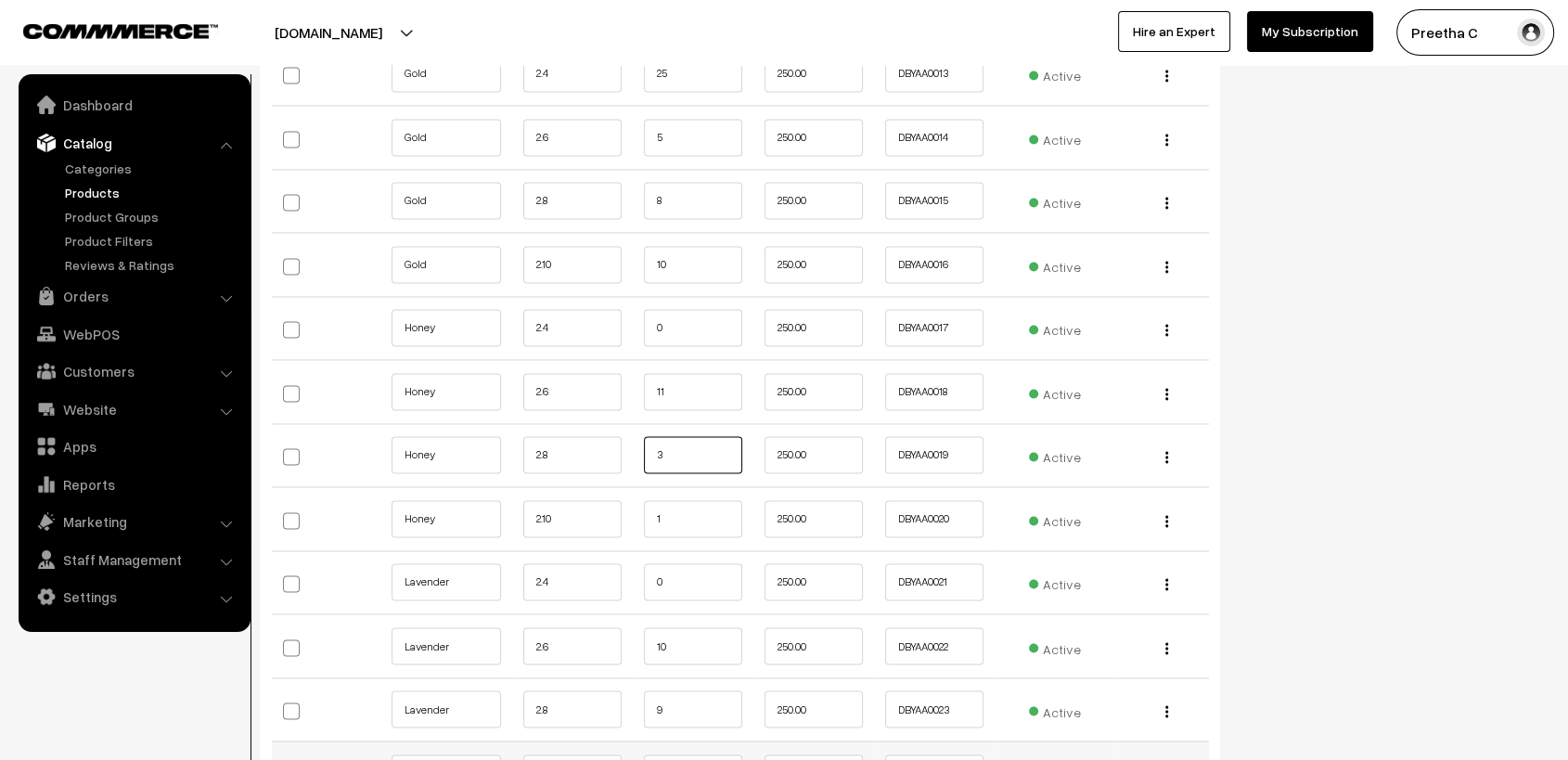
scroll to position [2988, 0]
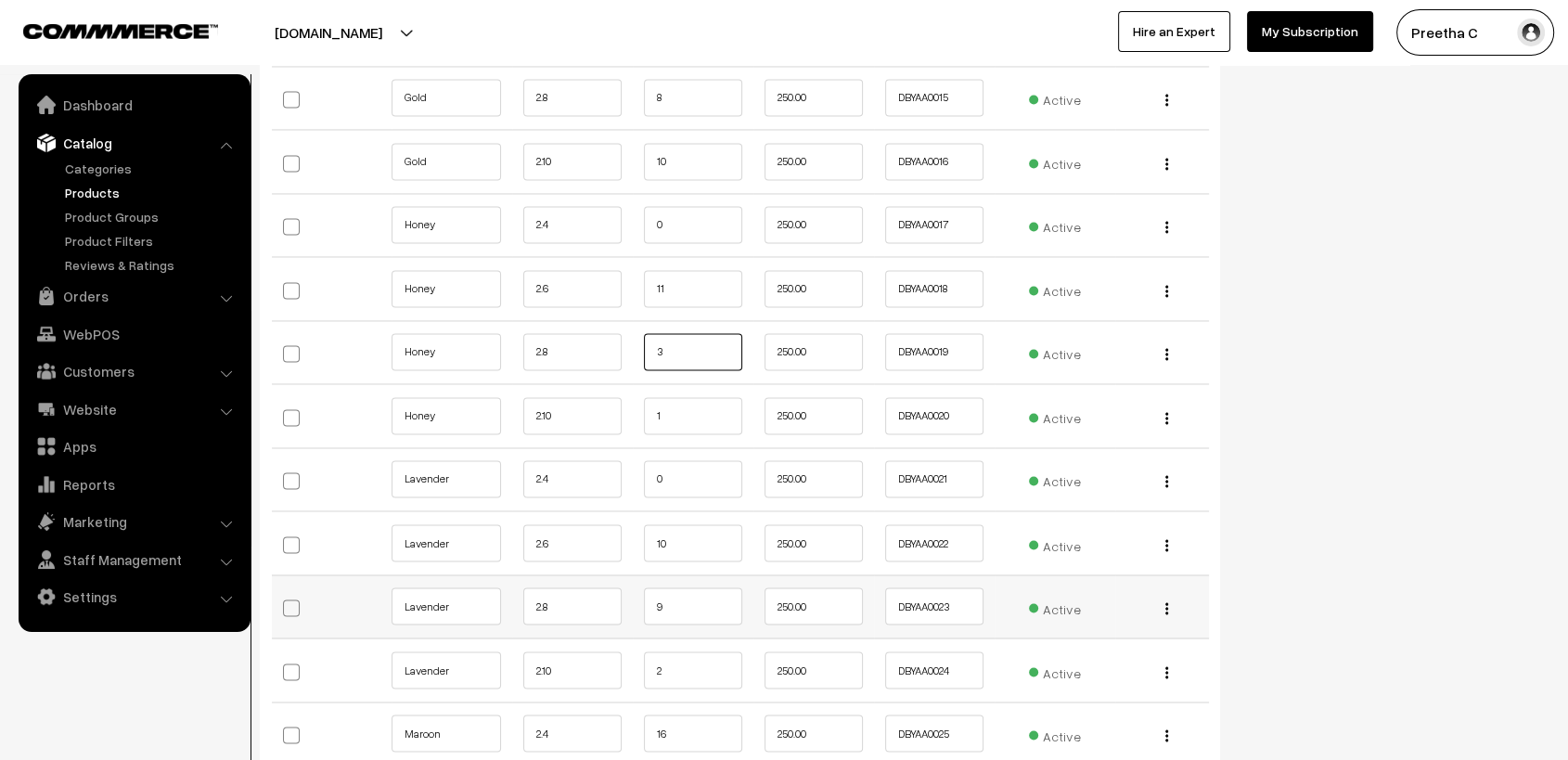
type input "3"
click at [682, 594] on input "9" at bounding box center [693, 605] width 98 height 37
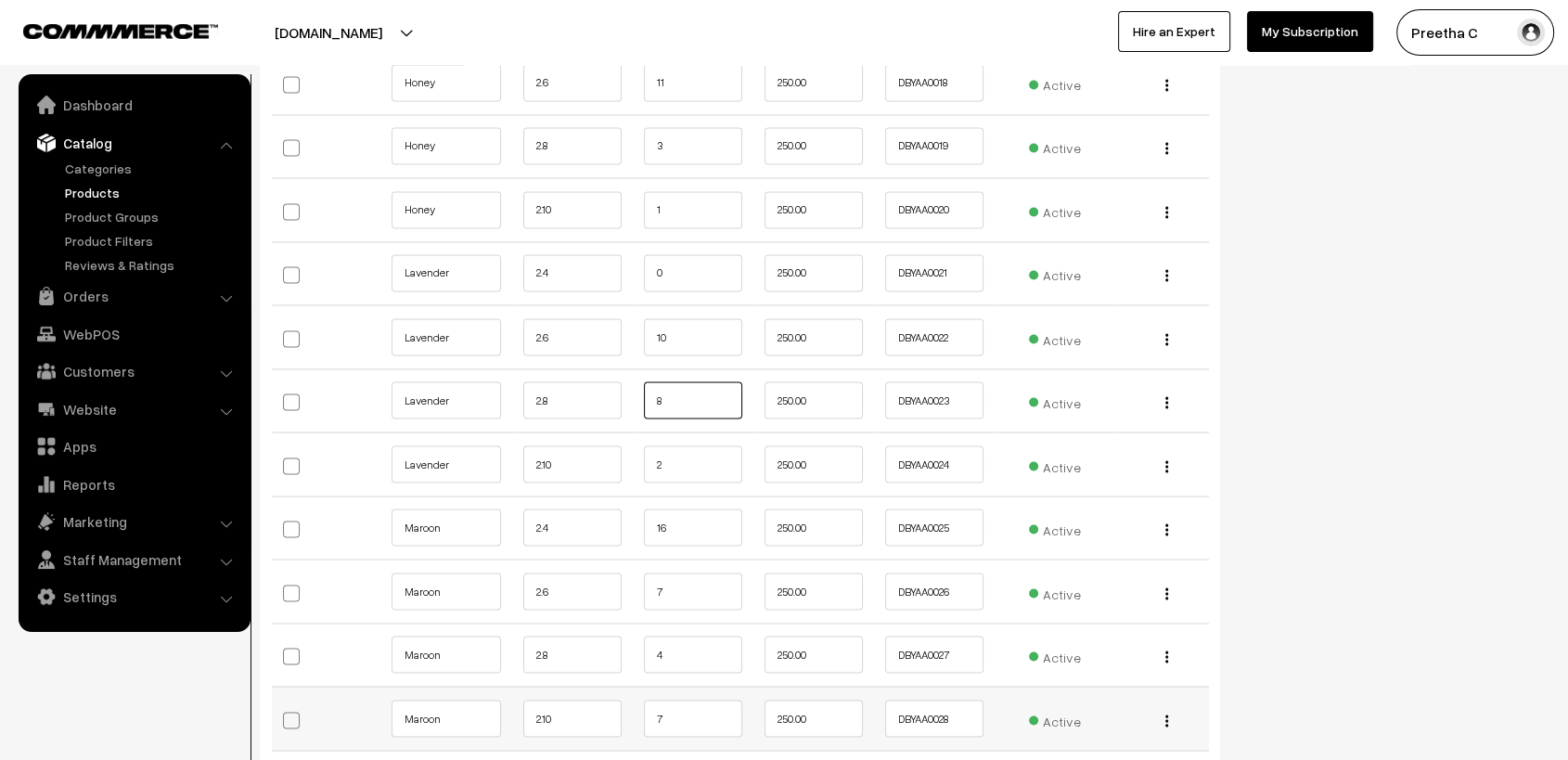
scroll to position [3297, 0]
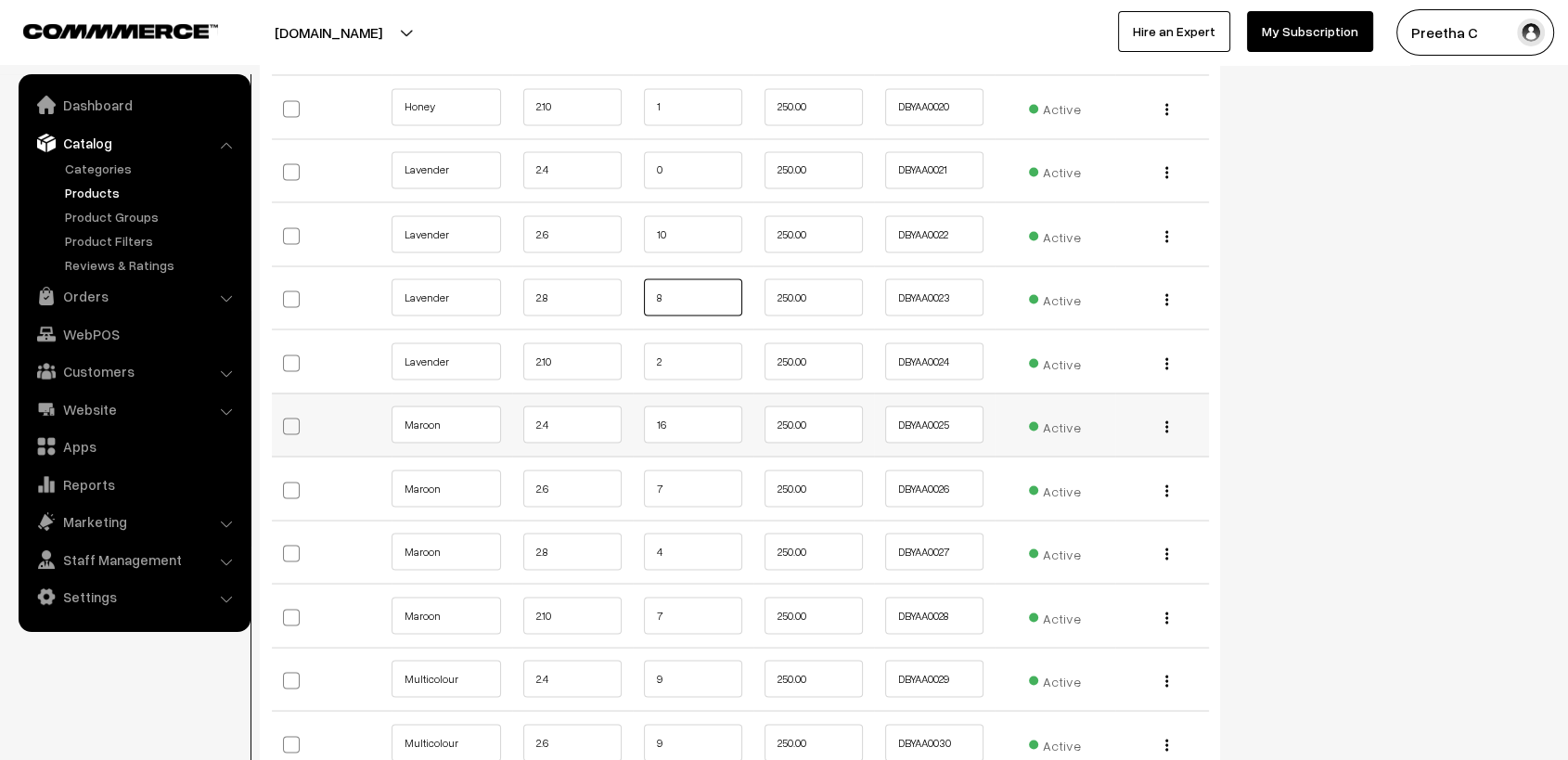
type input "8"
click at [677, 425] on input "16" at bounding box center [693, 423] width 98 height 37
type input "1"
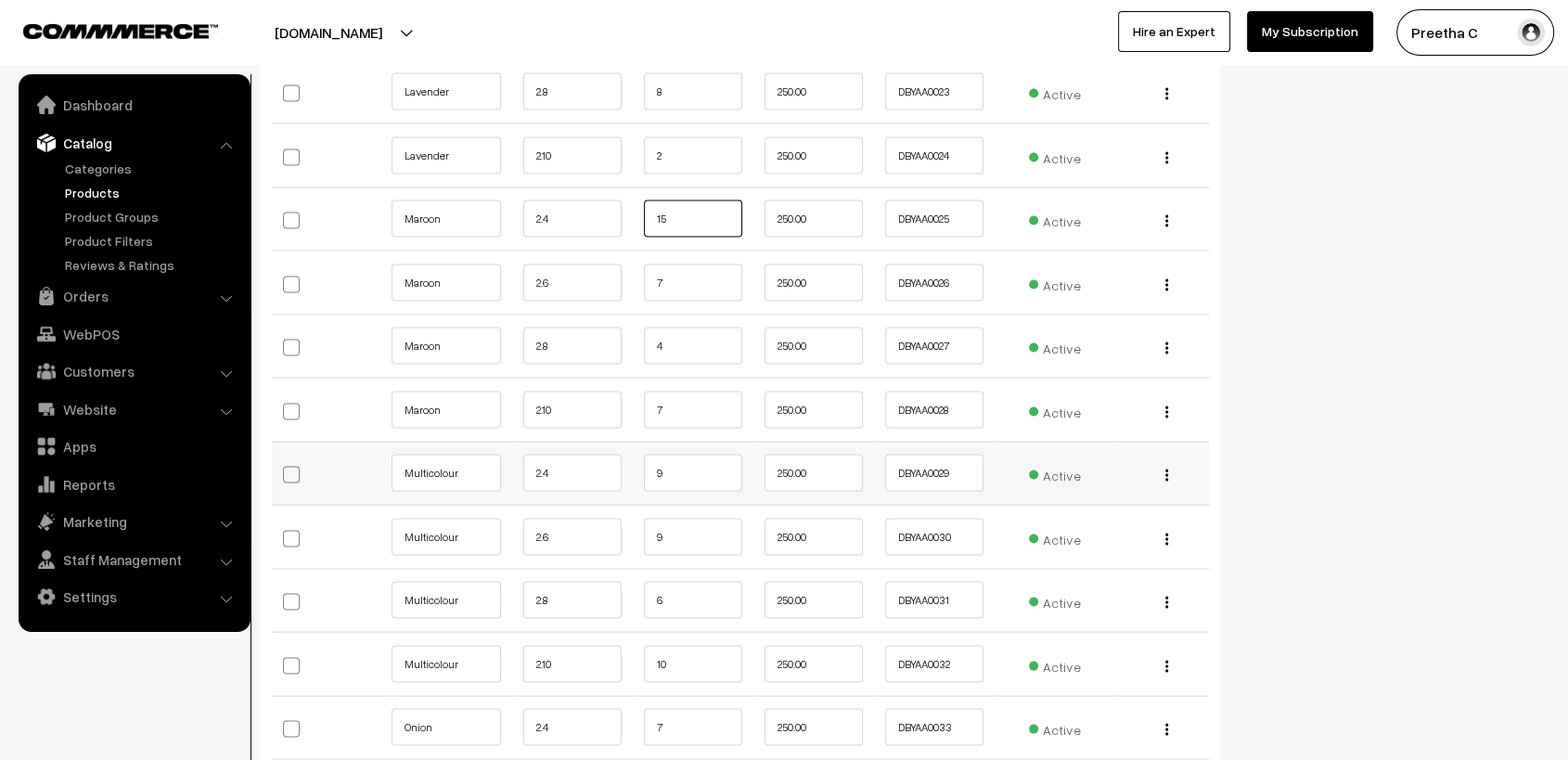
scroll to position [3606, 0]
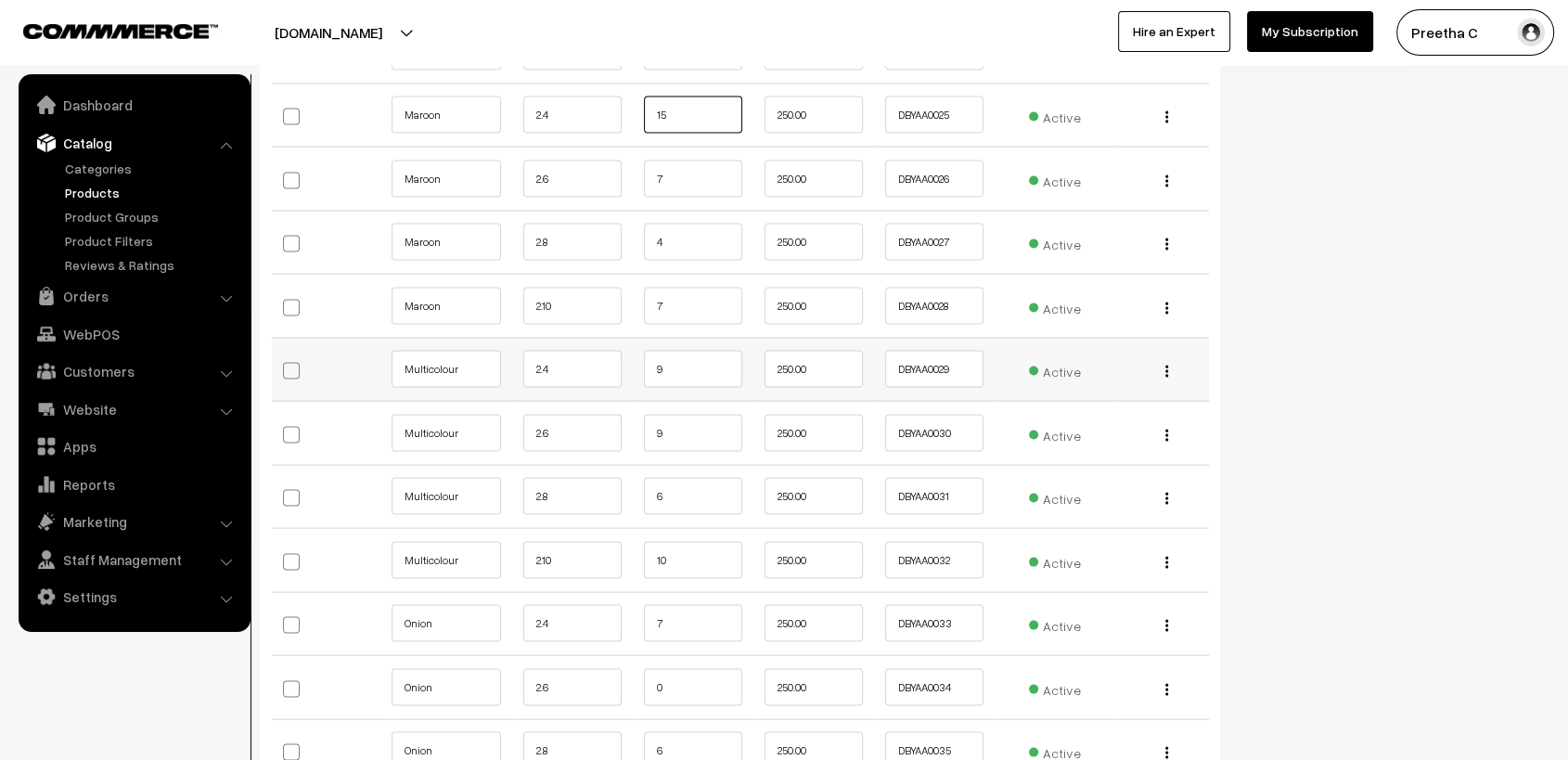
type input "15"
click at [682, 376] on input "9" at bounding box center [693, 368] width 98 height 37
type input "8"
click at [692, 415] on input "9" at bounding box center [693, 433] width 98 height 37
type input "8"
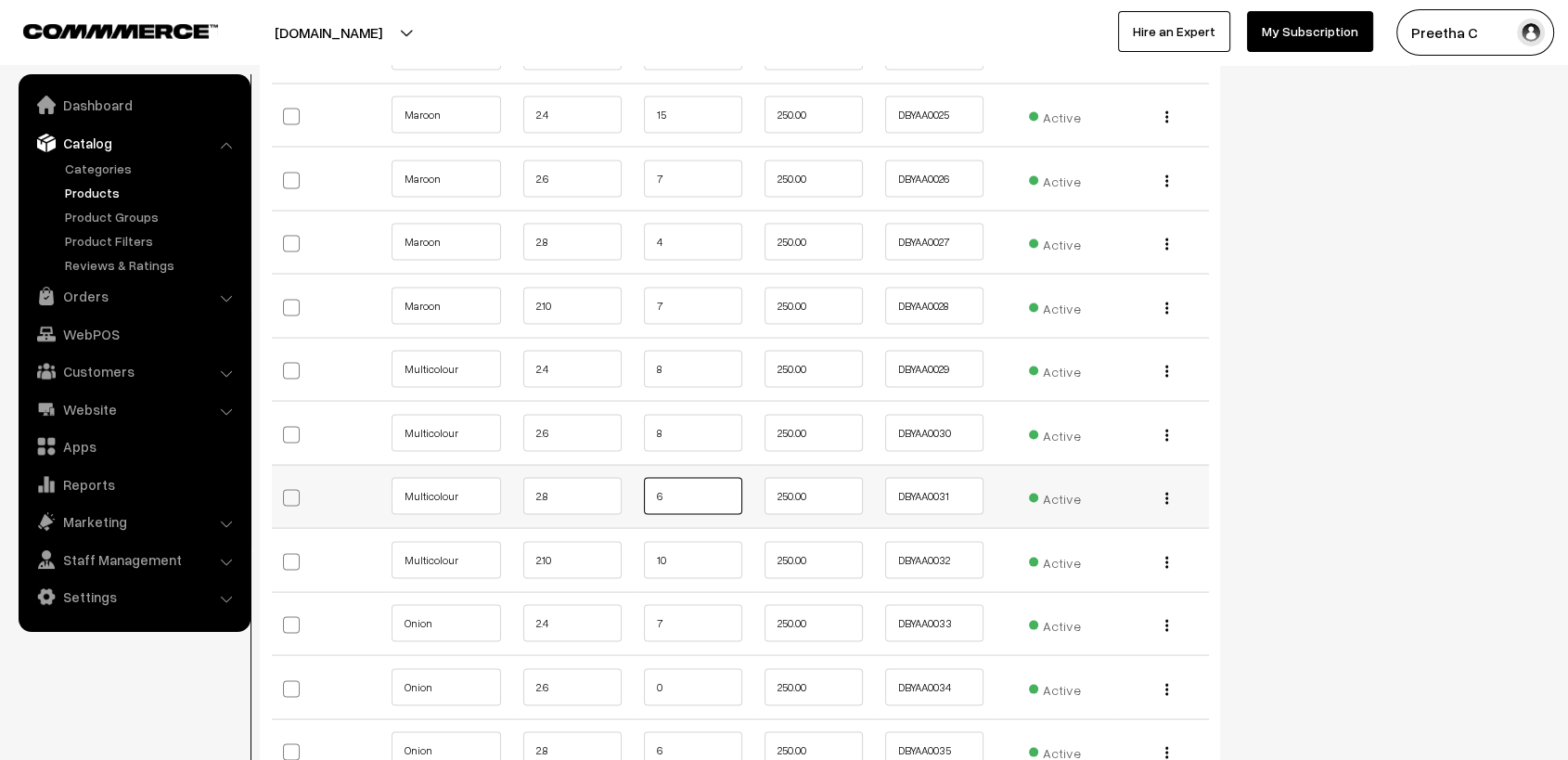
click at [679, 486] on input "6" at bounding box center [693, 496] width 98 height 37
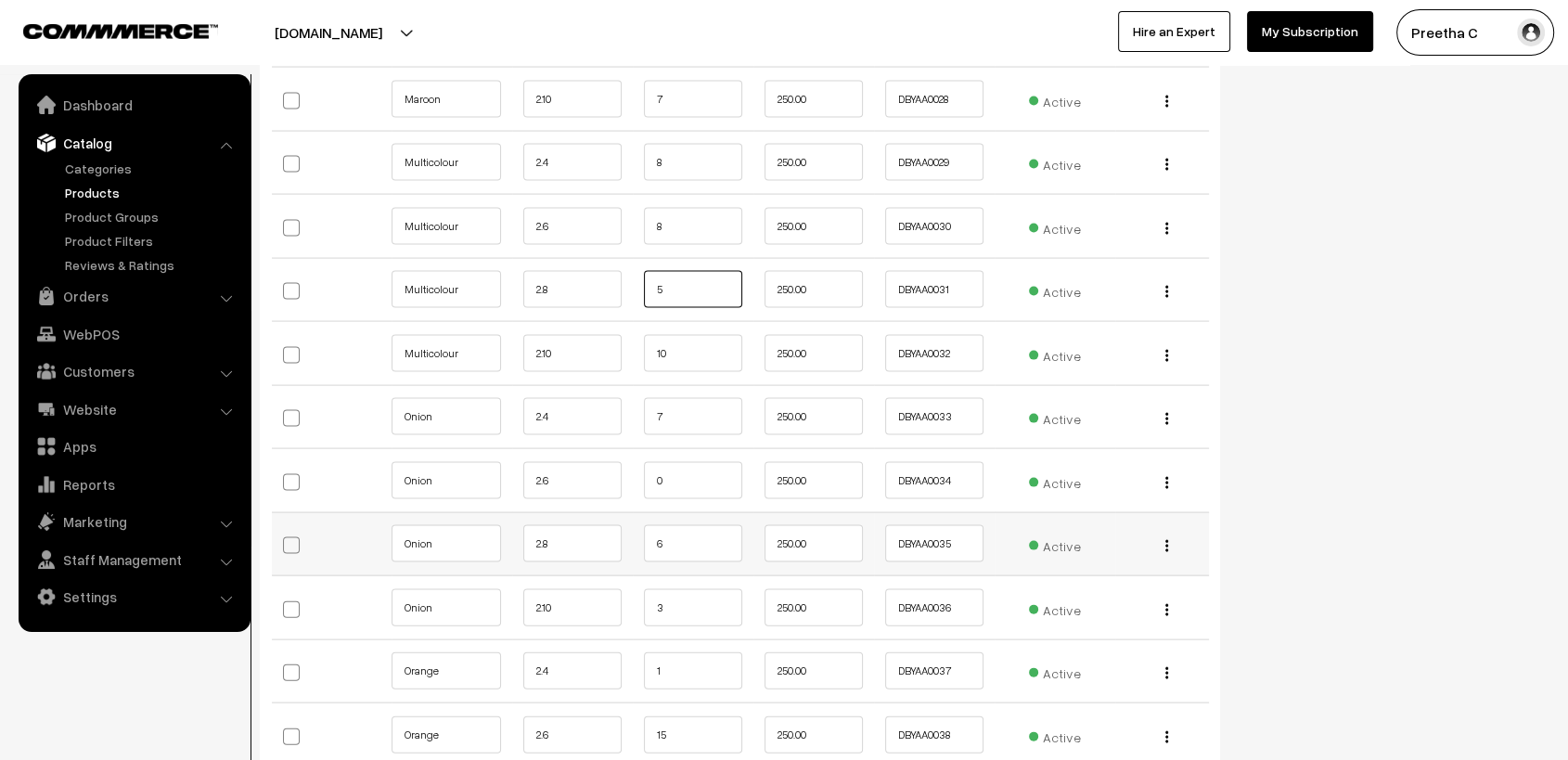
type input "5"
click at [672, 536] on input "6" at bounding box center [693, 543] width 98 height 37
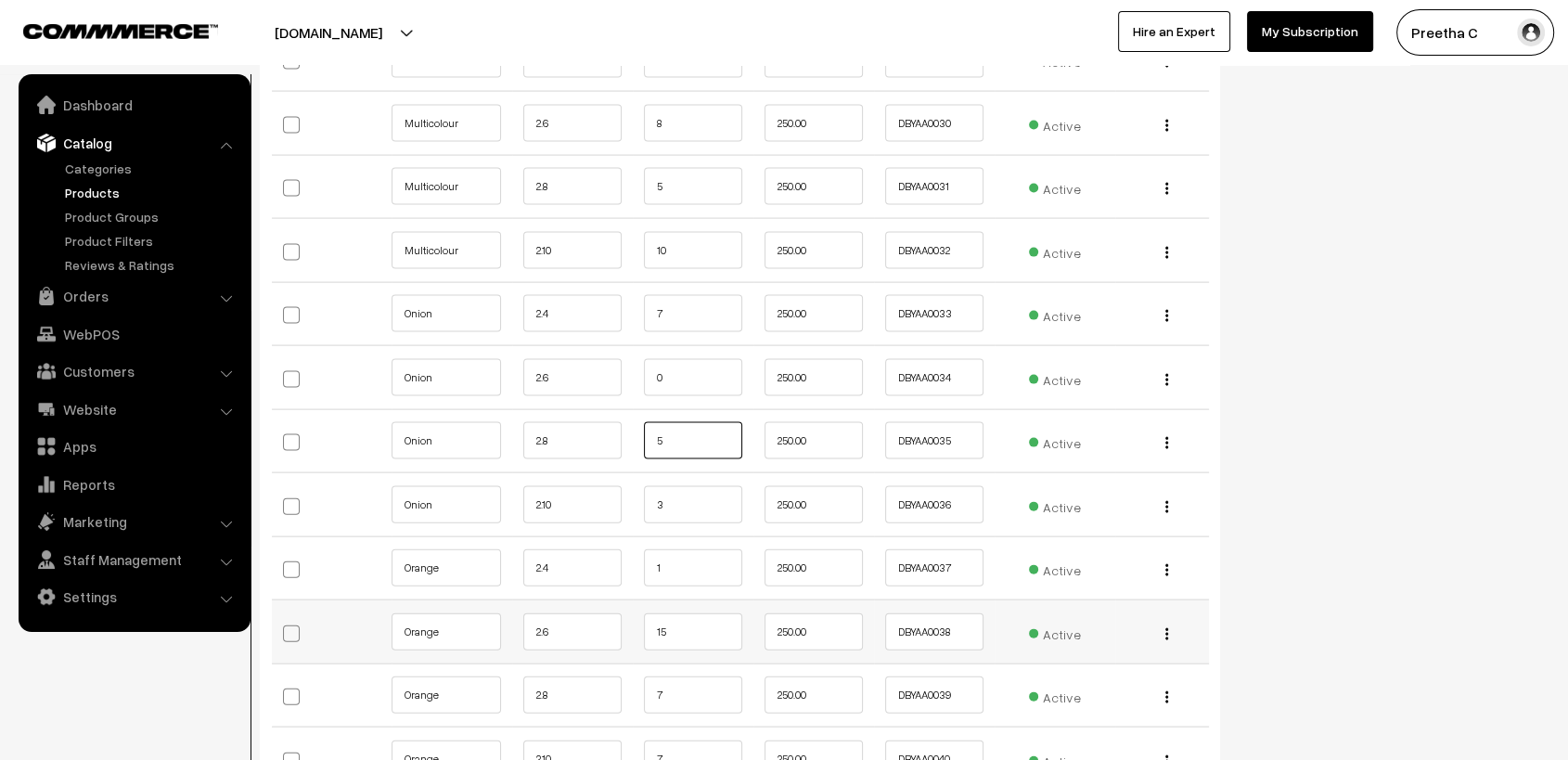
scroll to position [4019, 0]
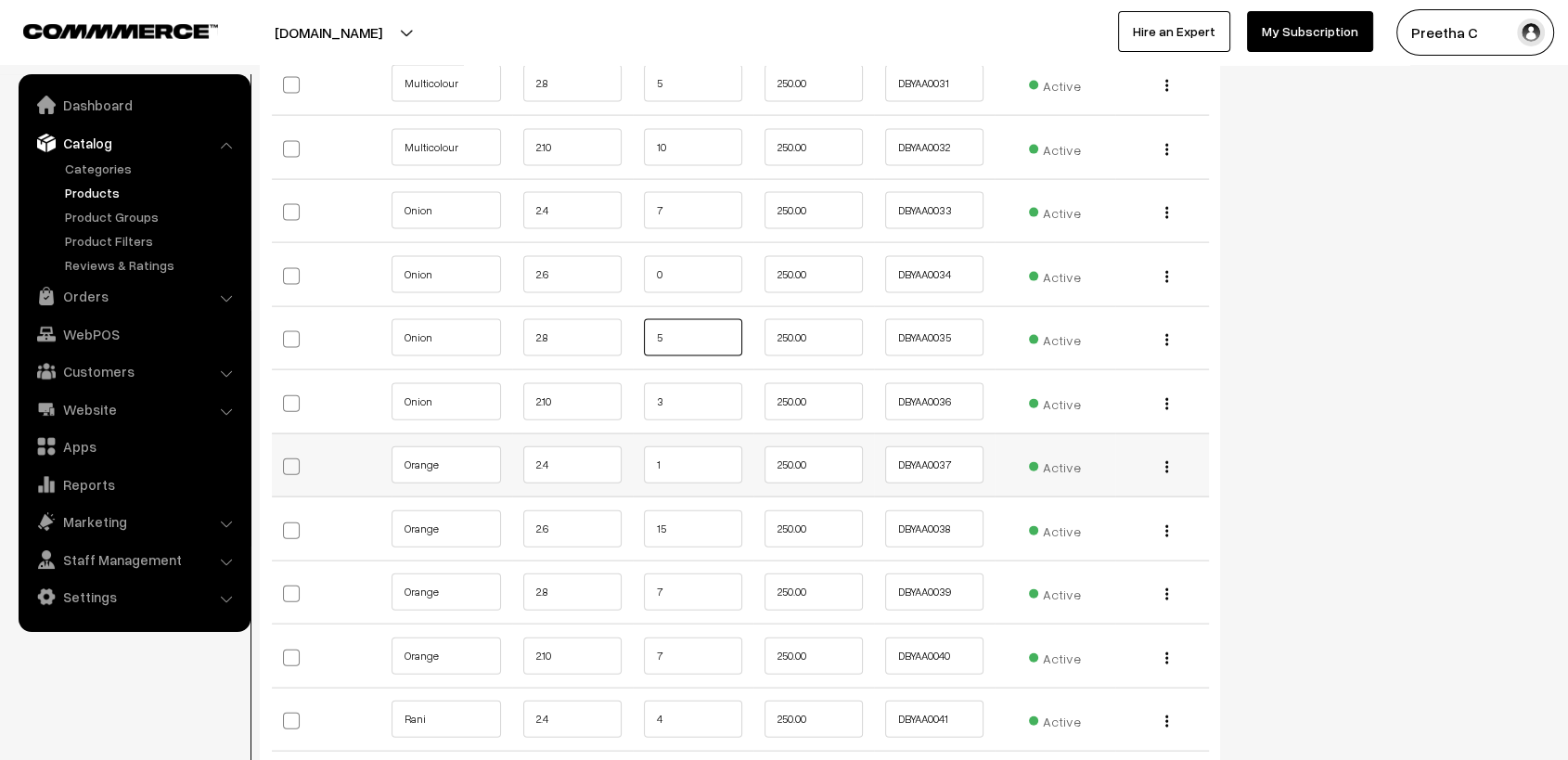
type input "5"
click at [669, 458] on input "1" at bounding box center [693, 464] width 98 height 37
type input "0"
click at [678, 523] on input "15" at bounding box center [693, 528] width 98 height 37
type input "1"
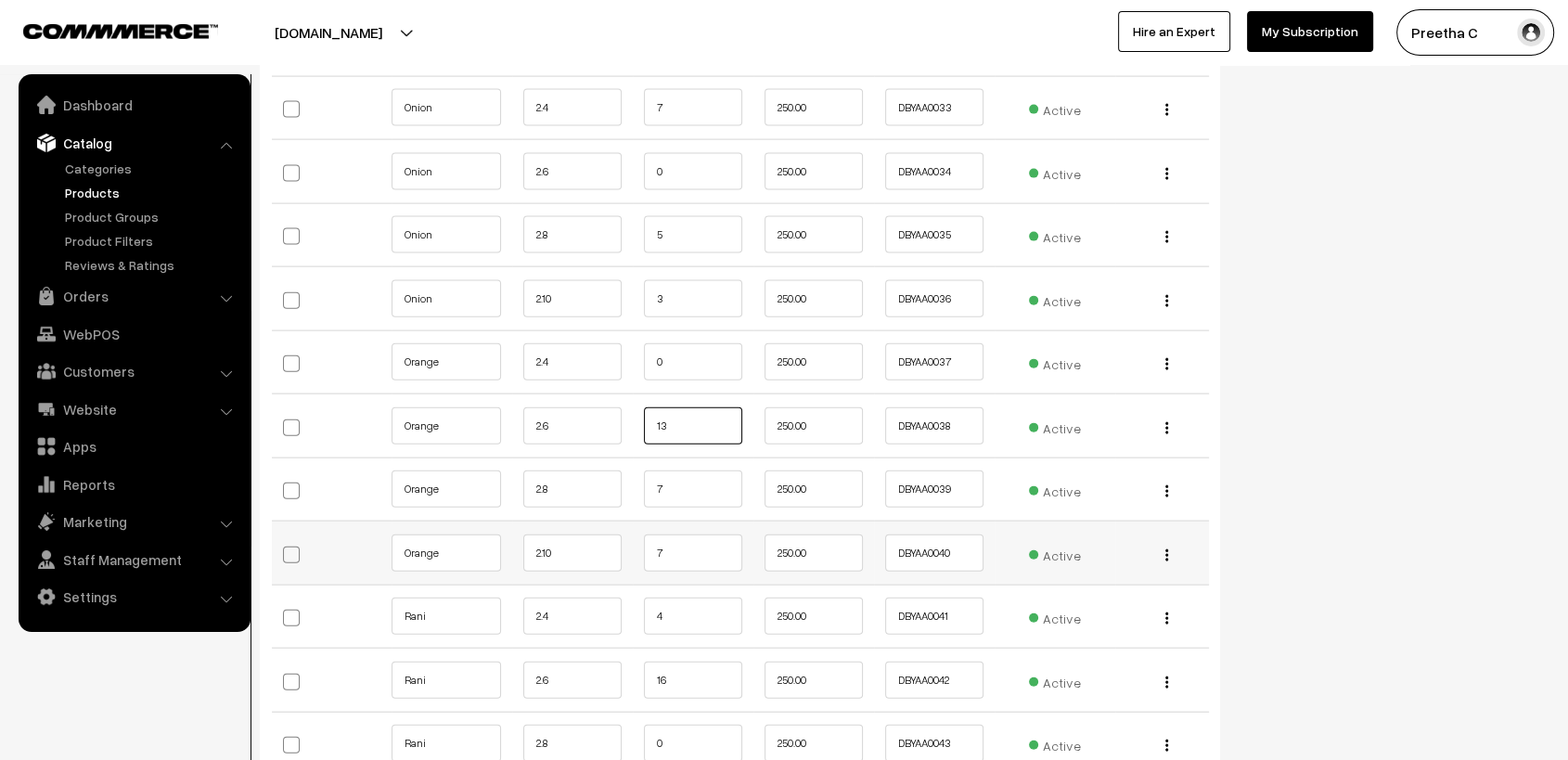
scroll to position [4225, 0]
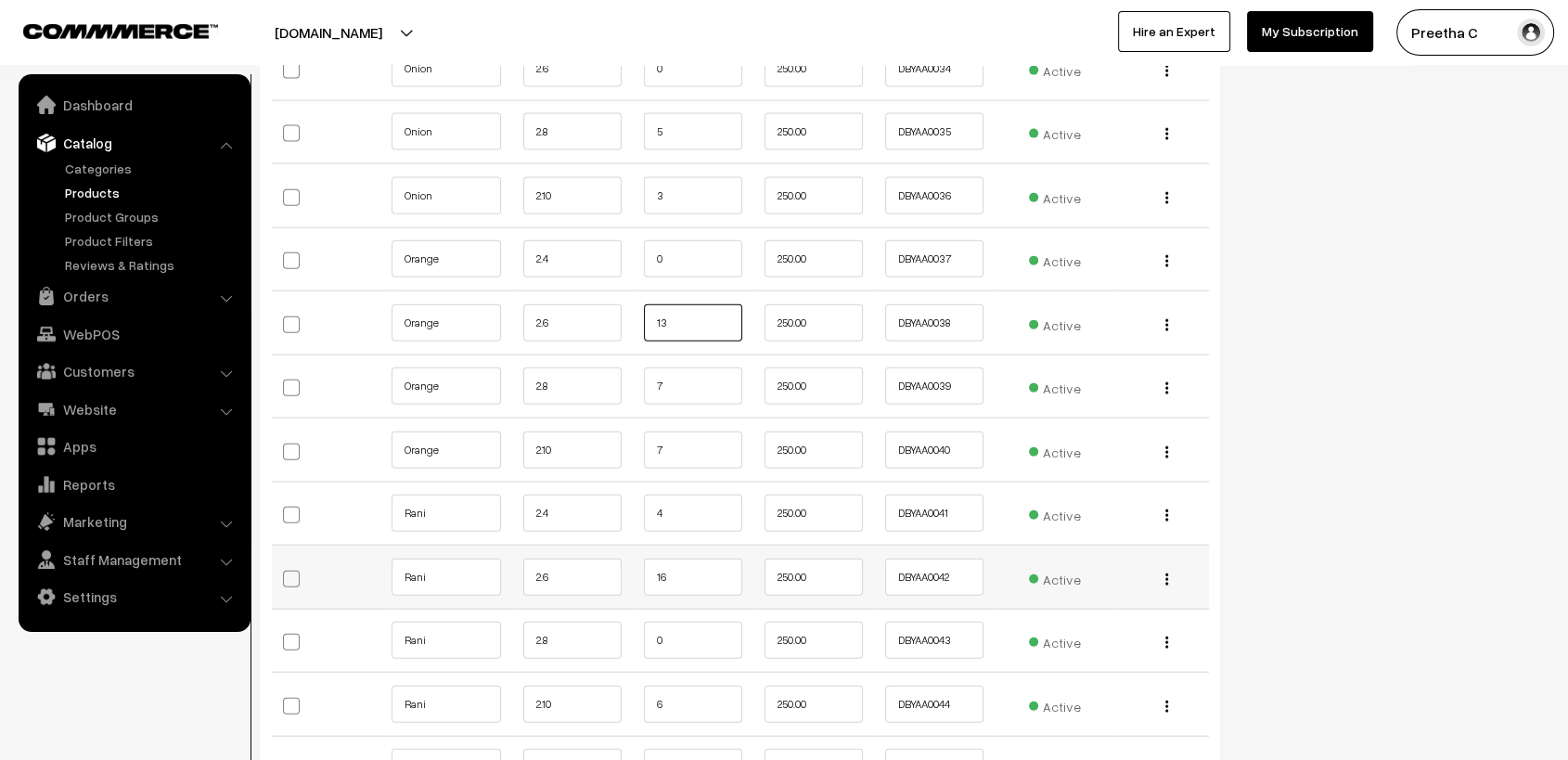
type input "13"
click at [674, 574] on input "16" at bounding box center [693, 576] width 98 height 37
type input "1"
type input "14"
click at [680, 642] on input "0" at bounding box center [693, 640] width 98 height 37
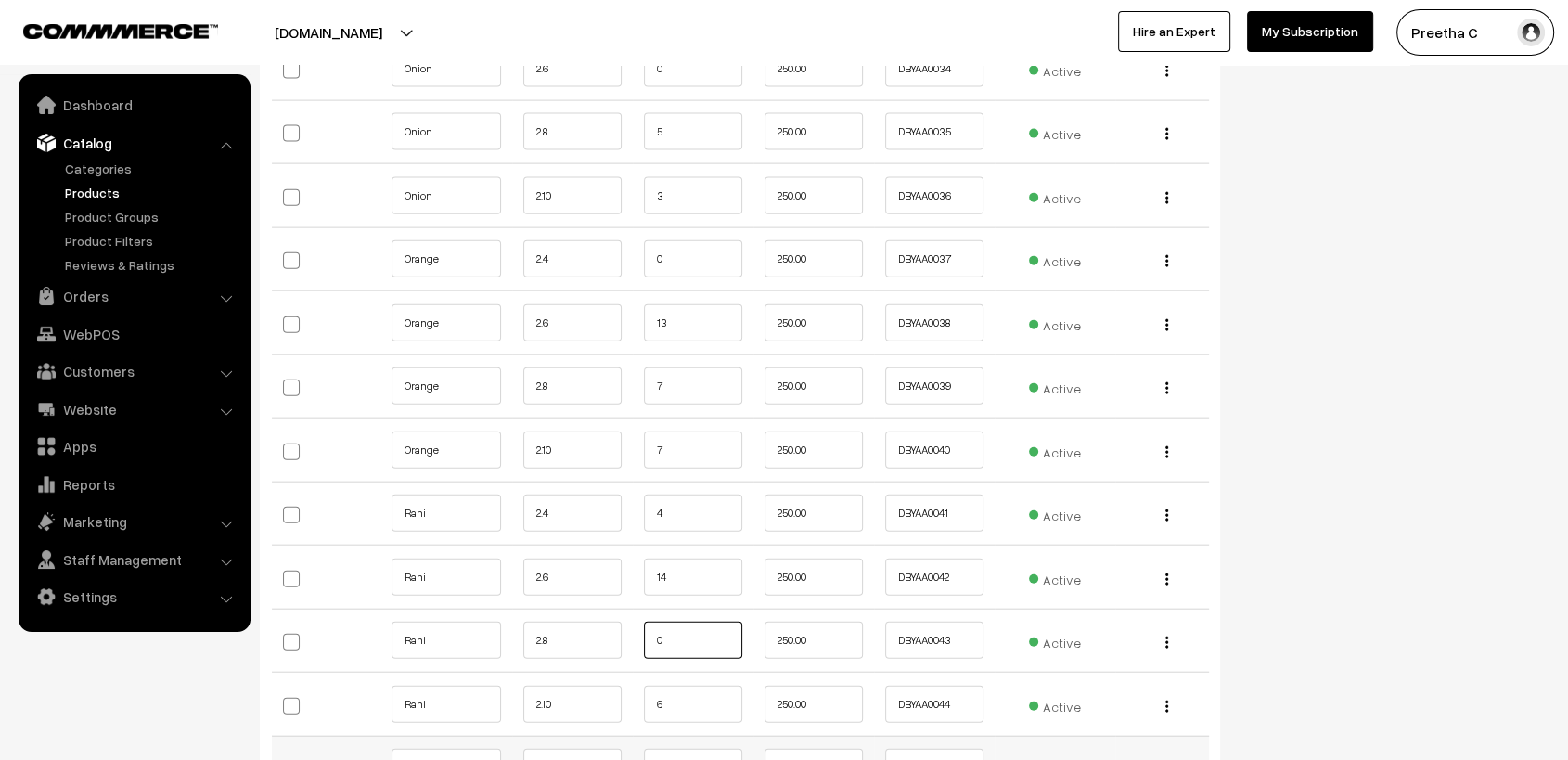
scroll to position [4430, 0]
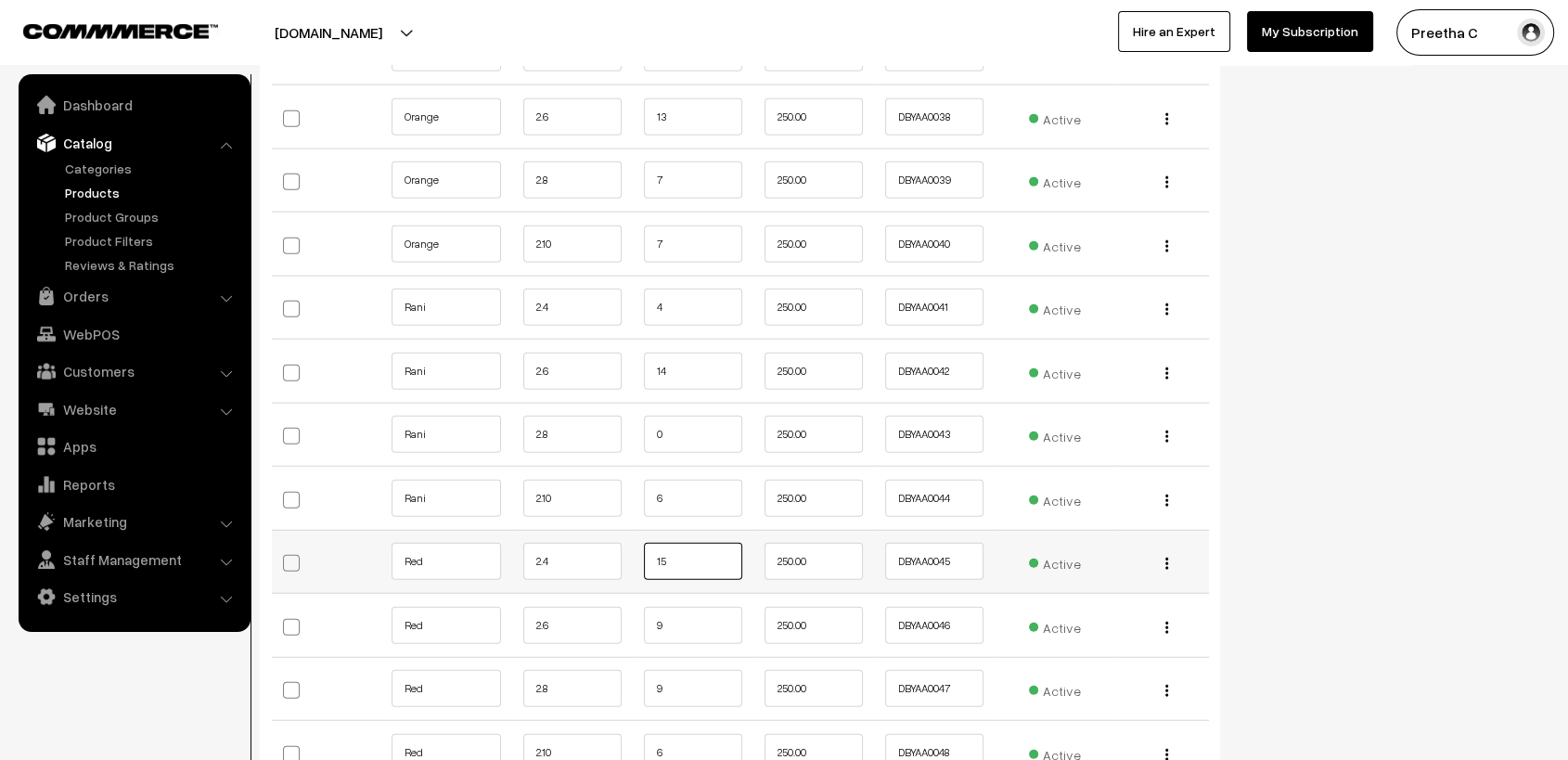
click at [677, 574] on input "15" at bounding box center [693, 560] width 98 height 37
type input "1"
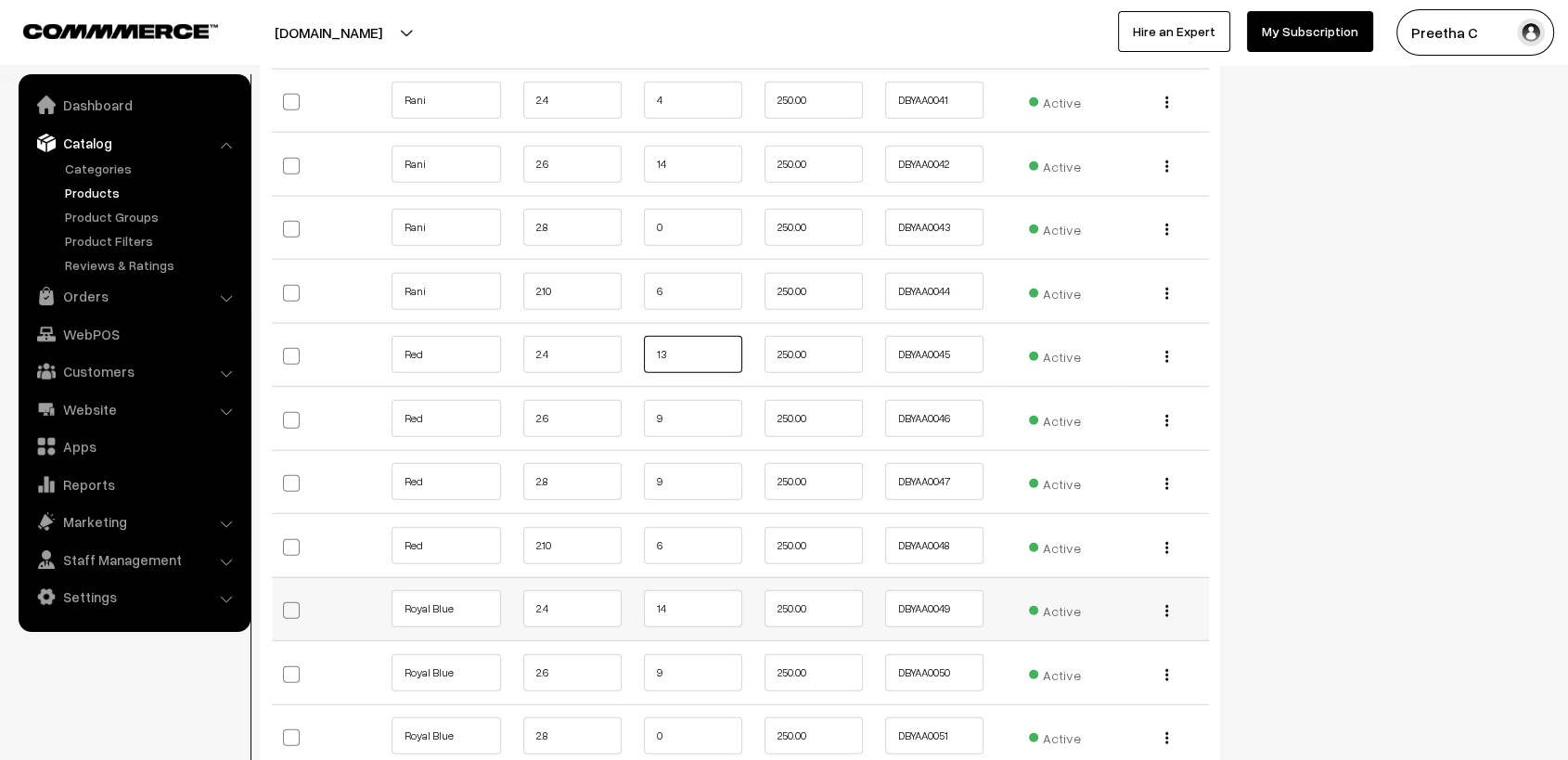
type input "13"
click at [672, 605] on input "14" at bounding box center [693, 608] width 98 height 37
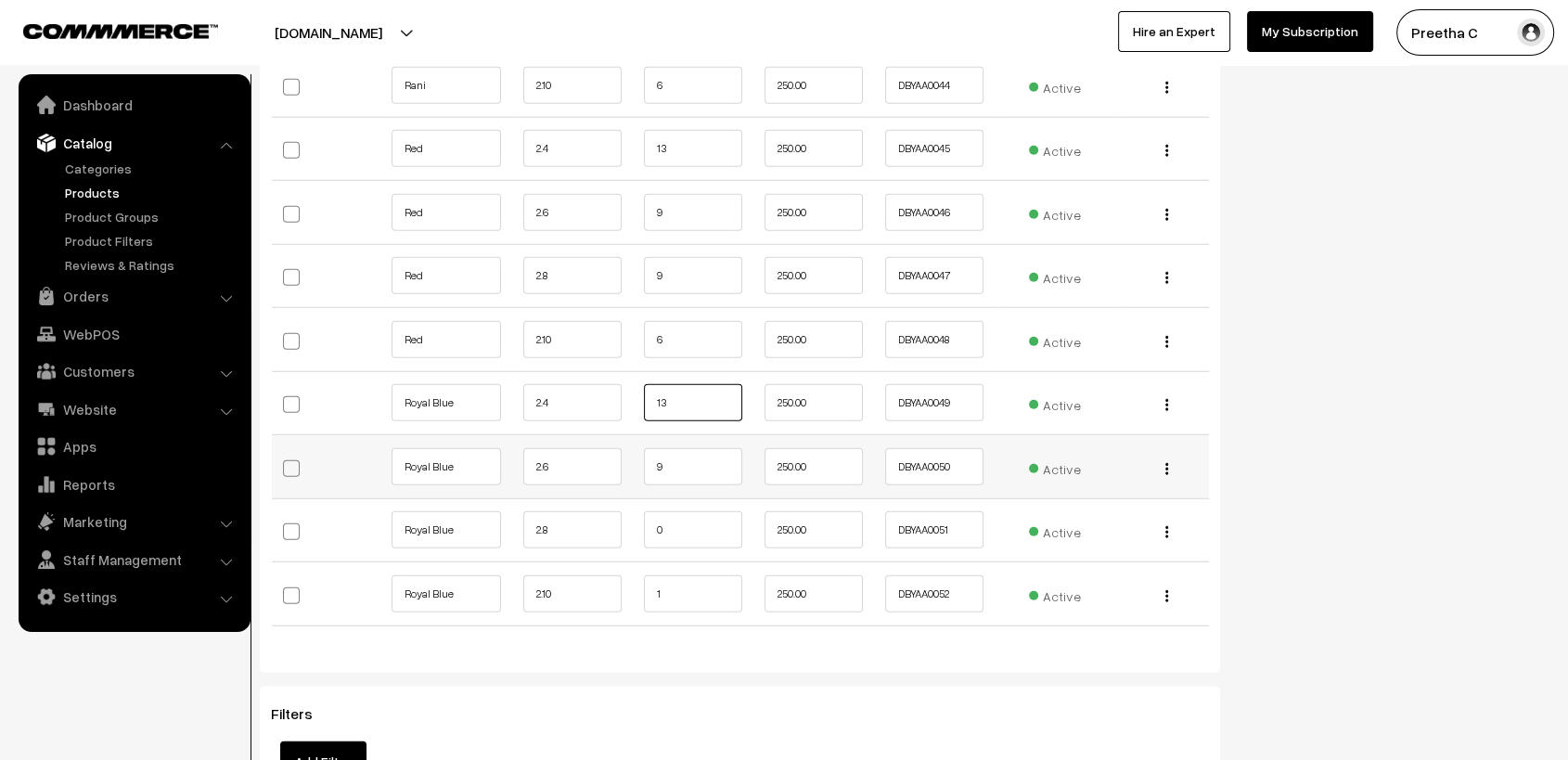
type input "13"
click at [665, 460] on input "9" at bounding box center [693, 466] width 98 height 37
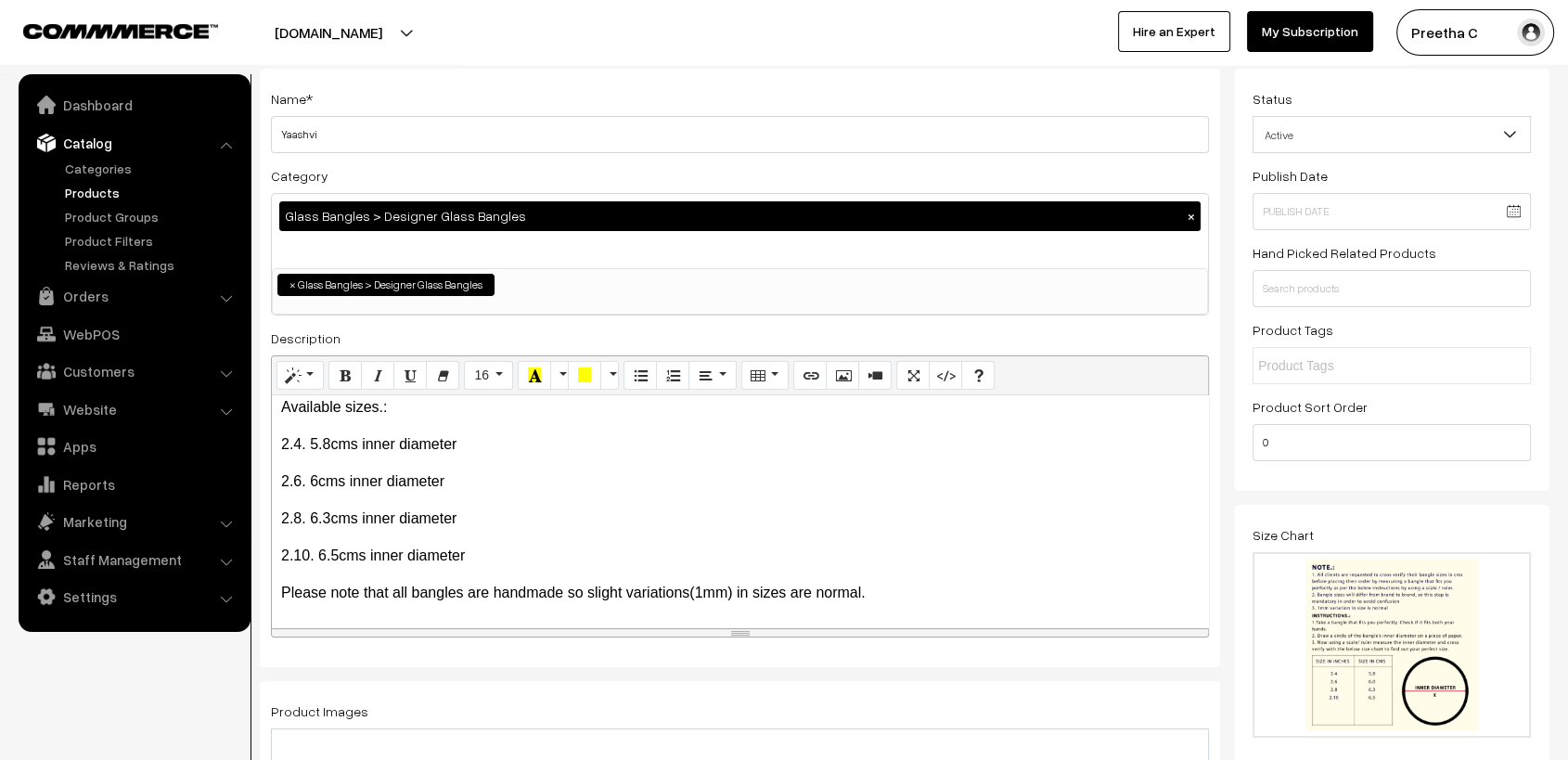
scroll to position [0, 0]
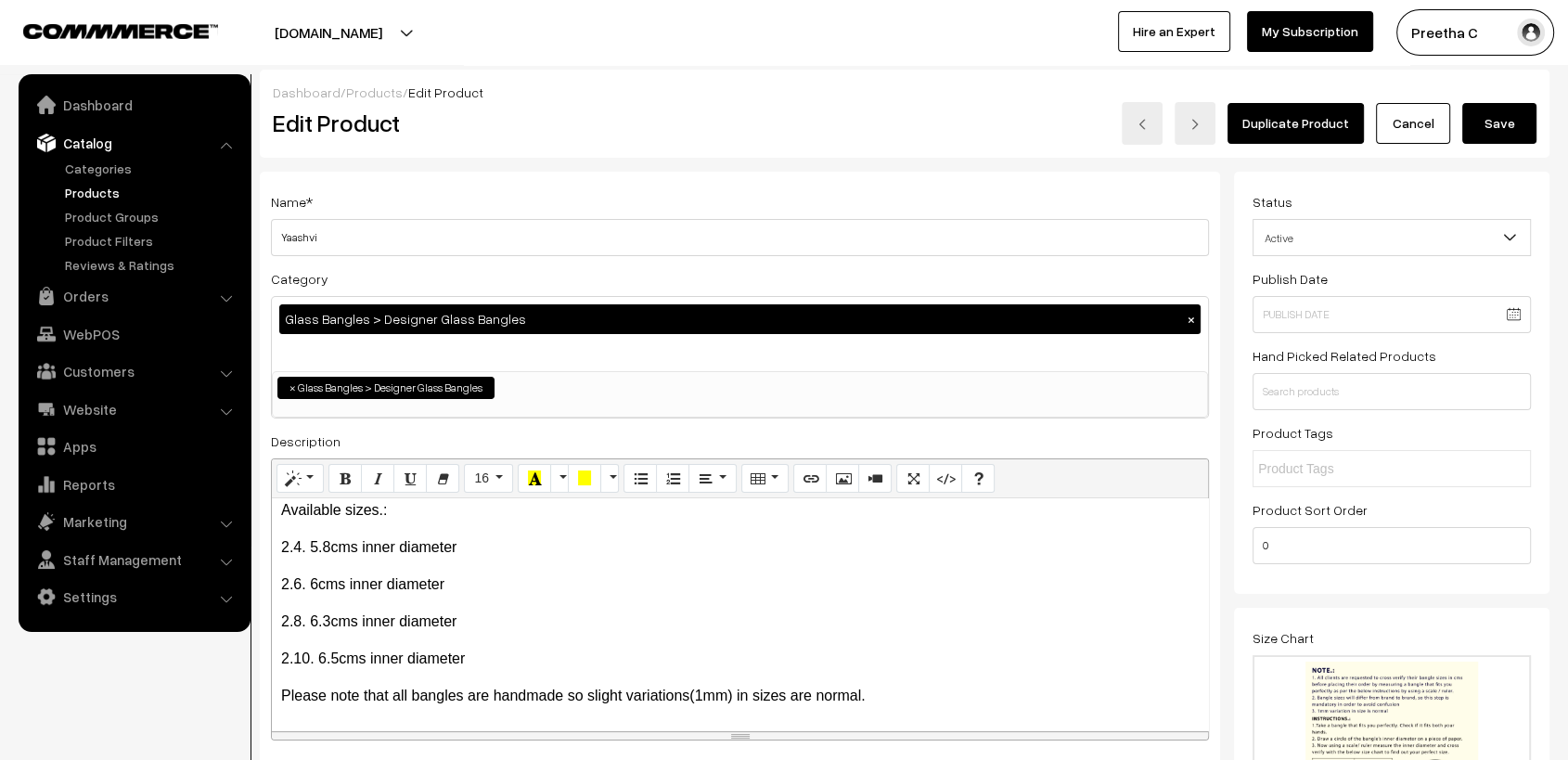
type input "8"
click at [1522, 118] on button "Save" at bounding box center [1499, 123] width 74 height 41
